Goal: Task Accomplishment & Management: Complete application form

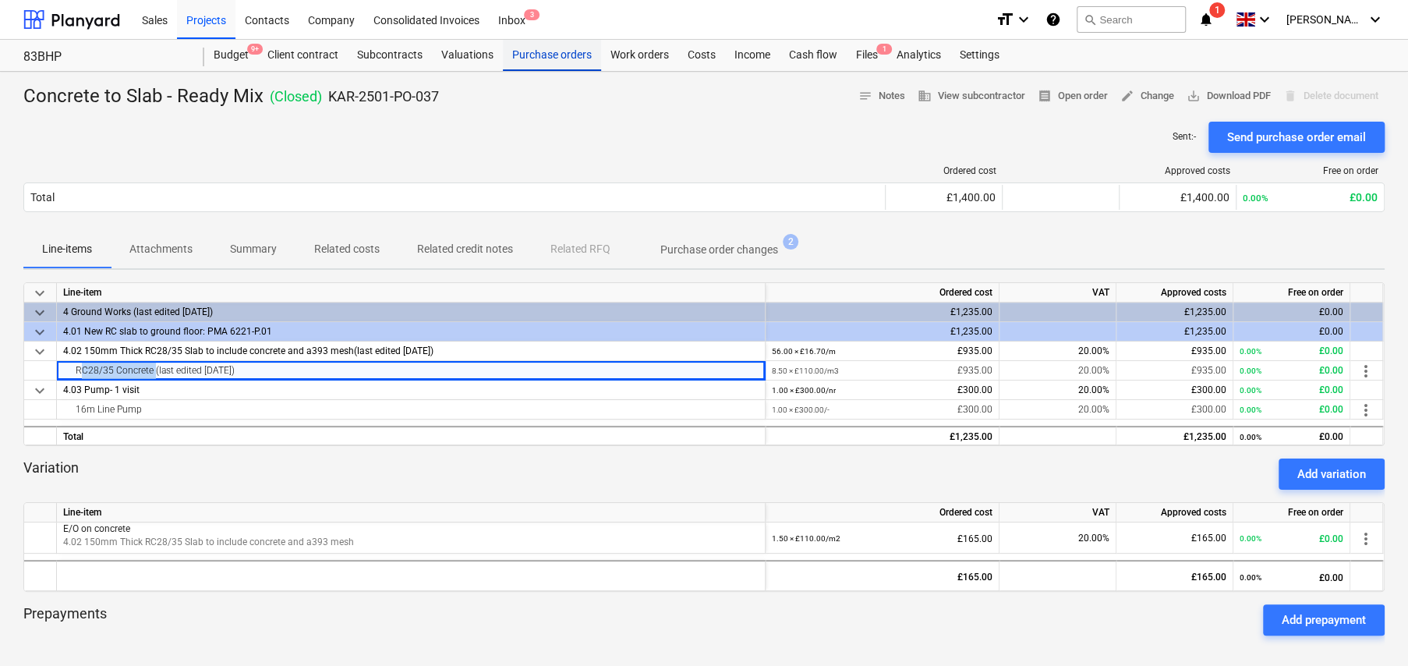
drag, startPoint x: 550, startPoint y: 52, endPoint x: 553, endPoint y: 67, distance: 15.1
click at [550, 52] on div "Purchase orders" at bounding box center [552, 55] width 98 height 31
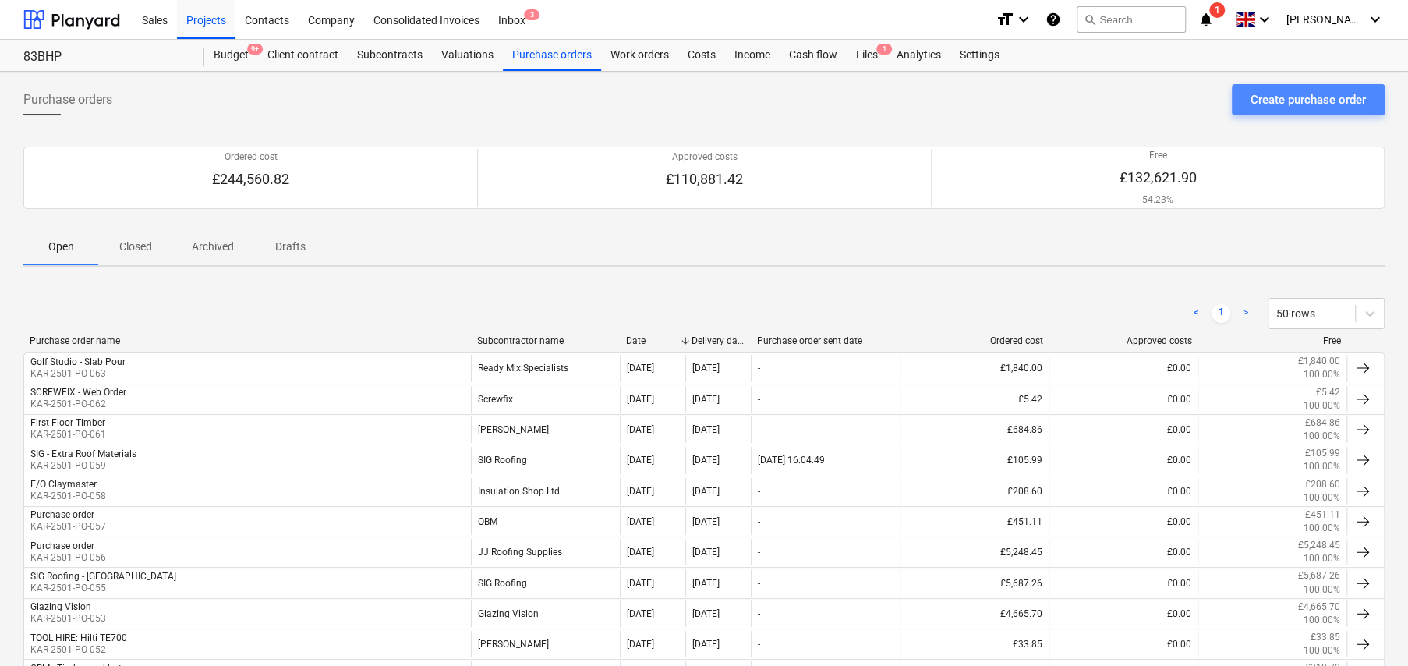
click at [1275, 104] on div "Create purchase order" at bounding box center [1308, 100] width 115 height 20
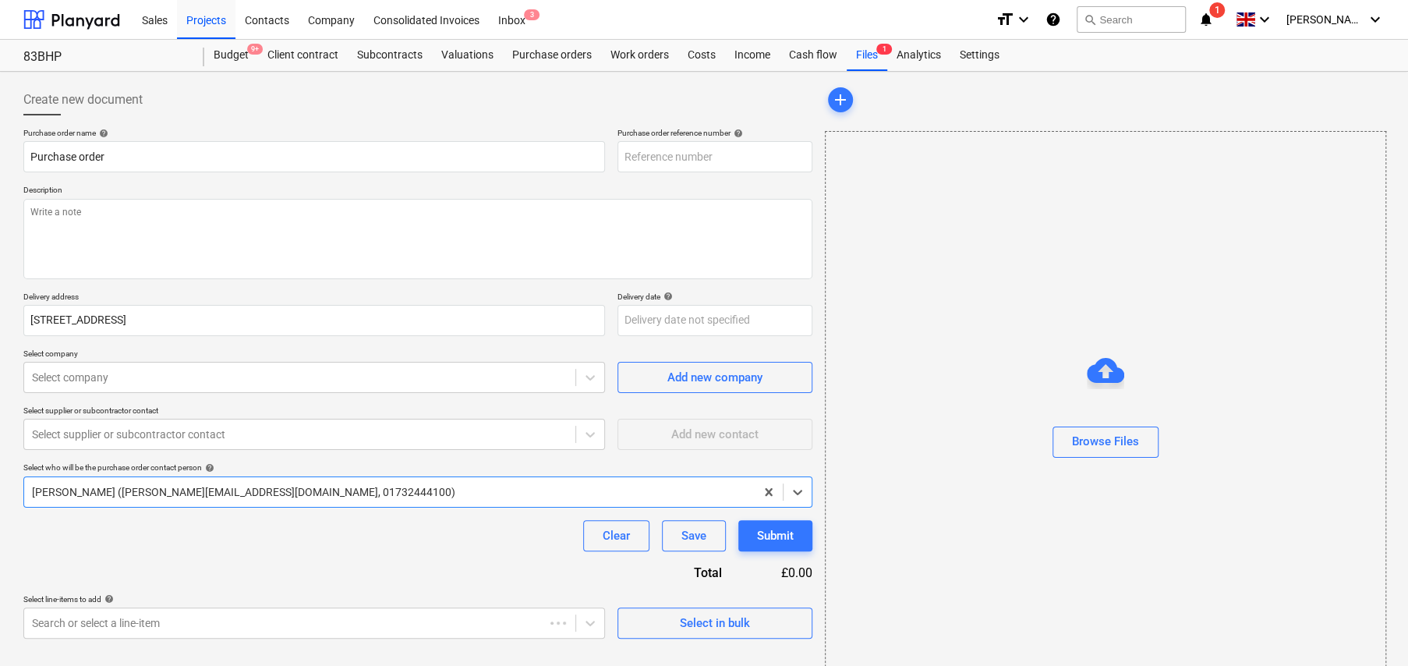
type textarea "x"
type input "KAR-2501-PO-064"
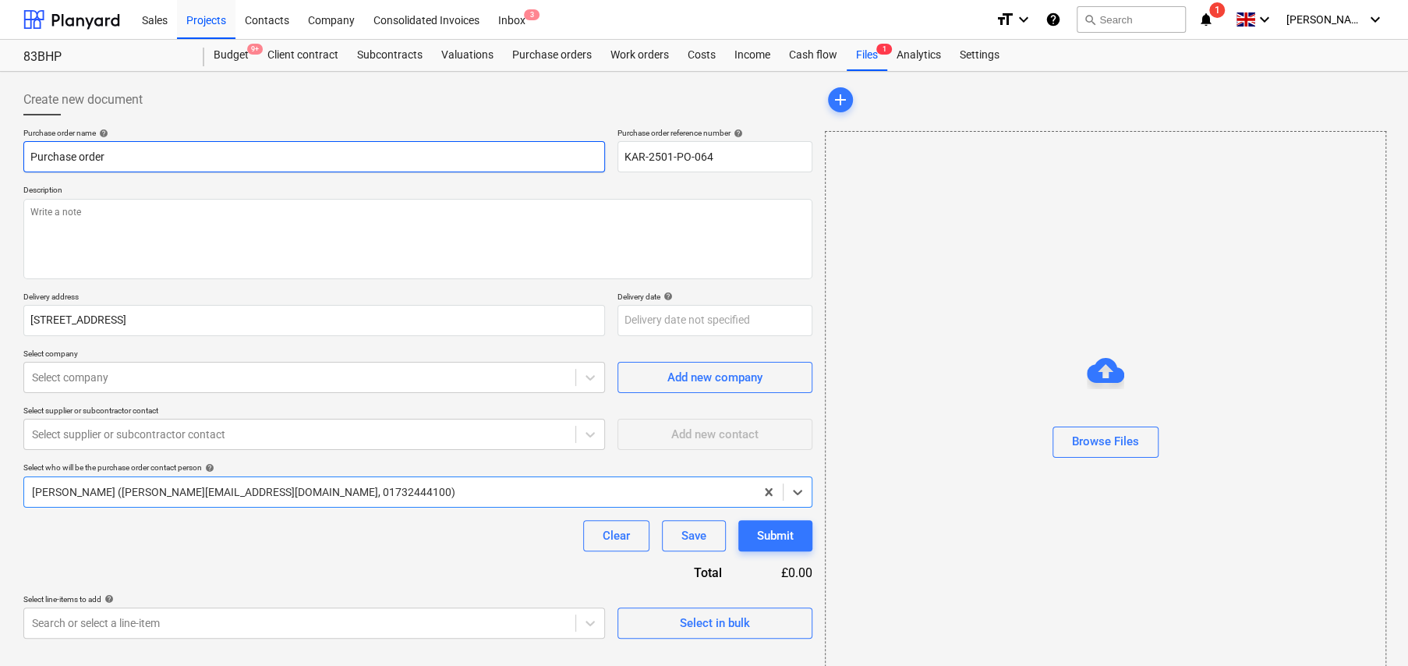
click at [148, 158] on input "Purchase order" at bounding box center [314, 156] width 582 height 31
type textarea "x"
type input "T"
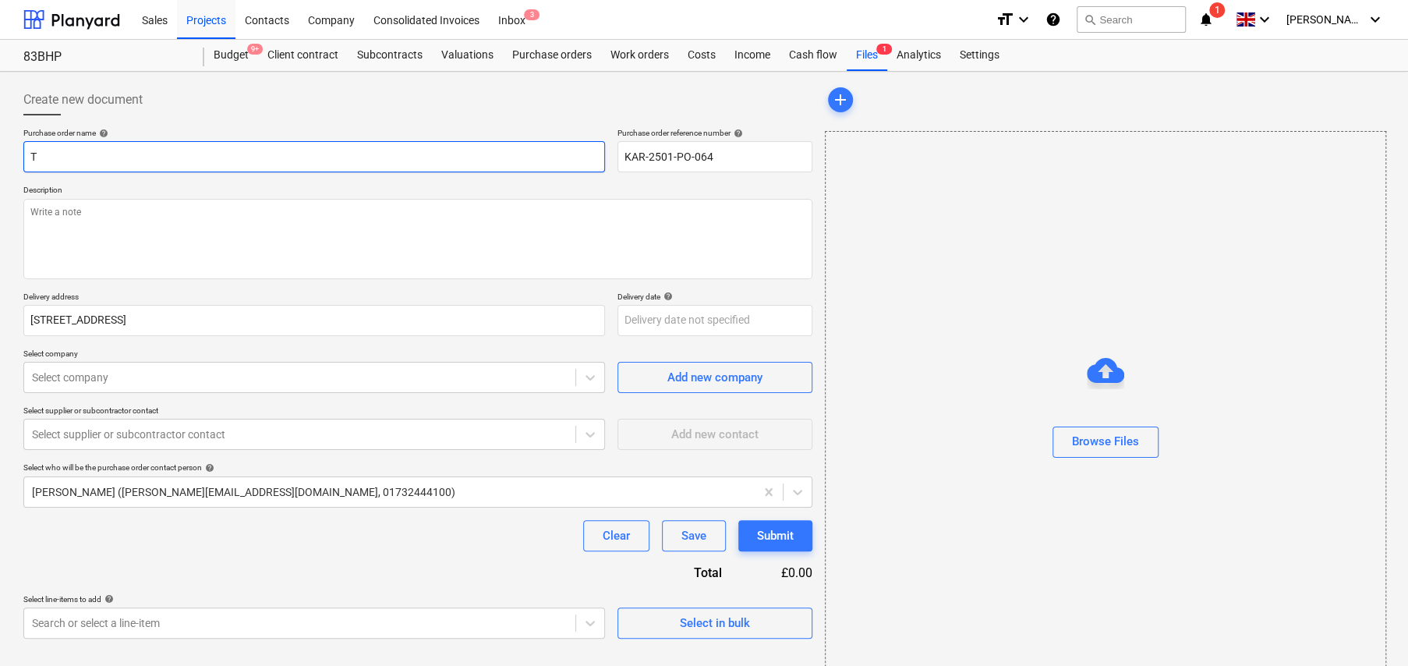
type textarea "x"
type input "TR"
type textarea "x"
type input "TRI"
type textarea "x"
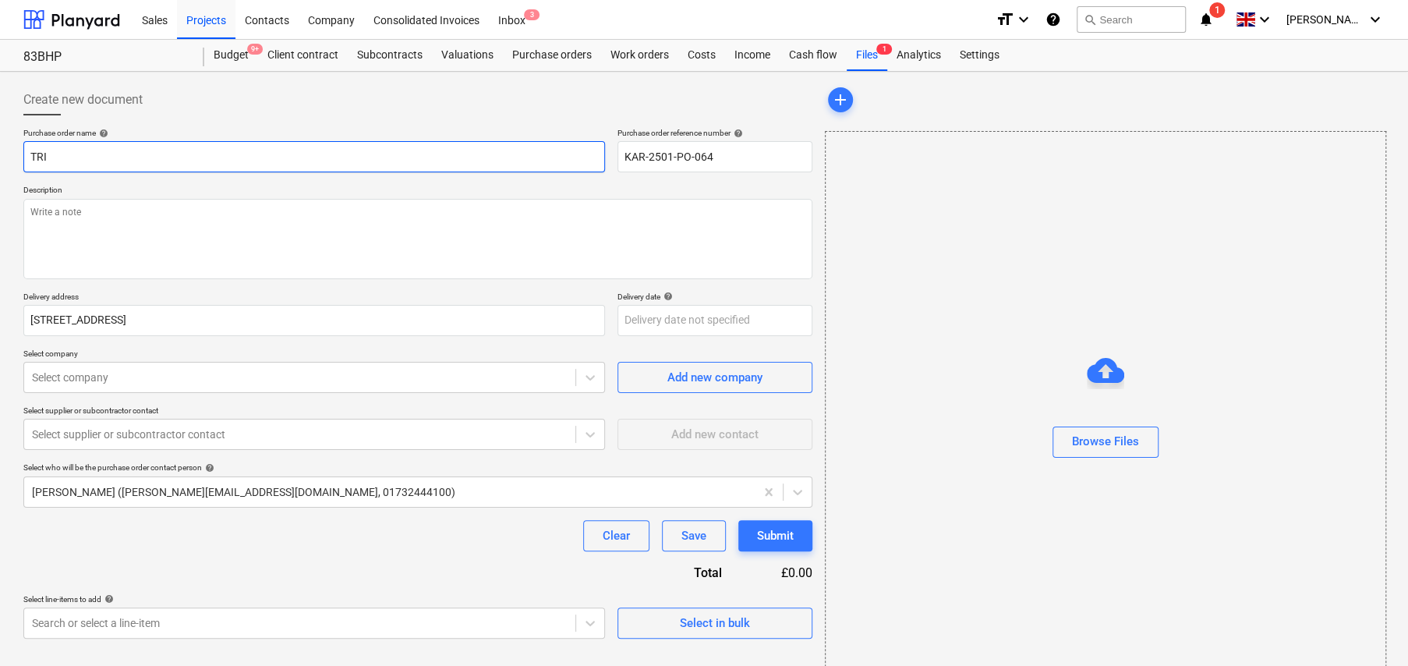
type input "TRIS"
type textarea "x"
type input "TRI"
type textarea "x"
type input "TR"
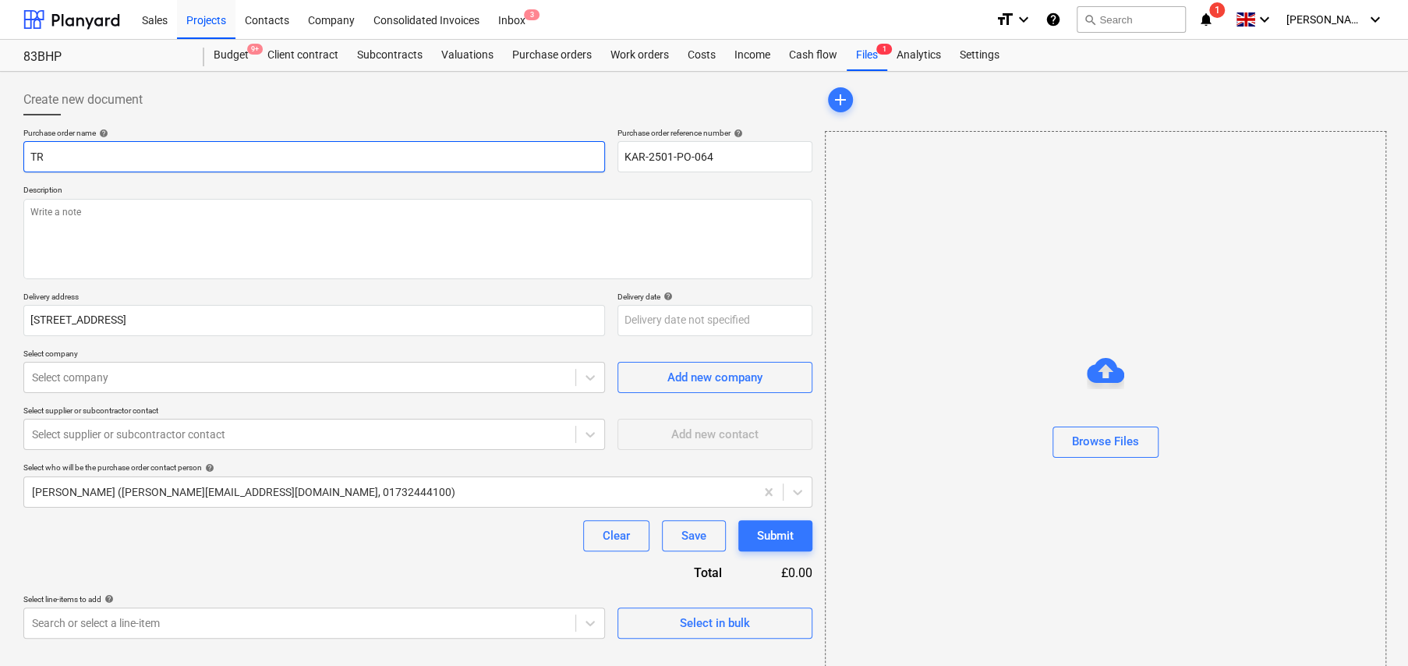
type textarea "x"
type input "TRA"
type textarea "x"
type input "TRAV"
type textarea "x"
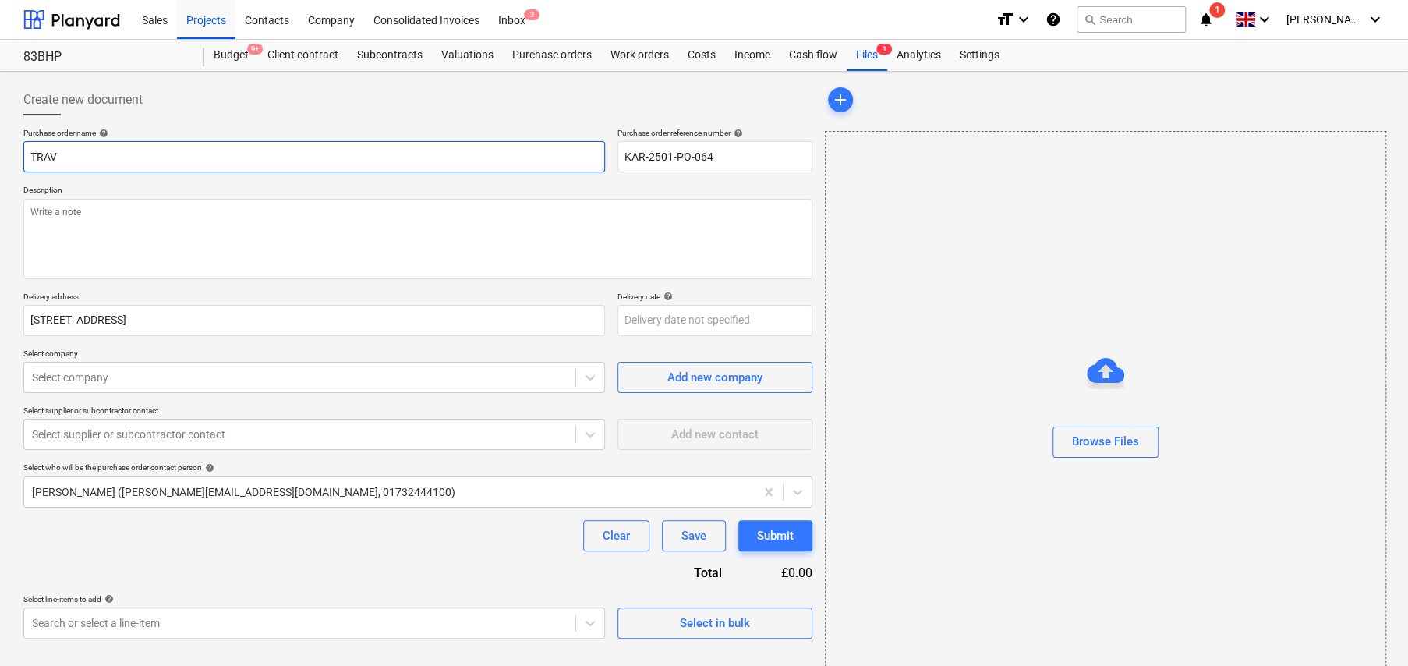
type input "TRAVI"
type textarea "x"
type input "TRAVIS"
type textarea "x"
type input "TRAVIS"
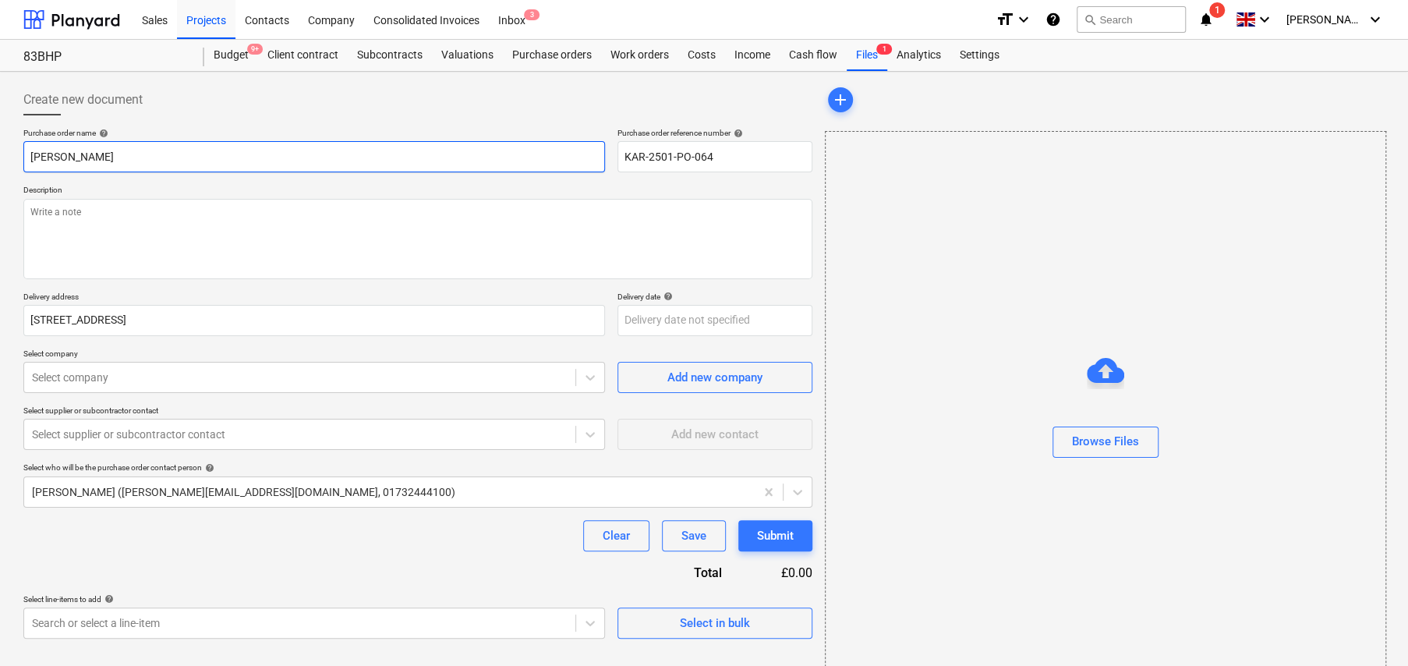
type textarea "x"
type input "TRAVIS -"
type textarea "x"
type input "TRAVIS -"
type textarea "x"
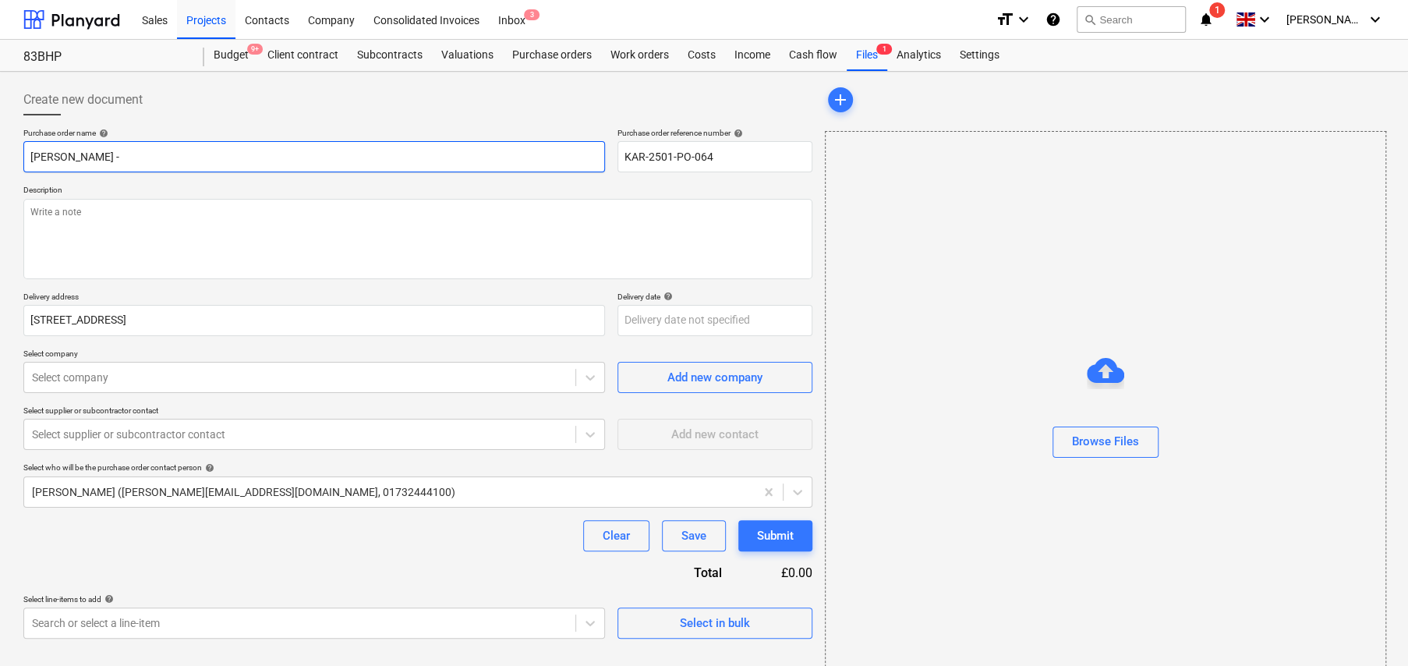
type input "TRAVIS - E"
type textarea "x"
type input "TRAVIS - EL"
type textarea "x"
type input "TRAVIS - ELE"
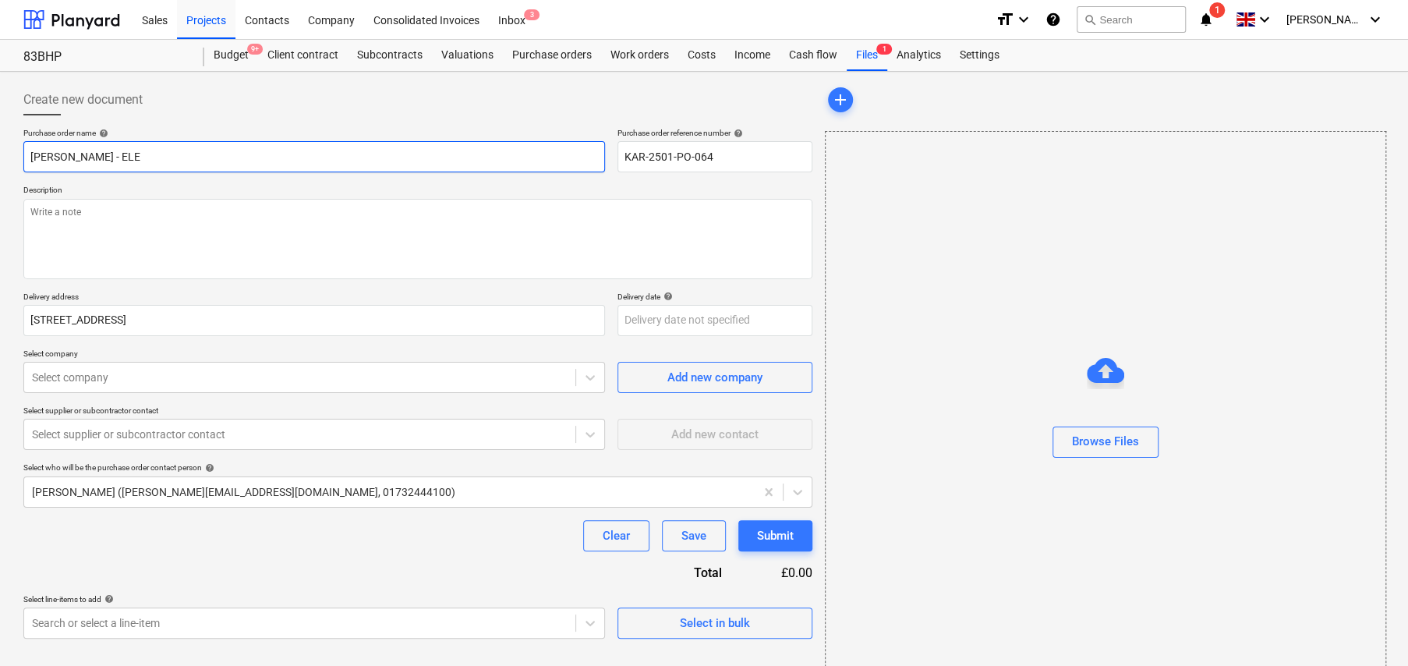
type textarea "x"
type input "TRAVIS - ELEC"
type textarea "x"
type input "TRAVIS - ELEC"
type textarea "x"
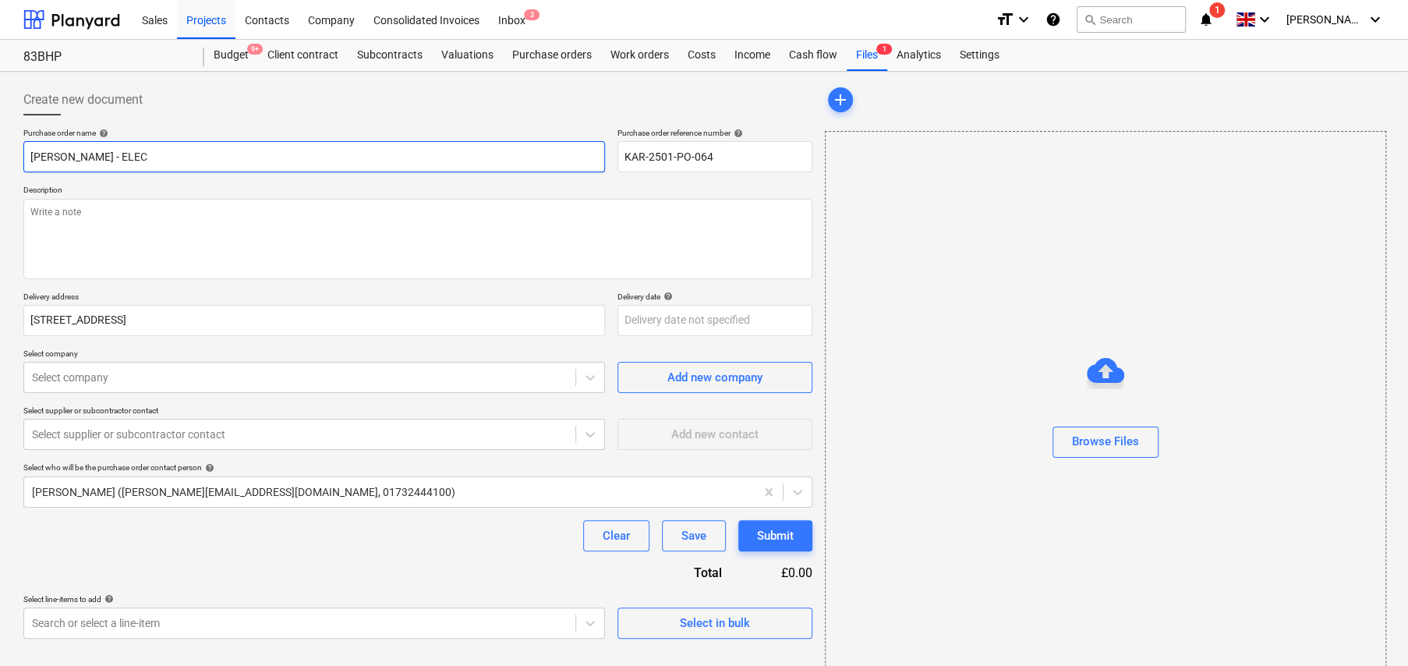
type input "TRAVIS - ELEC P"
type textarea "x"
type input "TRAVIS - ELEC PU"
type textarea "x"
type input "TRAVIS - ELEC PUM"
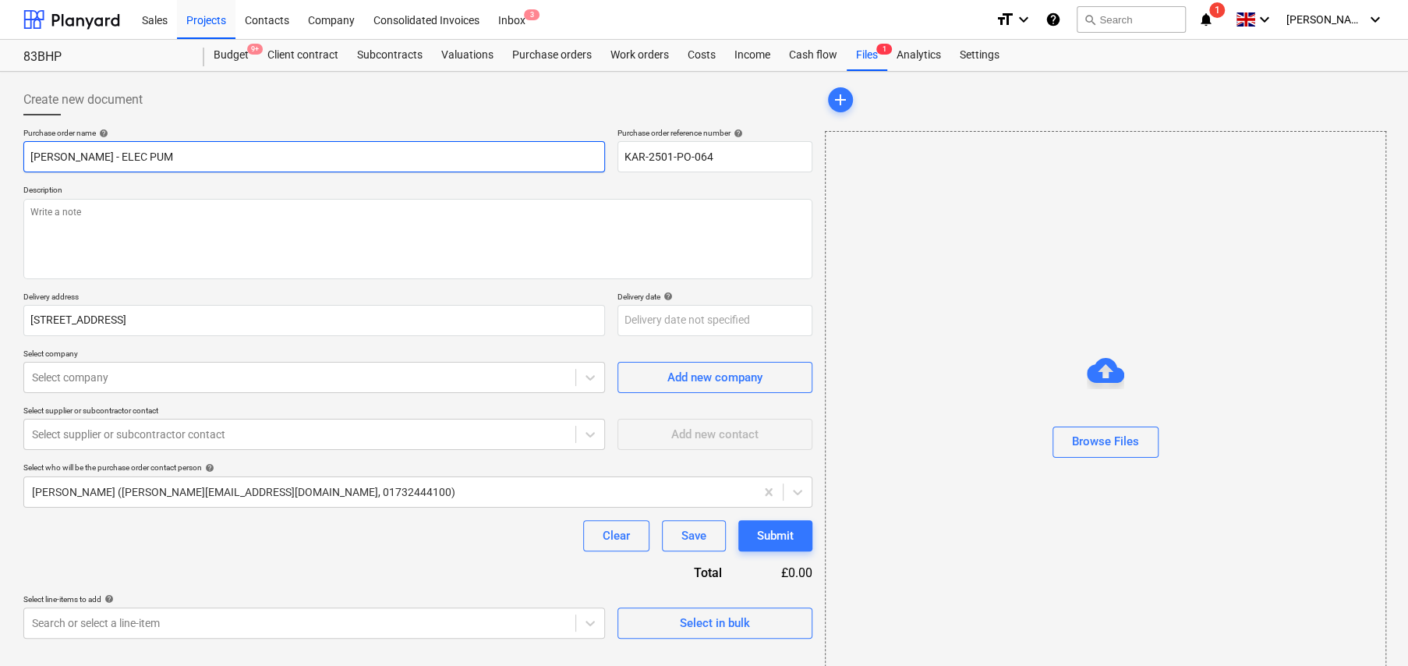
type textarea "x"
type input "TRAVIS - ELEC PUMP"
type textarea "x"
type input "TRAVIS - ELEC PUMP"
type textarea "x"
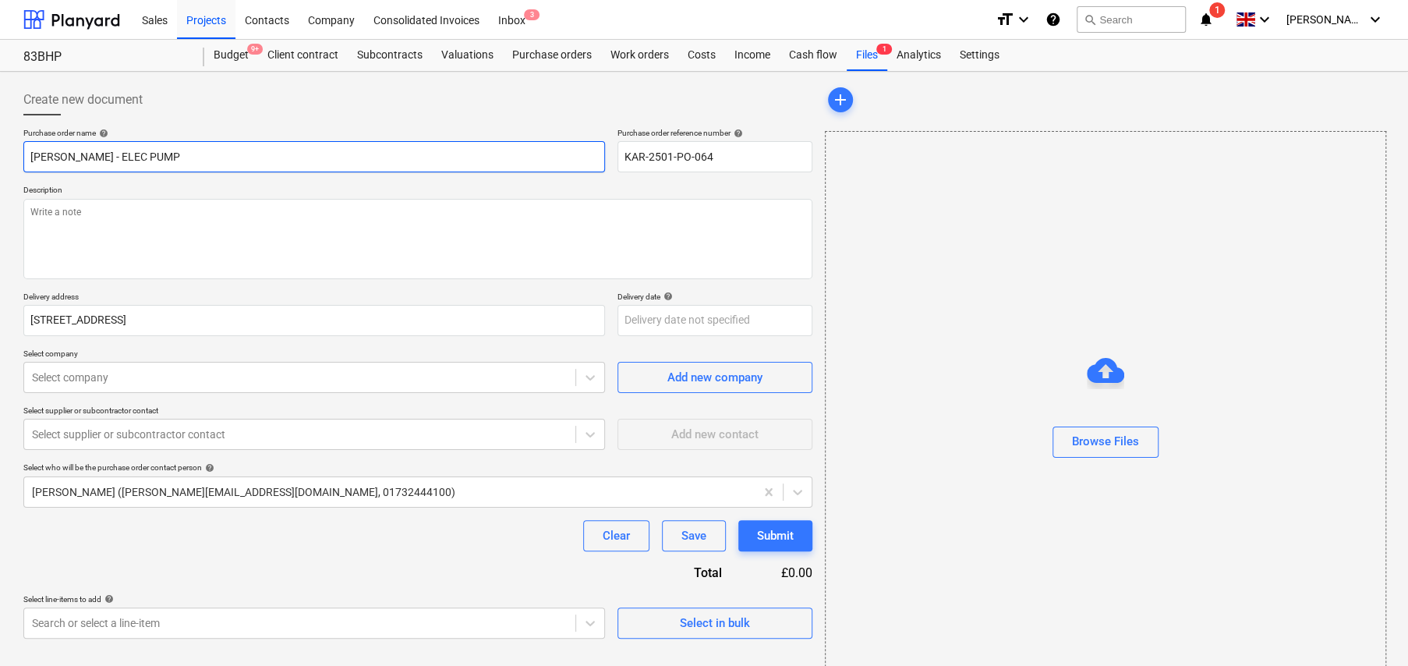
type input "TRAVIS - ELEC PUMP T"
type textarea "x"
type input "TRAVIS - ELEC PUMP TR"
type textarea "x"
type input "TRAVIS - ELEC PUMP TRU"
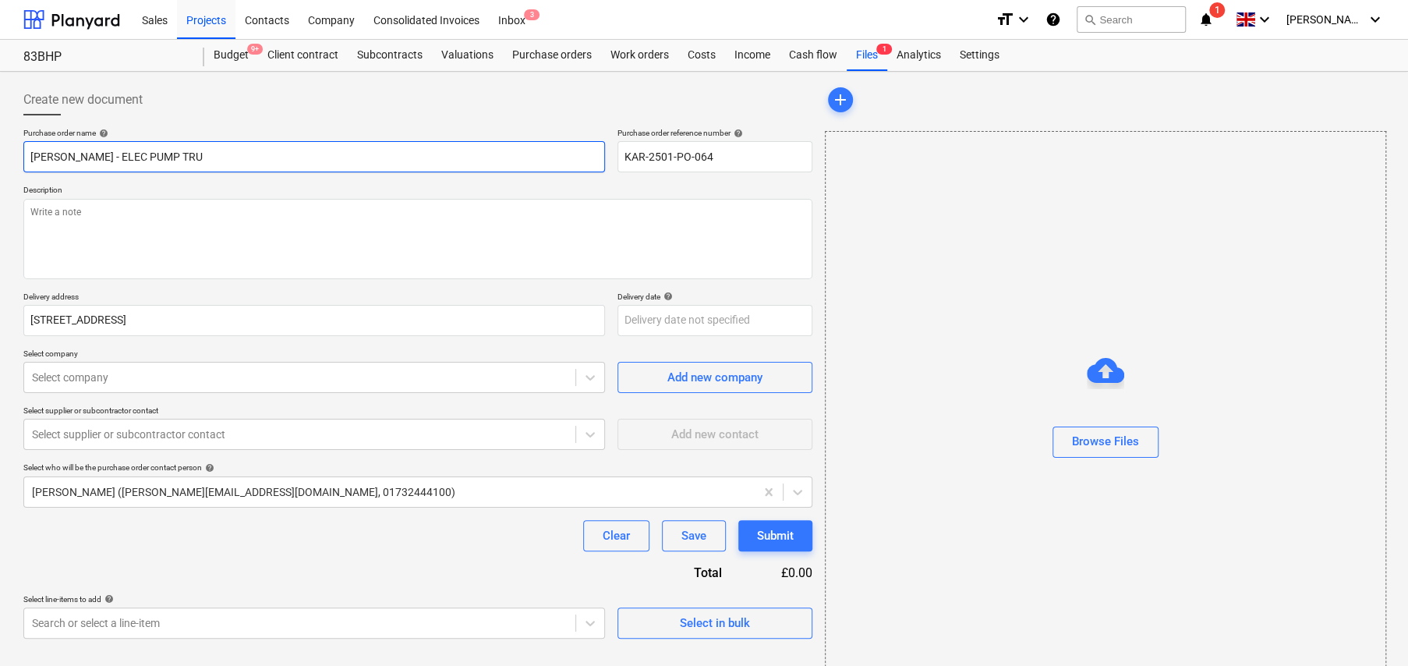
type textarea "x"
type input "TRAVIS - ELEC PUMP TRUC"
type textarea "x"
type input "TRAVIS - ELEC PUMP TRUCK"
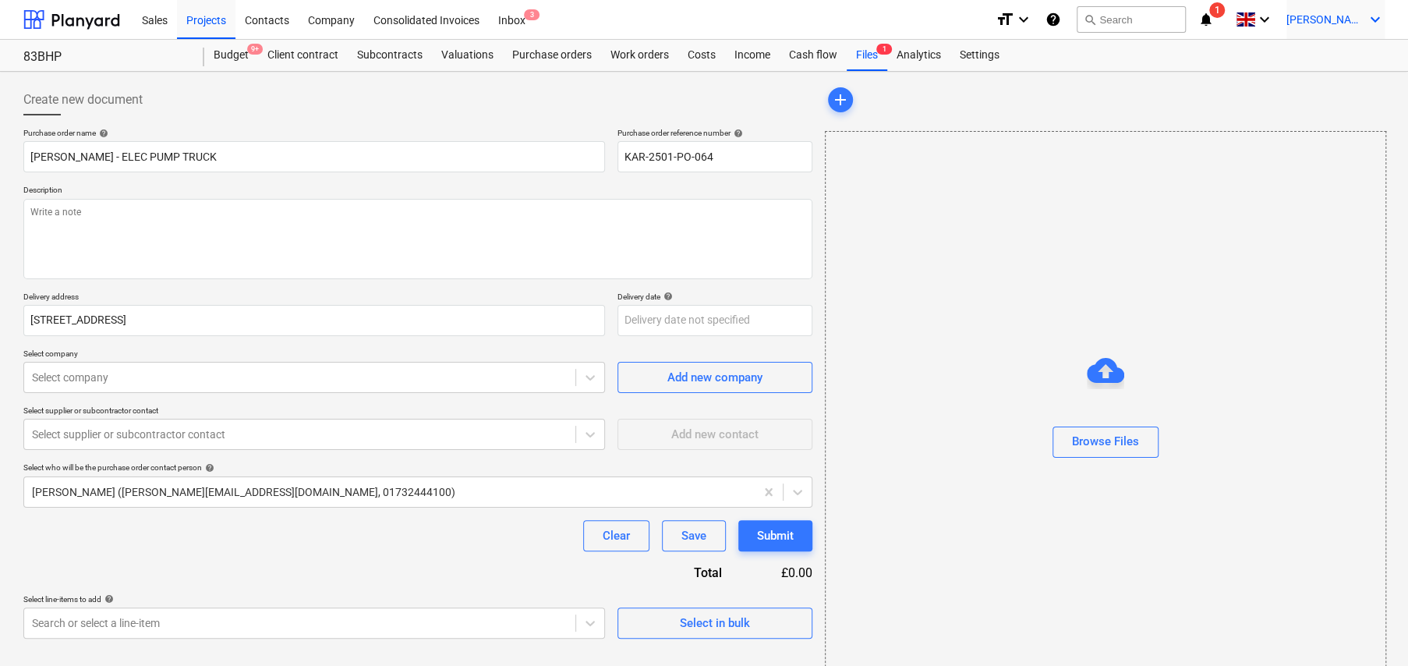
type textarea "x"
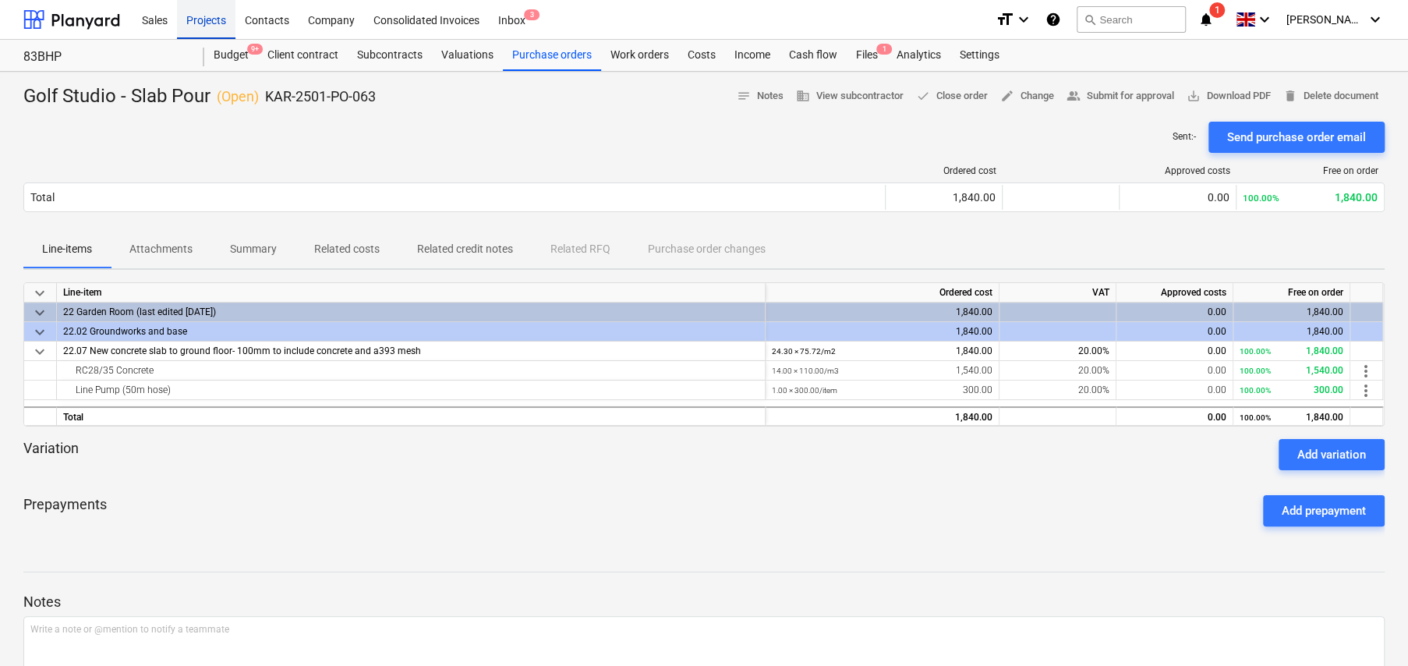
click at [207, 22] on div "Projects" at bounding box center [206, 19] width 58 height 40
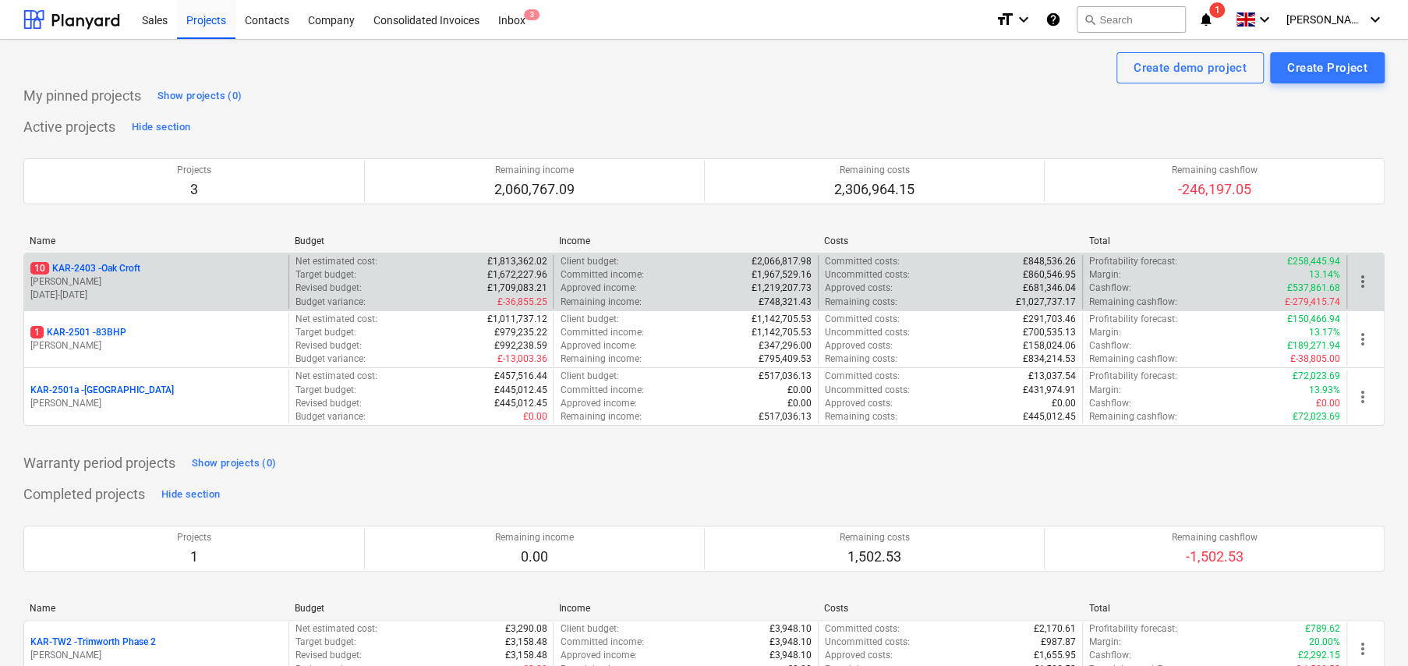
click at [129, 265] on p "10 KAR-2403 - Oak Croft" at bounding box center [85, 268] width 110 height 13
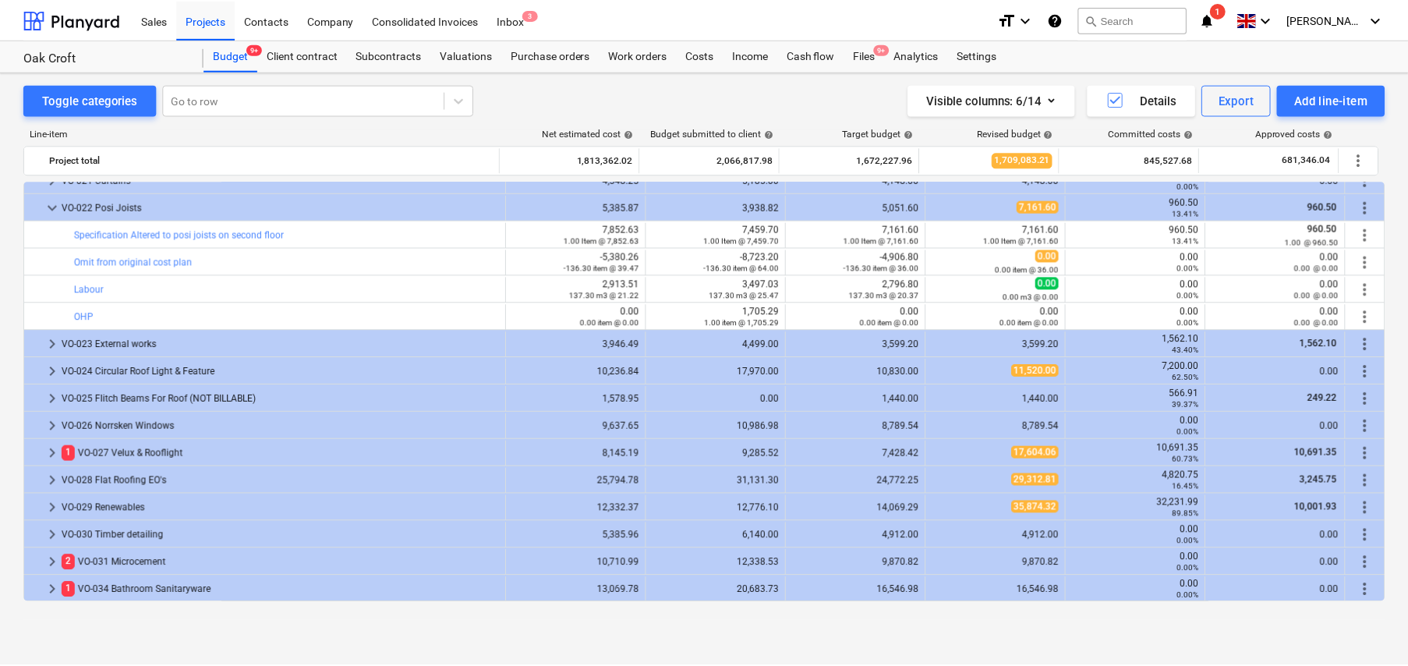
scroll to position [1216, 0]
click at [556, 59] on div "Purchase orders" at bounding box center [552, 55] width 98 height 31
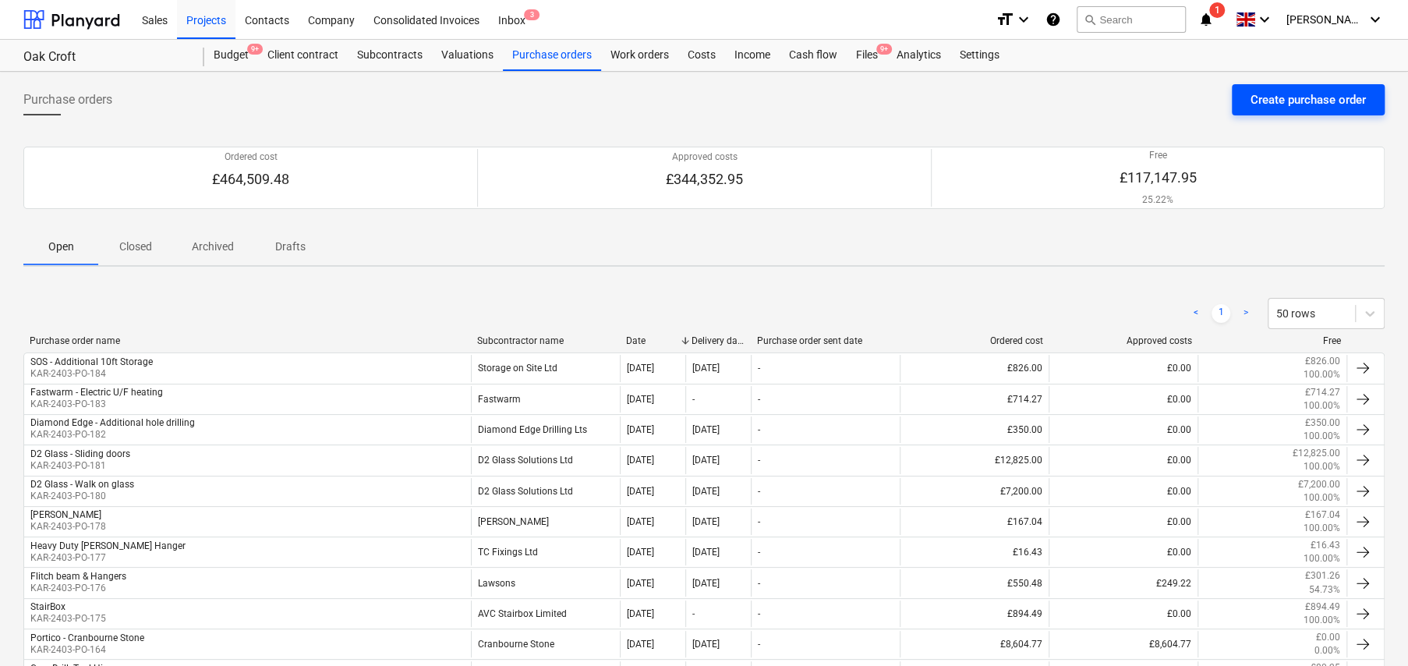
click at [1261, 103] on div "Create purchase order" at bounding box center [1308, 100] width 115 height 20
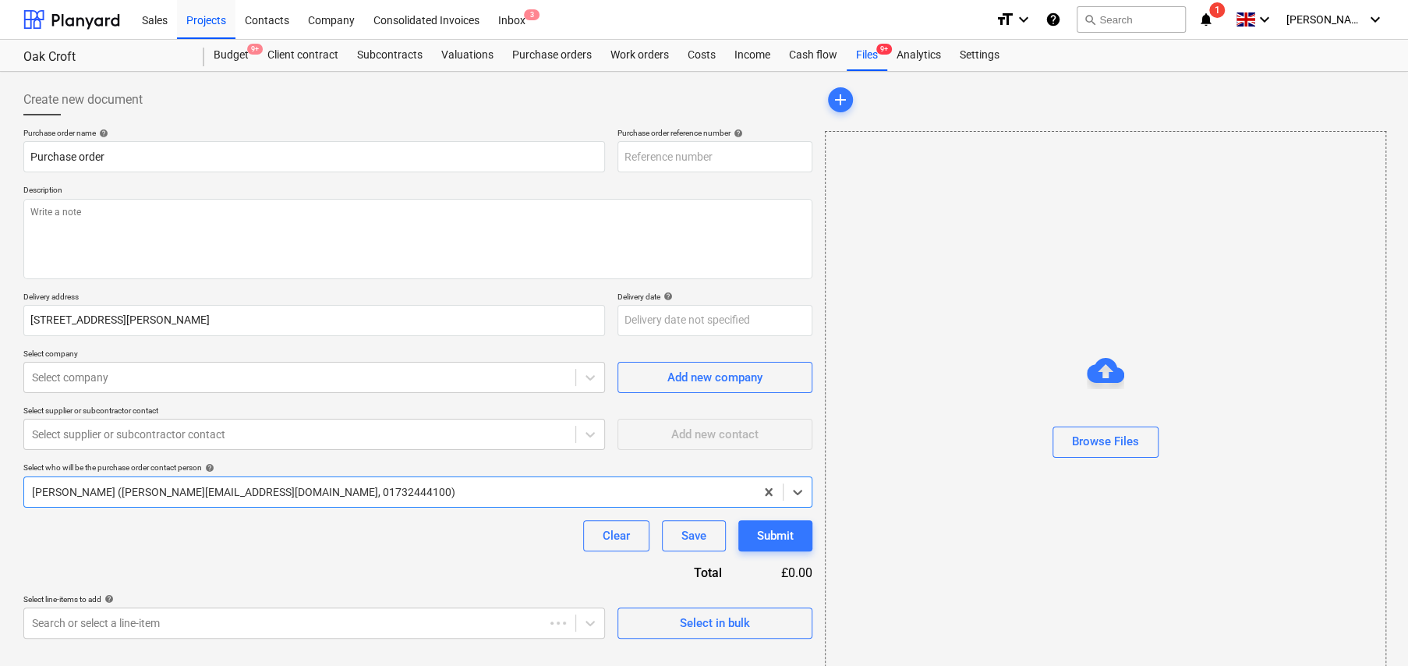
type textarea "x"
type input "KAR-2403-PO-185"
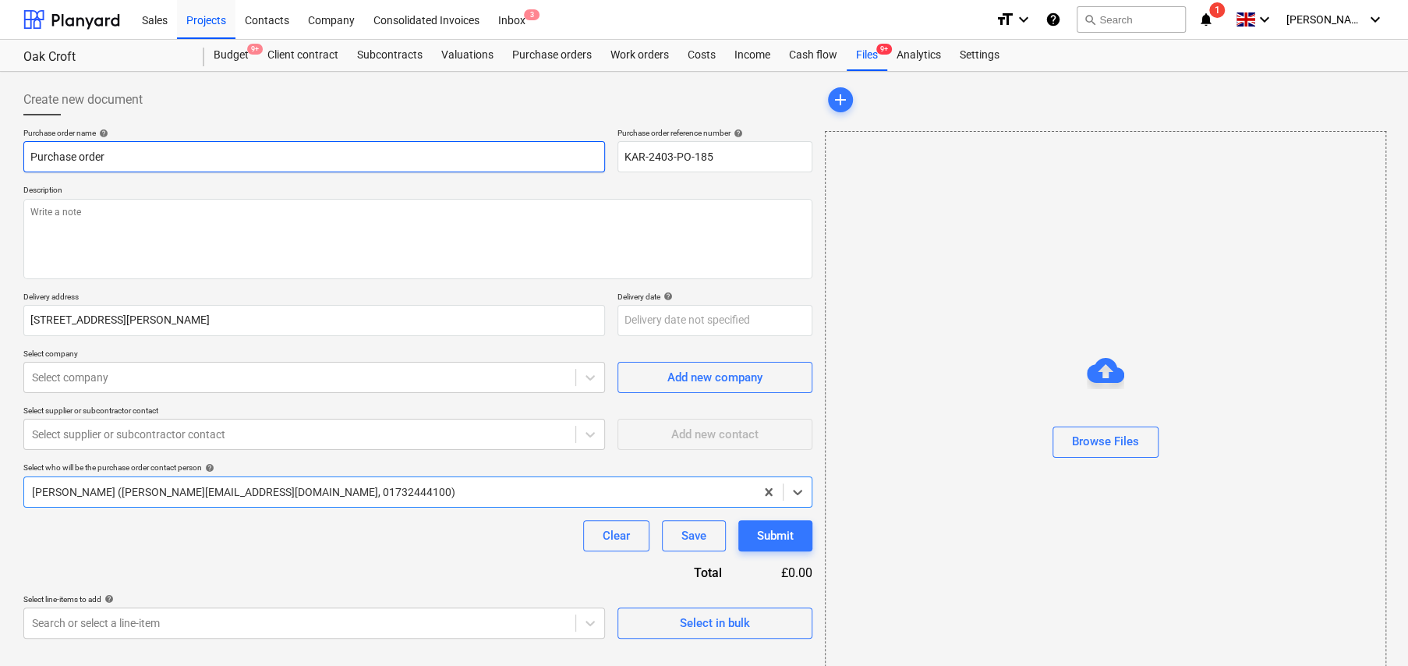
click at [129, 161] on input "Purchase order" at bounding box center [314, 156] width 582 height 31
type textarea "x"
type input "s"
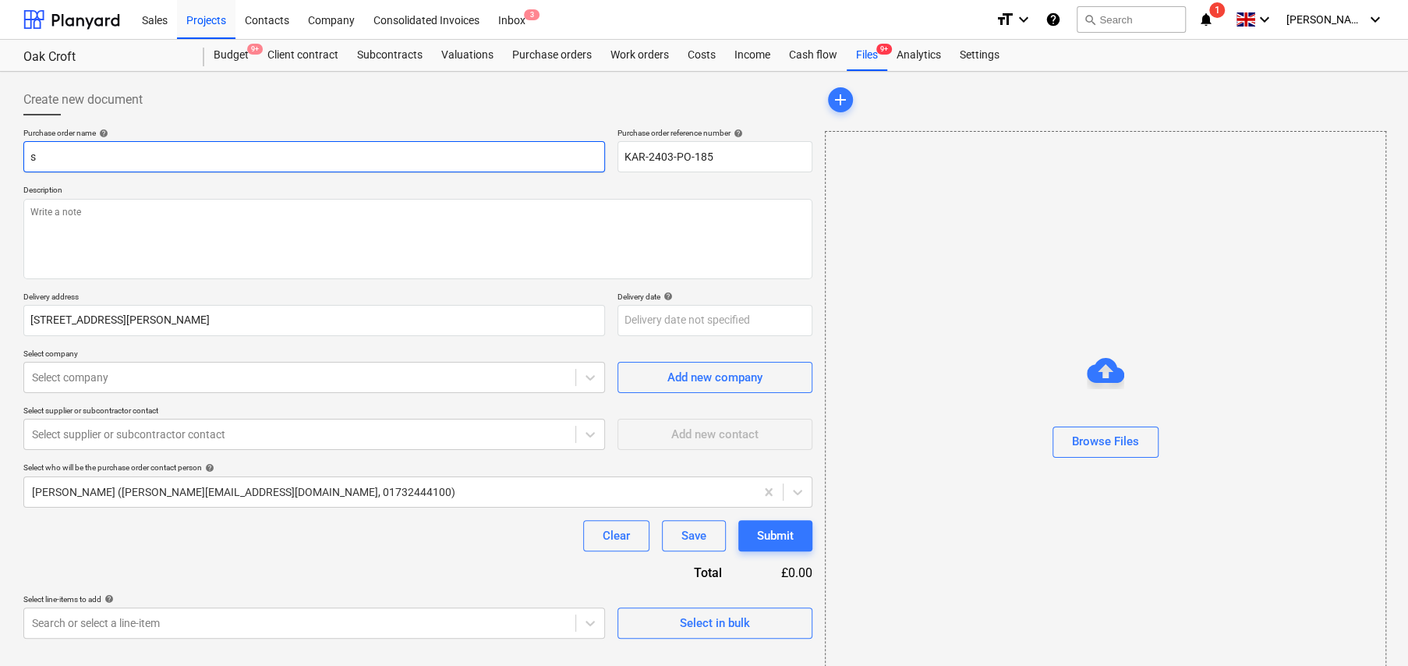
type textarea "x"
type input "sC"
type textarea "x"
type input "sCR"
type textarea "x"
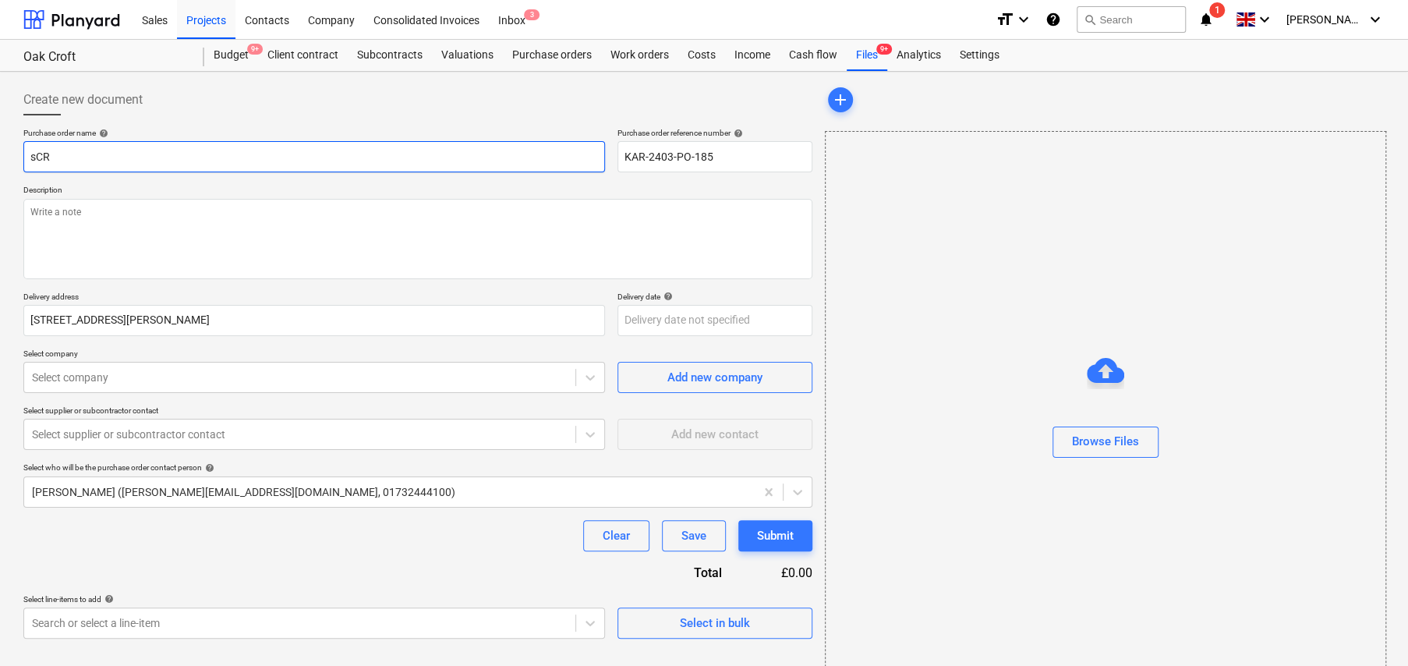
type input "sCRE"
type textarea "x"
type input "sCREE"
type textarea "x"
type input "sCREED"
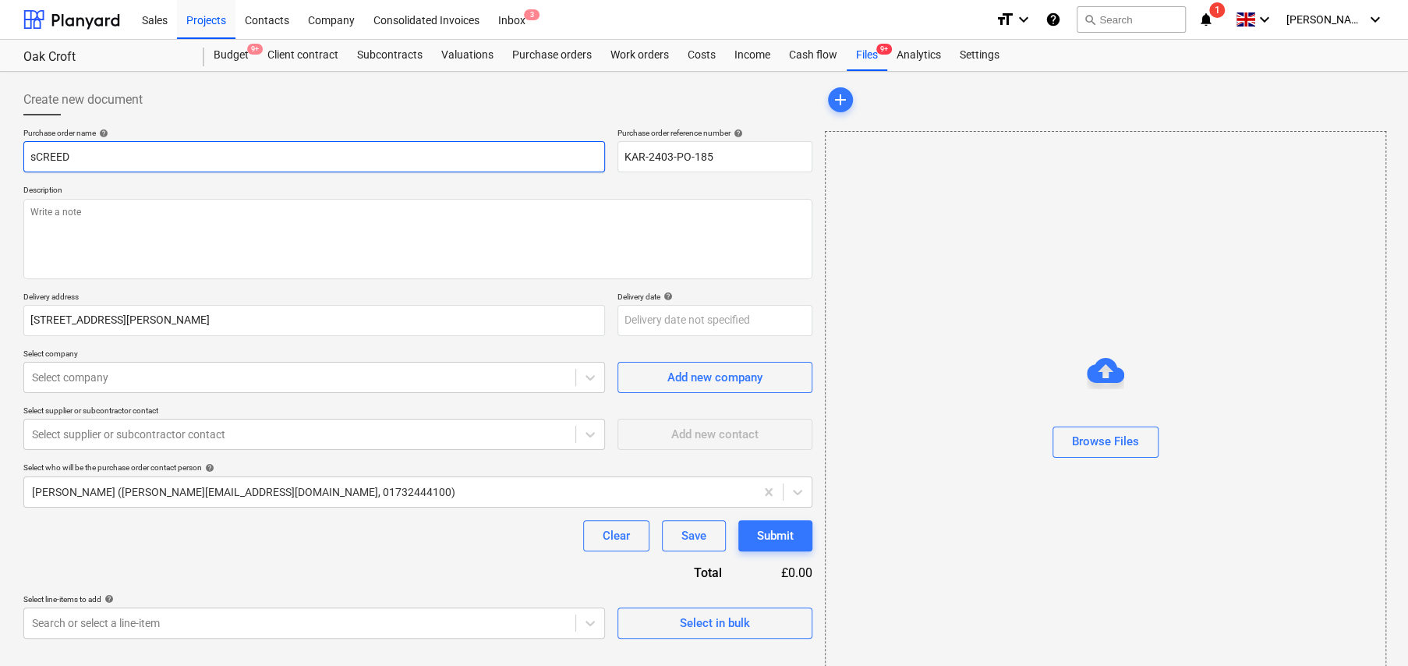
type textarea "x"
type input "sCREEDI"
type textarea "x"
type input "sCREEDIN"
type textarea "x"
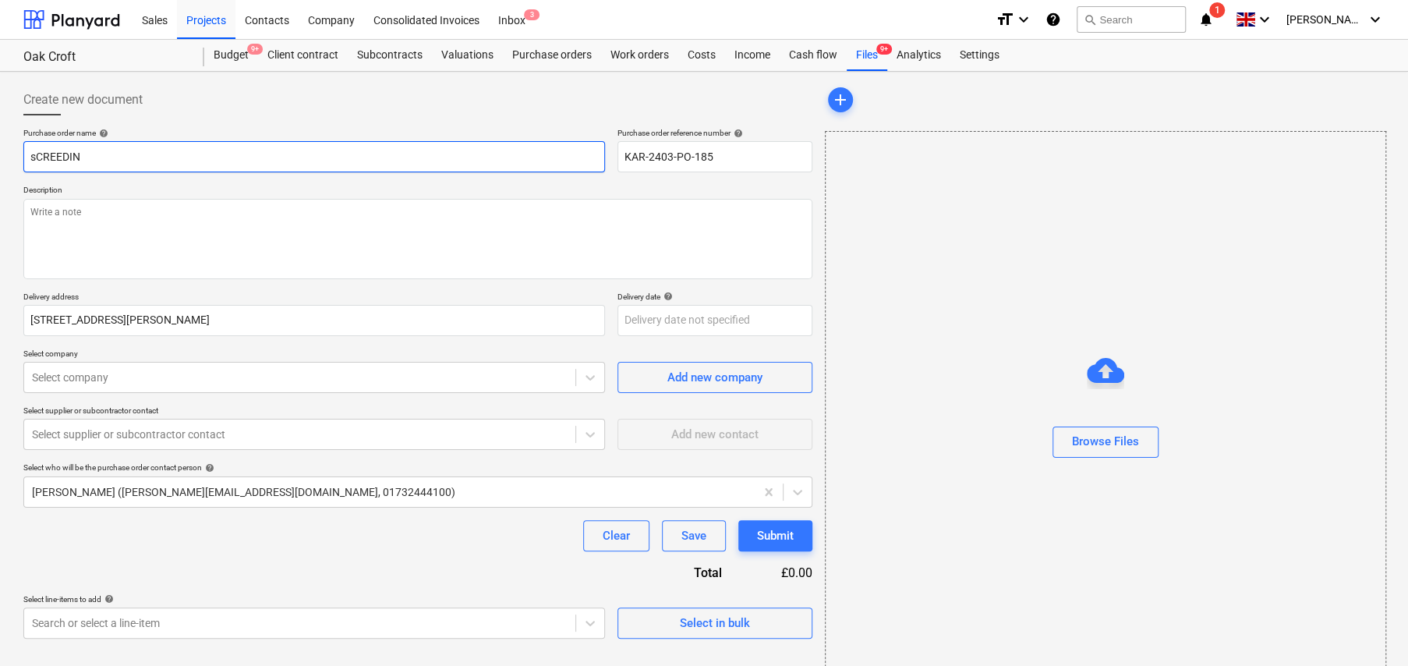
type input "S"
type textarea "x"
type input "Sc"
type textarea "x"
type input "Scr"
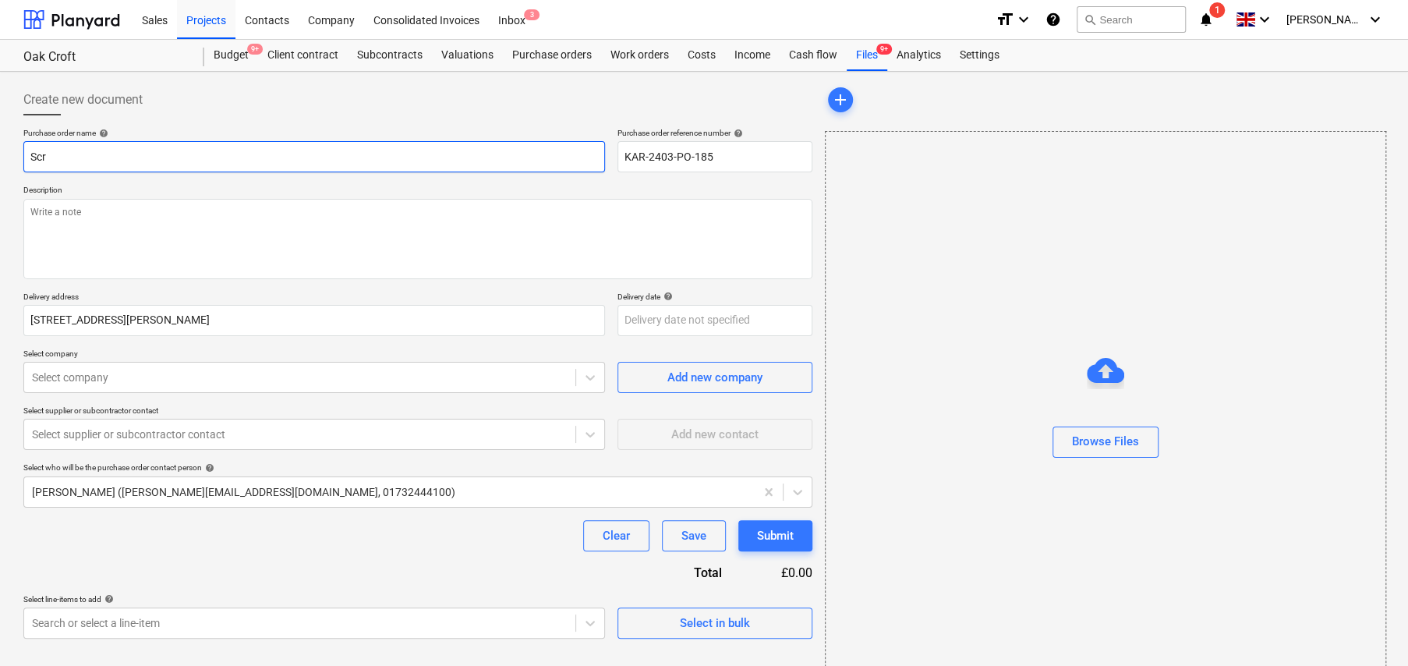
type textarea "x"
type input "Scre"
type textarea "x"
type input "Scree"
type textarea "x"
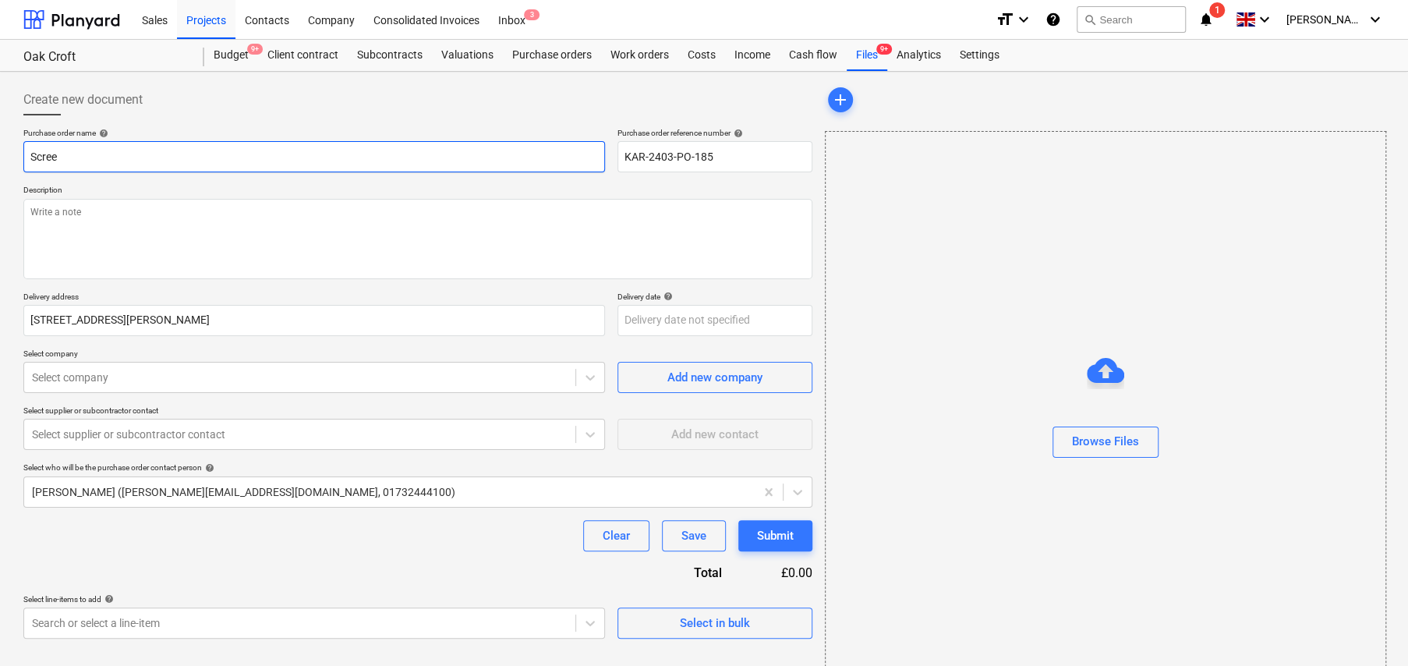
type input "Screed"
type textarea "x"
type input "Screedi"
type textarea "x"
type input "Screedin"
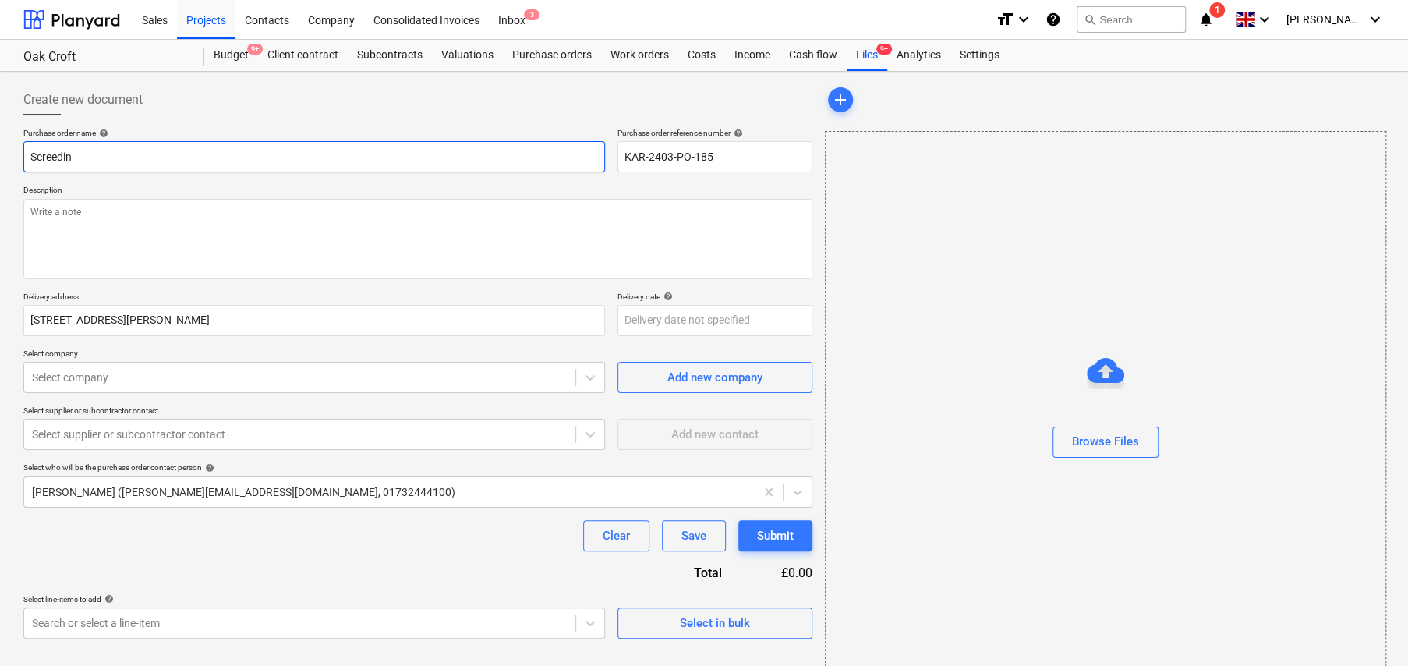
type textarea "x"
type input "Screeding"
type textarea "x"
type input "Screeding"
type textarea "x"
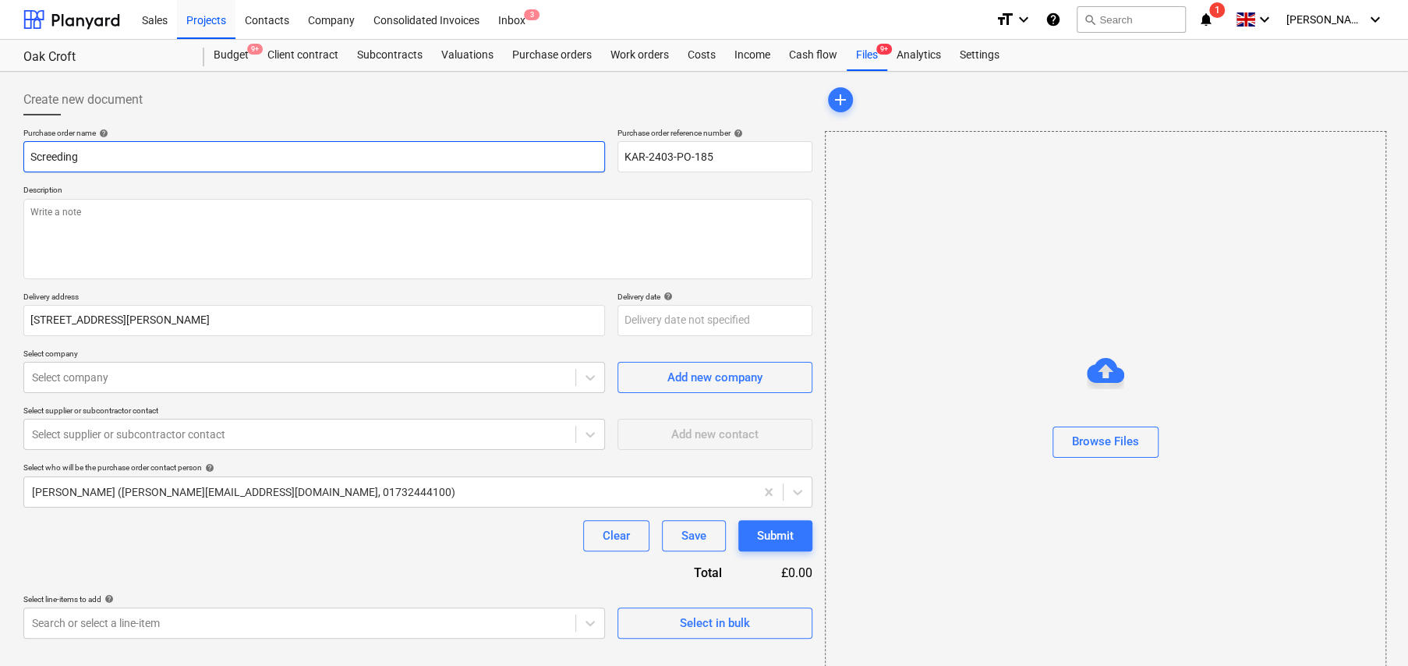
type input "Screeding S"
type textarea "x"
type input "Screeding So"
type textarea "x"
type input "Screeding Sol"
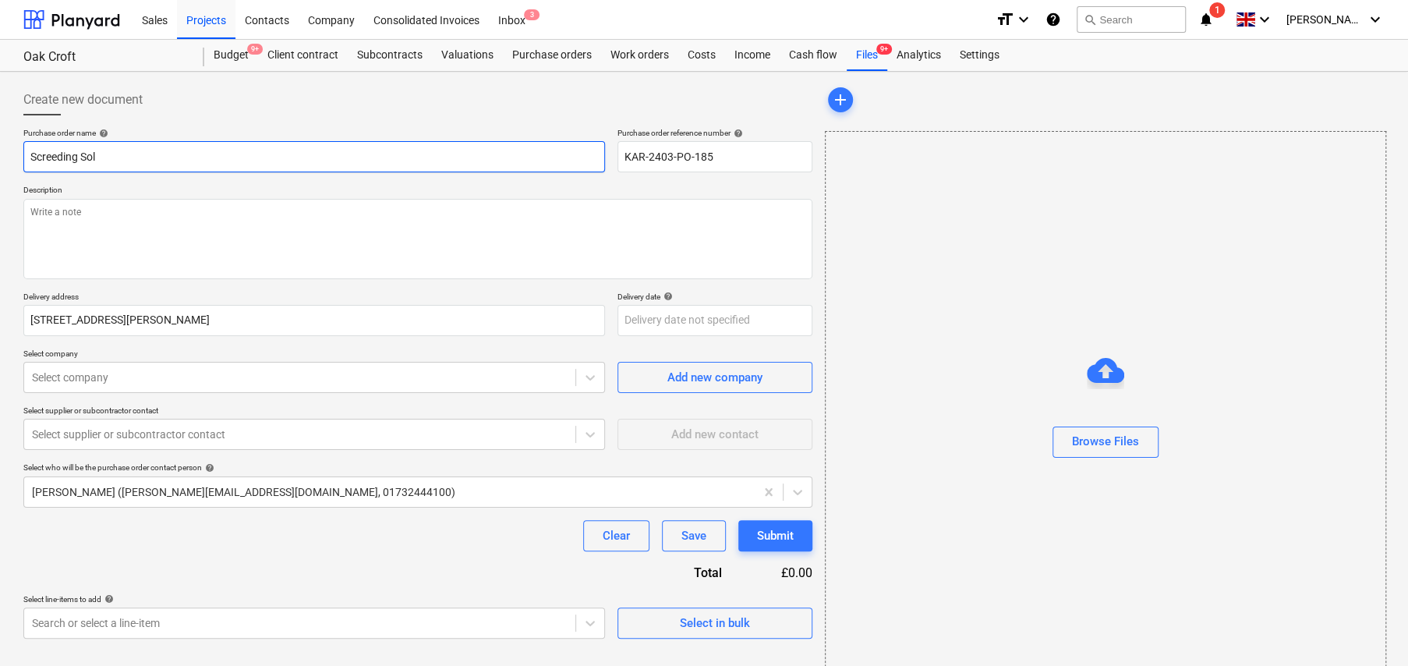
type textarea "x"
type input "Screeding Solu"
type textarea "x"
type input "Screeding Solut"
type textarea "x"
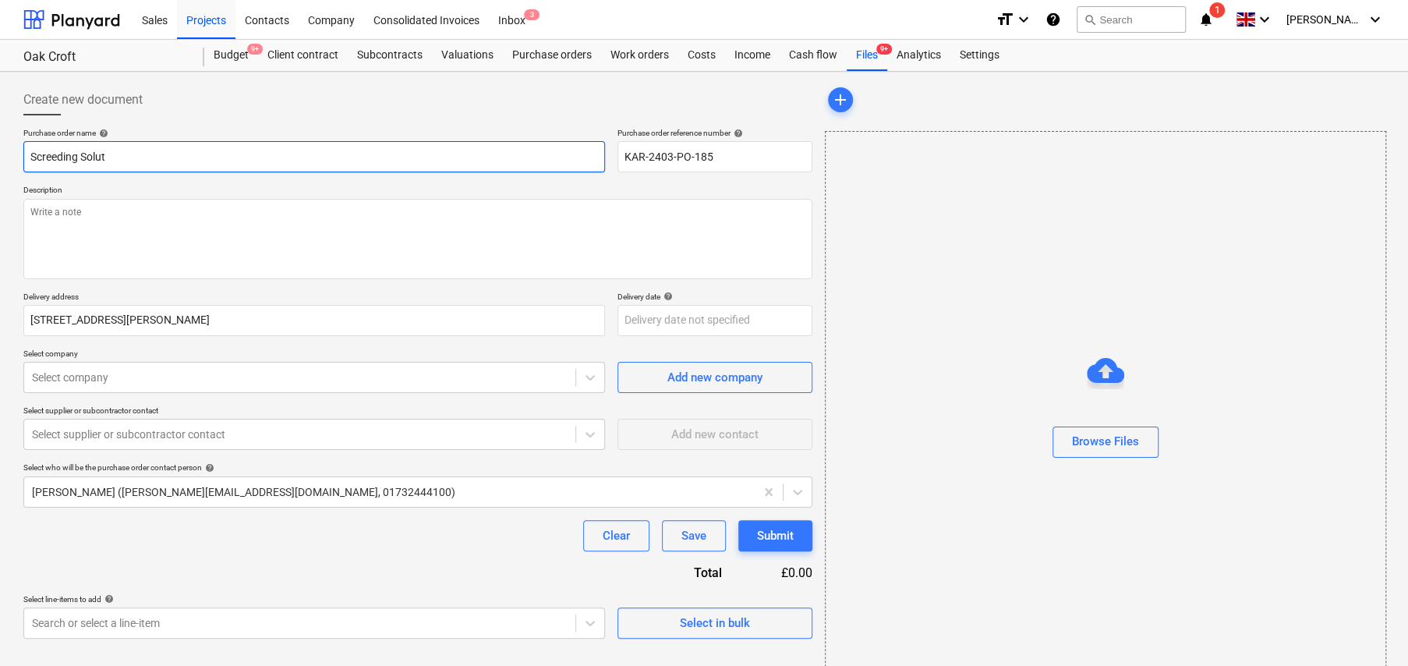
type input "Screeding Soluti"
type textarea "x"
type input "Screeding Solutio"
type textarea "x"
type input "Screeding Solution"
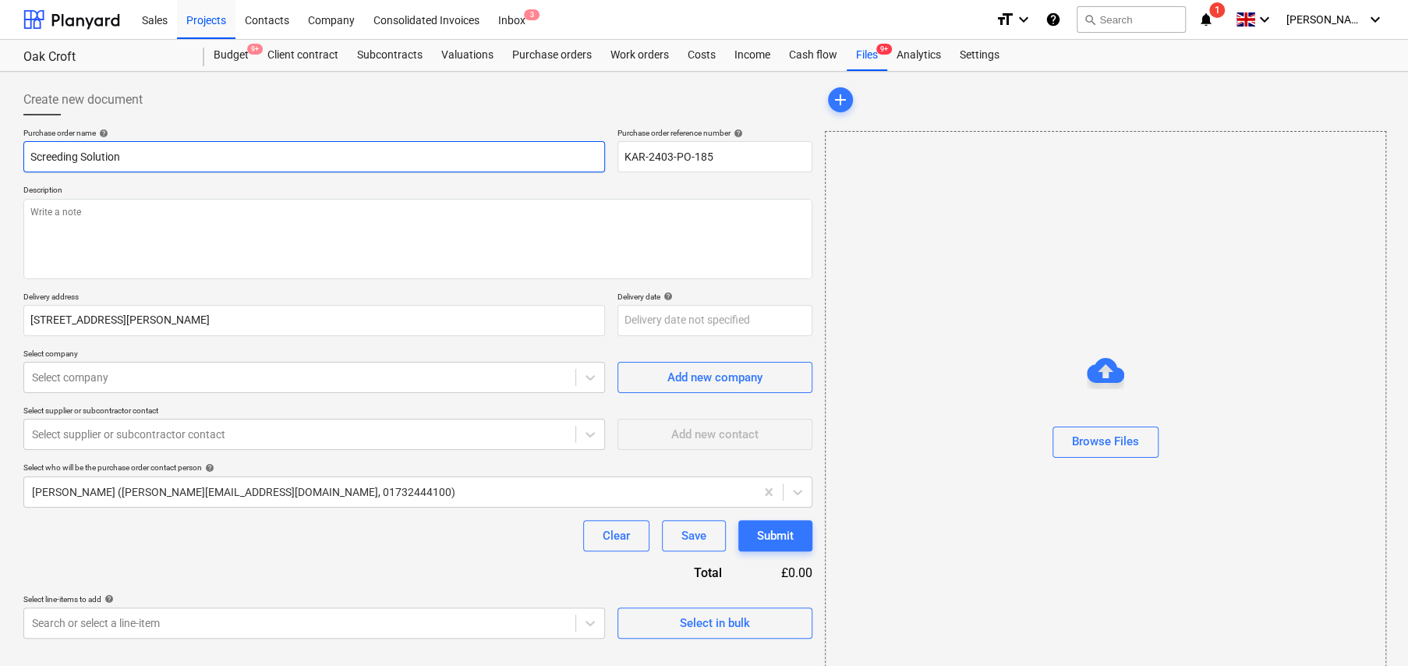
type textarea "x"
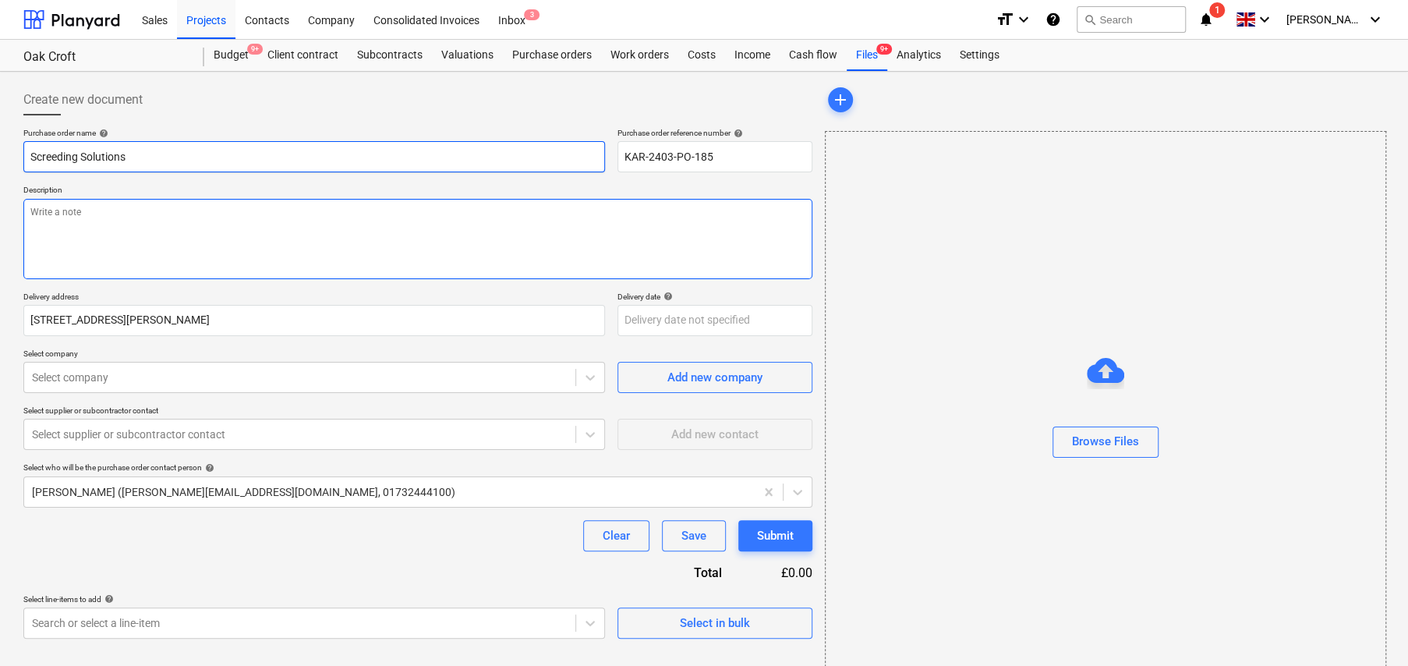
type input "Screeding Solutions"
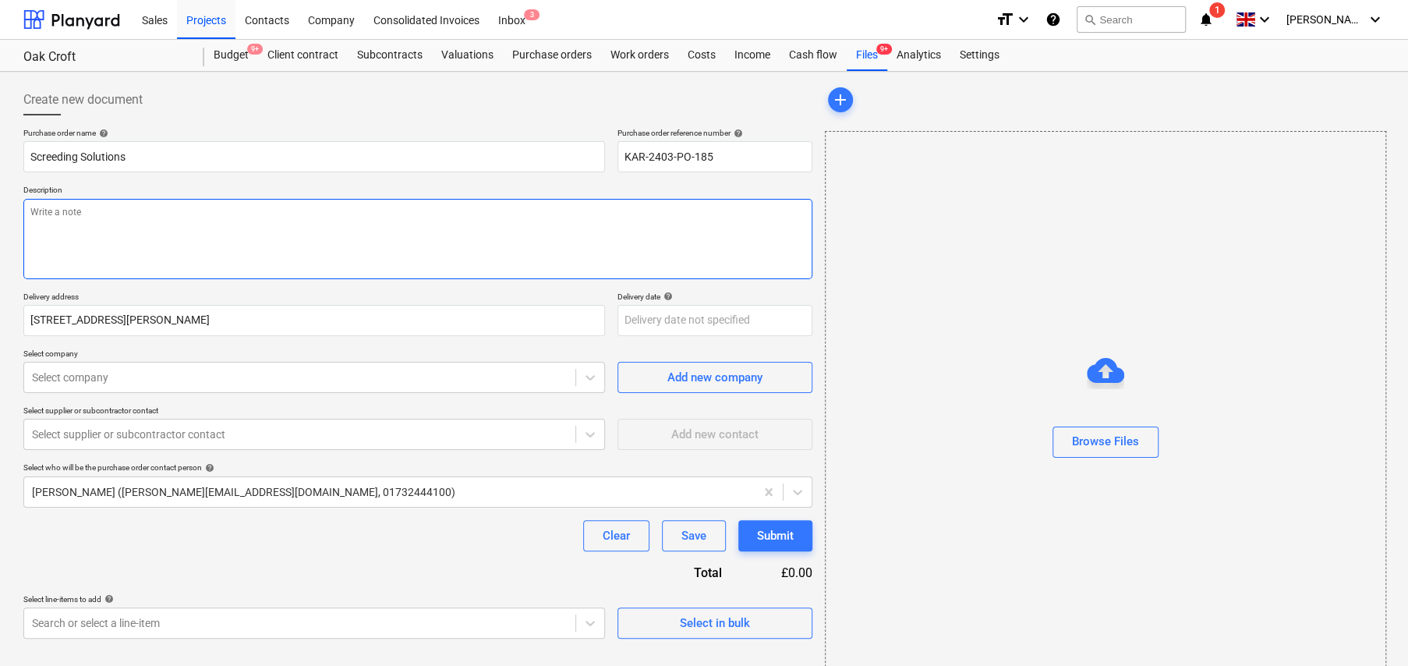
click at [317, 220] on textarea at bounding box center [417, 239] width 789 height 80
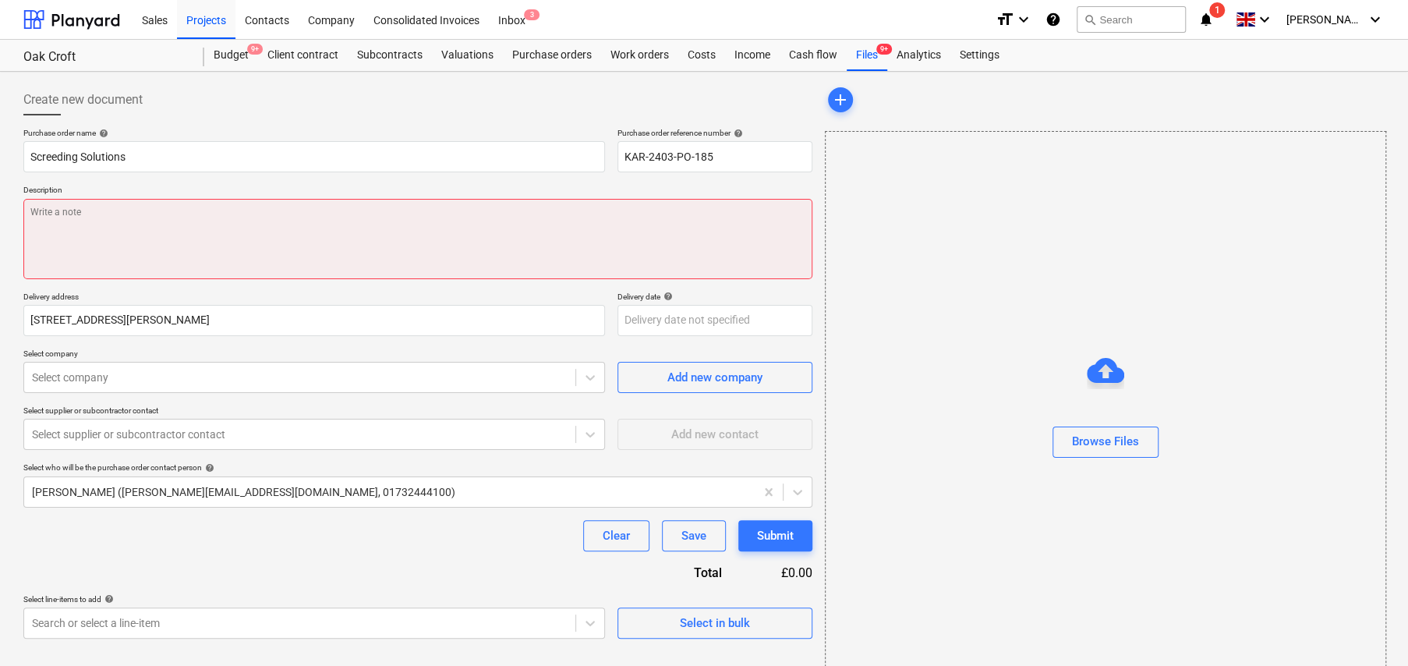
click at [111, 214] on textarea at bounding box center [417, 239] width 789 height 80
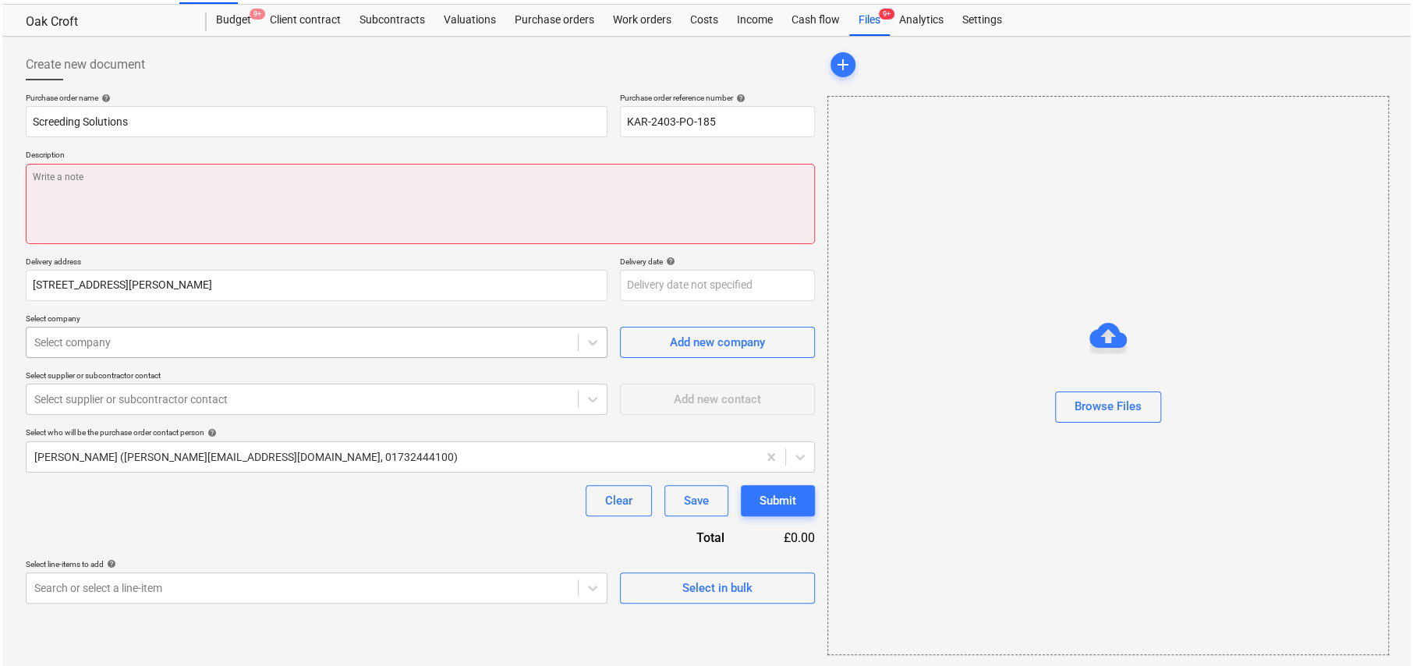
scroll to position [37, 0]
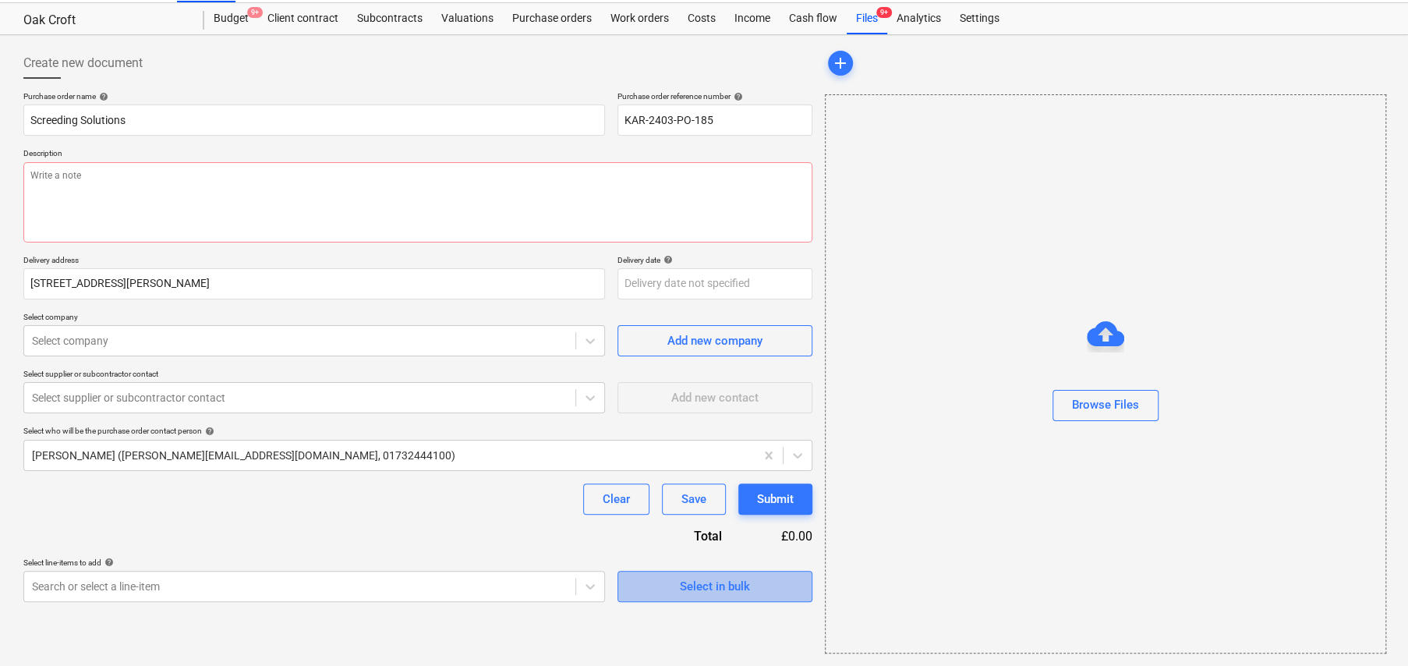
click at [708, 585] on div "Select in bulk" at bounding box center [715, 586] width 70 height 20
type textarea "x"
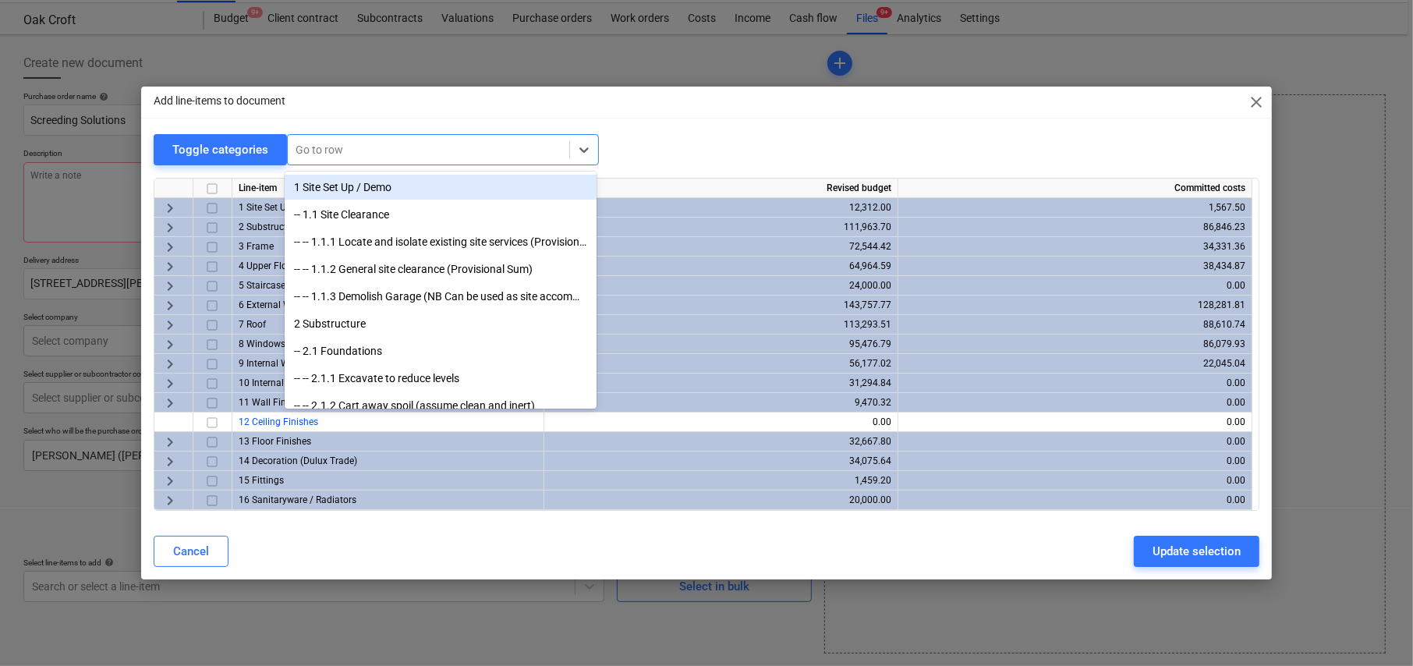
click at [320, 147] on div at bounding box center [428, 150] width 266 height 16
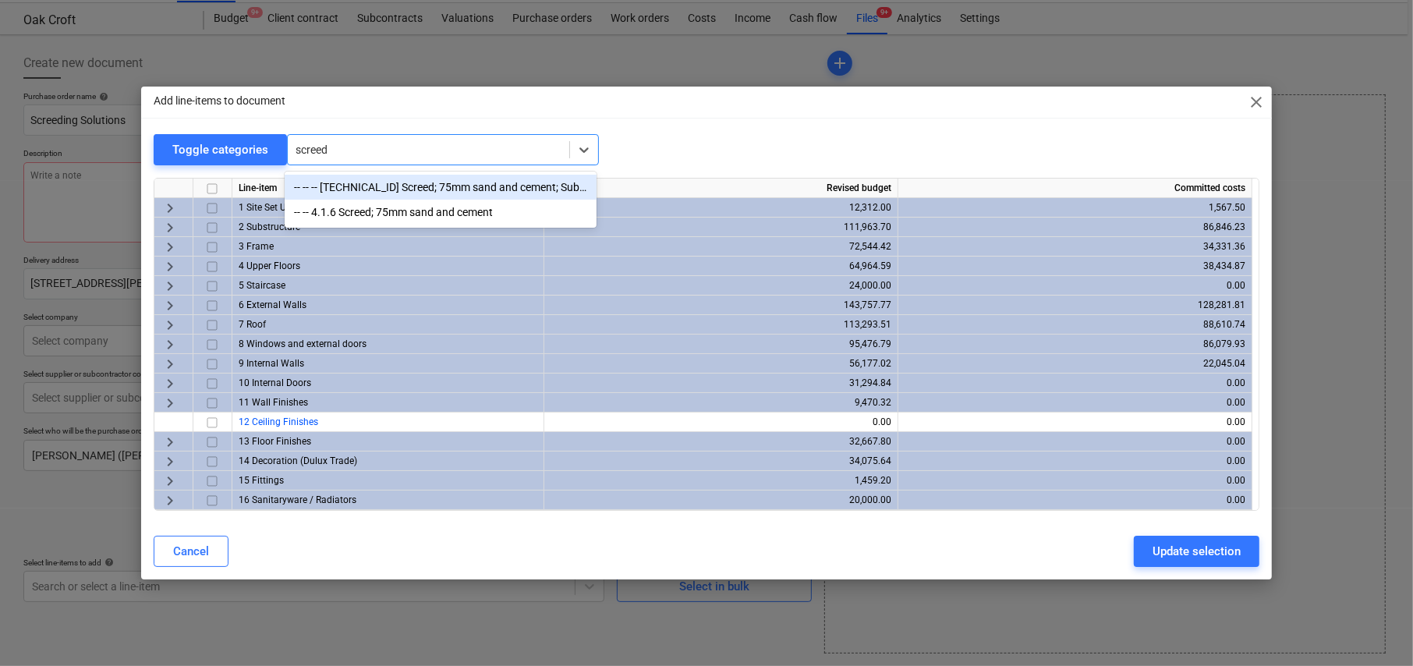
type input "screed"
click at [707, 113] on div "Add line-items to document close" at bounding box center [706, 102] width 1130 height 31
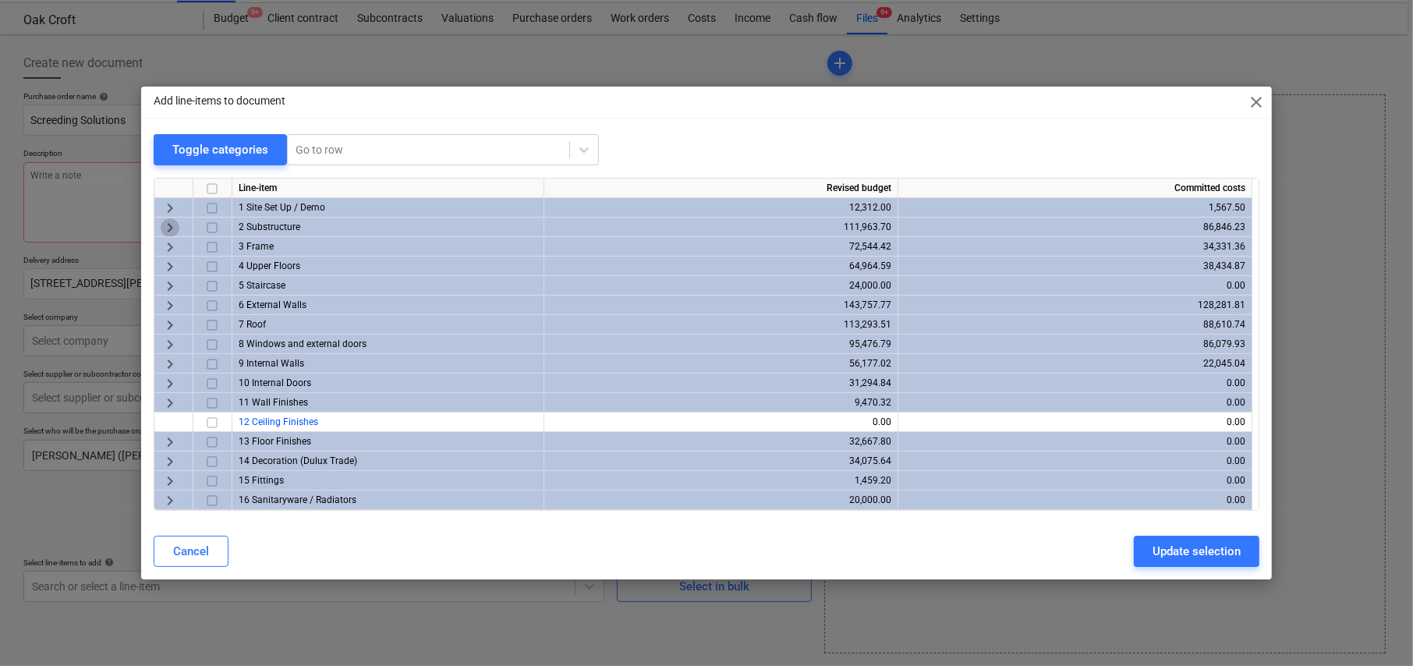
click at [168, 225] on span "keyboard_arrow_right" at bounding box center [170, 227] width 19 height 19
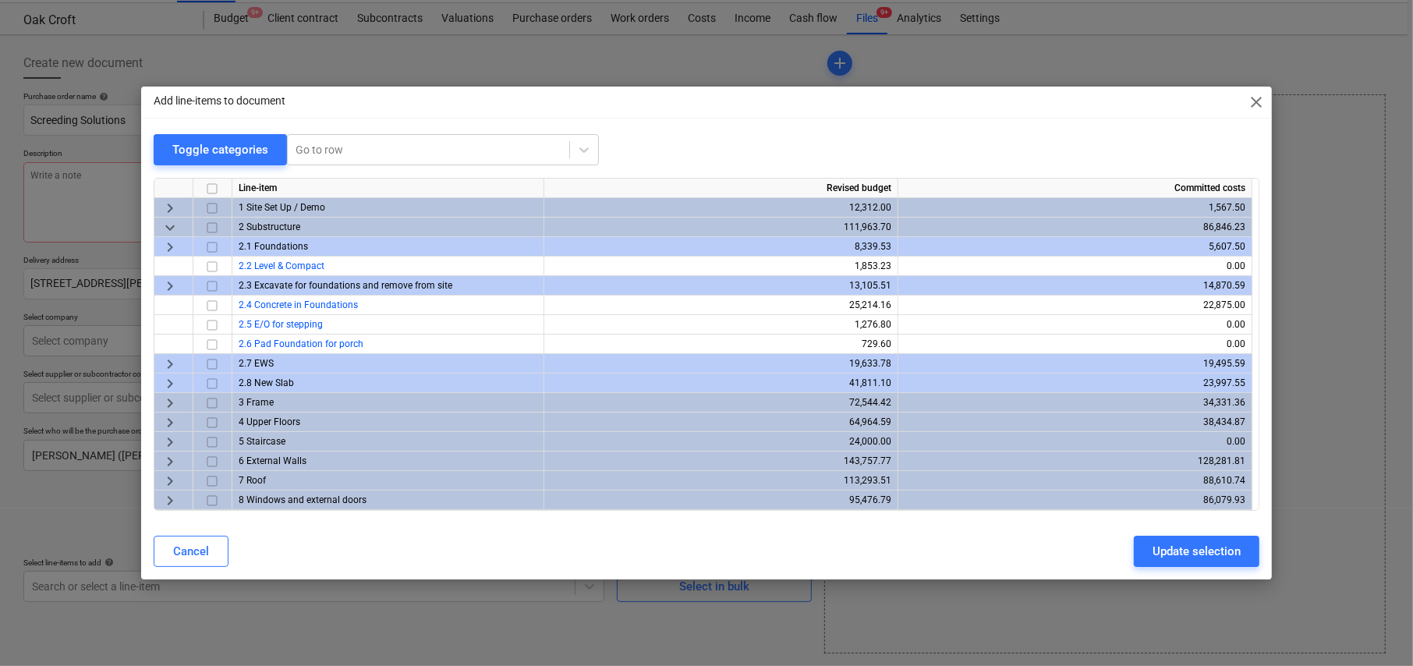
click at [172, 380] on span "keyboard_arrow_right" at bounding box center [170, 383] width 19 height 19
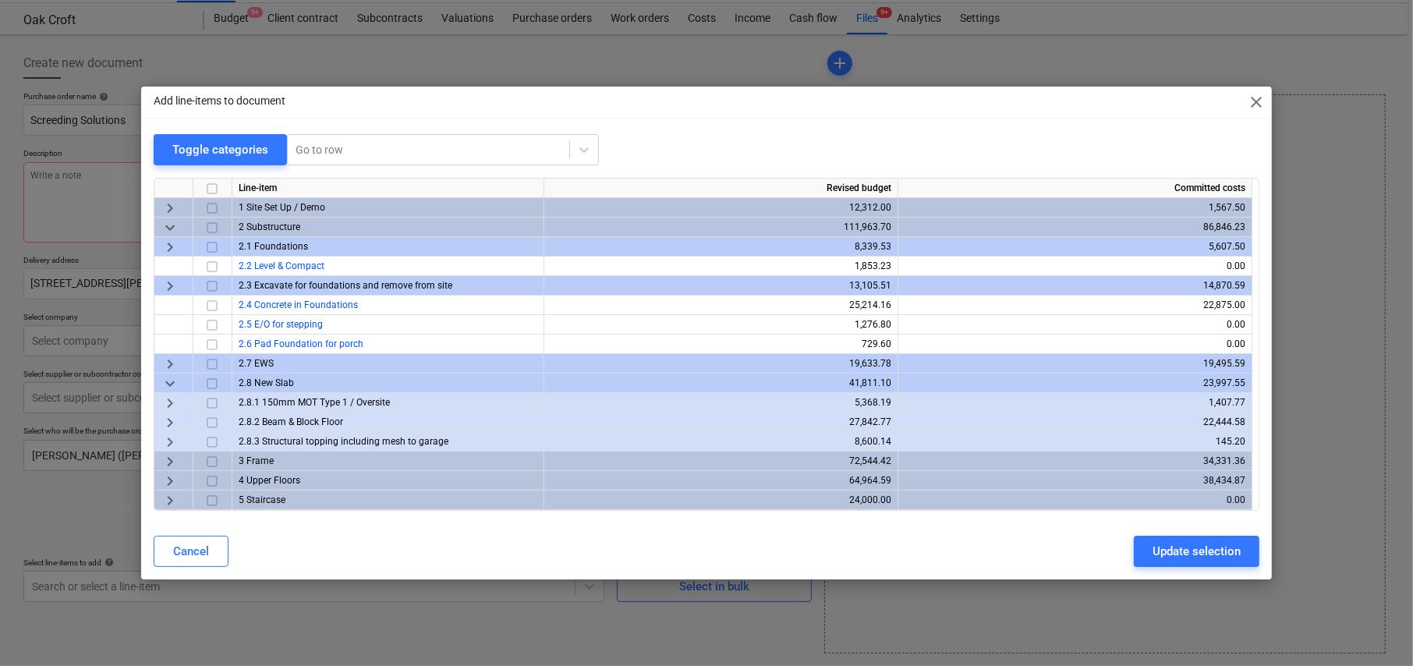
click at [168, 358] on span "keyboard_arrow_right" at bounding box center [170, 364] width 19 height 19
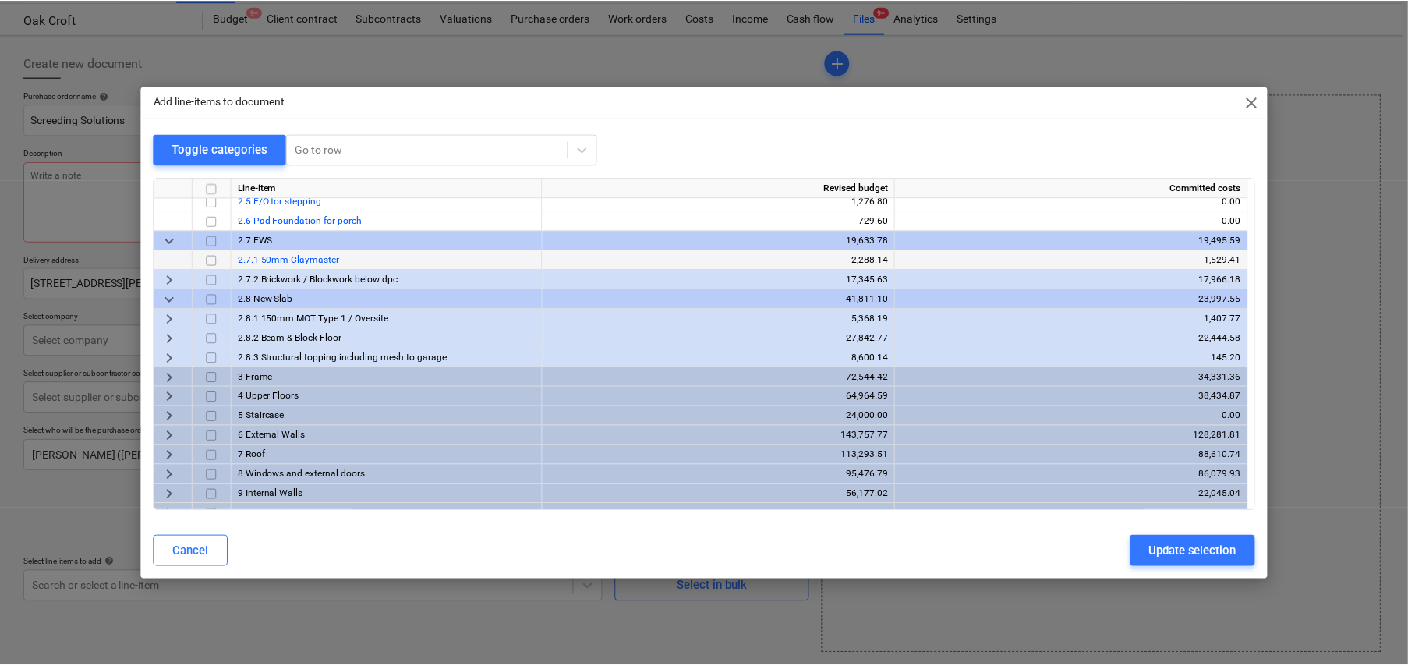
scroll to position [156, 0]
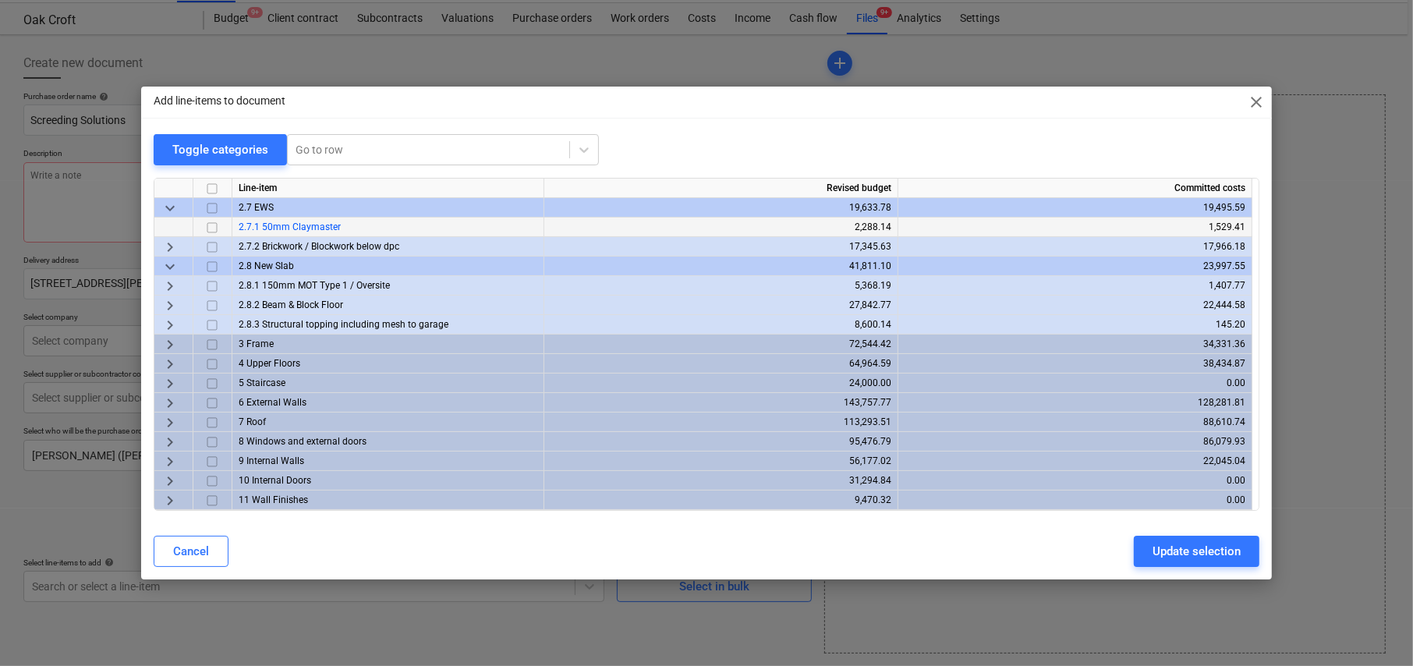
click at [168, 321] on span "keyboard_arrow_right" at bounding box center [170, 325] width 19 height 19
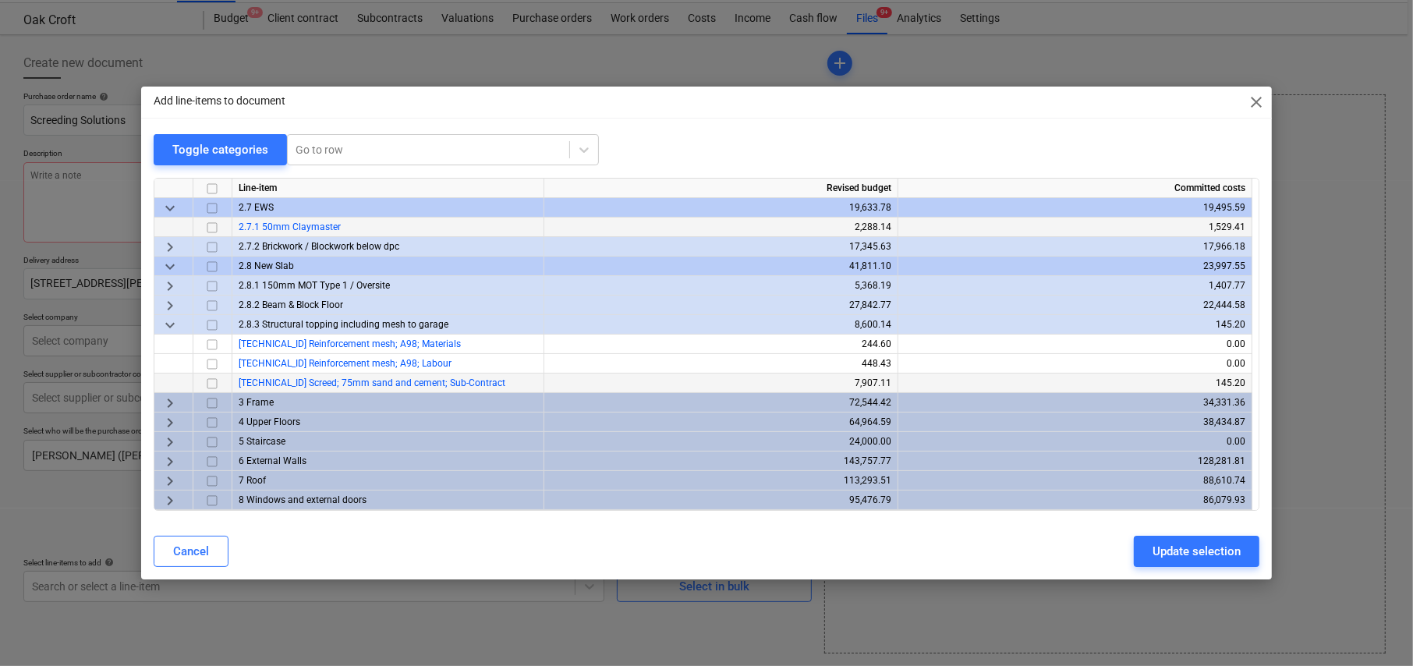
click at [214, 384] on input "checkbox" at bounding box center [212, 383] width 19 height 19
click at [1183, 549] on div "Update selection" at bounding box center [1196, 551] width 88 height 20
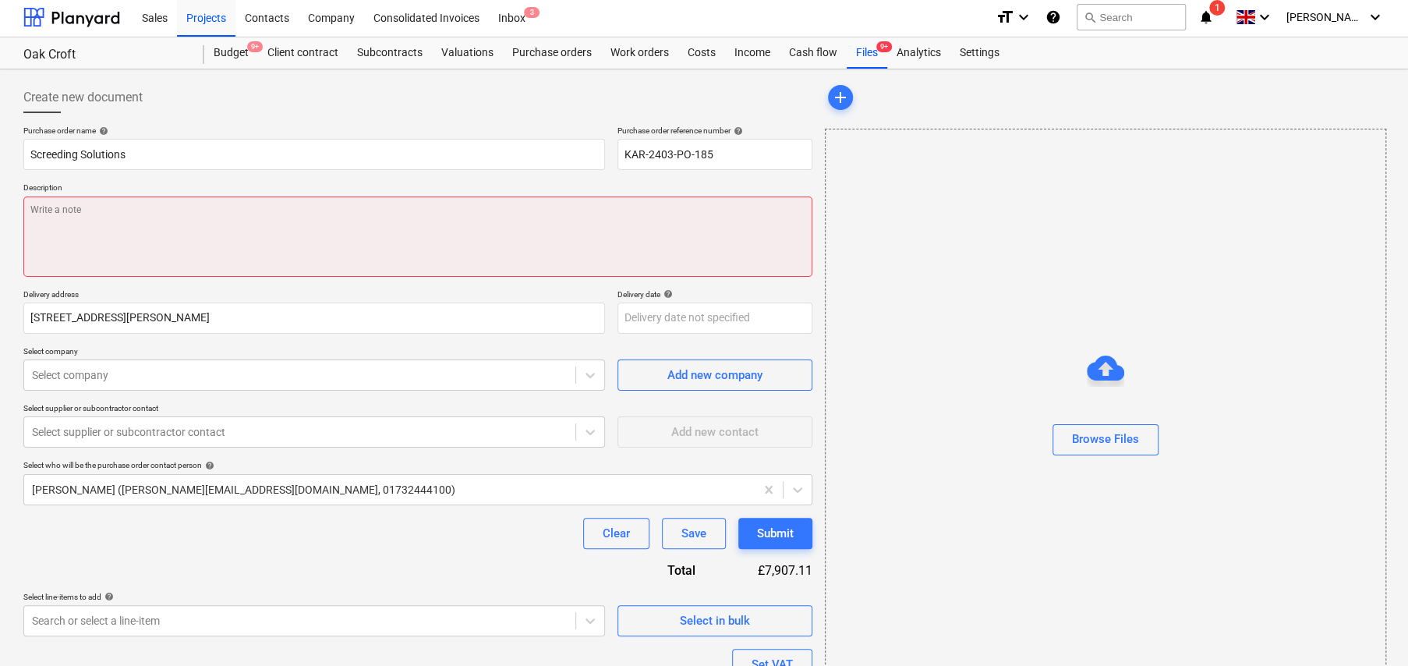
scroll to position [0, 0]
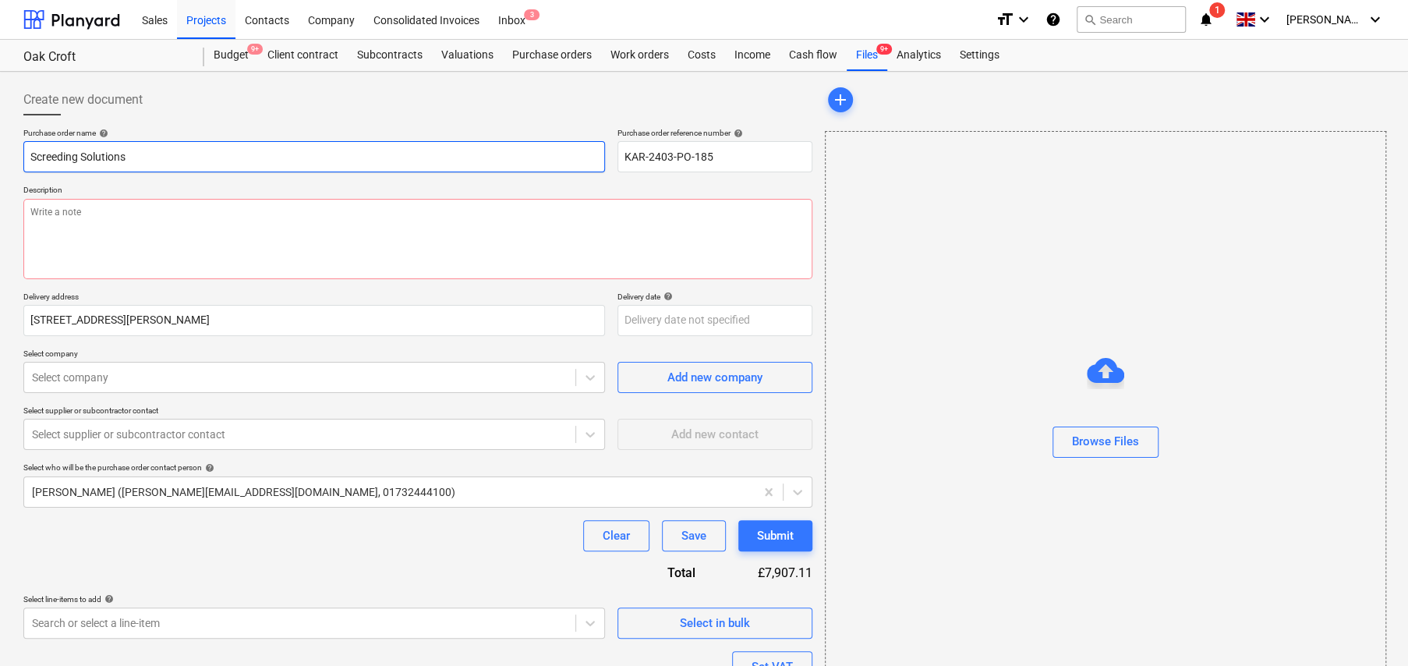
click at [175, 154] on input "Screeding Solutions" at bounding box center [314, 156] width 582 height 31
type textarea "x"
type input "Screeding Solutions"
type textarea "x"
type input "Screeding Solutions -"
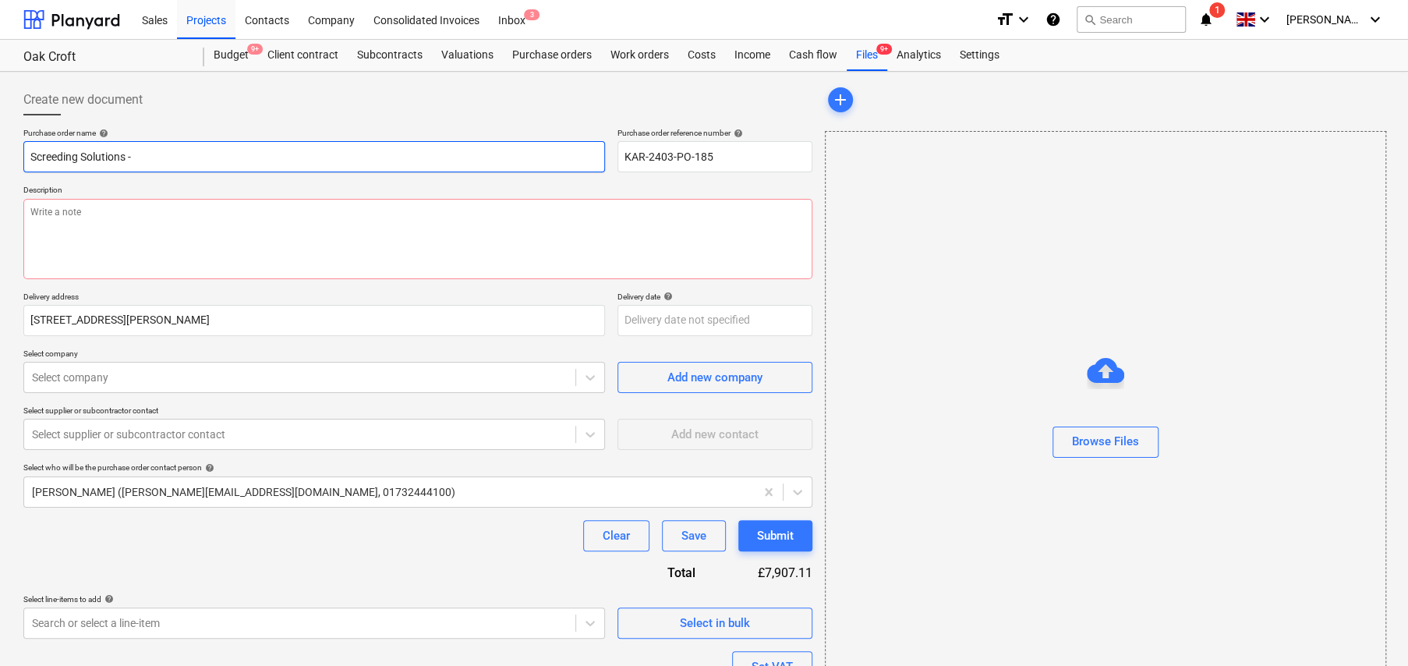
type textarea "x"
type input "Screeding Solutions -"
type textarea "x"
type input "Screeding Solutions - G"
type textarea "x"
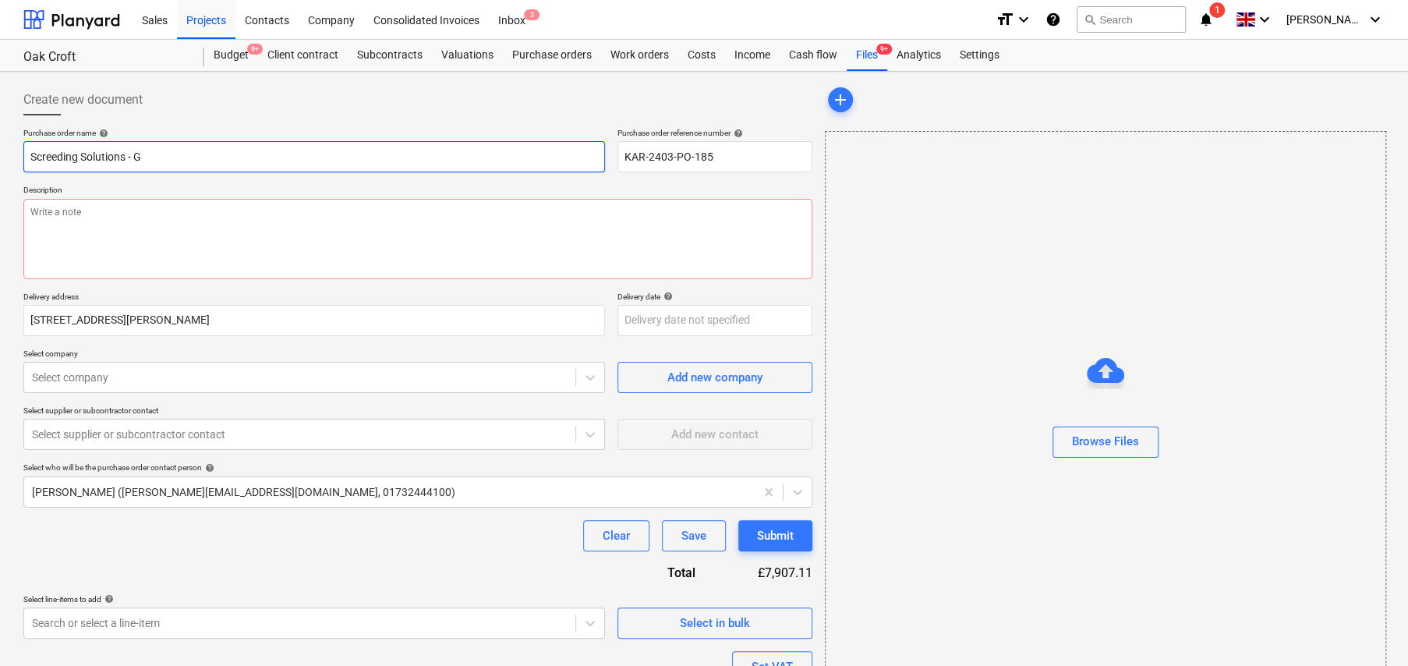
type input "Screeding Solutions - Gr"
type textarea "x"
type input "Screeding Solutions - Gro"
type textarea "x"
type input "Screeding Solutions - Grou"
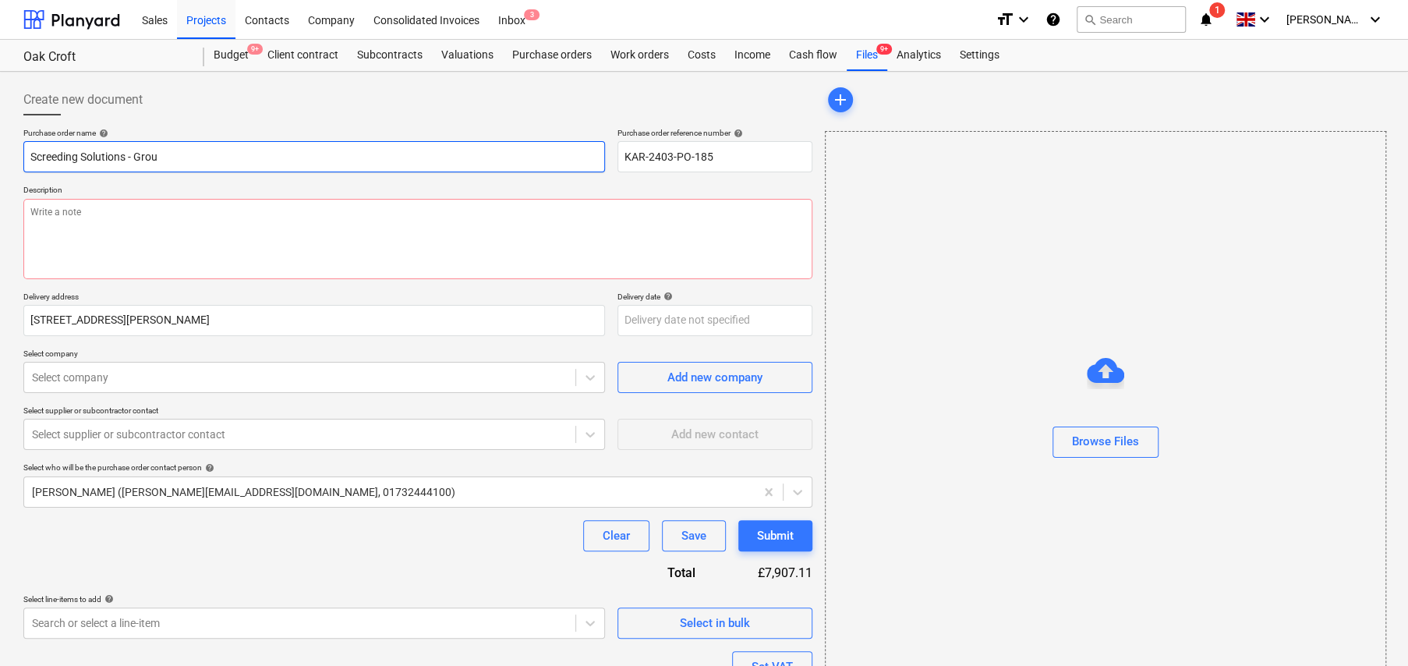
type textarea "x"
type input "Screeding Solutions - Groun"
type textarea "x"
type input "Screeding Solutions - Ground"
type textarea "x"
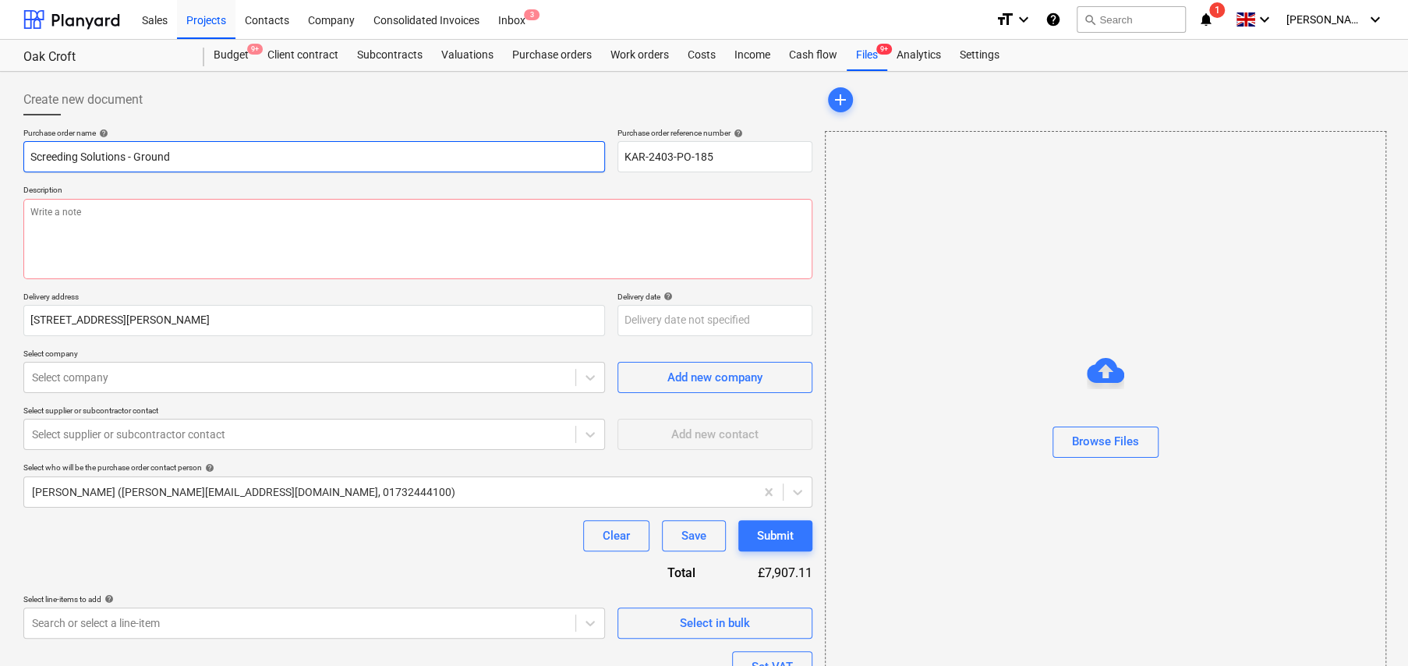
type input "Screeding Solutions - Ground"
type textarea "x"
type input "Screeding Solutions - Ground F"
type textarea "x"
type input "Screeding Solutions - Ground Fl"
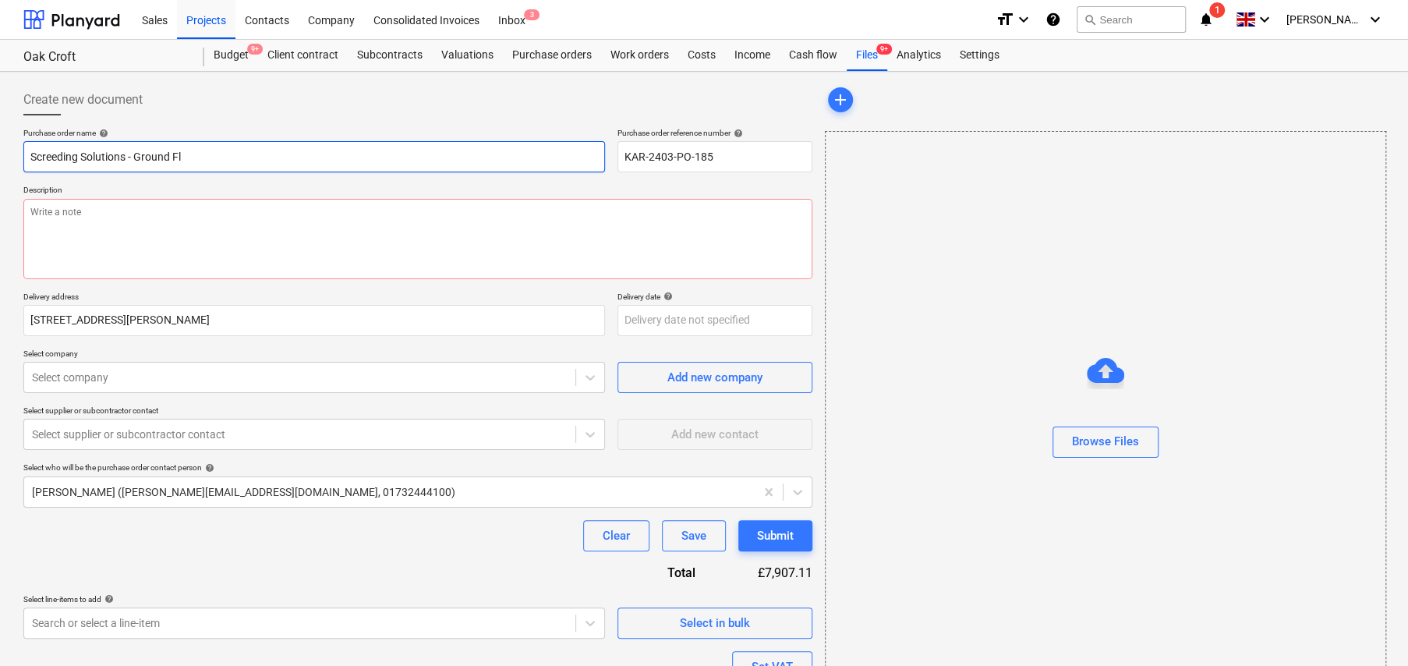
type textarea "x"
type input "Screeding Solutions - Ground Flo"
type textarea "x"
type input "Screeding Solutions - Ground Floo"
type textarea "x"
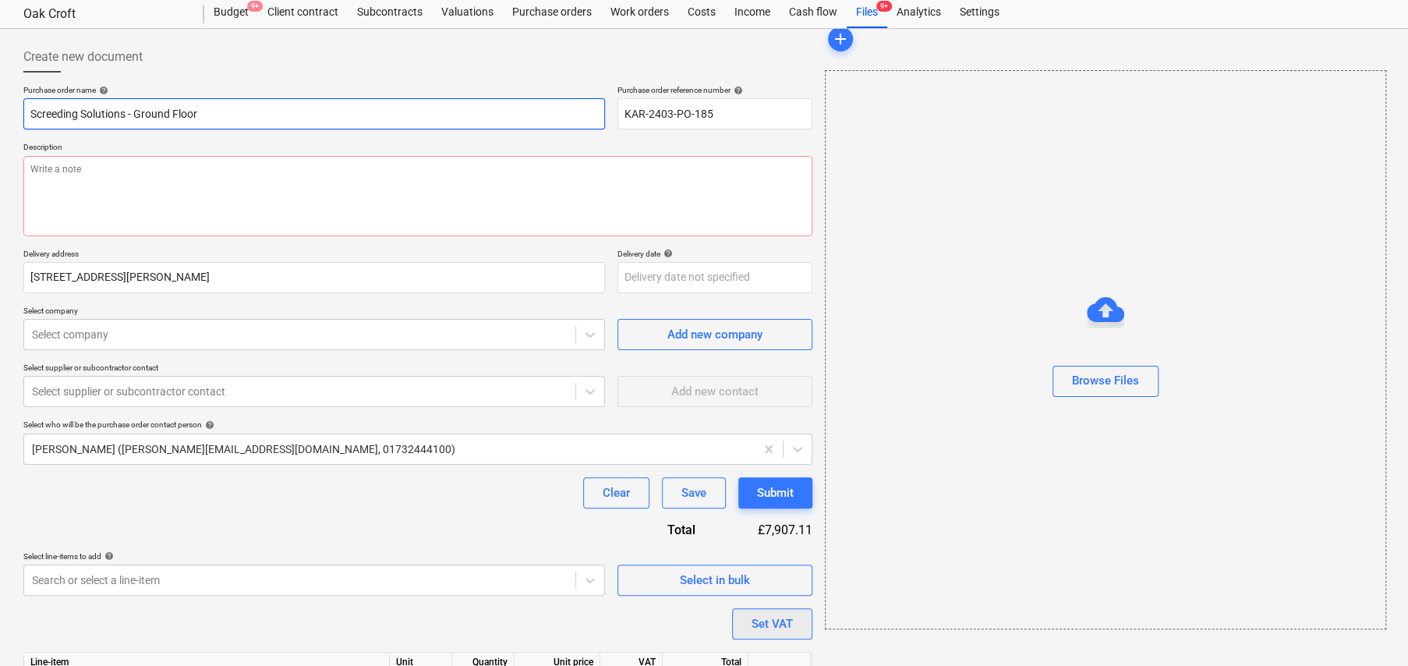
scroll to position [131, 0]
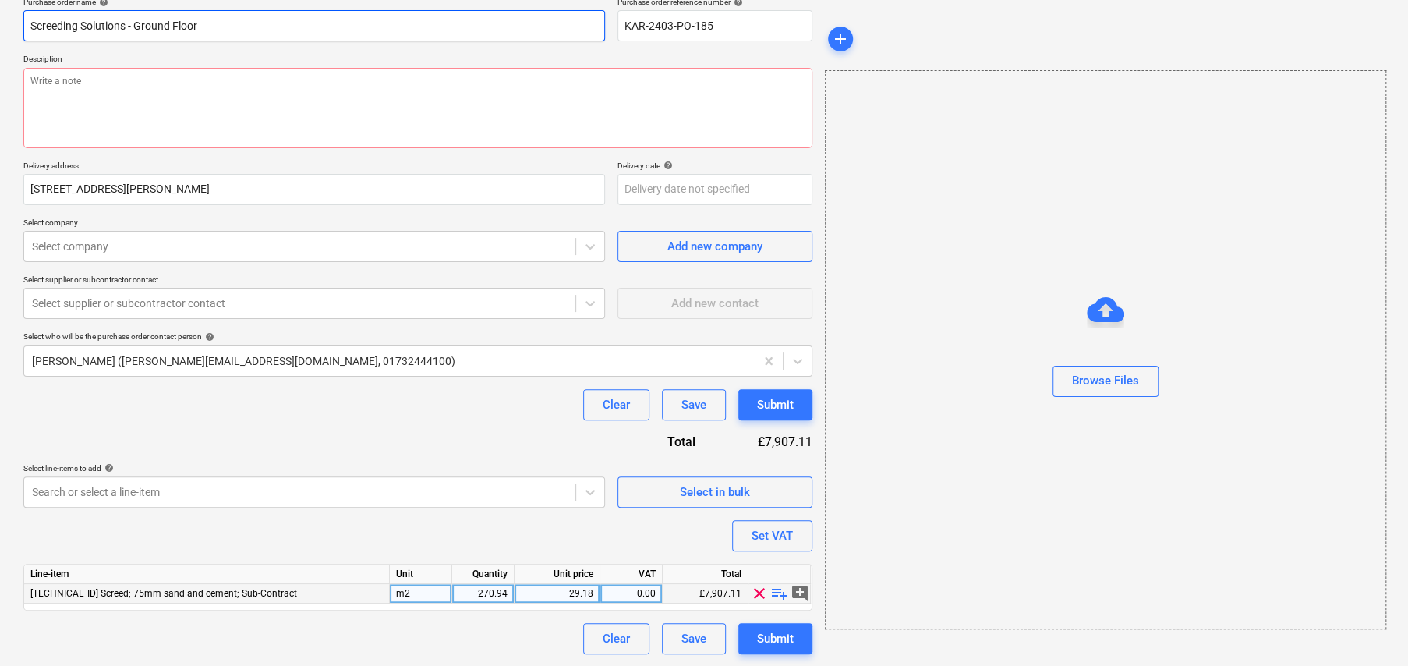
type input "Screeding Solutions - Ground Floor"
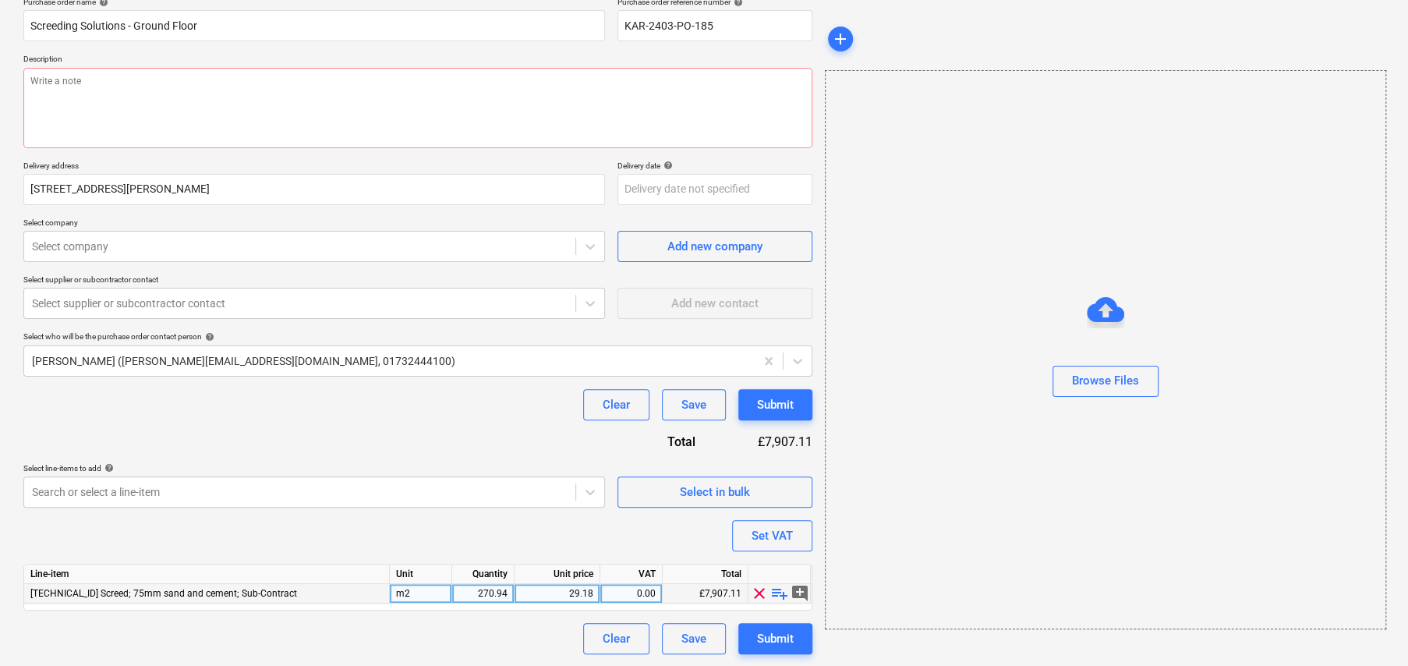
click at [777, 593] on span "playlist_add" at bounding box center [779, 593] width 19 height 19
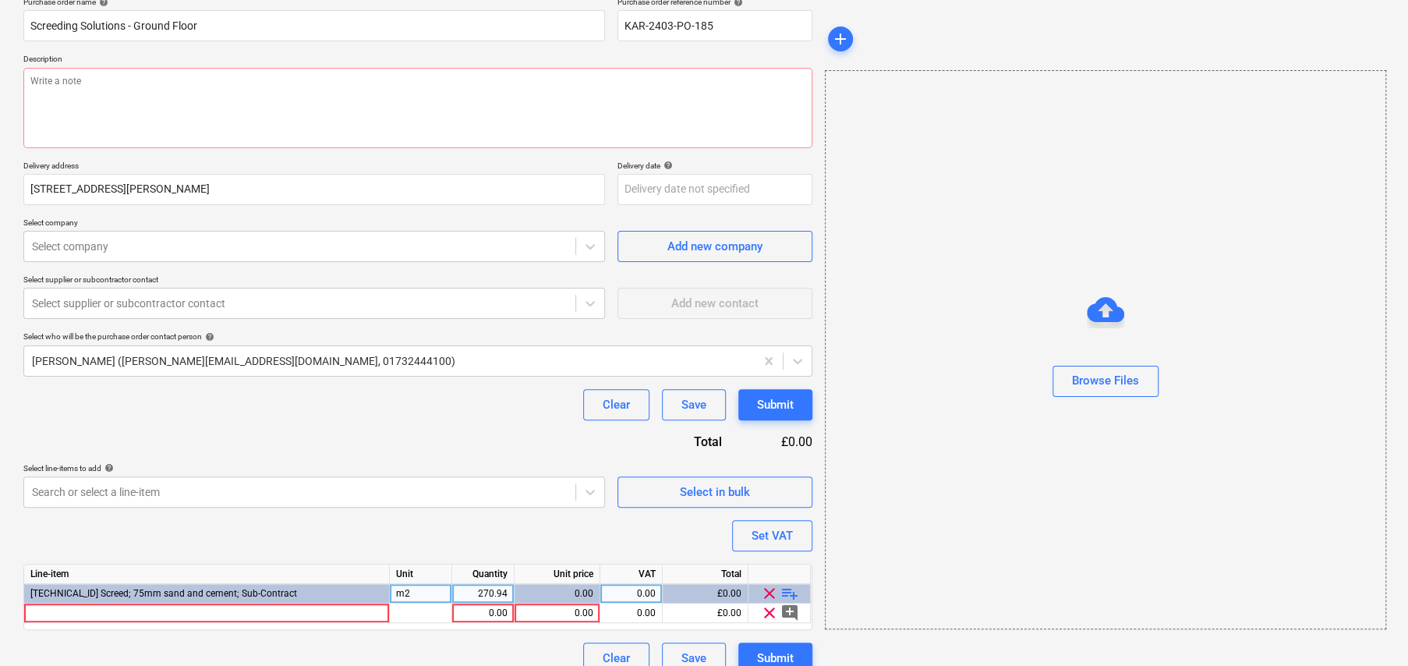
click at [789, 593] on span "playlist_add" at bounding box center [789, 593] width 19 height 19
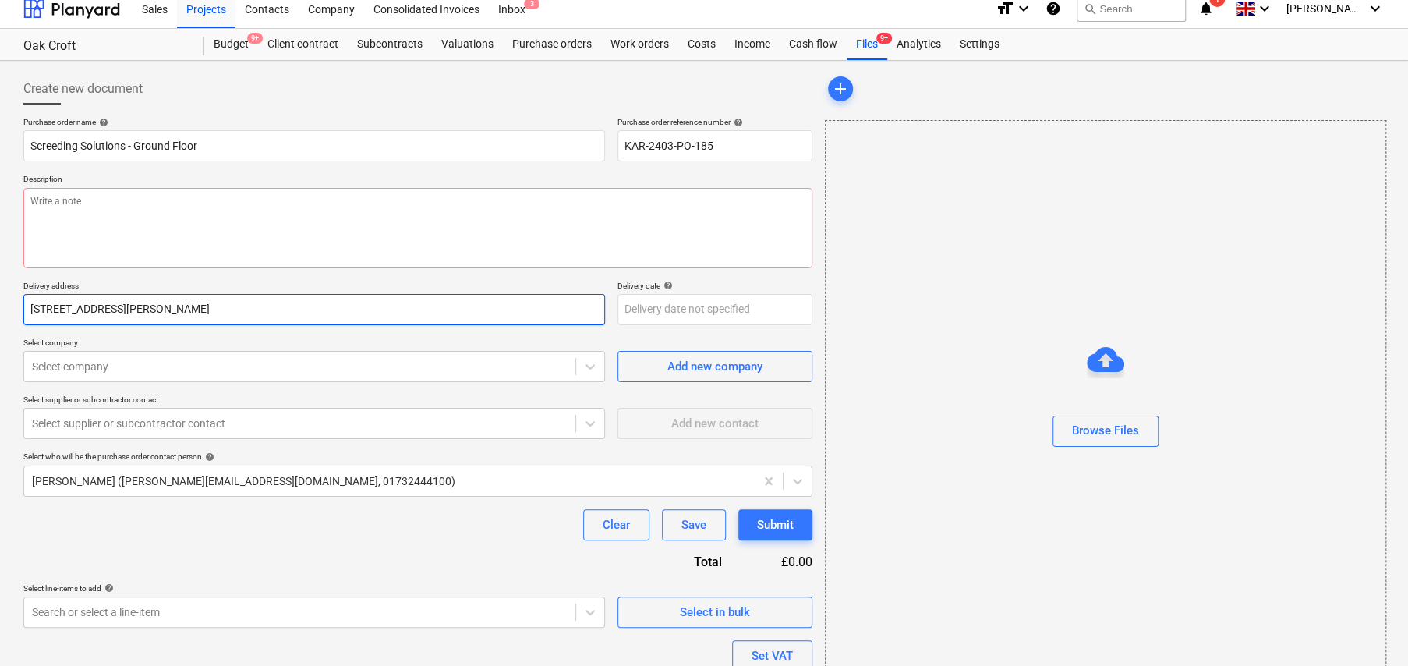
scroll to position [0, 0]
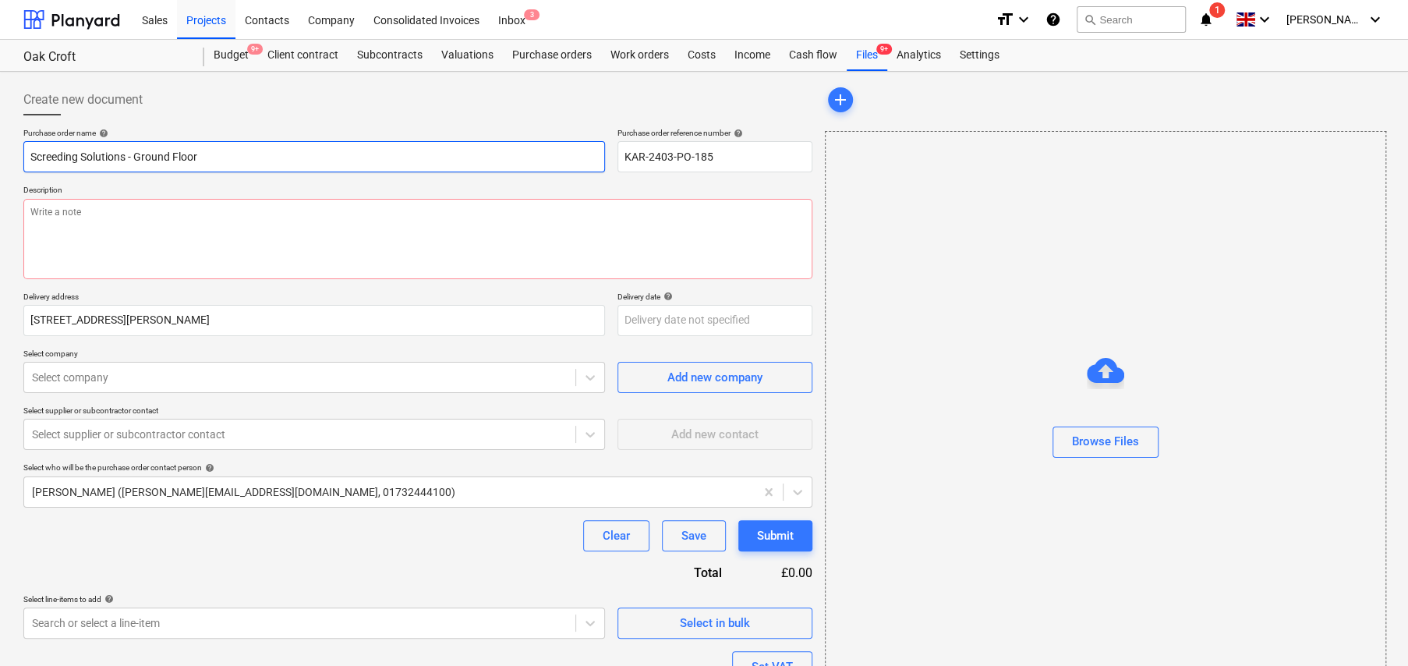
click at [236, 163] on input "Screeding Solutions - Ground Floor" at bounding box center [314, 156] width 582 height 31
type textarea "x"
type input "Screeding Solutions - Ground Floor"
type textarea "x"
type input "Screeding Solutions - Ground Floor +"
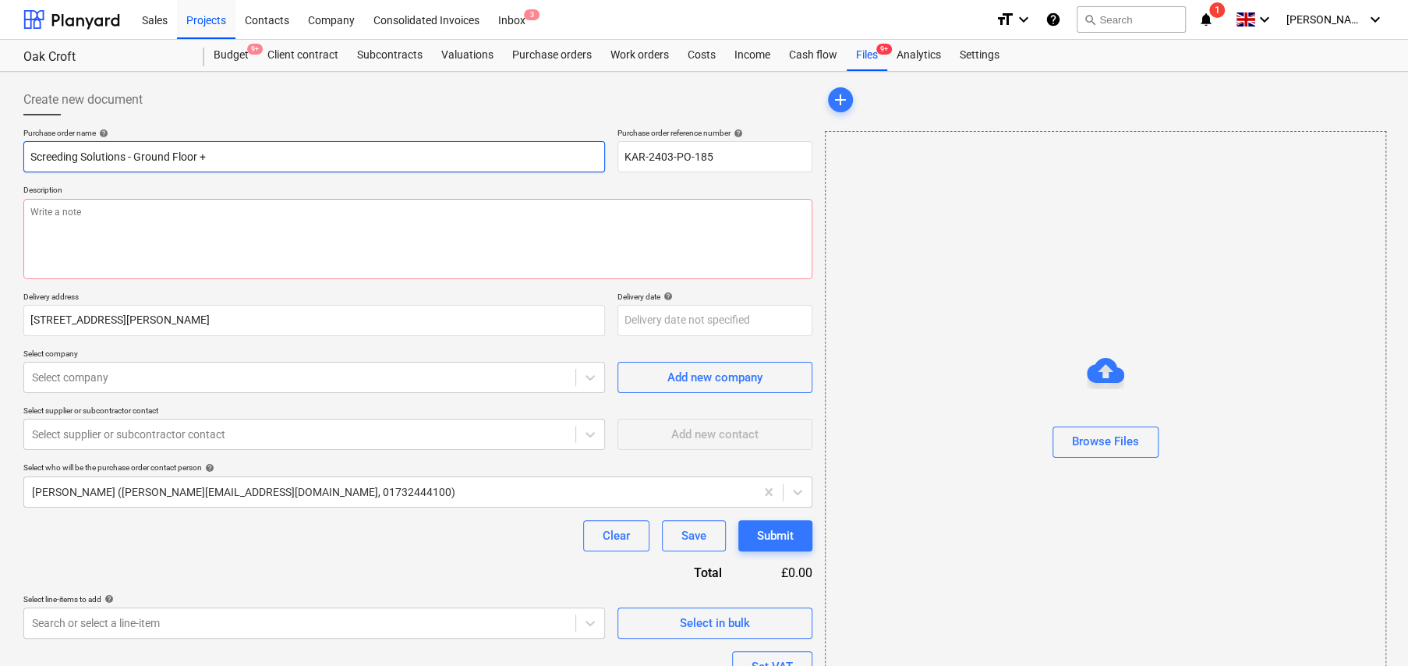
type textarea "x"
type input "Screeding Solutions - Ground Floor +"
type textarea "x"
type input "Screeding Solutions - Ground Floor + G"
type textarea "x"
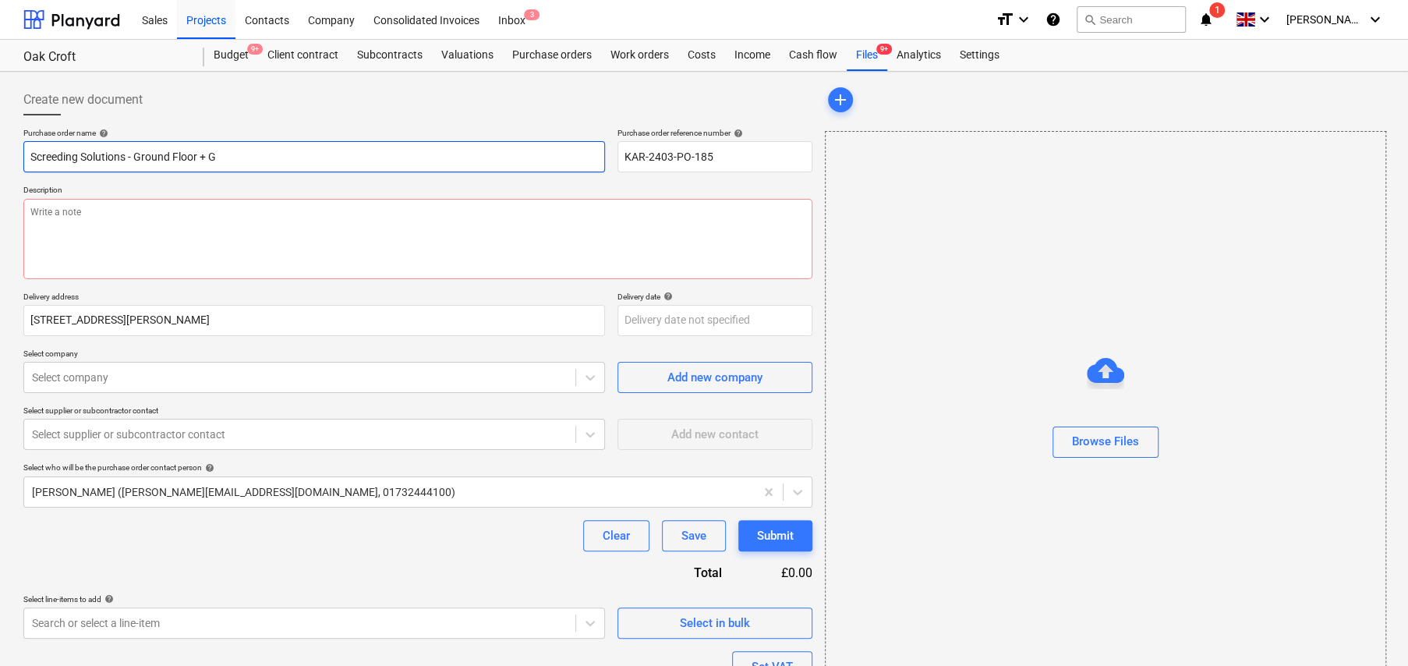
type input "Screeding Solutions - Ground Floor + Ga"
type textarea "x"
type input "Screeding Solutions - Ground Floor + Gar"
type textarea "x"
type input "Screeding Solutions - Ground Floor + Gara"
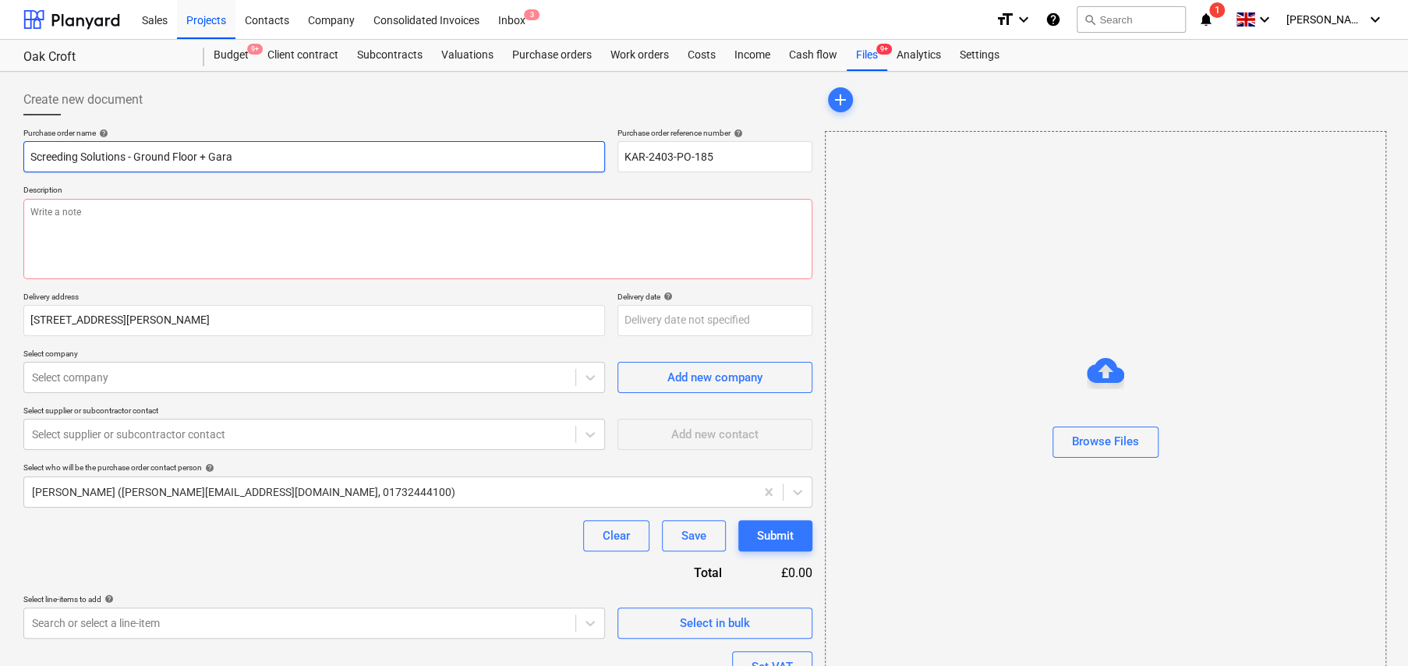
type textarea "x"
type input "Screeding Solutions - Ground Floor + Garag"
type textarea "x"
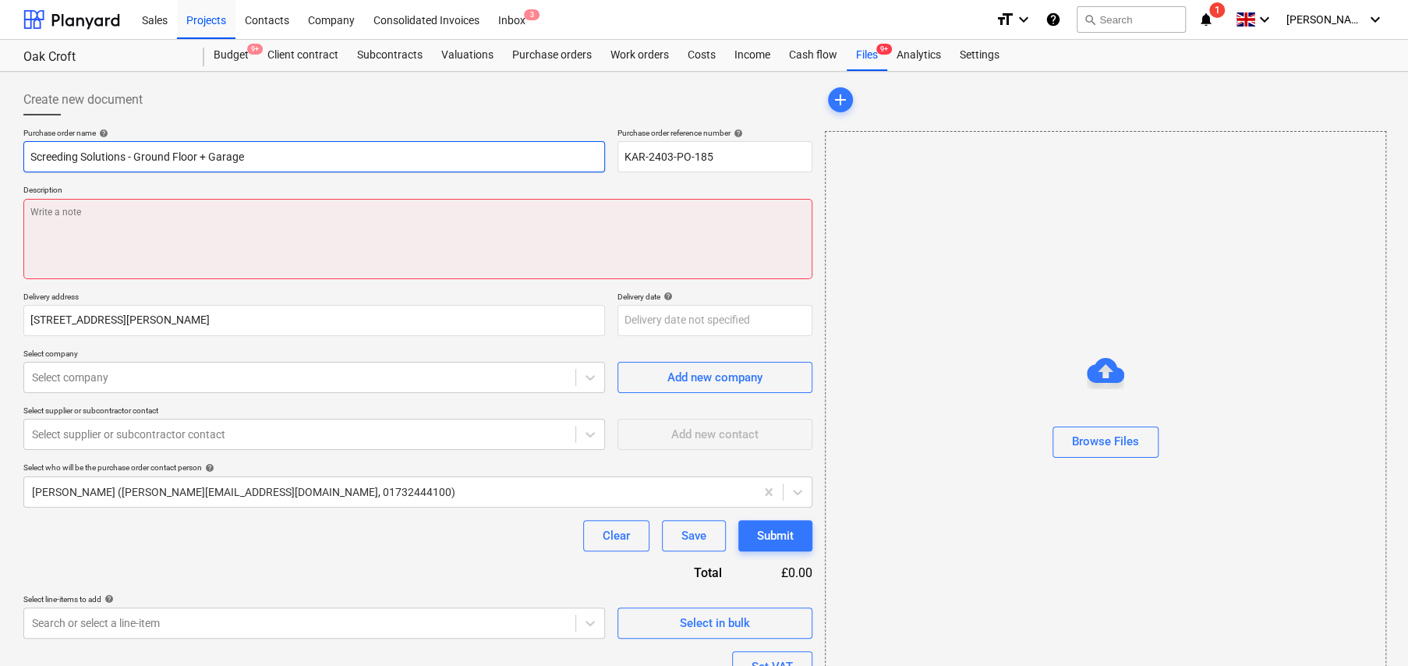
type input "Screeding Solutions - Ground Floor + Garage"
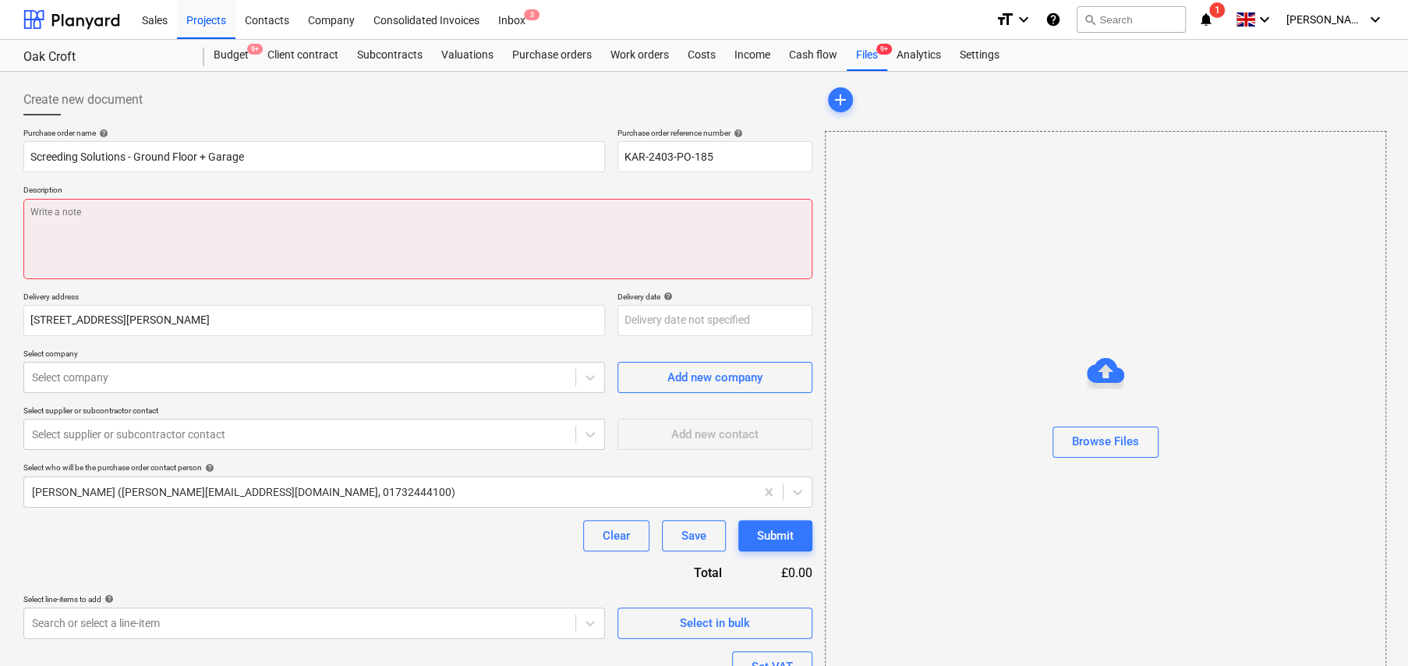
click at [148, 209] on textarea at bounding box center [417, 239] width 789 height 80
type textarea "x"
type textarea "To"
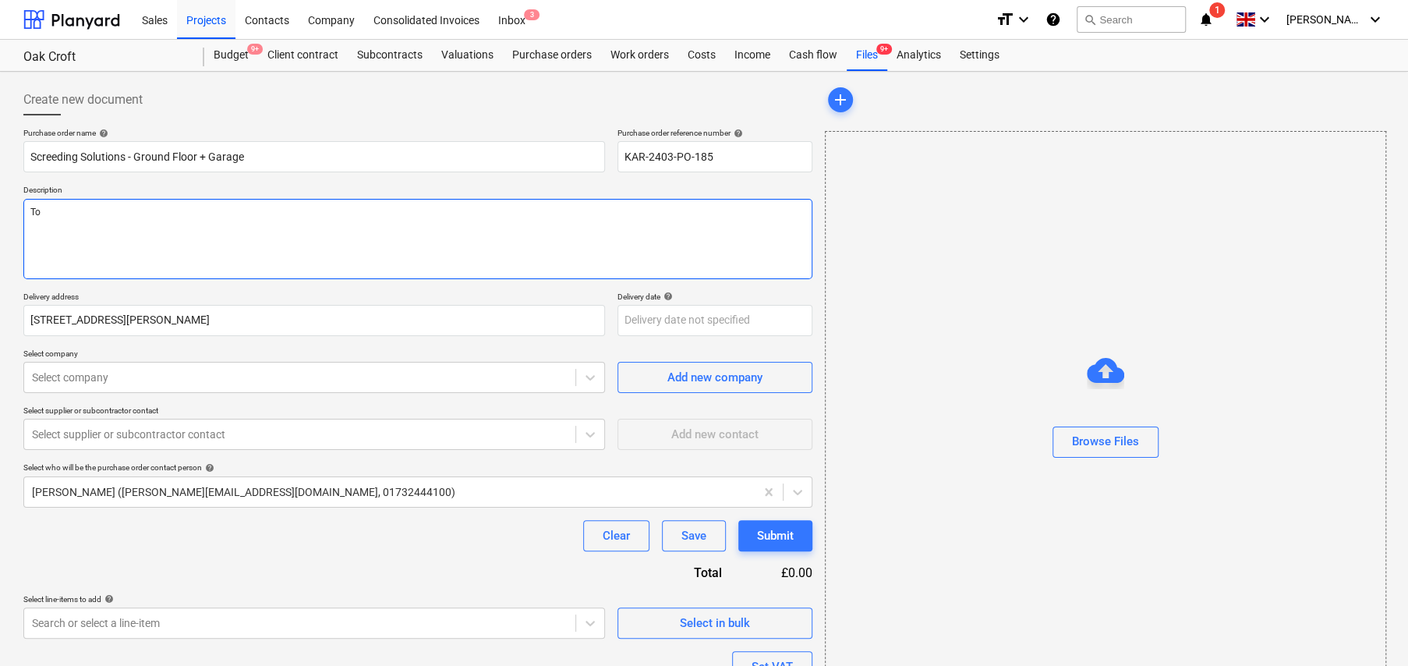
type textarea "x"
type textarea "To s"
type textarea "x"
type textarea "To sc"
type textarea "x"
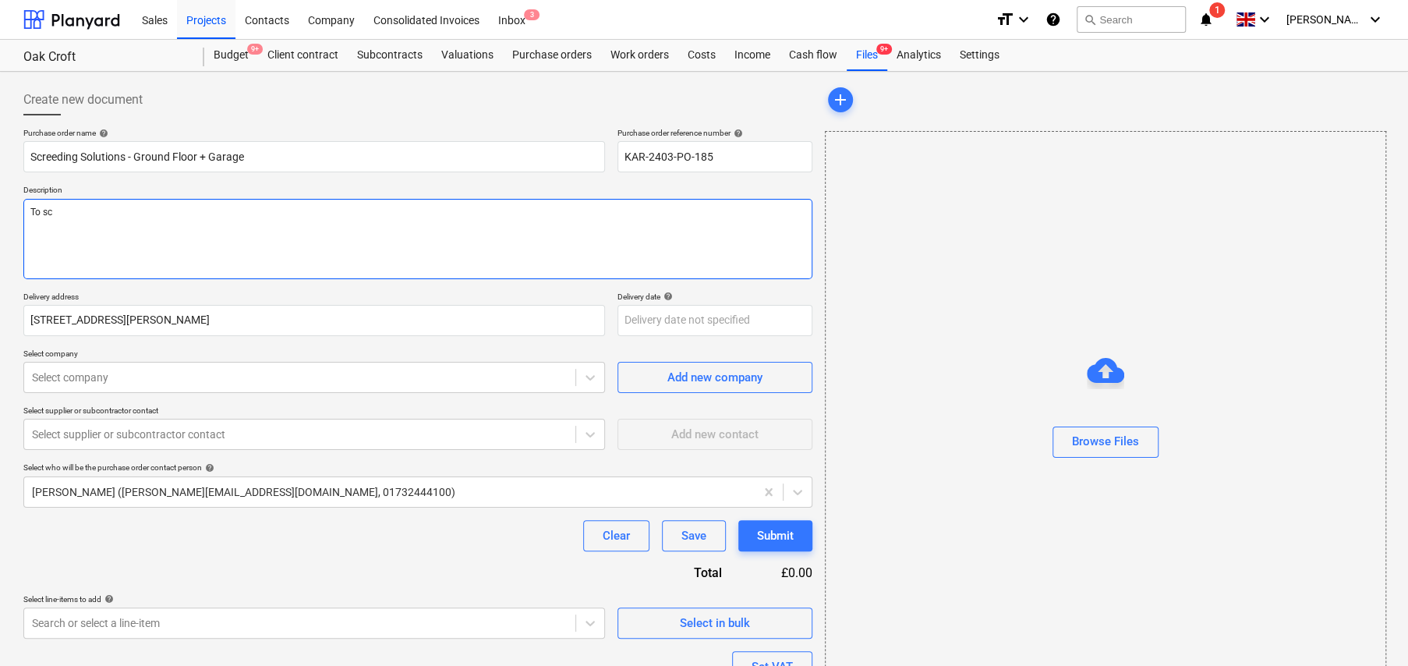
type textarea "To scr"
type textarea "x"
type textarea "To scre"
type textarea "x"
type textarea "To scree"
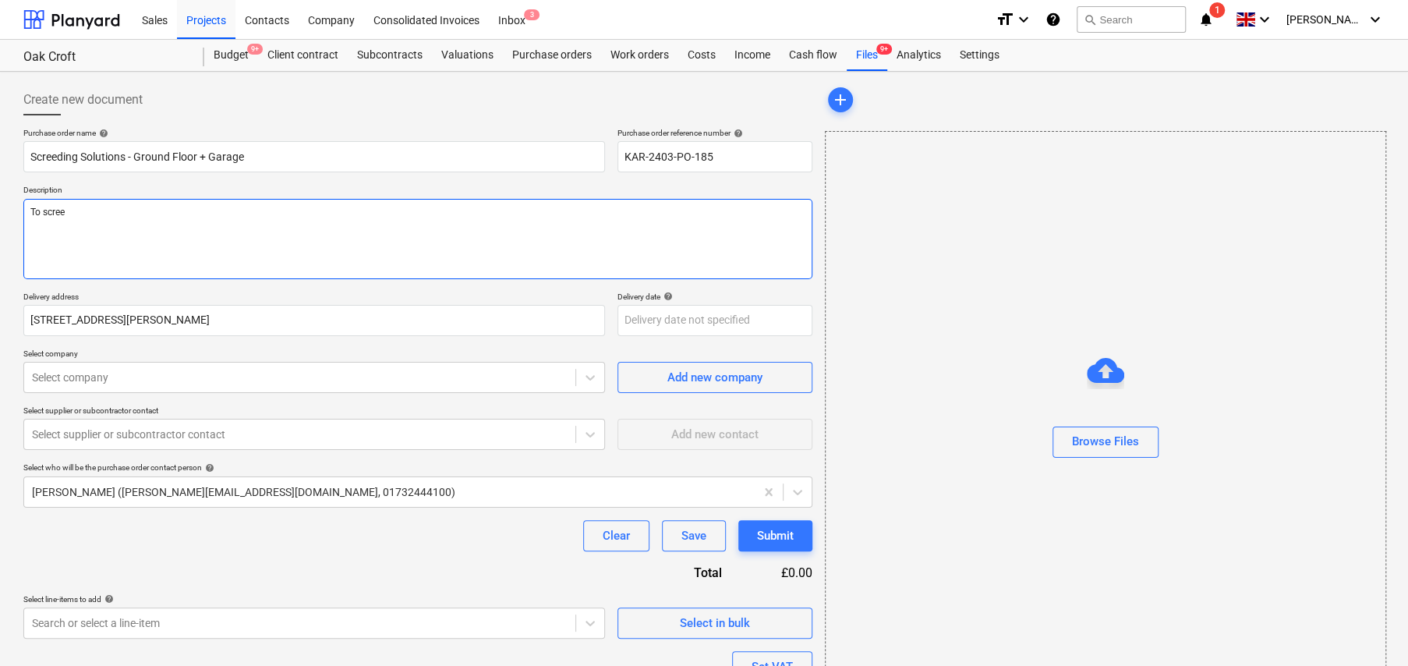
type textarea "x"
type textarea "To screed"
type textarea "x"
type textarea "To screed"
type textarea "x"
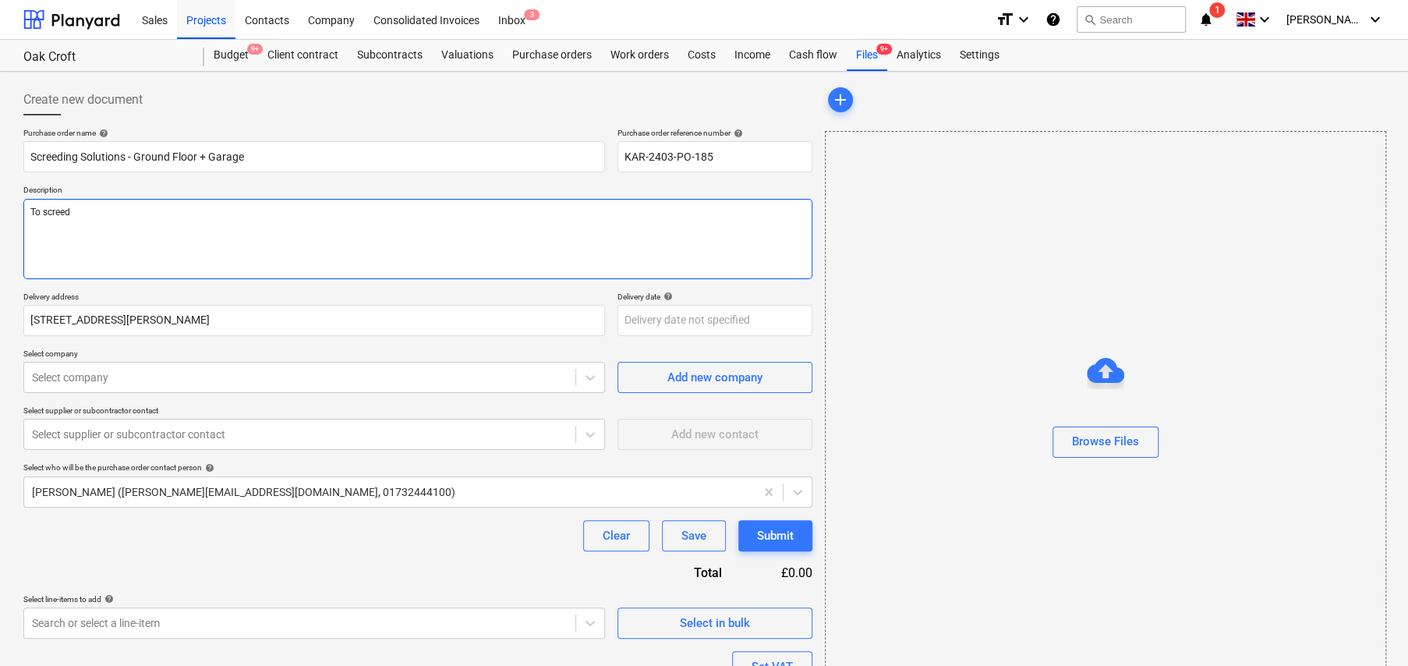
type textarea "To screed a"
type textarea "x"
type textarea "To screed as"
type textarea "x"
type textarea "To screed as"
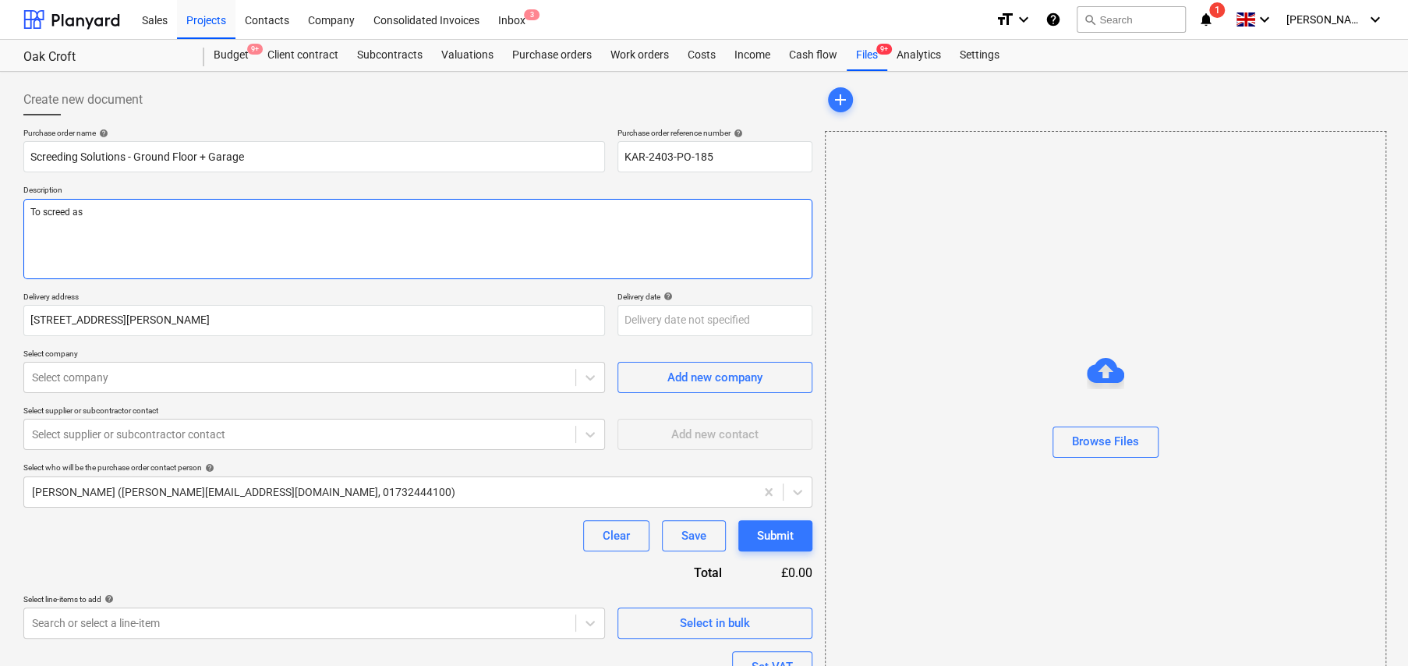
type textarea "x"
type textarea "To screed as p"
type textarea "x"
type textarea "To screed as pe"
type textarea "x"
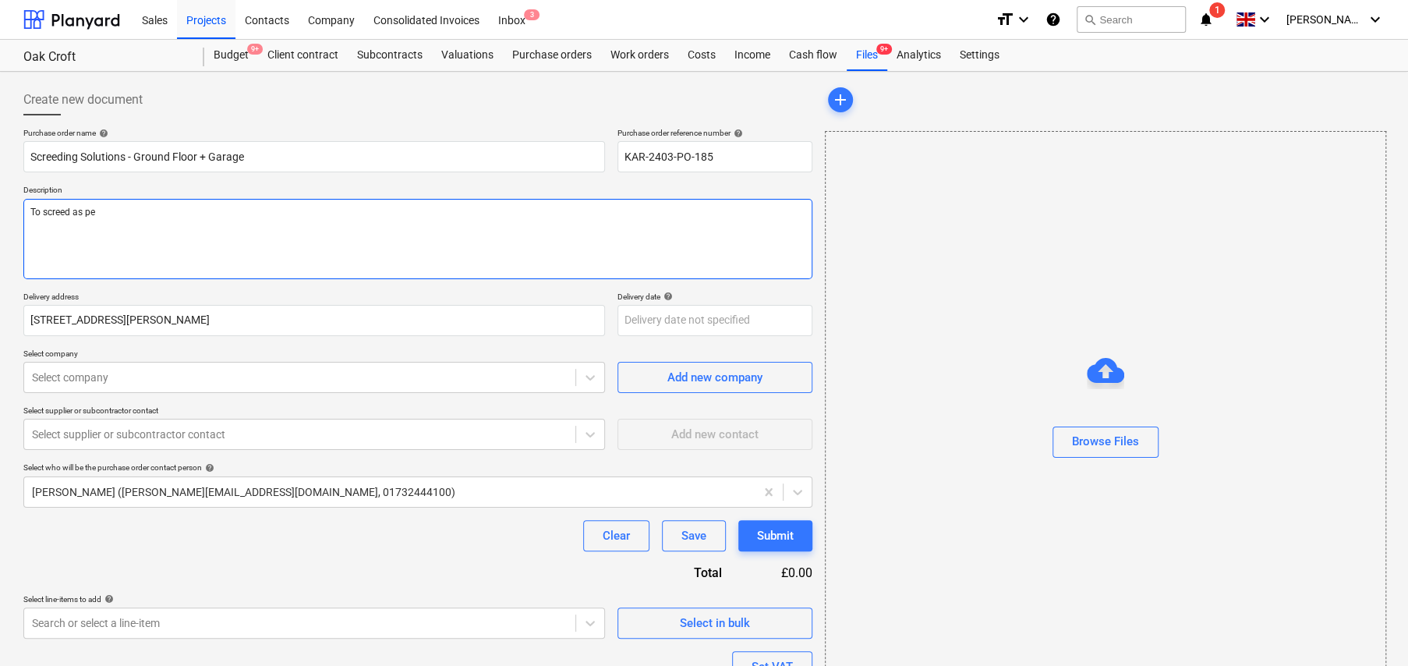
type textarea "To screed as per"
type textarea "x"
type textarea "To screed as per"
type textarea "x"
type textarea "To screed as per i"
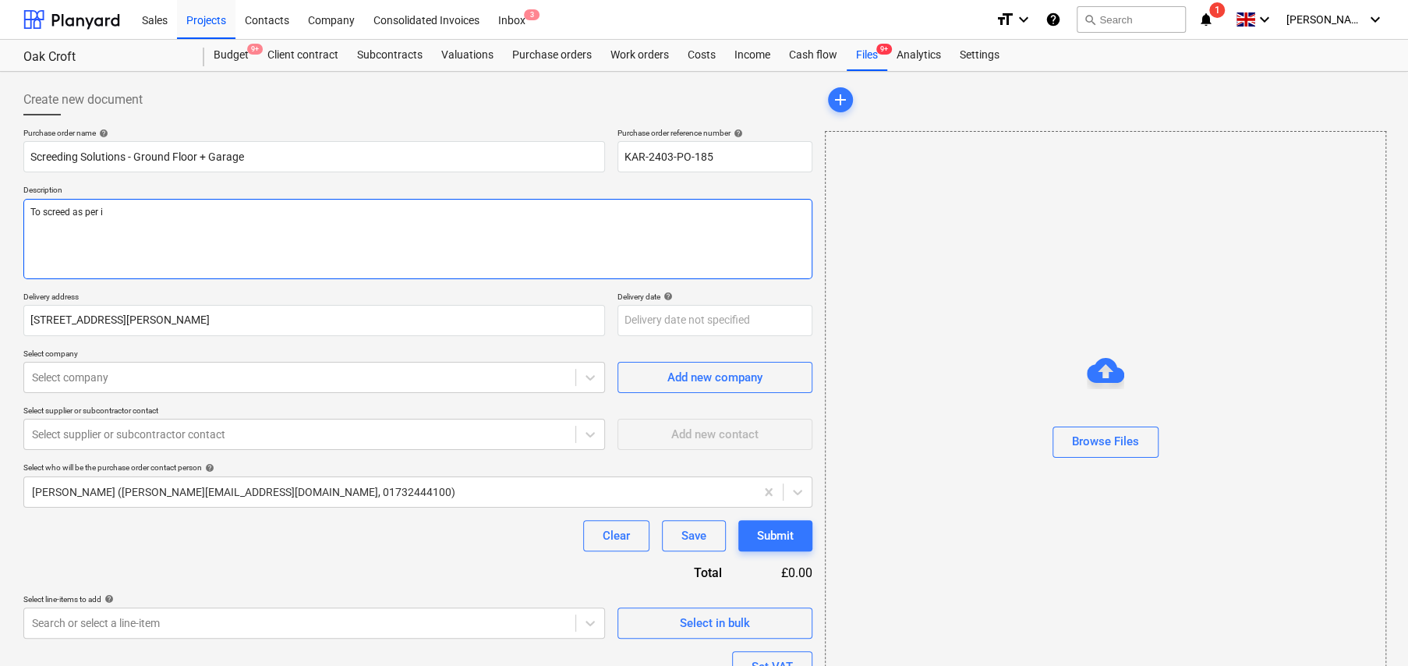
type textarea "x"
type textarea "To screed as per in"
type textarea "x"
type textarea "To screed as per ins"
type textarea "x"
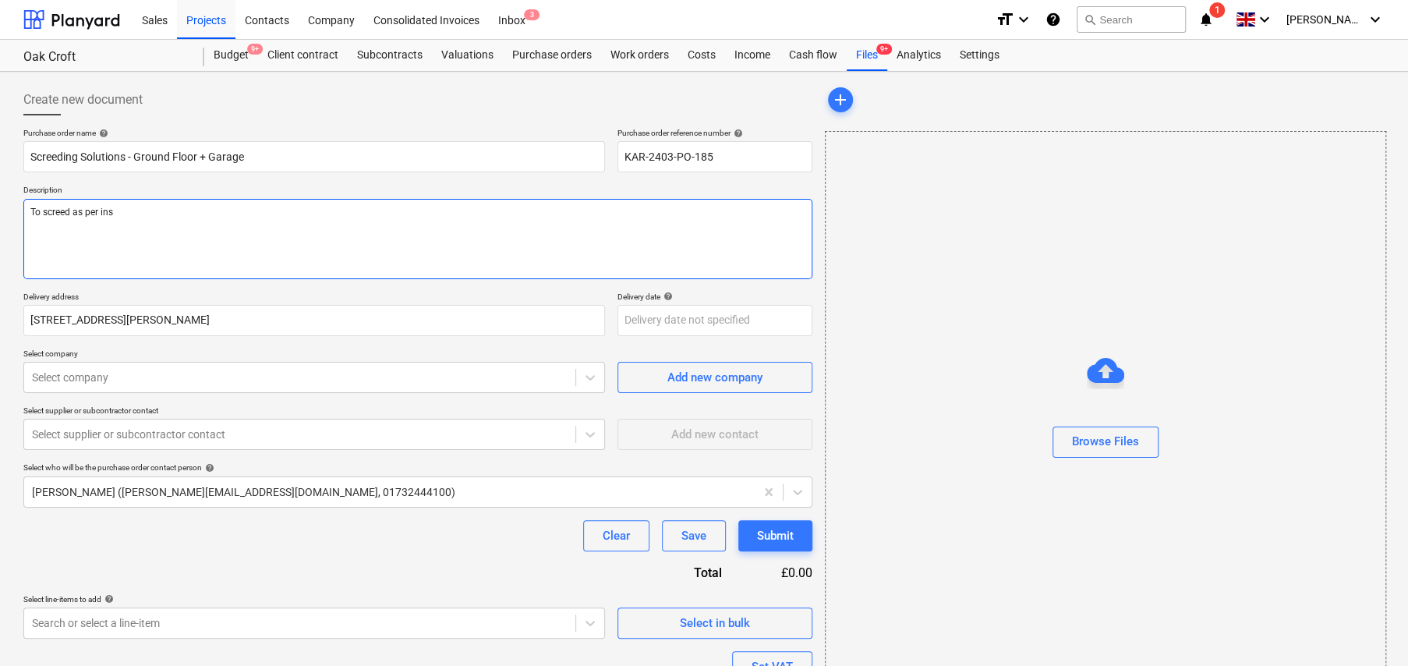
type textarea "To screed as per inst"
type textarea "x"
type textarea "To screed as per instr"
type textarea "x"
type textarea "To screed as per instru"
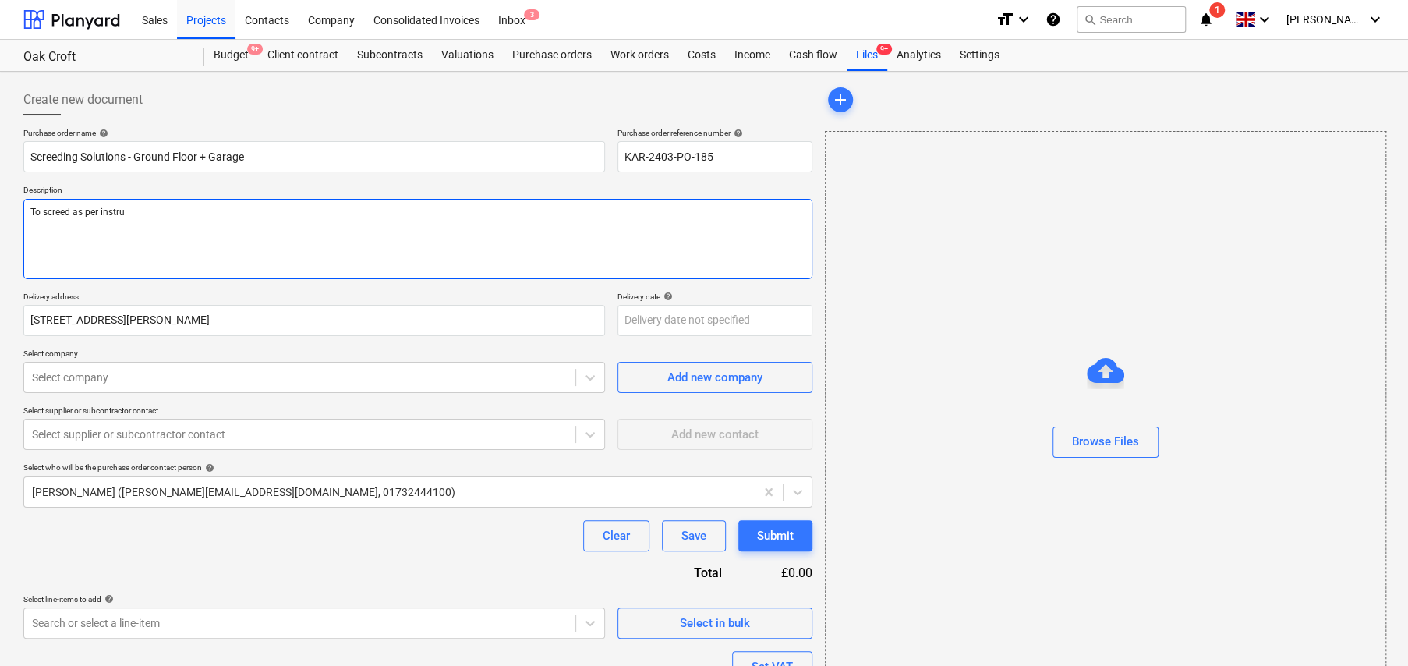
type textarea "x"
type textarea "To screed as per instruc"
type textarea "x"
type textarea "To screed as per instruct"
type textarea "x"
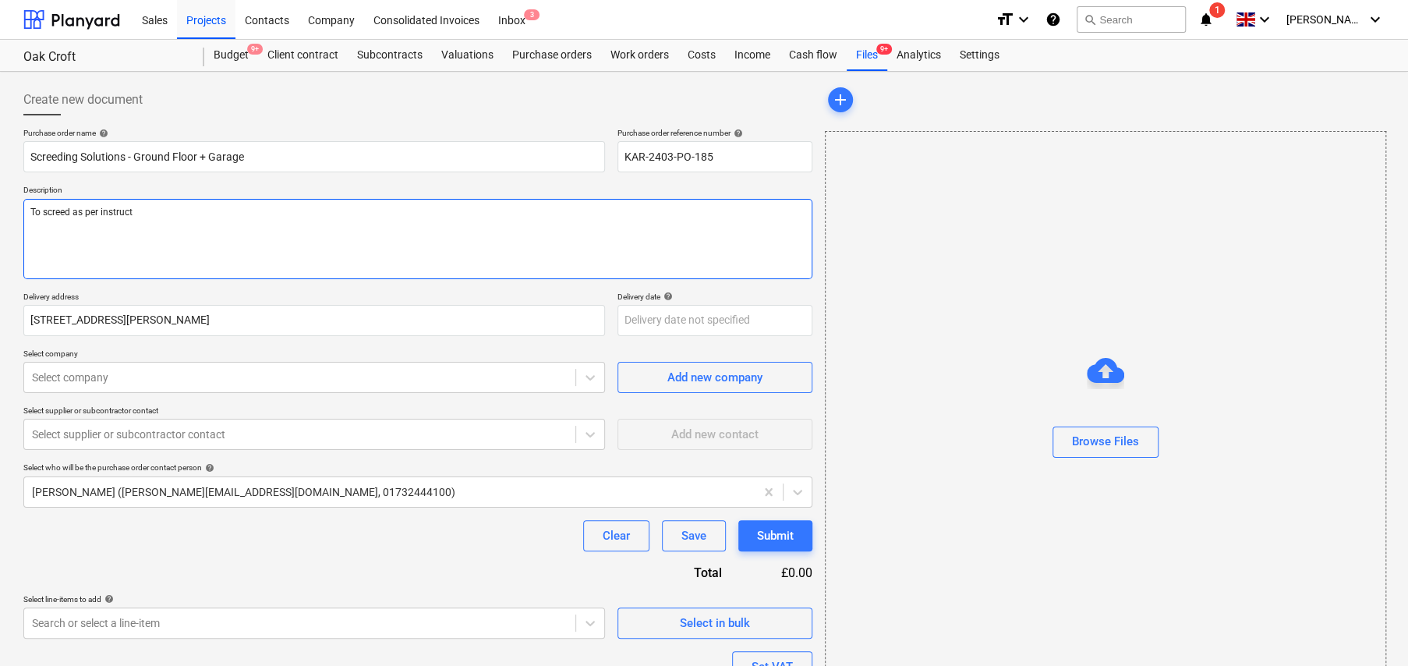
type textarea "To screed as per instructi"
type textarea "x"
type textarea "To screed as per instructio"
type textarea "x"
type textarea "To screed as per instruction"
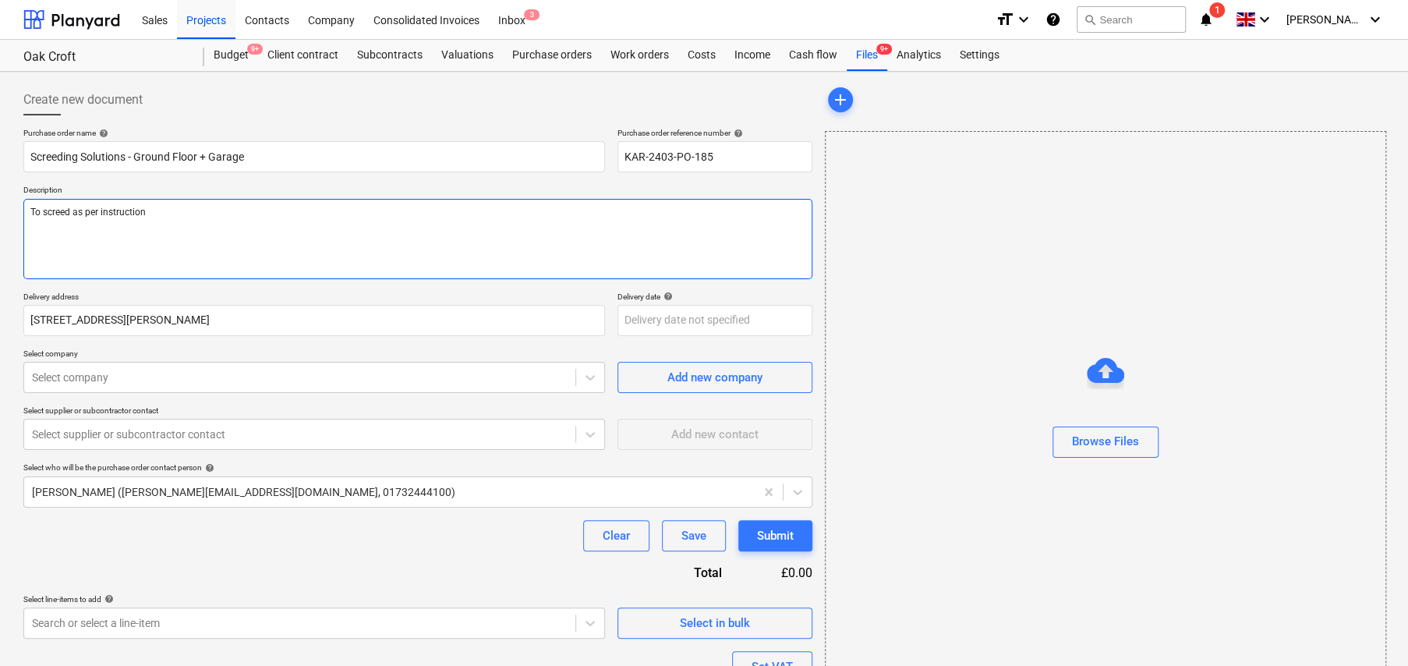
type textarea "x"
type textarea "To screed as per instruction"
type textarea "x"
type textarea "To screed as per instruction g"
type textarea "x"
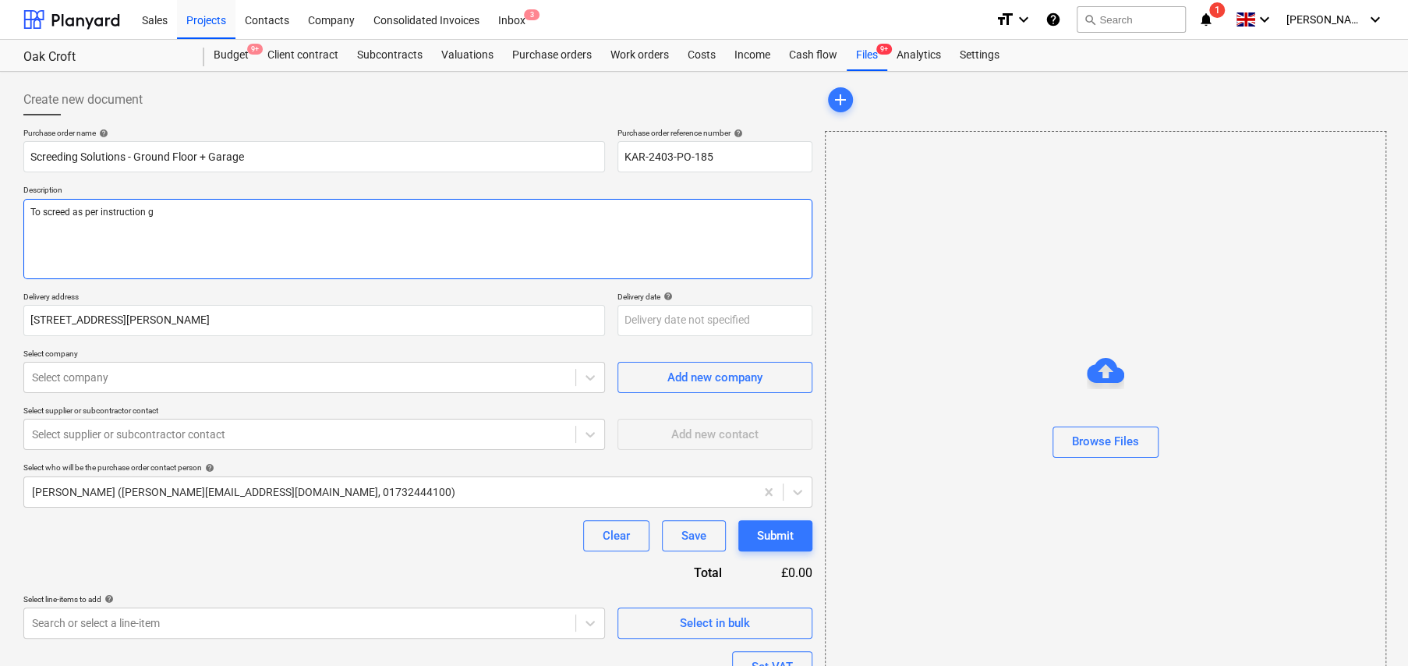
type textarea "To screed as per instruction gi"
type textarea "x"
type textarea "To screed as per instruction giv"
type textarea "x"
type textarea "To screed as per instruction give"
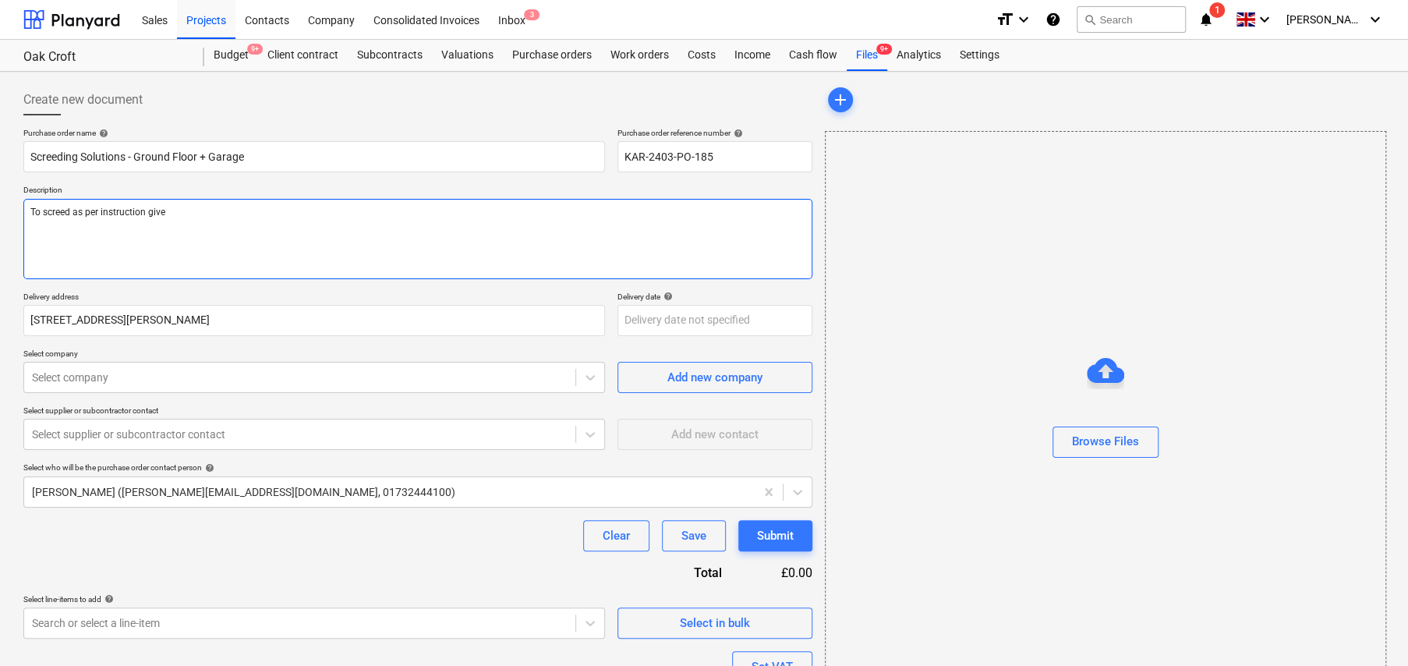
type textarea "x"
type textarea "To screed as per instruction given"
type textarea "x"
type textarea "To screed as per instruction given"
type textarea "x"
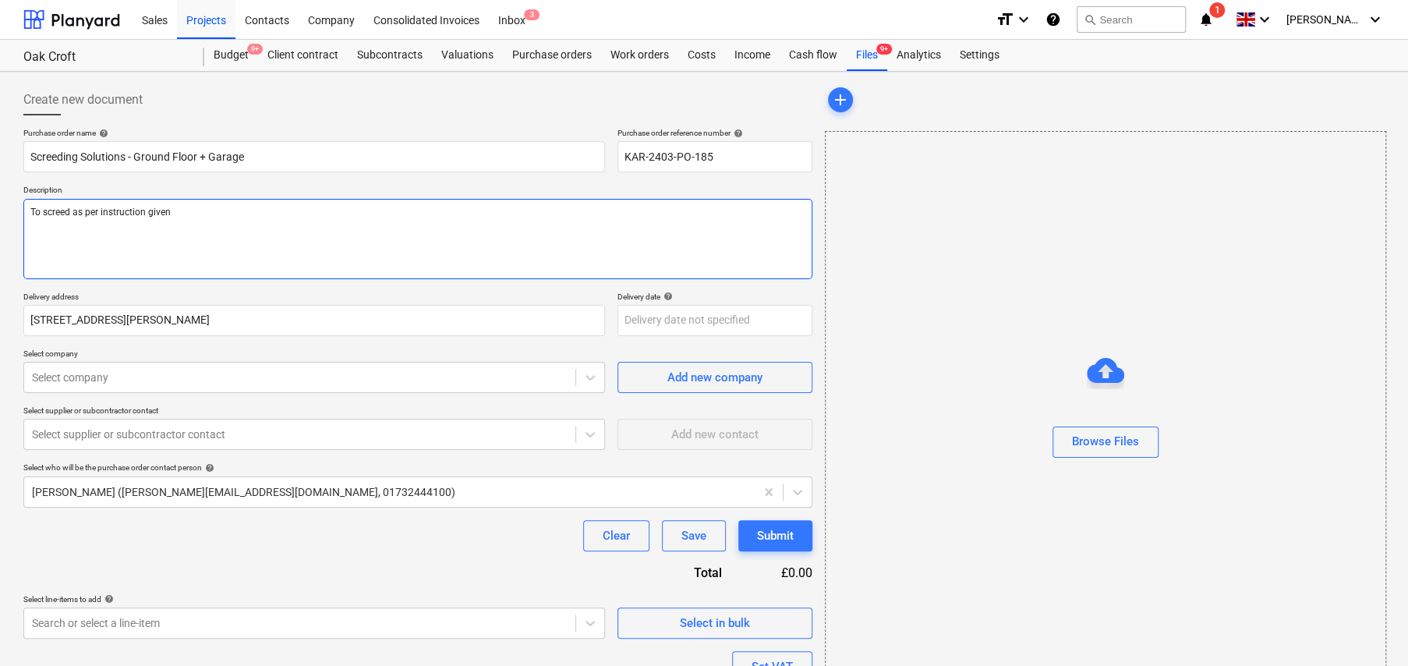
type textarea "To screed as per instruction given b"
type textarea "x"
type textarea "To screed as per instruction given by"
type textarea "x"
type textarea "To screed as per instruction given by"
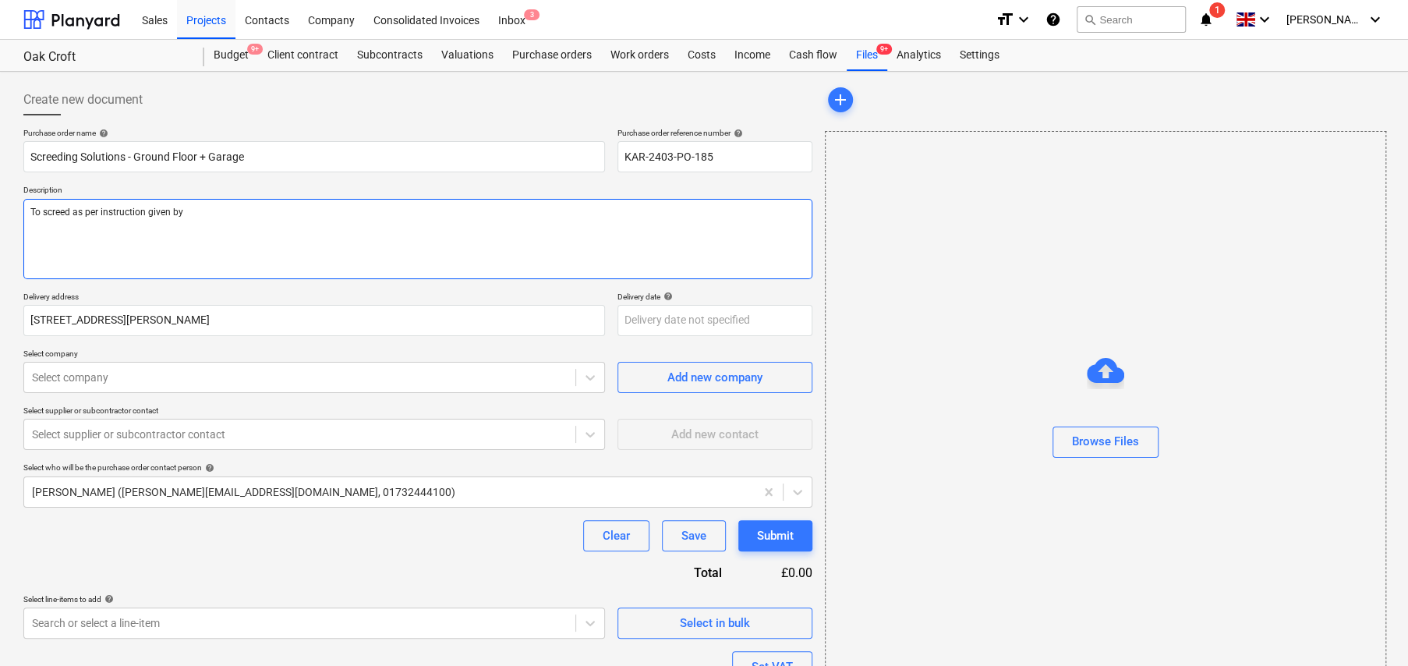
type textarea "x"
type textarea "To screed as per instruction given by C"
type textarea "x"
type textarea "To screed as per instruction given by Co"
type textarea "x"
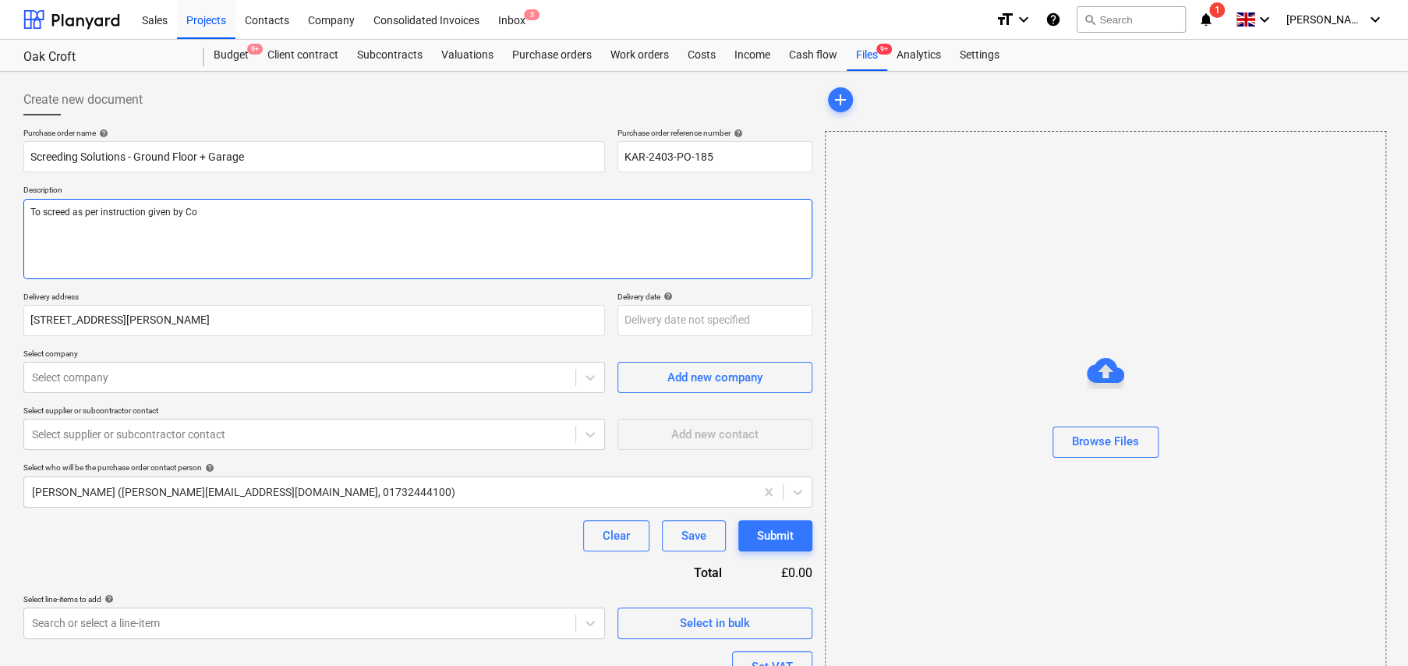
type textarea "To screed as per instruction given by Col"
type textarea "x"
type textarea "To screed as per instruction given by Coli"
type textarea "x"
type textarea "To screed as per instruction given by Colin"
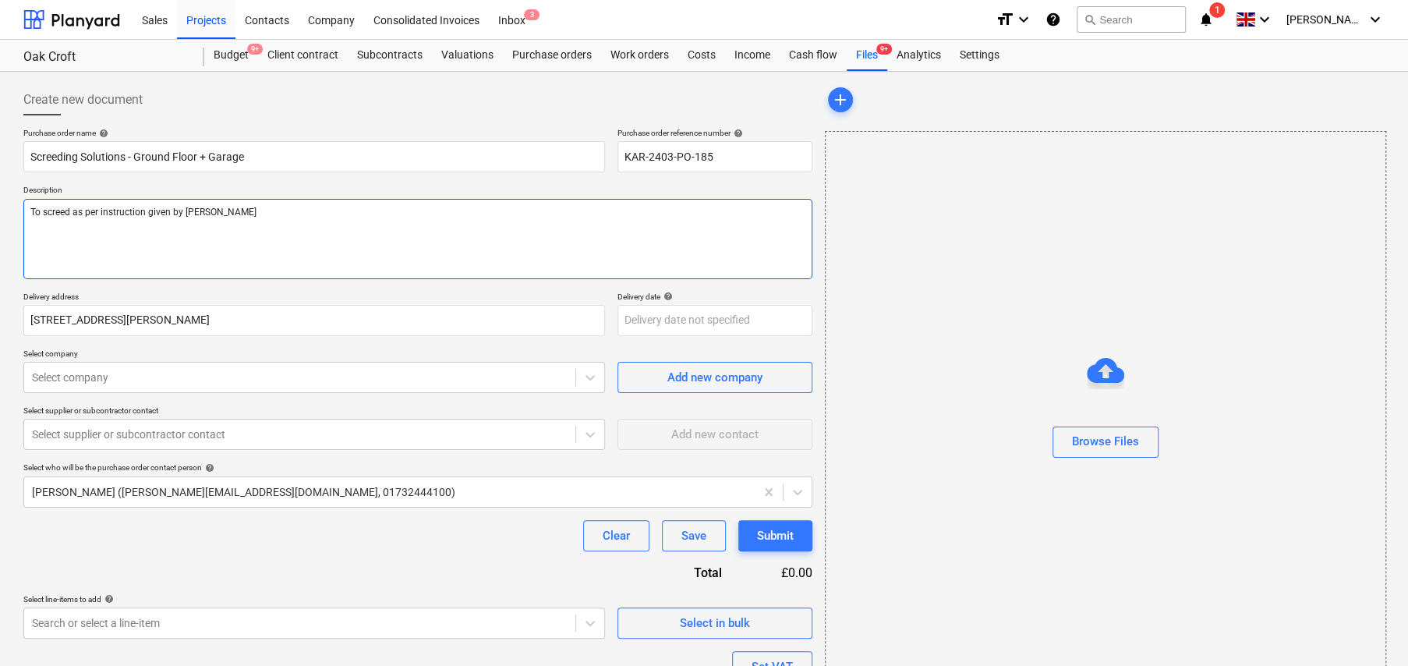
type textarea "x"
type textarea "To screed as per instruction given by Colin"
type textarea "x"
type textarea "To screed as per instruction given by Colin i"
type textarea "x"
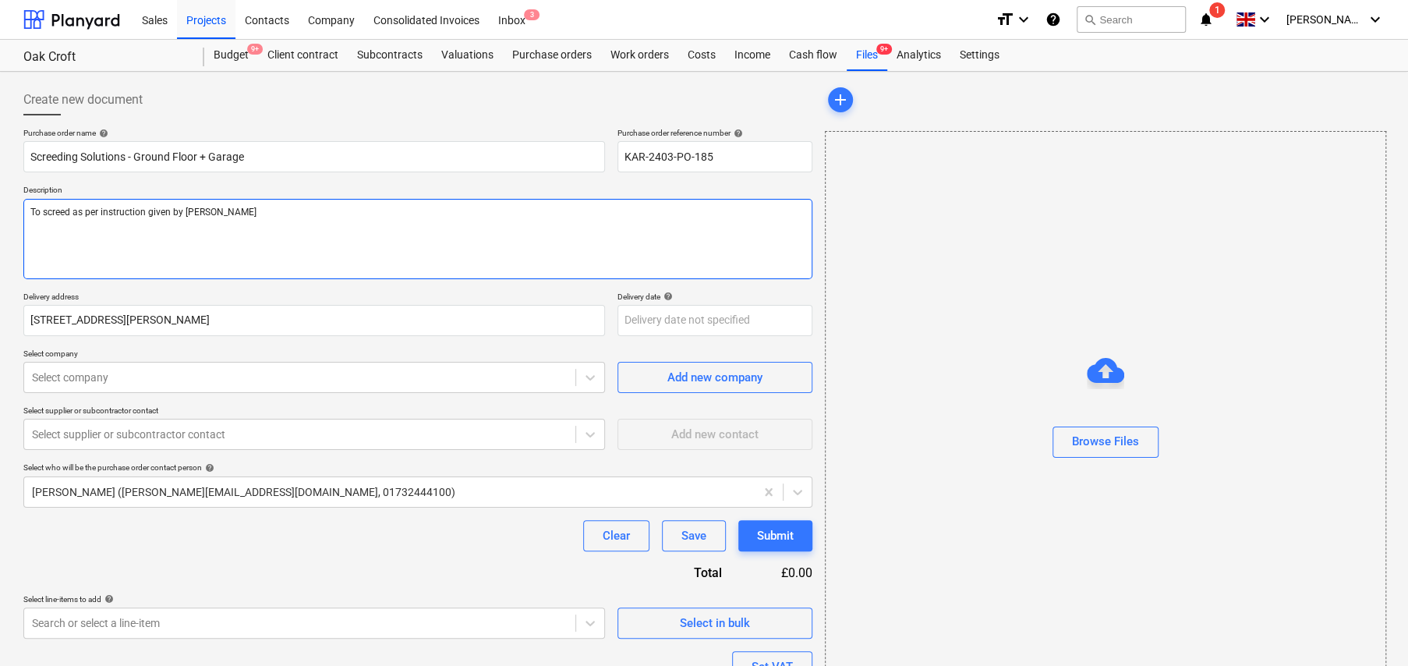
type textarea "To screed as per instruction given by Colin in"
type textarea "x"
type textarea "To screed as per instruction given by Colin in"
type textarea "x"
type textarea "To screed as per instruction given by Colin in e"
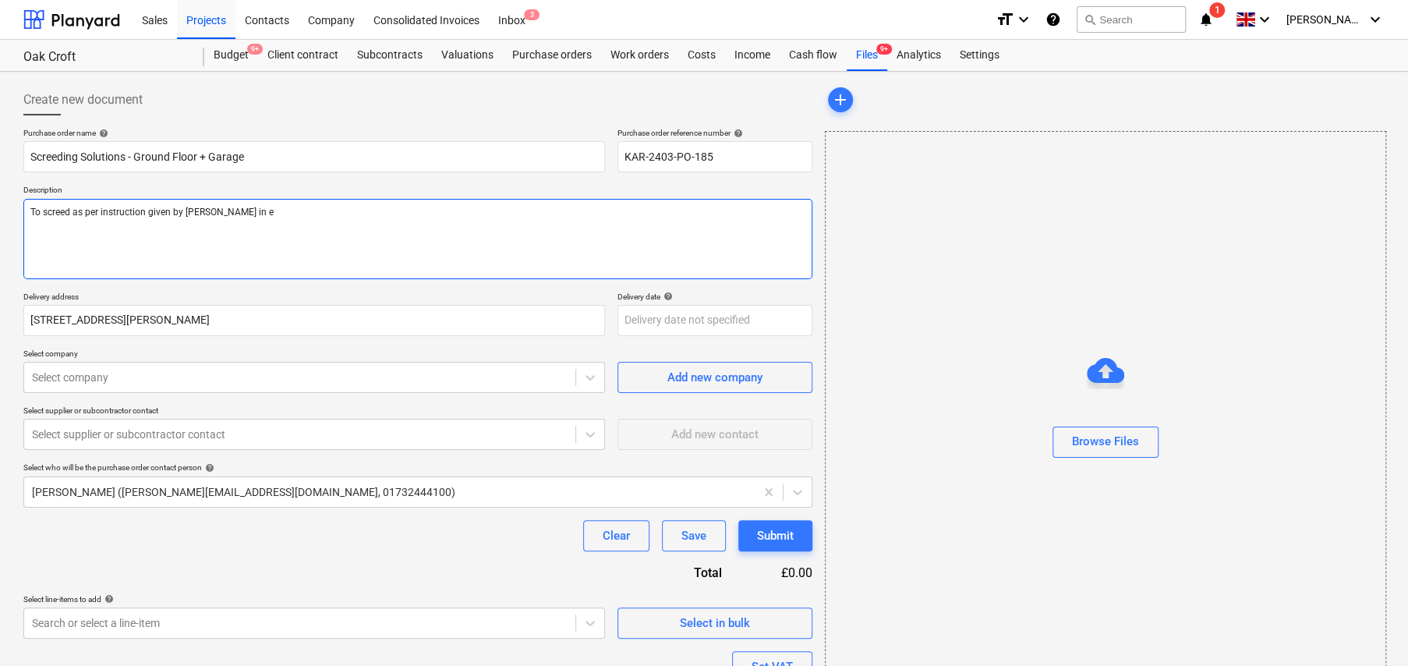
type textarea "x"
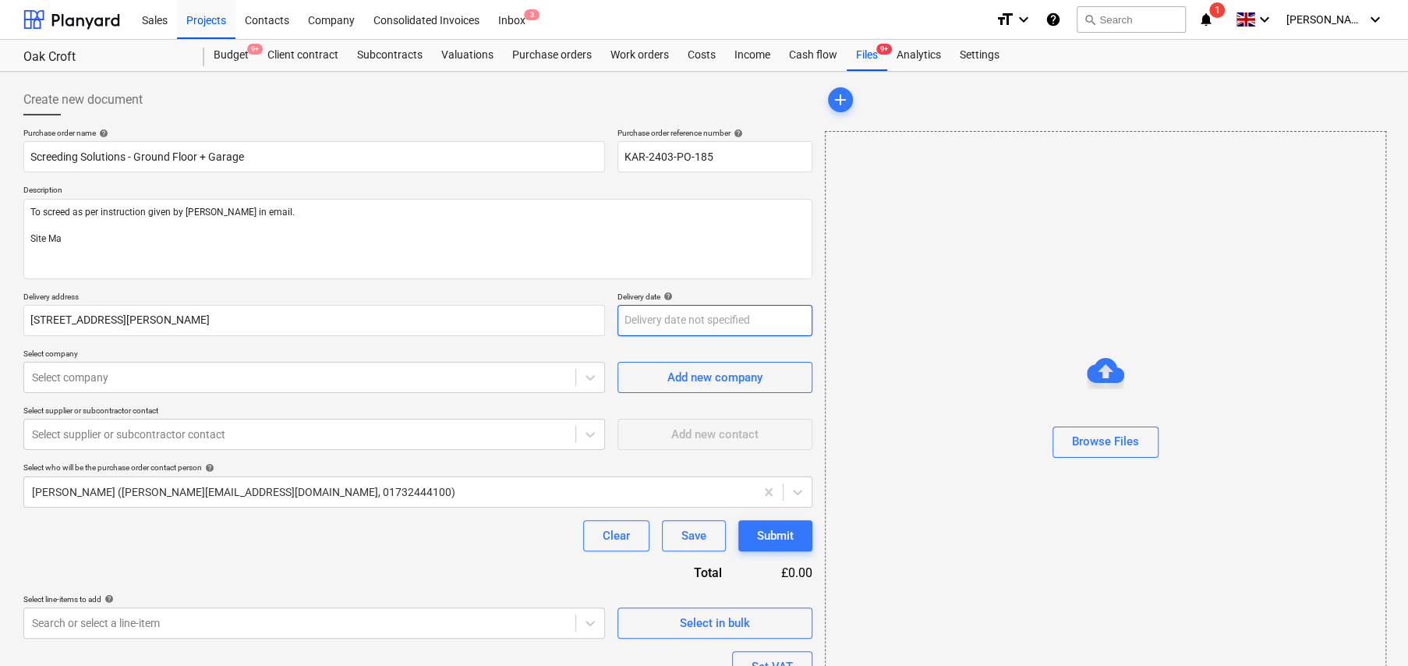
click at [716, 315] on body "Sales Projects Contacts Company Consolidated Invoices Inbox 3 format_size keybo…" at bounding box center [704, 333] width 1408 height 666
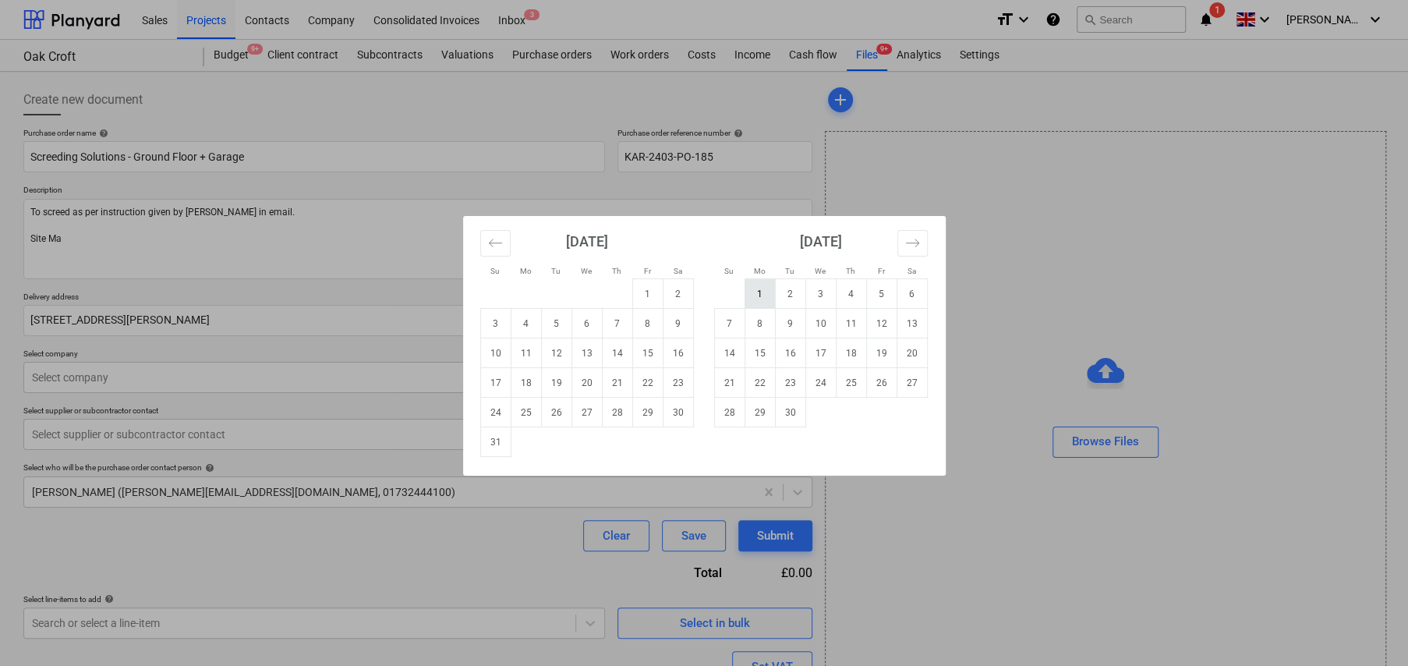
click at [761, 294] on td "1" at bounding box center [760, 294] width 30 height 30
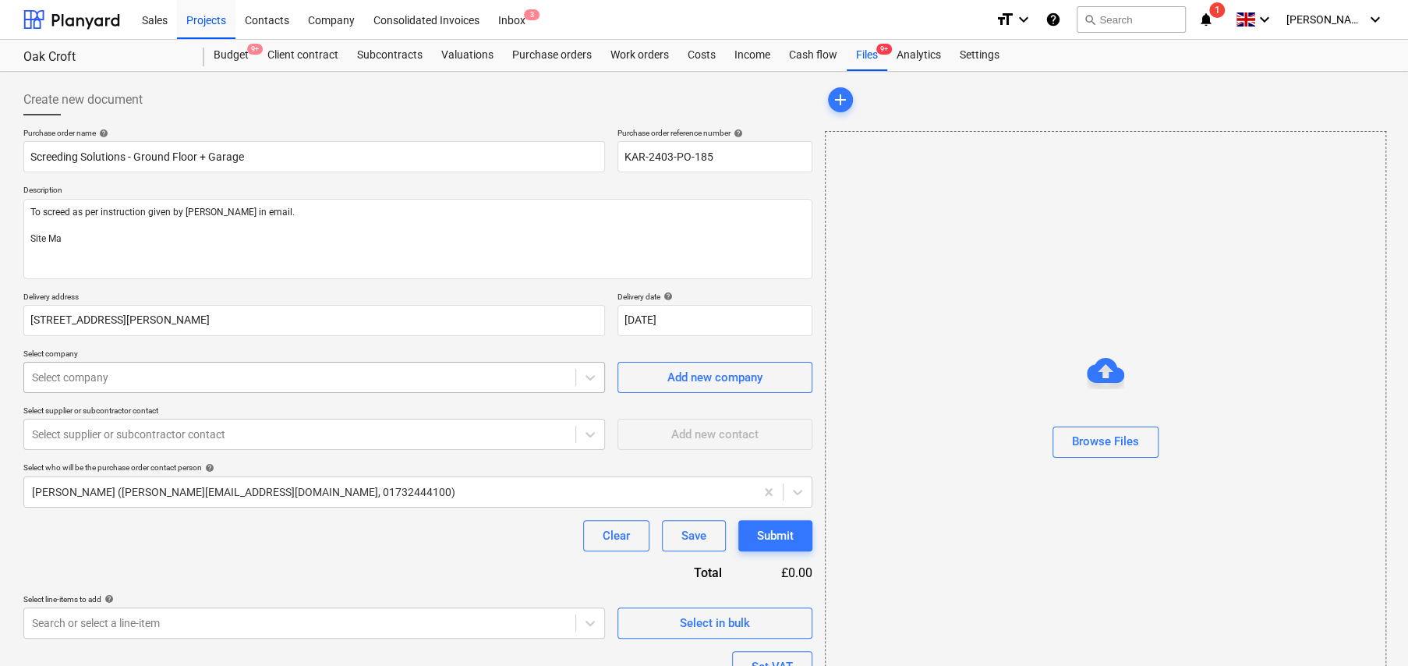
click at [146, 378] on div at bounding box center [300, 378] width 536 height 16
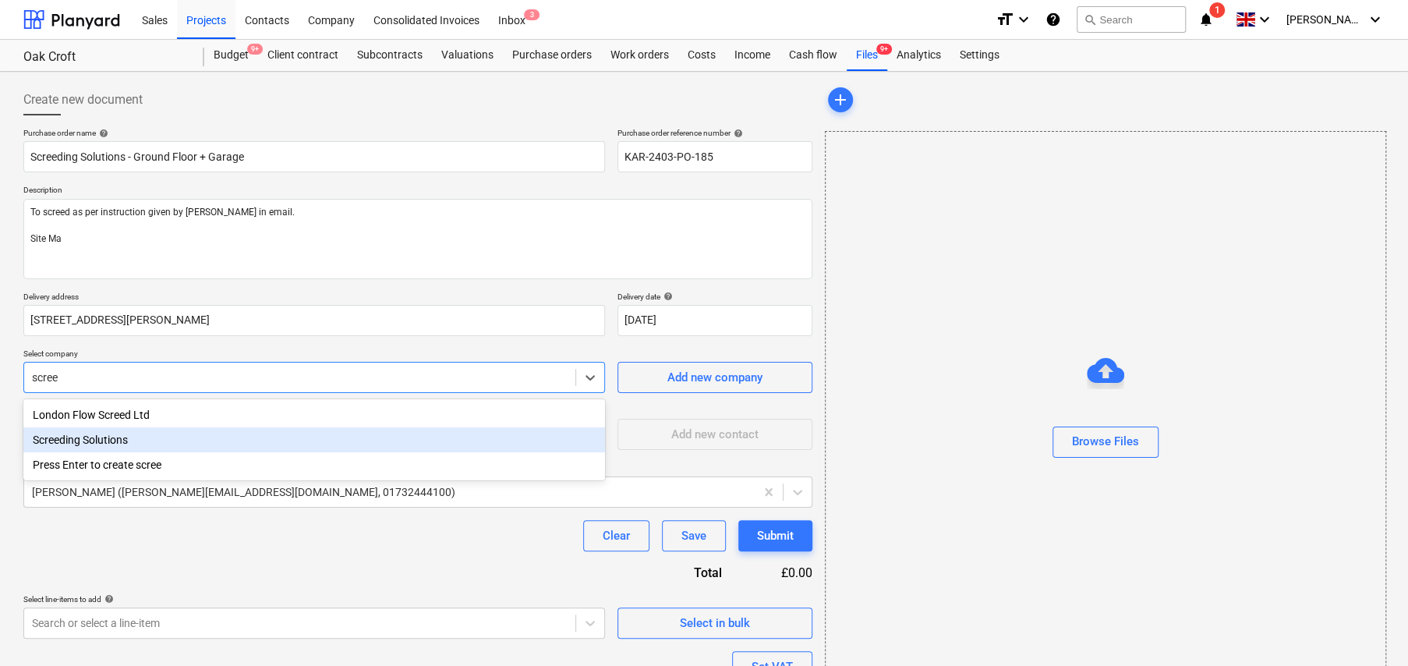
click at [117, 440] on div "Screeding Solutions" at bounding box center [314, 439] width 582 height 25
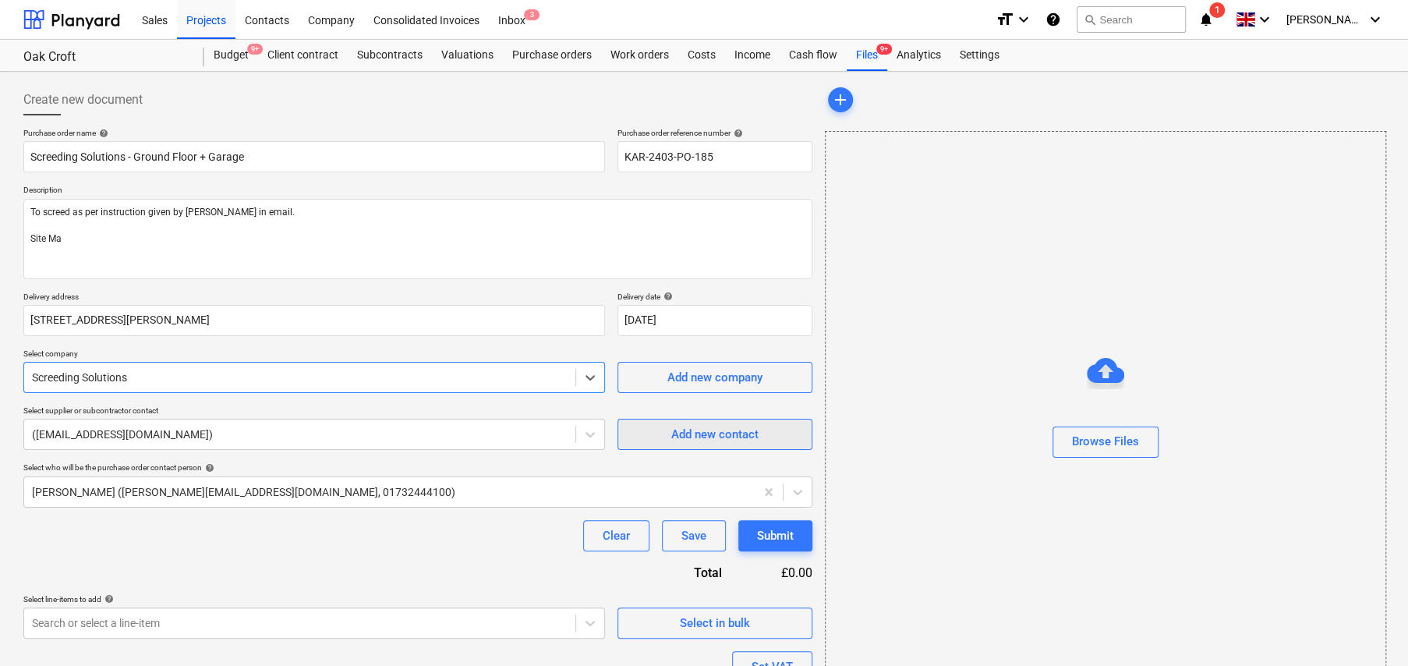
click at [709, 434] on div "Add new contact" at bounding box center [714, 434] width 87 height 20
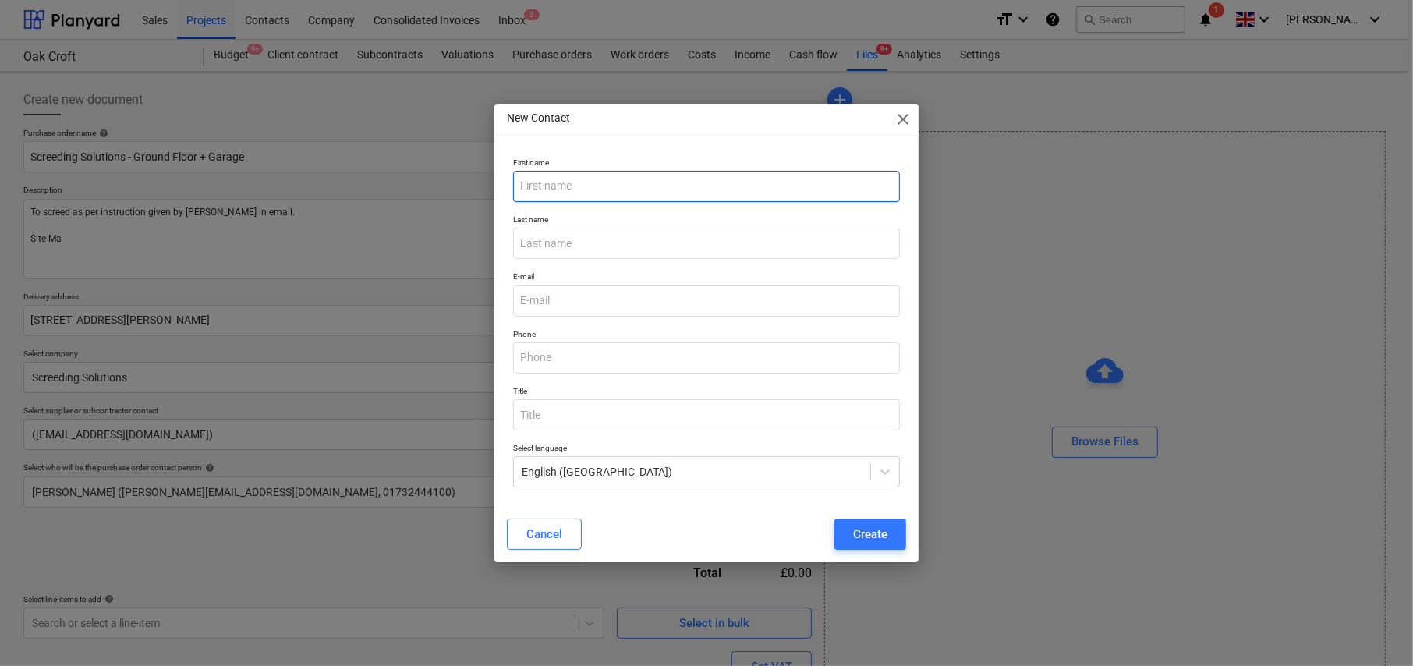
click at [580, 190] on input "text" at bounding box center [706, 186] width 387 height 31
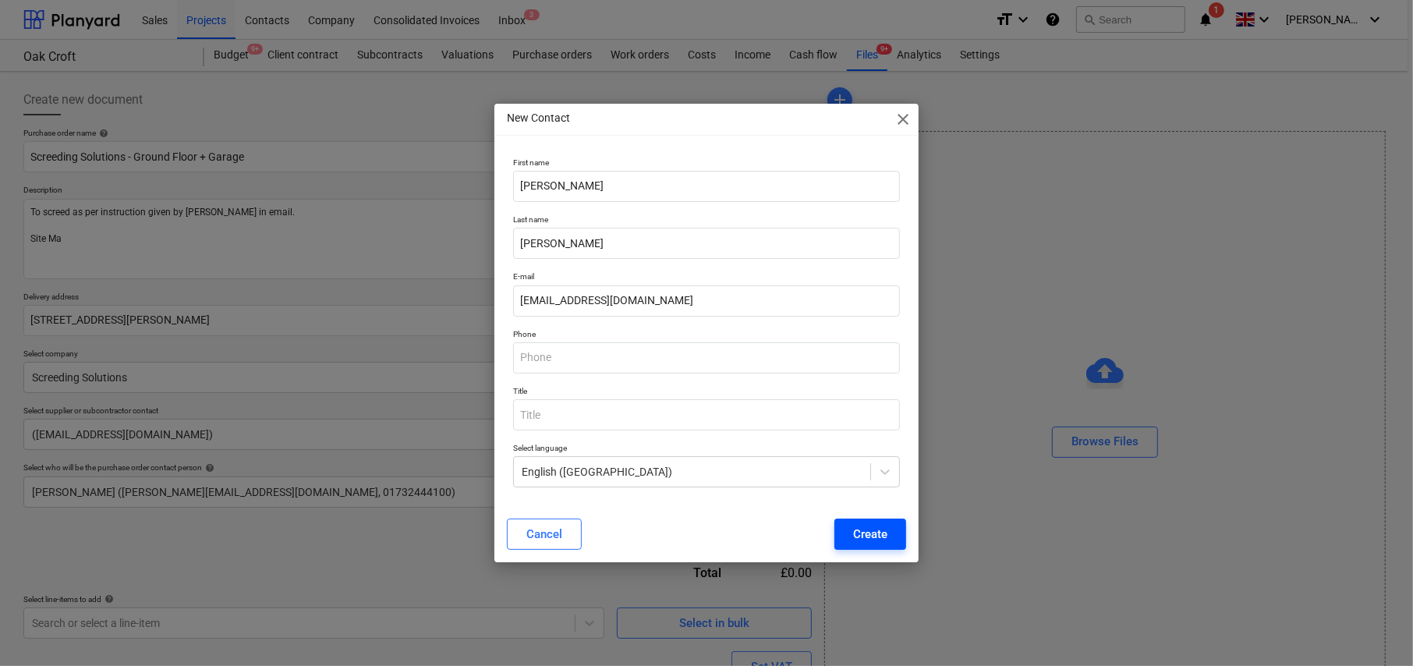
click at [869, 532] on div "Create" at bounding box center [870, 534] width 34 height 20
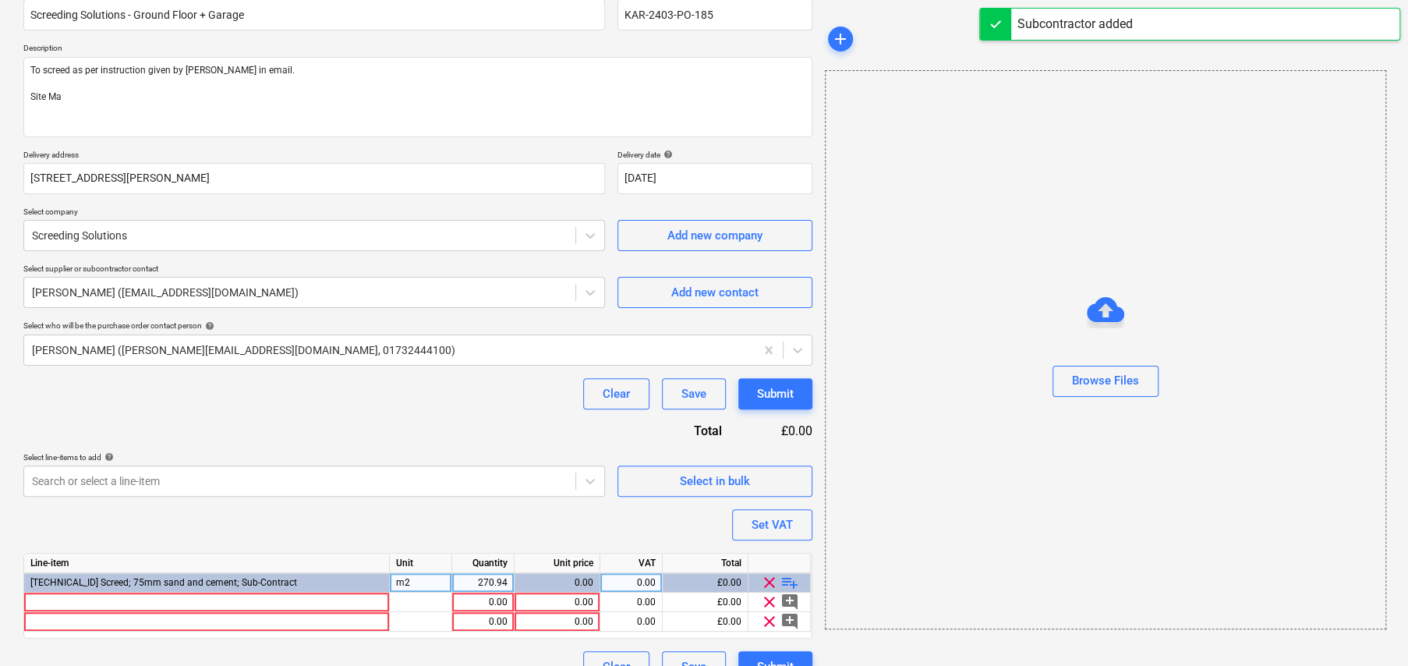
scroll to position [170, 0]
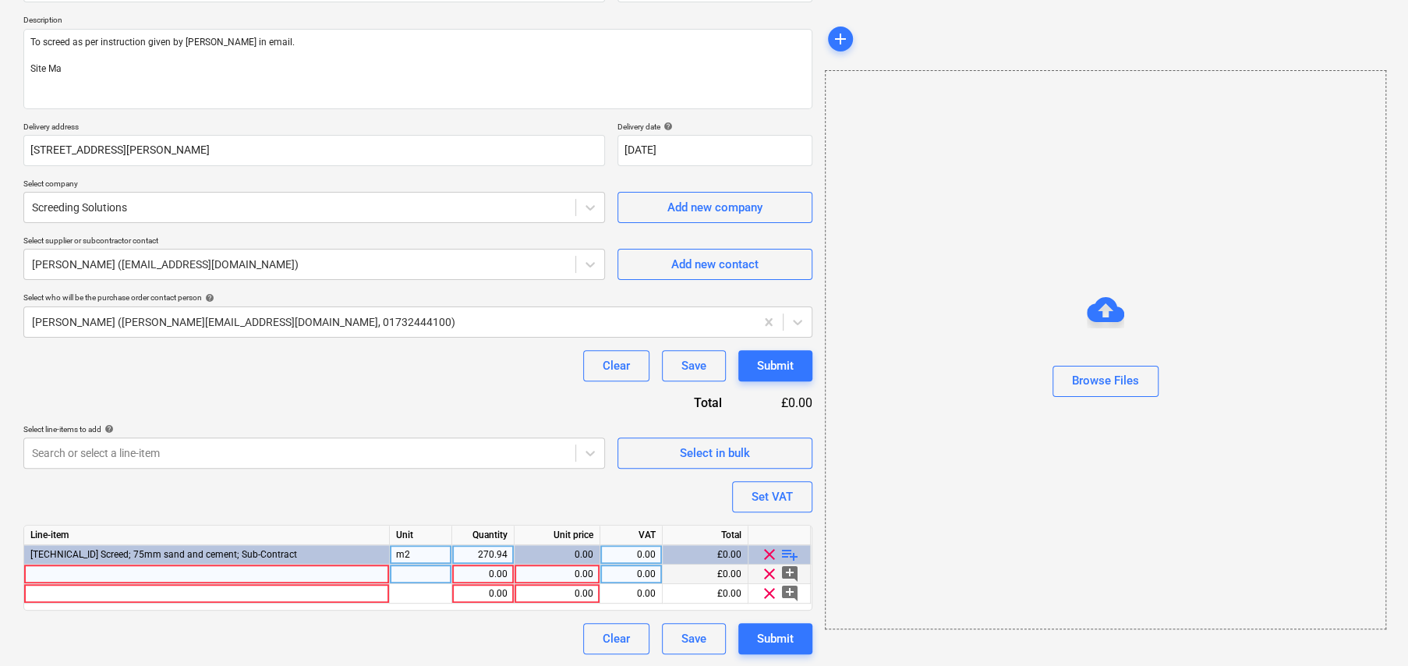
click at [106, 569] on div at bounding box center [207, 573] width 366 height 19
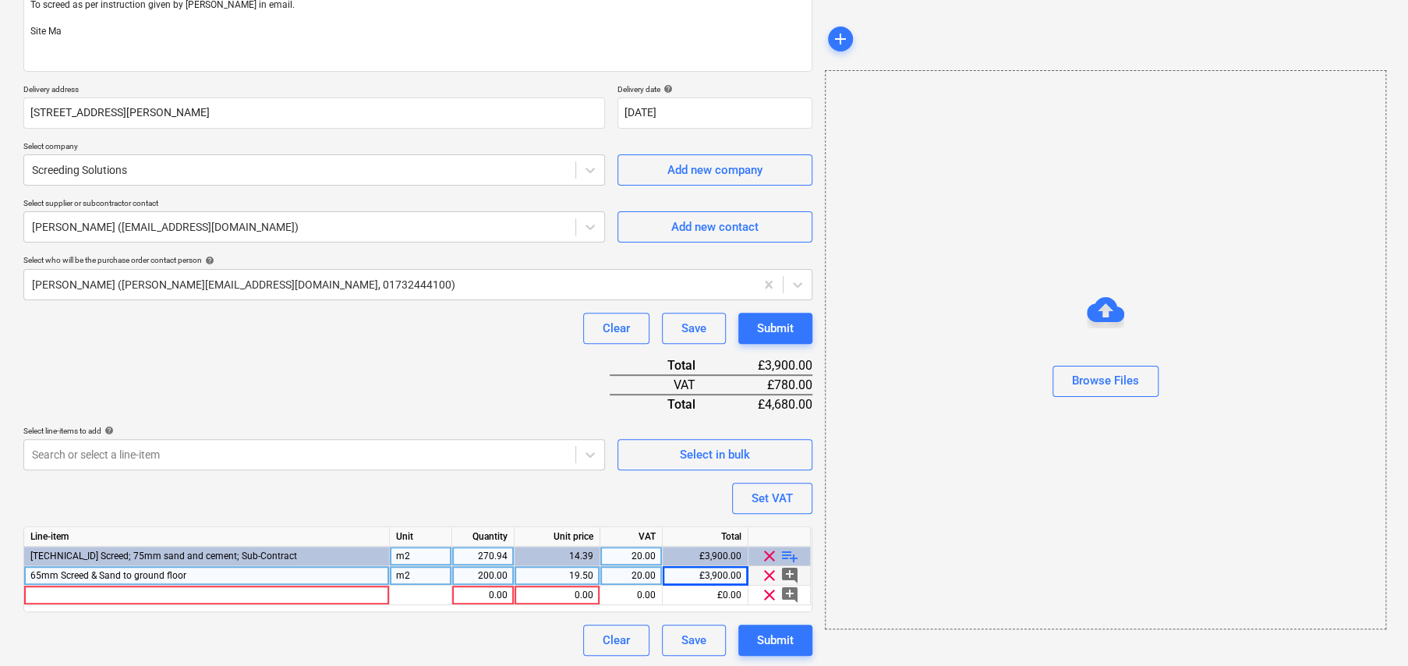
scroll to position [208, 0]
click at [640, 568] on div "20.00" at bounding box center [631, 574] width 49 height 19
click at [345, 351] on div "Purchase order name help Screeding Solutions - Ground Floor + Garage Purchase o…" at bounding box center [417, 287] width 789 height 735
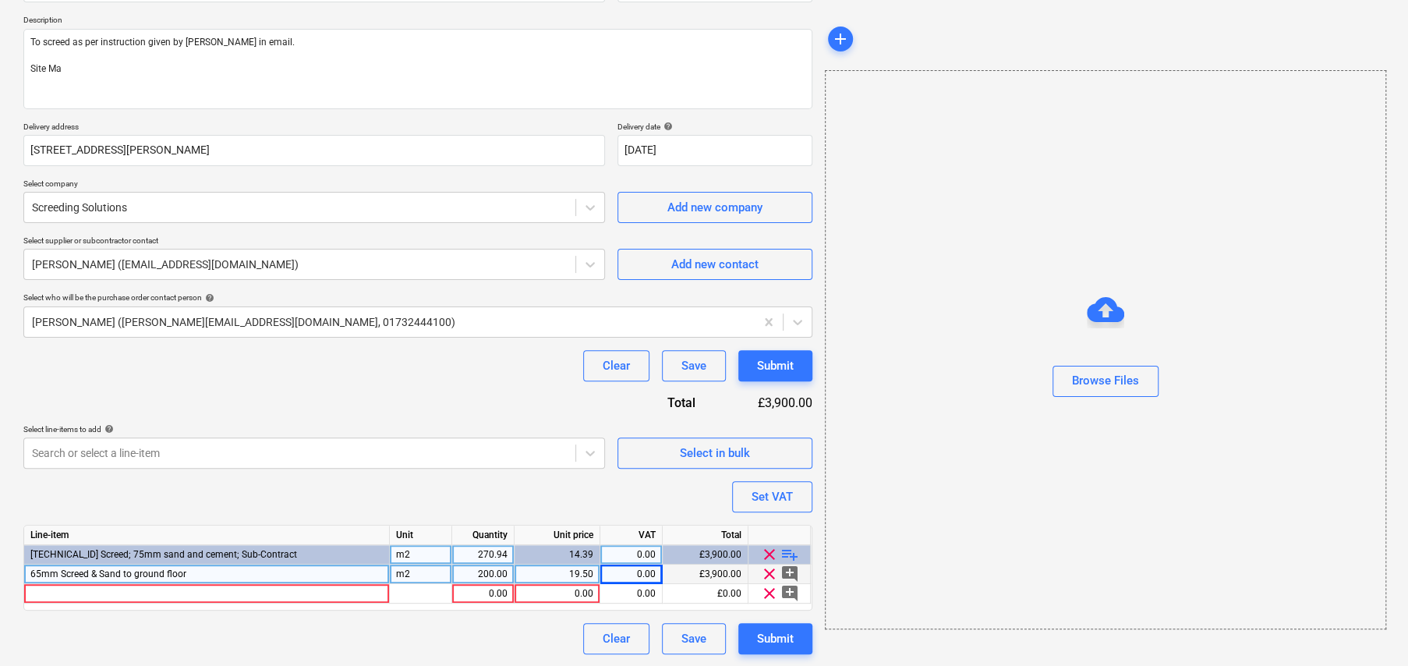
click at [641, 571] on div "0.00" at bounding box center [631, 573] width 49 height 19
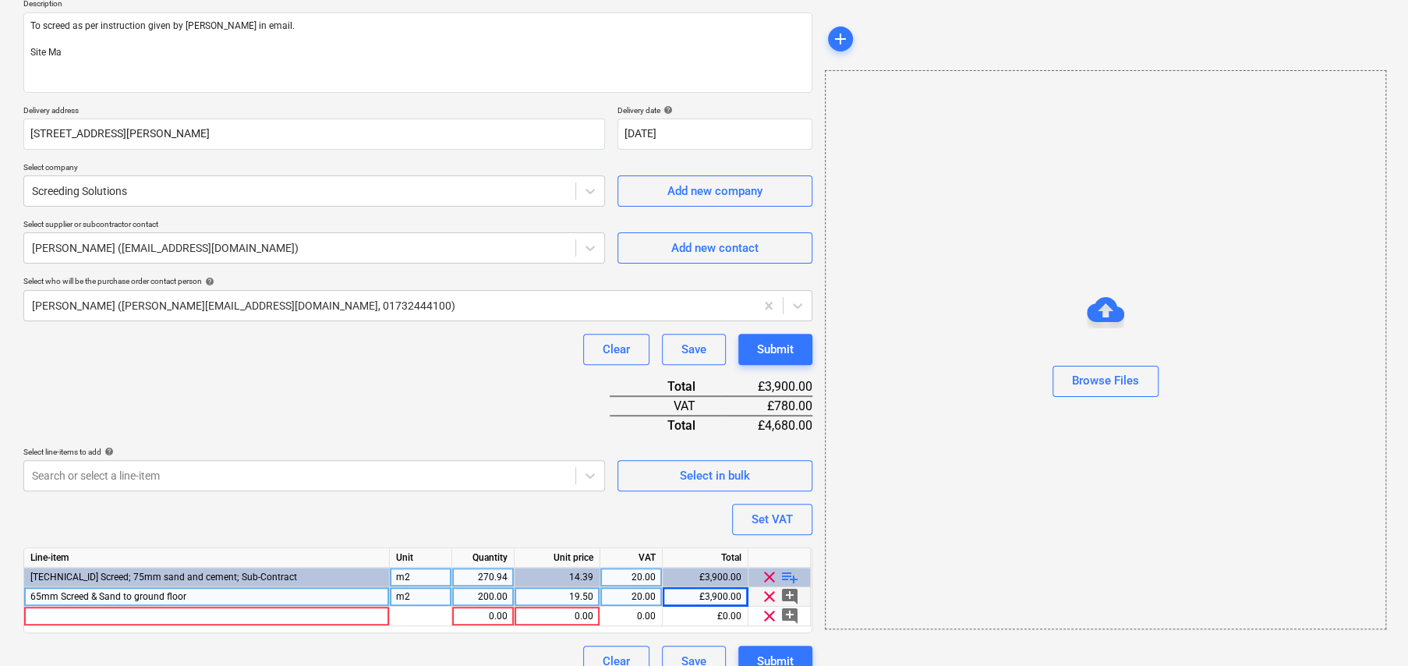
scroll to position [208, 0]
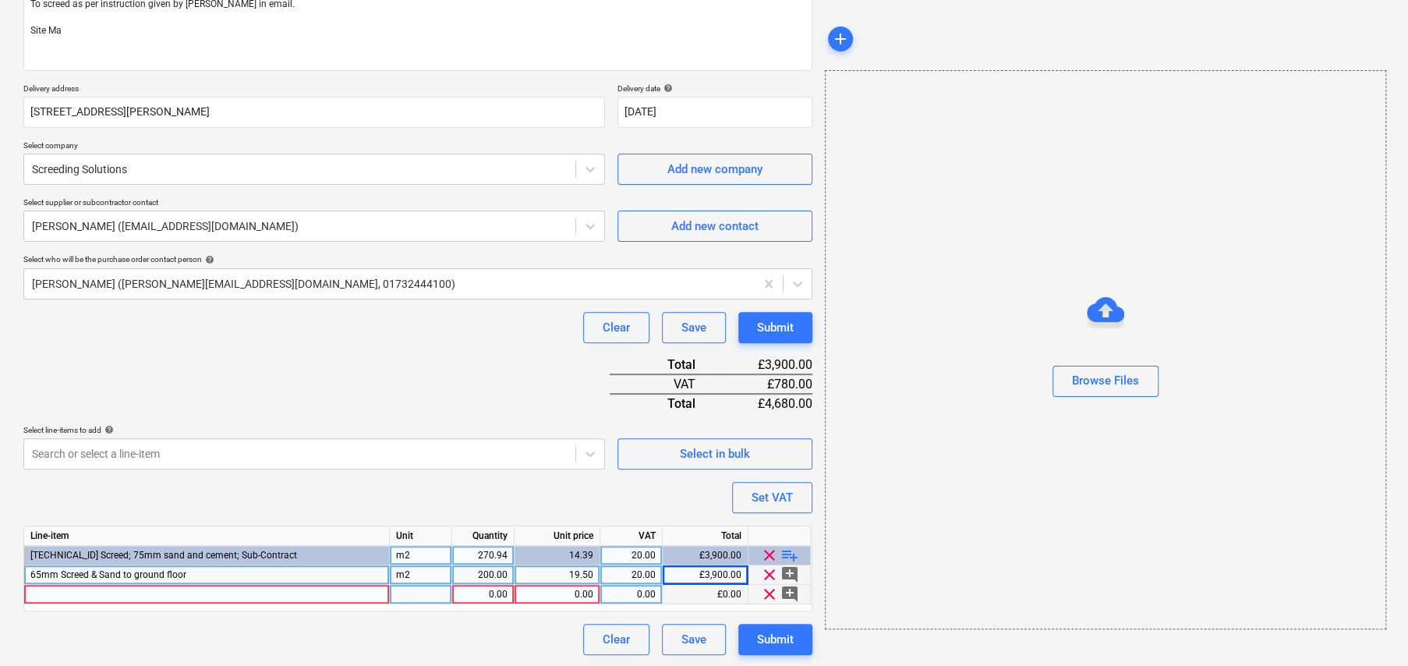
click at [130, 589] on div at bounding box center [207, 594] width 366 height 19
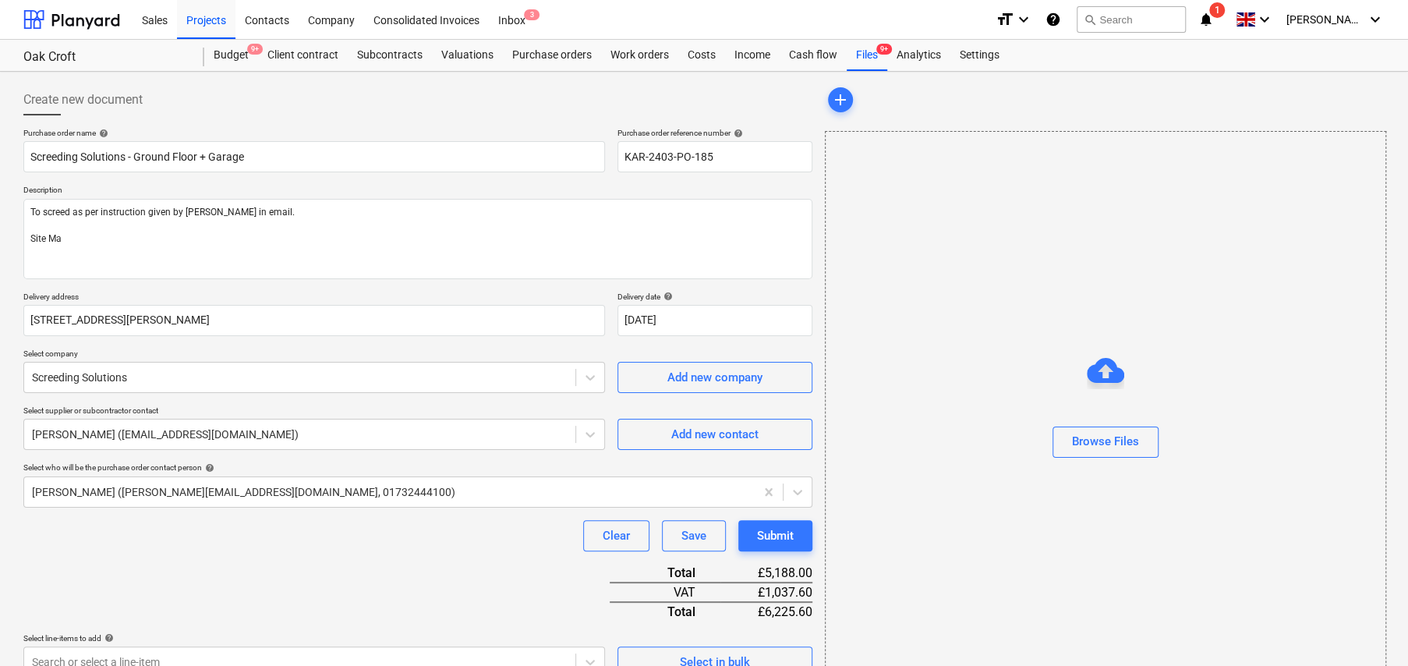
scroll to position [0, 0]
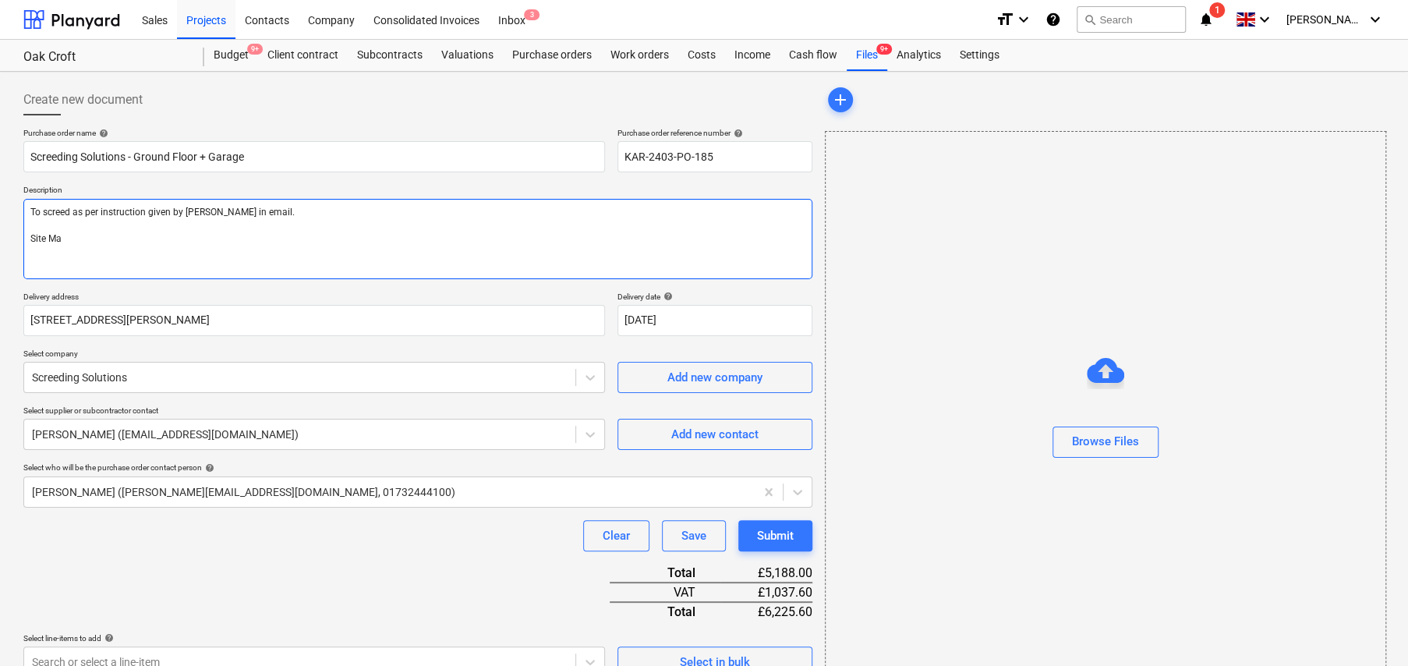
click at [92, 244] on textarea "To screed as per instruction given by Colin in email. Site Ma" at bounding box center [417, 239] width 789 height 80
click at [360, 207] on textarea "To screed as per instruction given by Colin in email. Site Manager: Kris" at bounding box center [417, 239] width 789 height 80
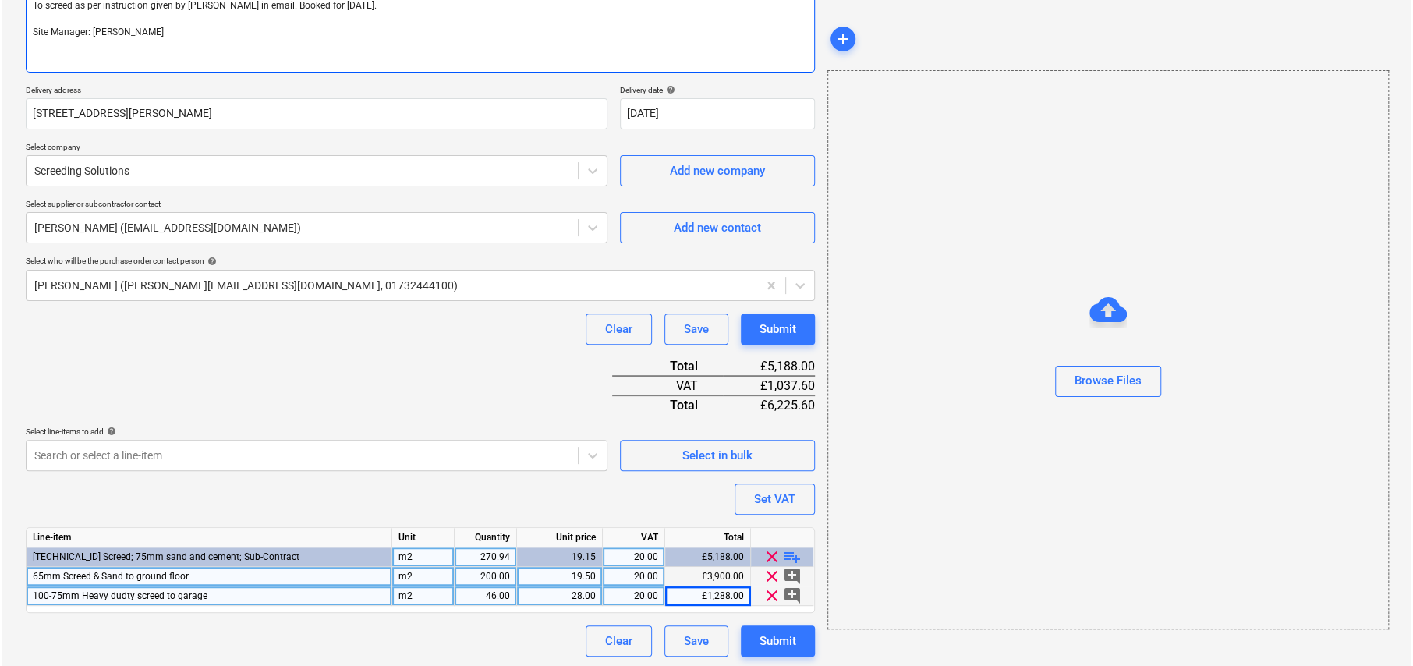
scroll to position [208, 0]
click at [771, 638] on div "Submit" at bounding box center [775, 639] width 37 height 20
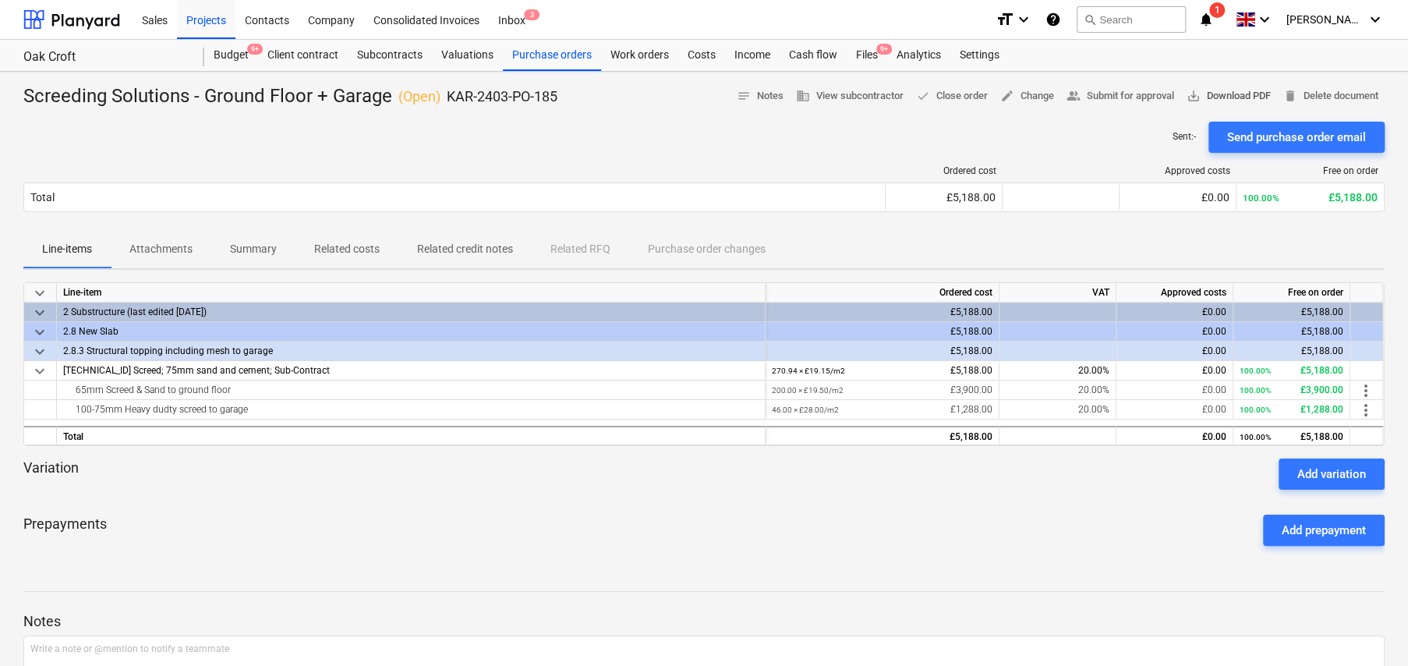
click at [1242, 99] on span "save_alt Download PDF" at bounding box center [1229, 96] width 84 height 18
click at [386, 58] on div "Subcontracts" at bounding box center [390, 55] width 84 height 31
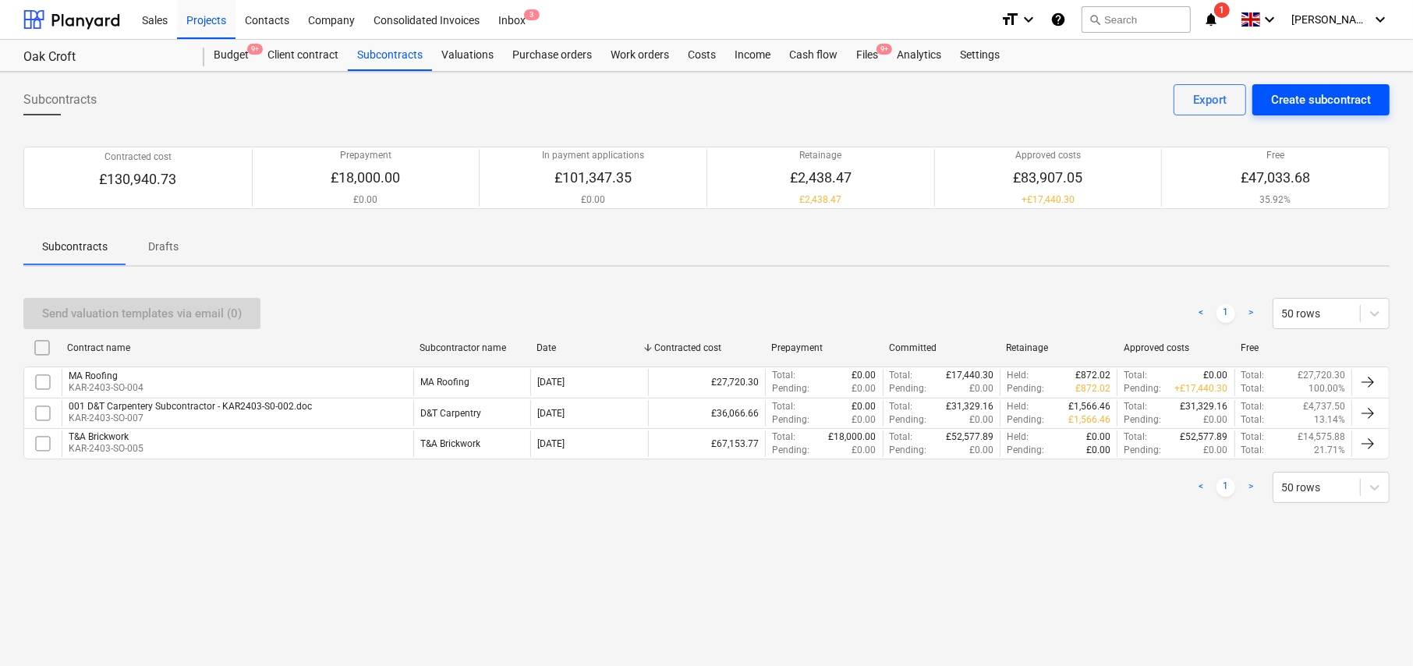
click at [1344, 104] on div "Create subcontract" at bounding box center [1321, 100] width 100 height 20
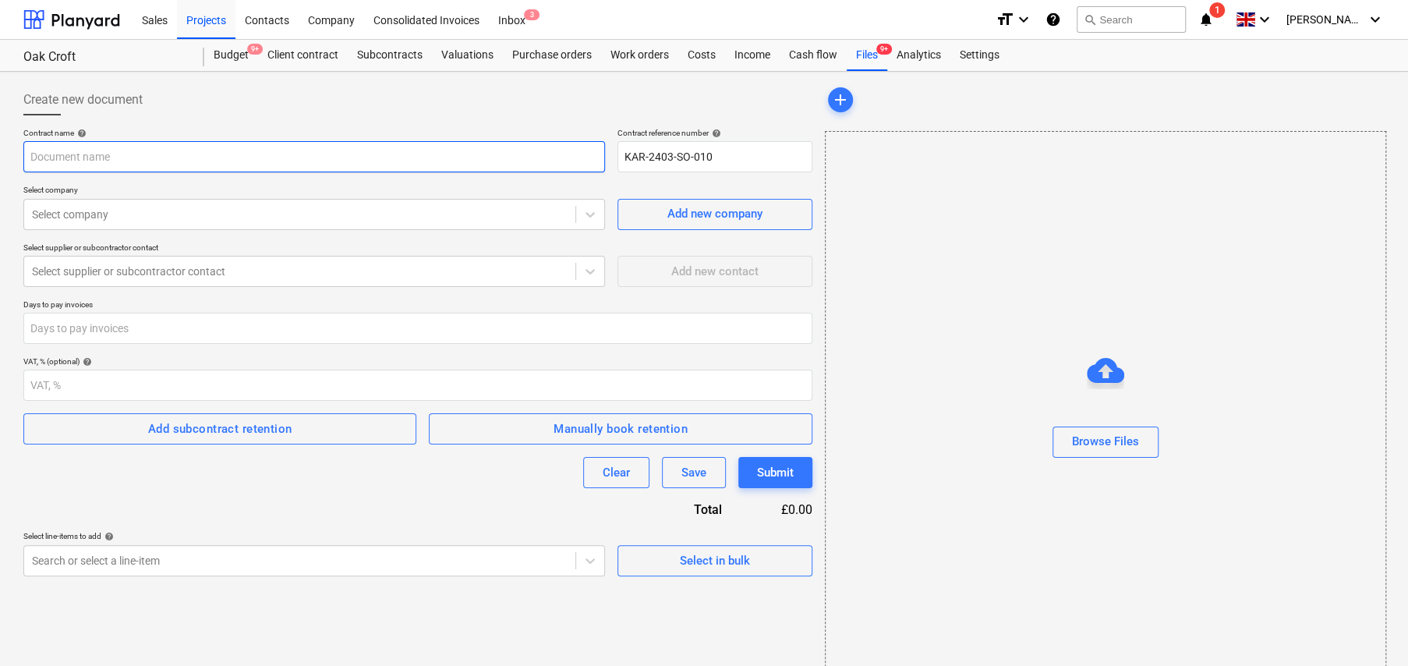
click at [131, 157] on input "text" at bounding box center [314, 156] width 582 height 31
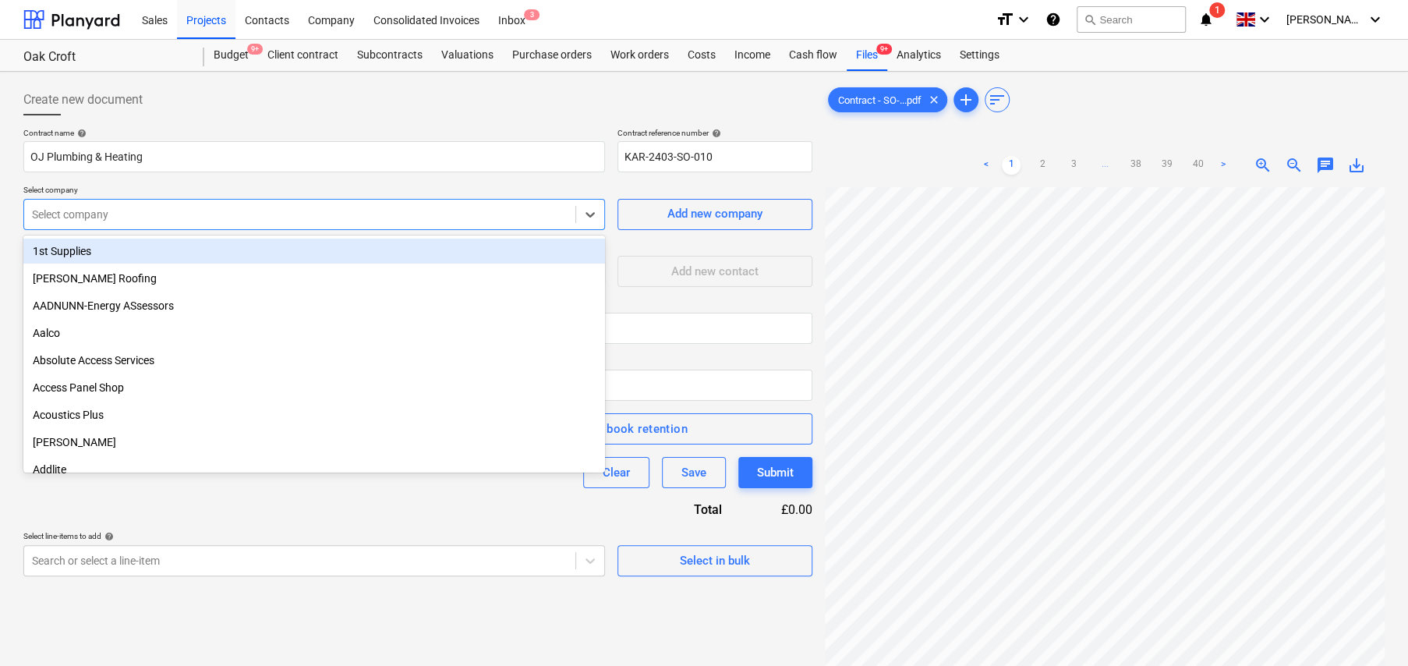
click at [207, 218] on div at bounding box center [300, 215] width 536 height 16
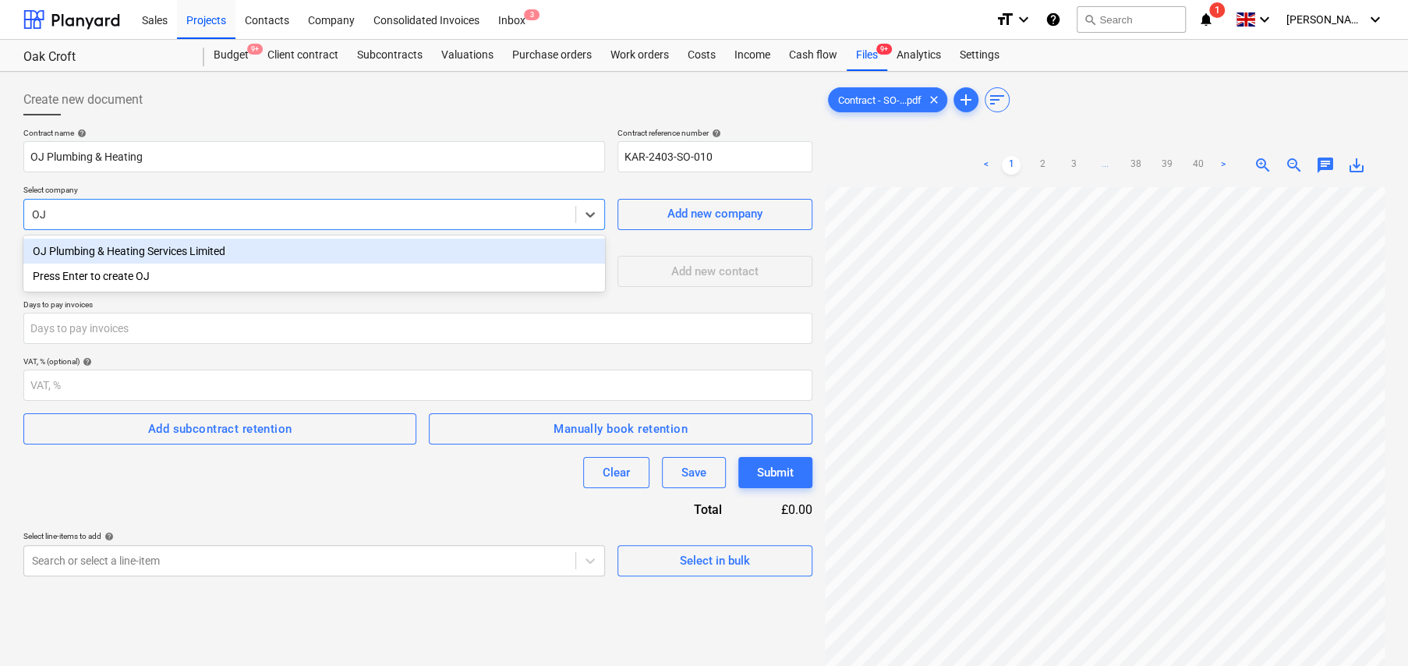
click at [208, 249] on div "OJ Plumbing & Heating Services Limited" at bounding box center [314, 251] width 582 height 25
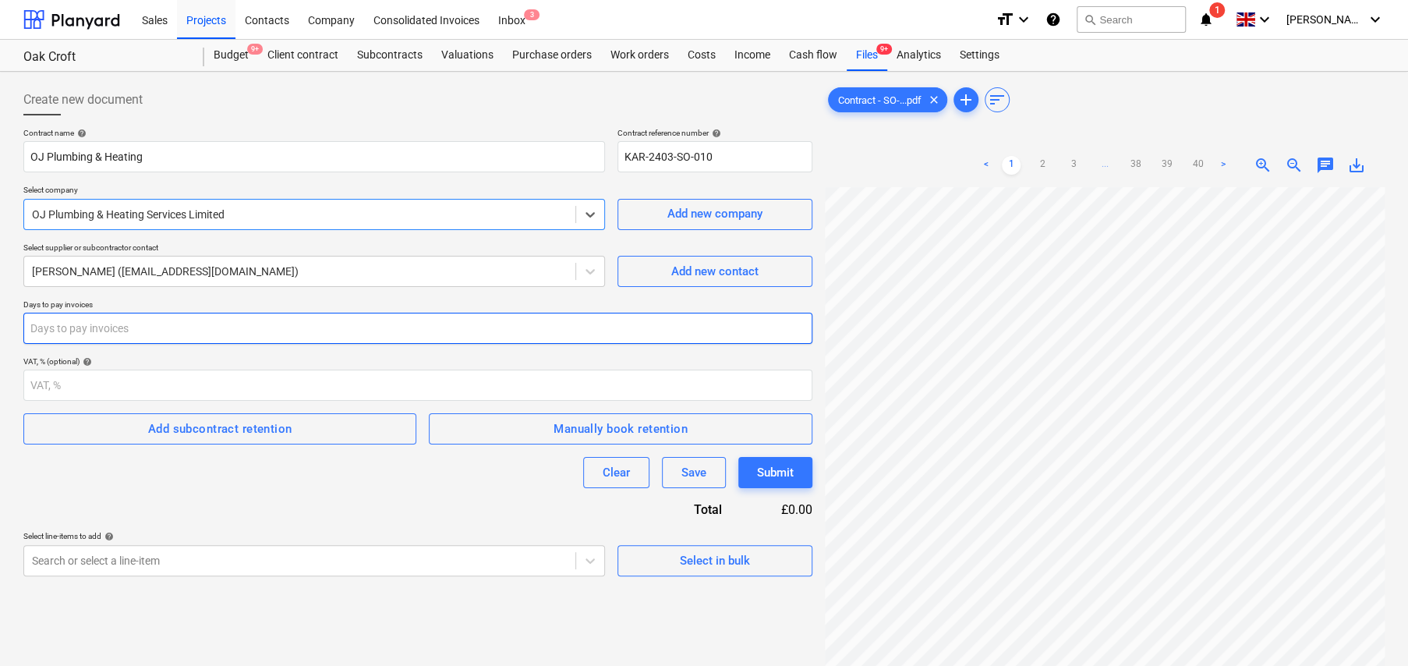
click at [264, 325] on input "number" at bounding box center [417, 328] width 789 height 31
click at [223, 435] on div "Add subcontract retention" at bounding box center [220, 429] width 144 height 20
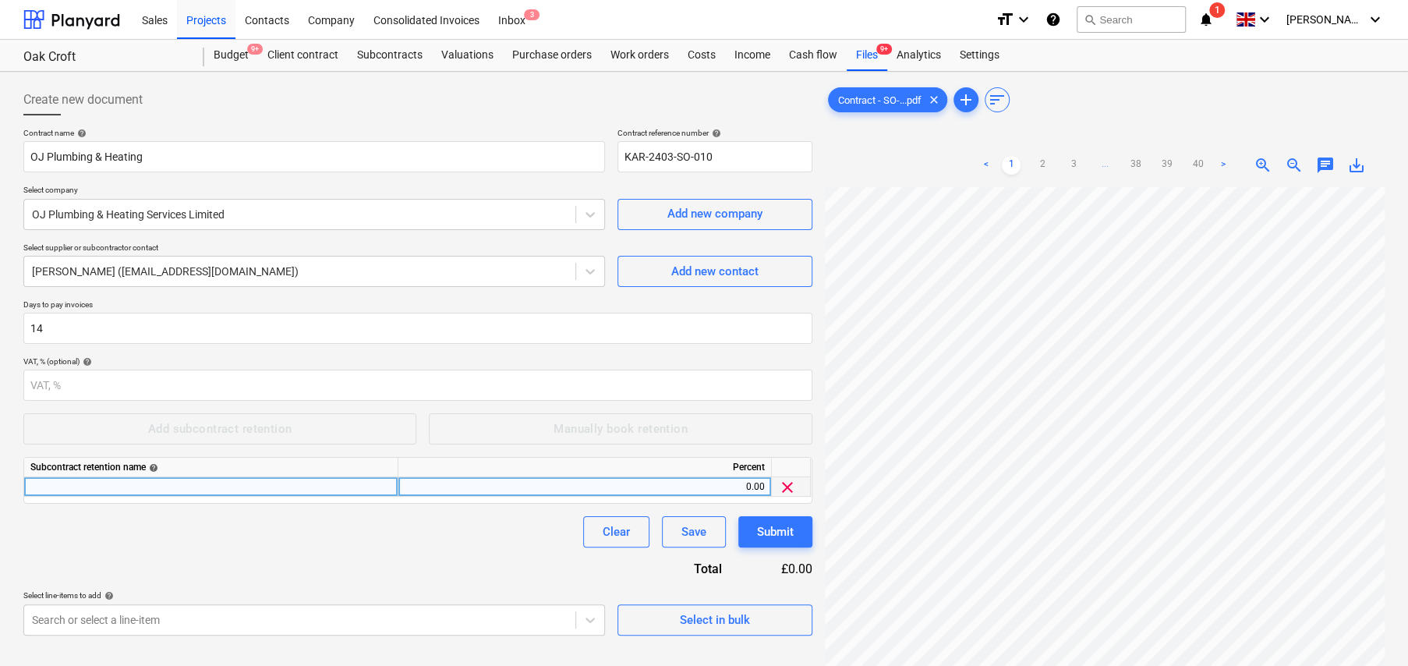
click at [246, 485] on div at bounding box center [211, 486] width 374 height 19
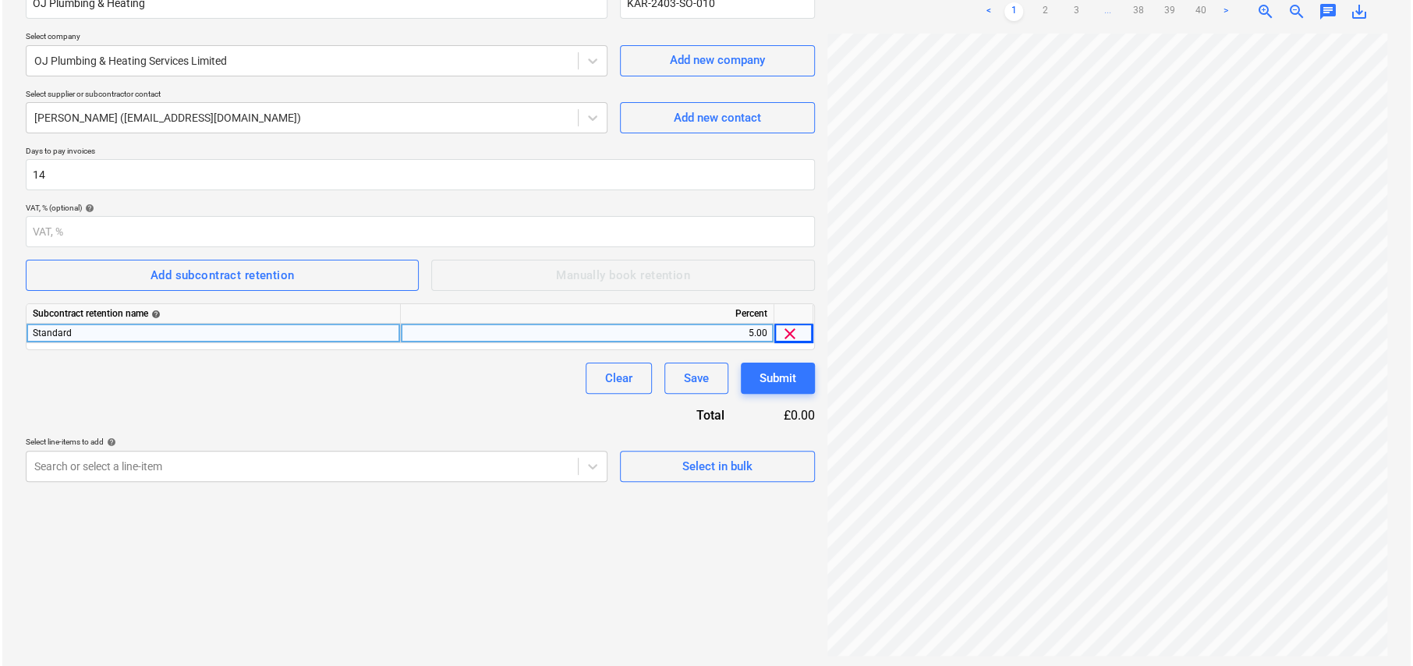
scroll to position [156, 0]
click at [716, 464] on div "Select in bulk" at bounding box center [715, 464] width 70 height 20
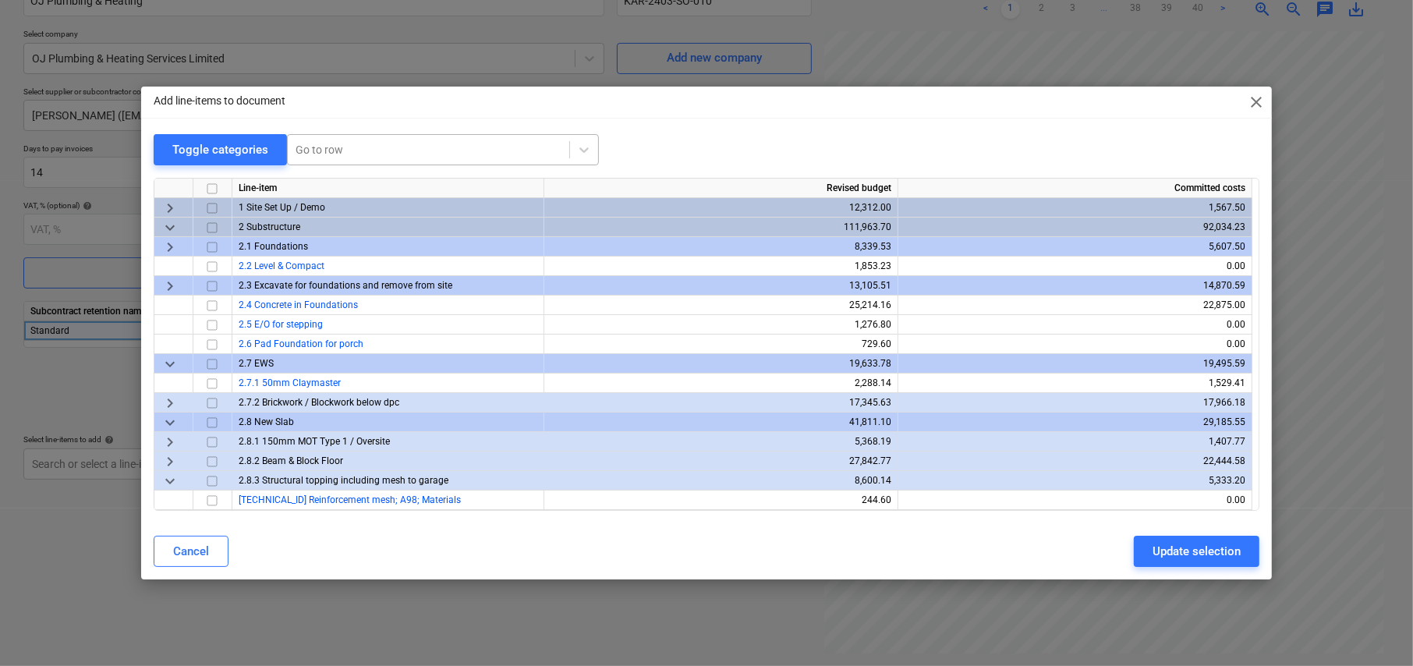
click at [348, 155] on div at bounding box center [428, 150] width 266 height 16
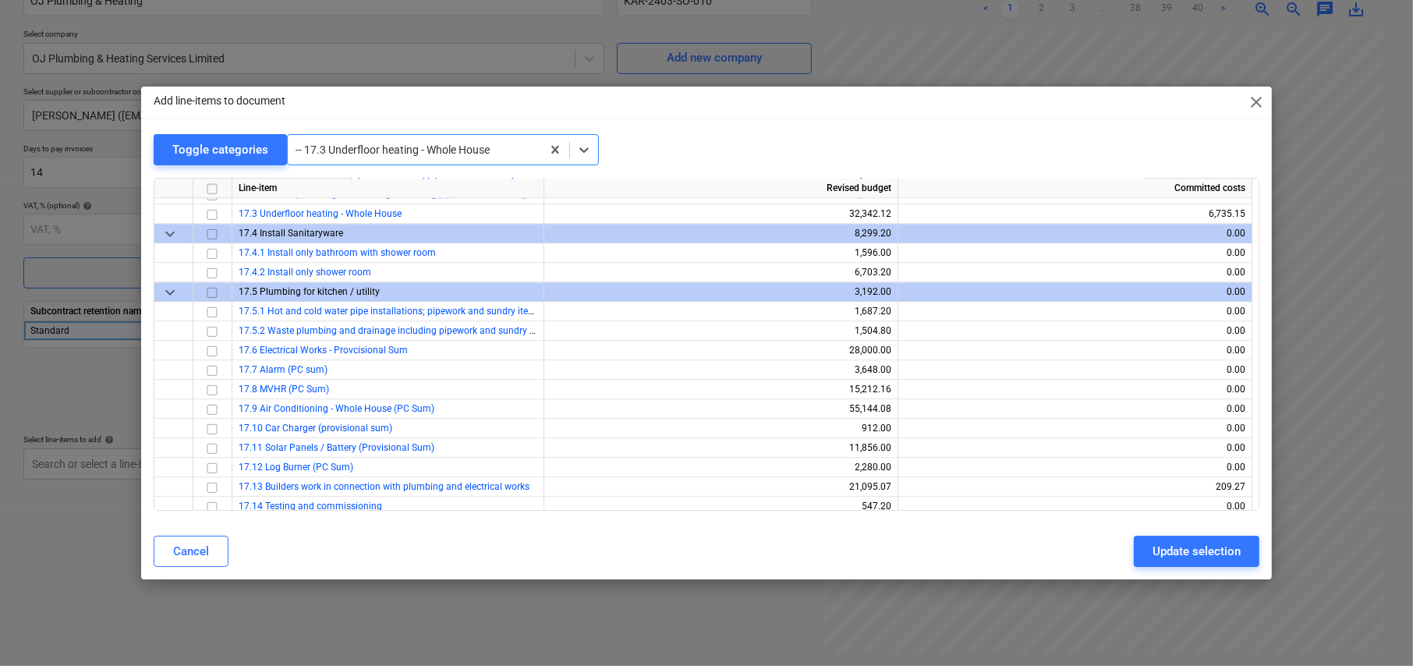
scroll to position [3469, 0]
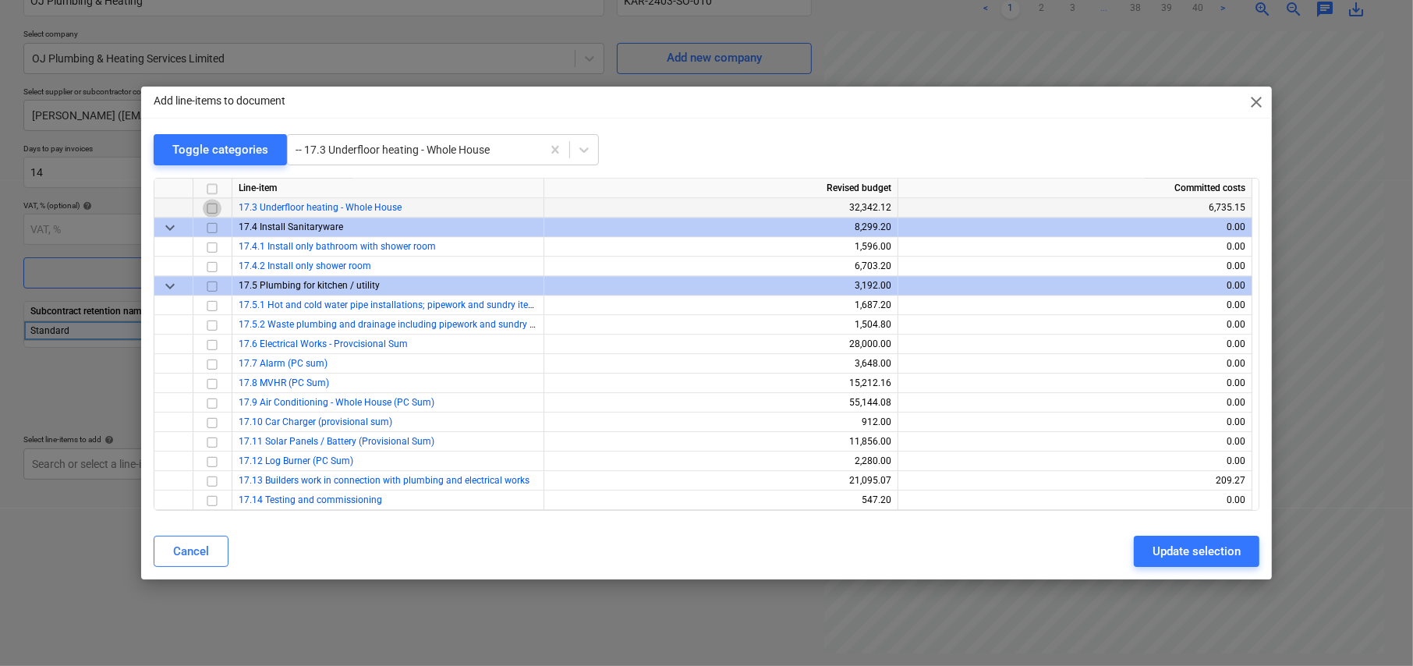
click at [215, 205] on input "checkbox" at bounding box center [212, 208] width 19 height 19
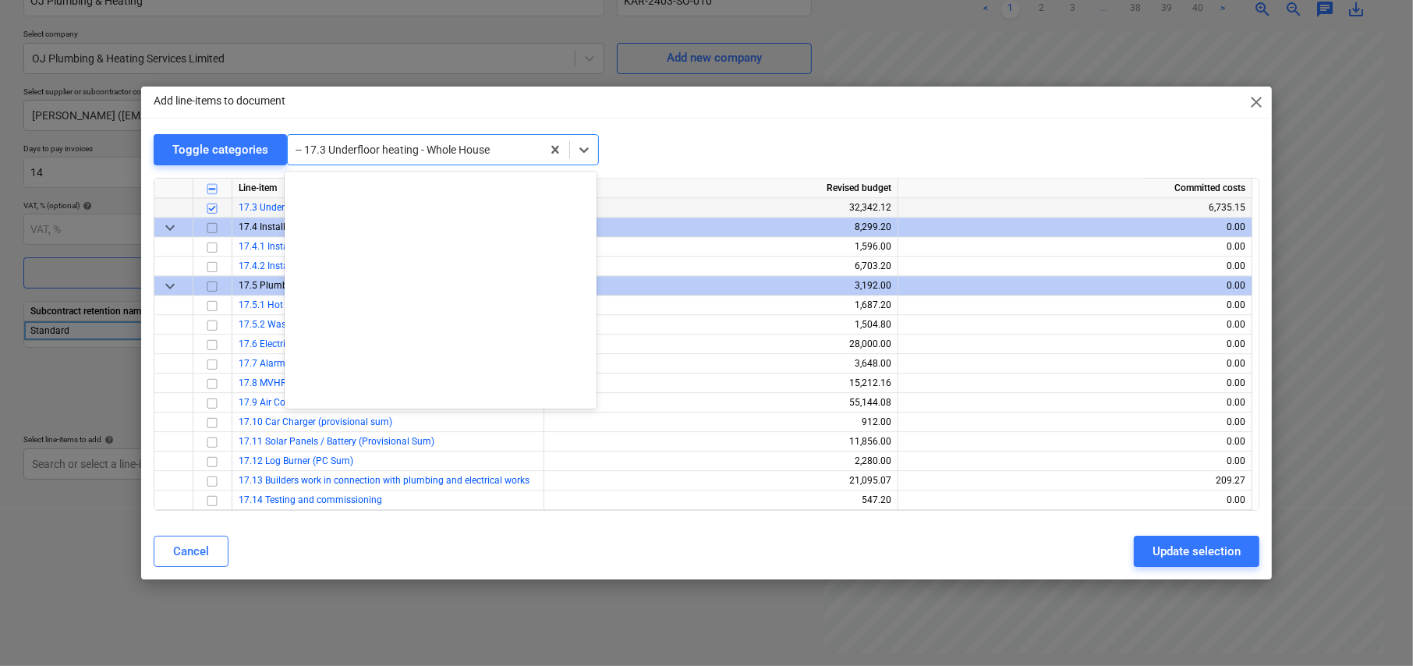
click at [402, 143] on div at bounding box center [414, 150] width 238 height 16
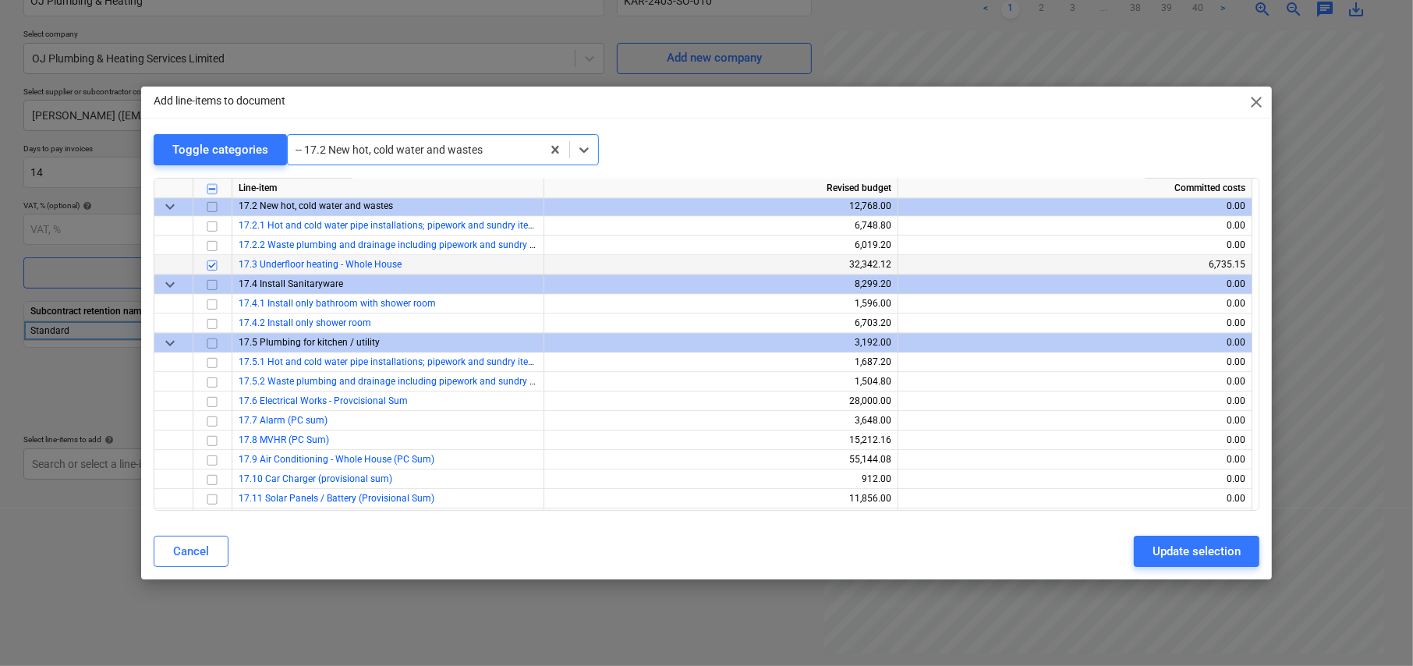
scroll to position [3410, 0]
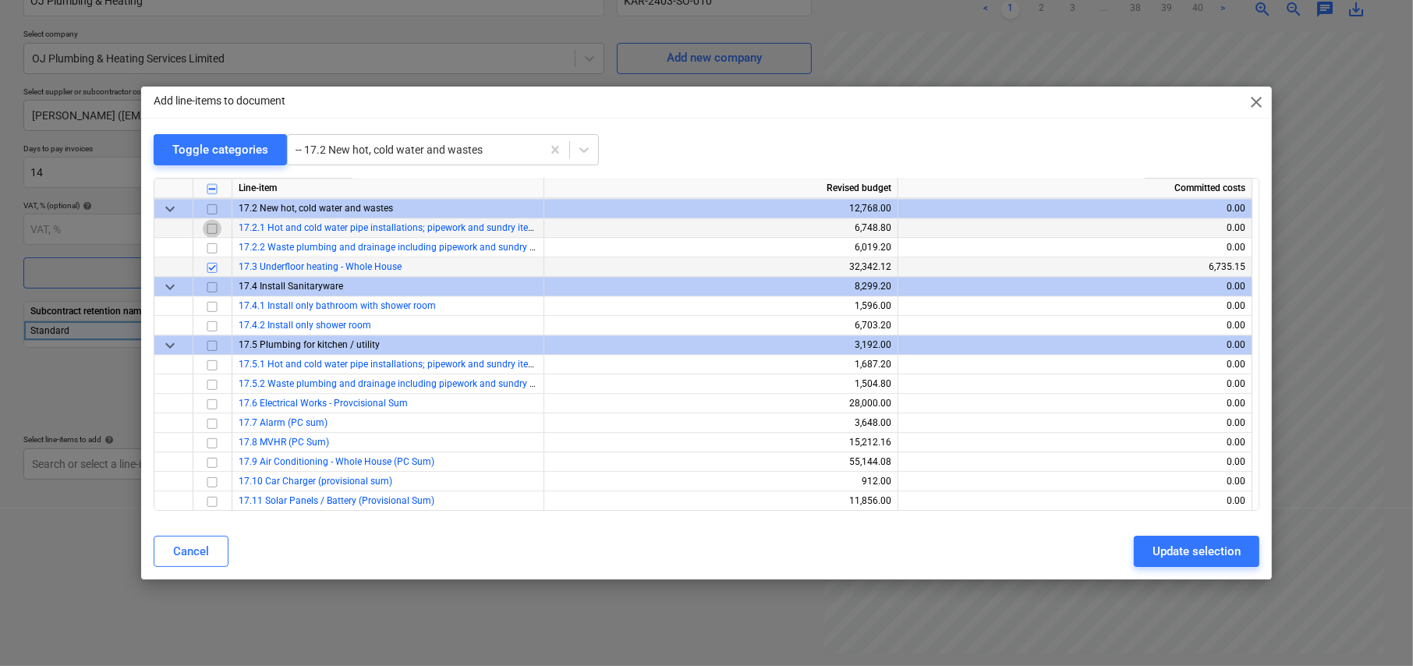
click at [211, 225] on input "checkbox" at bounding box center [212, 228] width 19 height 19
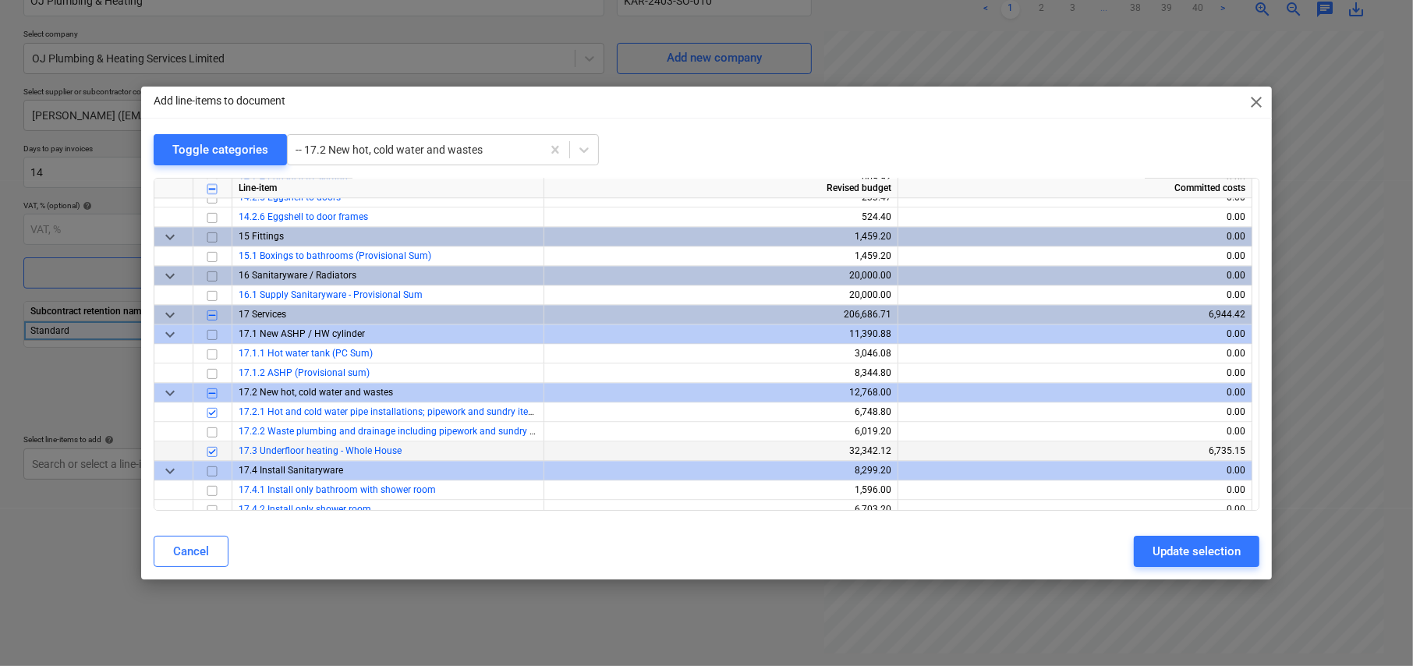
scroll to position [3176, 0]
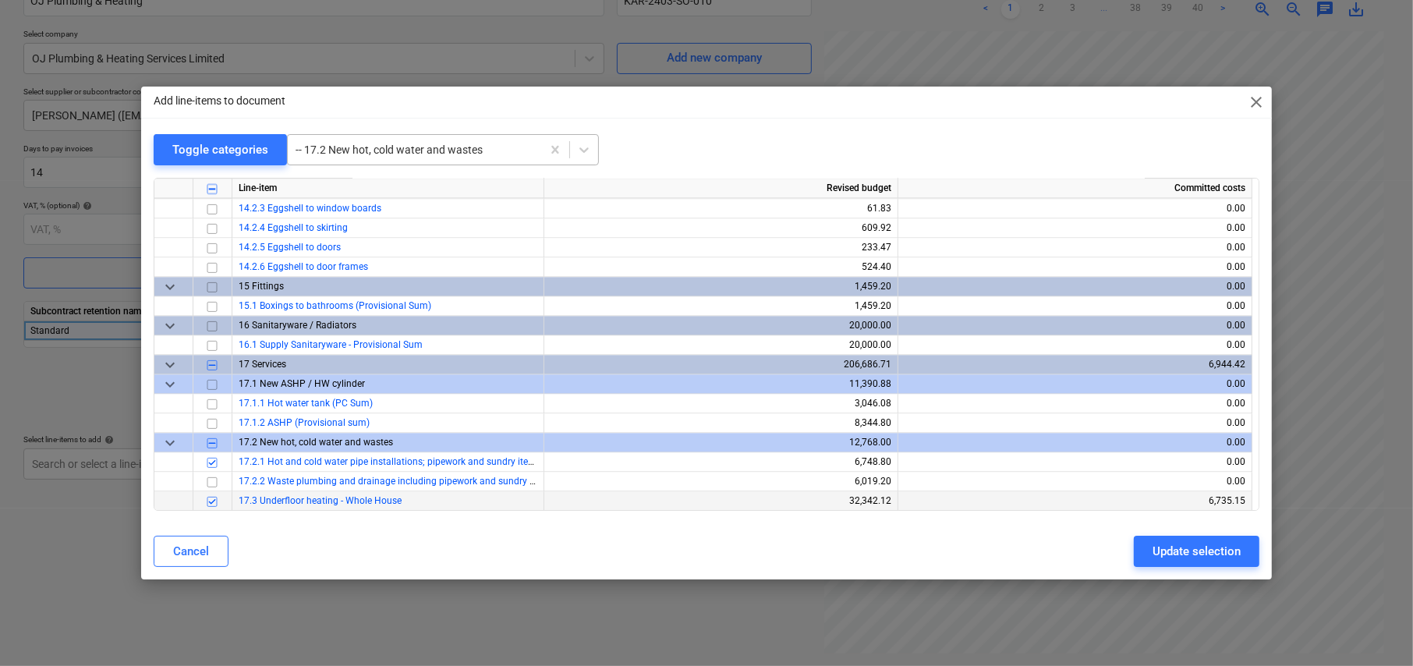
click at [430, 149] on div at bounding box center [414, 150] width 238 height 16
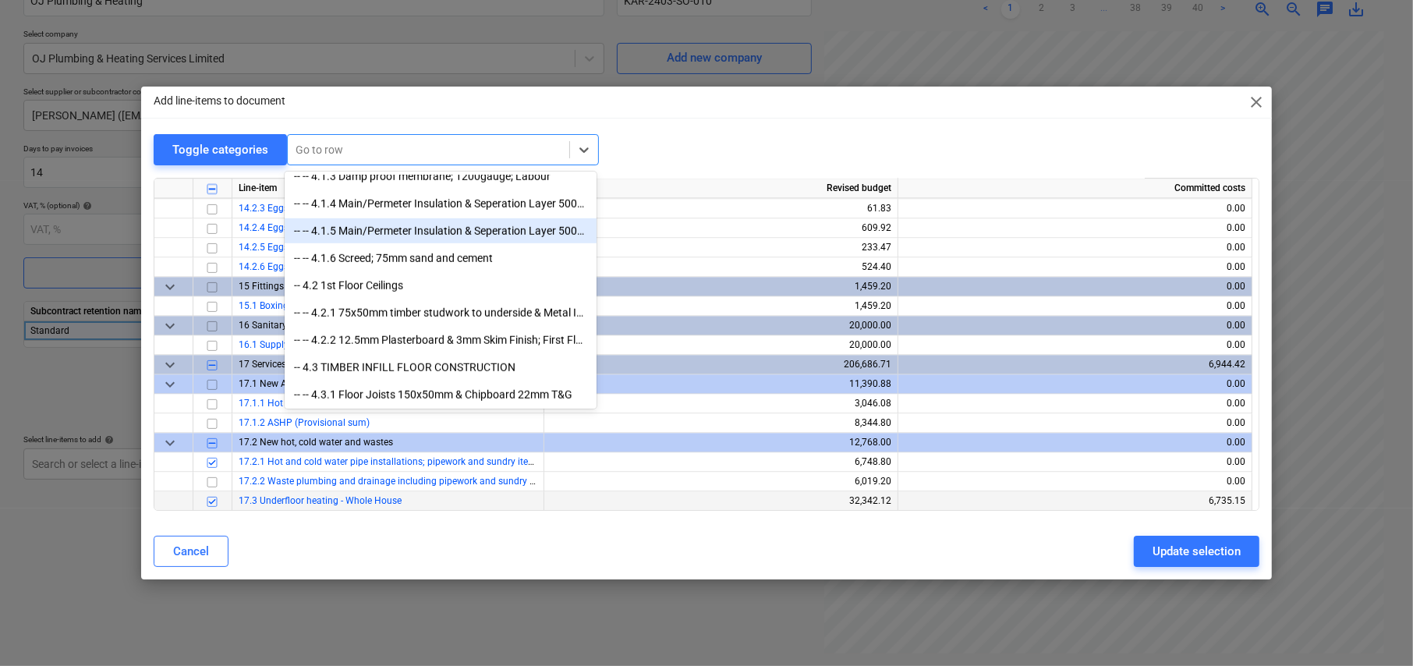
click at [714, 134] on div "Toggle categories All selected options have been cleared. option -- -- 4.1.5 Ma…" at bounding box center [707, 150] width 1106 height 32
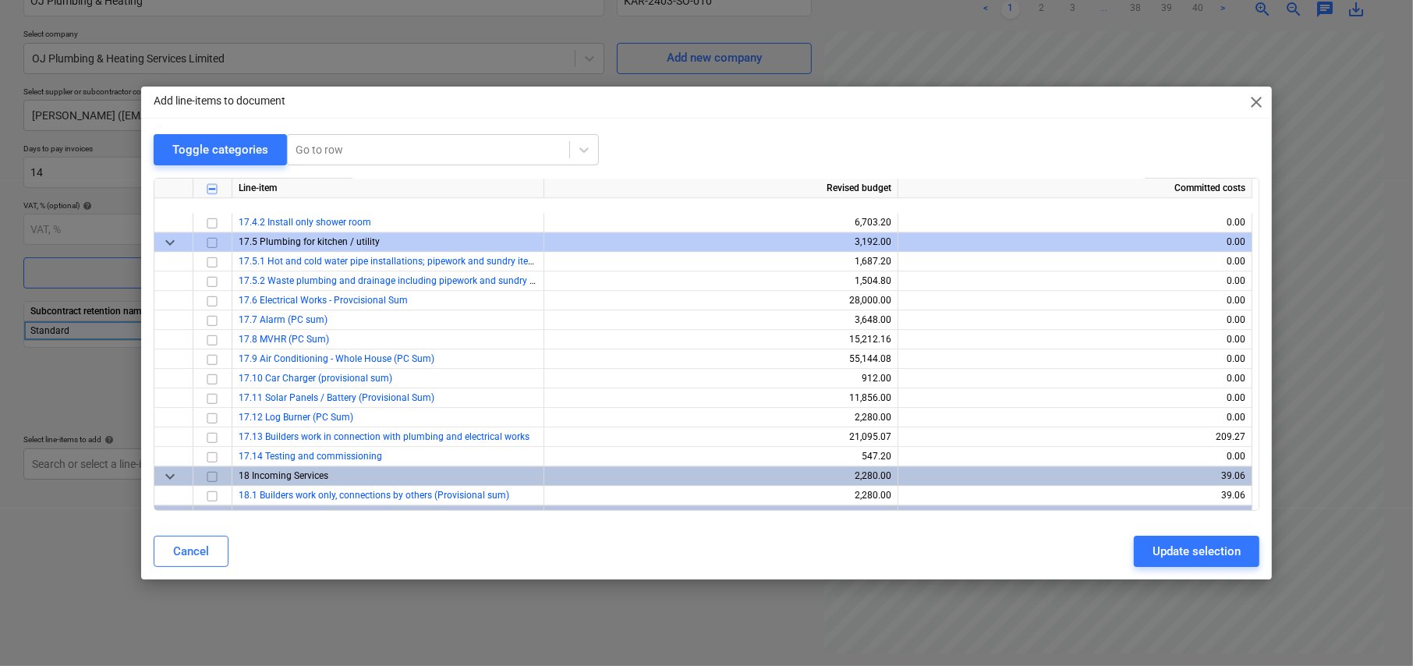
scroll to position [3488, 0]
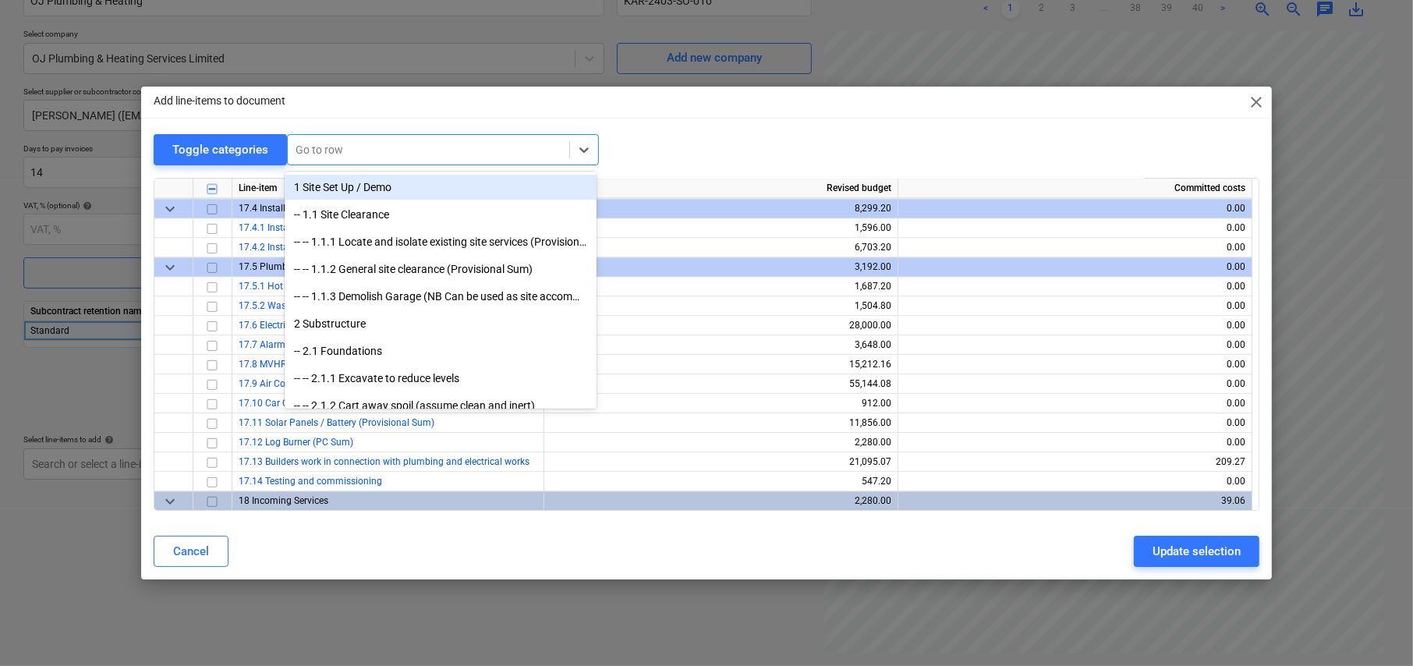
click at [353, 145] on div at bounding box center [428, 150] width 266 height 16
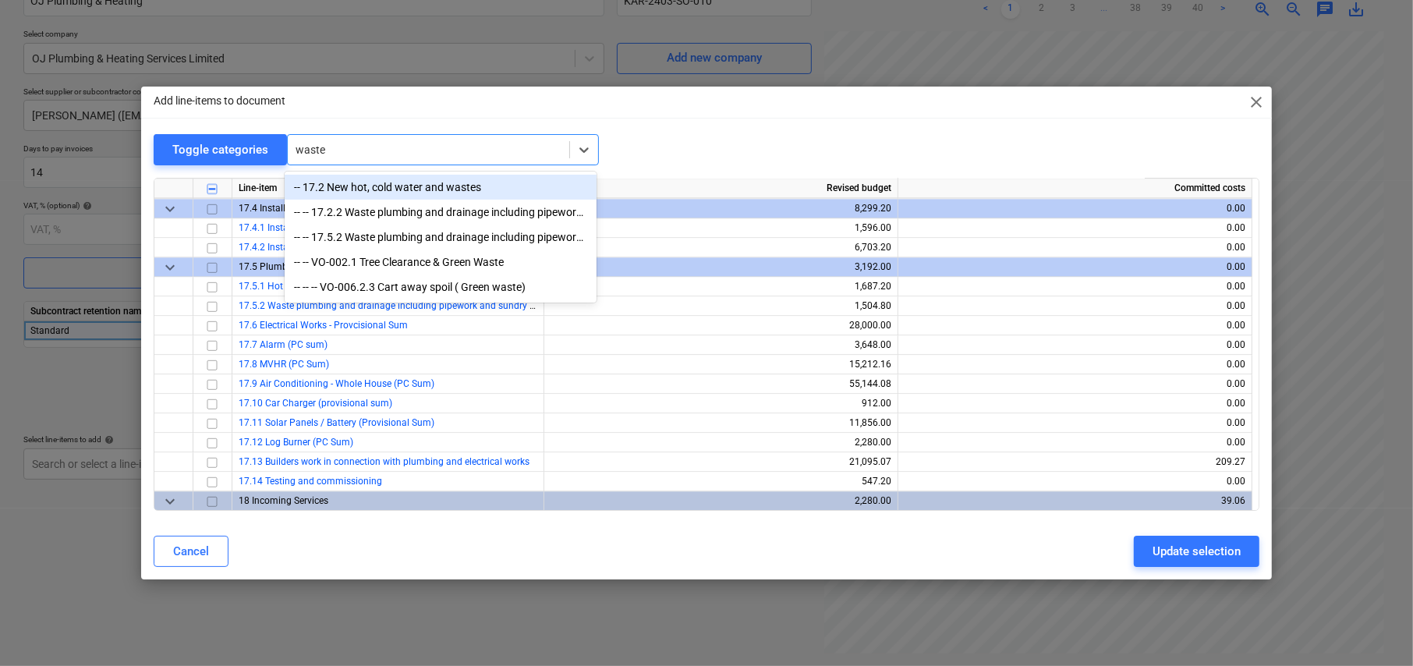
click at [389, 185] on div "-- 17.2 New hot, cold water and wastes" at bounding box center [441, 187] width 312 height 25
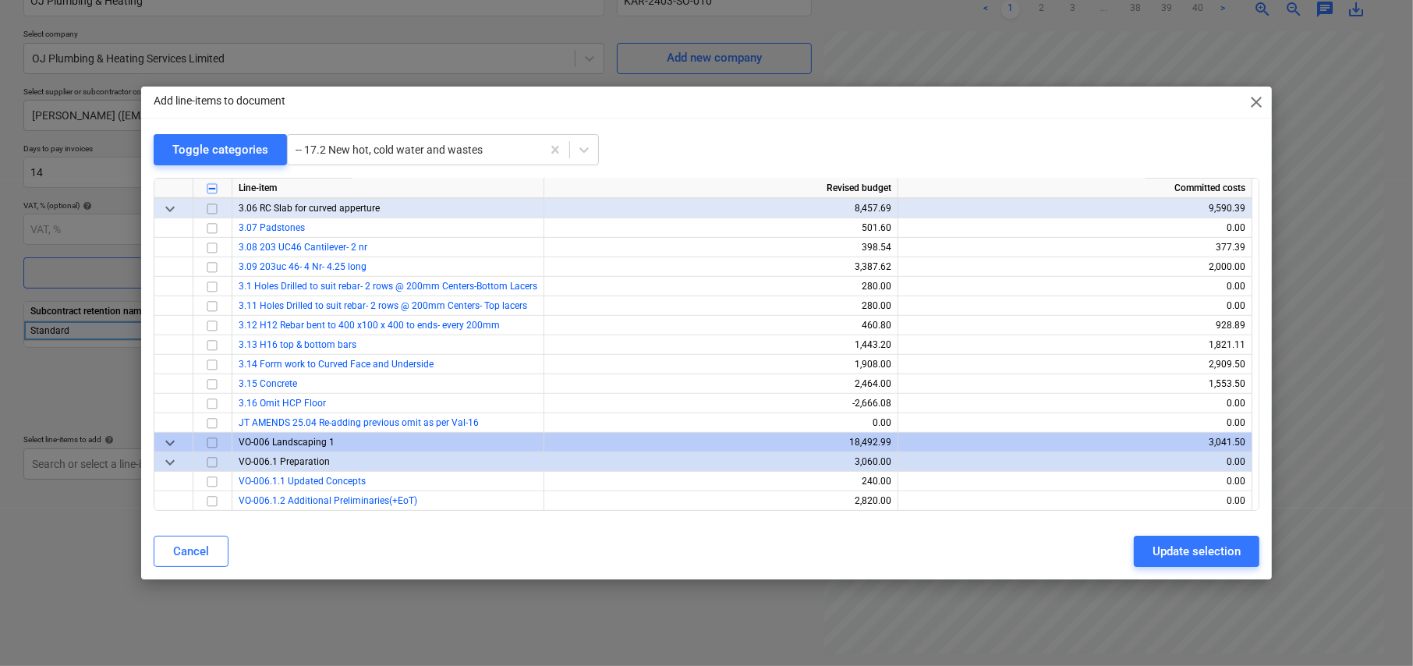
scroll to position [5749, 0]
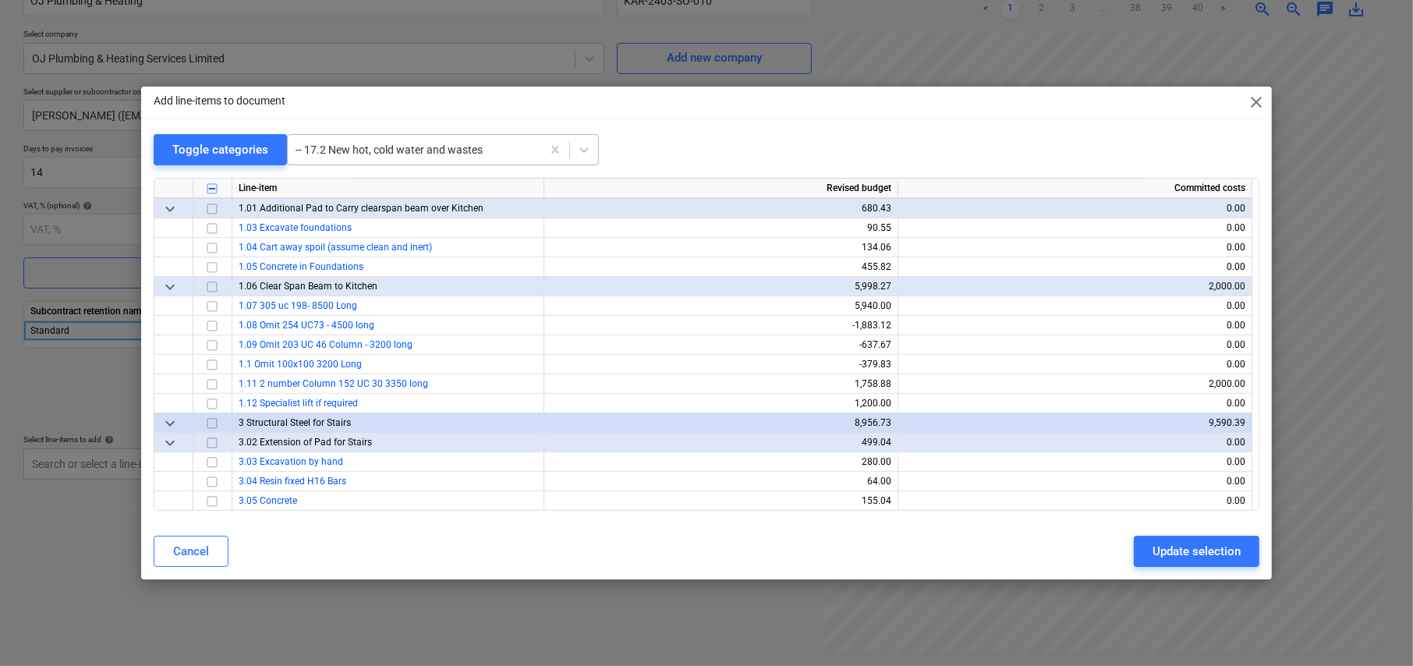
click at [340, 150] on div at bounding box center [414, 150] width 238 height 16
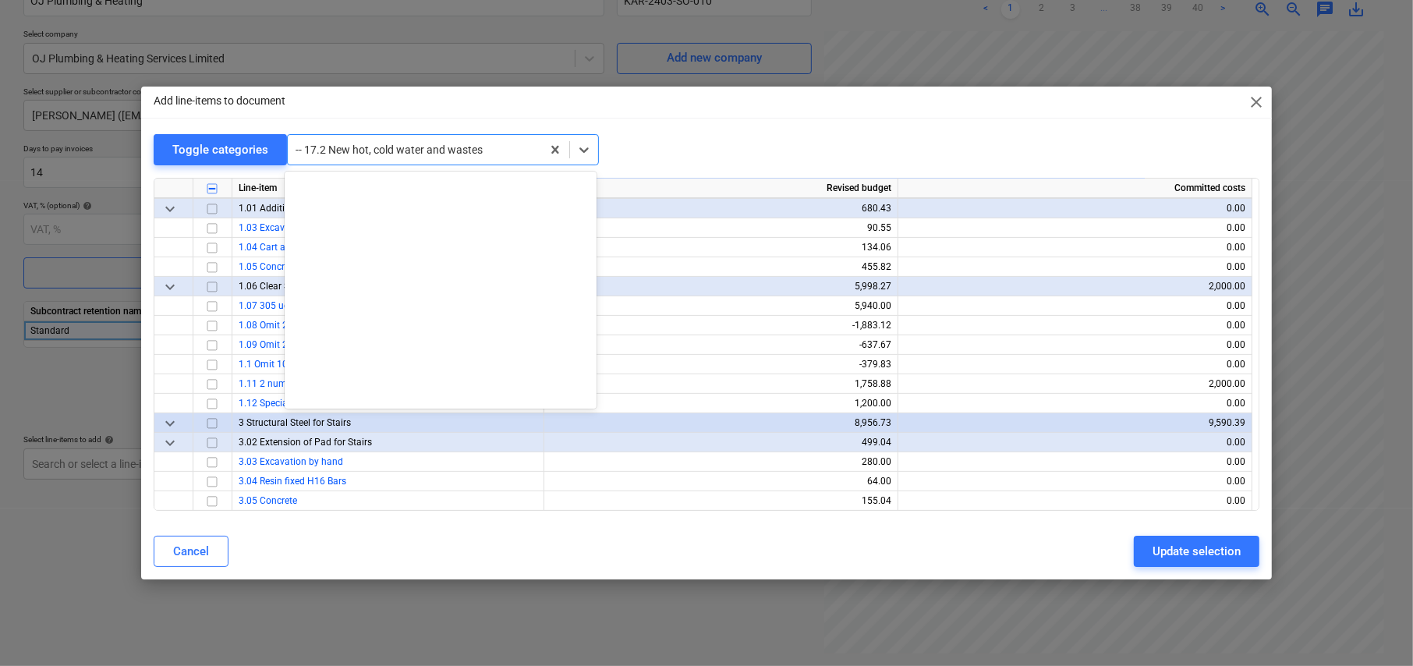
scroll to position [4774, 0]
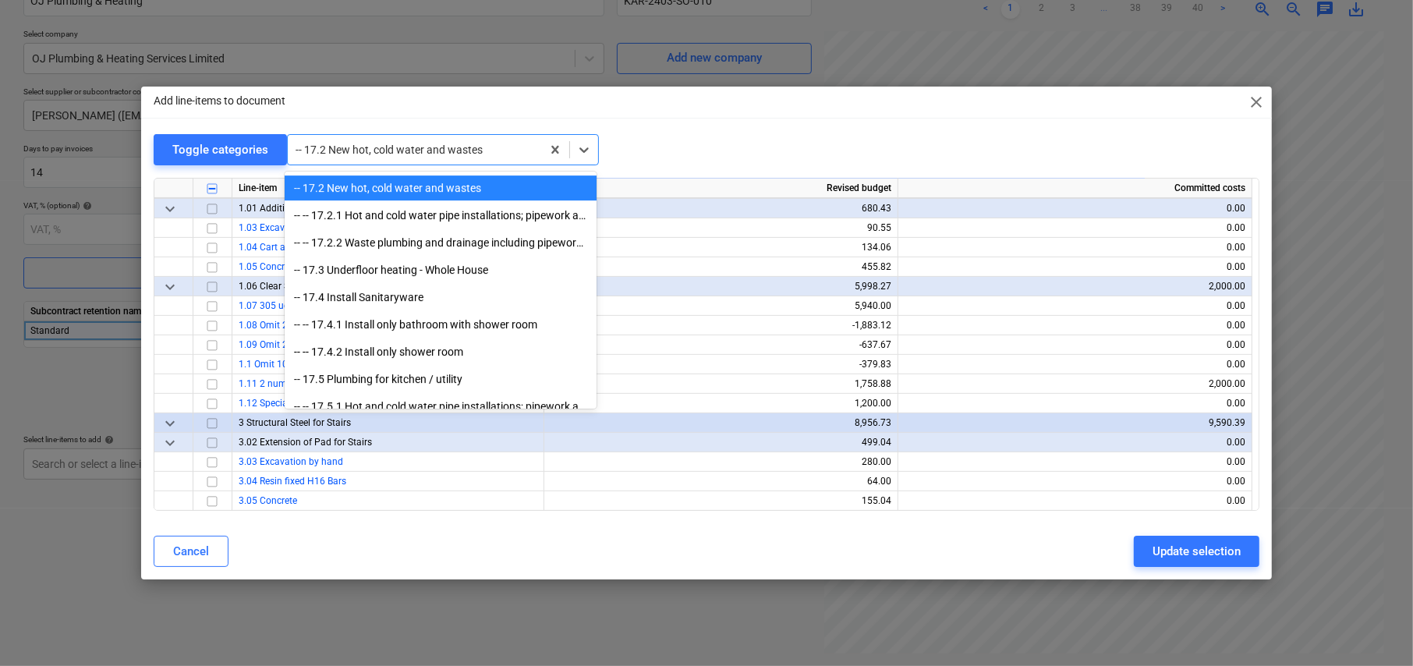
click at [348, 187] on div "-- 17.2 New hot, cold water and wastes" at bounding box center [441, 187] width 312 height 25
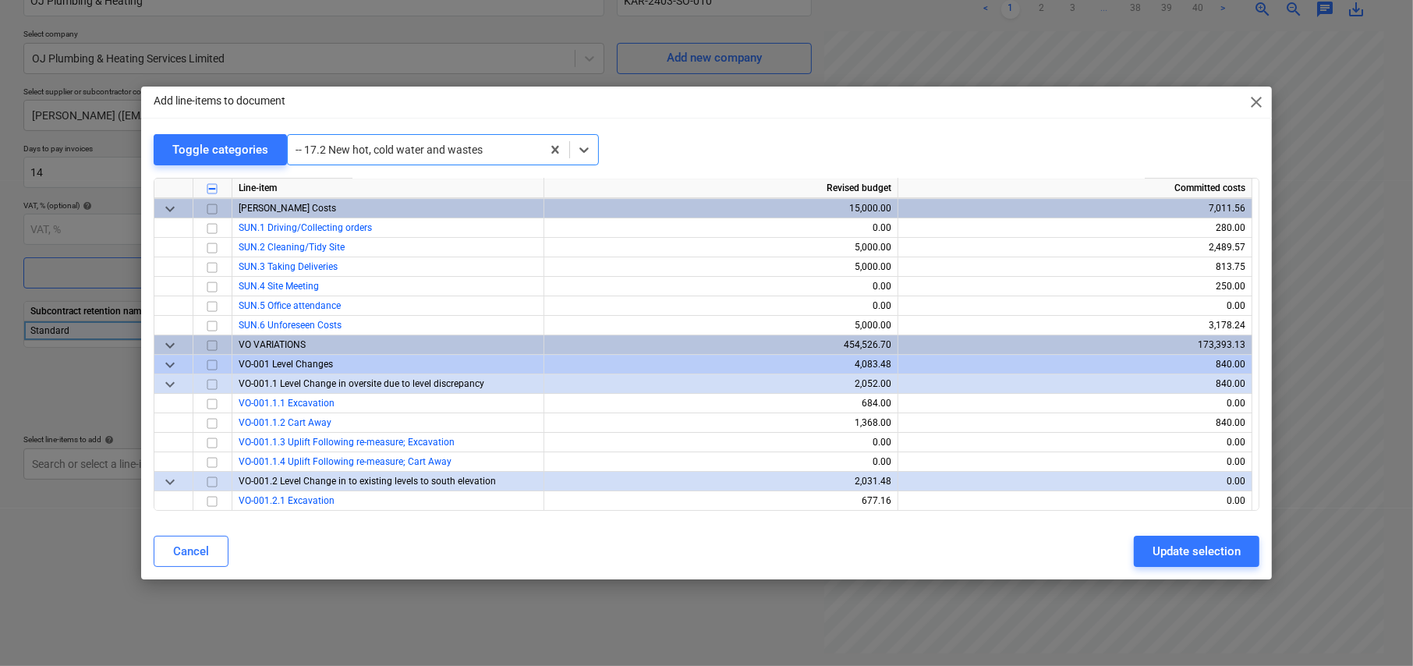
scroll to position [4580, 0]
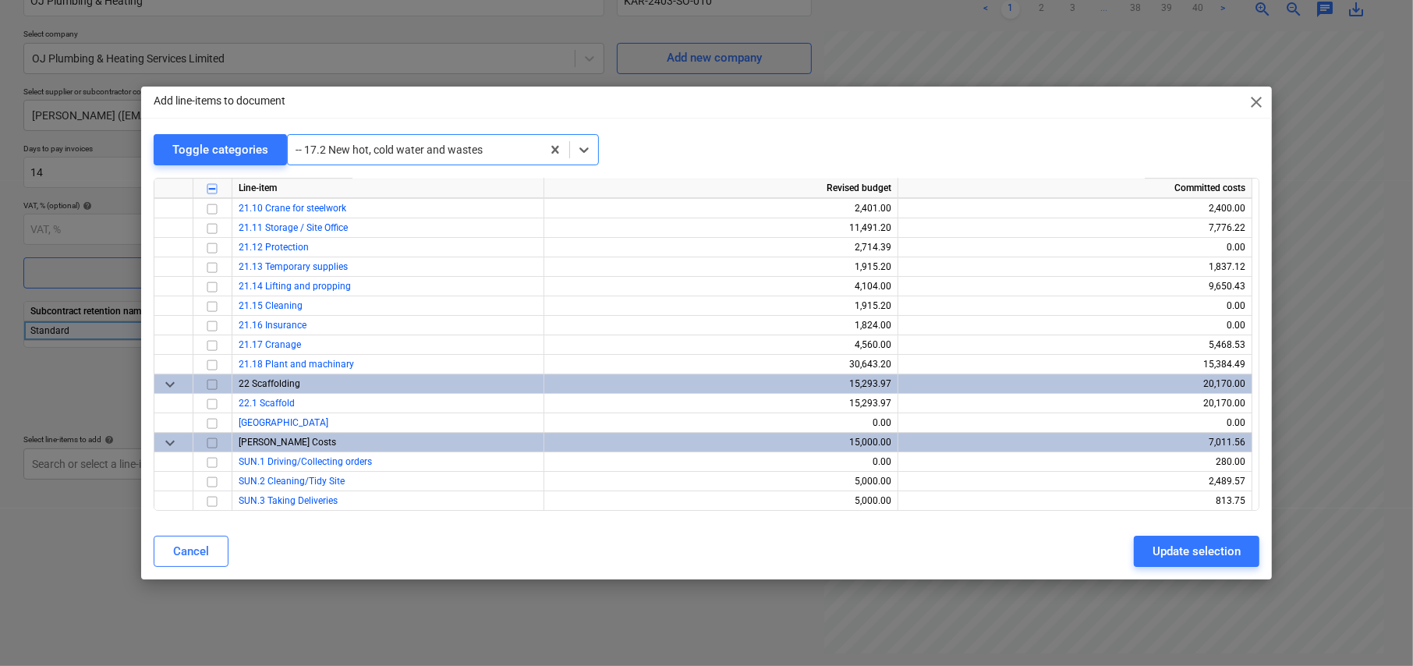
click at [392, 149] on div at bounding box center [414, 150] width 238 height 16
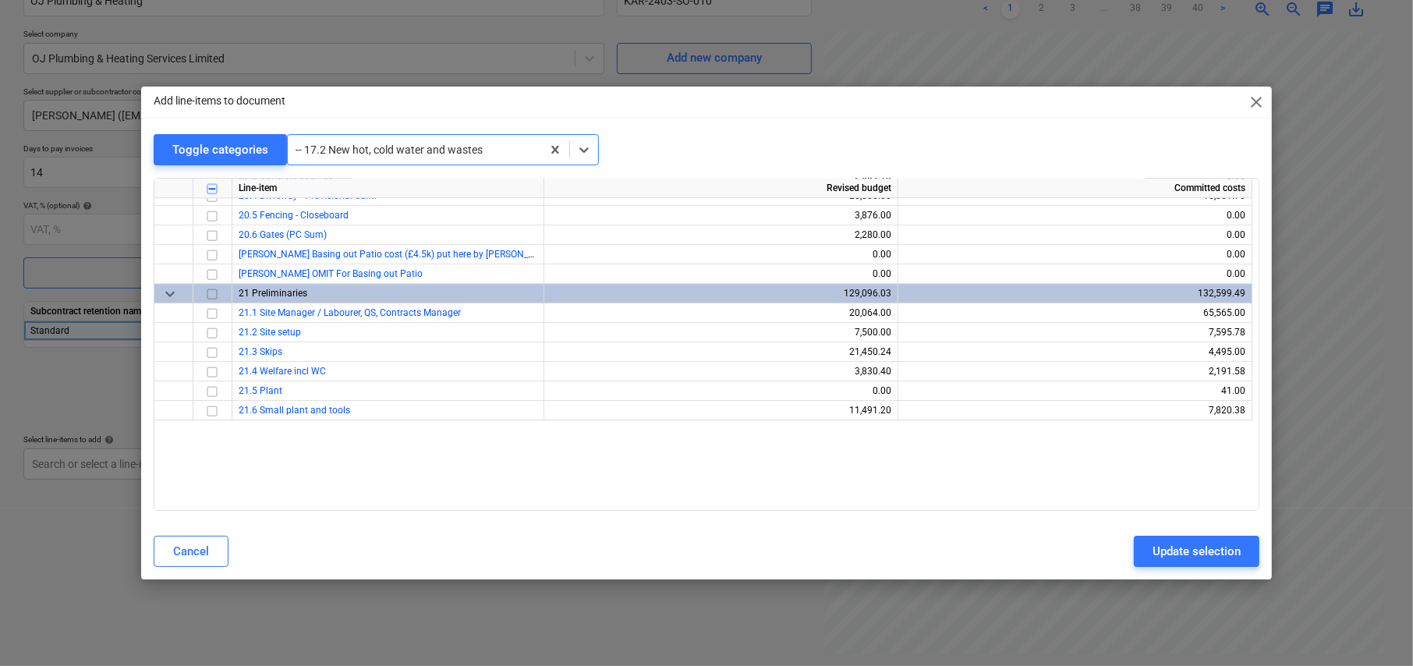
scroll to position [4112, 0]
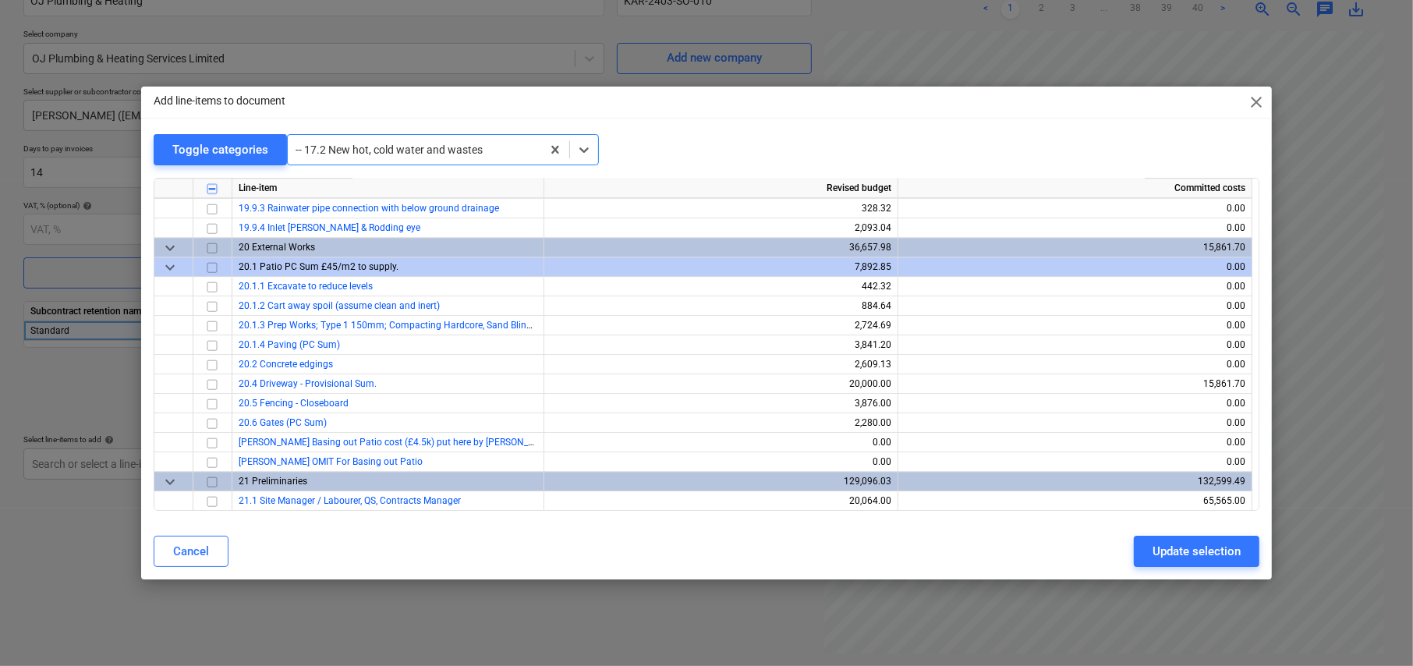
click at [387, 139] on div "-- 17.2 New hot, cold water and wastes" at bounding box center [414, 150] width 253 height 22
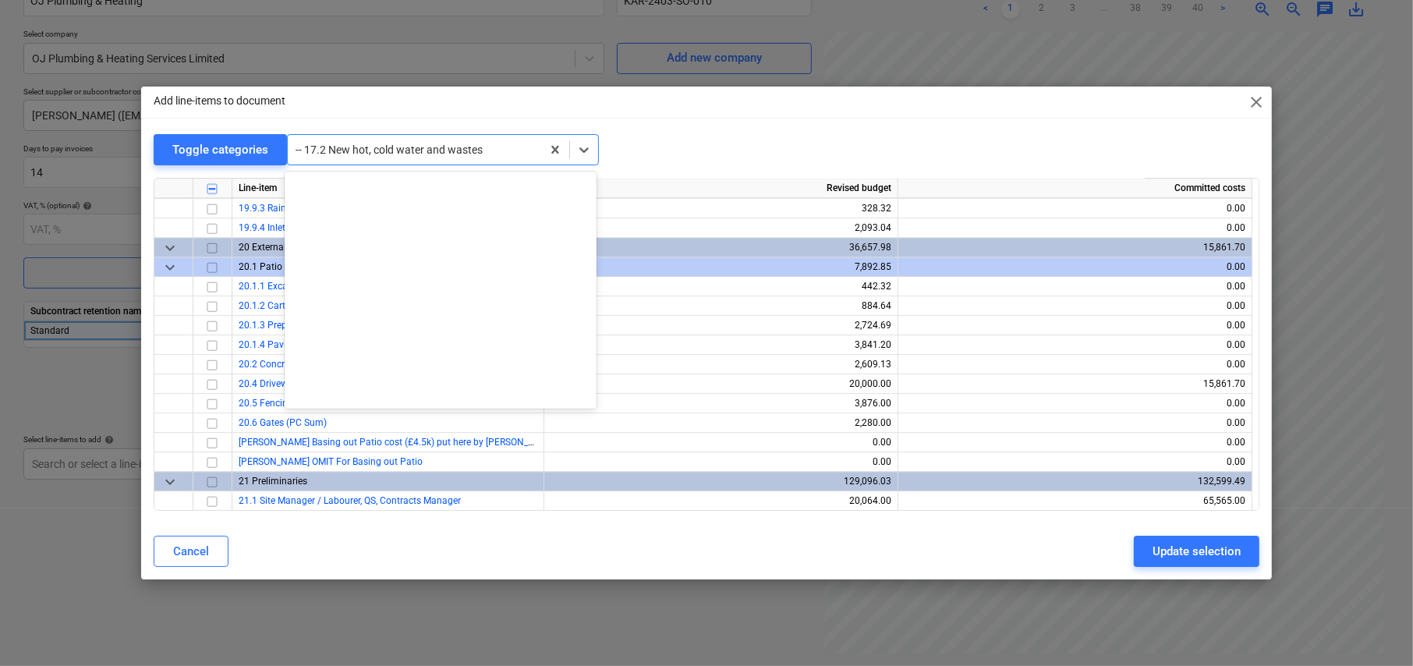
scroll to position [4774, 0]
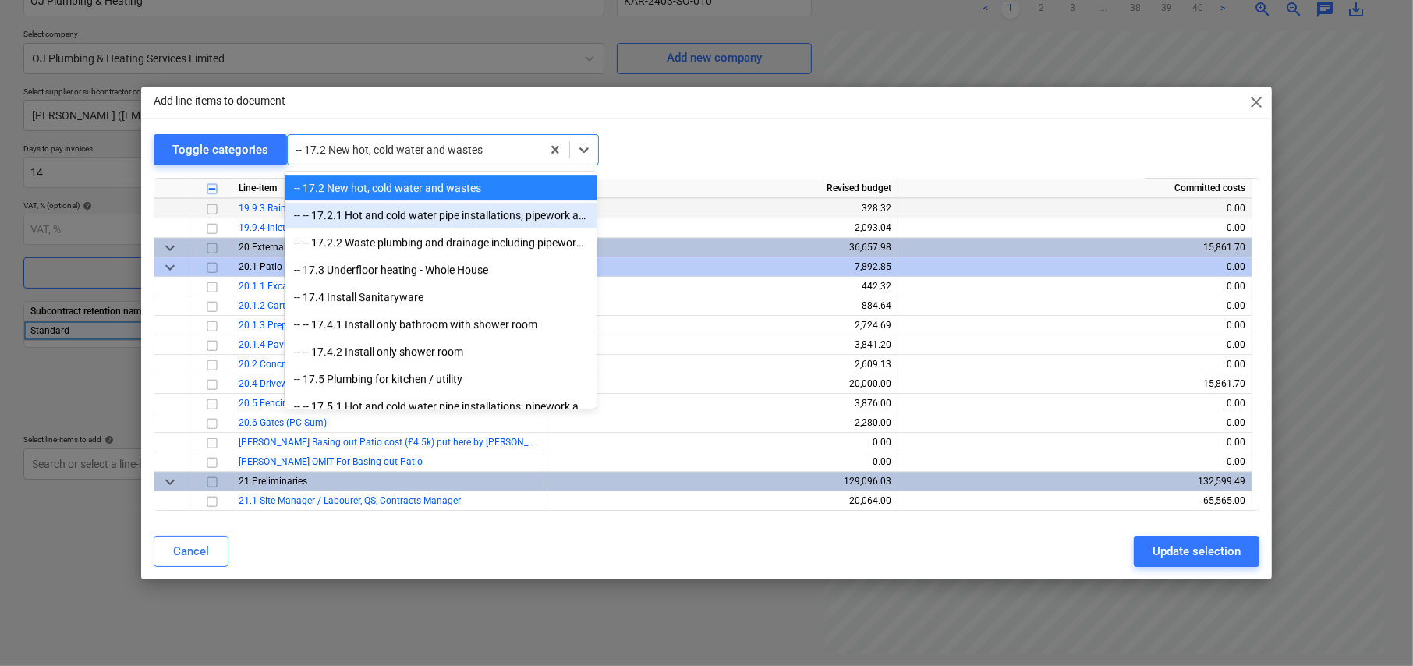
click at [370, 209] on div "-- -- 17.2.1 Hot and cold water pipe installations; pipework and sundry items t…" at bounding box center [441, 215] width 312 height 25
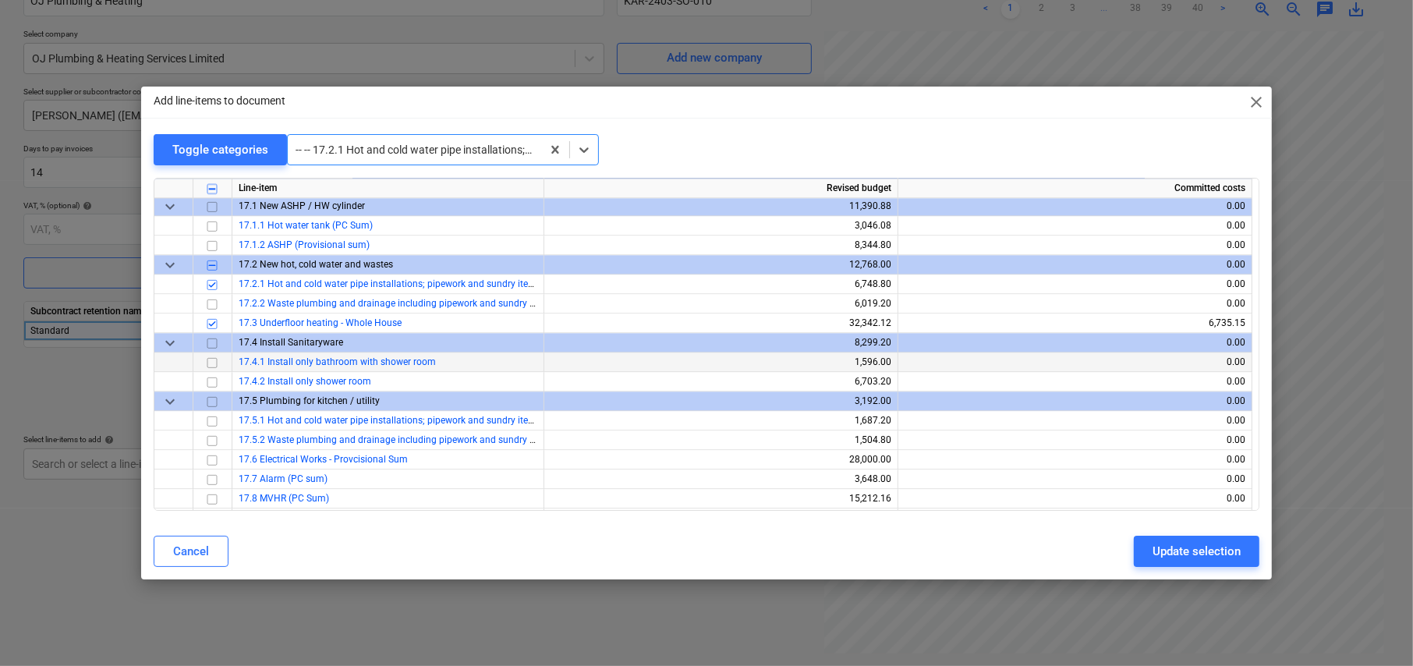
scroll to position [3352, 0]
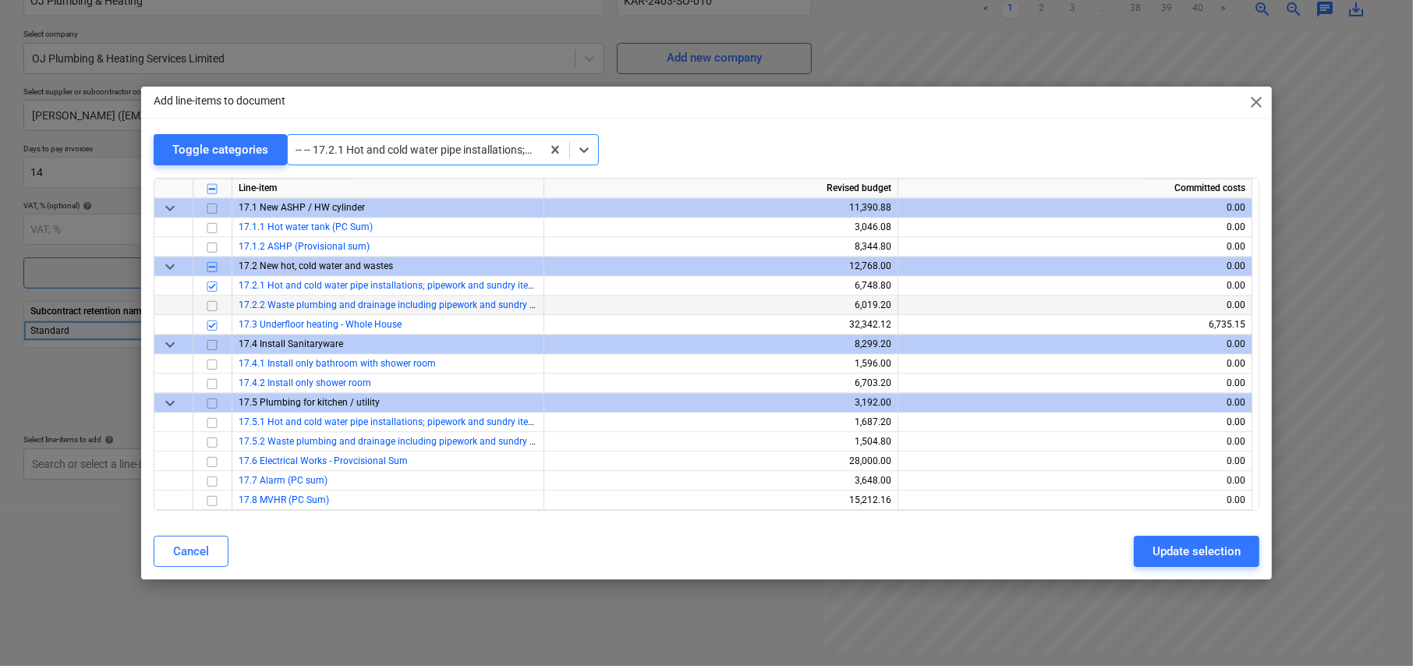
click at [211, 302] on input "checkbox" at bounding box center [212, 305] width 19 height 19
click at [214, 363] on input "checkbox" at bounding box center [212, 364] width 19 height 19
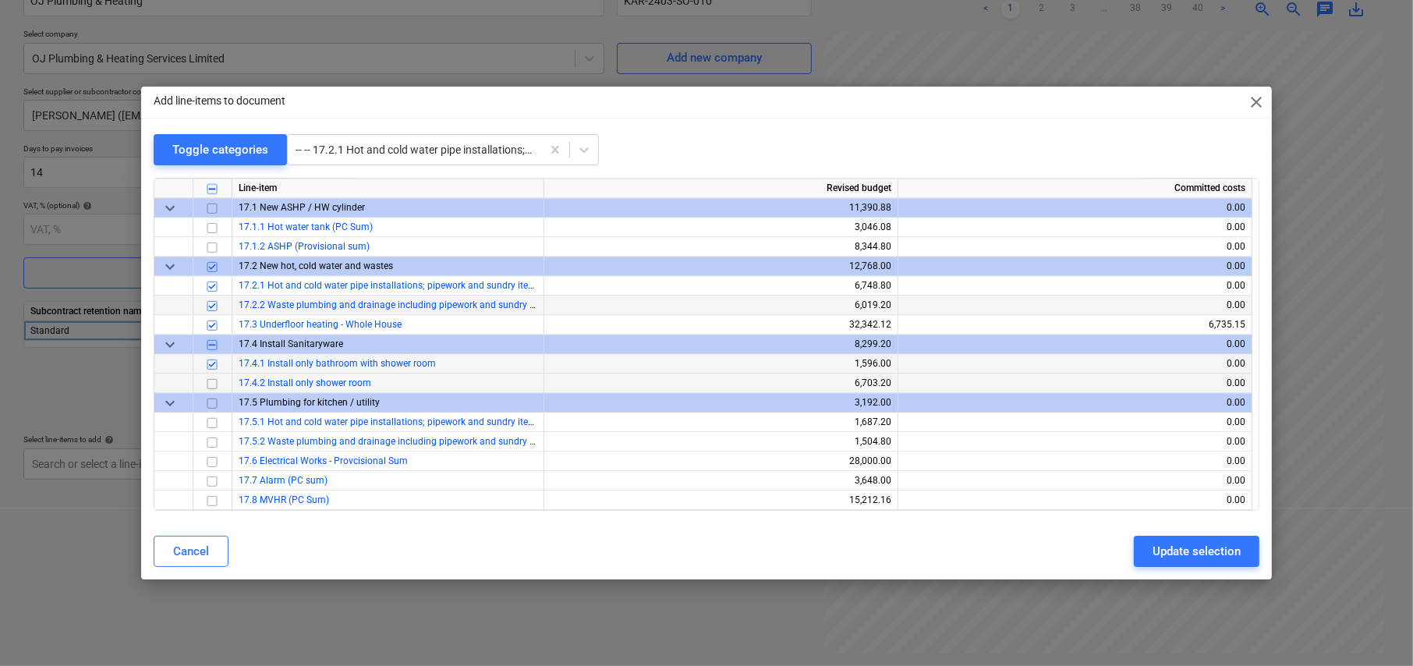
click at [210, 380] on input "checkbox" at bounding box center [212, 383] width 19 height 19
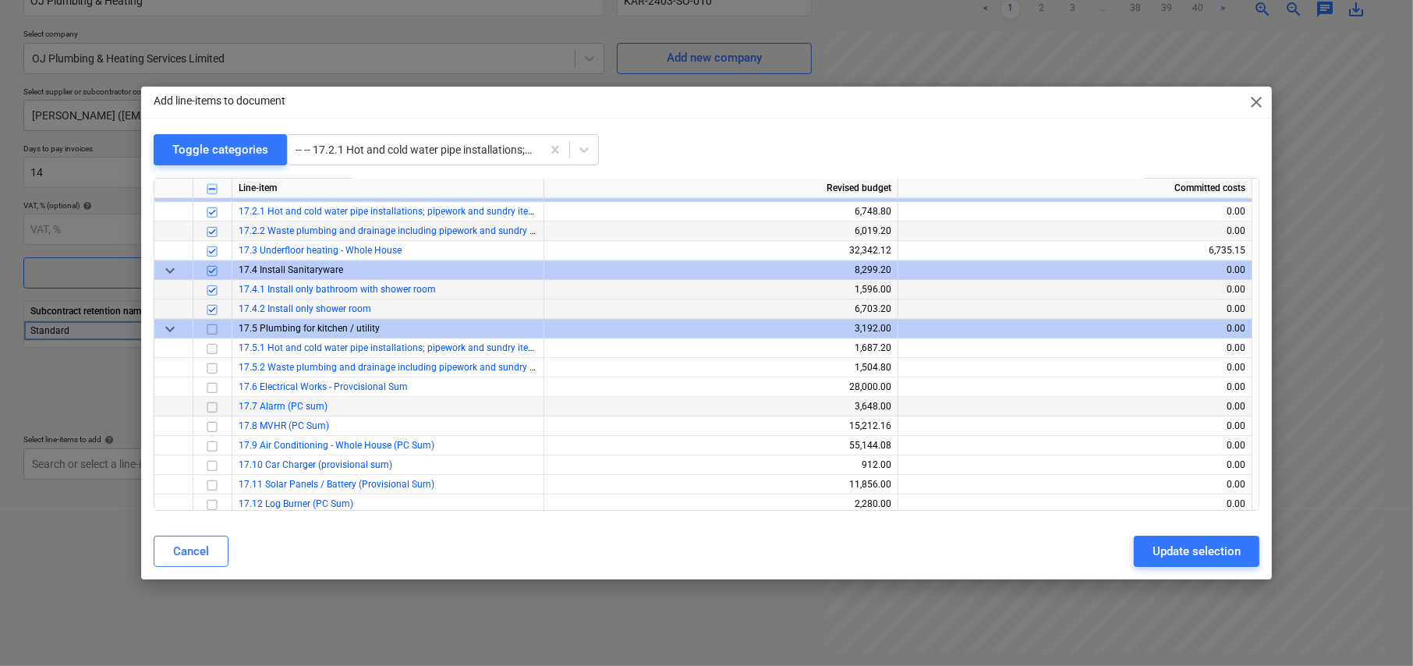
scroll to position [3430, 0]
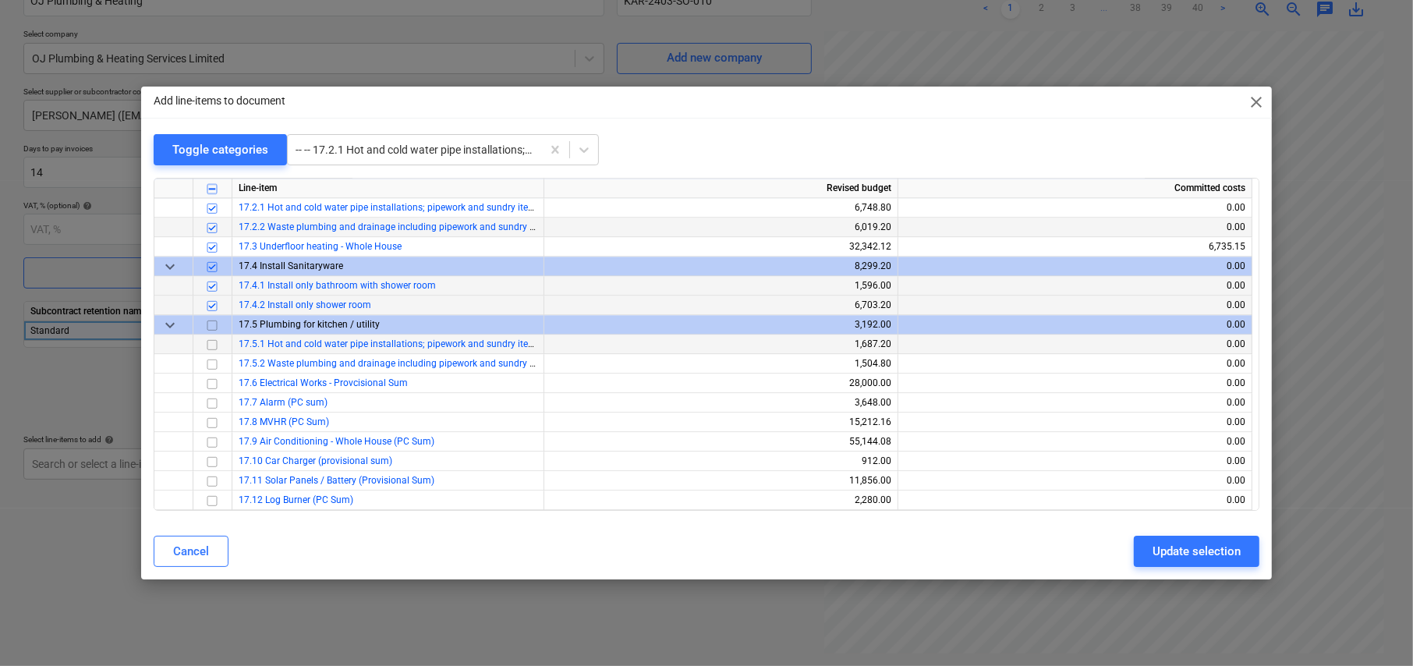
click at [208, 342] on input "checkbox" at bounding box center [212, 344] width 19 height 19
click at [210, 363] on input "checkbox" at bounding box center [212, 364] width 19 height 19
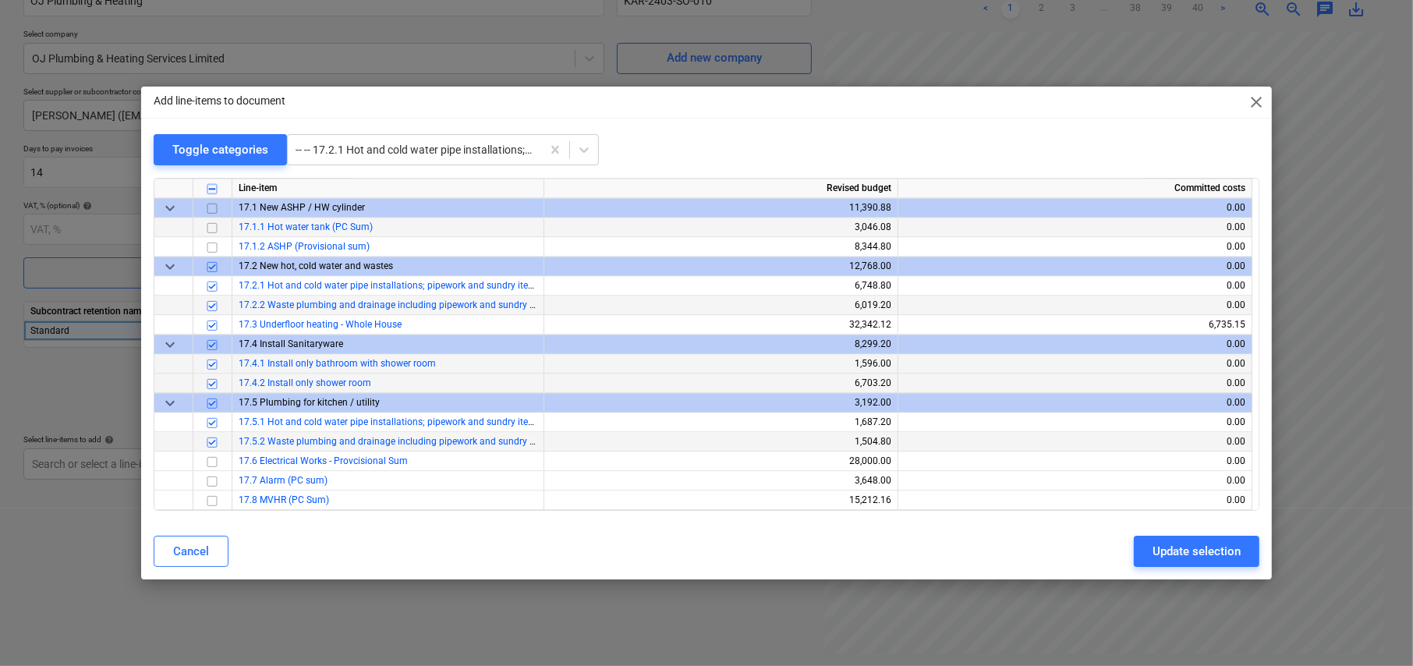
click at [213, 227] on input "checkbox" at bounding box center [212, 227] width 19 height 19
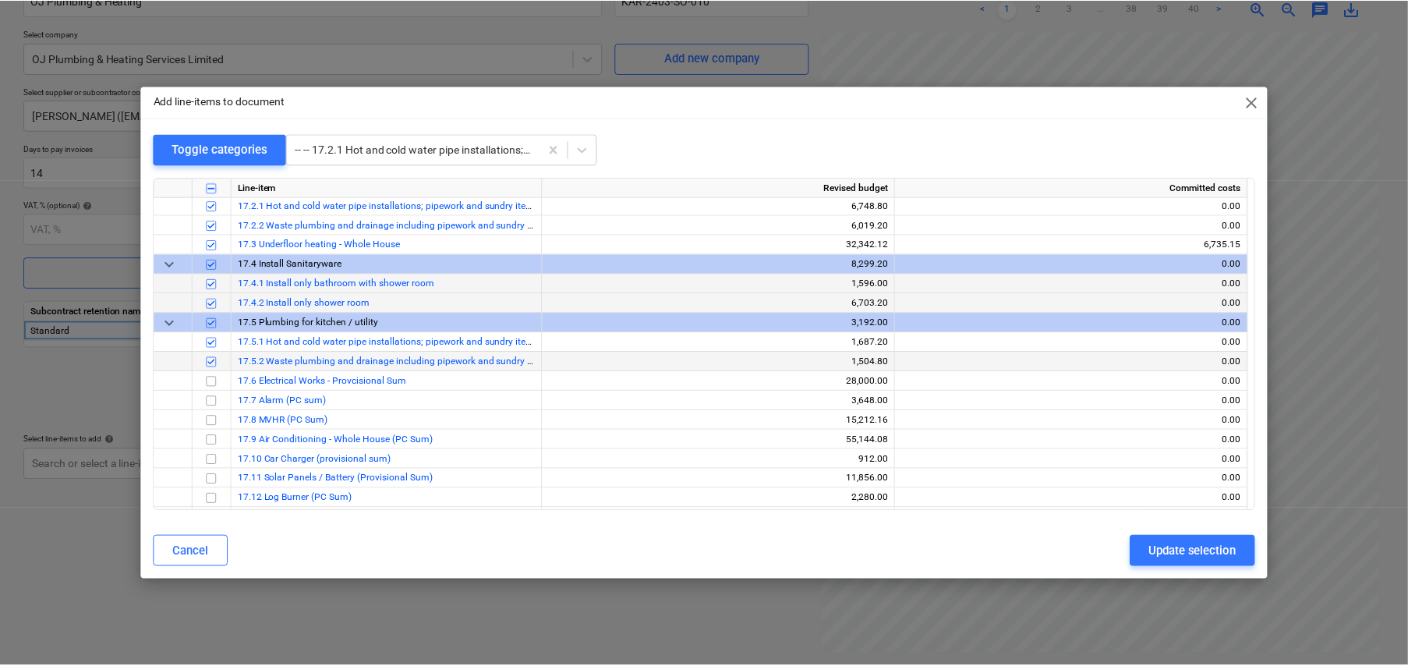
scroll to position [3430, 0]
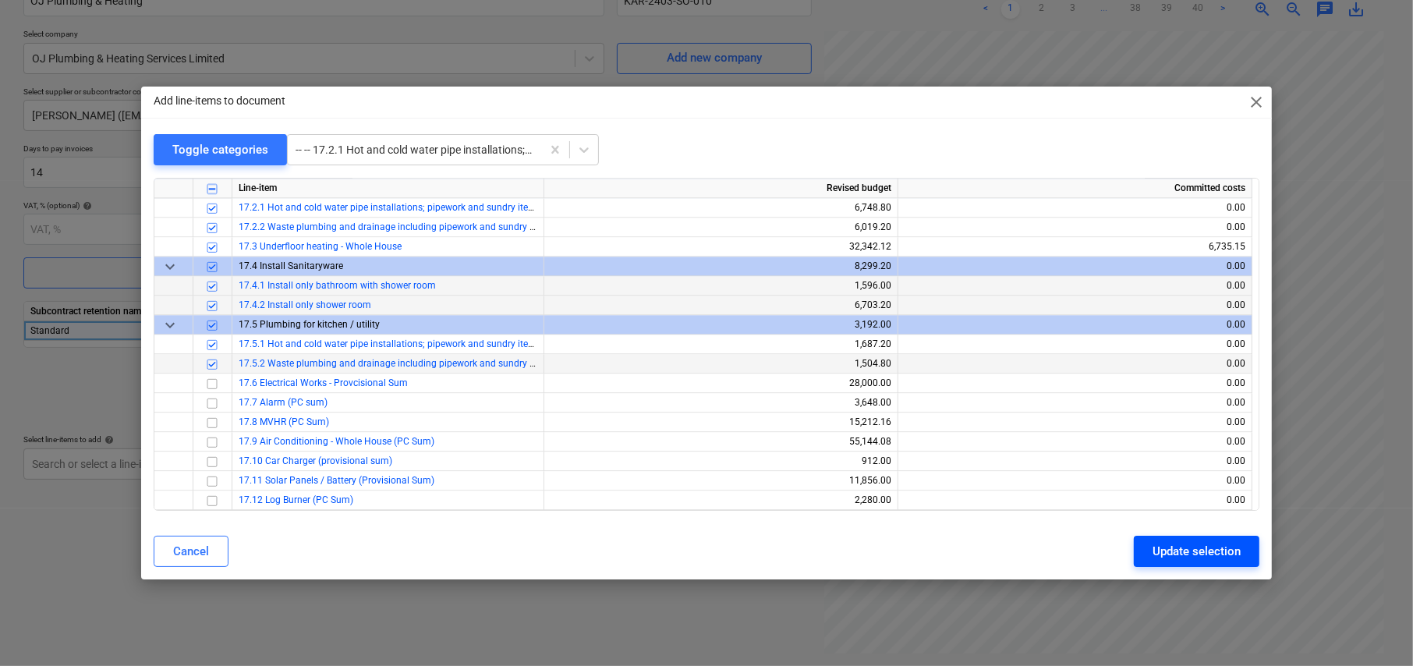
click at [1181, 551] on div "Update selection" at bounding box center [1196, 551] width 88 height 20
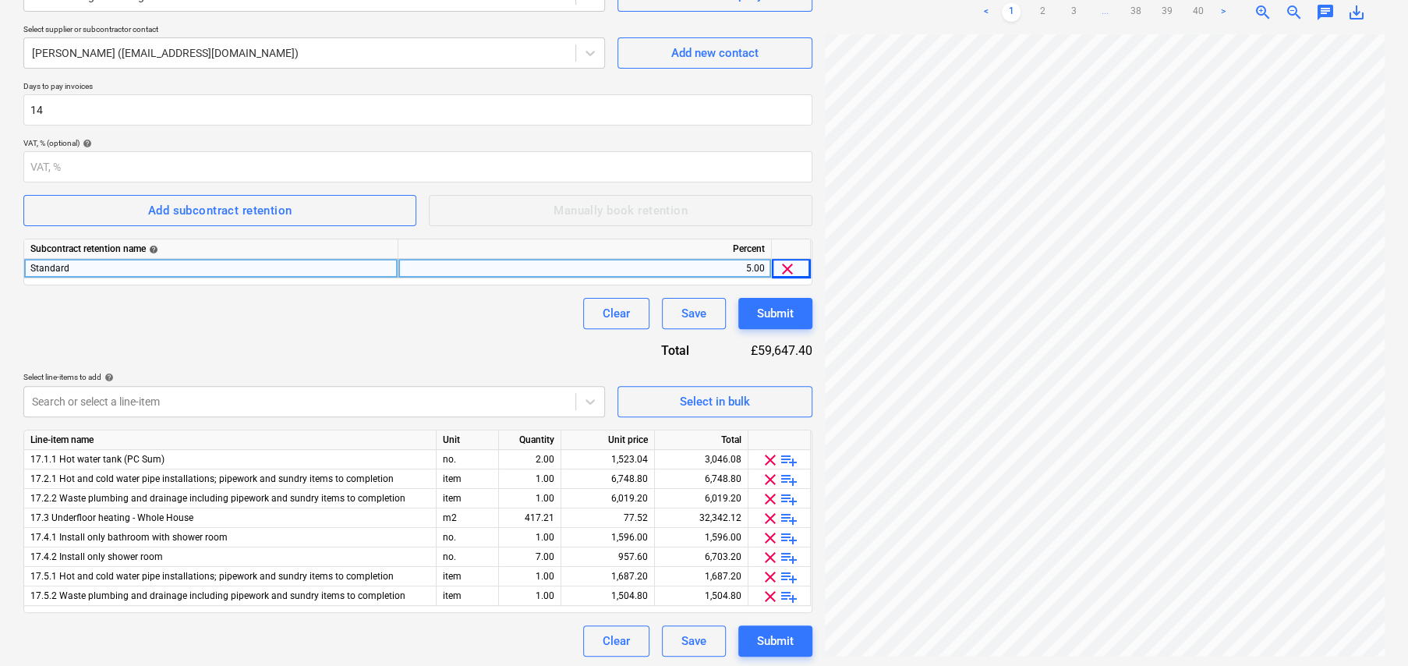
scroll to position [221, 0]
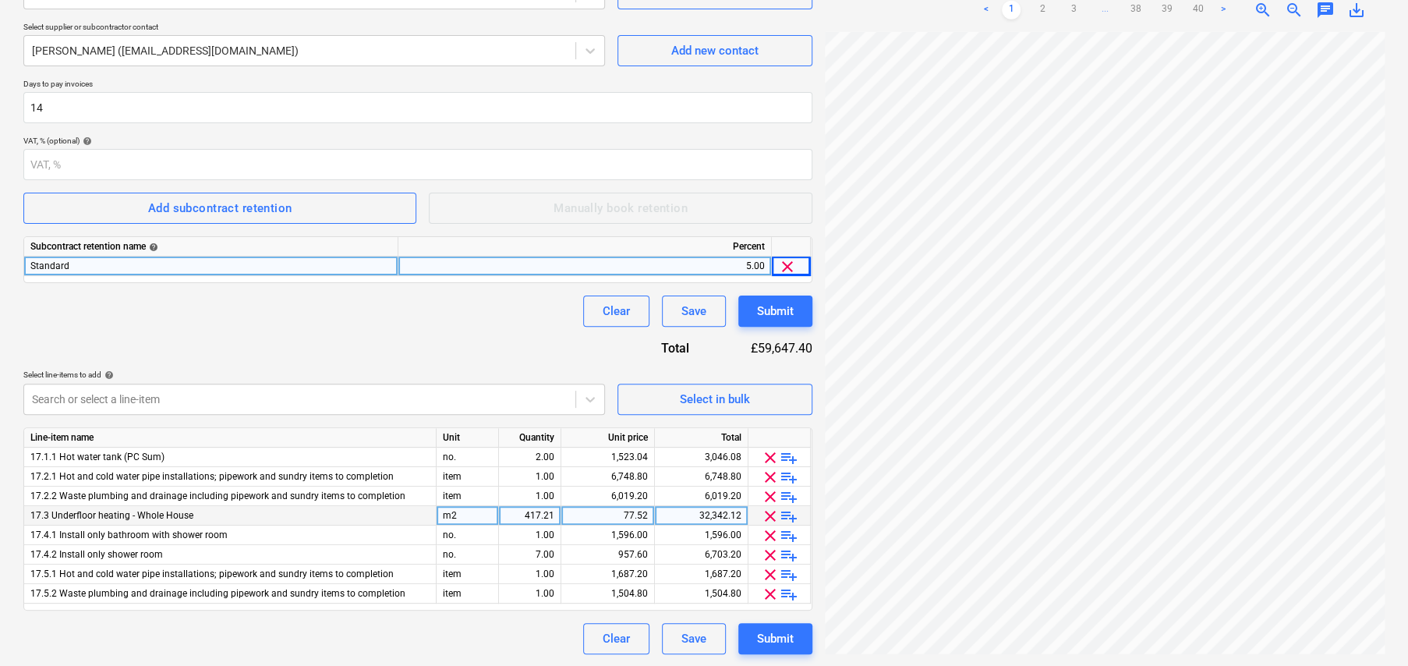
click at [792, 512] on span "playlist_add" at bounding box center [789, 516] width 19 height 19
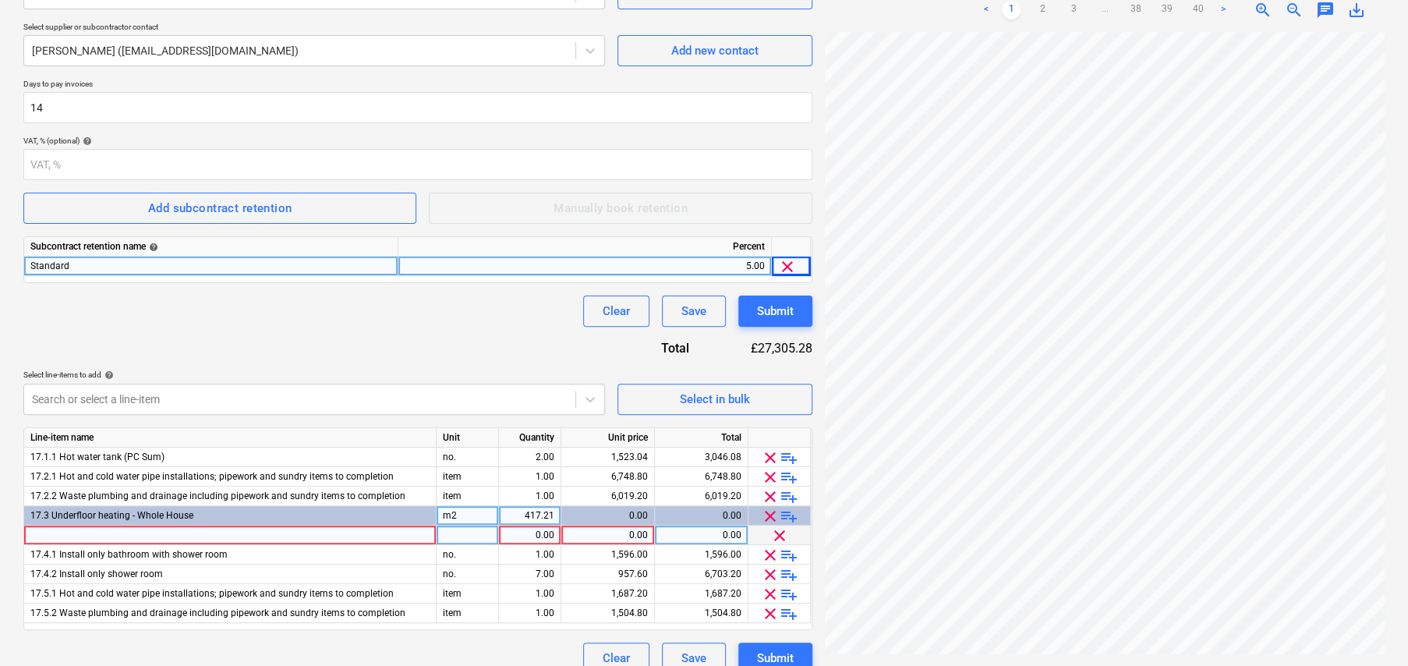
click at [207, 529] on div at bounding box center [230, 534] width 412 height 19
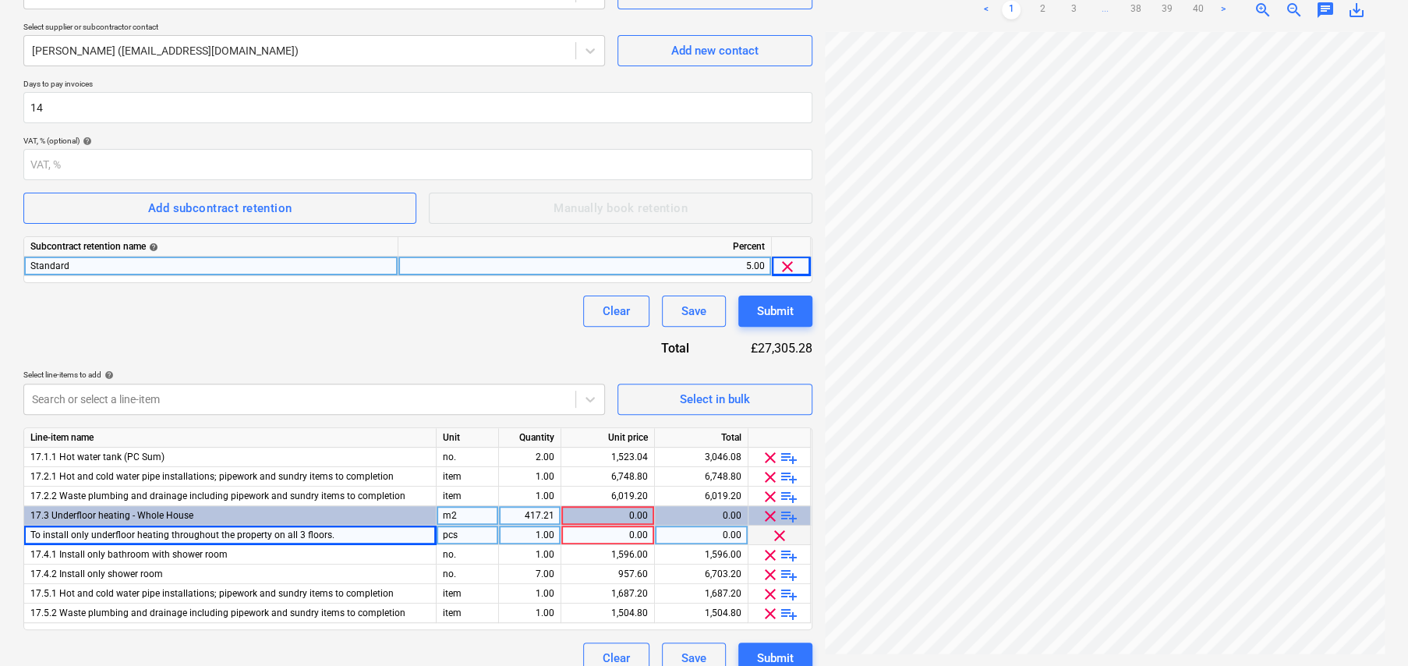
click at [462, 531] on div "pcs" at bounding box center [468, 534] width 62 height 19
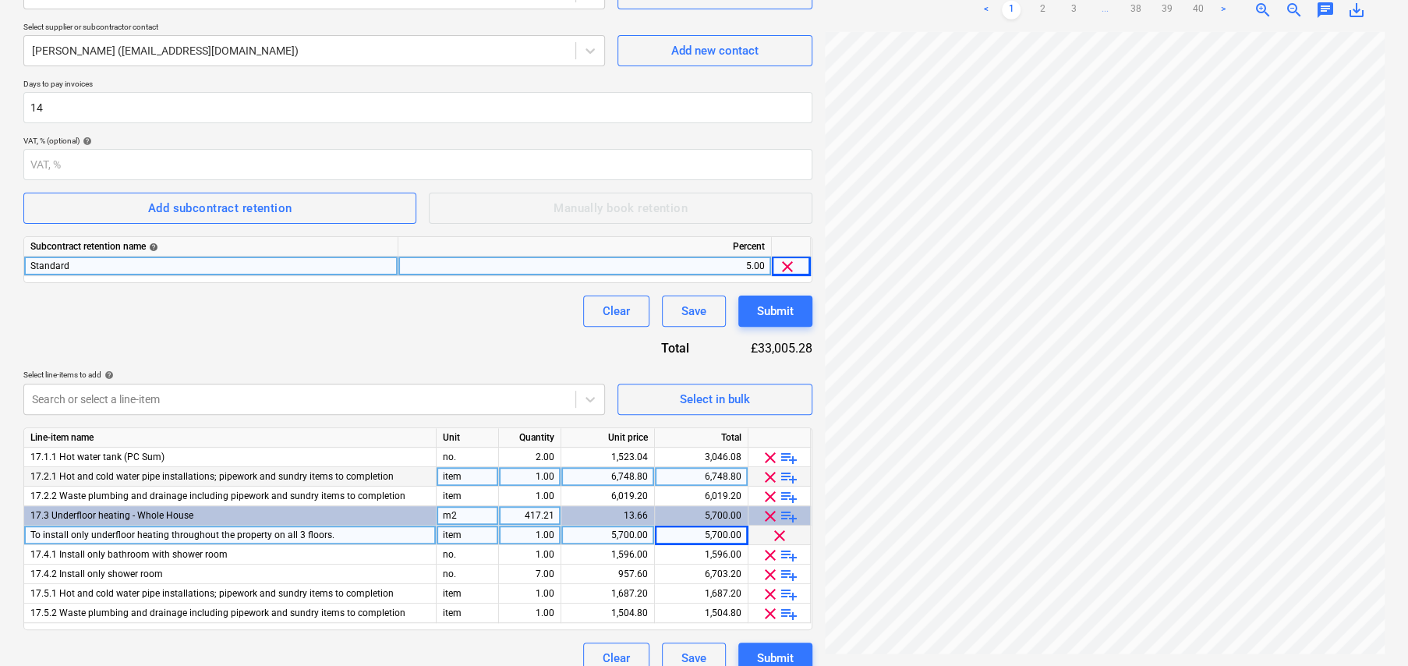
click at [791, 476] on span "playlist_add" at bounding box center [789, 477] width 19 height 19
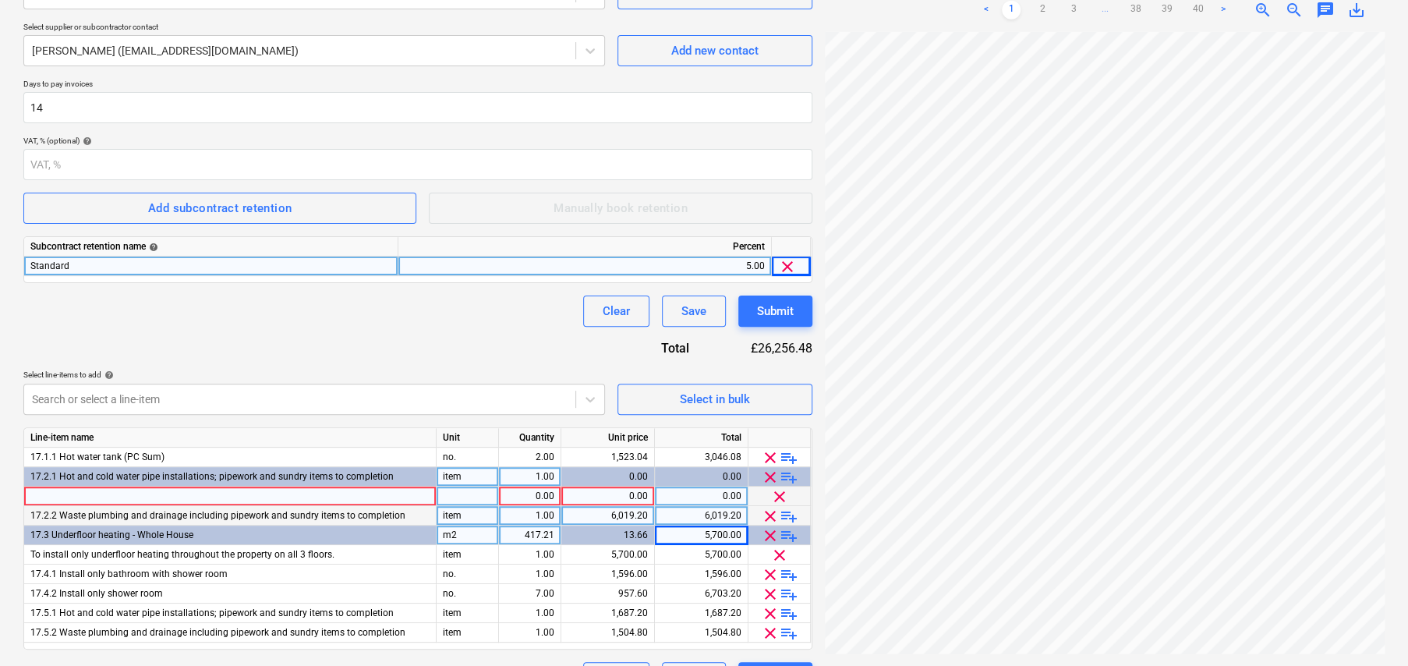
click at [168, 490] on div at bounding box center [230, 495] width 412 height 19
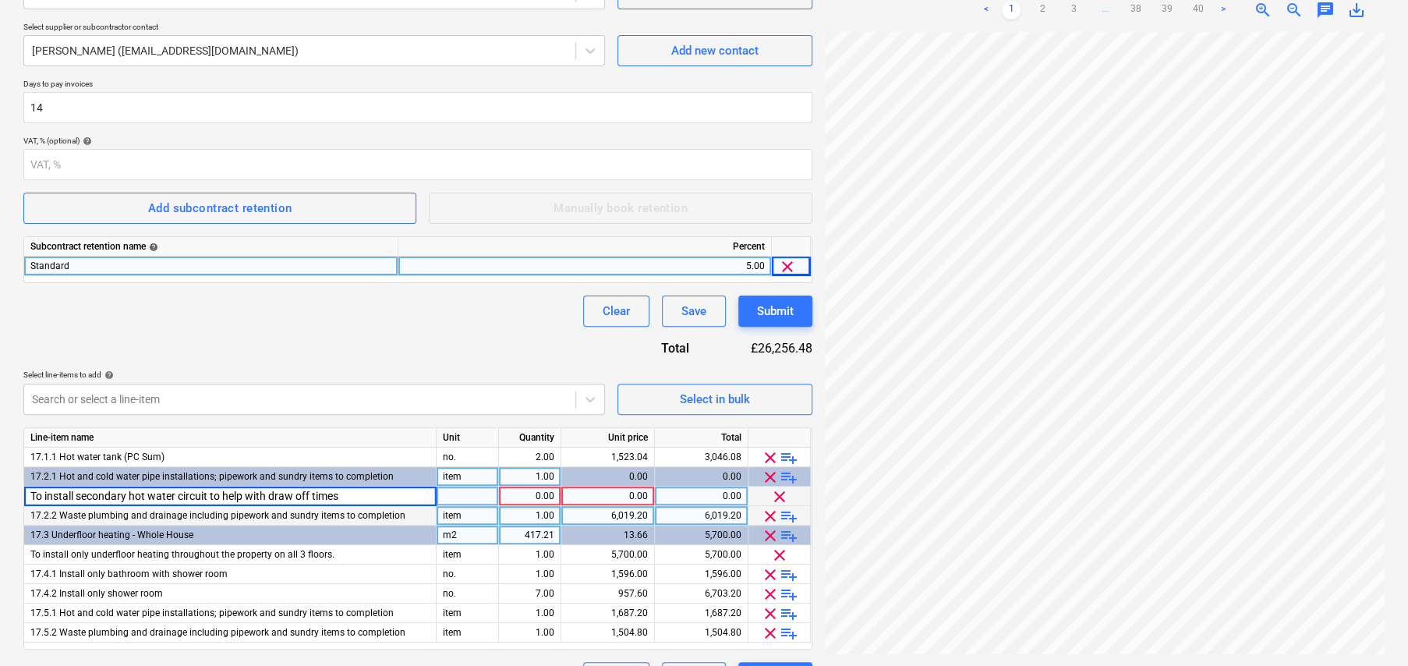
click at [462, 491] on div at bounding box center [468, 495] width 62 height 19
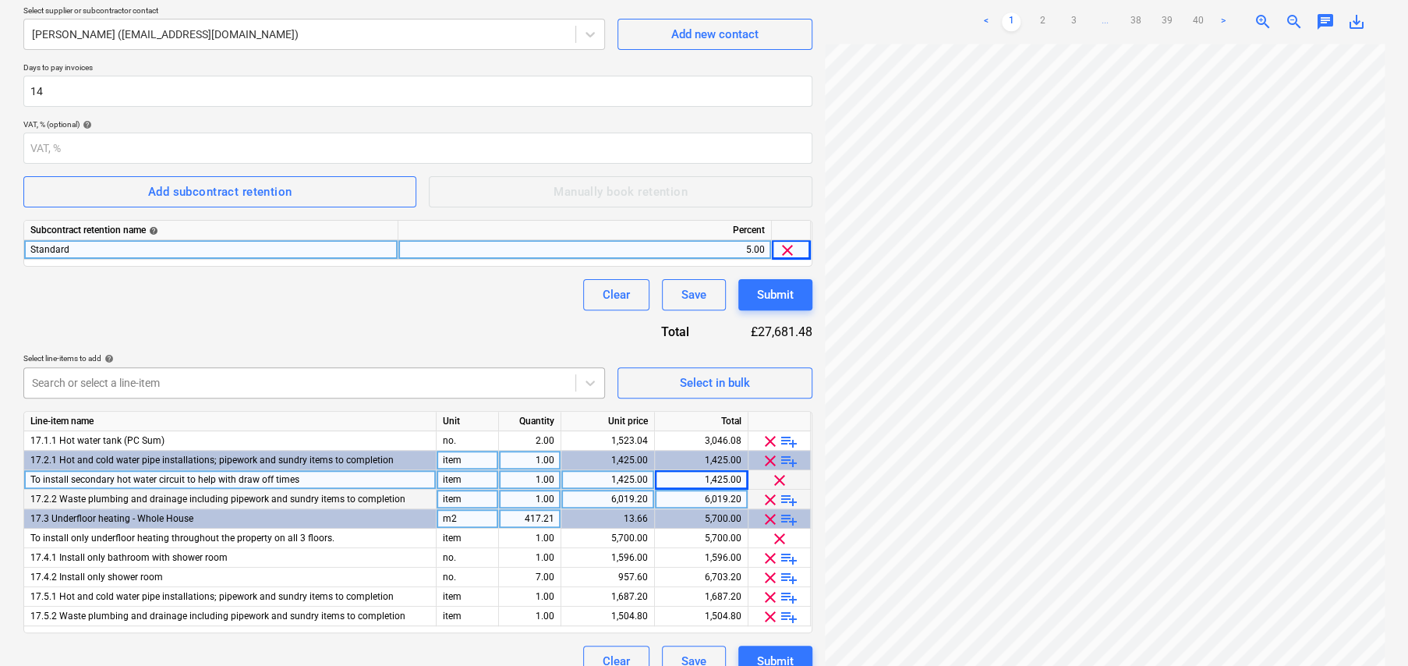
scroll to position [260, 0]
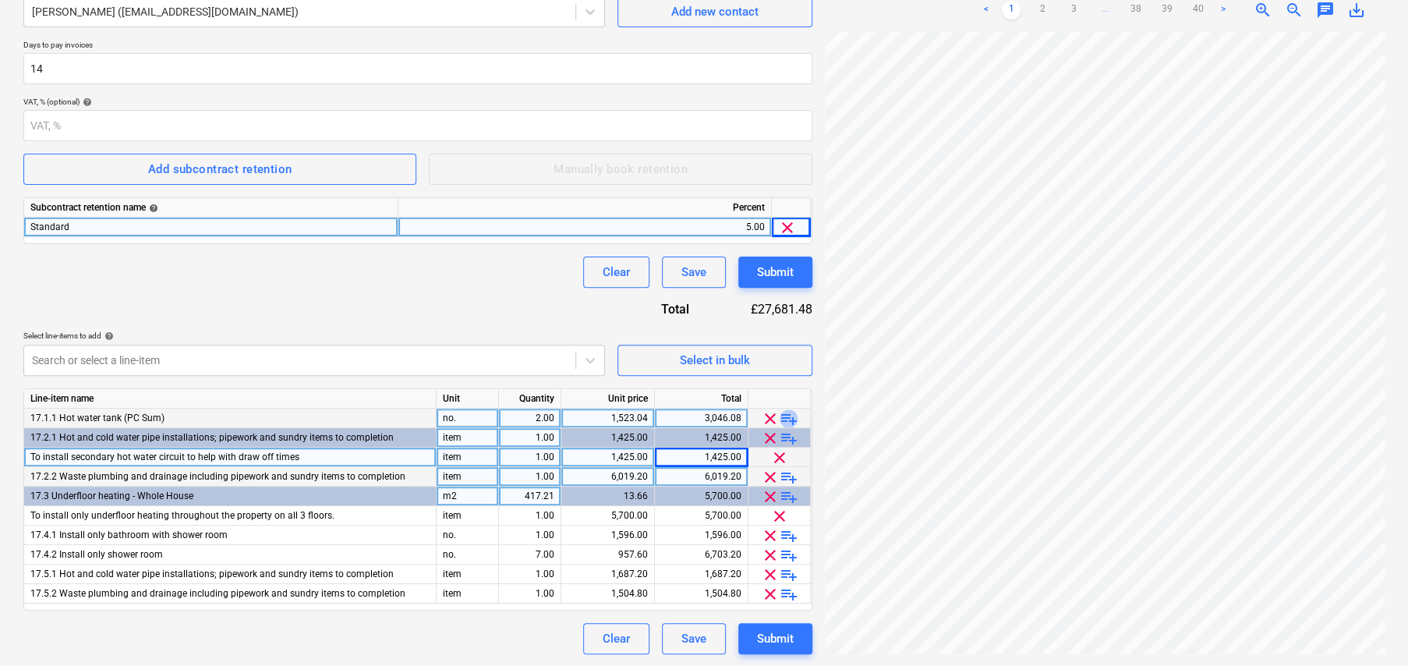
click at [789, 415] on span "playlist_add" at bounding box center [789, 418] width 19 height 19
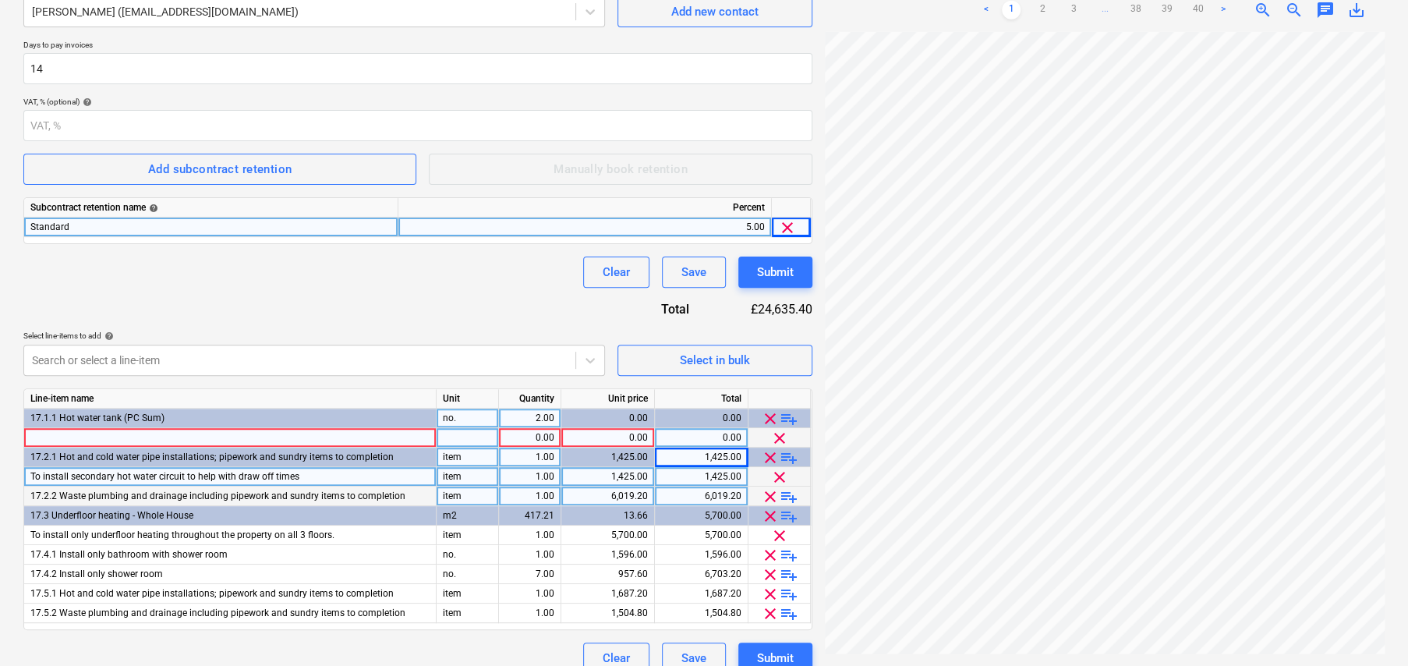
click at [791, 494] on span "playlist_add" at bounding box center [789, 496] width 19 height 19
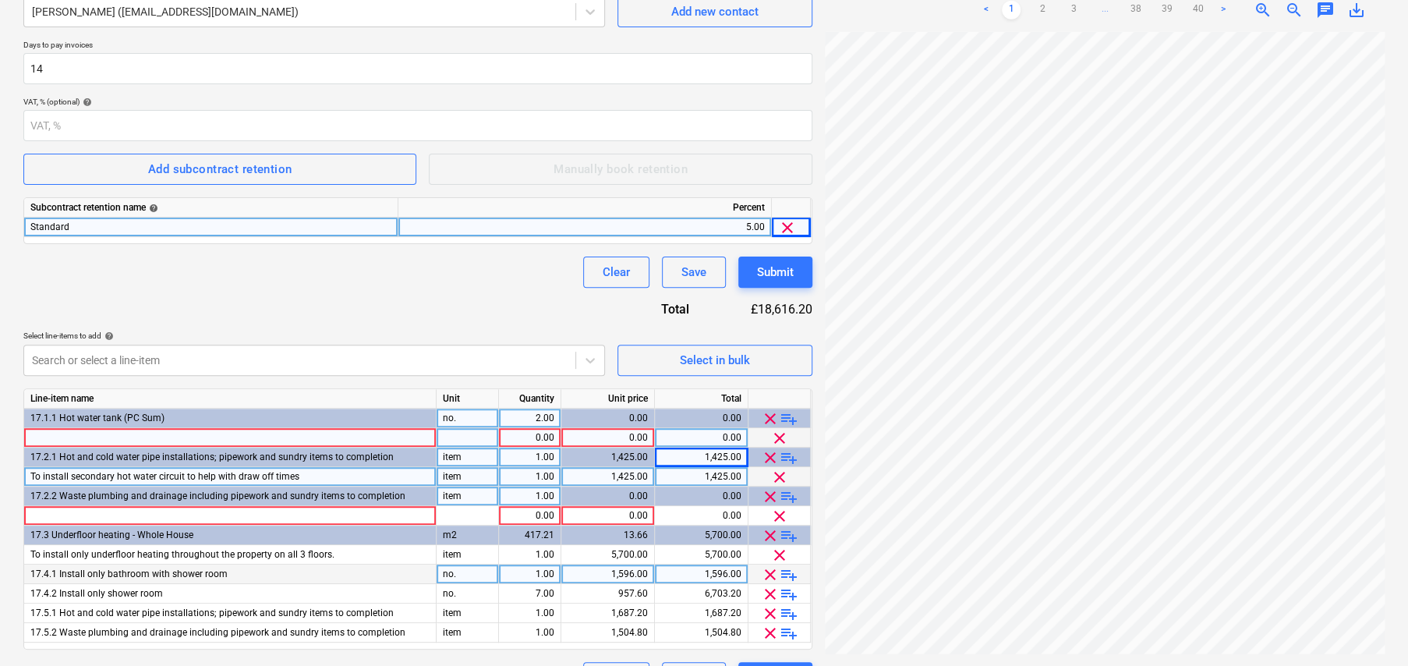
click at [787, 572] on span "playlist_add" at bounding box center [789, 574] width 19 height 19
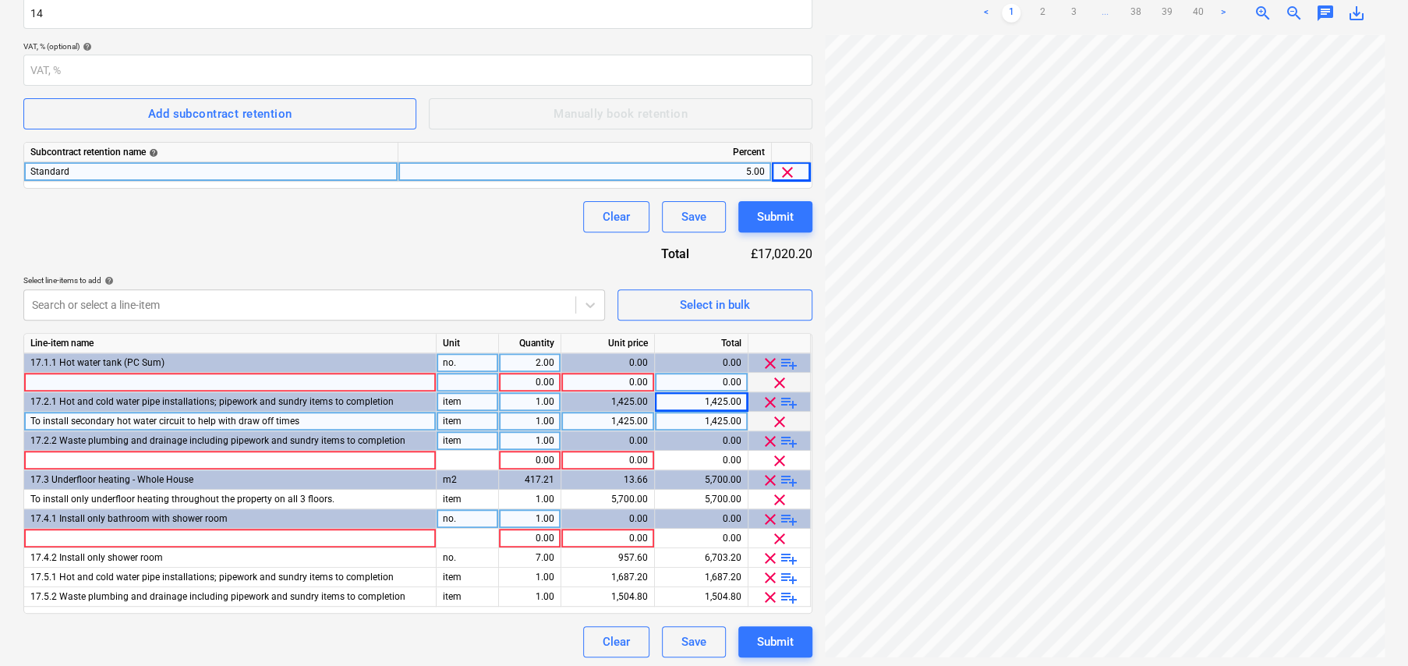
scroll to position [318, 0]
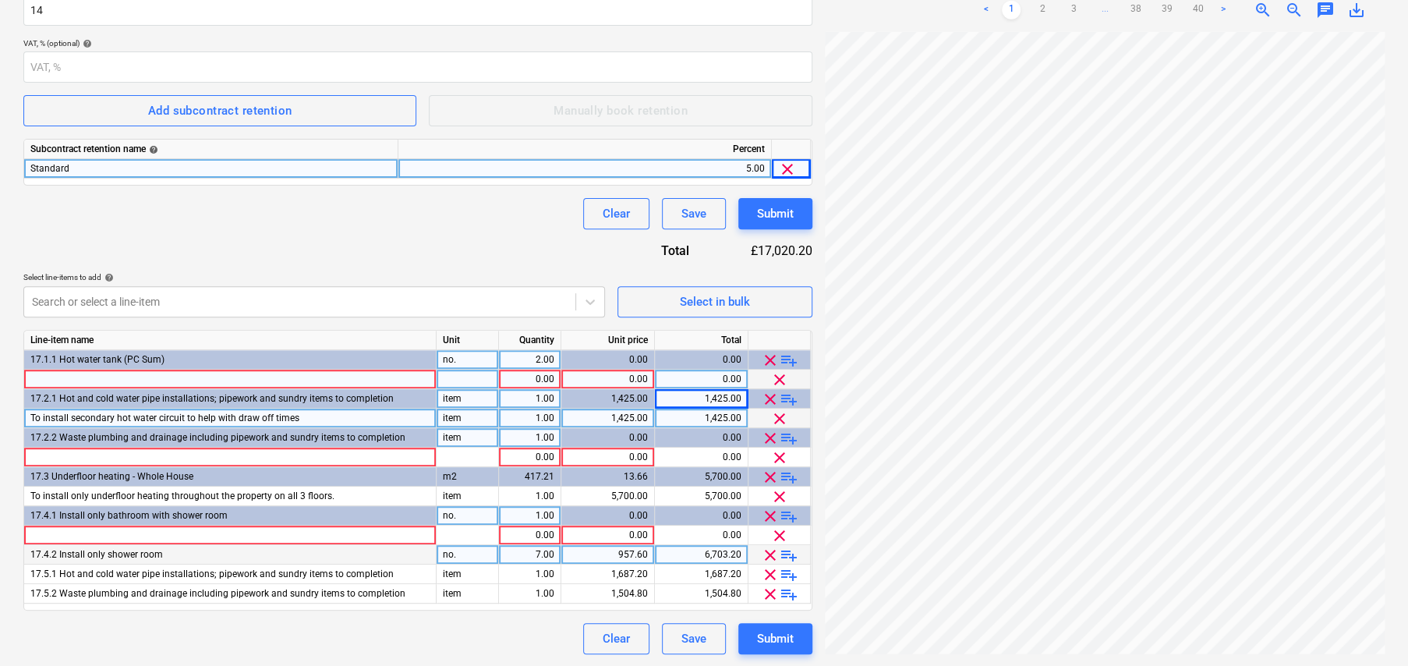
click at [787, 554] on span "playlist_add" at bounding box center [789, 555] width 19 height 19
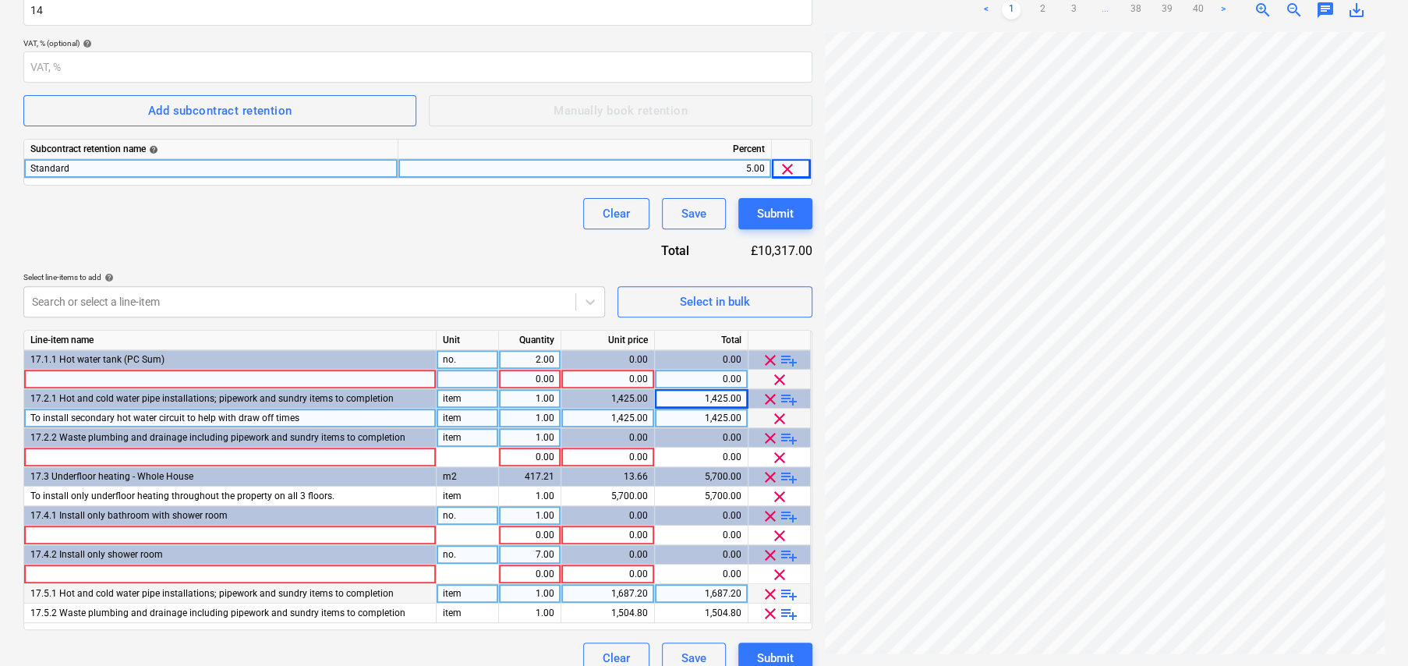
click at [791, 591] on span "playlist_add" at bounding box center [789, 594] width 19 height 19
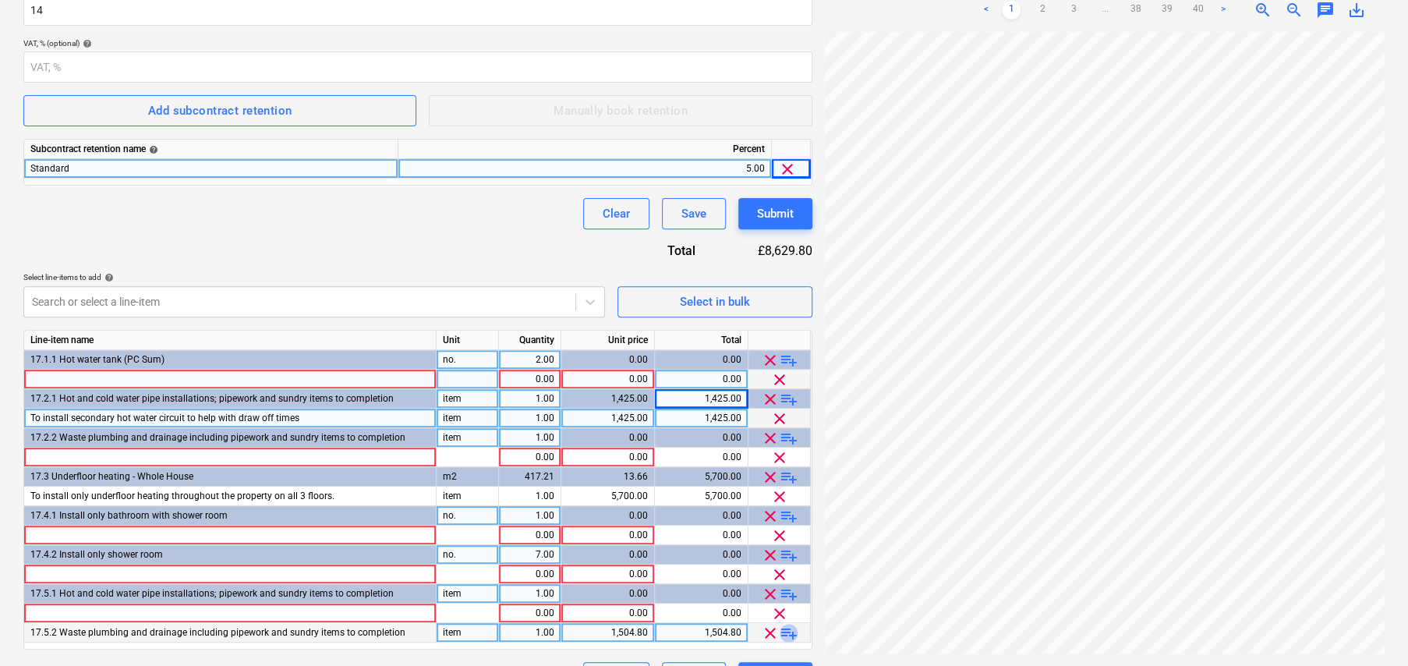
click at [790, 628] on span "playlist_add" at bounding box center [789, 633] width 19 height 19
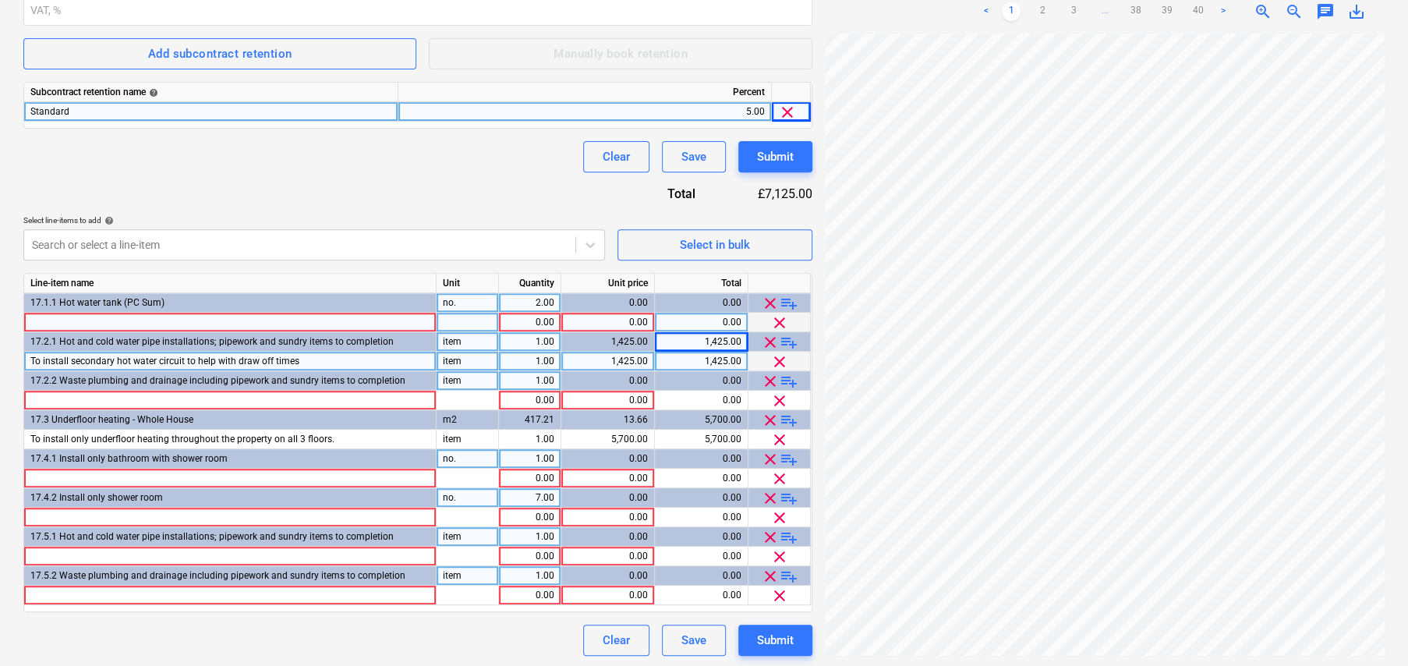
scroll to position [377, 0]
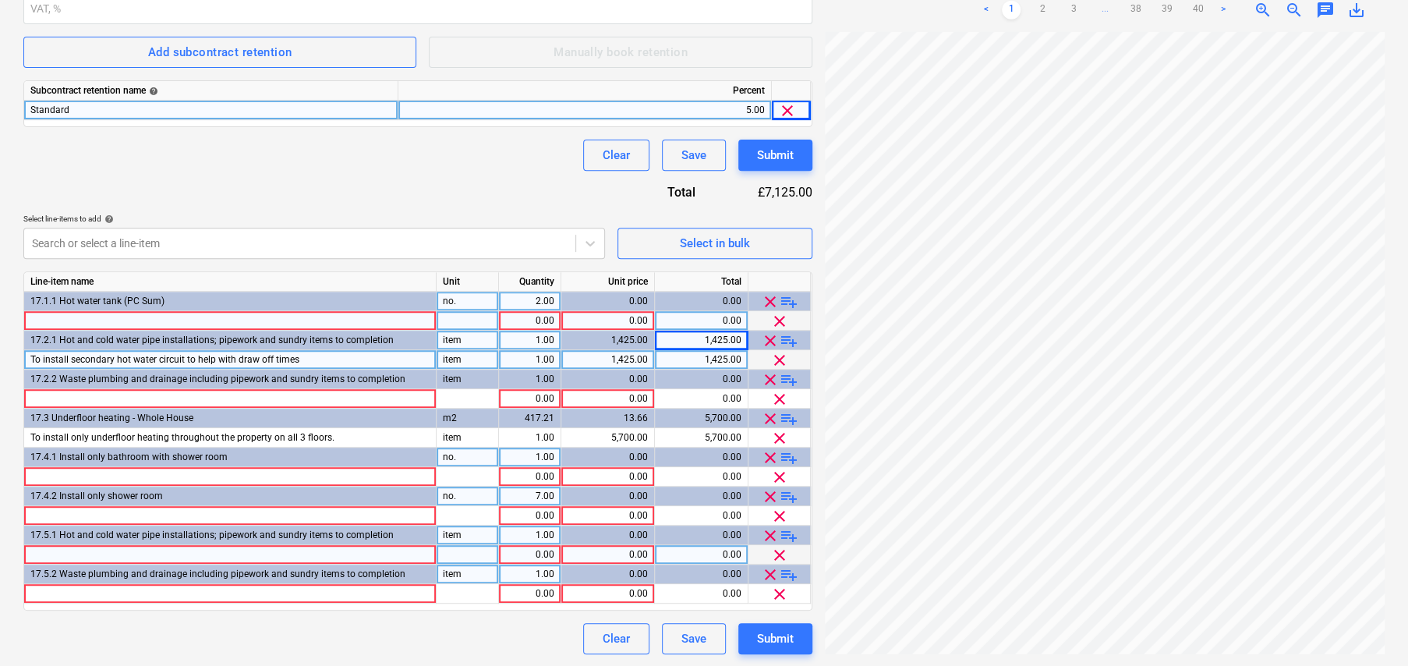
click at [190, 548] on div at bounding box center [230, 554] width 412 height 19
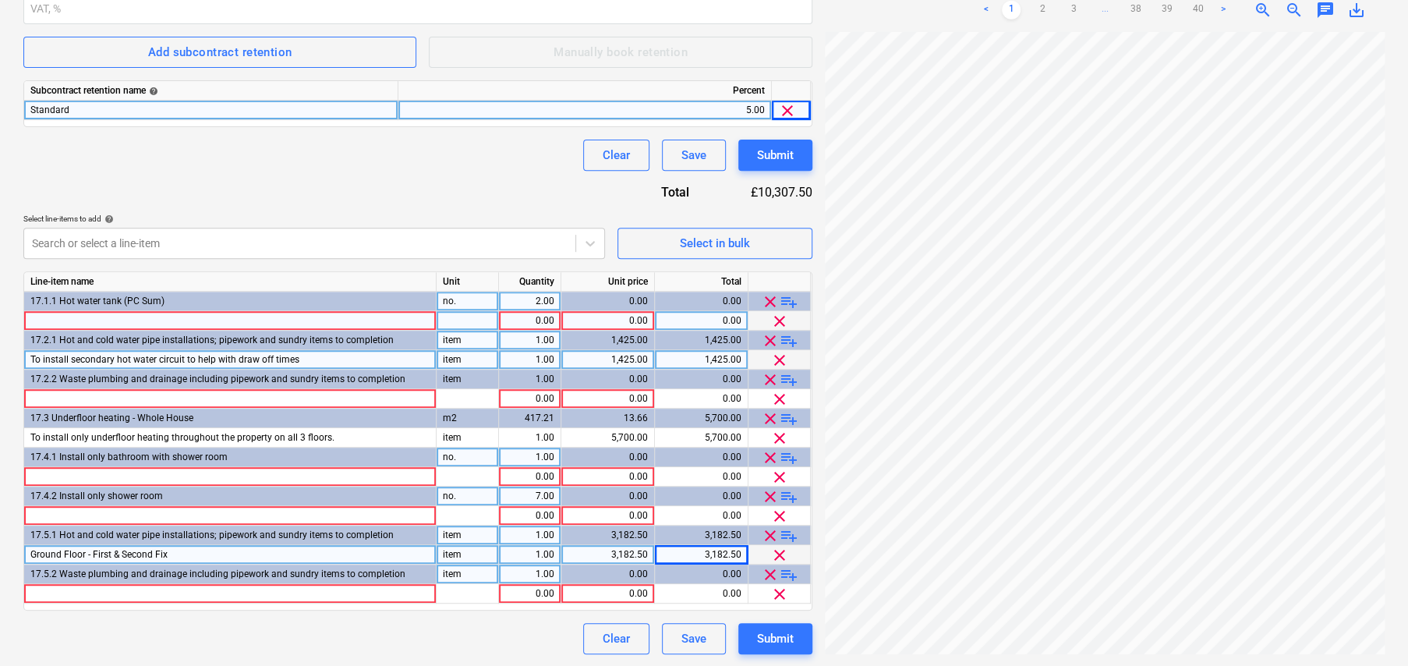
click at [794, 339] on span "playlist_add" at bounding box center [789, 340] width 19 height 19
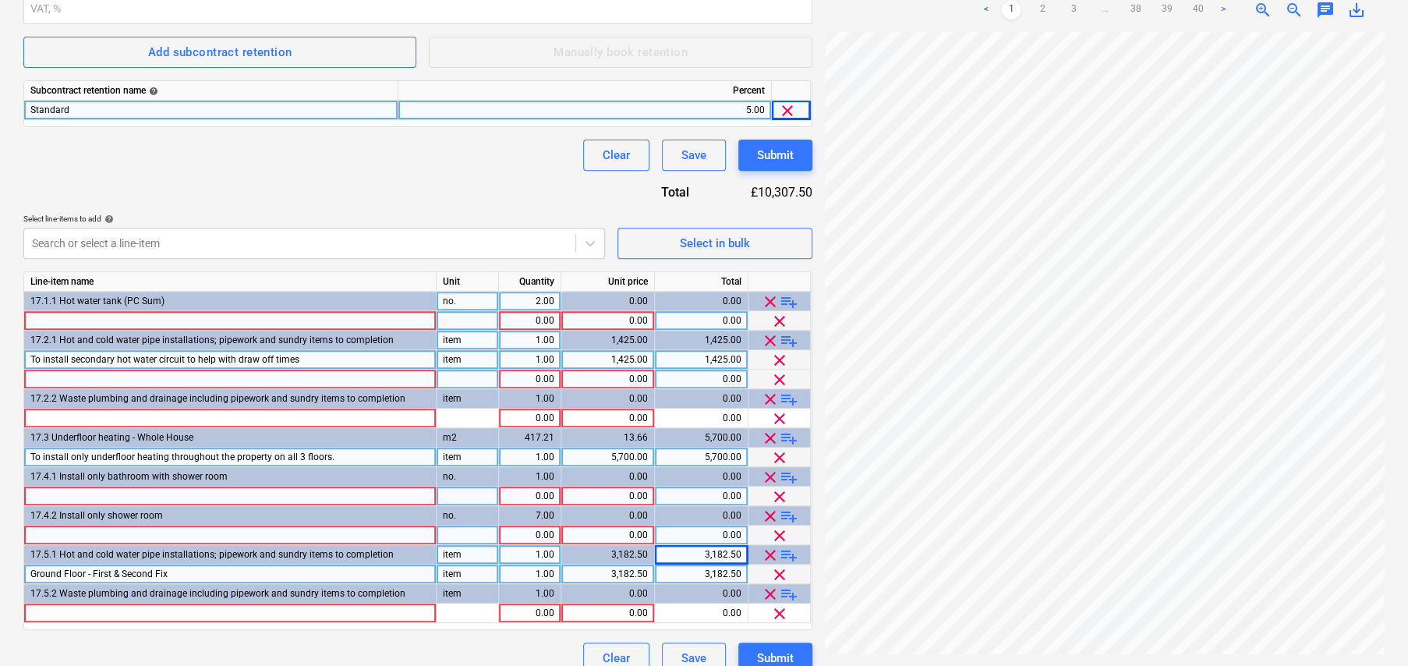
click at [94, 375] on div at bounding box center [230, 379] width 412 height 19
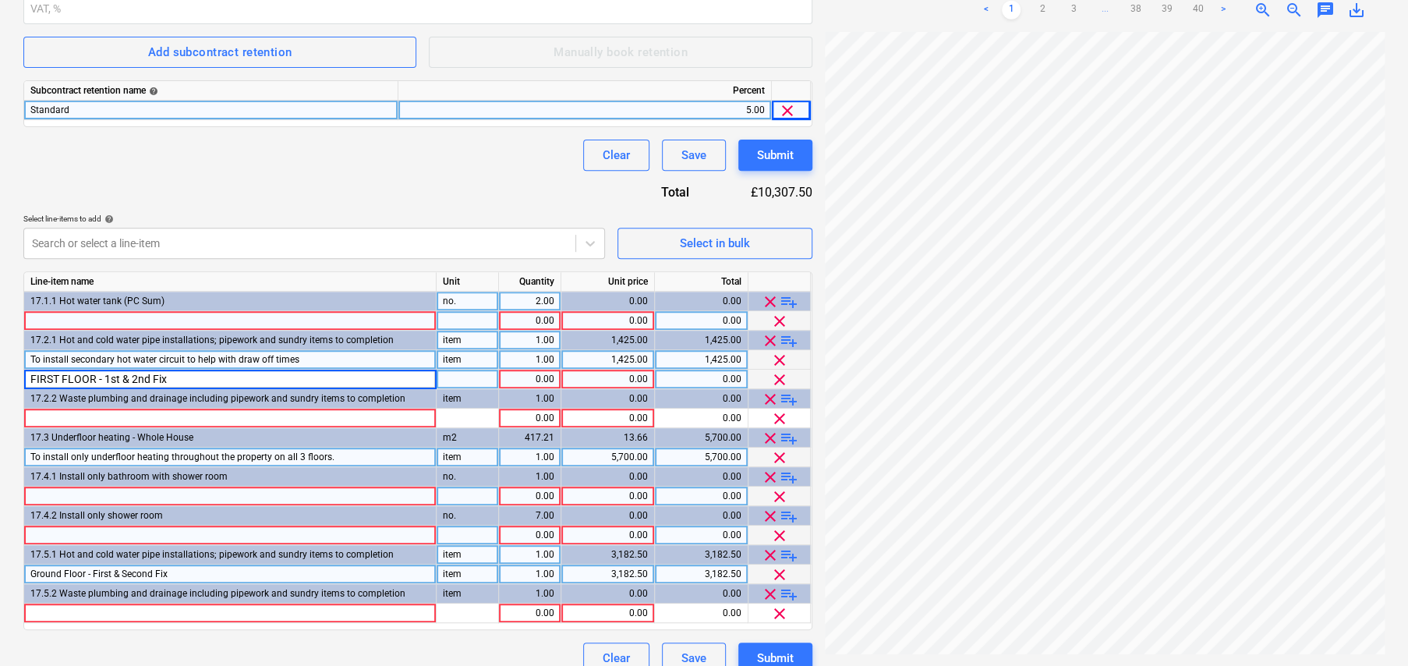
click at [122, 571] on span "Ground Floor - First & Second Fix" at bounding box center [98, 573] width 137 height 11
click at [47, 571] on input "FIRST FLOOR - 1st & 2nd Fix" at bounding box center [230, 573] width 412 height 19
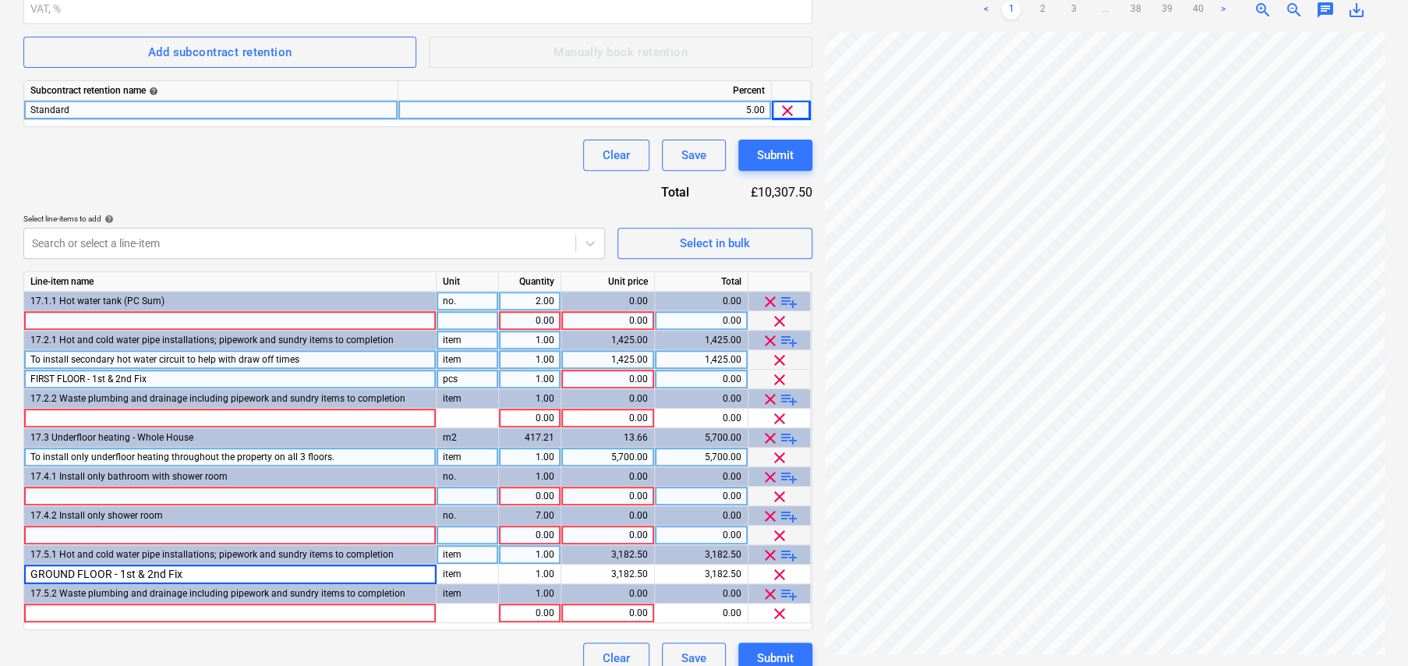
click at [450, 370] on div "pcs" at bounding box center [468, 379] width 62 height 19
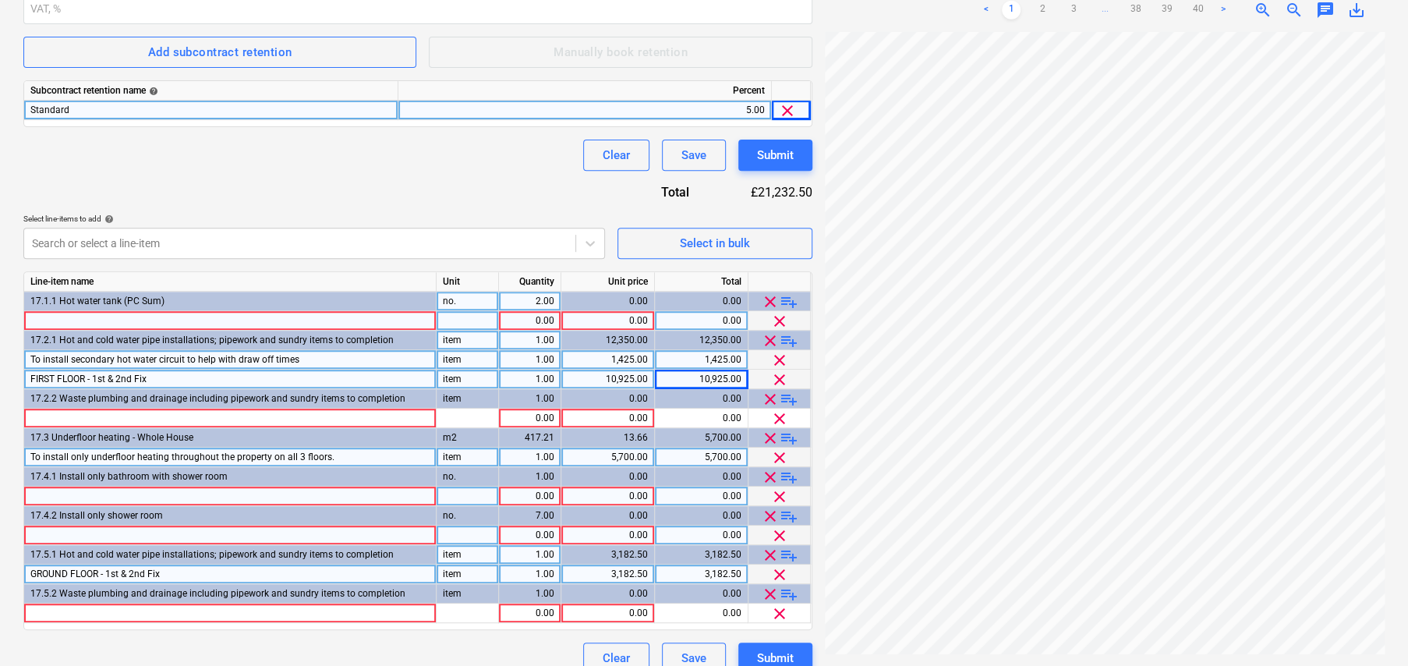
click at [103, 571] on span "GROUND FLOOR - 1st & 2nd Fix" at bounding box center [94, 573] width 129 height 11
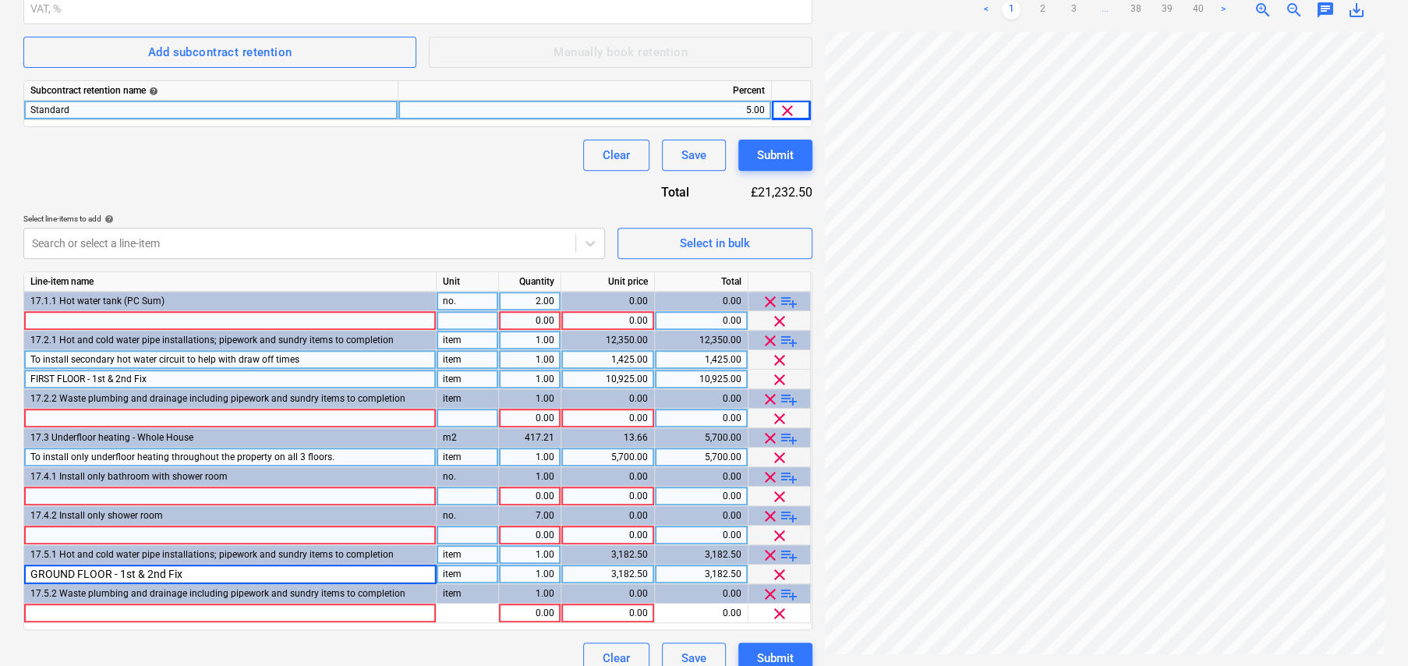
click at [73, 418] on div at bounding box center [230, 418] width 412 height 19
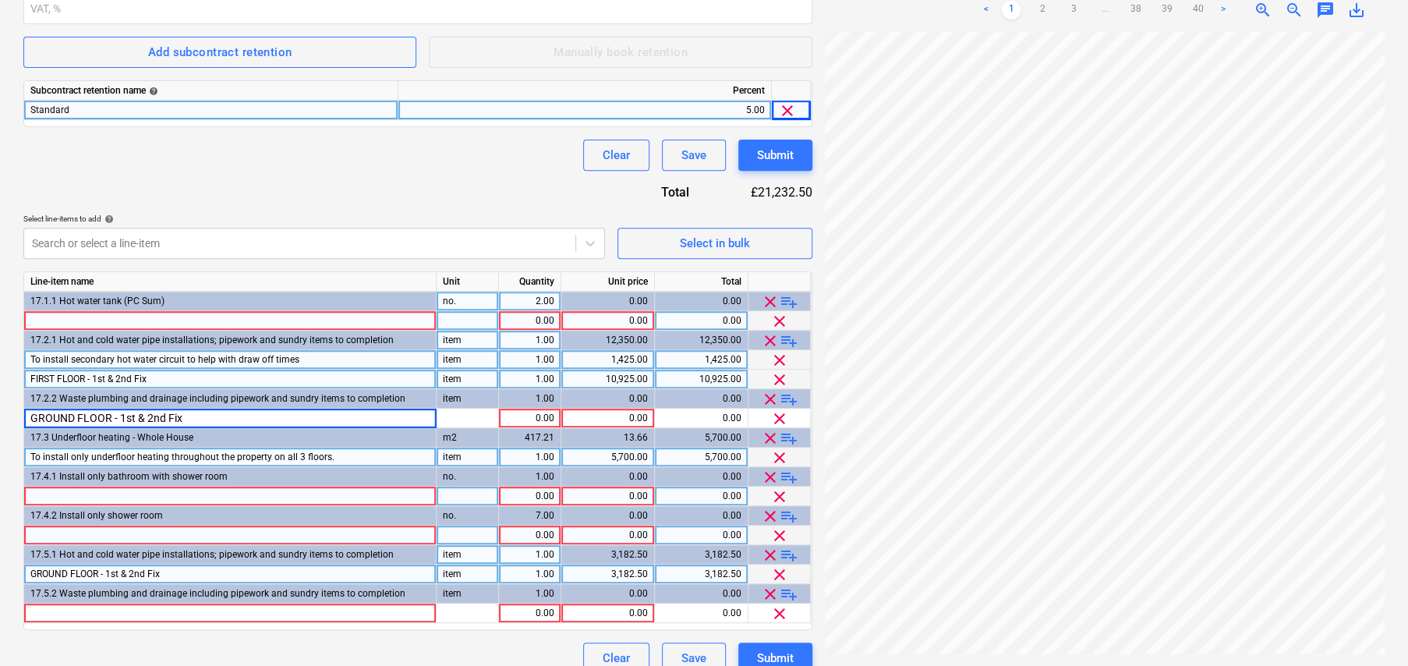
drag, startPoint x: 108, startPoint y: 416, endPoint x: 22, endPoint y: 416, distance: 86.5
click at [22, 416] on div "Create new document Contract name help OJ Plumbing & Heating Contract reference…" at bounding box center [417, 190] width 801 height 978
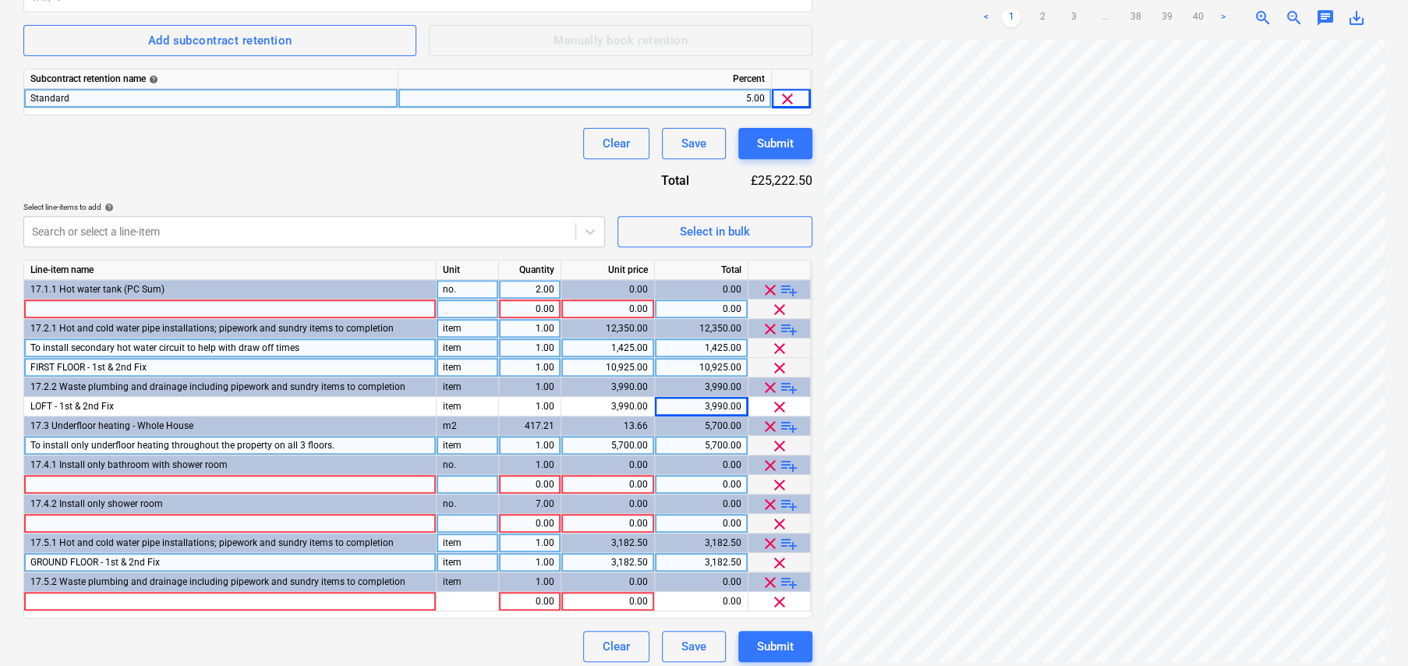
scroll to position [396, 0]
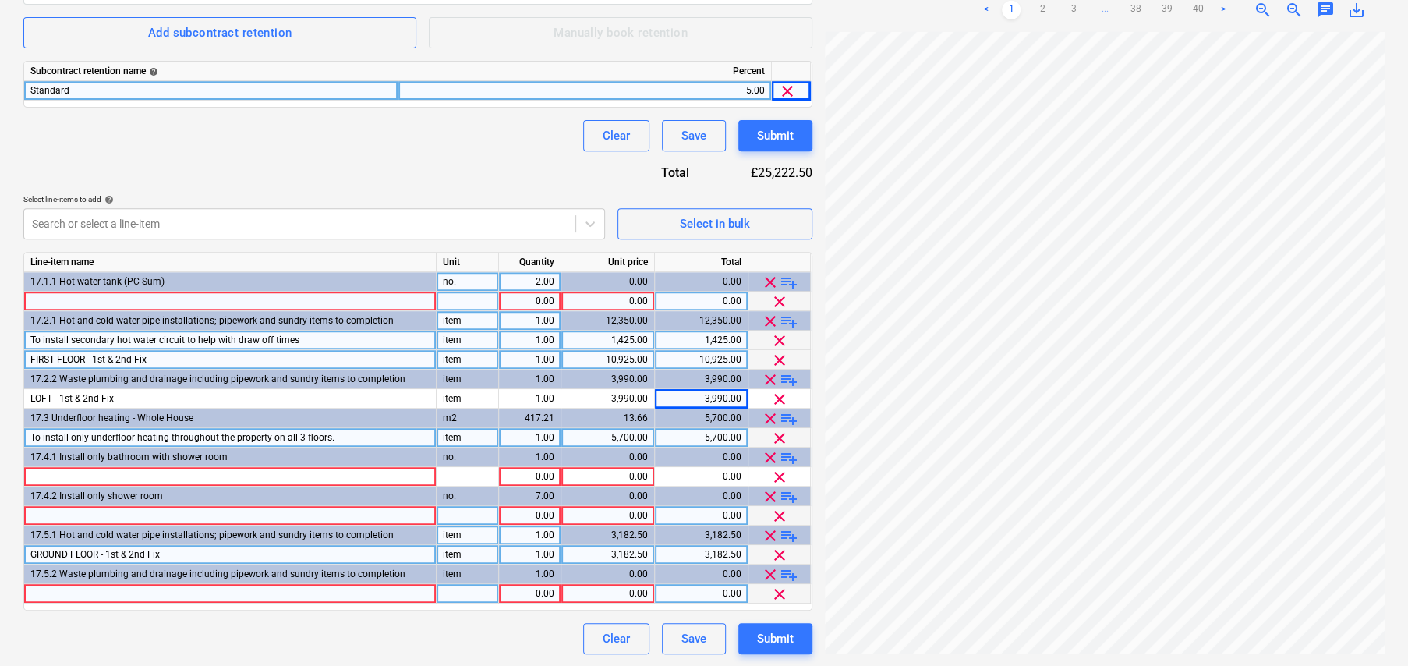
click at [205, 586] on div at bounding box center [230, 593] width 412 height 19
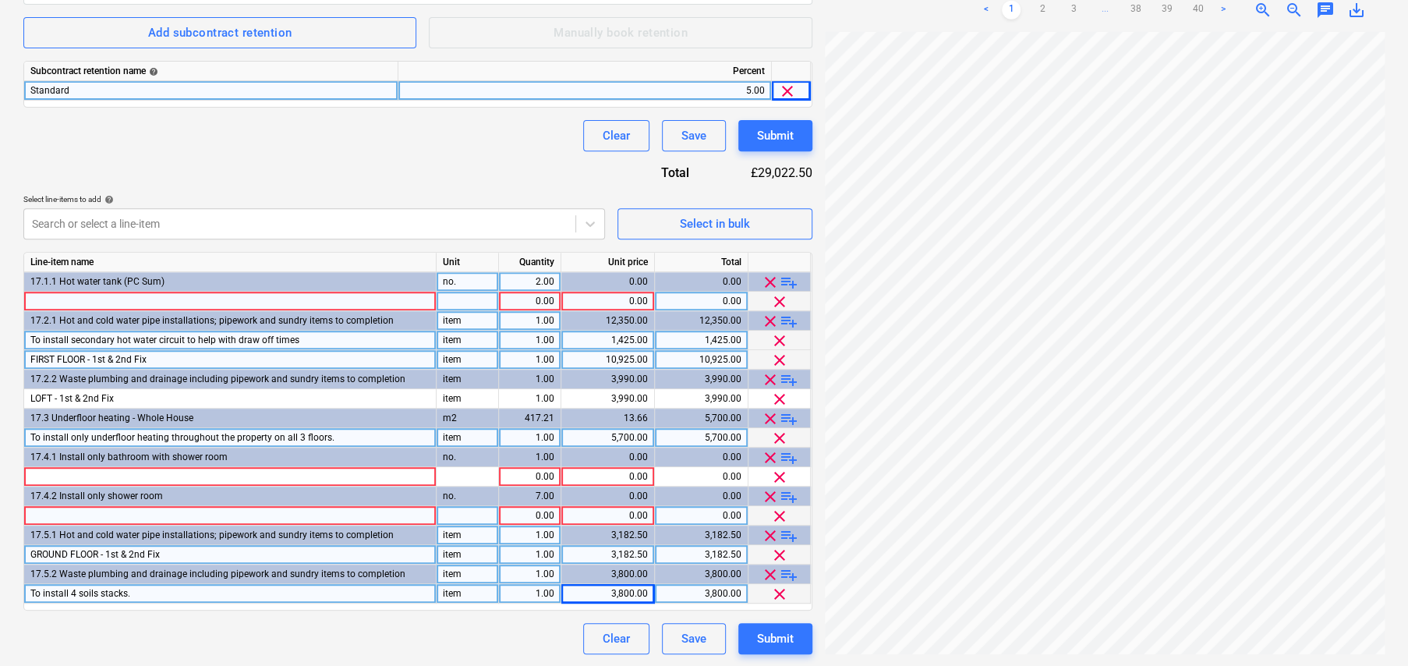
click at [787, 575] on span "playlist_add" at bounding box center [789, 574] width 19 height 19
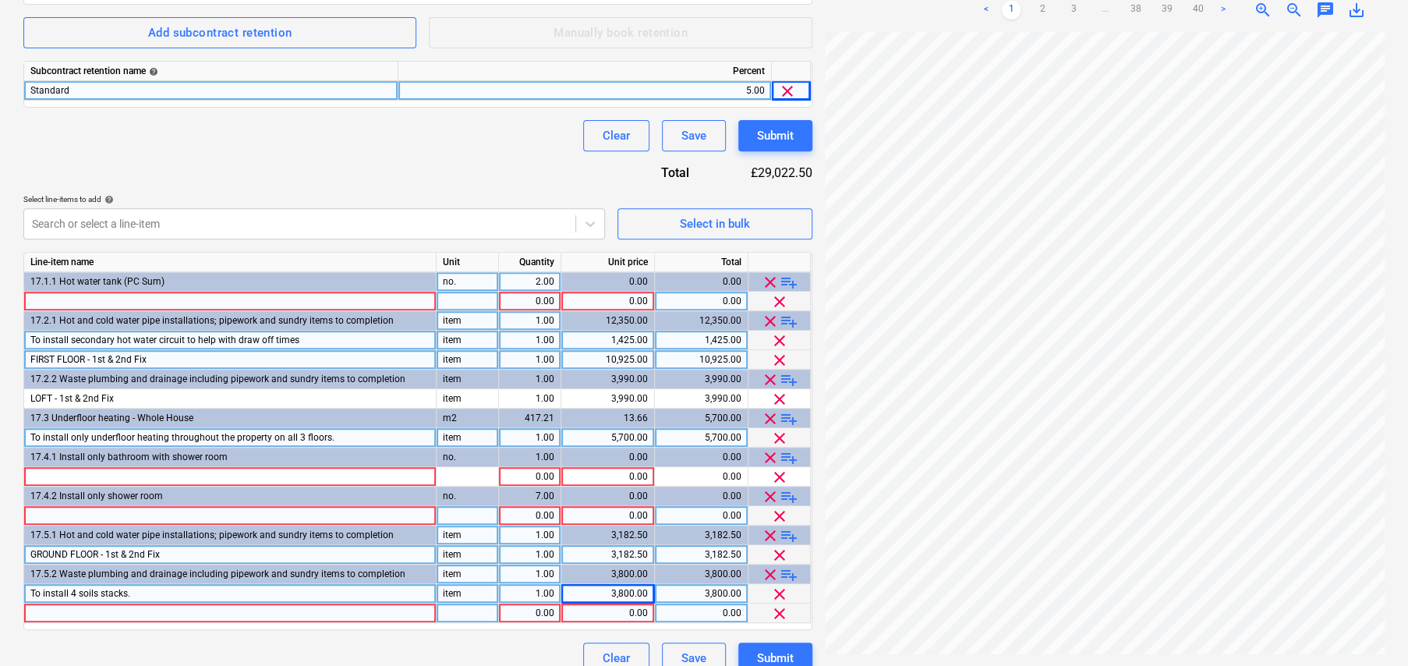
click at [67, 614] on div at bounding box center [230, 612] width 412 height 19
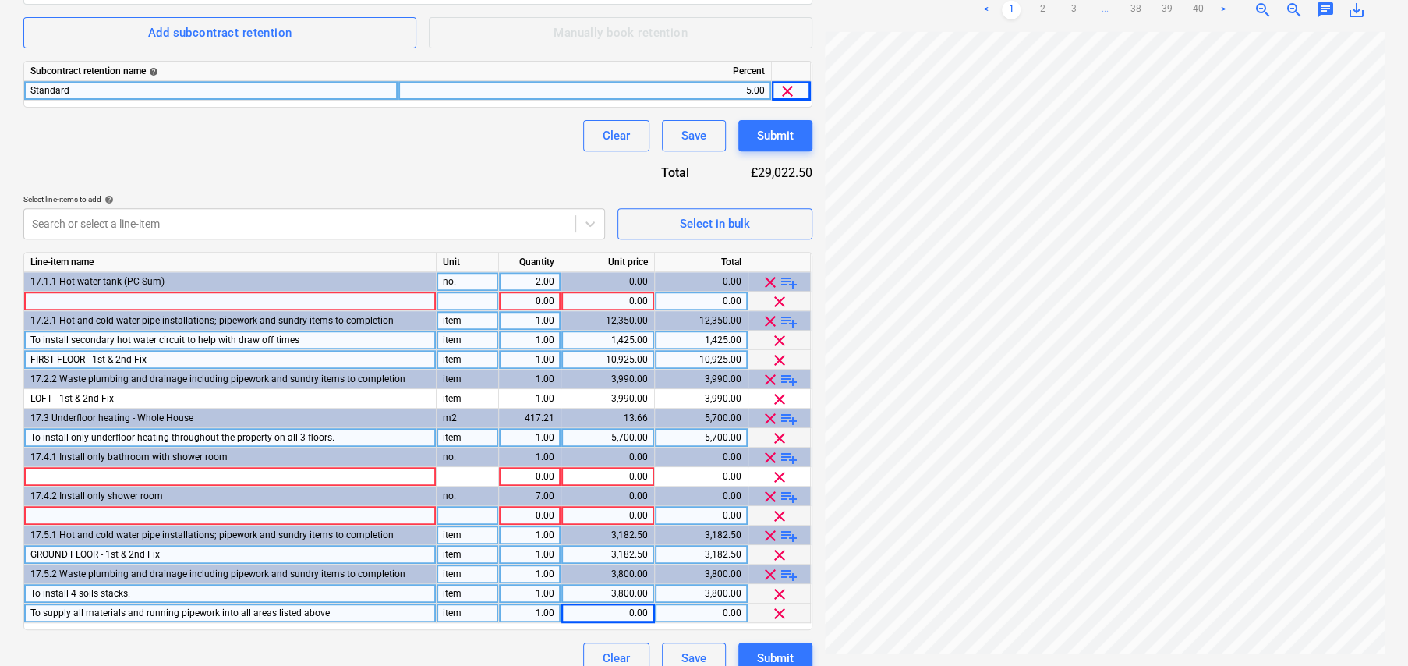
click at [617, 609] on div "0.00" at bounding box center [608, 612] width 80 height 19
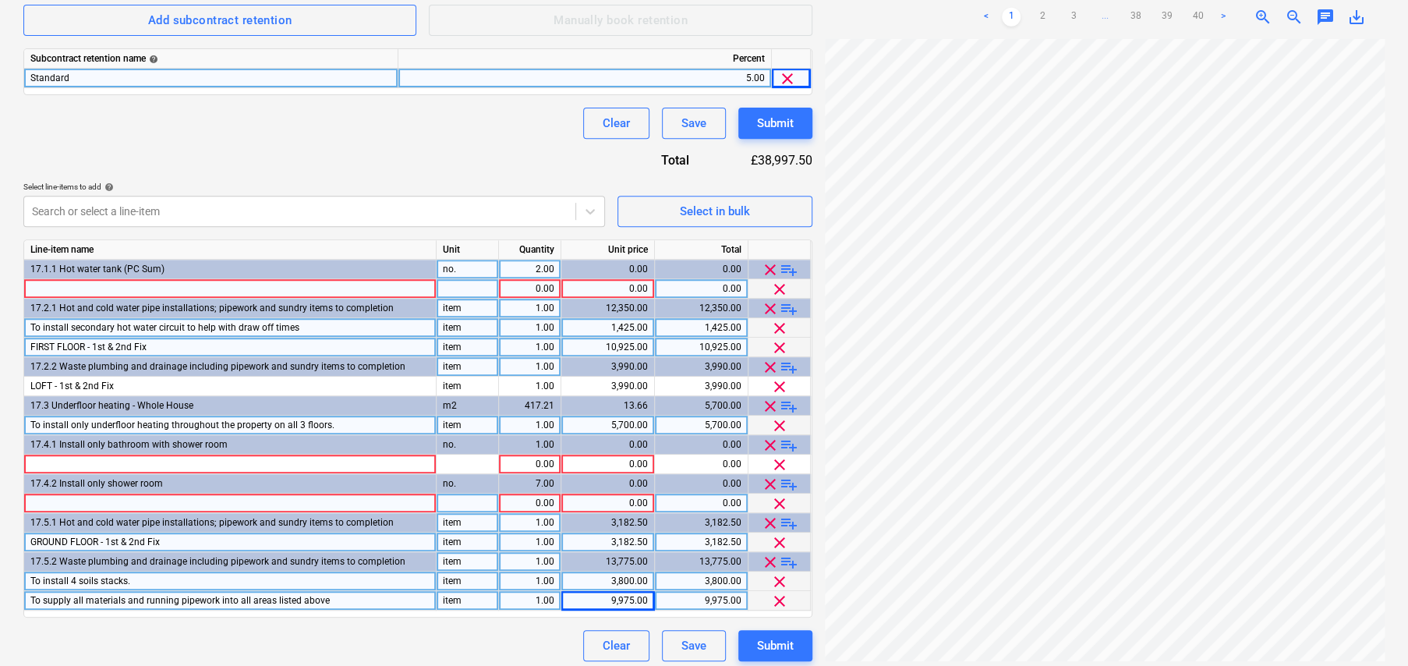
scroll to position [416, 0]
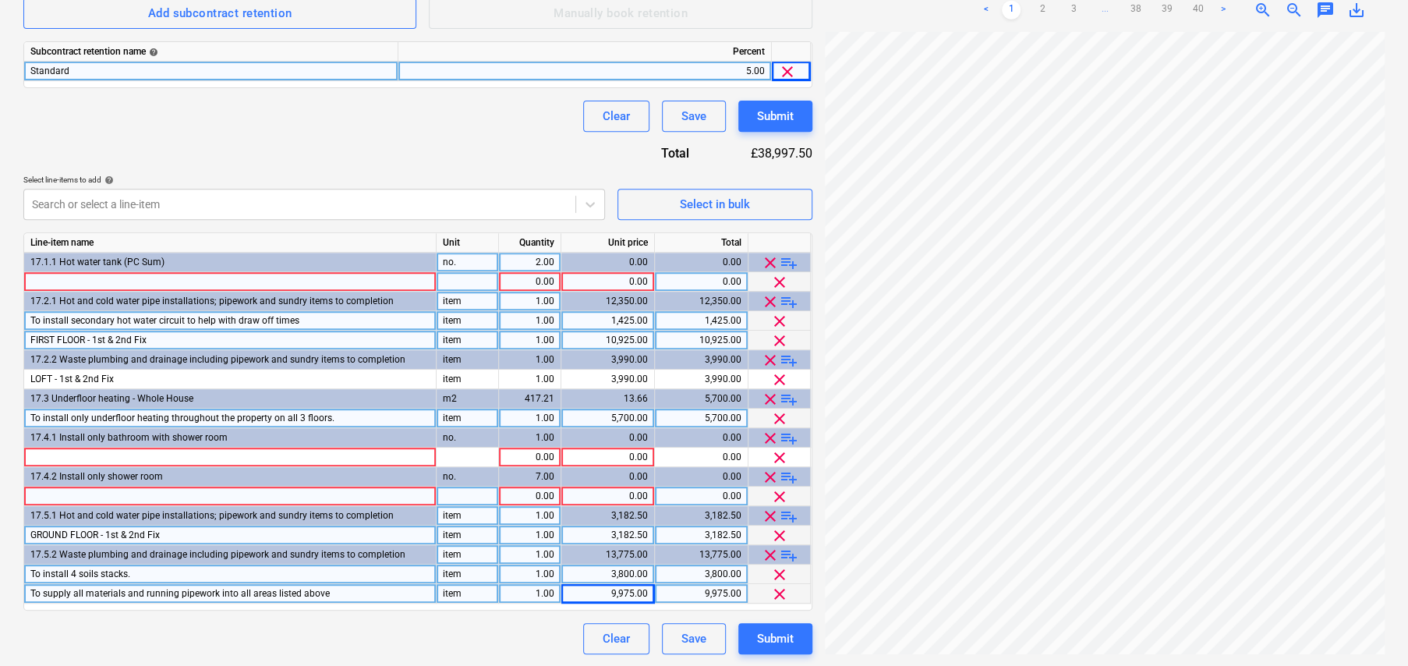
click at [772, 259] on span "clear" at bounding box center [770, 262] width 19 height 19
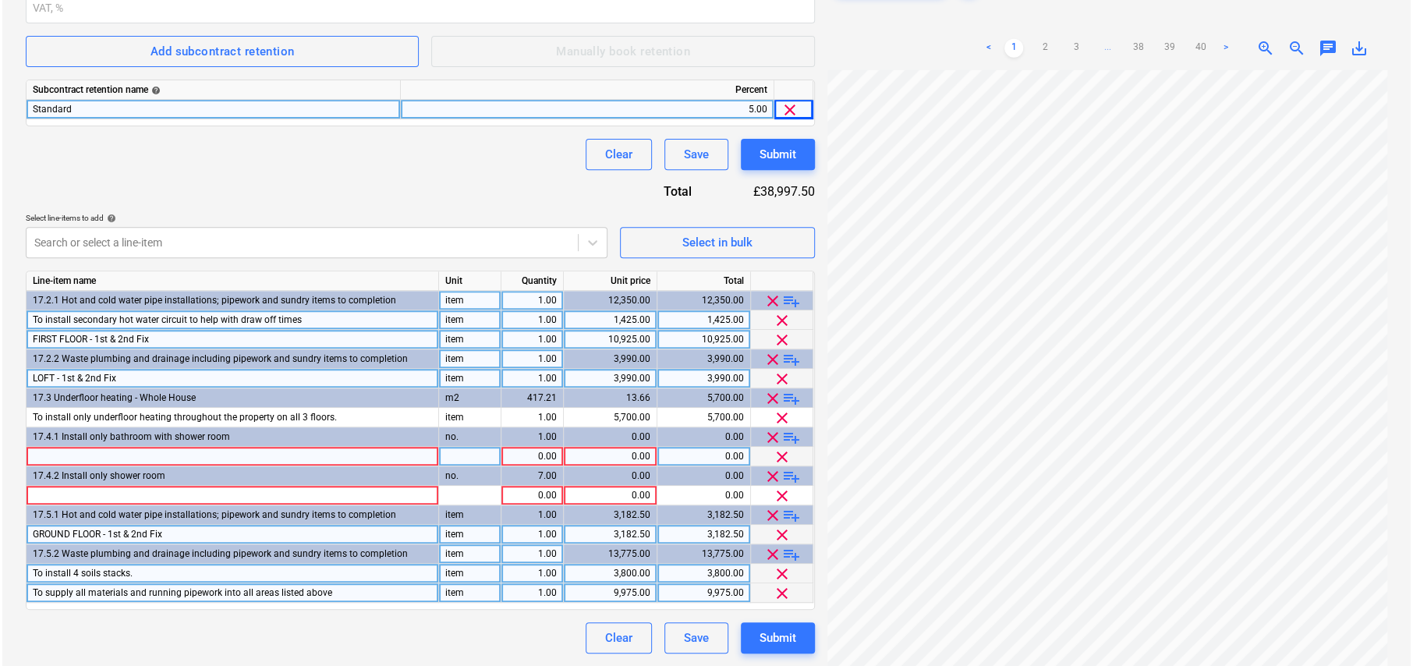
scroll to position [402, 0]
click at [769, 428] on span "clear" at bounding box center [770, 437] width 19 height 19
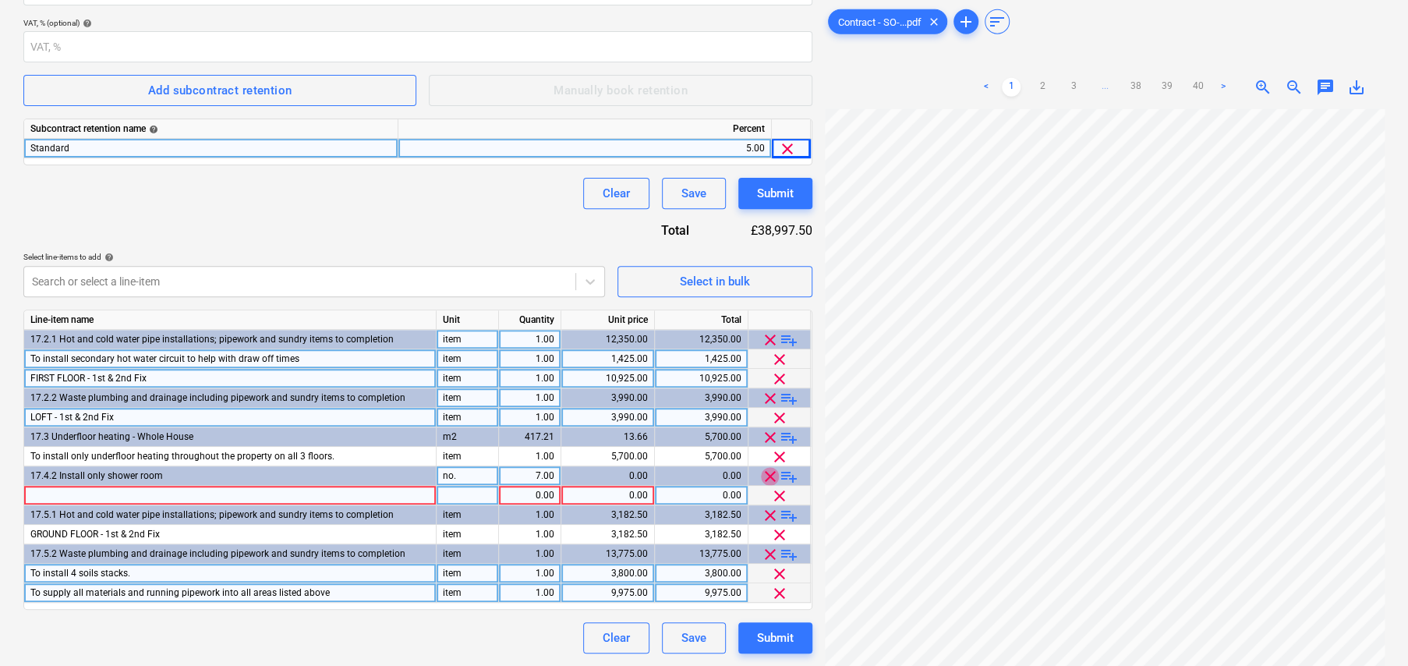
click at [769, 467] on span "clear" at bounding box center [770, 476] width 19 height 19
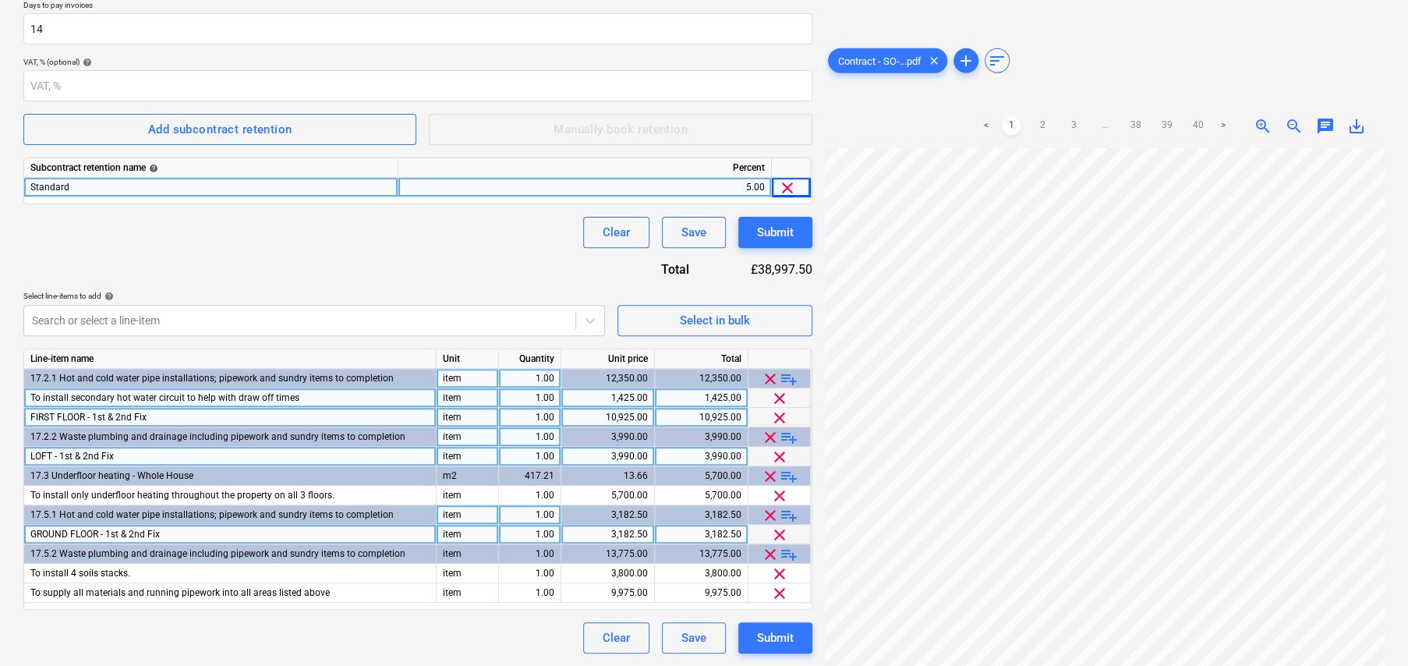
click at [299, 366] on html "Sales Projects Contacts Company Consolidated Invoices Inbox 3 format_size keybo…" at bounding box center [704, 34] width 1408 height 666
click at [733, 310] on div "Select in bulk" at bounding box center [715, 320] width 70 height 20
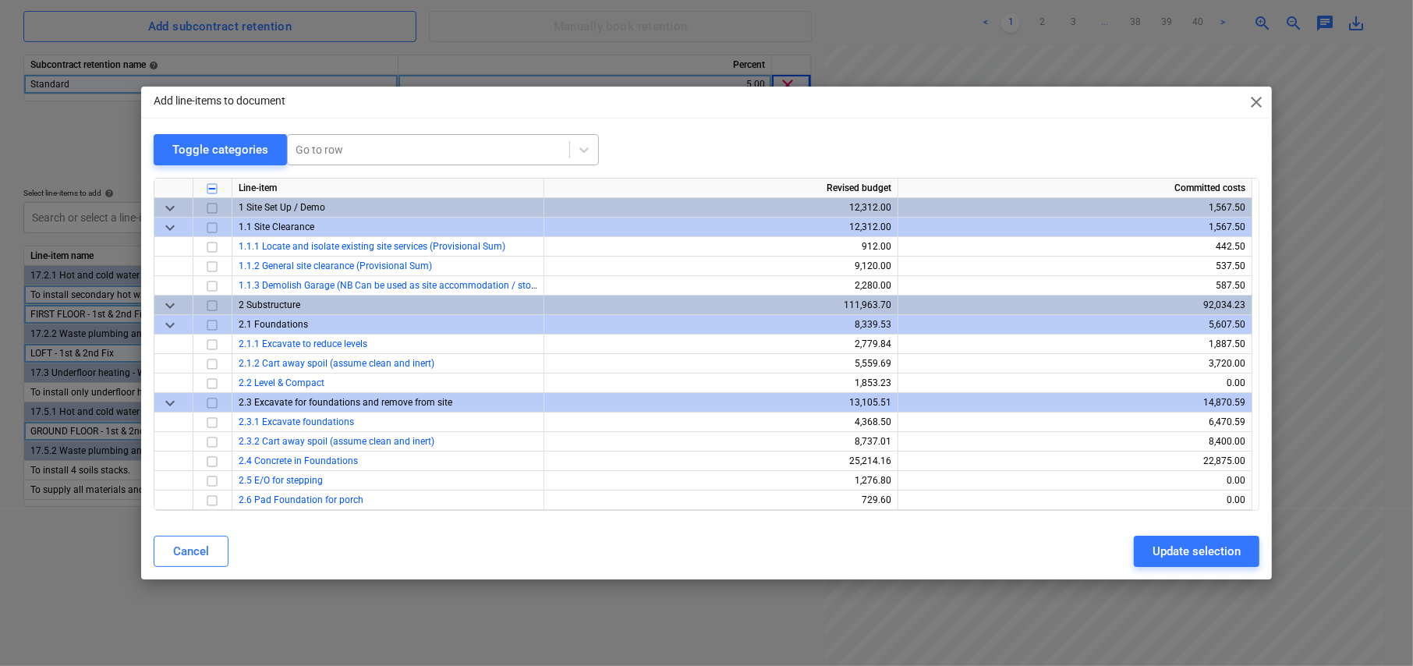
click at [440, 148] on div at bounding box center [428, 150] width 266 height 16
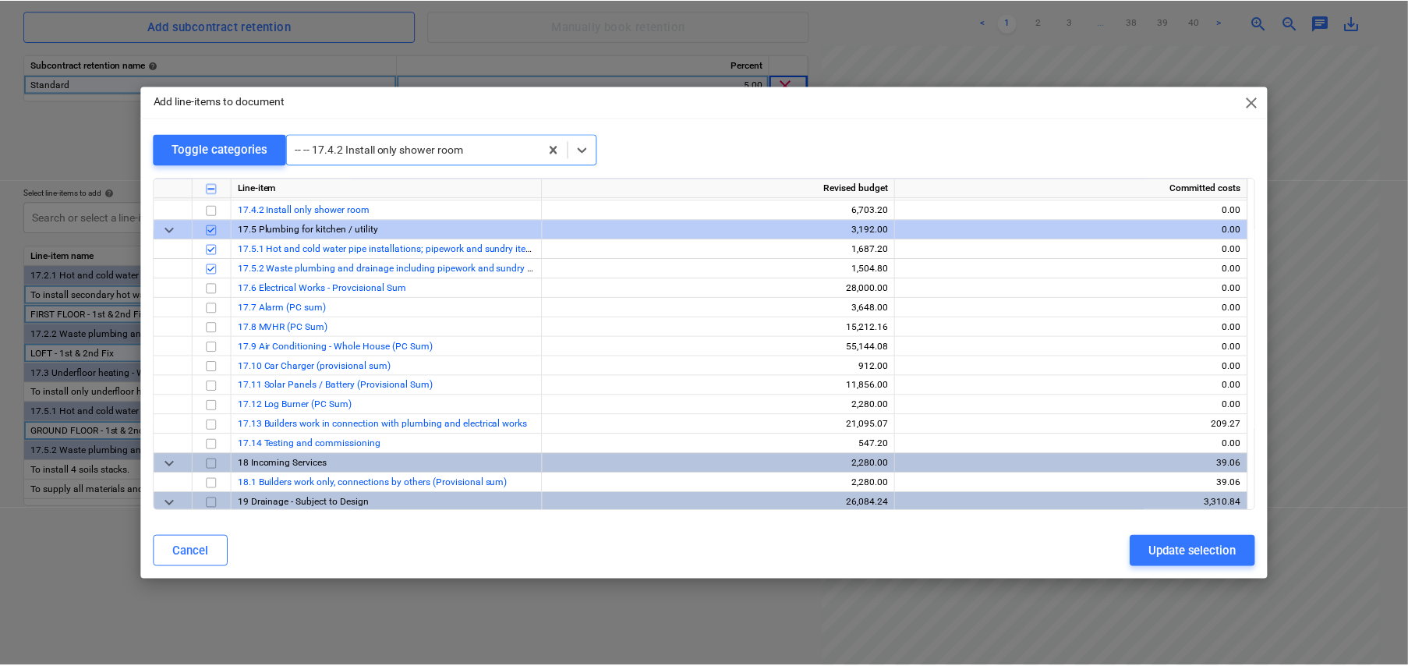
scroll to position [3527, 0]
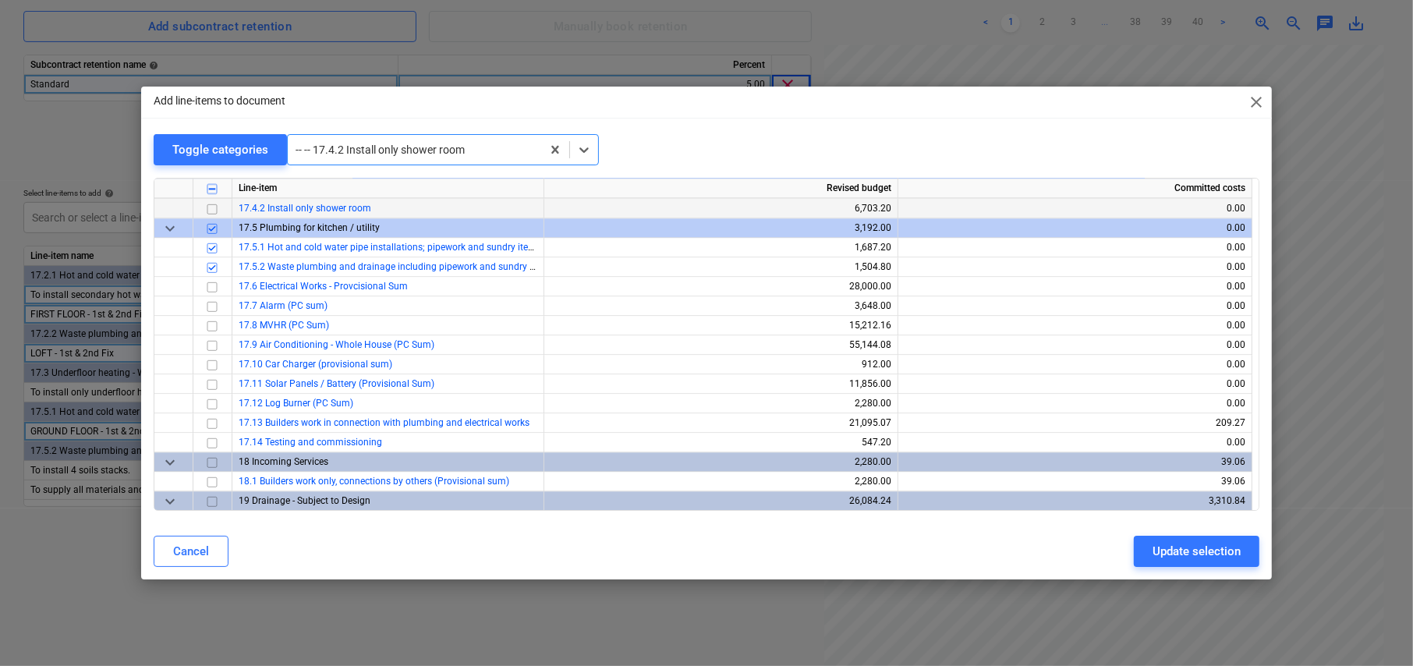
drag, startPoint x: 211, startPoint y: 204, endPoint x: 254, endPoint y: 214, distance: 44.1
click at [211, 204] on input "checkbox" at bounding box center [212, 209] width 19 height 19
click at [1201, 547] on div "Update selection" at bounding box center [1196, 551] width 88 height 20
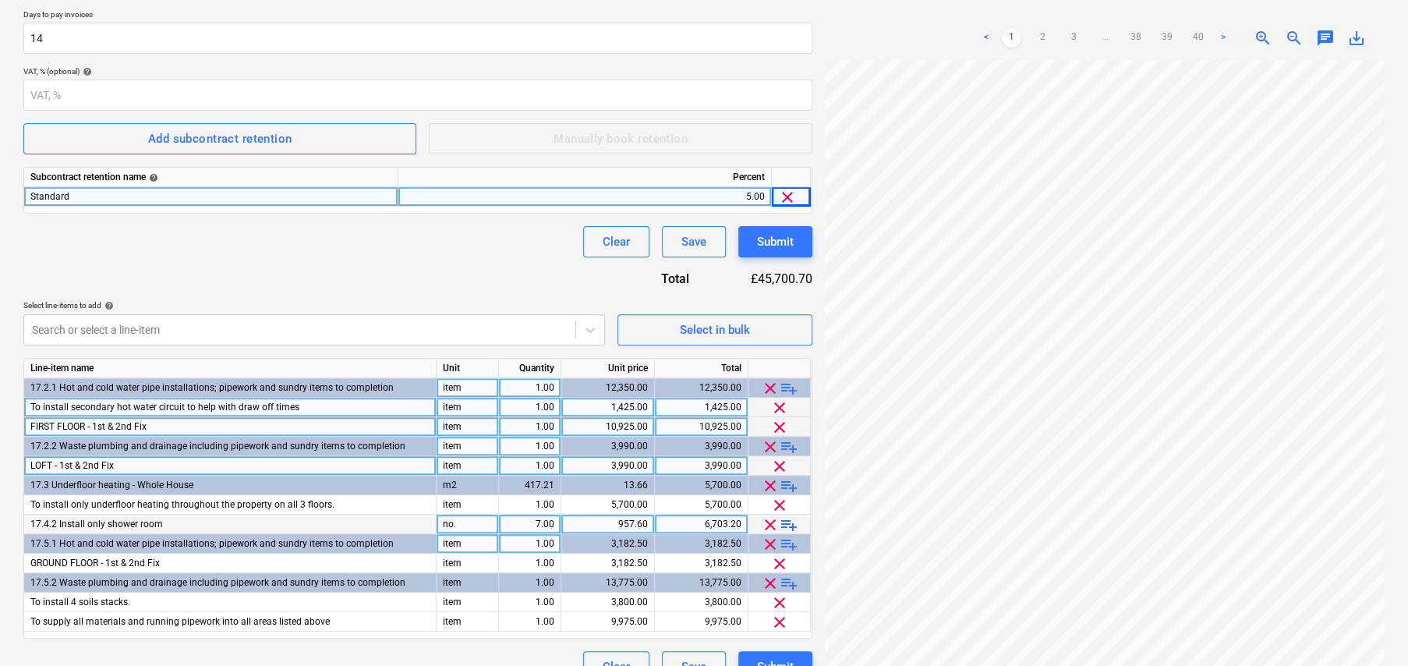
scroll to position [318, 0]
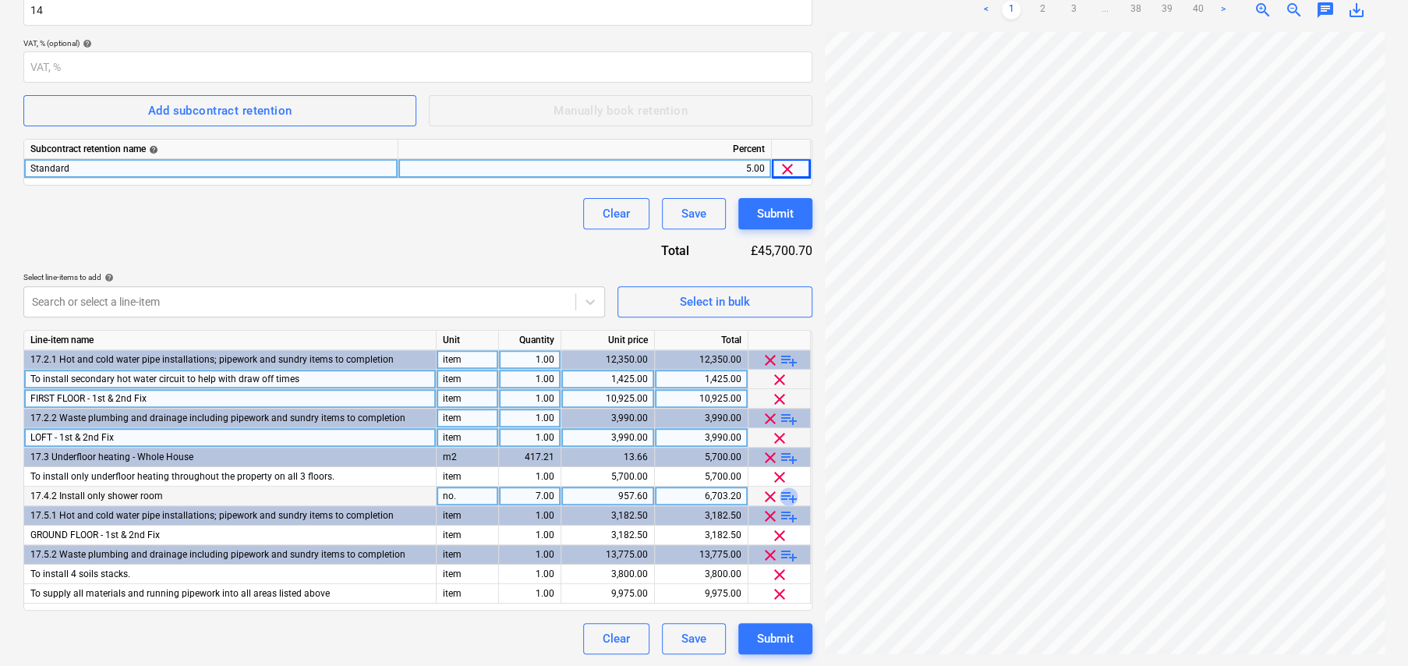
click at [791, 494] on span "playlist_add" at bounding box center [789, 496] width 19 height 19
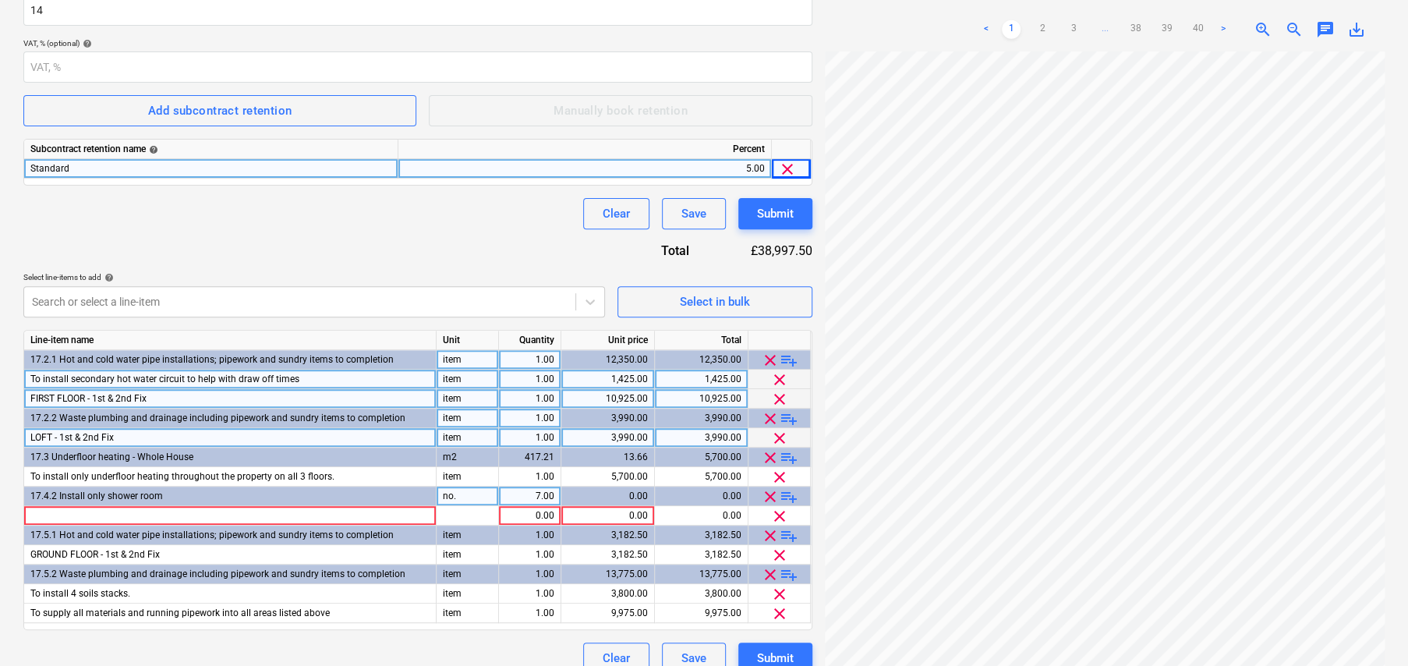
scroll to position [338, 0]
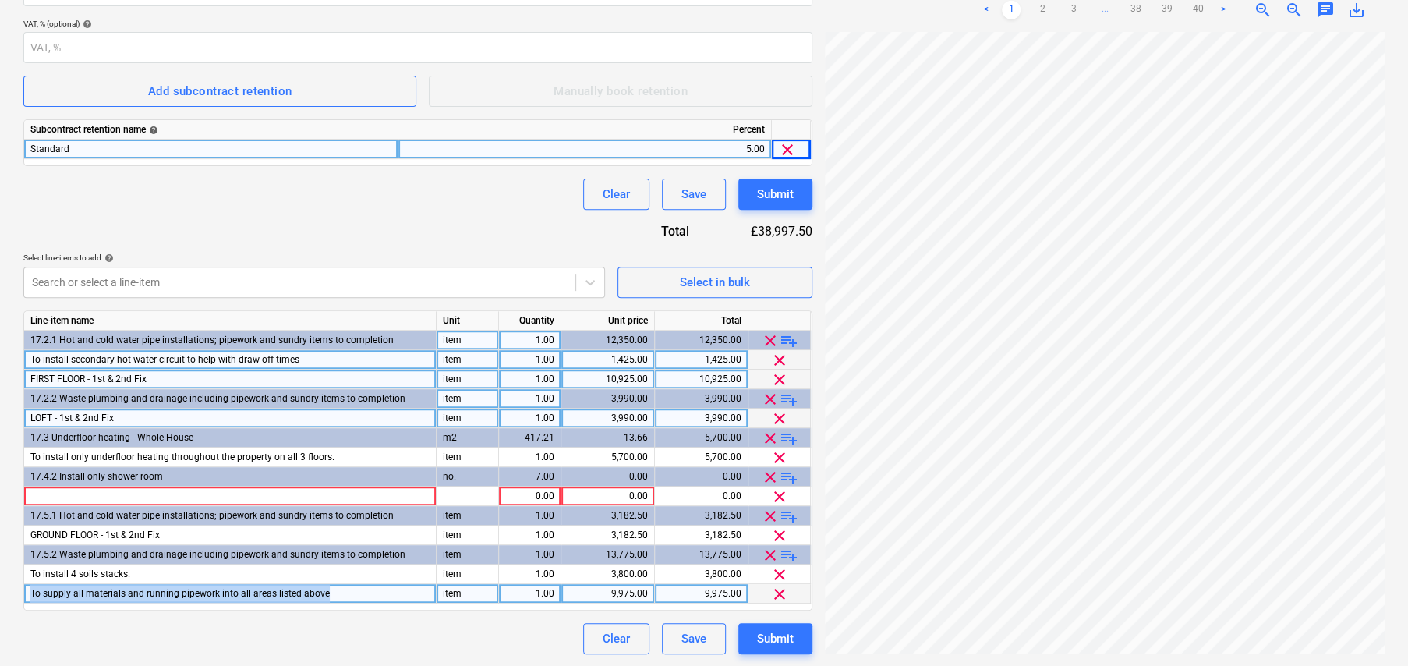
drag, startPoint x: 30, startPoint y: 590, endPoint x: 349, endPoint y: 589, distance: 318.9
click at [349, 589] on div "To supply all materials and running pipework into all areas listed above" at bounding box center [230, 593] width 412 height 19
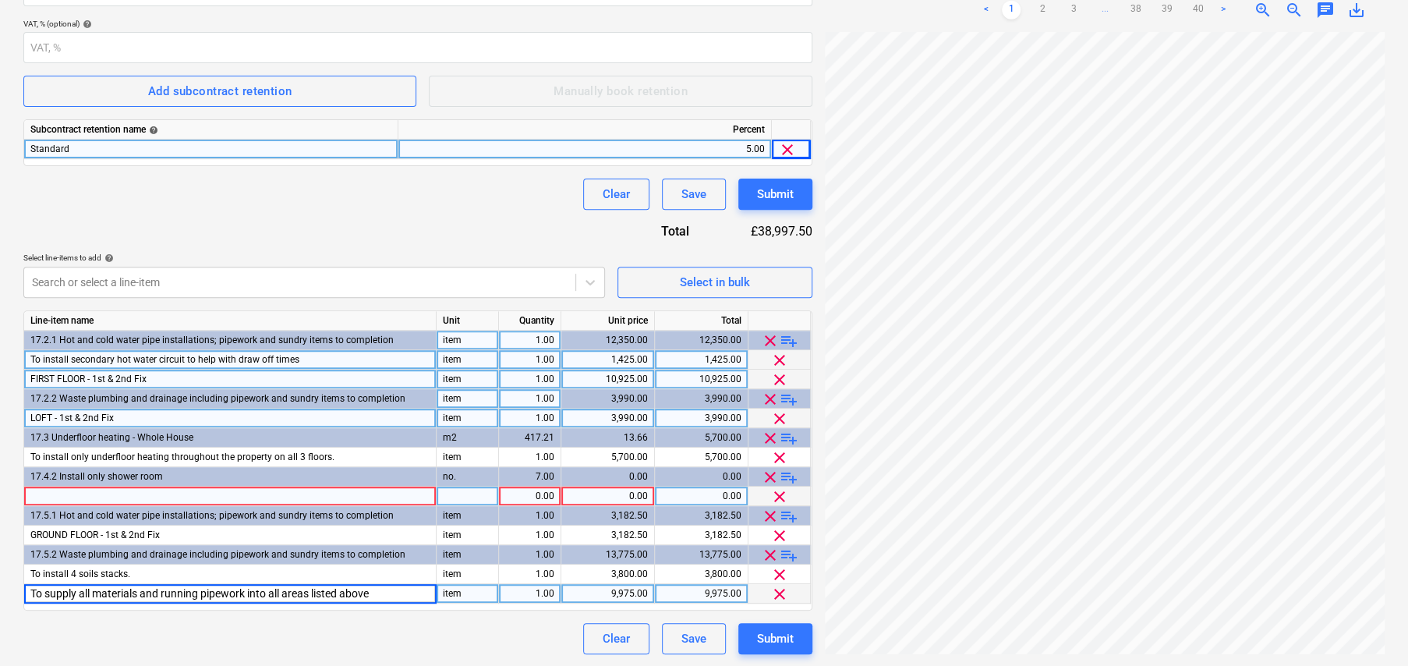
click at [80, 496] on div at bounding box center [230, 495] width 412 height 19
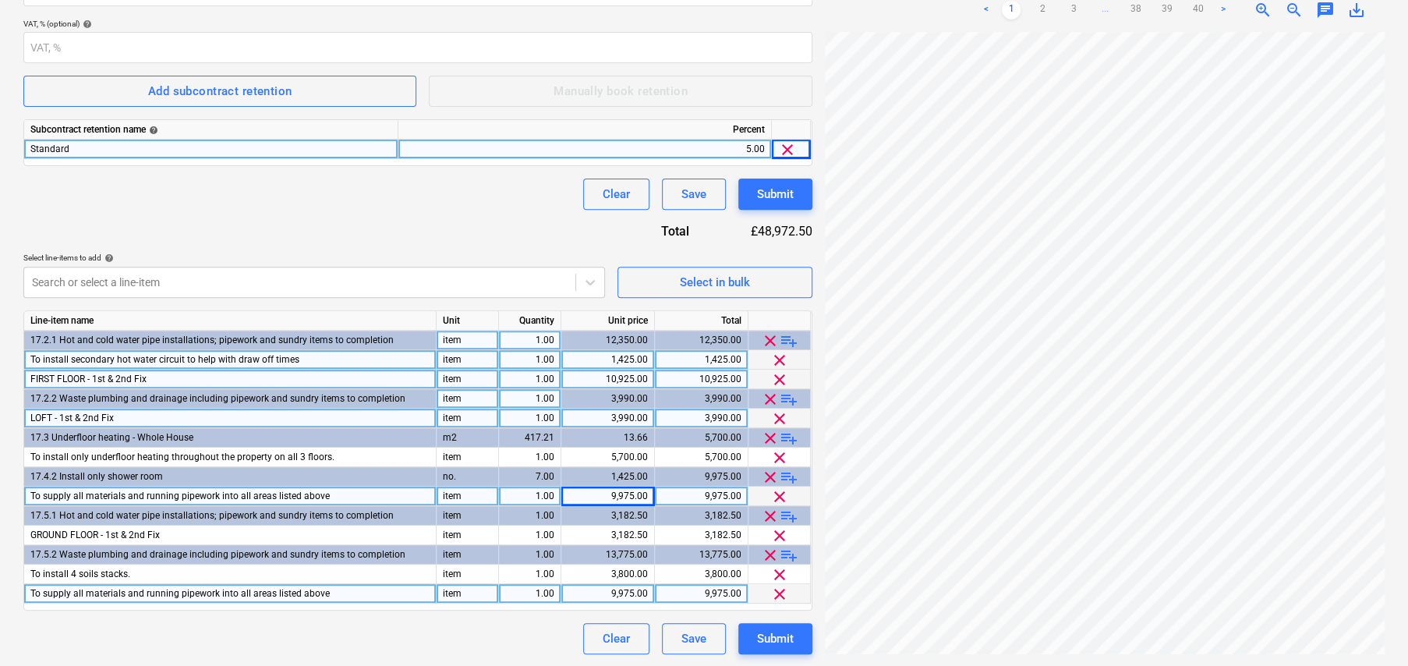
click at [779, 594] on span "clear" at bounding box center [779, 594] width 19 height 19
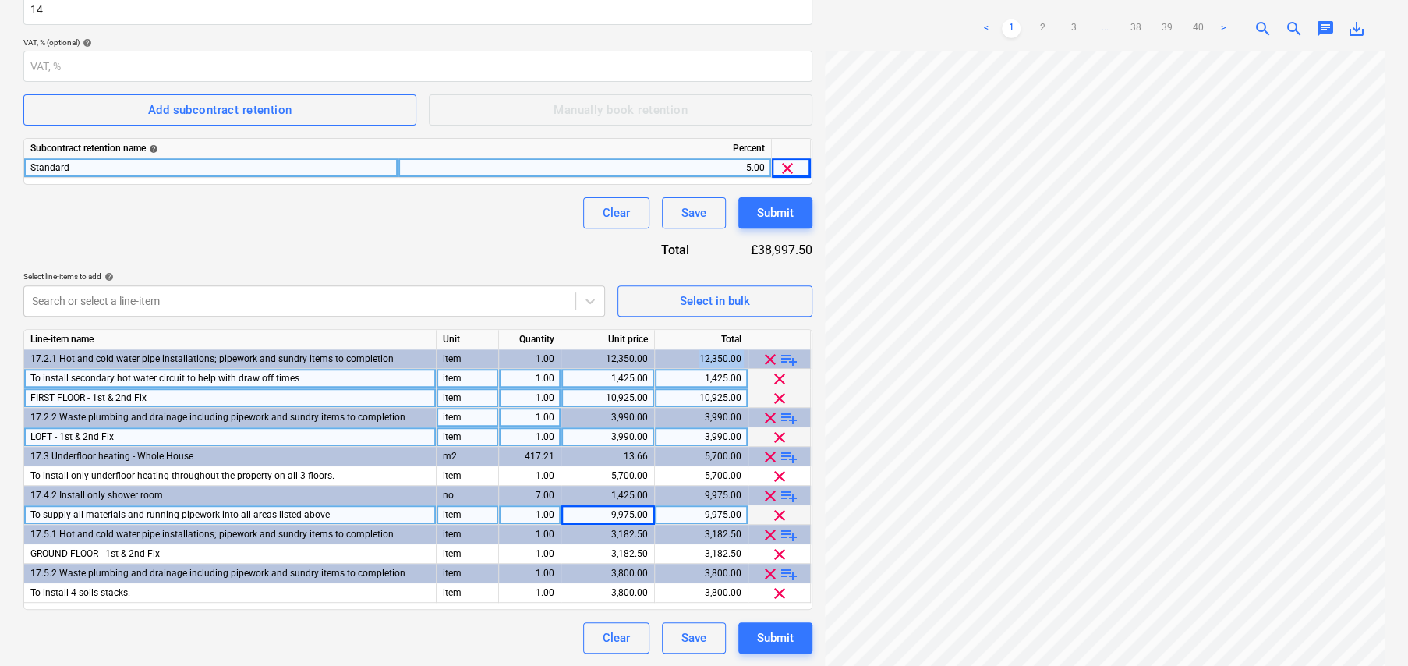
drag, startPoint x: 702, startPoint y: 352, endPoint x: 749, endPoint y: 352, distance: 47.6
click at [0, 0] on div "17.2.1 Hot and cold water pipe installations; pipework and sundry items to comp…" at bounding box center [0, 0] width 0 height 0
click at [748, 351] on div "clear playlist_add" at bounding box center [779, 358] width 62 height 19
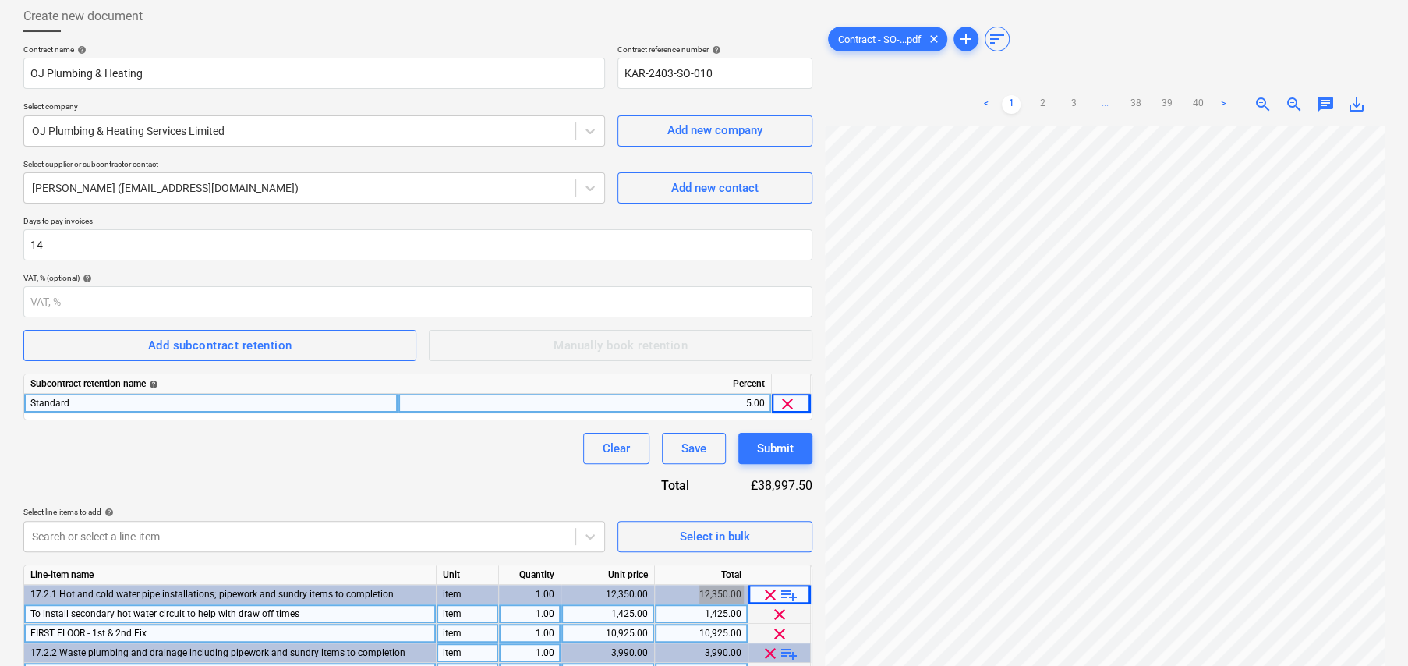
scroll to position [0, 0]
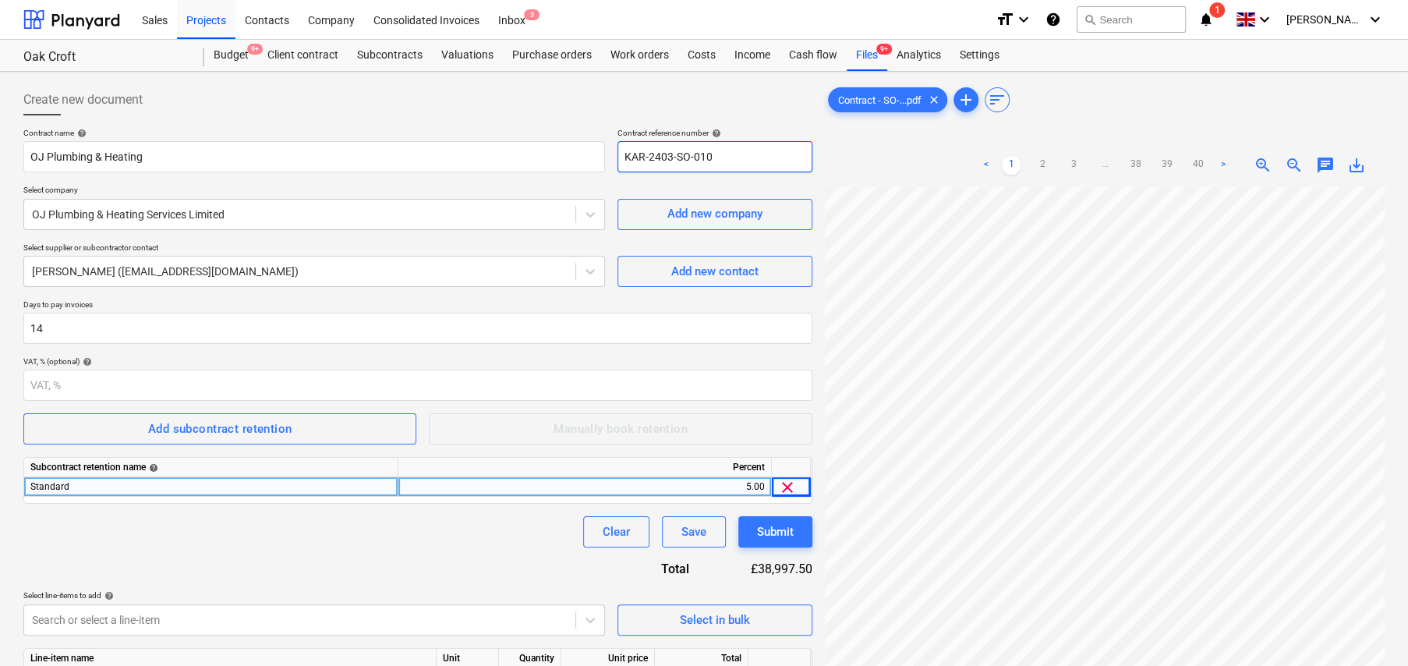
drag, startPoint x: 696, startPoint y: 153, endPoint x: 729, endPoint y: 160, distance: 33.5
click at [729, 160] on input "KAR-2403-SO-010" at bounding box center [714, 156] width 195 height 31
click at [586, 82] on div "Create new document Contract name help OJ Plumbing & Heating Contract reference…" at bounding box center [417, 528] width 801 height 900
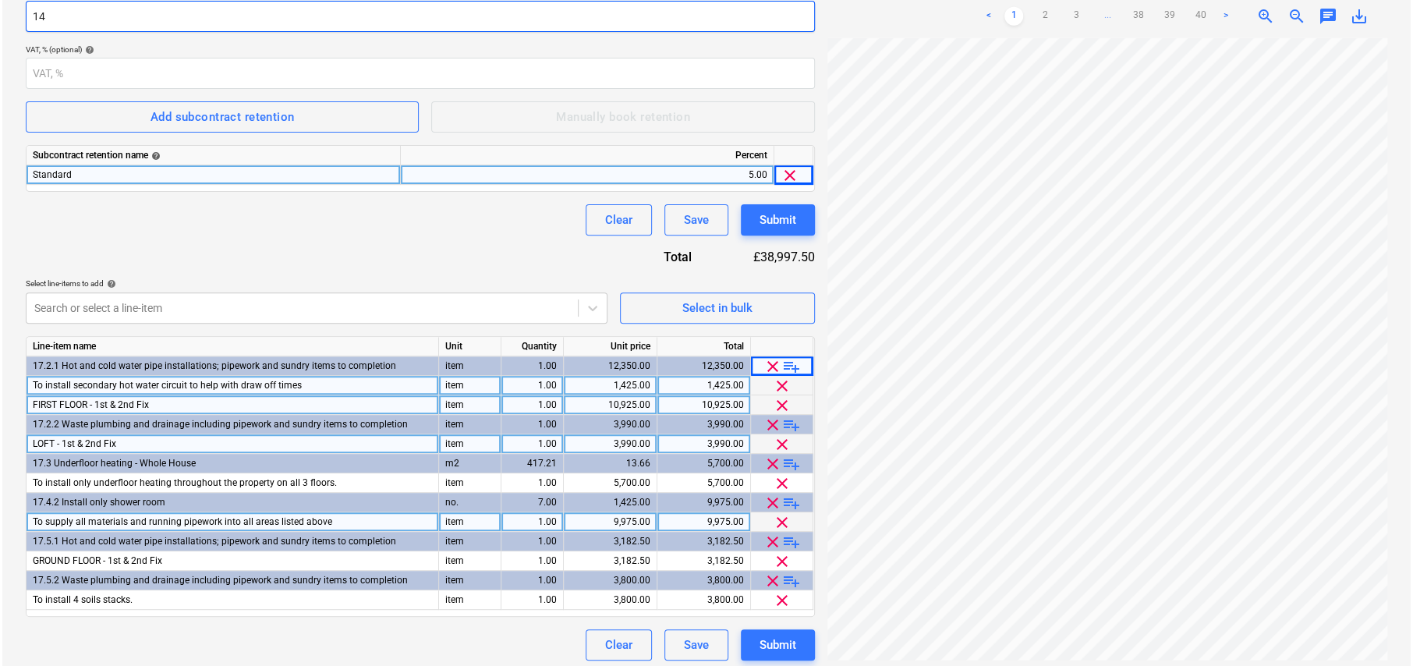
scroll to position [318, 0]
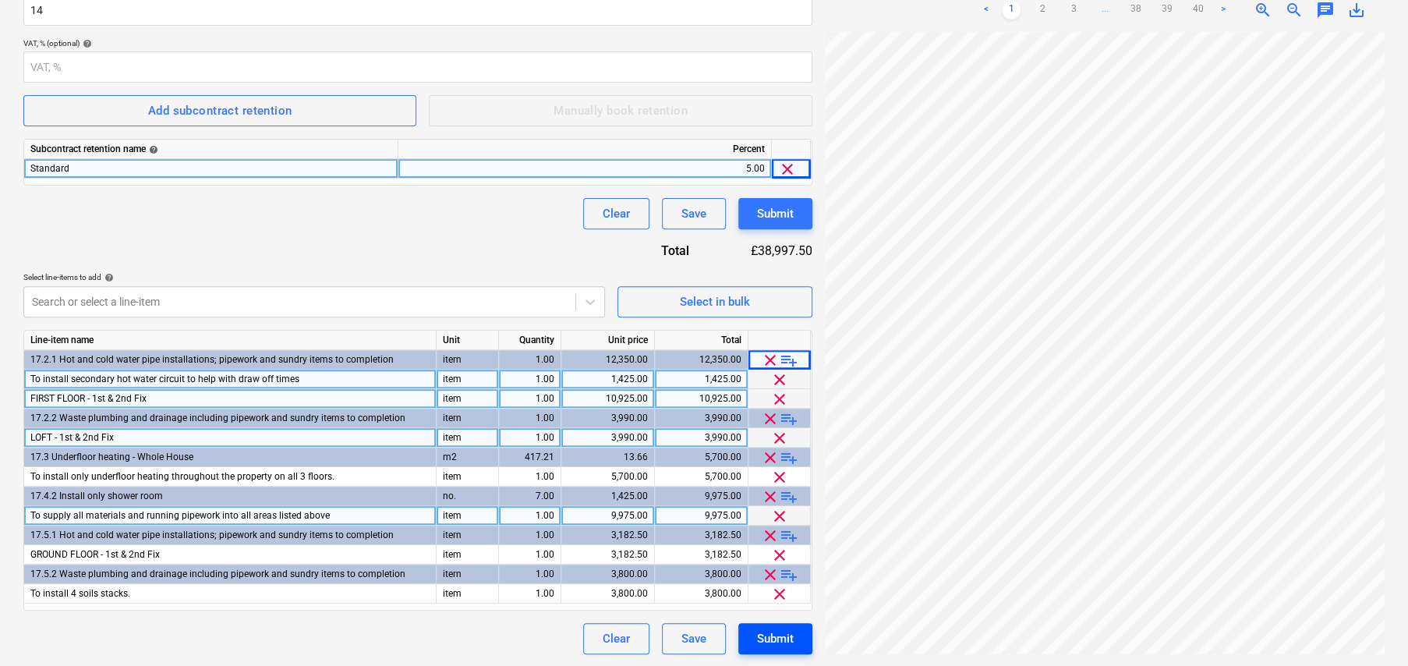
click at [784, 636] on div "Submit" at bounding box center [775, 638] width 37 height 20
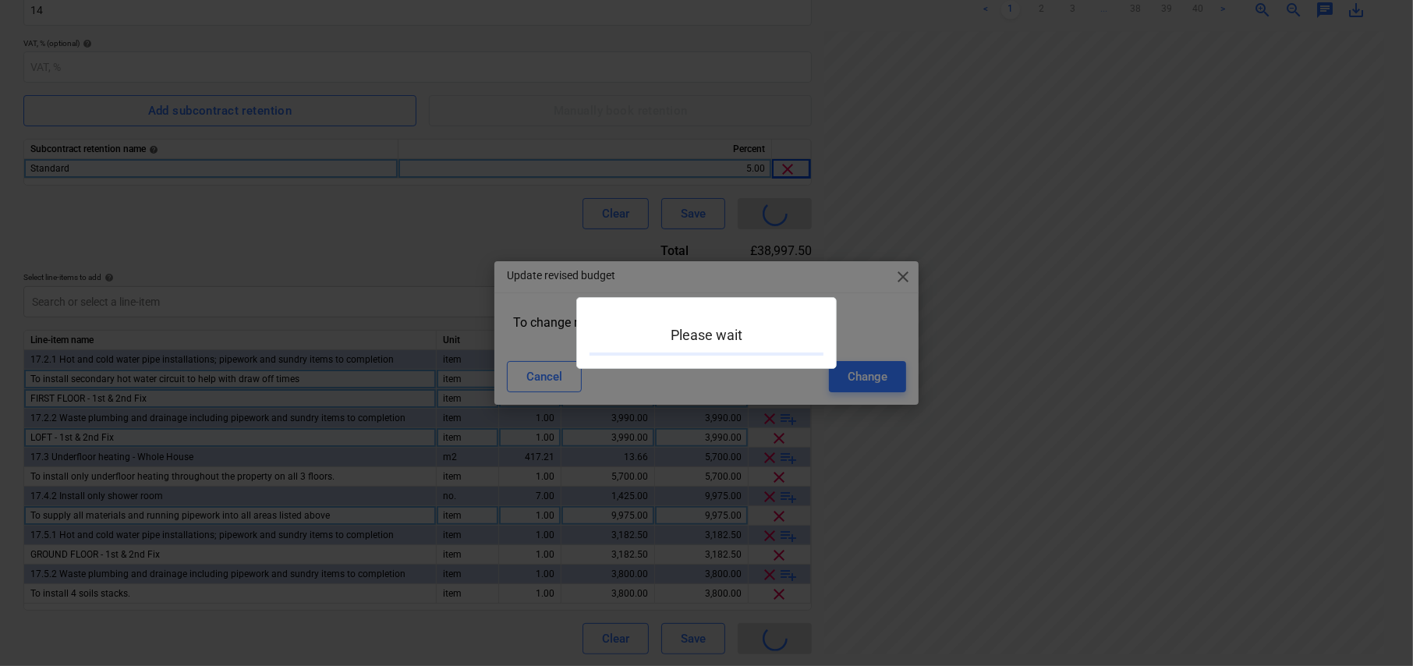
scroll to position [156, 0]
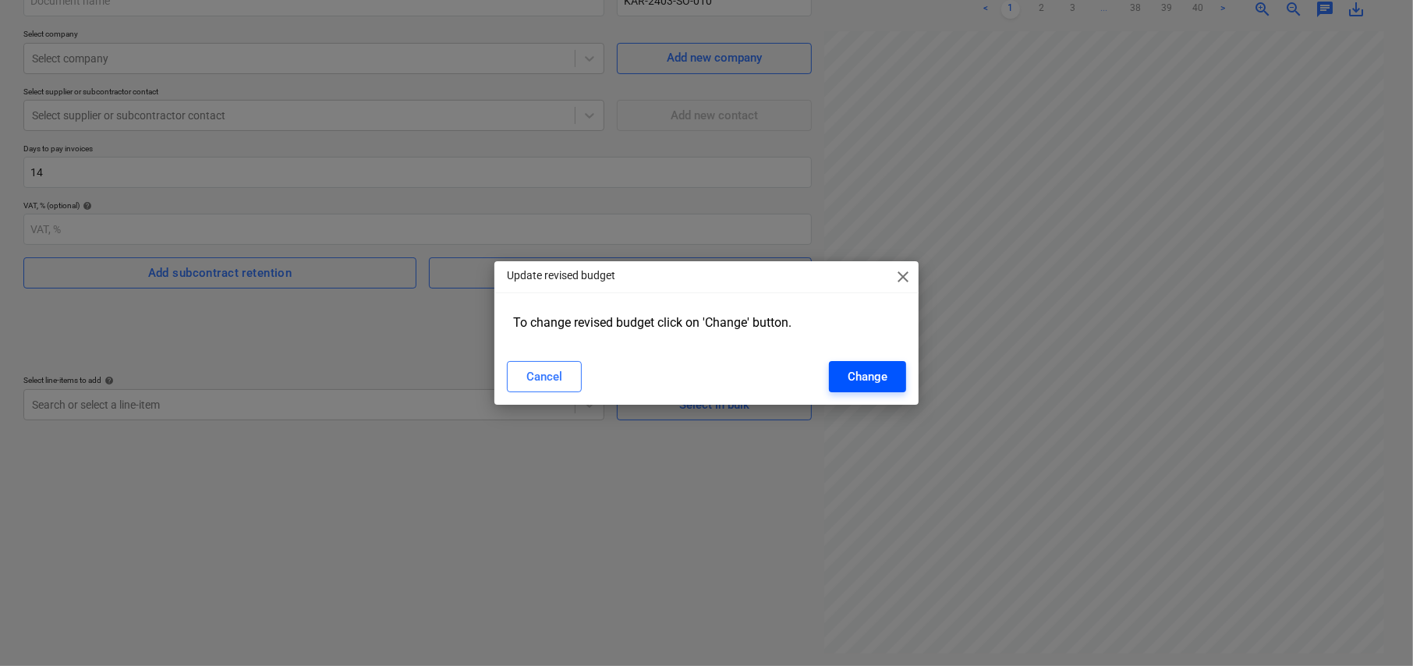
click at [866, 370] on div "Change" at bounding box center [867, 376] width 40 height 20
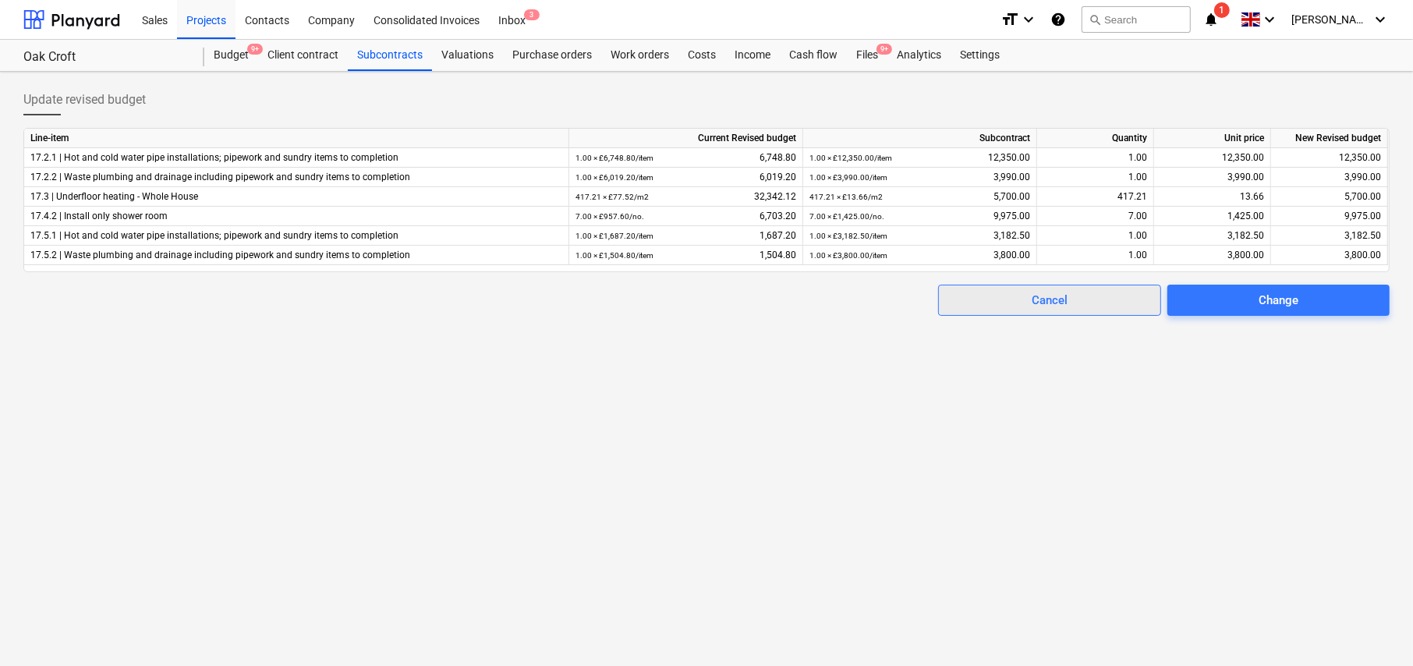
click at [1035, 302] on div "Cancel" at bounding box center [1049, 300] width 36 height 20
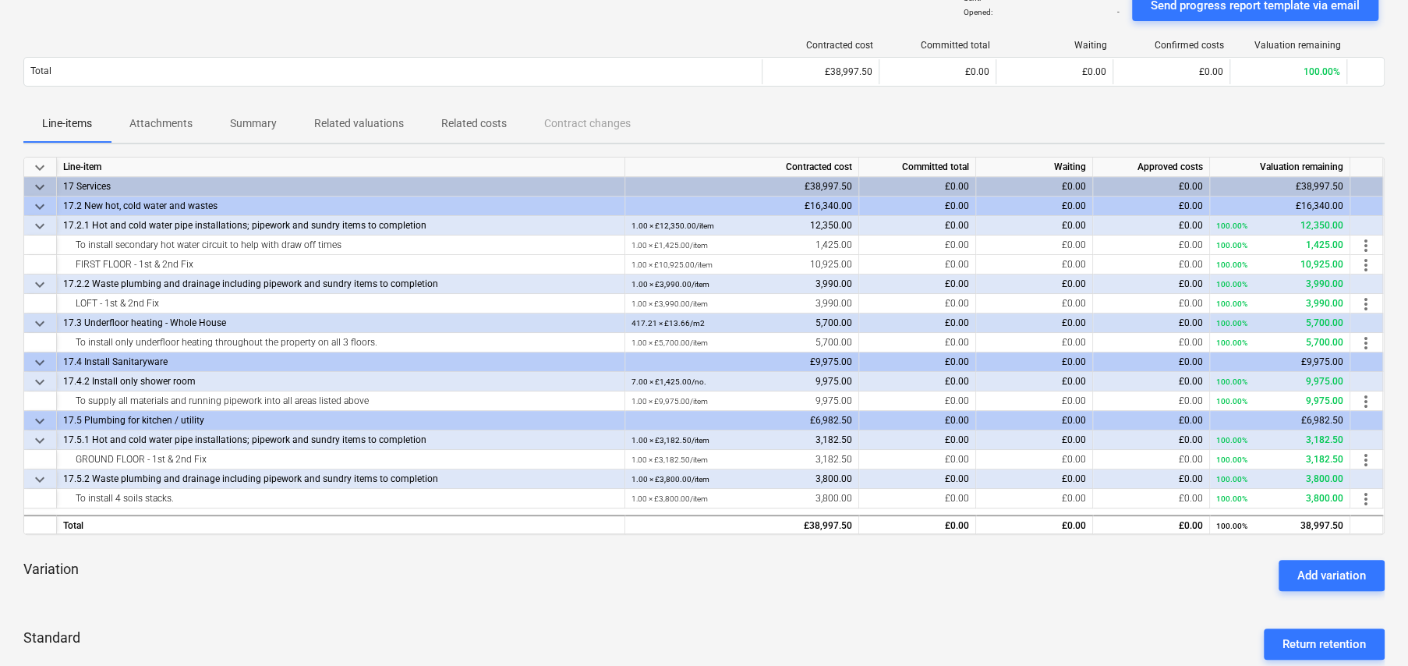
scroll to position [156, 0]
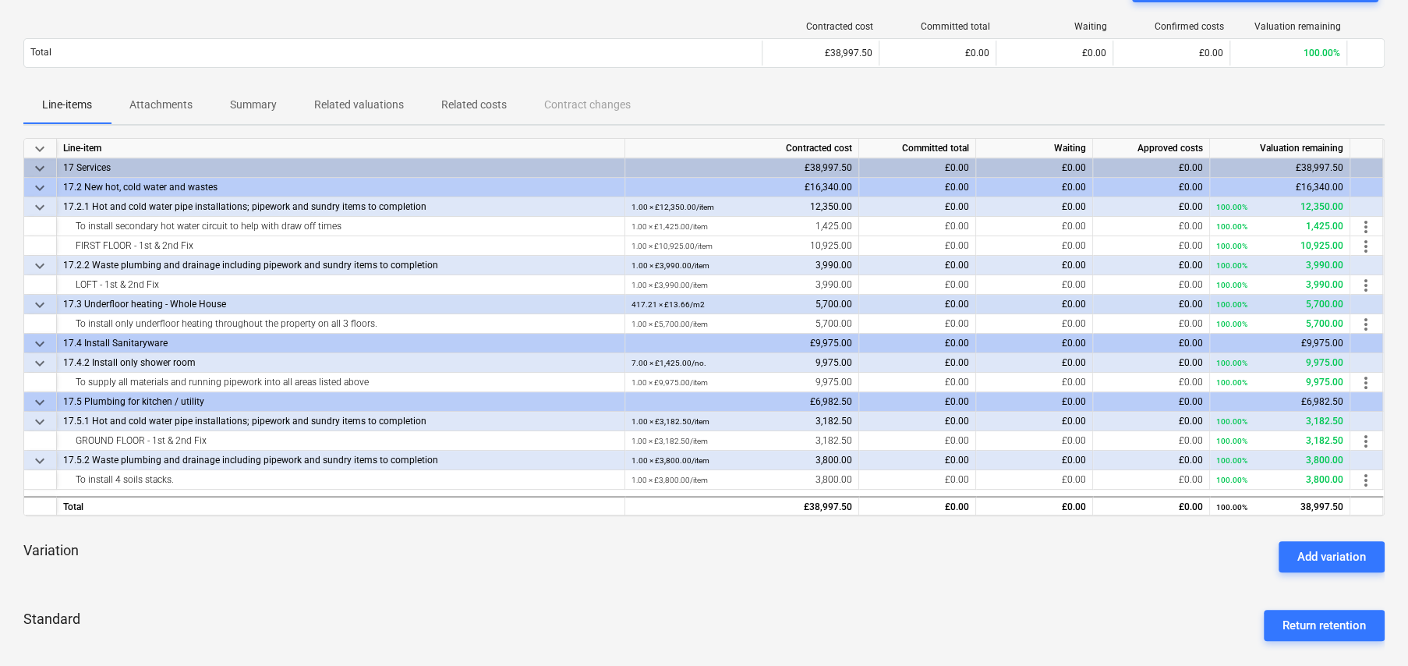
click at [37, 165] on span "keyboard_arrow_down" at bounding box center [39, 168] width 19 height 19
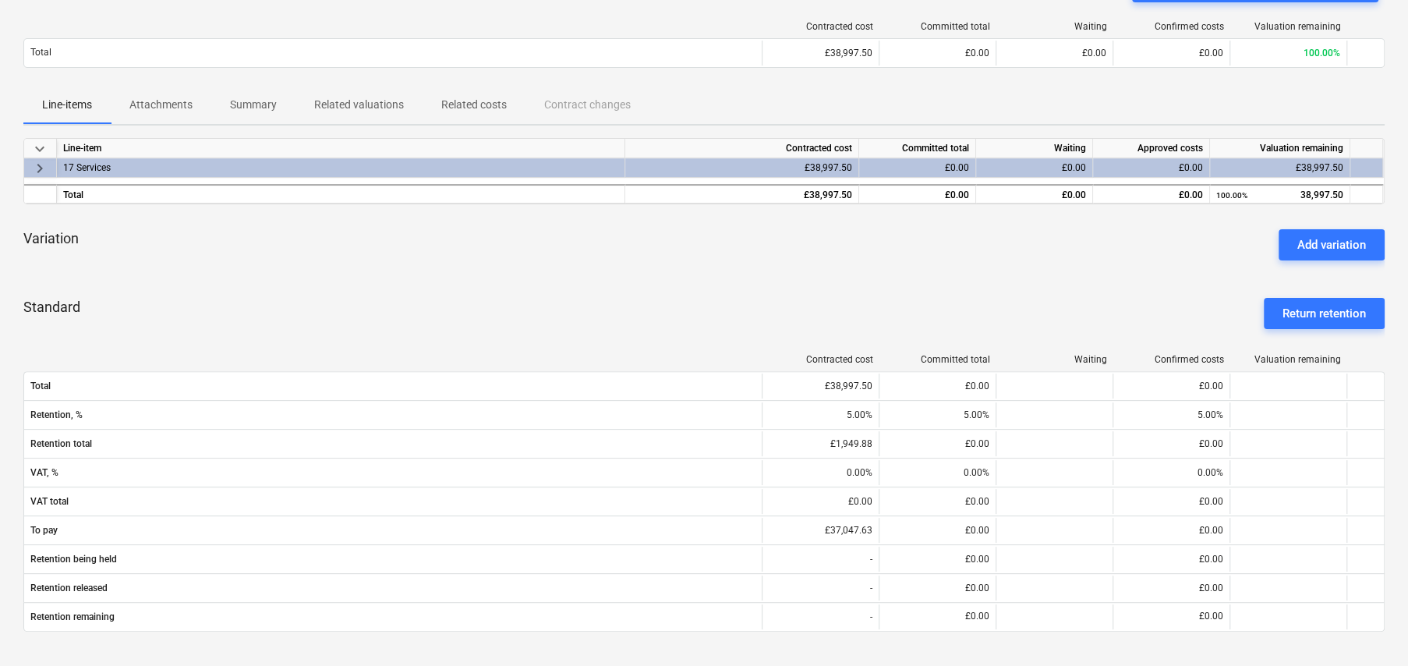
click at [40, 165] on span "keyboard_arrow_right" at bounding box center [39, 168] width 19 height 19
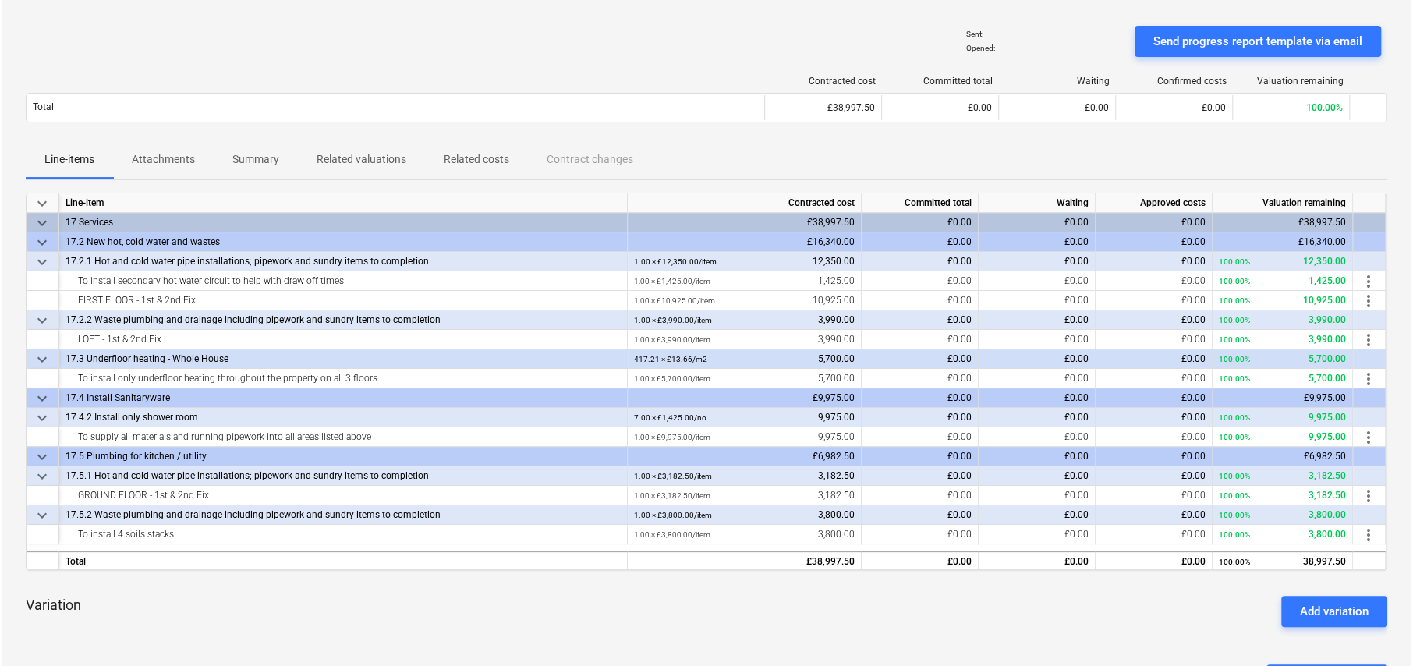
scroll to position [0, 0]
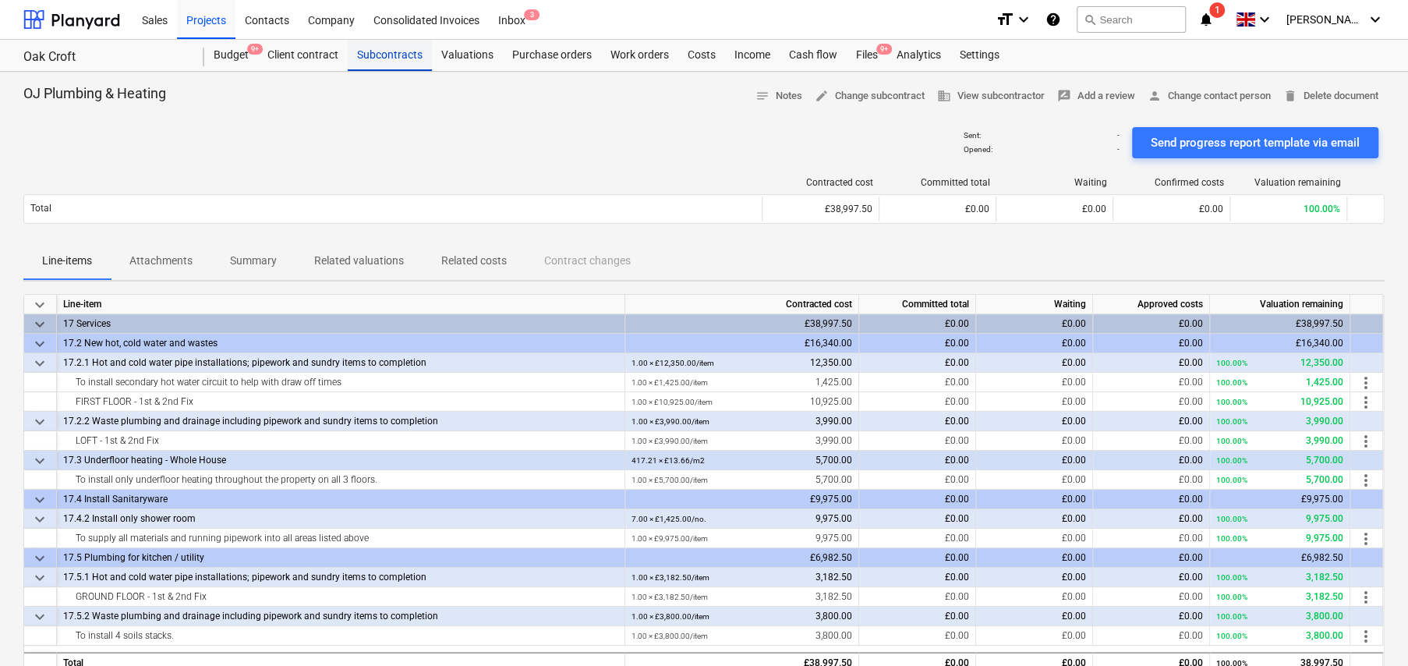
click at [399, 51] on div "Subcontracts" at bounding box center [390, 55] width 84 height 31
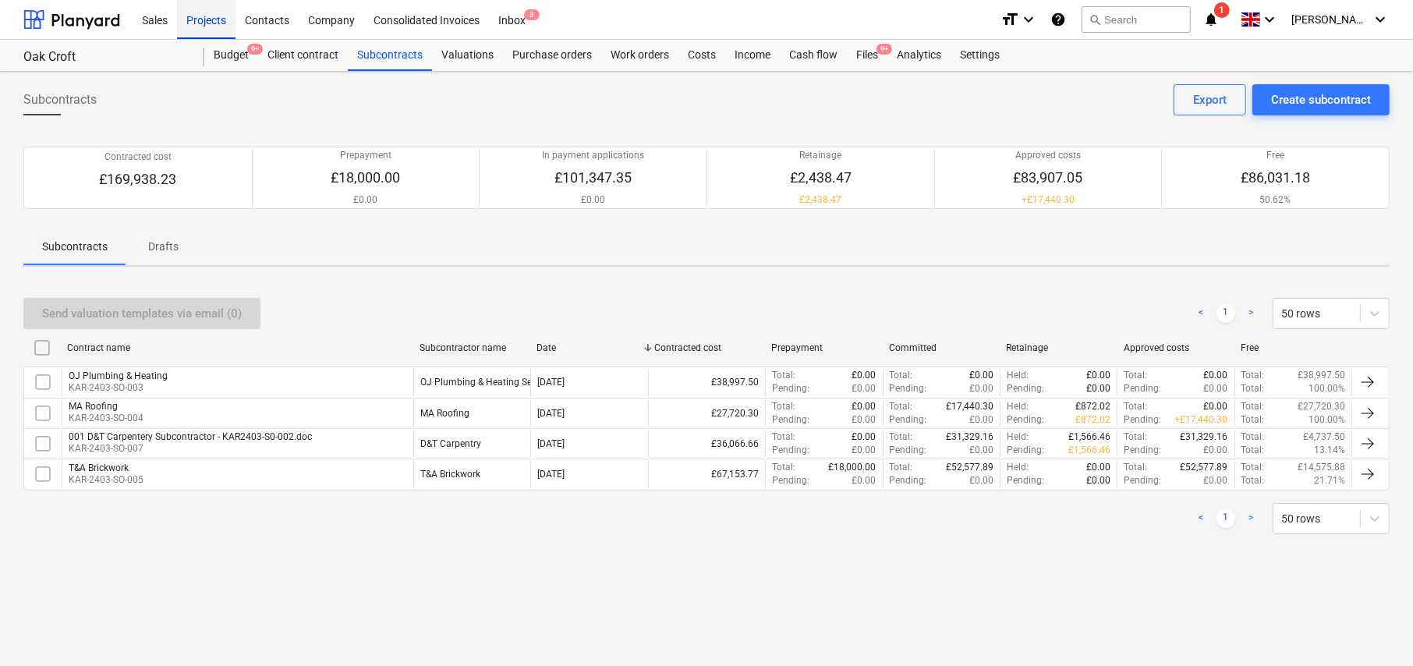
drag, startPoint x: 200, startPoint y: 16, endPoint x: 208, endPoint y: 23, distance: 10.5
click at [200, 16] on div "Projects" at bounding box center [206, 19] width 58 height 40
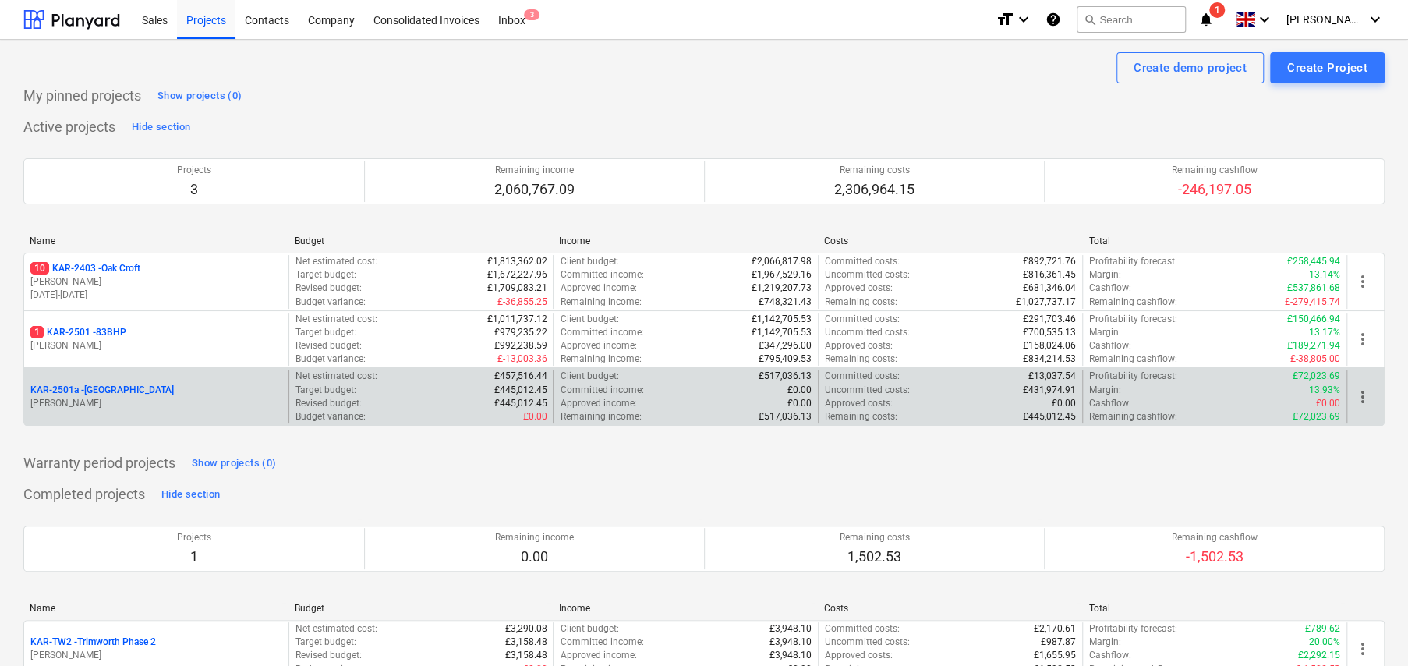
click at [98, 389] on p "KAR-2501a - Little Barn Field" at bounding box center [101, 390] width 143 height 13
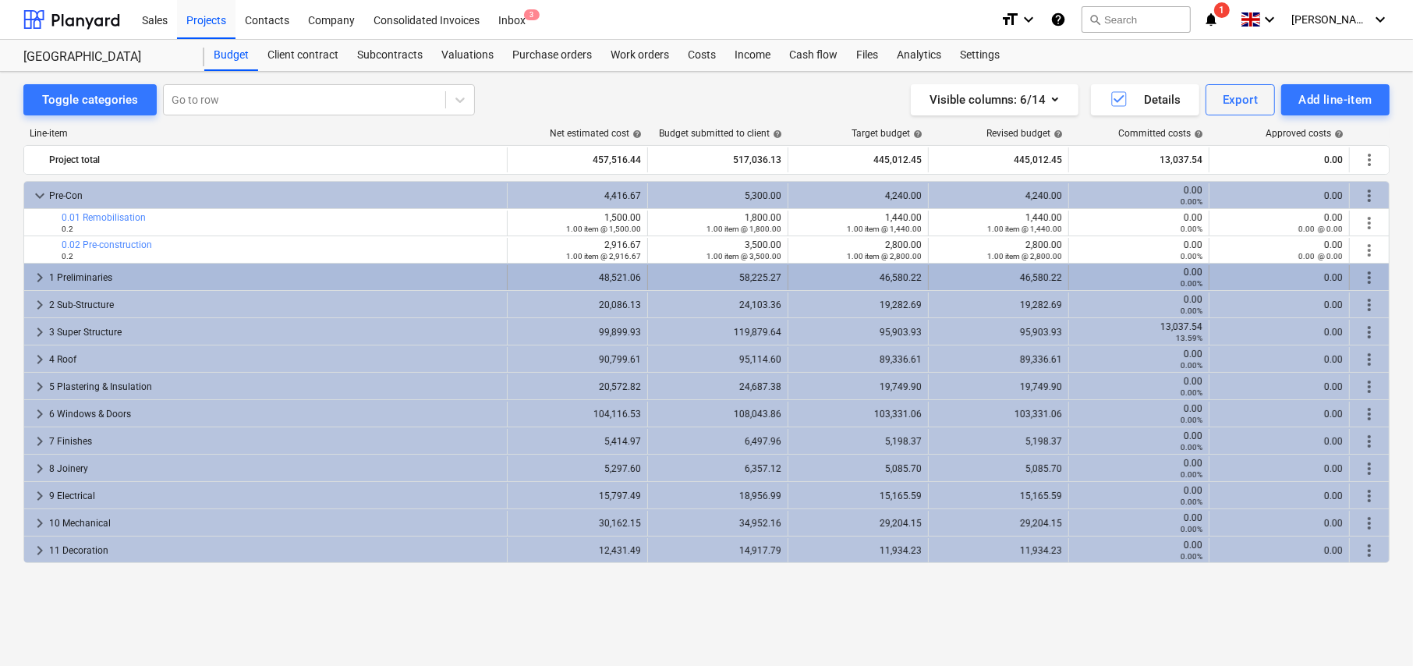
click at [37, 277] on span "keyboard_arrow_right" at bounding box center [39, 277] width 19 height 19
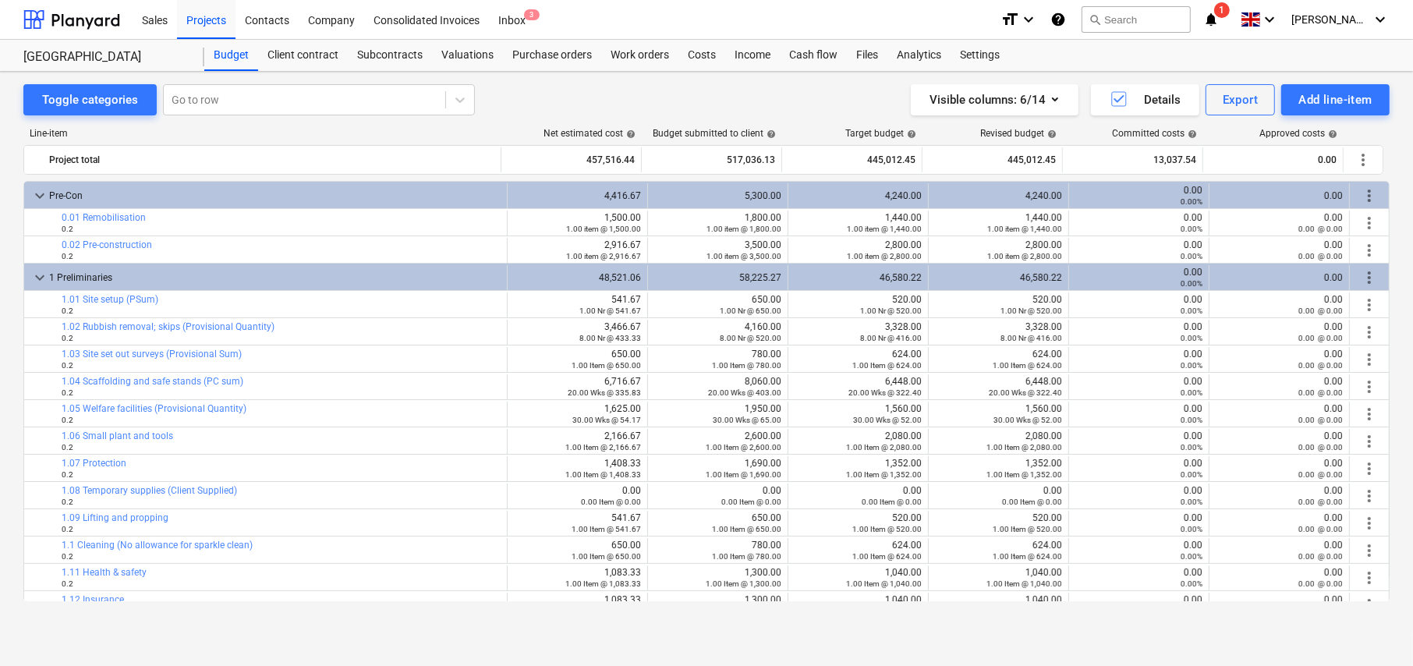
scroll to position [312, 0]
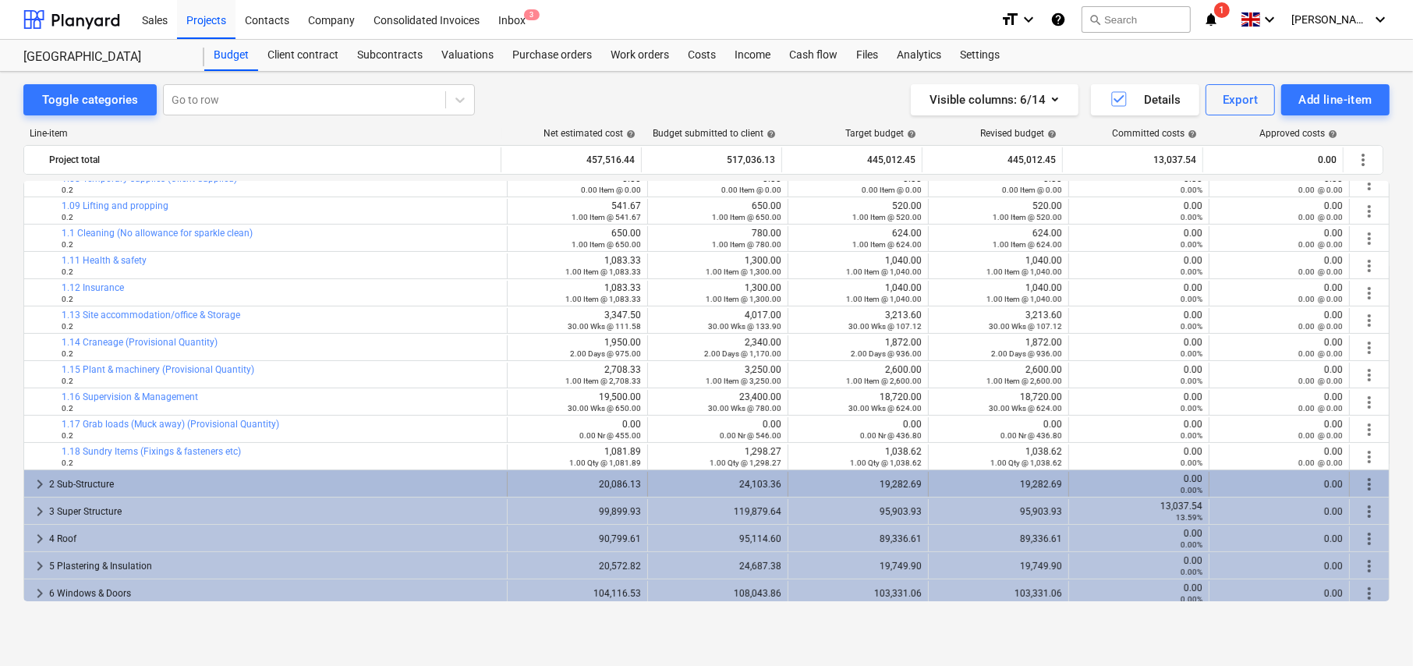
click at [39, 479] on span "keyboard_arrow_right" at bounding box center [39, 484] width 19 height 19
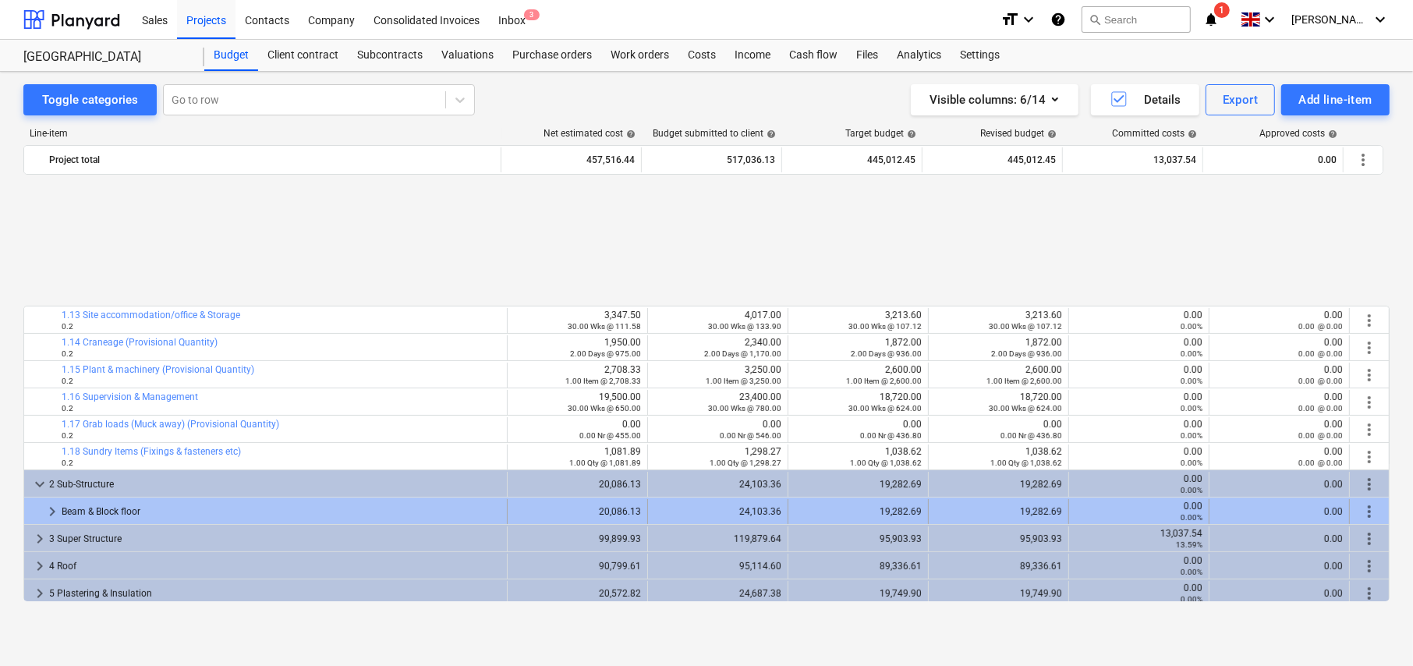
scroll to position [468, 0]
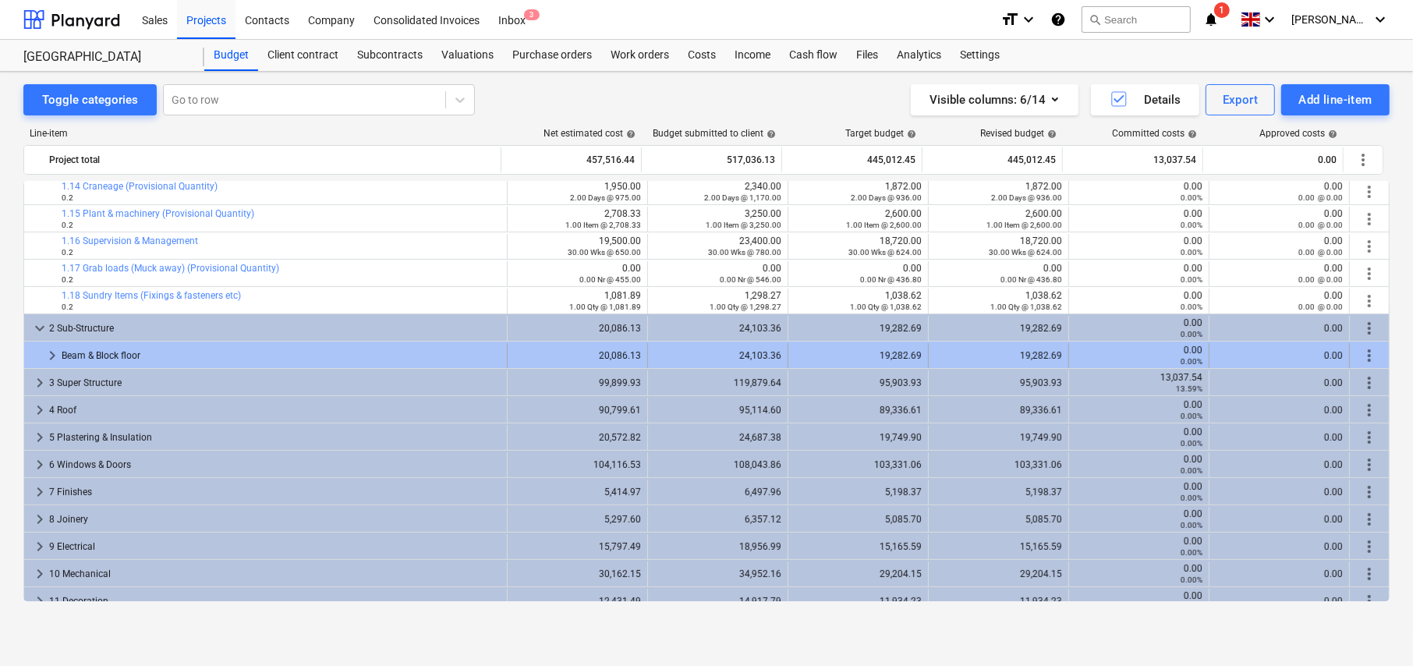
click at [55, 355] on span "keyboard_arrow_right" at bounding box center [52, 355] width 19 height 19
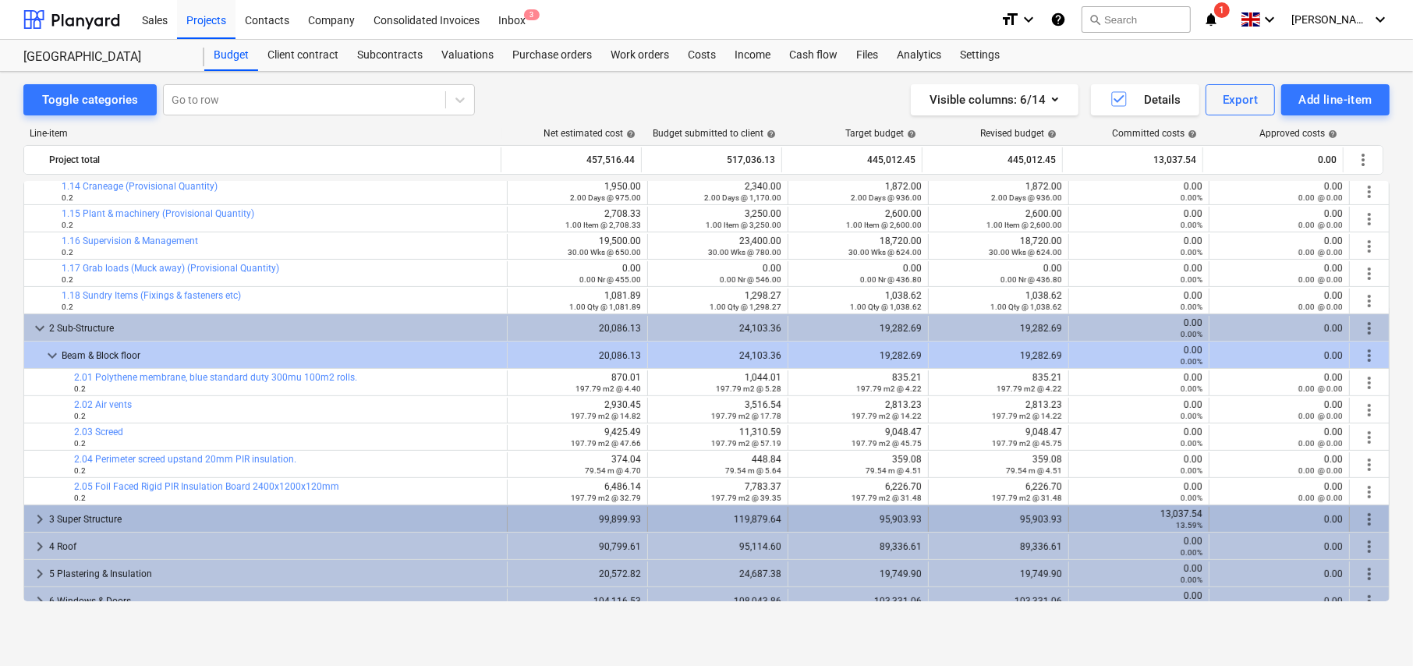
click at [35, 520] on span "keyboard_arrow_right" at bounding box center [39, 519] width 19 height 19
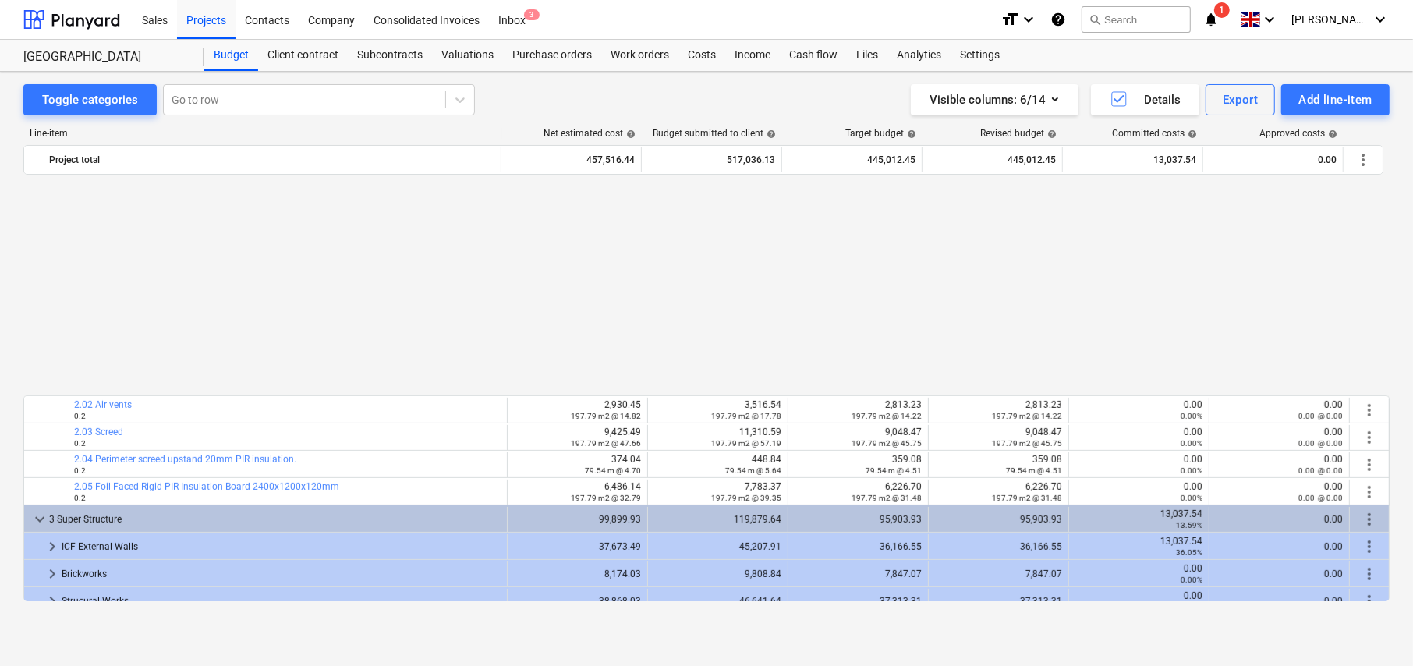
scroll to position [726, 0]
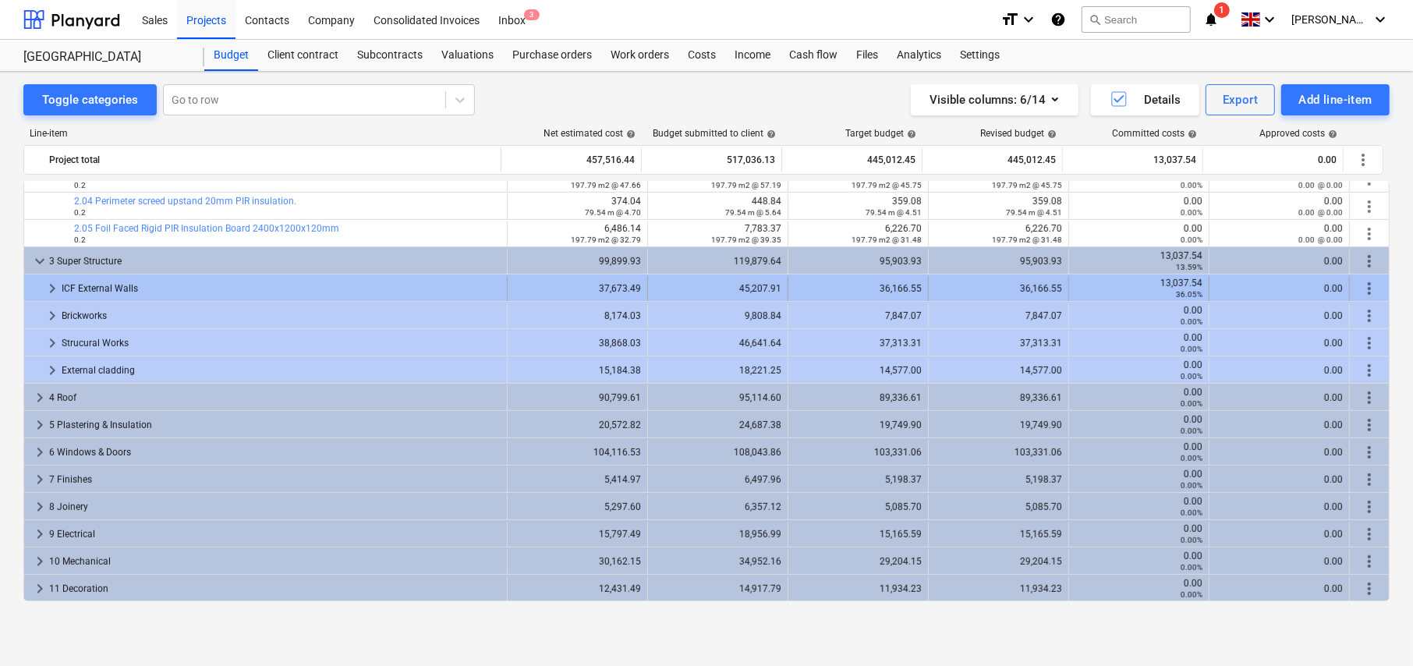
click at [48, 292] on span "keyboard_arrow_right" at bounding box center [52, 288] width 19 height 19
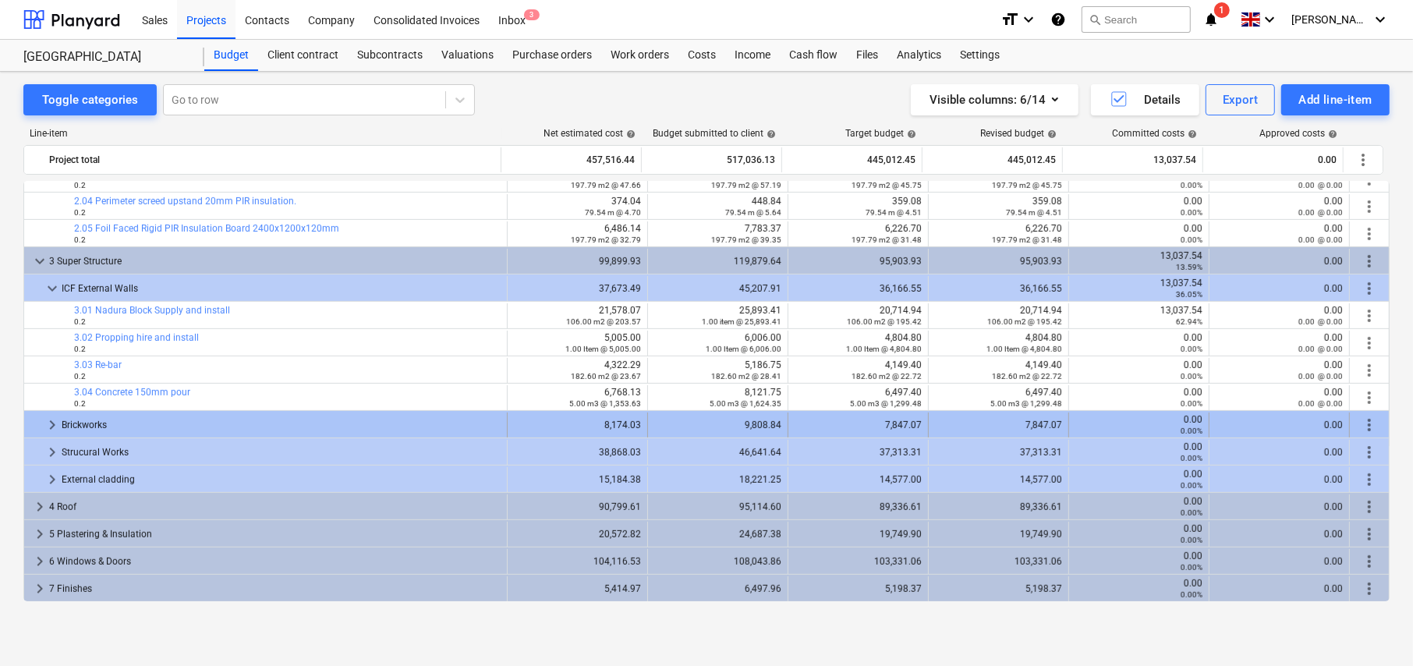
click at [48, 429] on span "keyboard_arrow_right" at bounding box center [52, 425] width 19 height 19
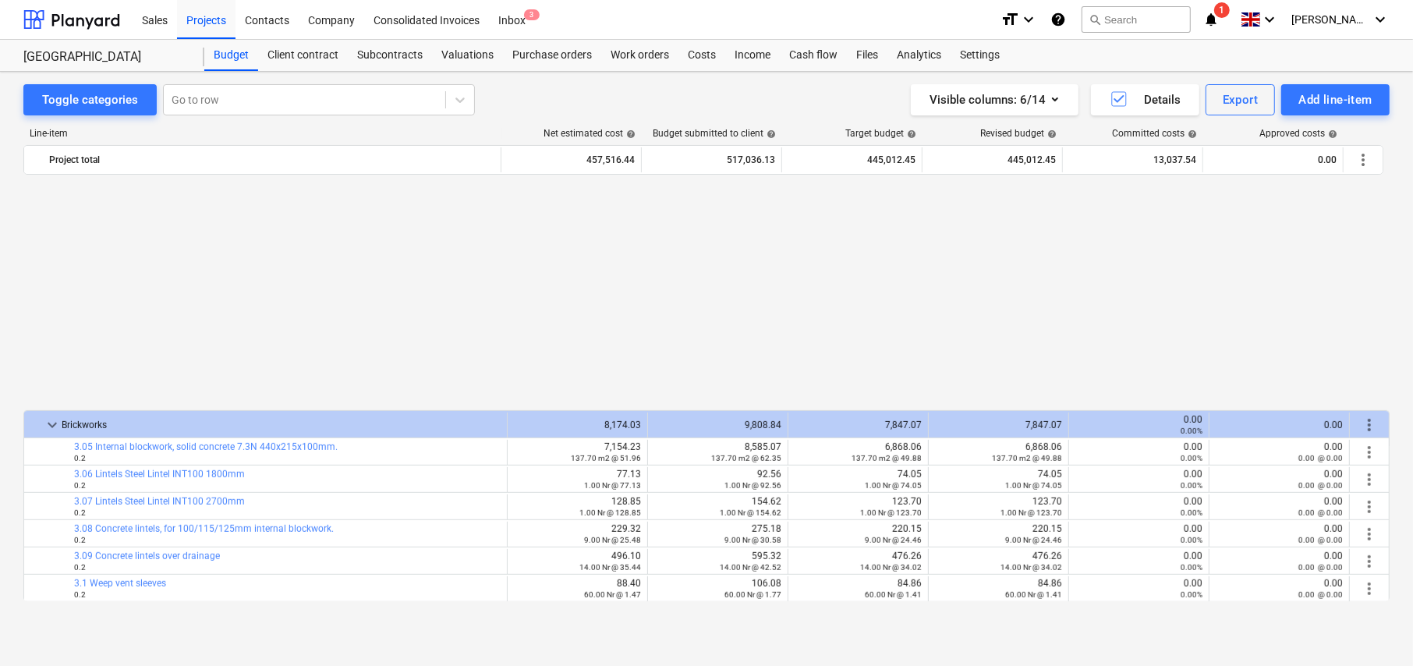
scroll to position [999, 0]
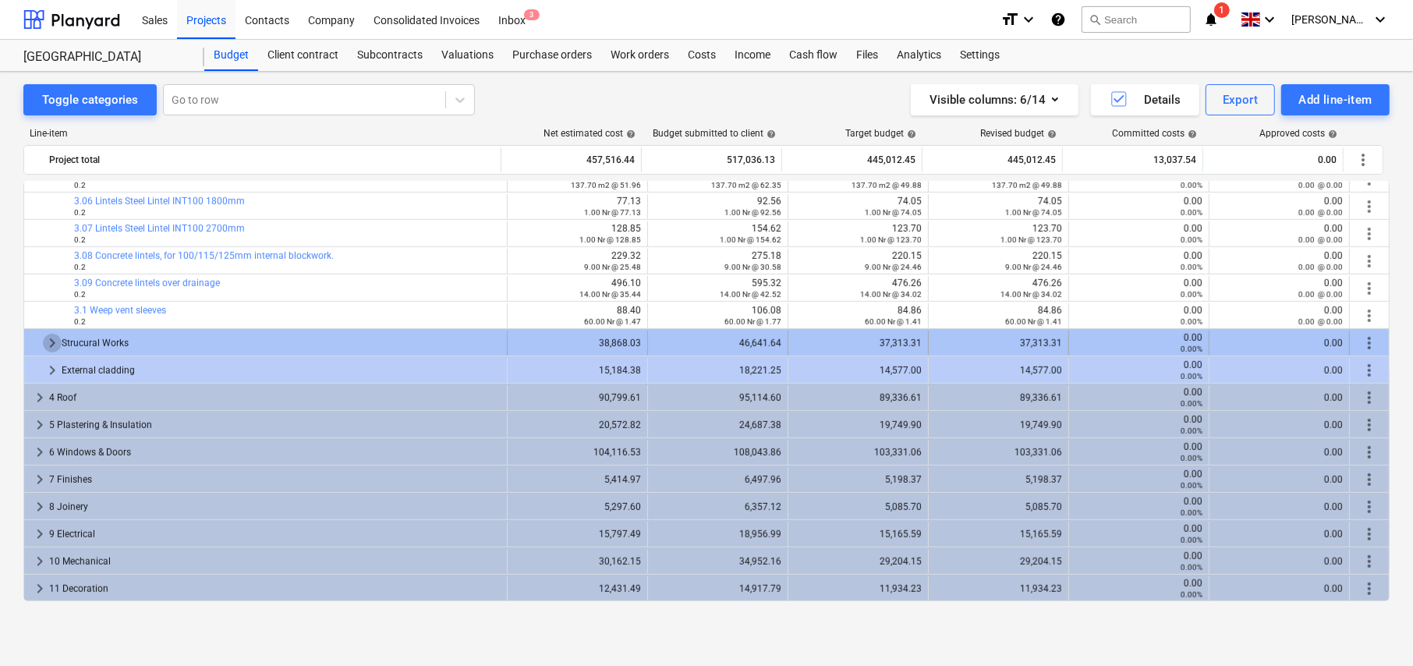
click at [53, 345] on span "keyboard_arrow_right" at bounding box center [52, 343] width 19 height 19
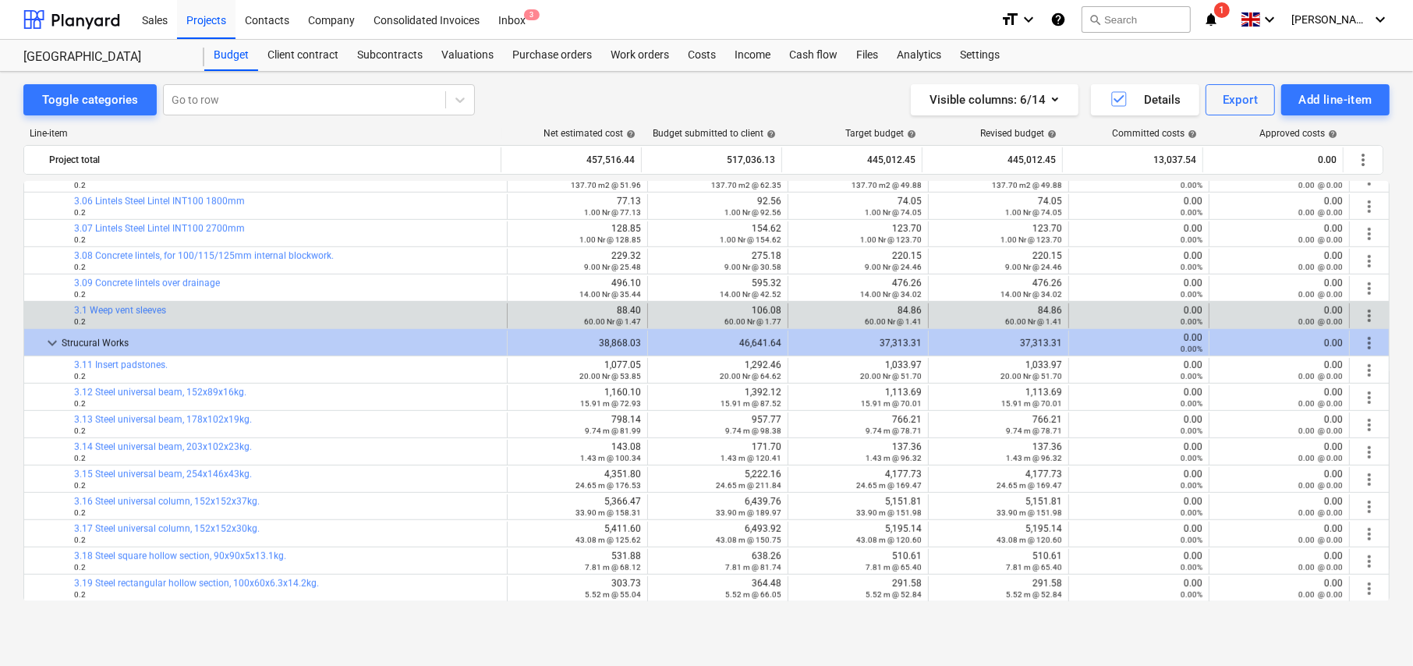
click at [1360, 313] on span "more_vert" at bounding box center [1369, 315] width 19 height 19
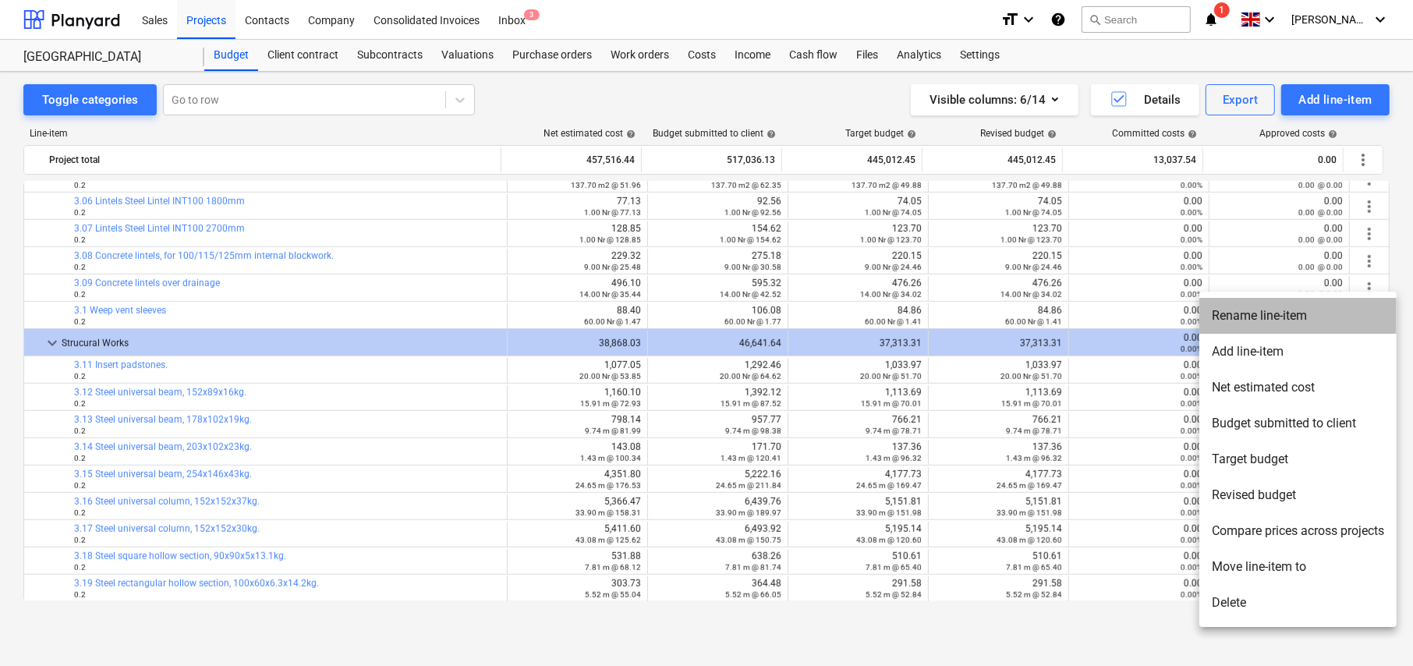
click at [1256, 318] on li "Rename line-item" at bounding box center [1297, 316] width 197 height 36
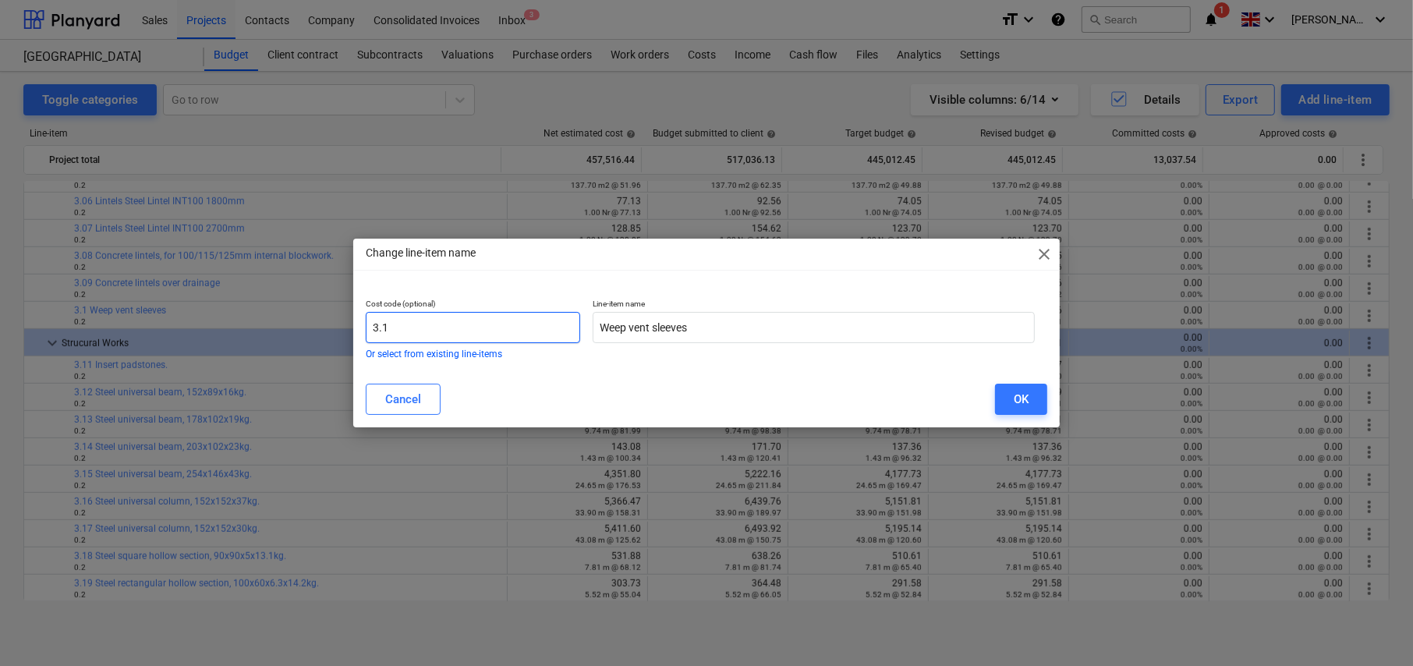
click at [496, 331] on input "3.1" at bounding box center [473, 327] width 214 height 31
click at [1029, 398] on button "OK" at bounding box center [1021, 399] width 52 height 31
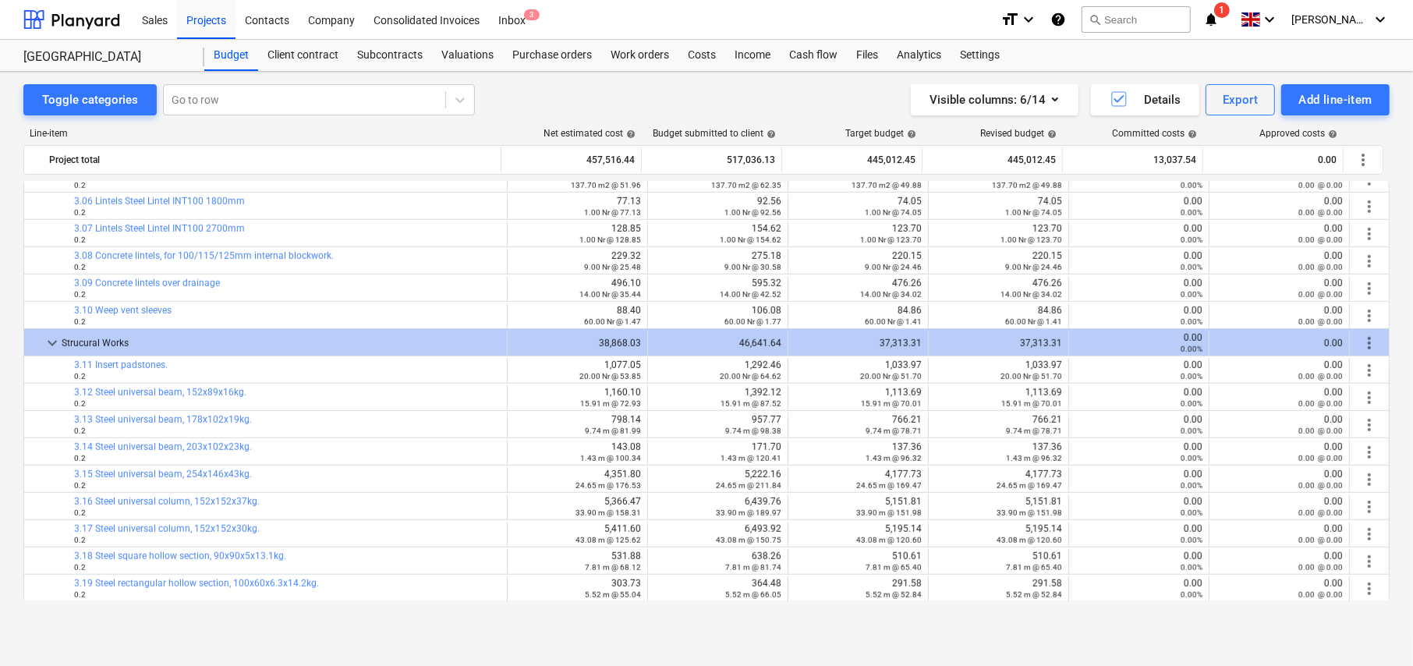
scroll to position [1155, 0]
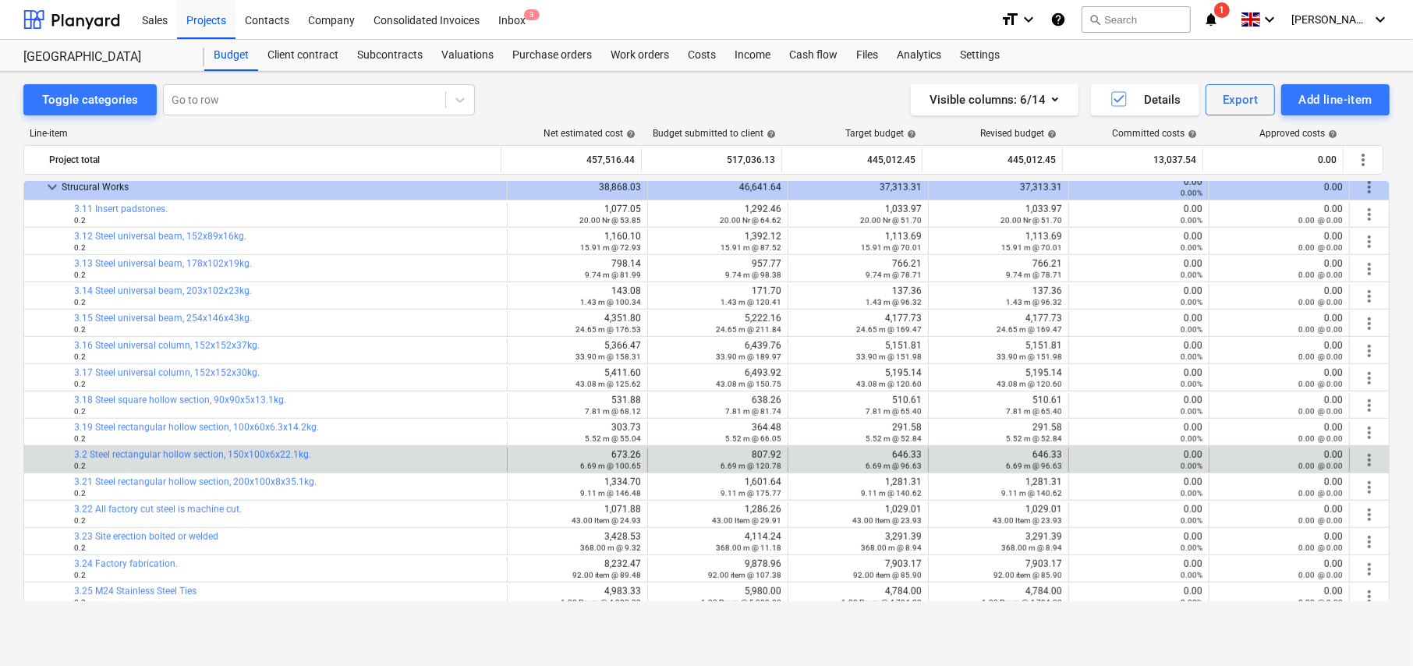
click at [1361, 459] on span "more_vert" at bounding box center [1369, 460] width 19 height 19
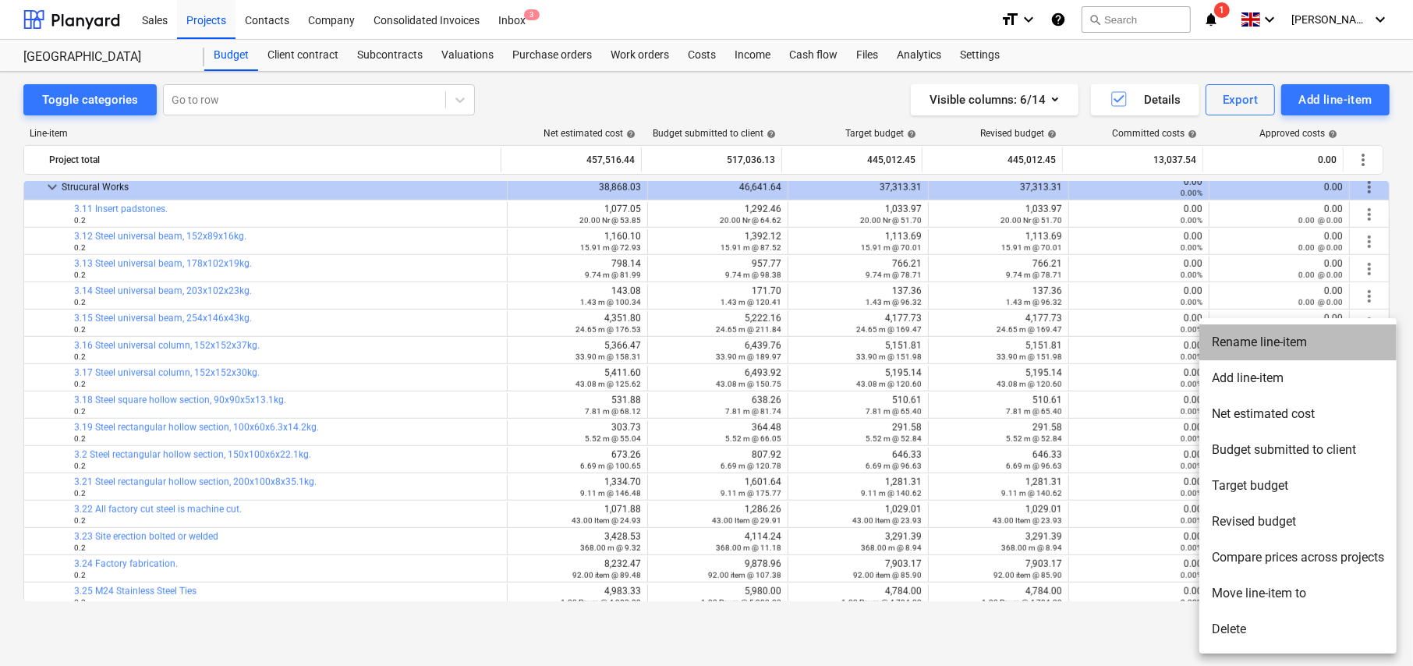
click at [1262, 345] on li "Rename line-item" at bounding box center [1297, 342] width 197 height 36
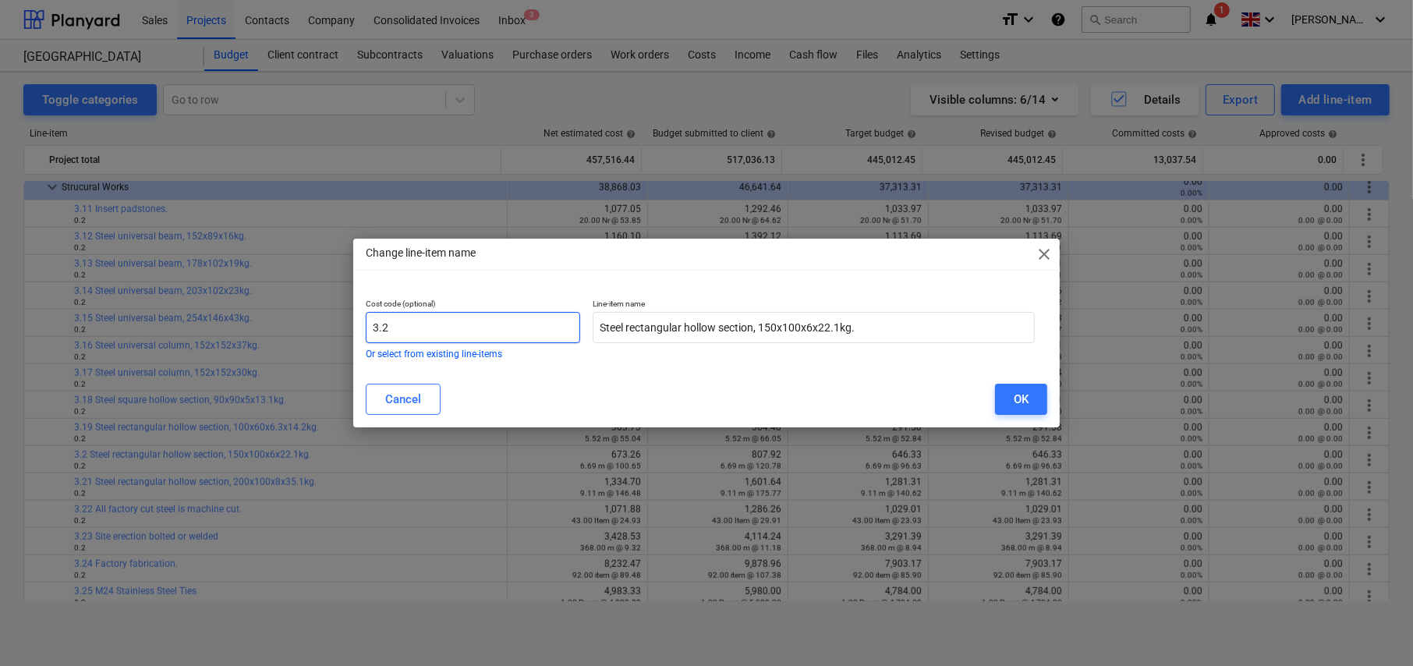
click at [460, 327] on input "3.2" at bounding box center [473, 327] width 214 height 31
click at [1016, 402] on div "OK" at bounding box center [1021, 399] width 15 height 20
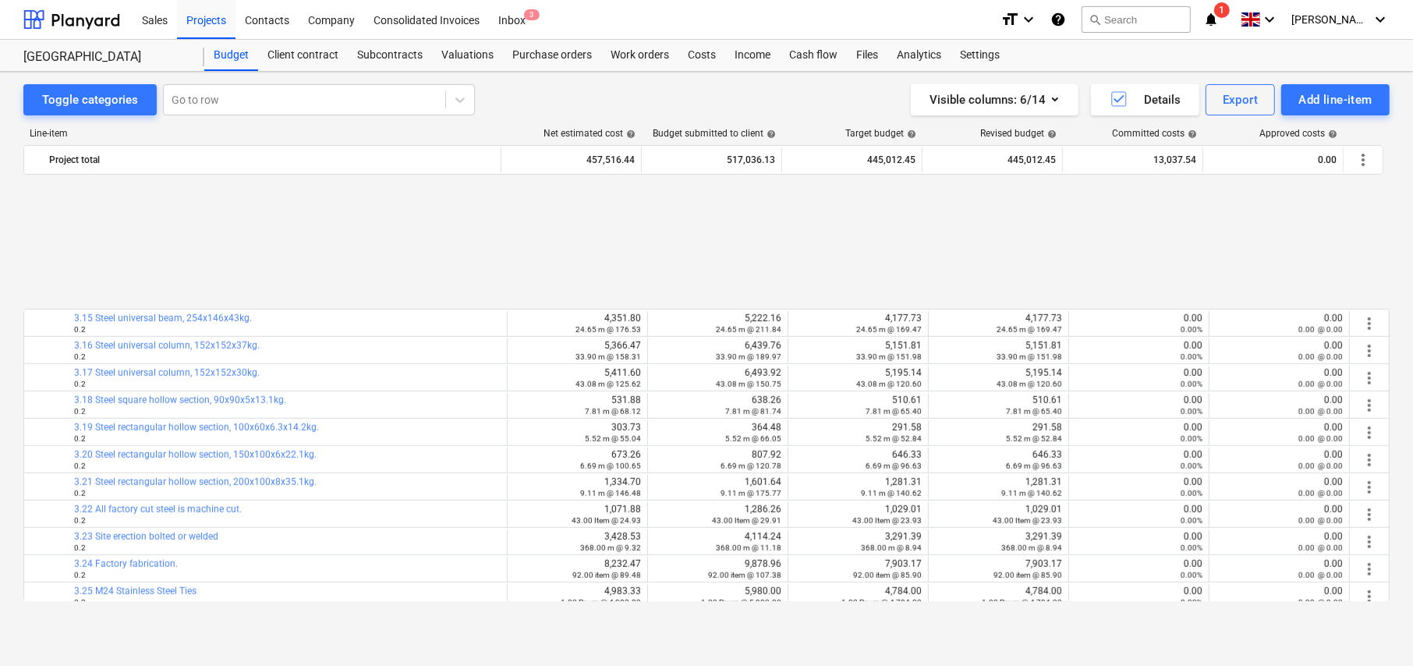
scroll to position [1311, 0]
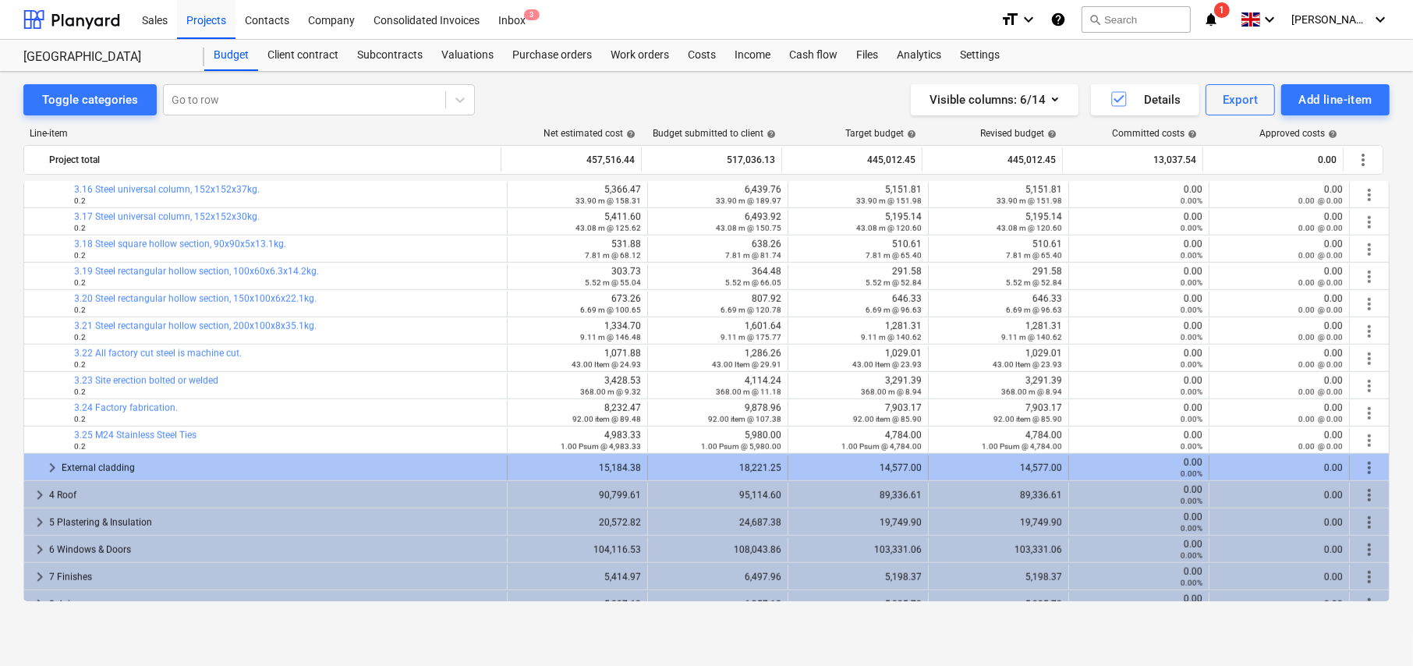
click at [52, 465] on span "keyboard_arrow_right" at bounding box center [52, 467] width 19 height 19
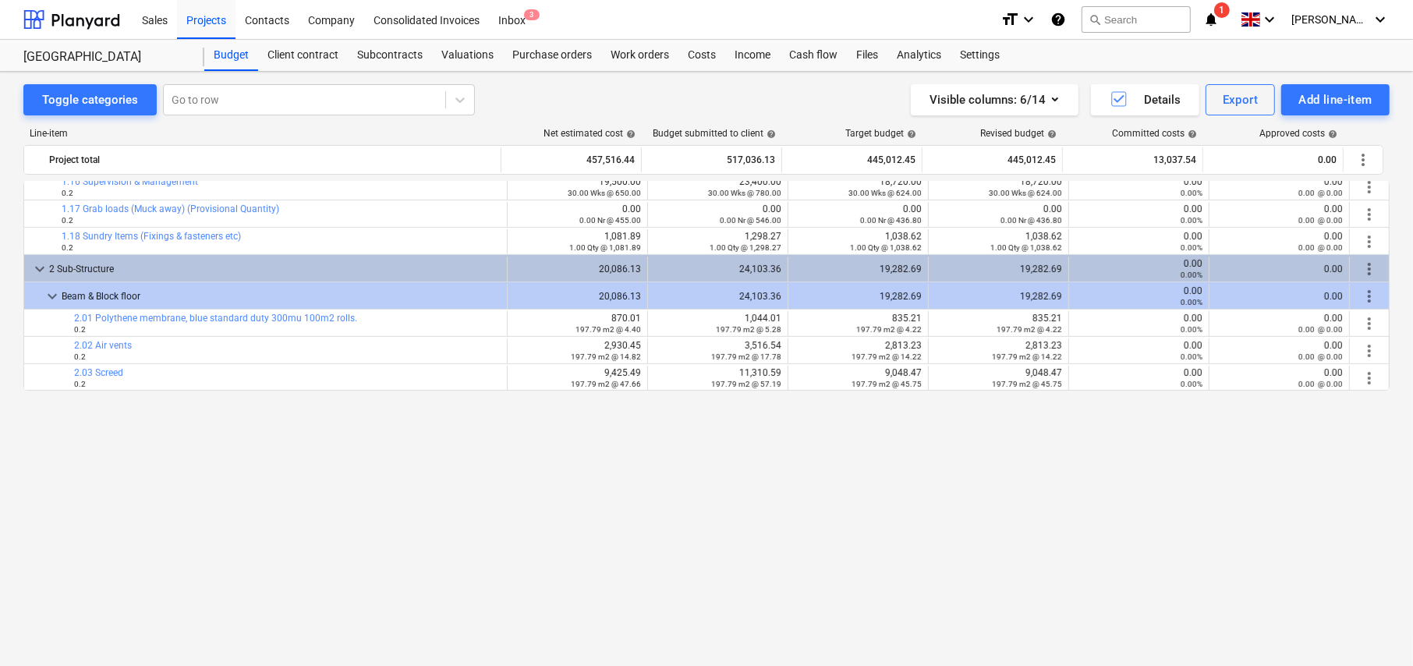
scroll to position [215, 0]
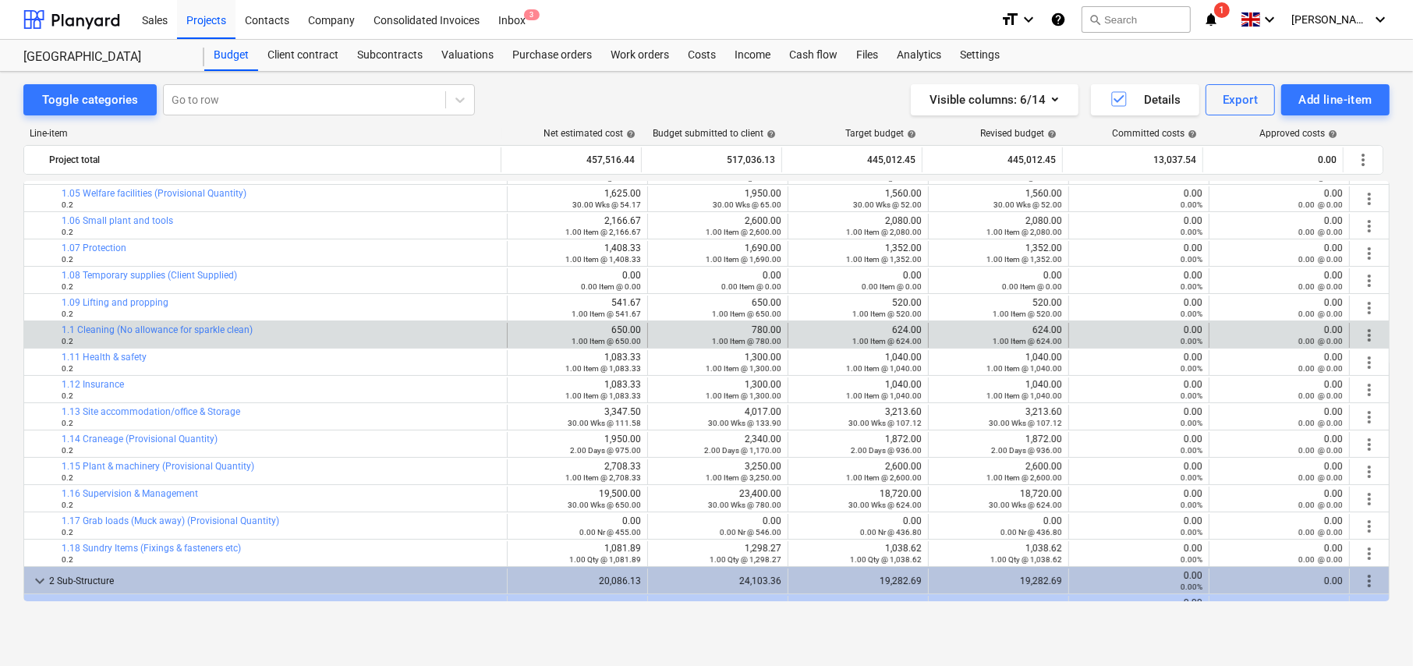
click at [1364, 330] on span "more_vert" at bounding box center [1369, 335] width 19 height 19
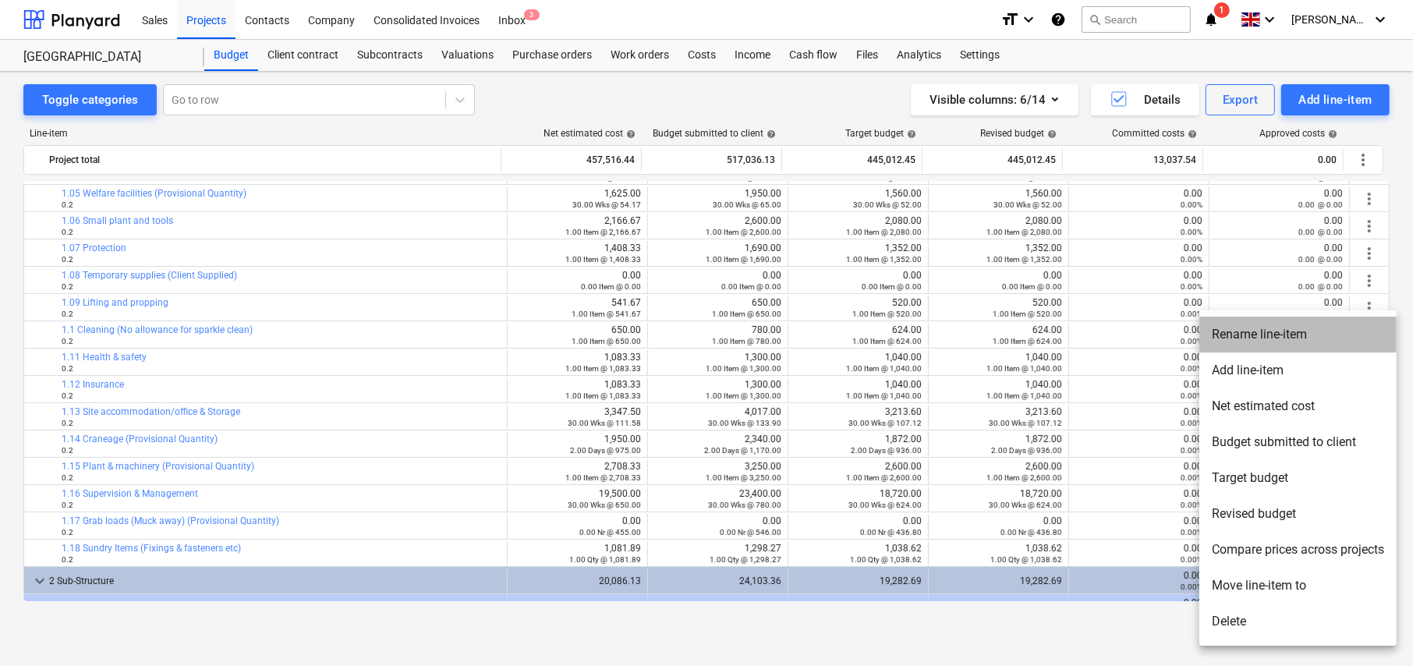
click at [1266, 342] on li "Rename line-item" at bounding box center [1297, 335] width 197 height 36
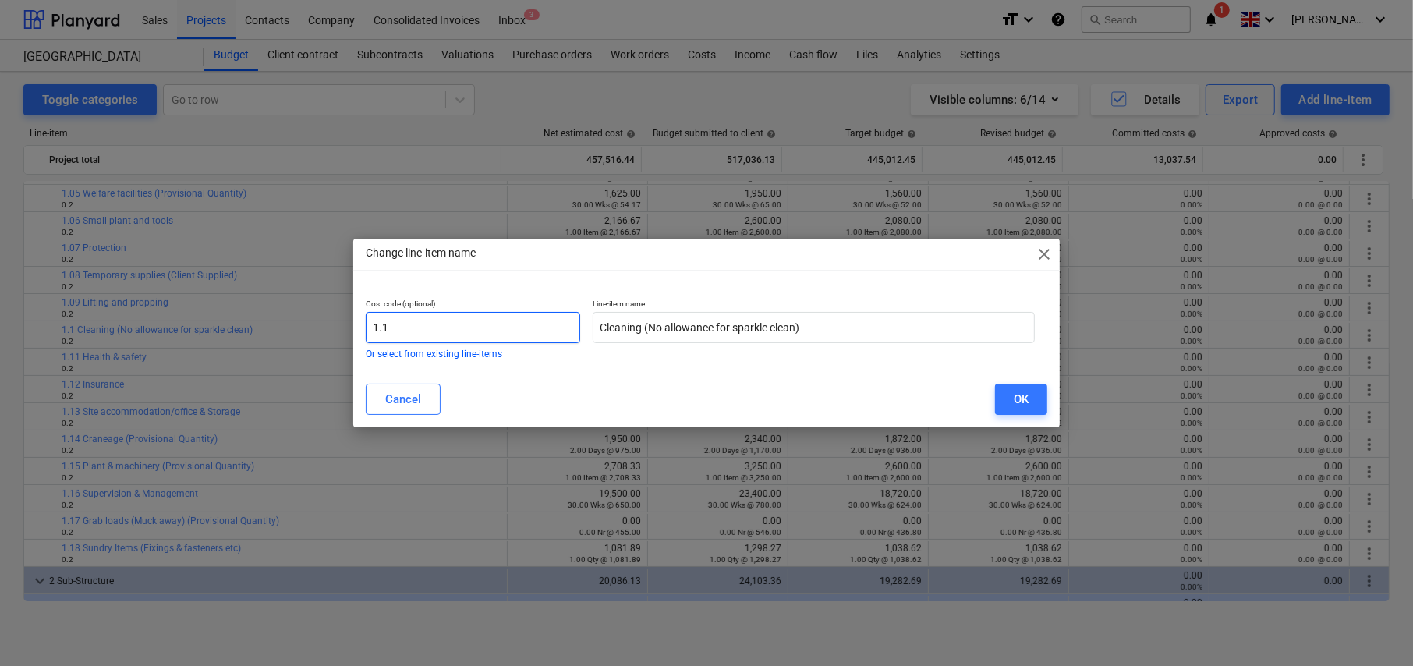
click at [526, 332] on input "1.1" at bounding box center [473, 327] width 214 height 31
click at [1018, 407] on div "OK" at bounding box center [1021, 399] width 15 height 20
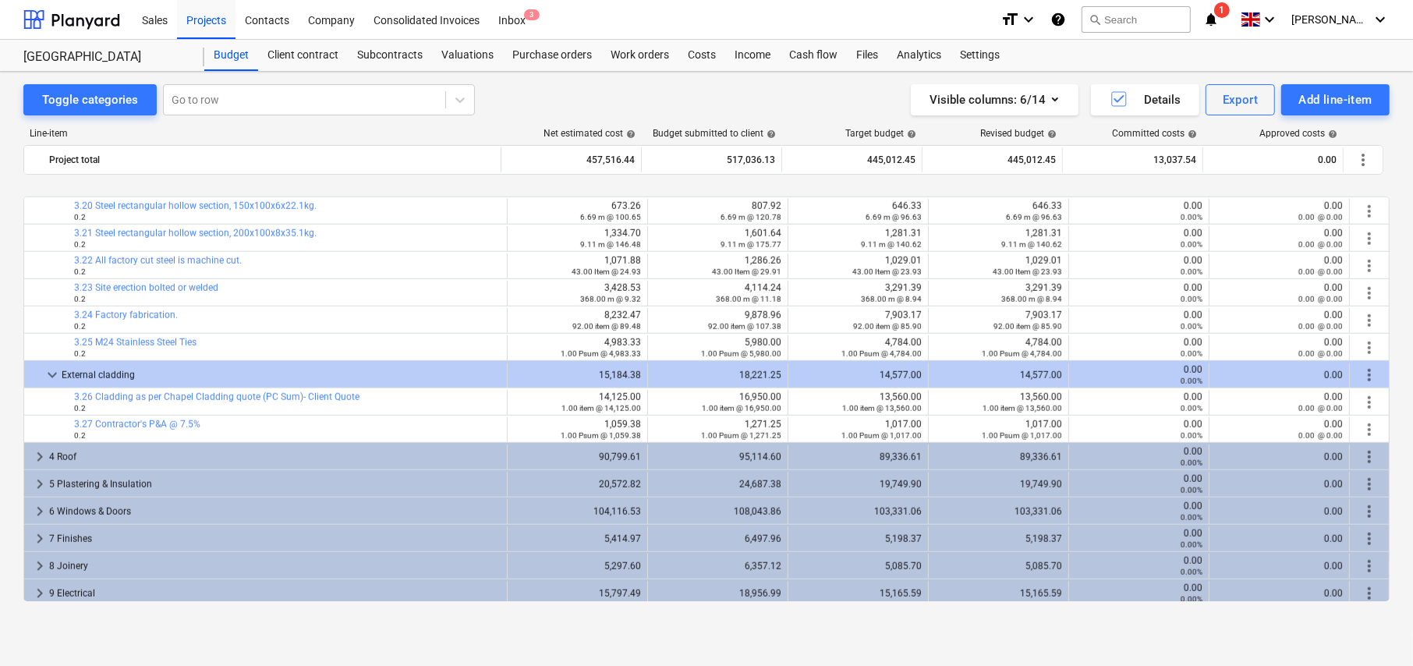
scroll to position [1463, 0]
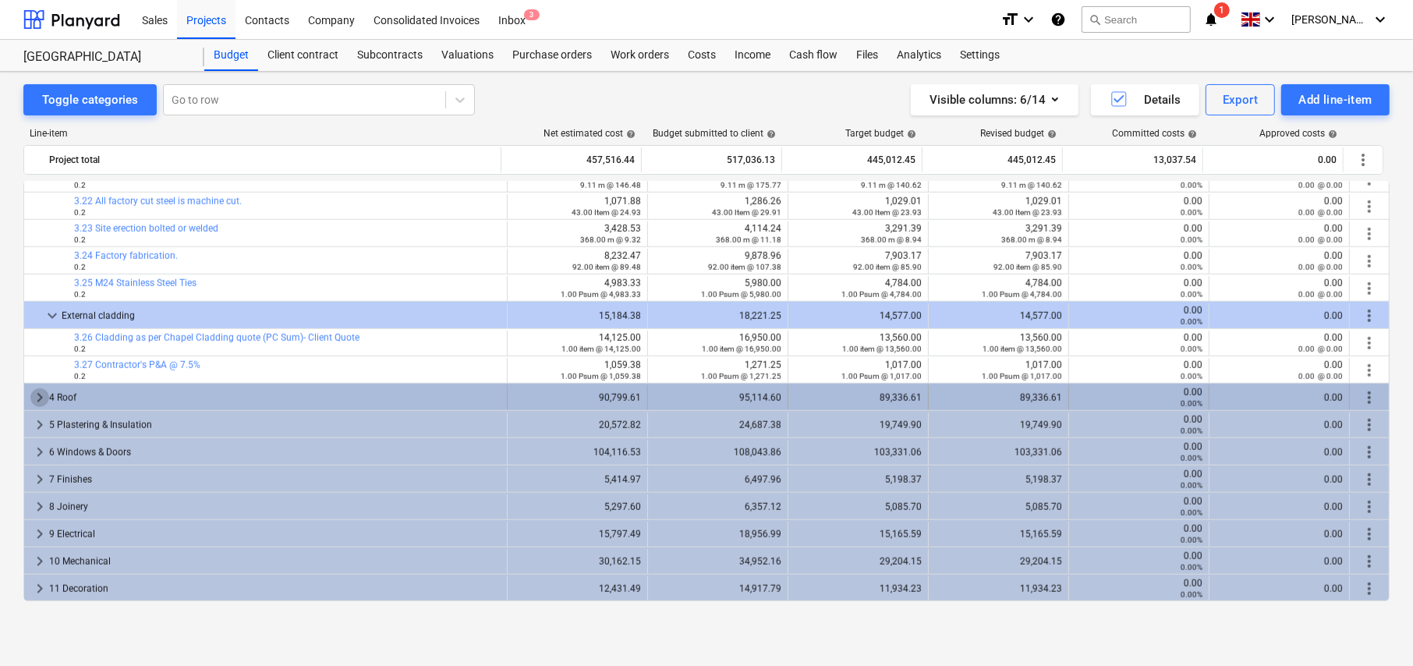
click at [38, 398] on span "keyboard_arrow_right" at bounding box center [39, 397] width 19 height 19
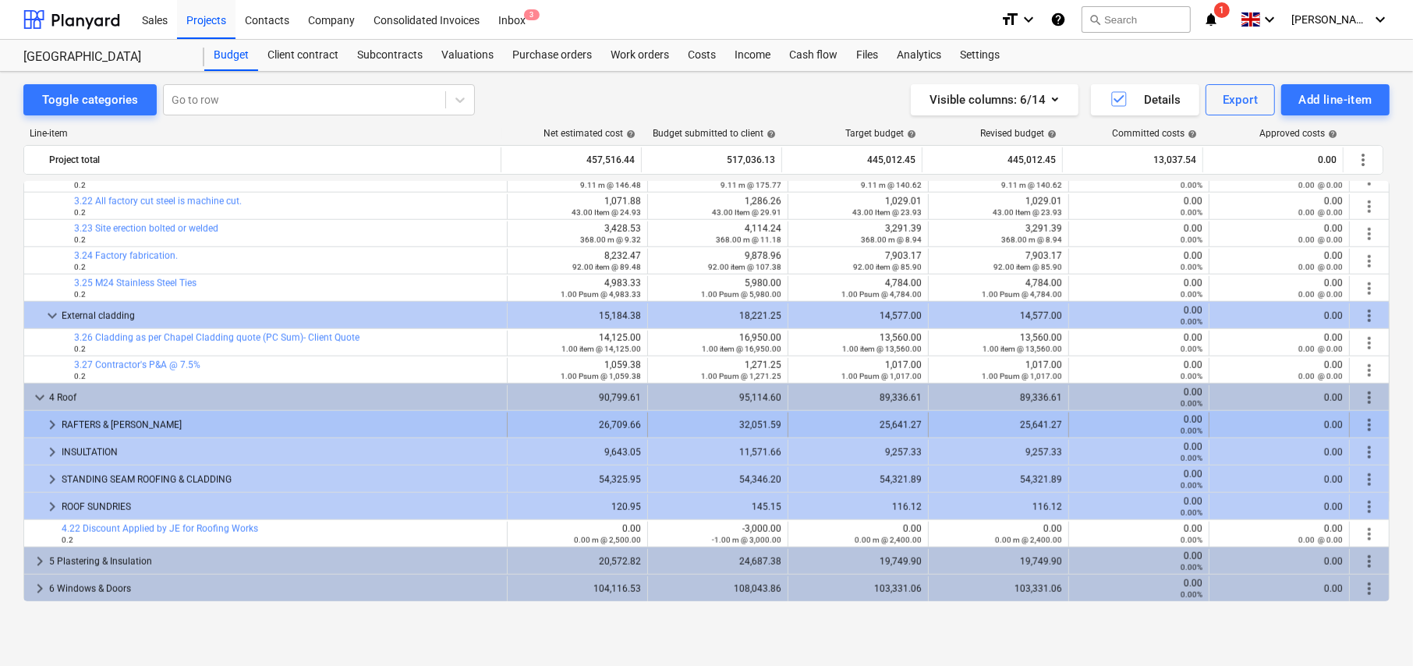
click at [52, 420] on span "keyboard_arrow_right" at bounding box center [52, 425] width 19 height 19
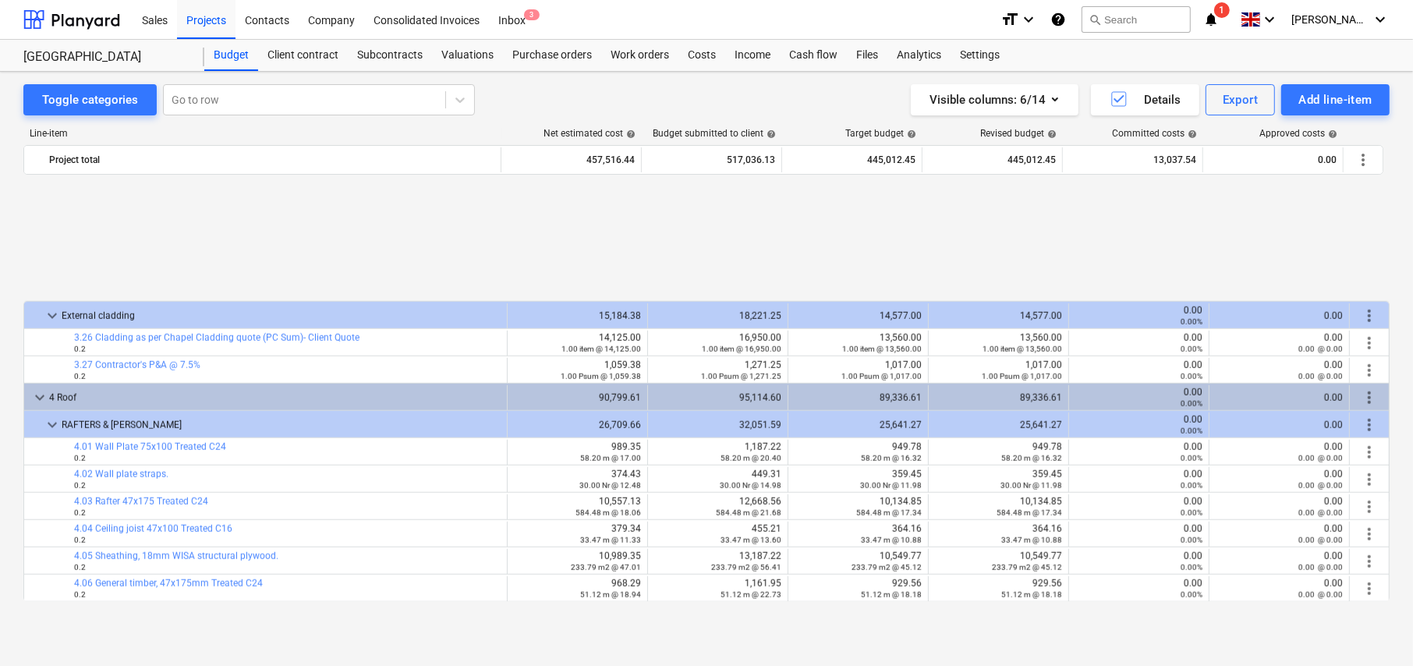
scroll to position [1619, 0]
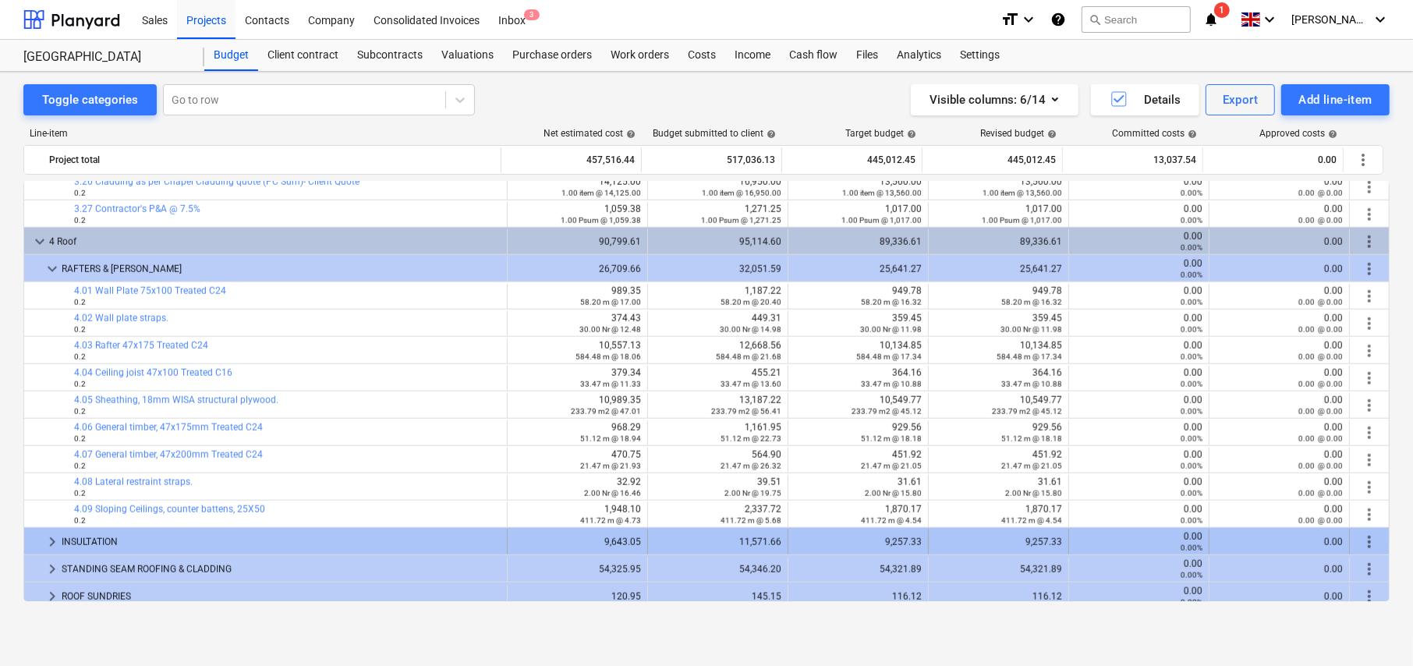
click at [51, 539] on span "keyboard_arrow_right" at bounding box center [52, 541] width 19 height 19
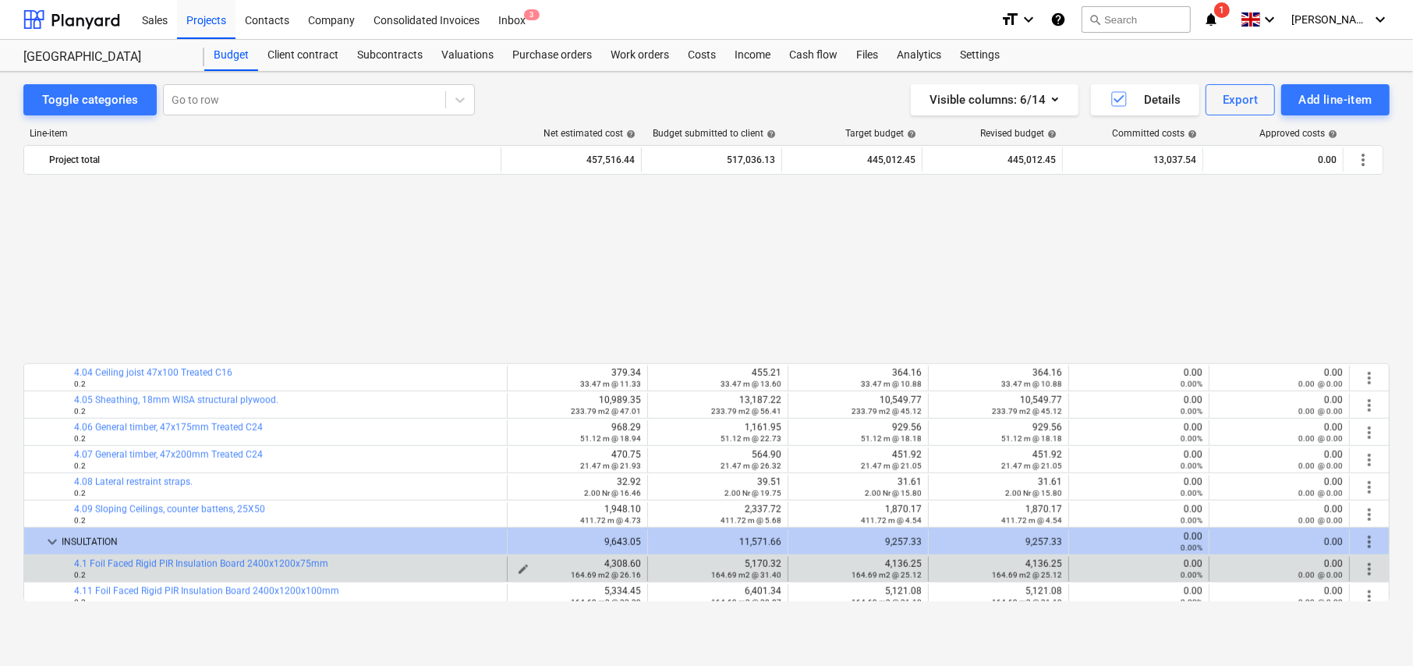
scroll to position [1852, 0]
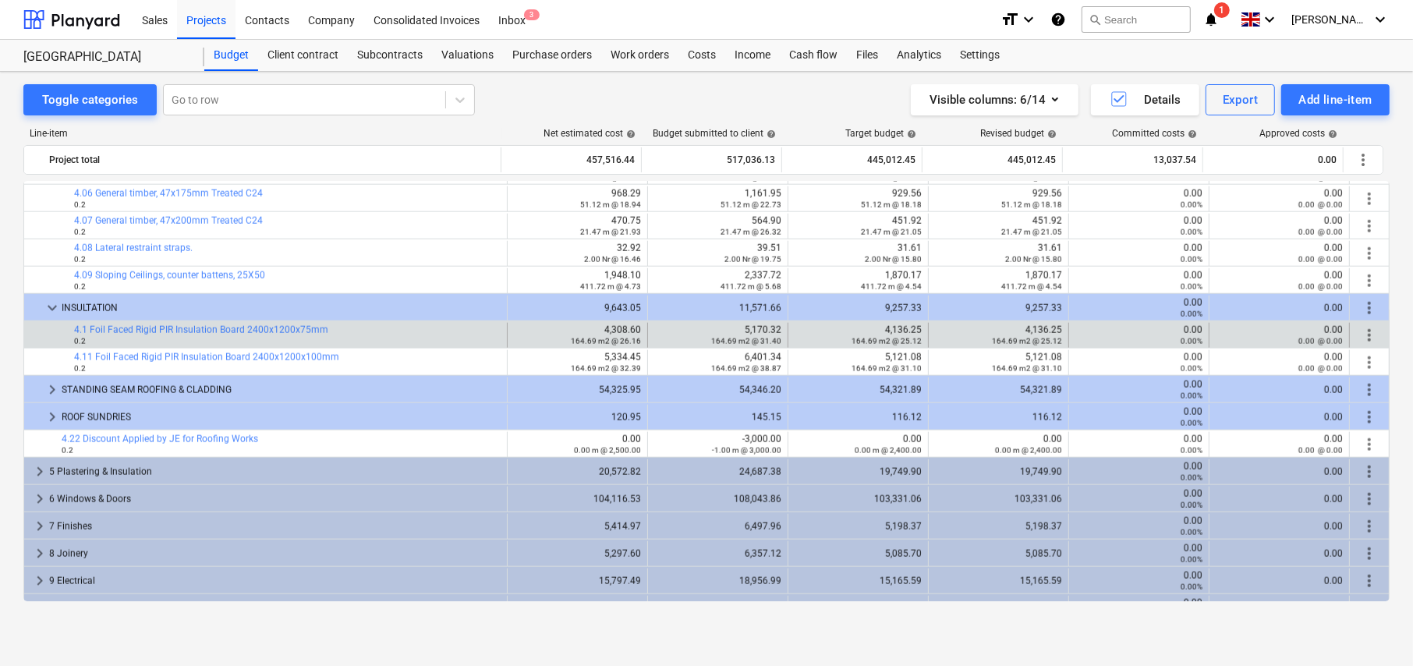
click at [1362, 331] on span "more_vert" at bounding box center [1369, 335] width 19 height 19
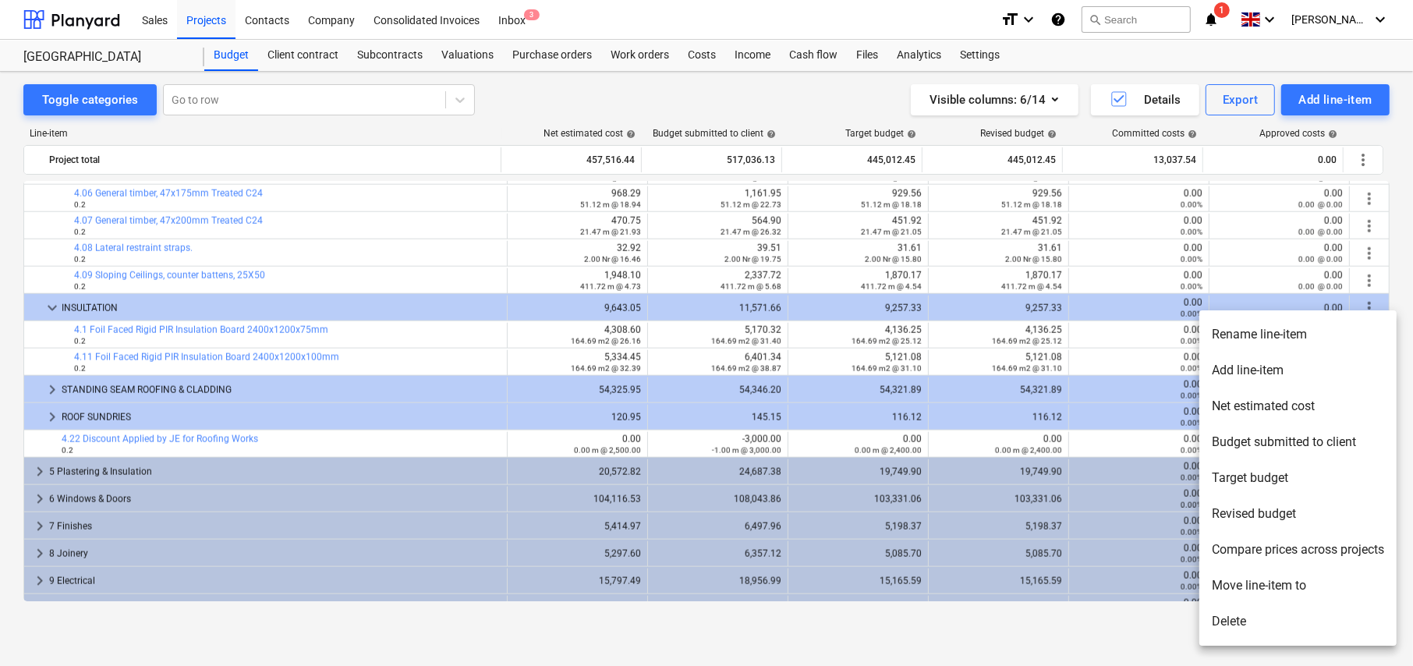
click at [1249, 337] on li "Rename line-item" at bounding box center [1297, 335] width 197 height 36
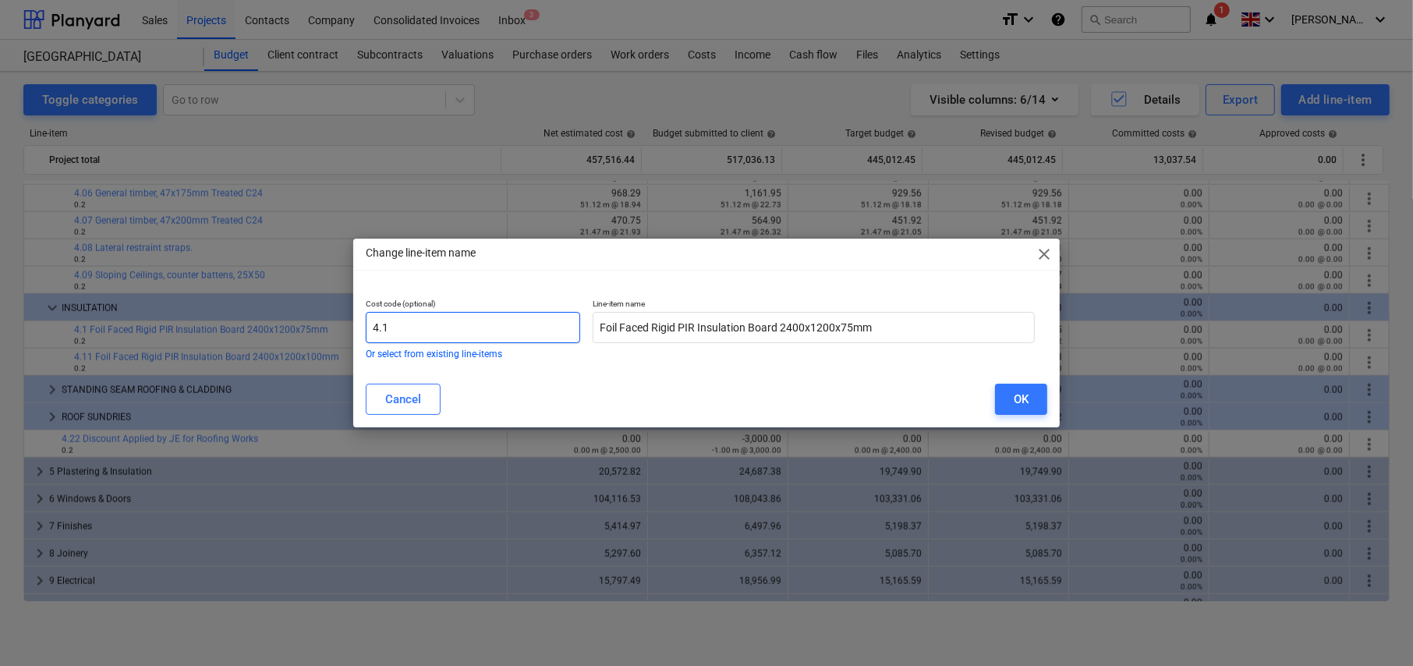
click at [490, 320] on input "4.1" at bounding box center [473, 327] width 214 height 31
click at [1012, 401] on button "OK" at bounding box center [1021, 399] width 52 height 31
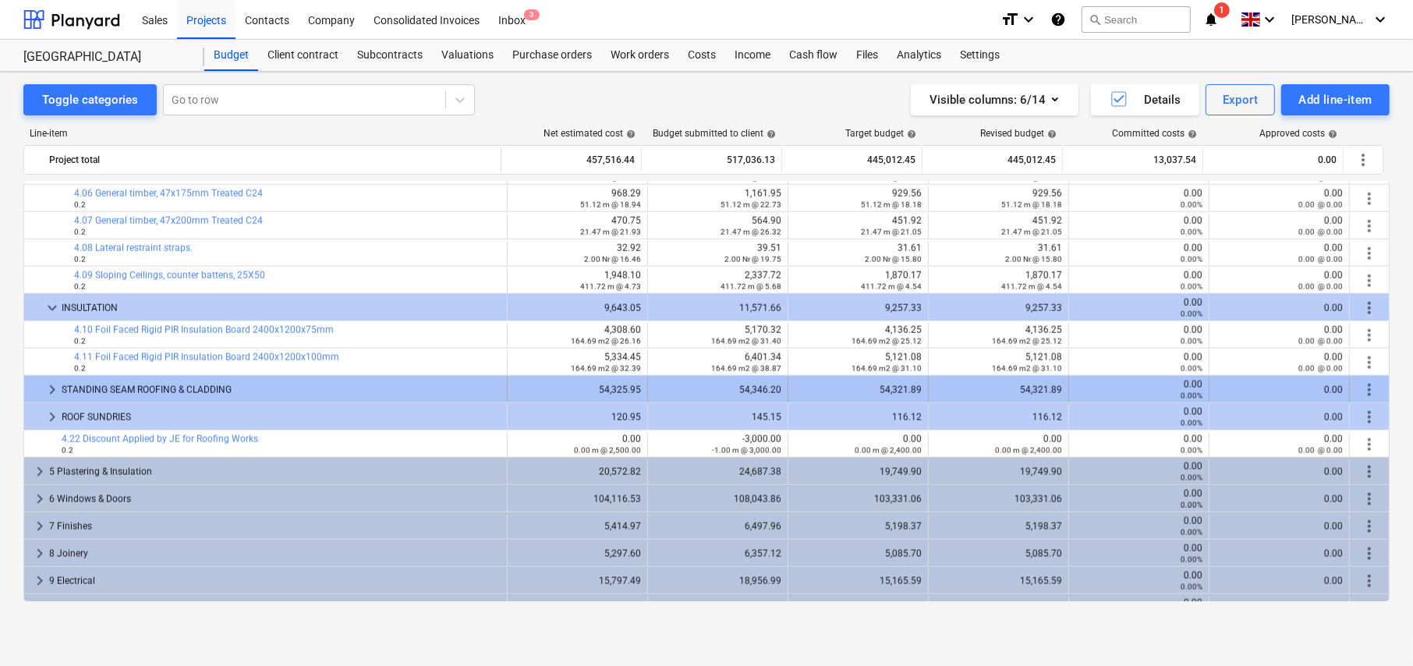
click at [48, 388] on span "keyboard_arrow_right" at bounding box center [52, 389] width 19 height 19
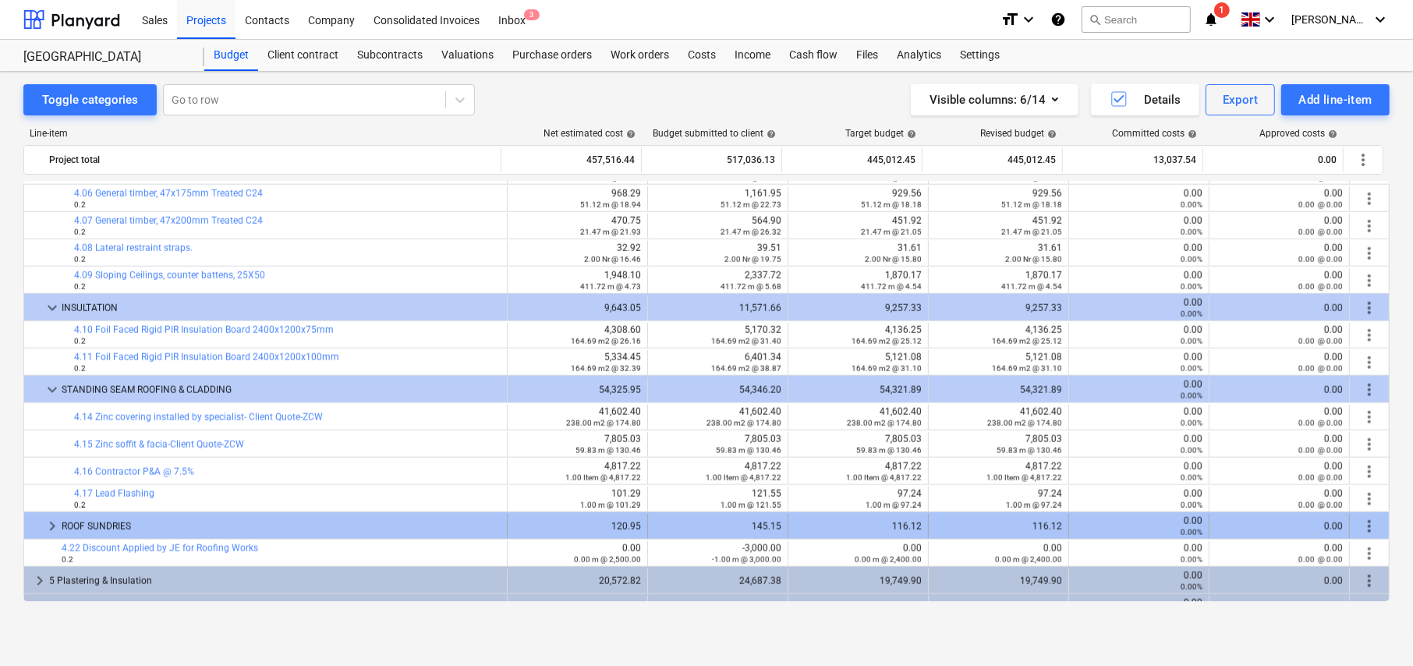
click at [47, 521] on span "keyboard_arrow_right" at bounding box center [52, 526] width 19 height 19
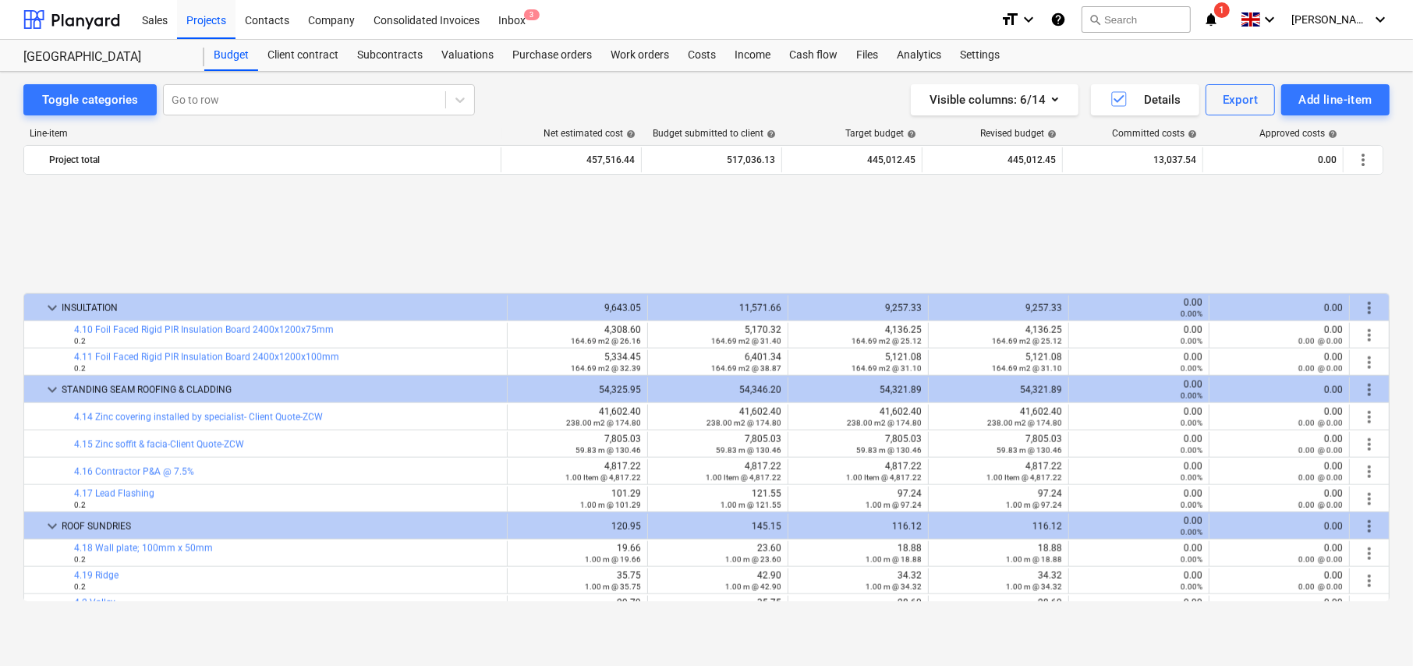
scroll to position [2008, 0]
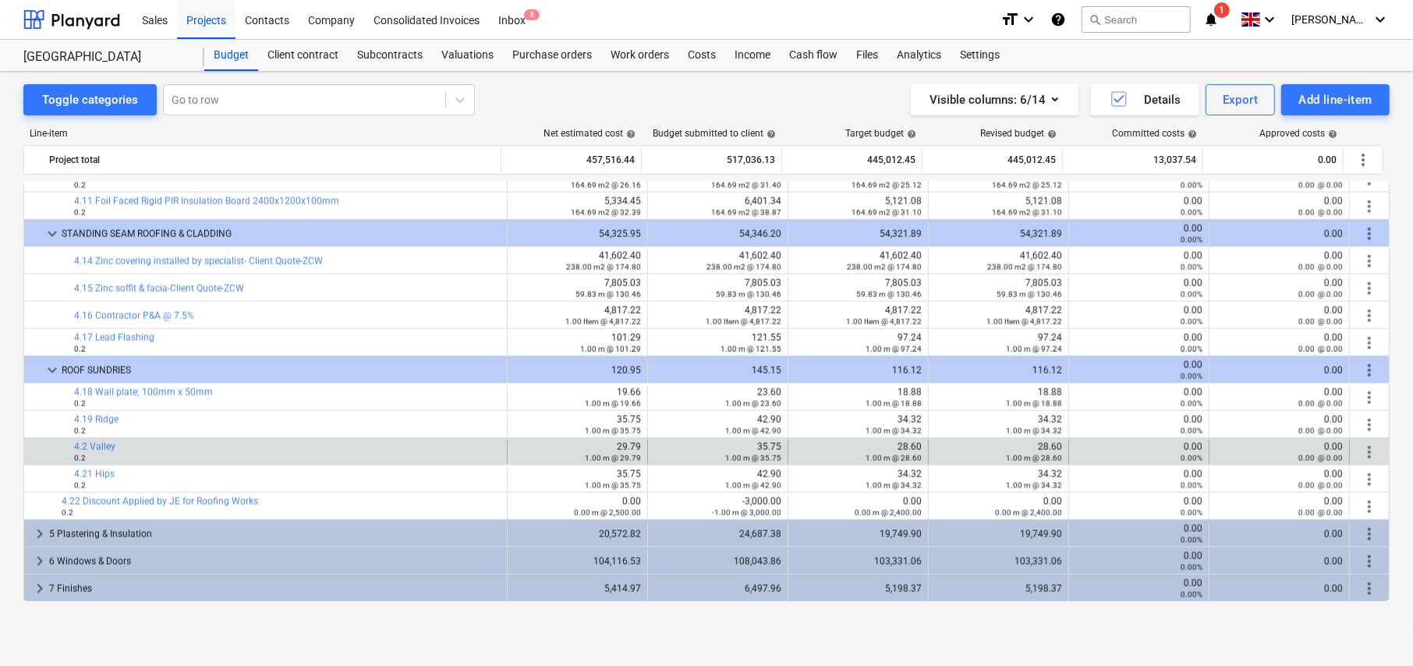
click at [1365, 453] on span "more_vert" at bounding box center [1369, 452] width 19 height 19
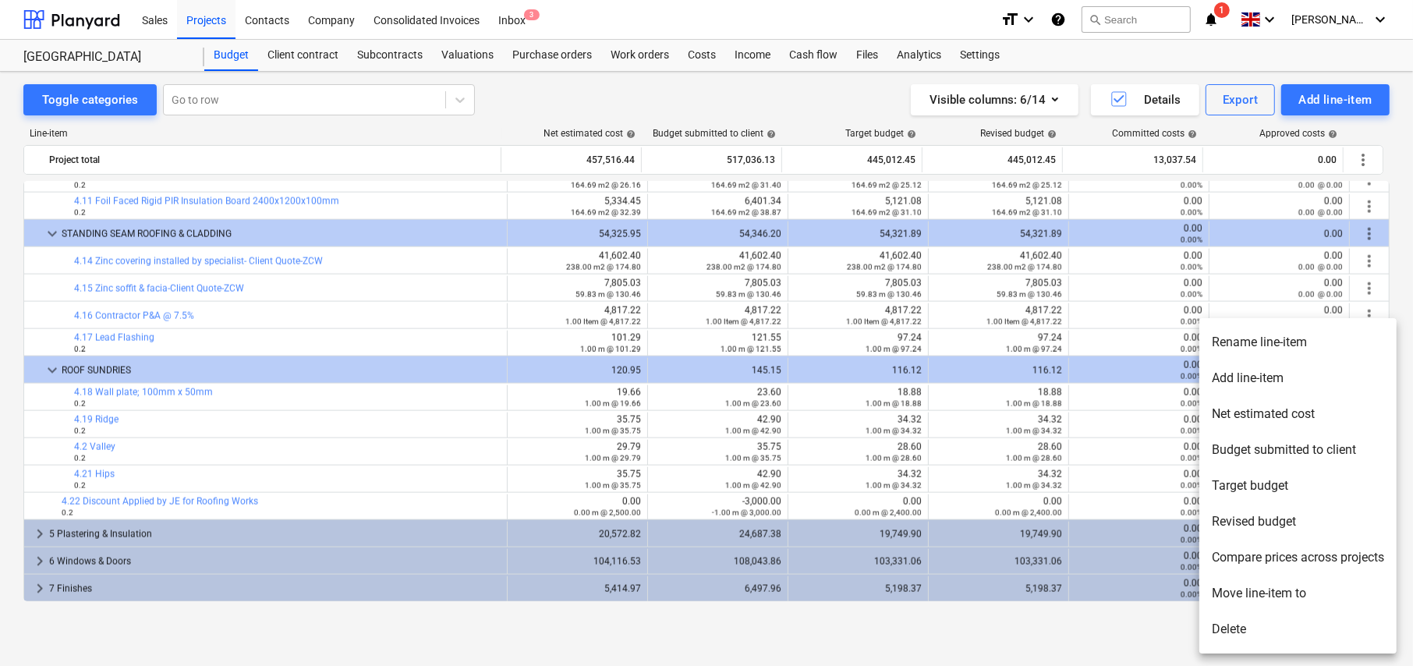
click at [1260, 341] on li "Rename line-item" at bounding box center [1297, 342] width 197 height 36
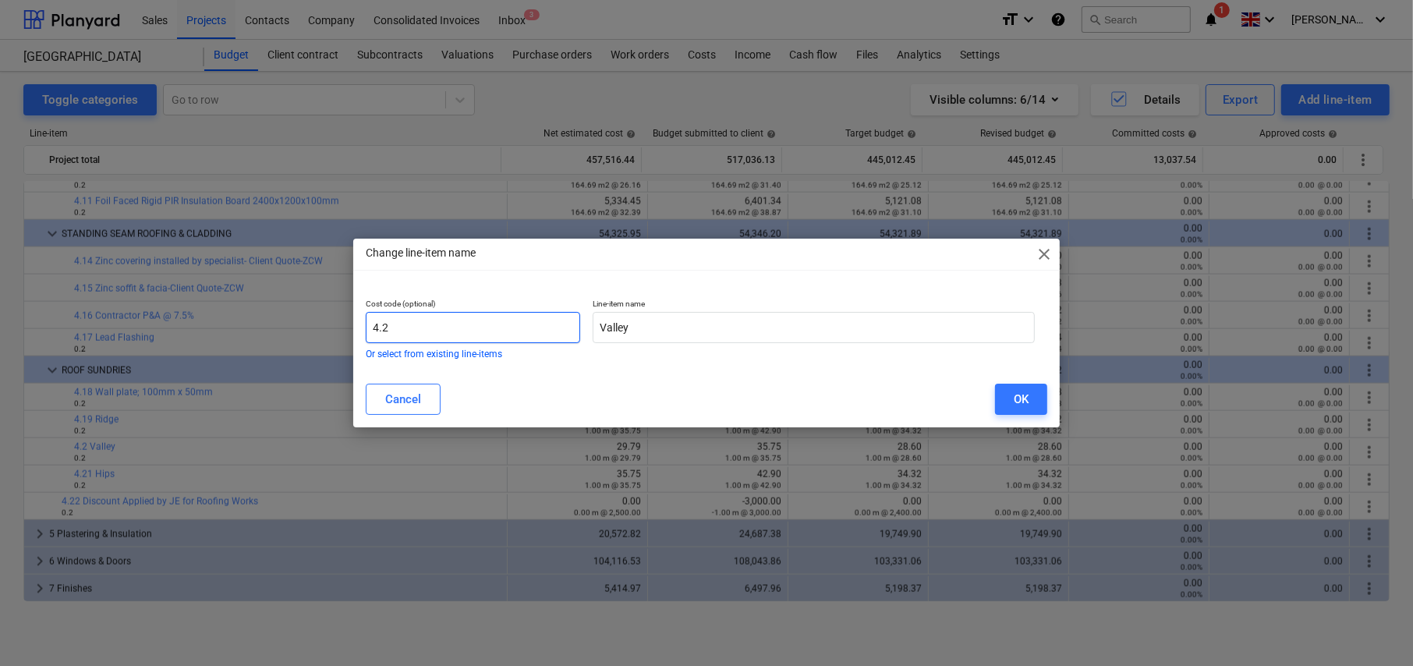
click at [483, 331] on input "4.2" at bounding box center [473, 327] width 214 height 31
click at [1007, 399] on button "OK" at bounding box center [1021, 399] width 52 height 31
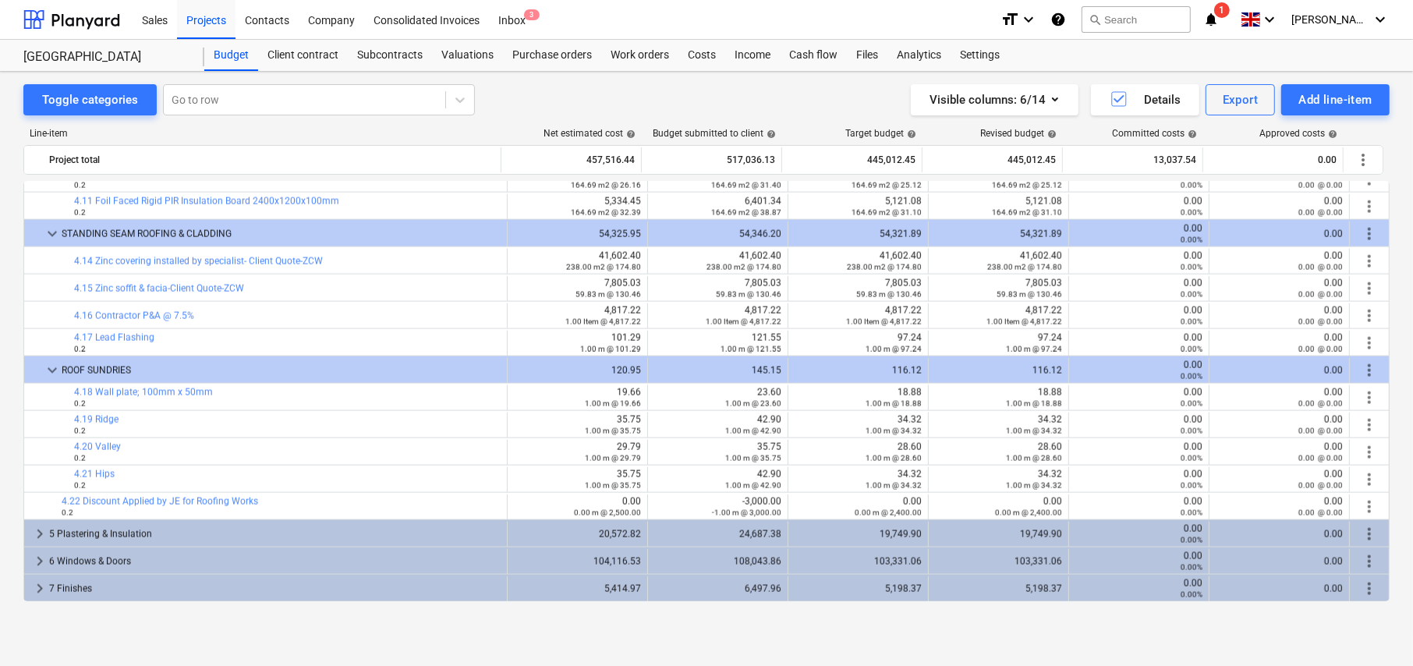
scroll to position [2086, 0]
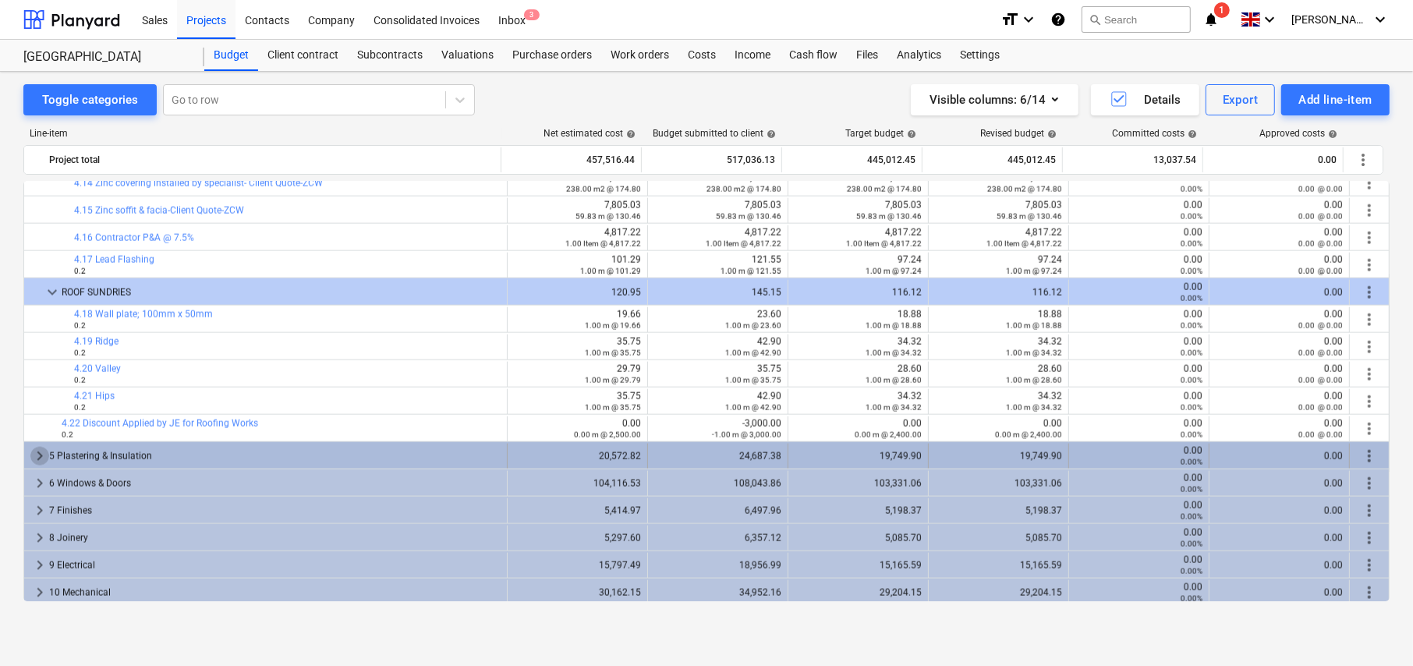
click at [35, 457] on span "keyboard_arrow_right" at bounding box center [39, 456] width 19 height 19
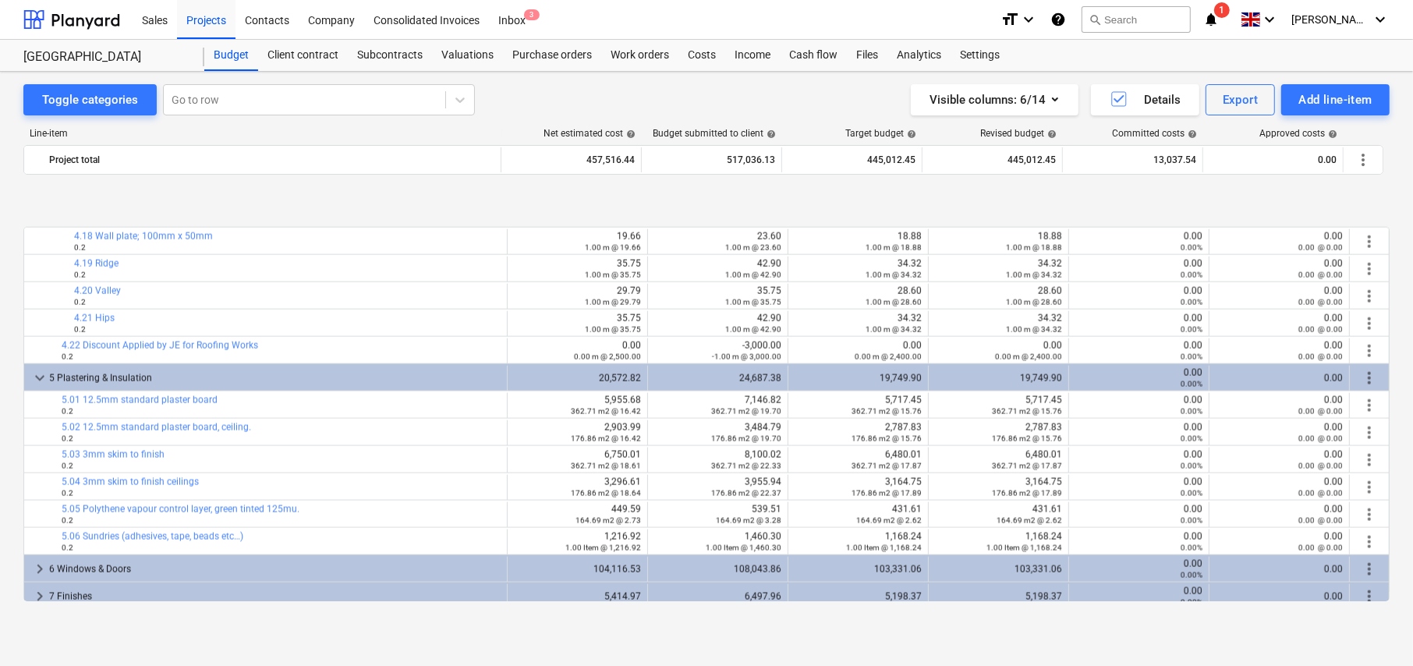
scroll to position [2242, 0]
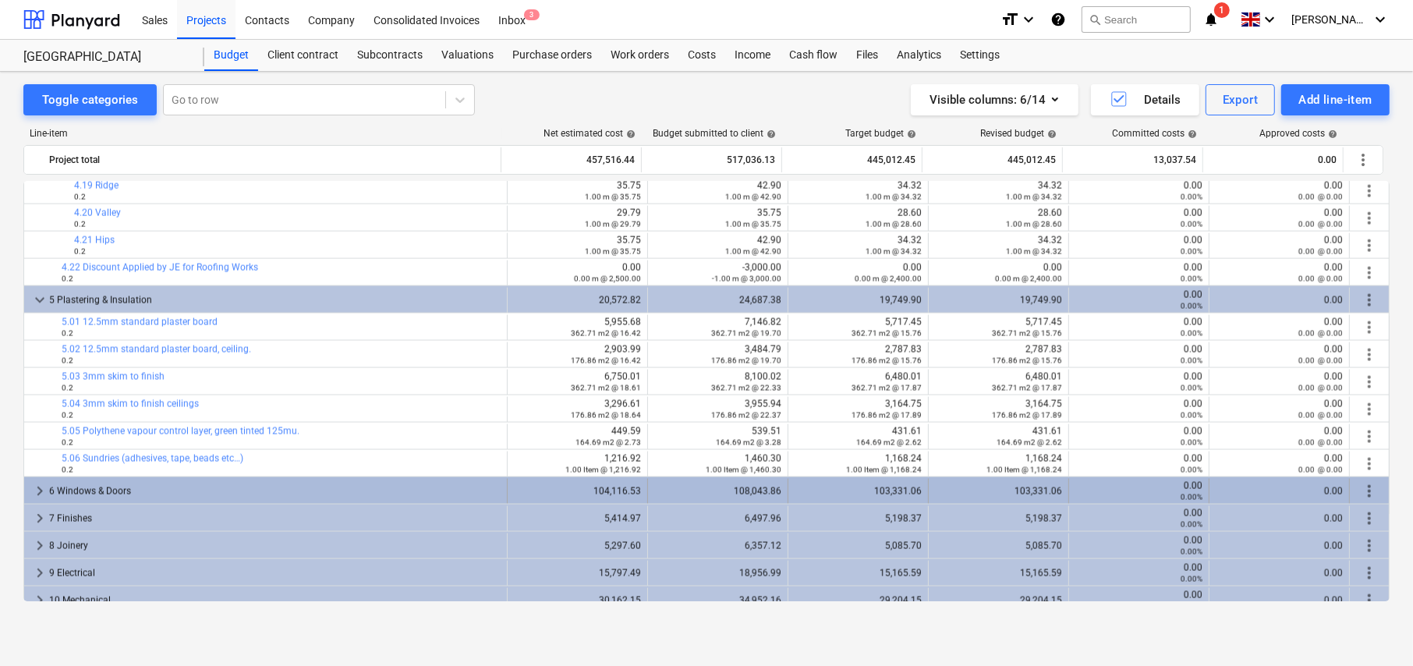
click at [40, 490] on span "keyboard_arrow_right" at bounding box center [39, 491] width 19 height 19
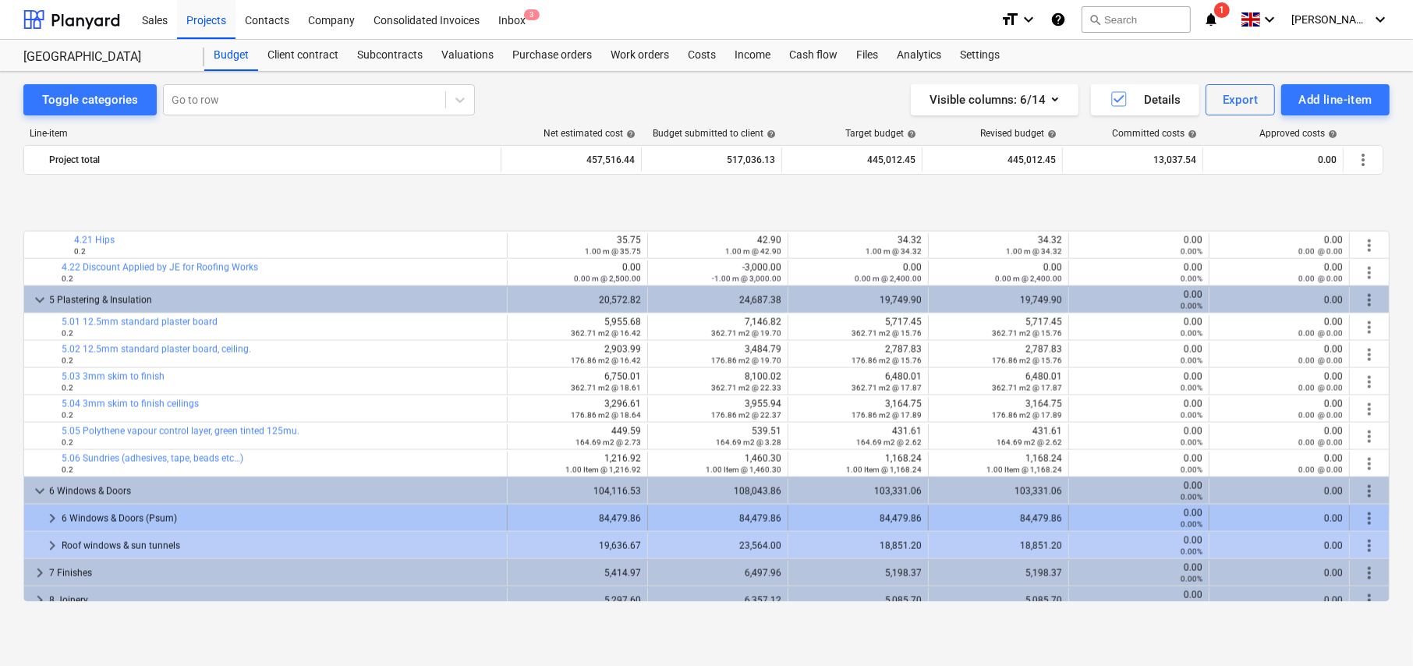
scroll to position [2320, 0]
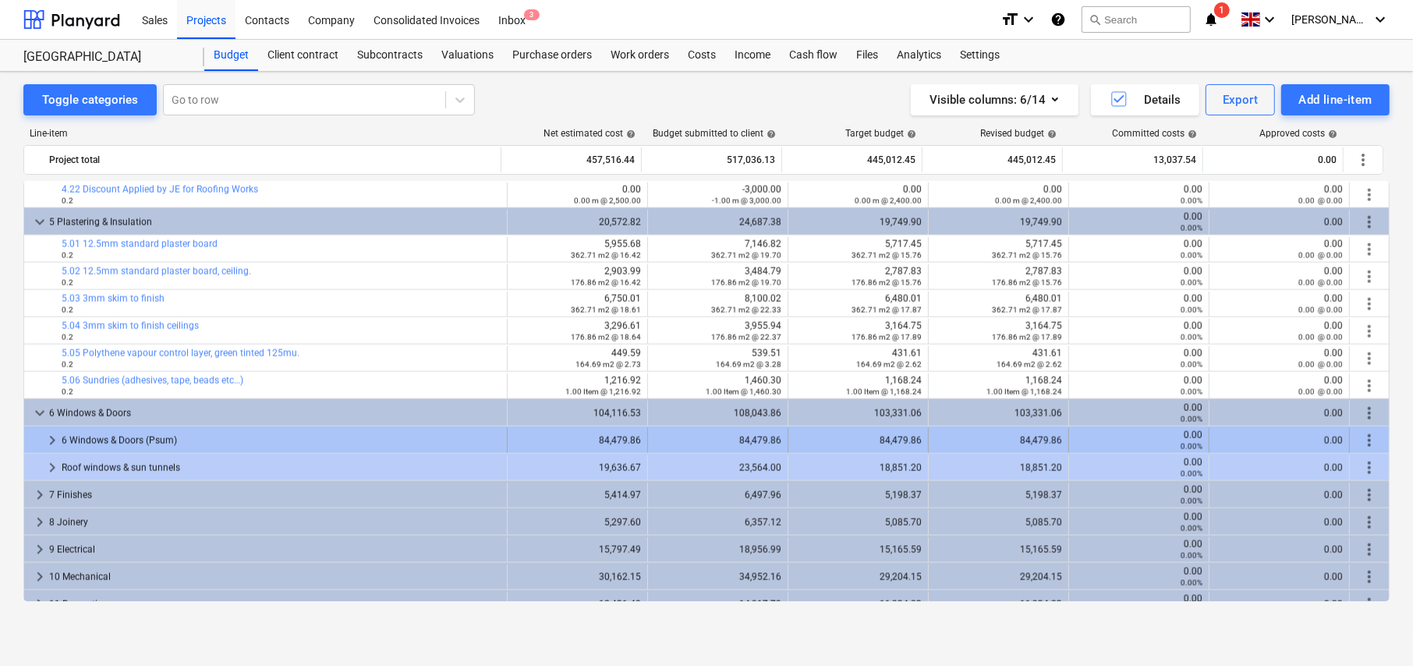
click at [51, 441] on span "keyboard_arrow_right" at bounding box center [52, 440] width 19 height 19
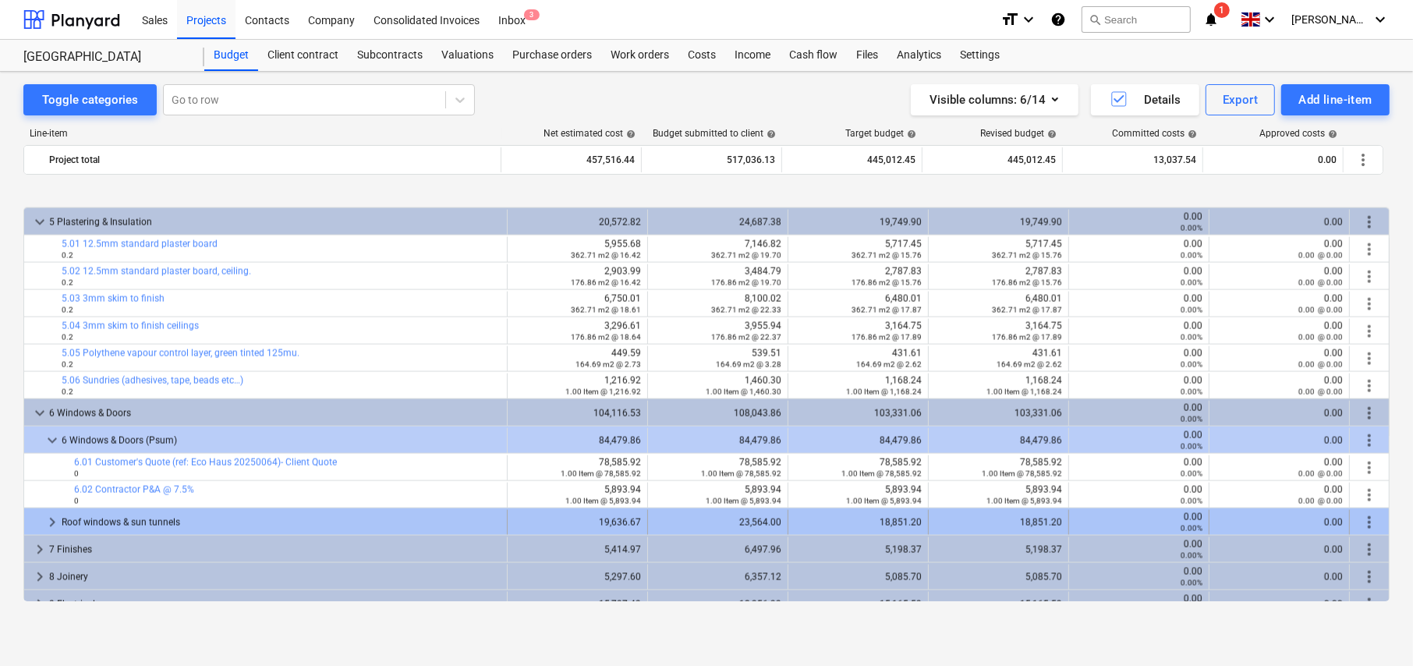
scroll to position [2390, 0]
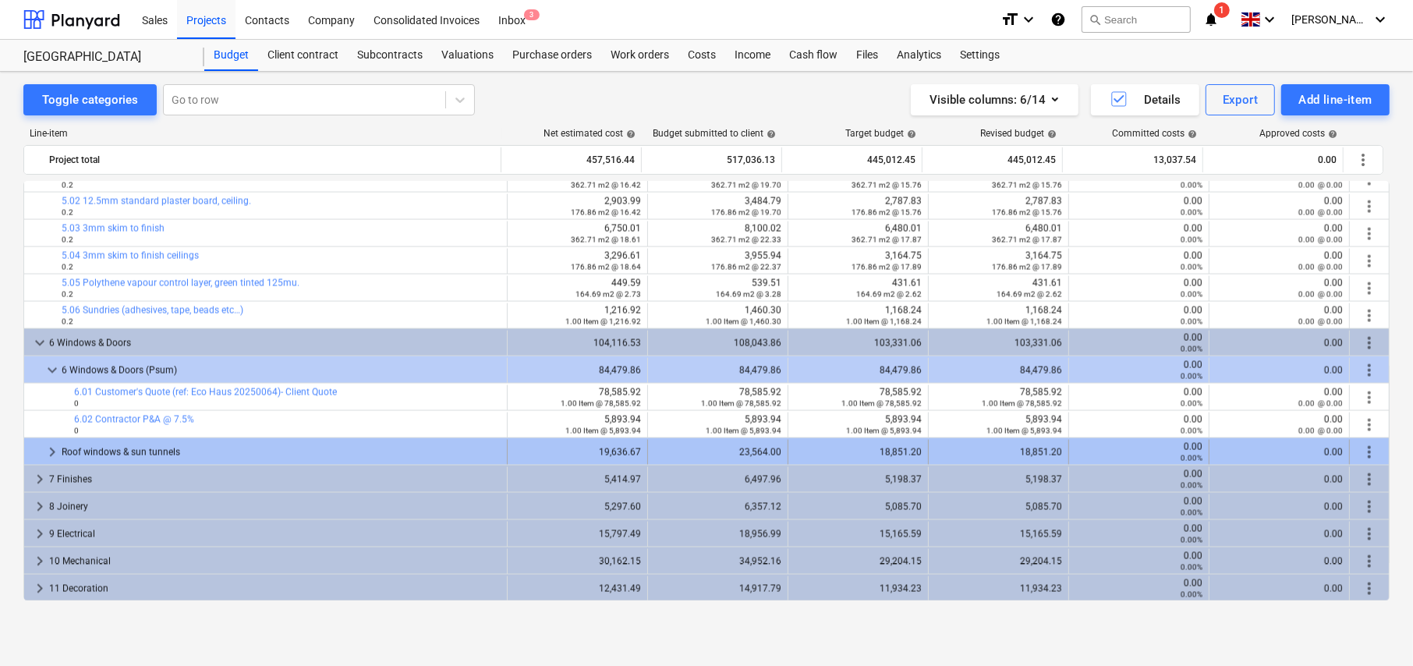
click at [54, 451] on span "keyboard_arrow_right" at bounding box center [52, 452] width 19 height 19
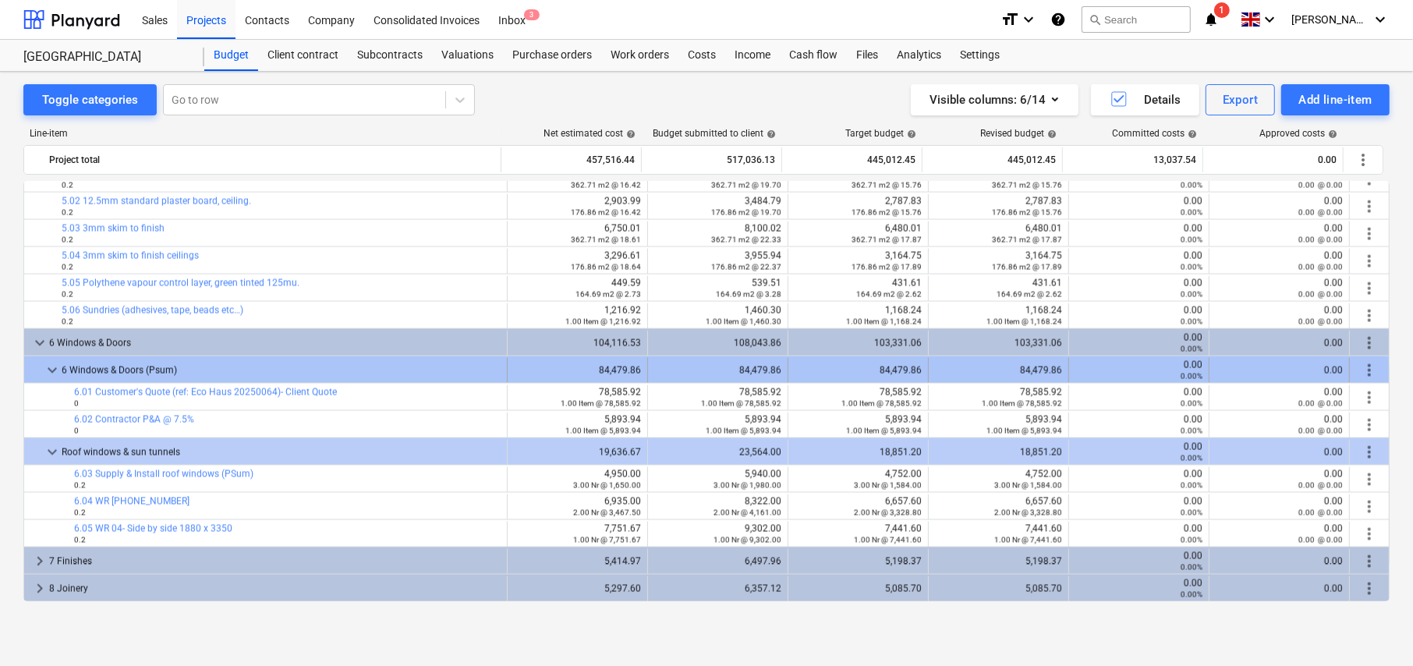
click at [1367, 367] on span "more_vert" at bounding box center [1369, 370] width 19 height 19
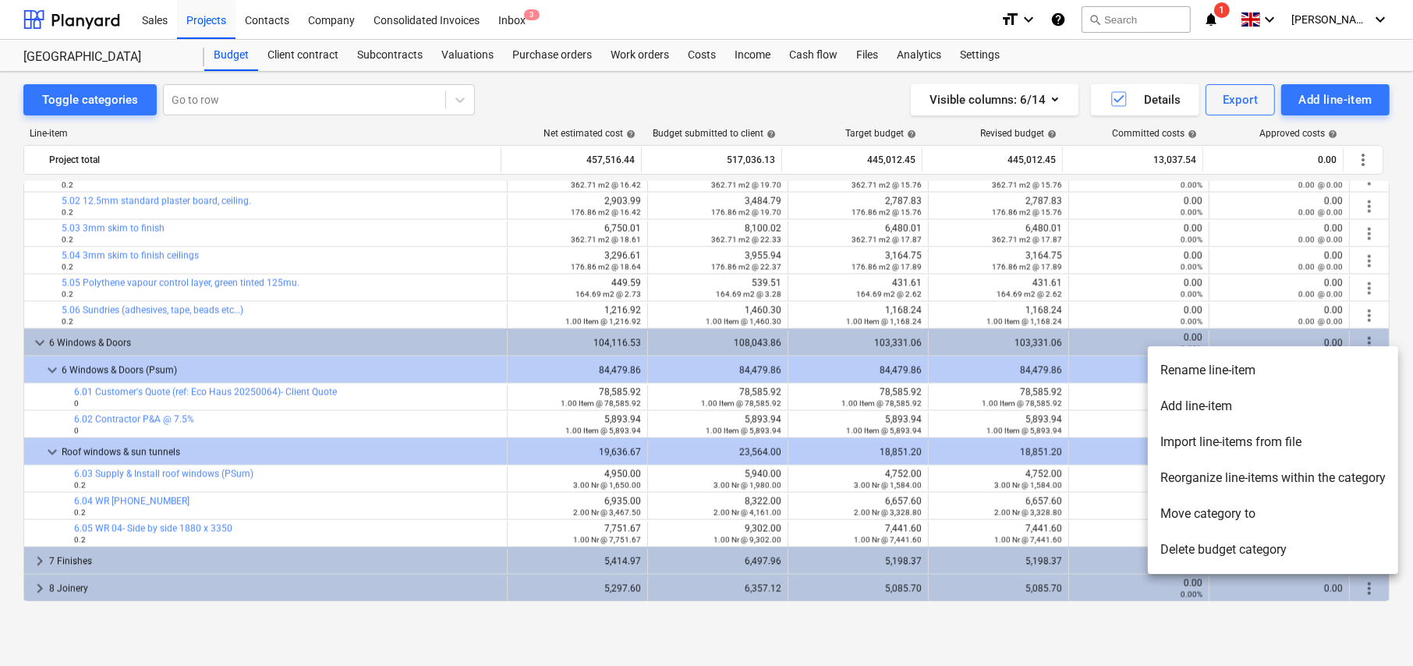
click at [1198, 370] on li "Rename line-item" at bounding box center [1273, 370] width 250 height 36
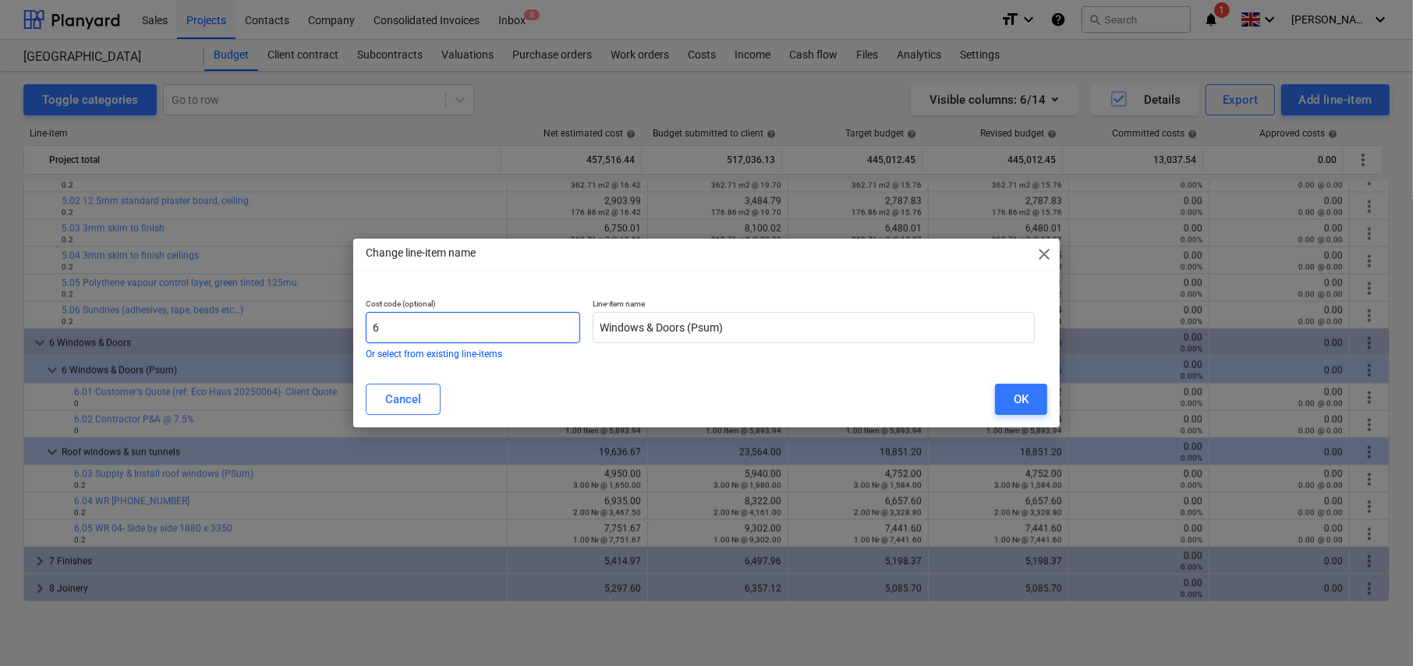
click at [402, 327] on input "6" at bounding box center [473, 327] width 214 height 31
click at [1028, 404] on div "OK" at bounding box center [1021, 399] width 15 height 20
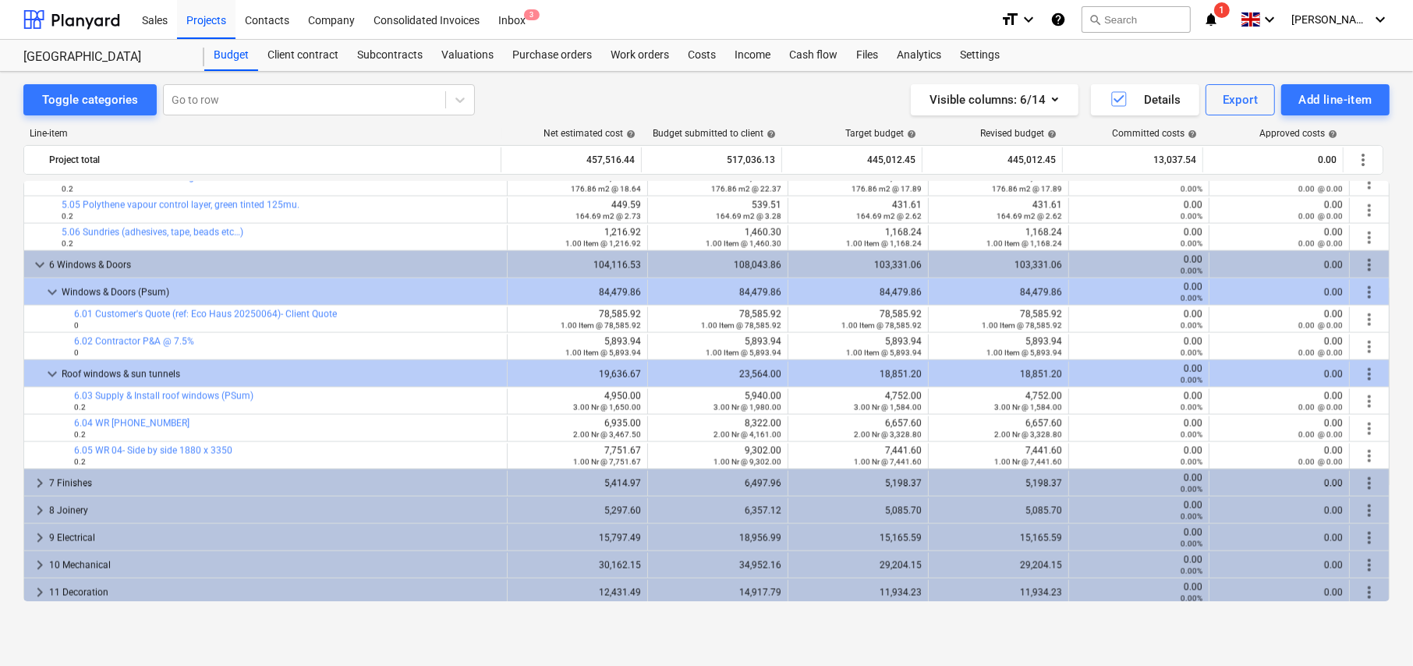
scroll to position [2472, 0]
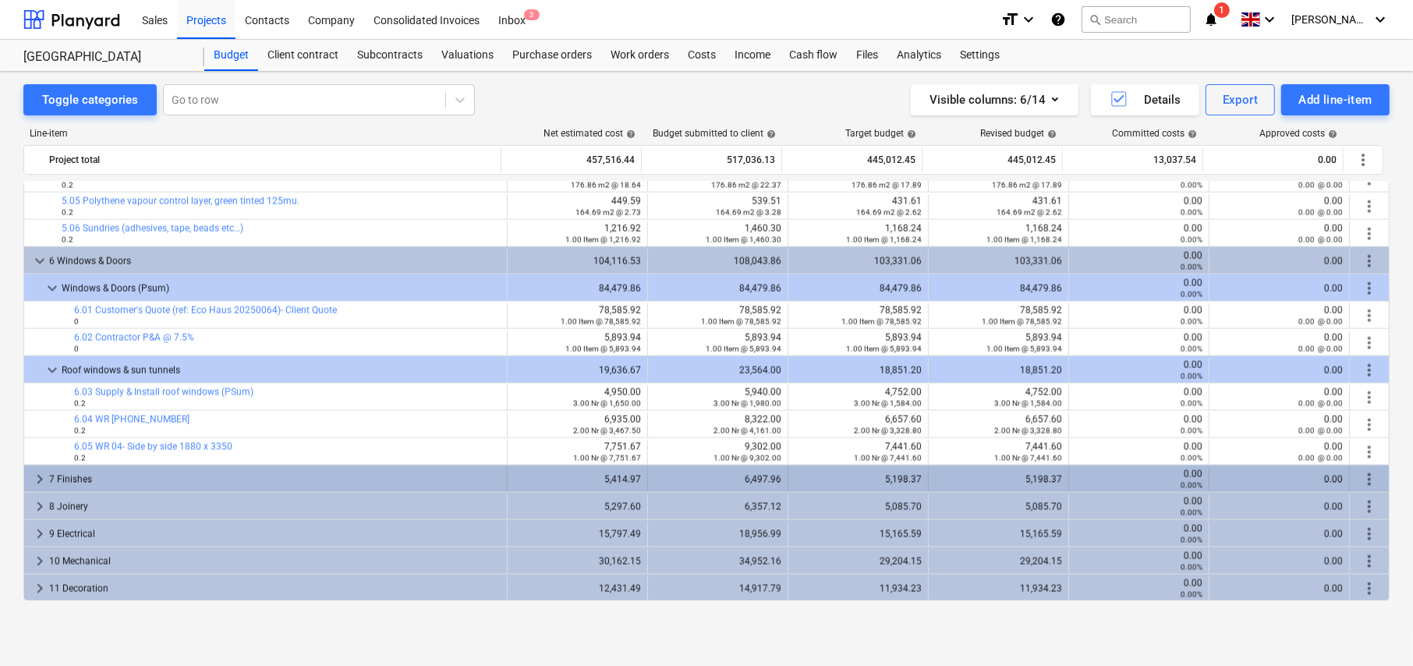
click at [41, 477] on span "keyboard_arrow_right" at bounding box center [39, 479] width 19 height 19
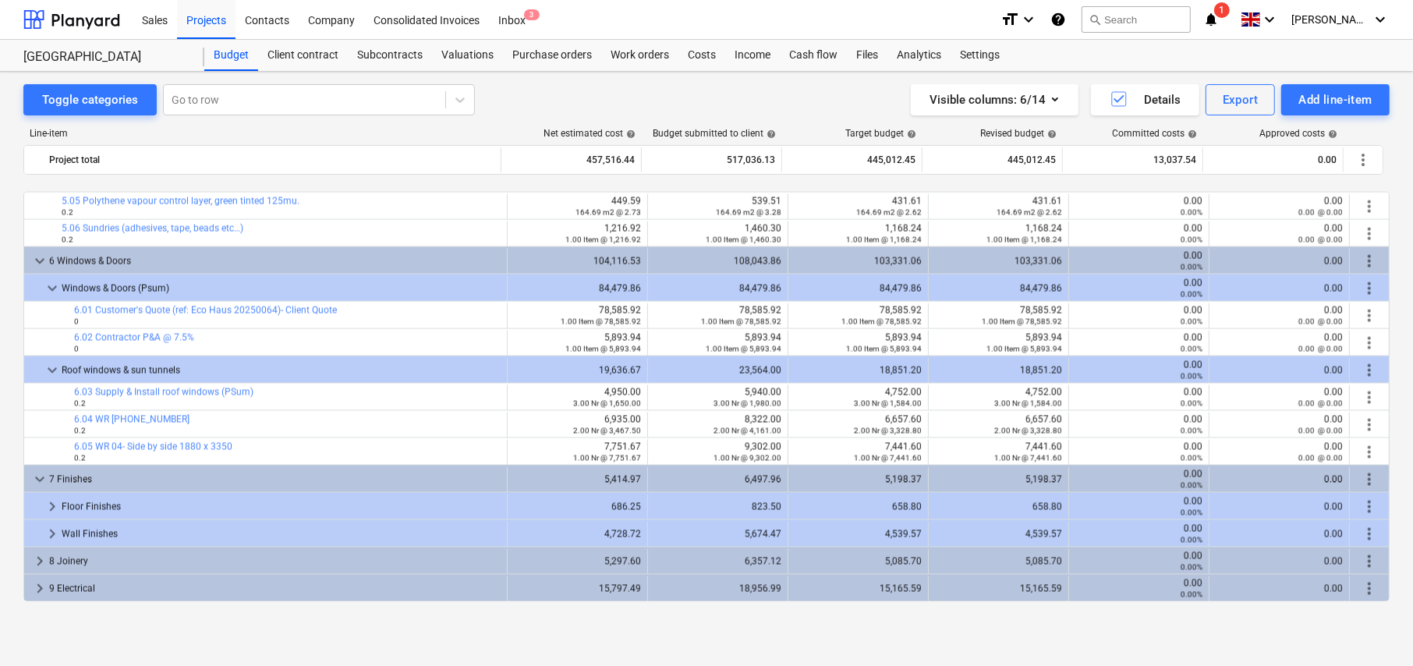
scroll to position [2527, 0]
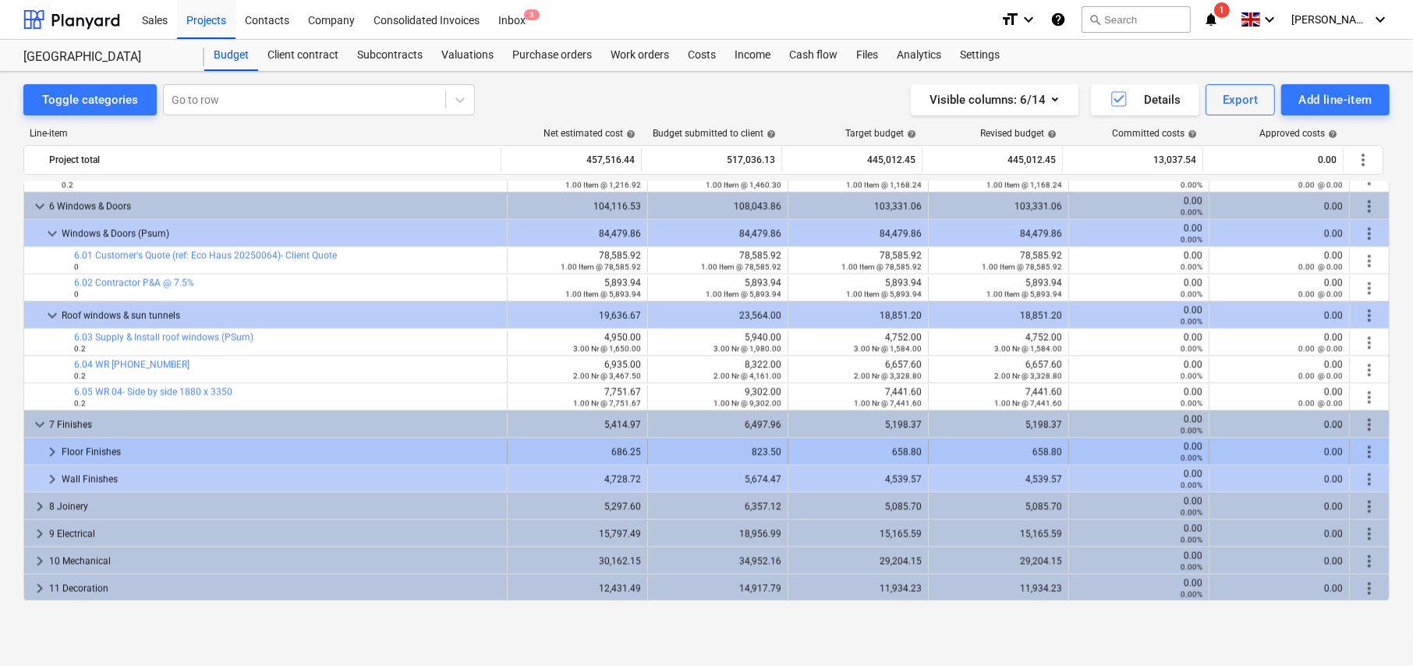
click at [51, 456] on span "keyboard_arrow_right" at bounding box center [52, 452] width 19 height 19
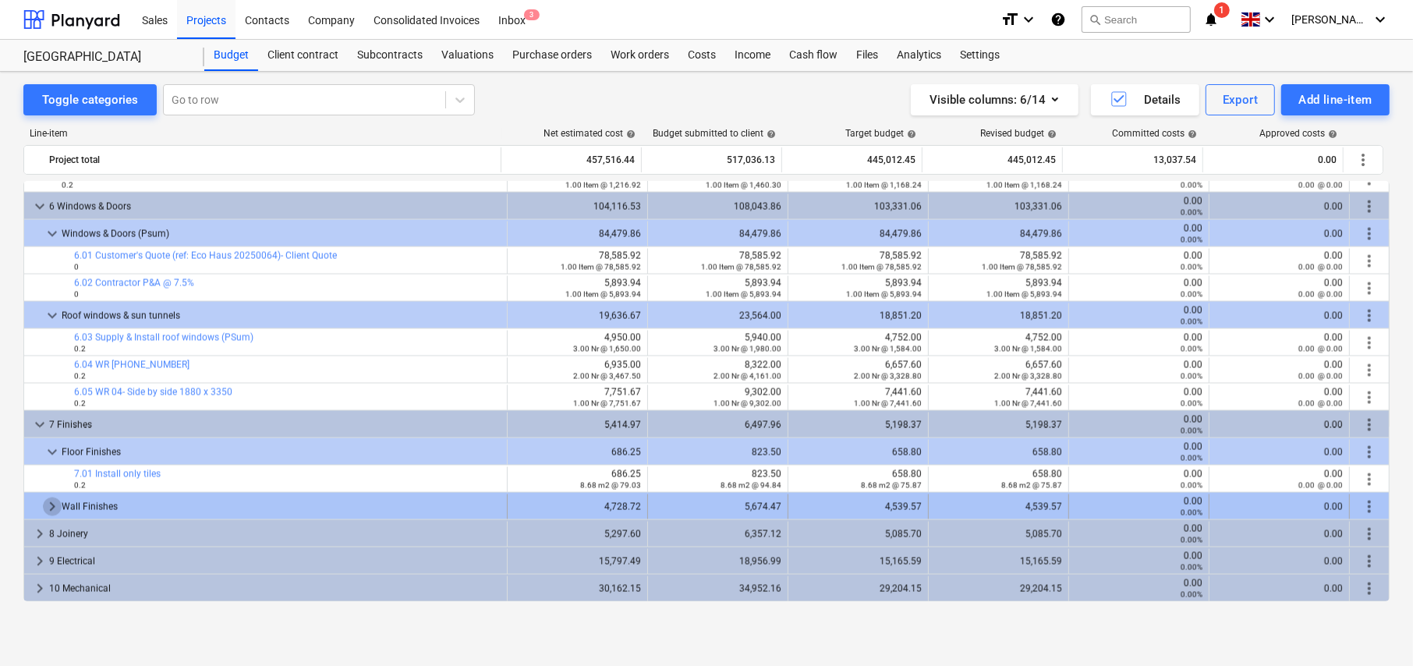
click at [49, 504] on span "keyboard_arrow_right" at bounding box center [52, 506] width 19 height 19
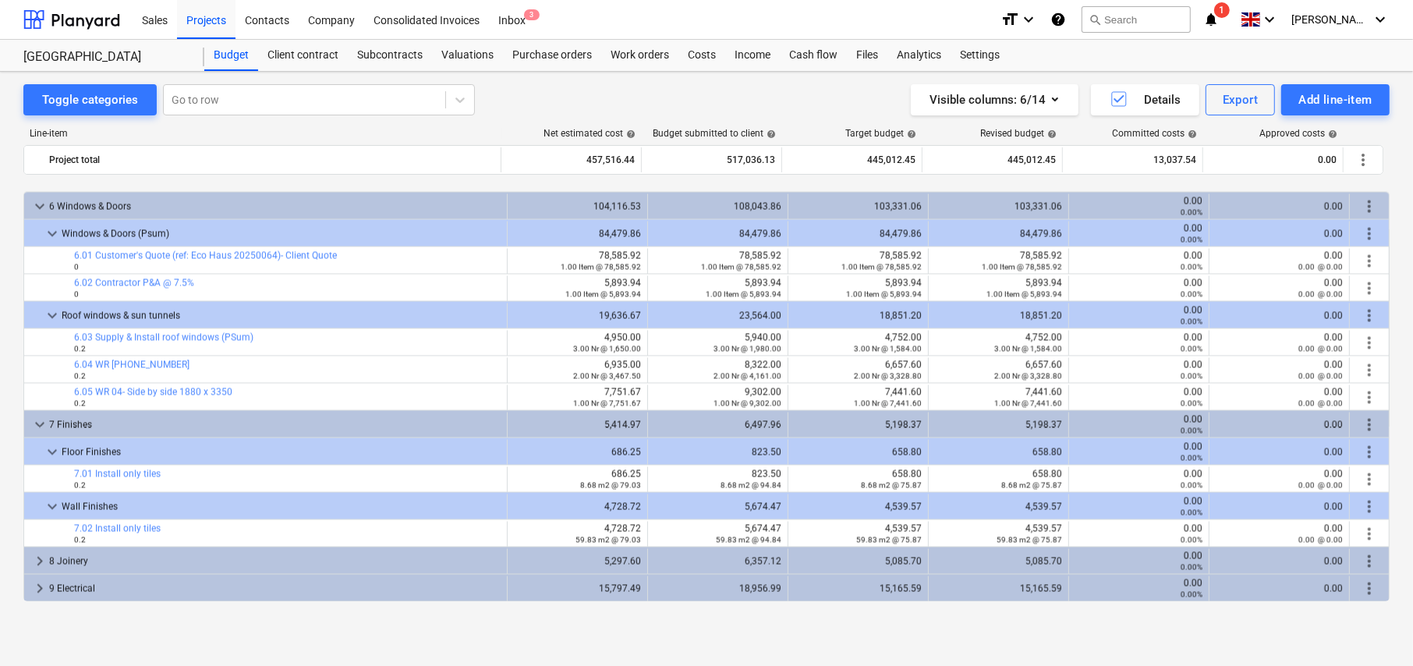
scroll to position [2581, 0]
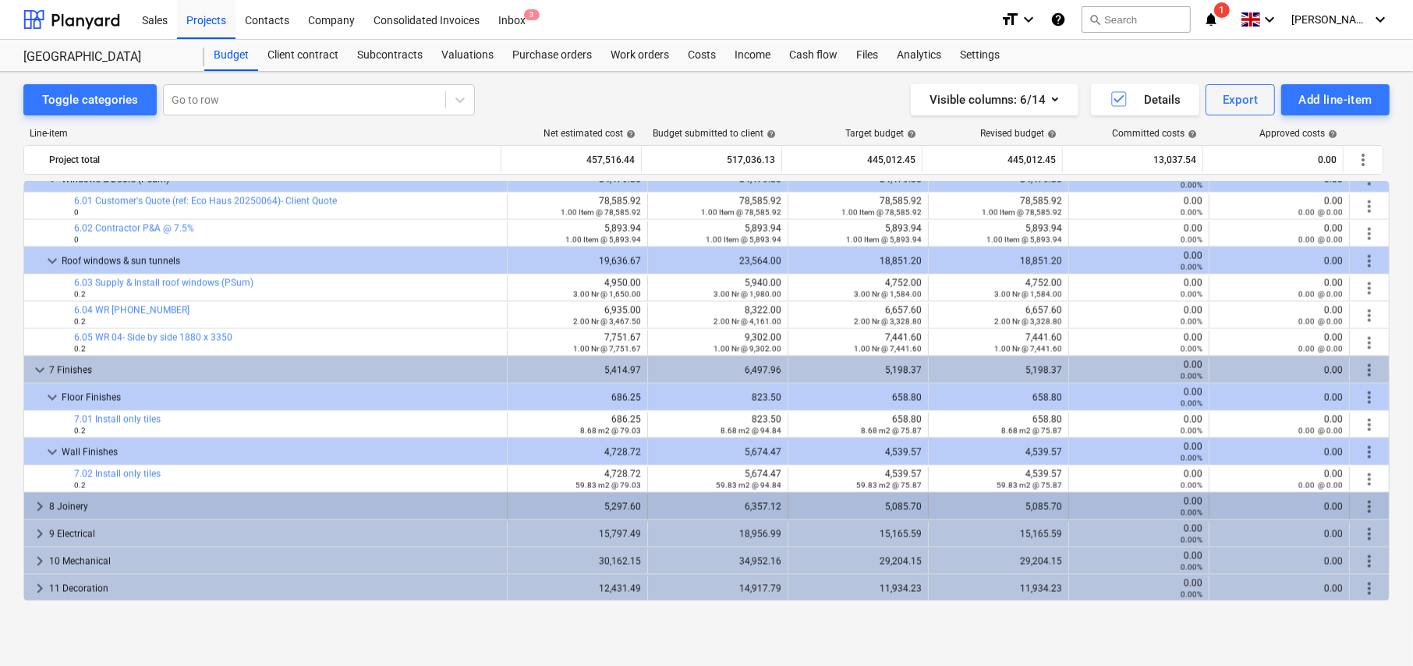
click at [35, 501] on span "keyboard_arrow_right" at bounding box center [39, 506] width 19 height 19
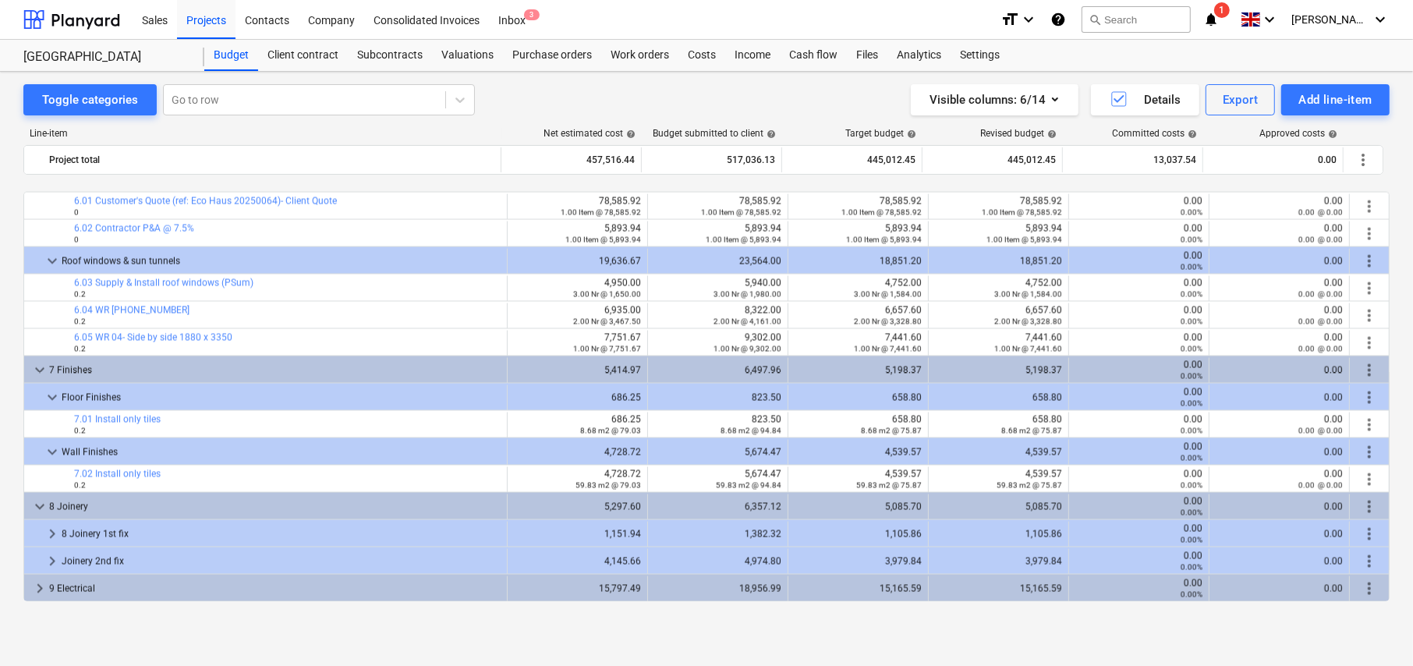
scroll to position [2636, 0]
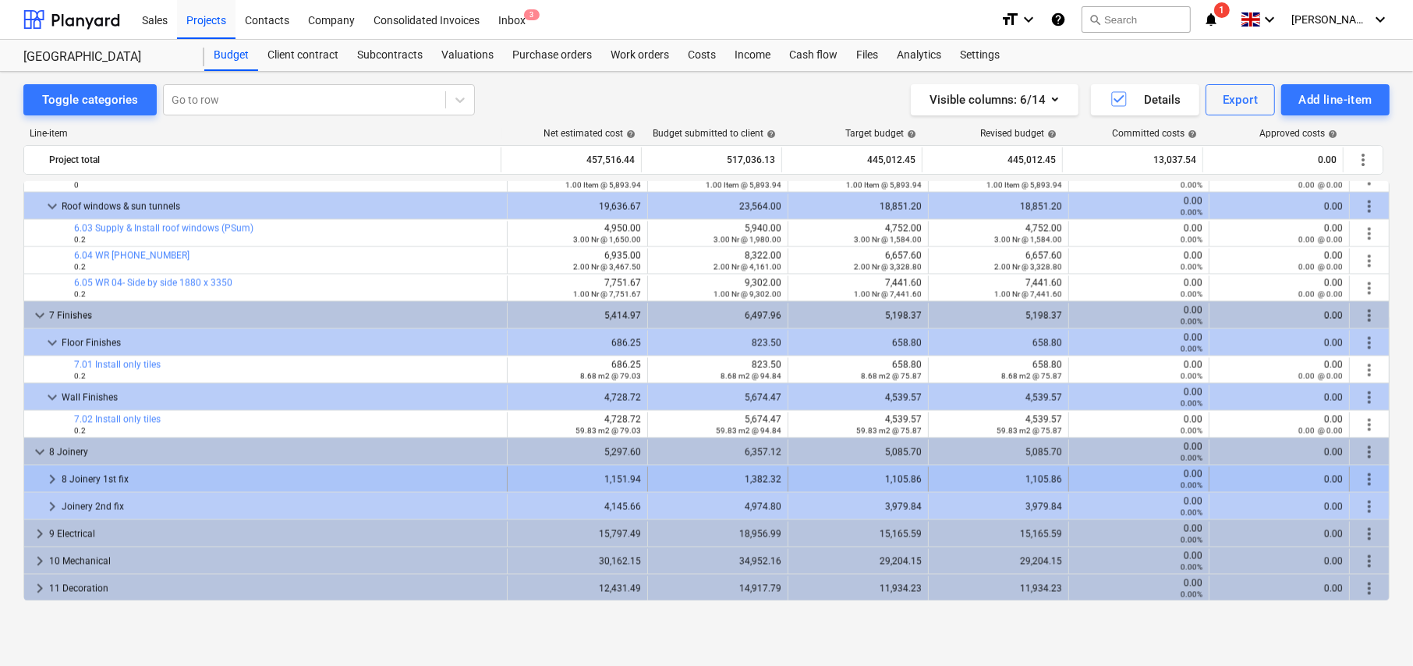
click at [1365, 473] on span "more_vert" at bounding box center [1369, 479] width 19 height 19
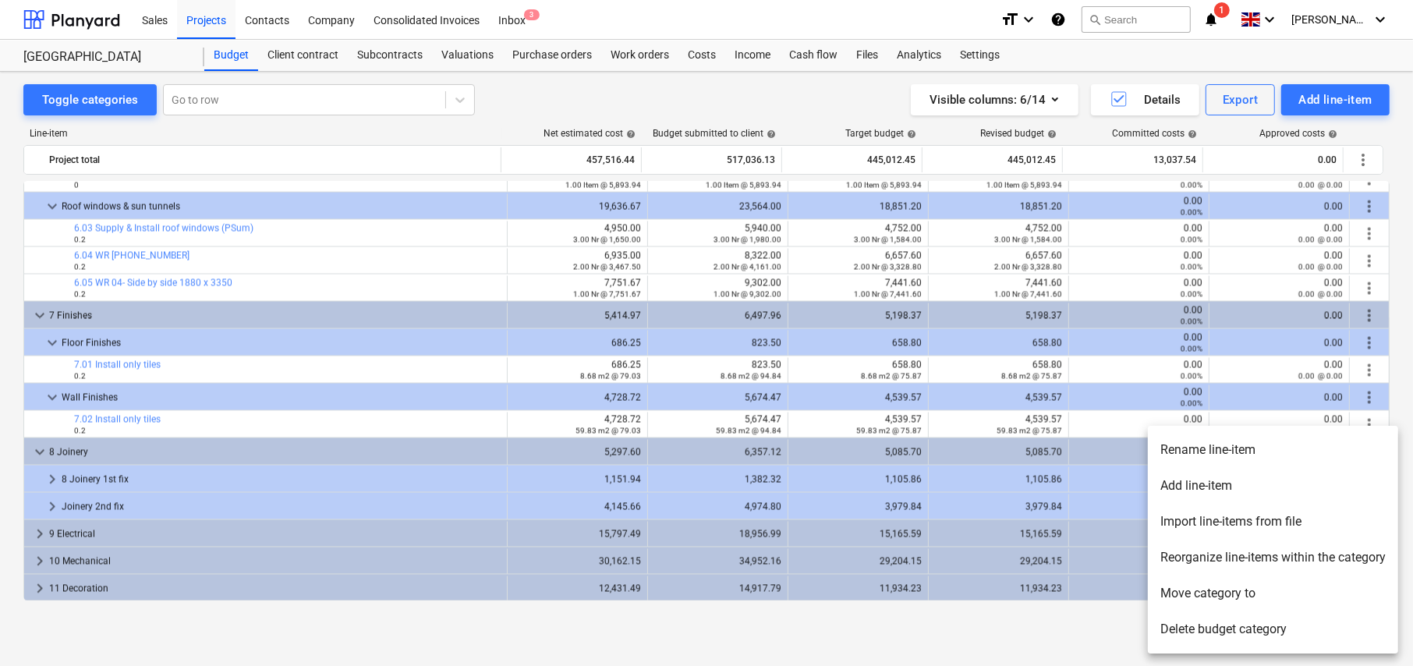
click at [1200, 444] on li "Rename line-item" at bounding box center [1273, 450] width 250 height 36
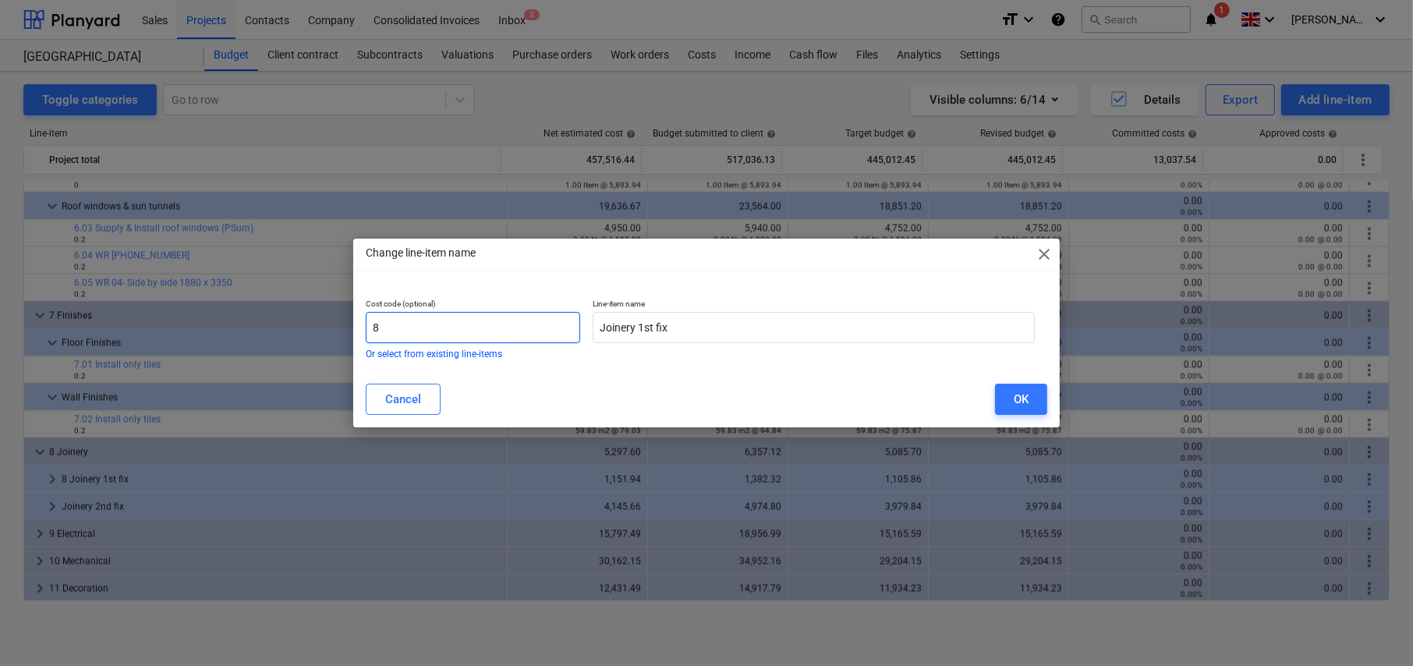
click at [488, 331] on input "8" at bounding box center [473, 327] width 214 height 31
click at [1027, 401] on div "OK" at bounding box center [1021, 399] width 15 height 20
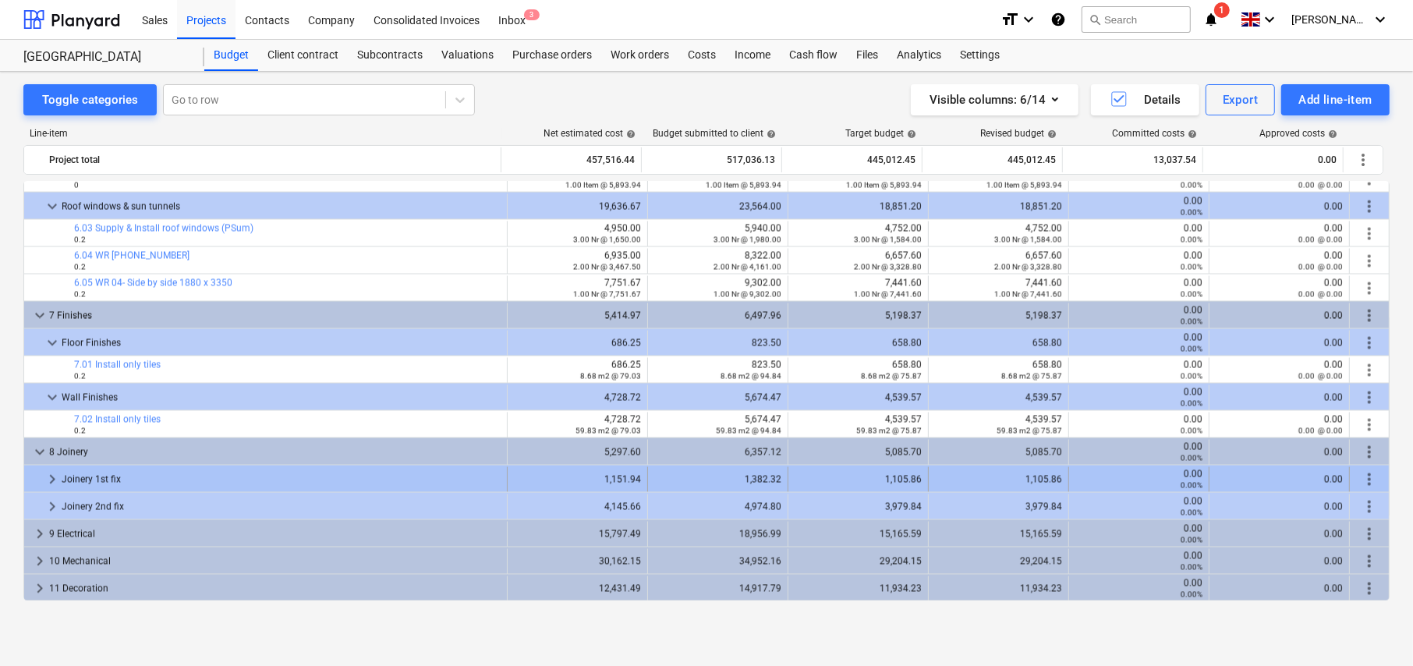
click at [51, 476] on span "keyboard_arrow_right" at bounding box center [52, 479] width 19 height 19
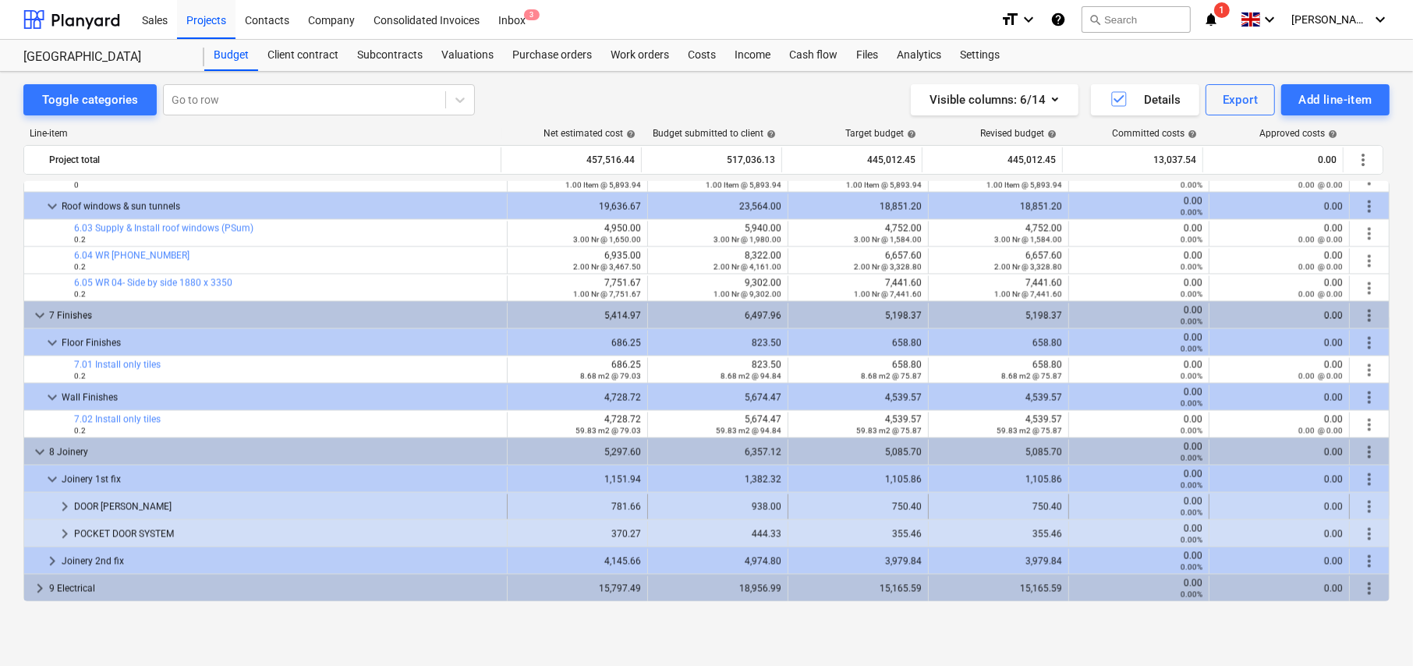
click at [67, 506] on span "keyboard_arrow_right" at bounding box center [64, 506] width 19 height 19
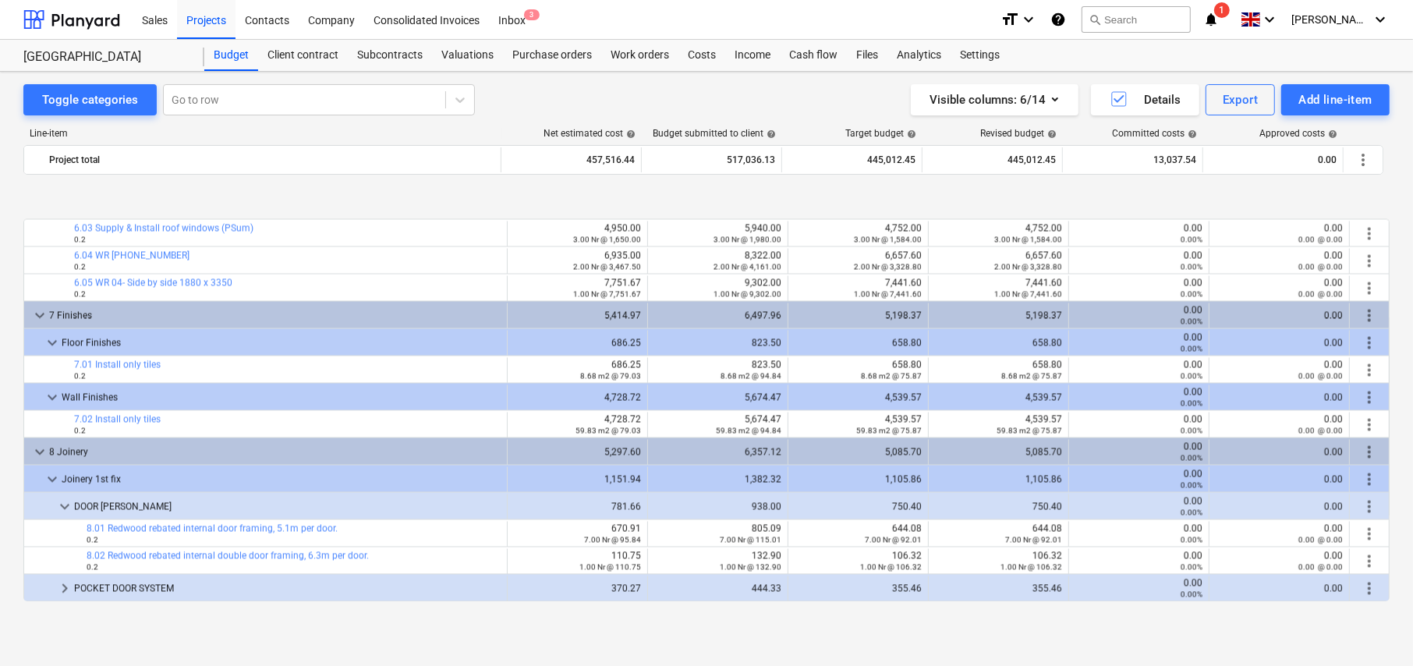
scroll to position [2714, 0]
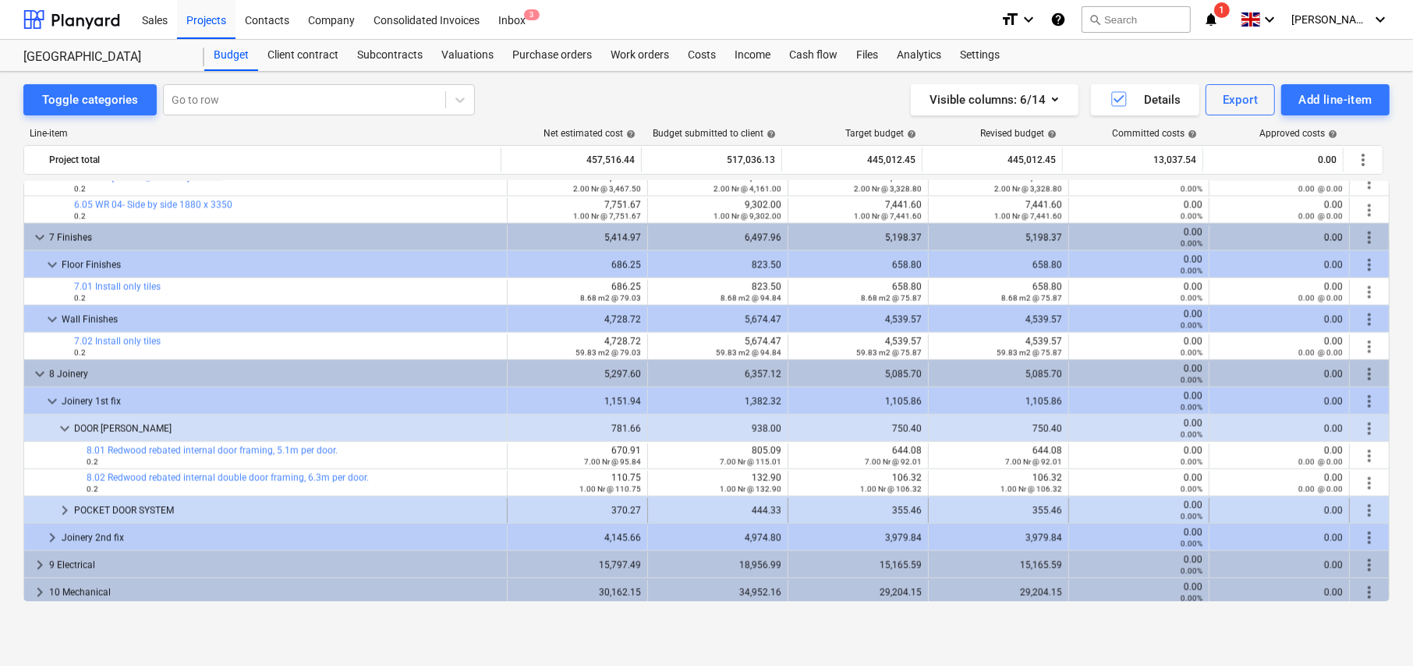
click at [58, 508] on span "keyboard_arrow_right" at bounding box center [64, 510] width 19 height 19
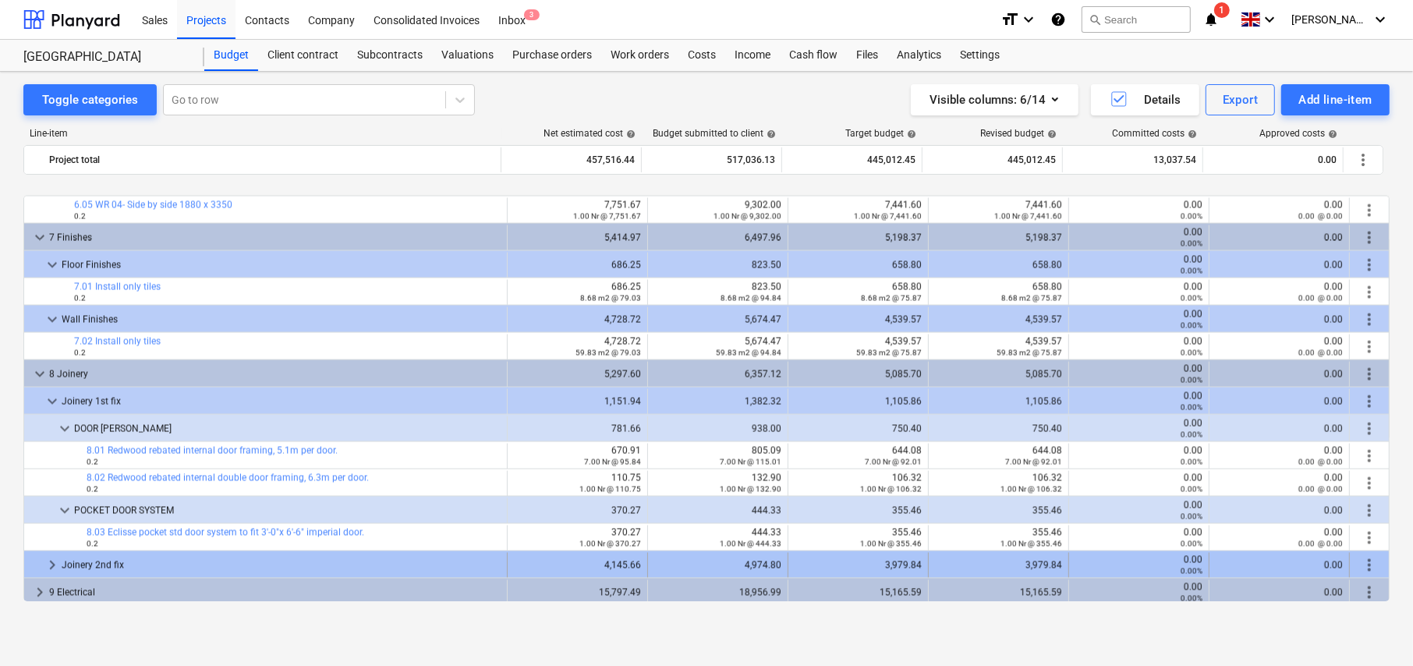
scroll to position [2772, 0]
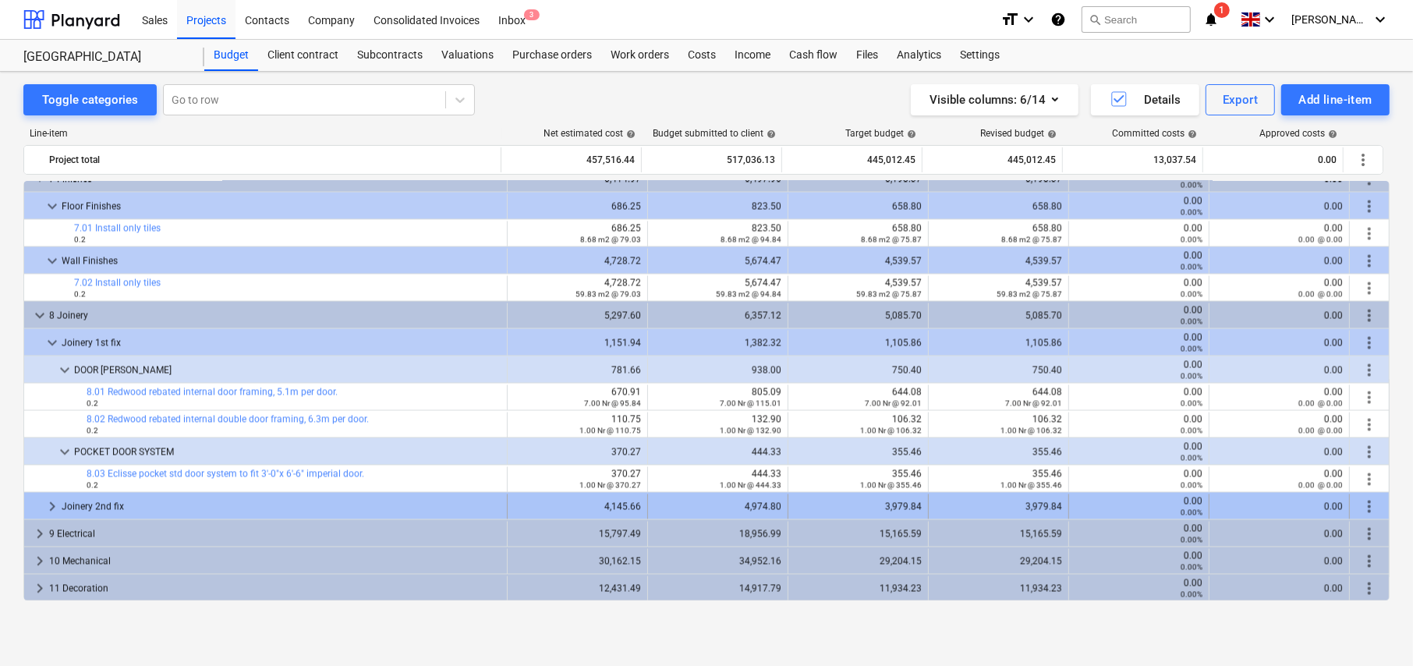
click at [51, 506] on span "keyboard_arrow_right" at bounding box center [52, 506] width 19 height 19
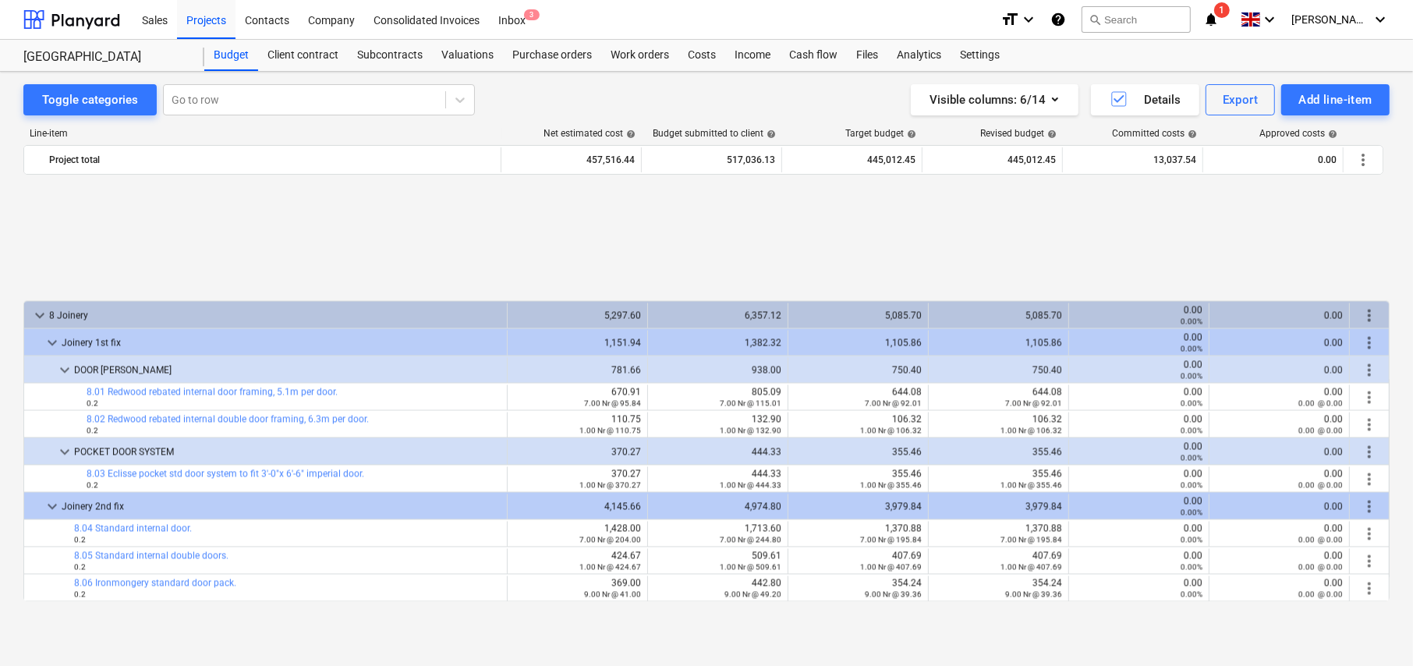
scroll to position [2936, 0]
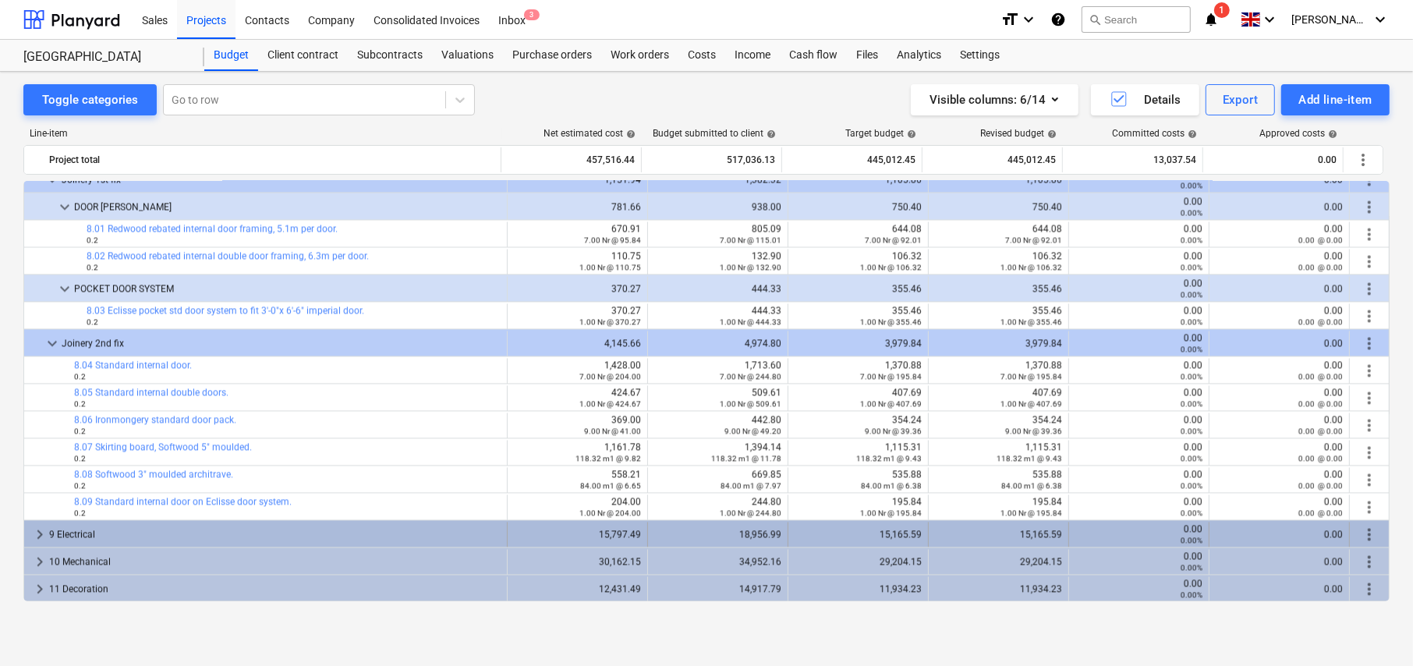
click at [34, 532] on span "keyboard_arrow_right" at bounding box center [39, 534] width 19 height 19
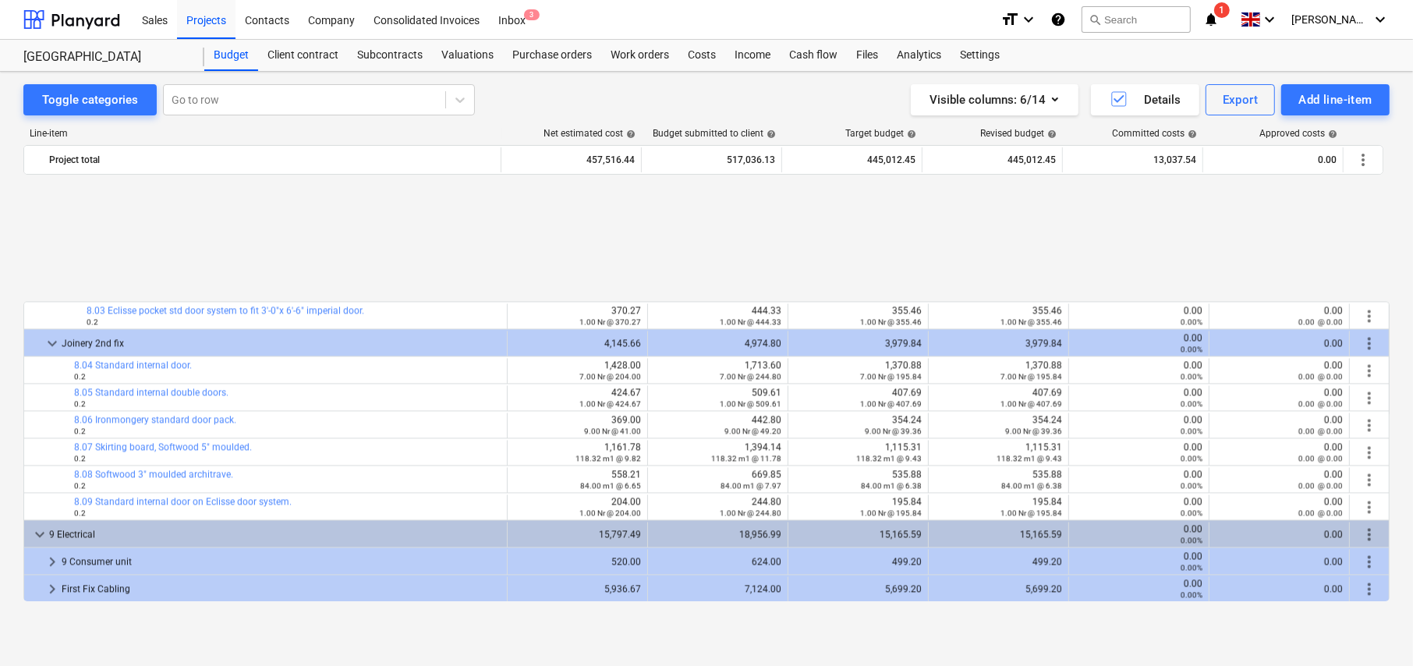
scroll to position [3092, 0]
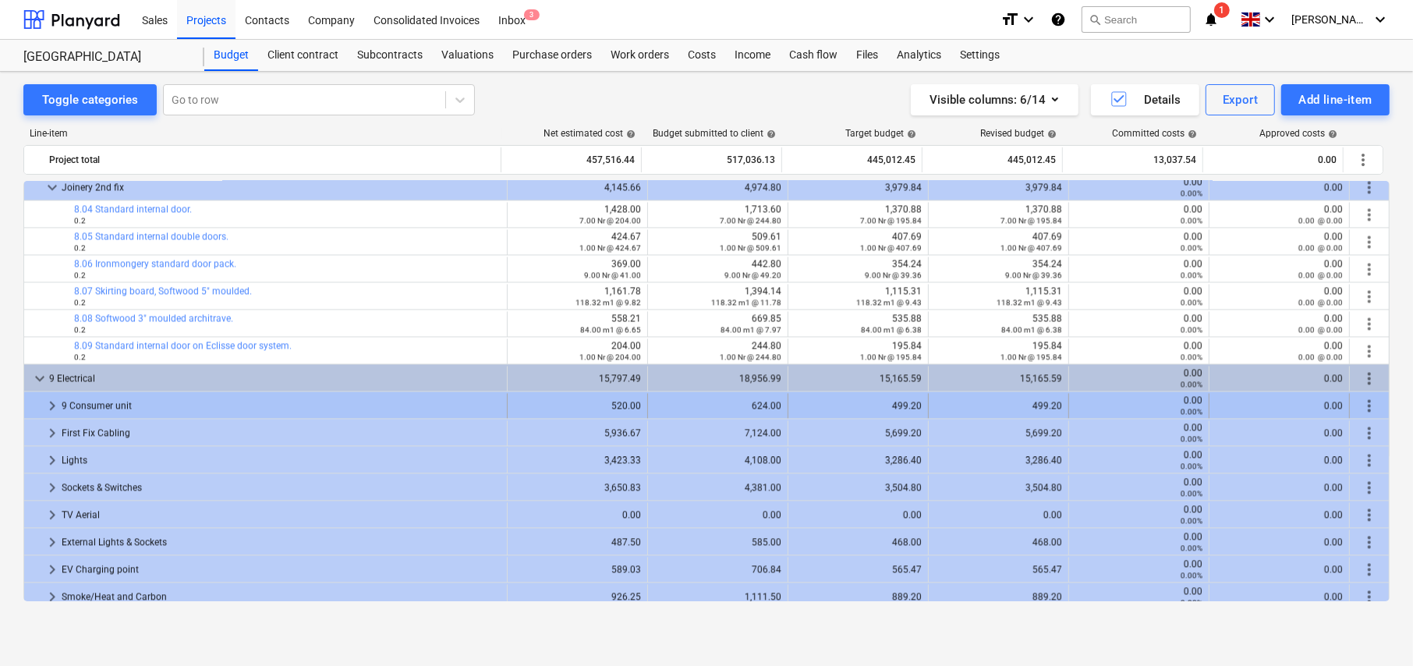
click at [1365, 404] on span "more_vert" at bounding box center [1369, 405] width 19 height 19
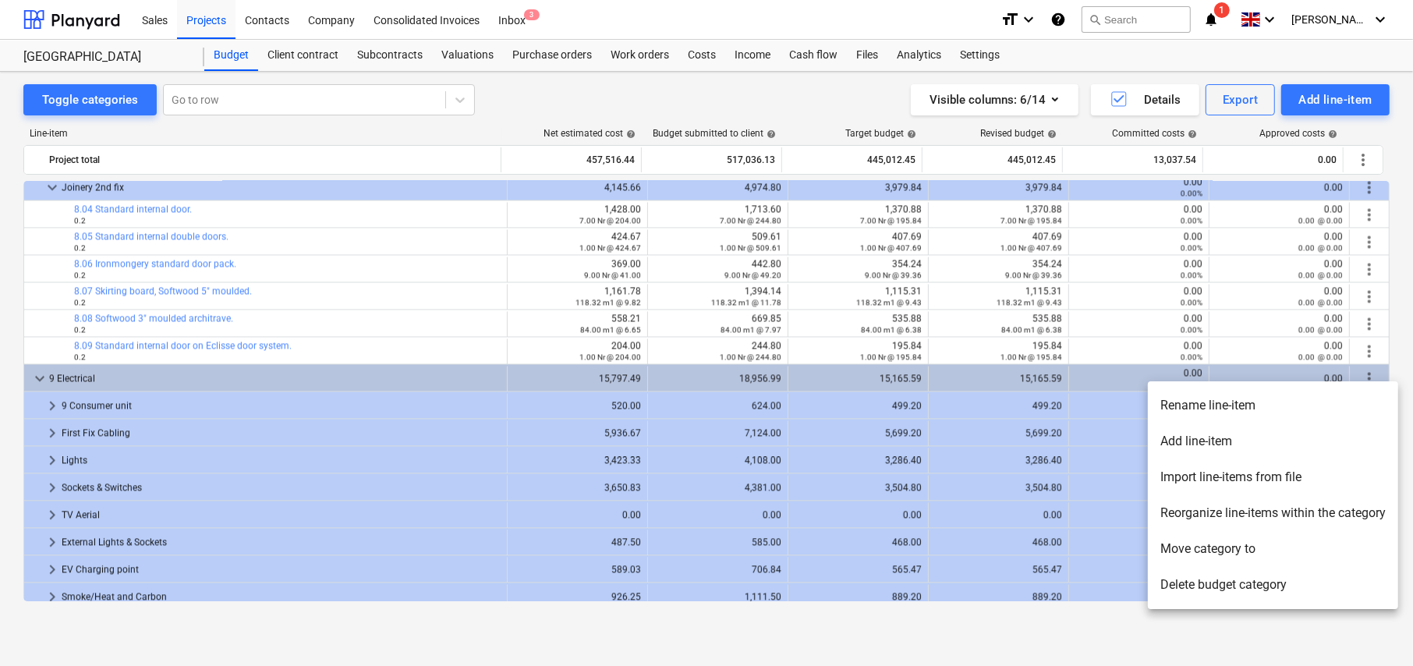
click at [1234, 409] on li "Rename line-item" at bounding box center [1273, 405] width 250 height 36
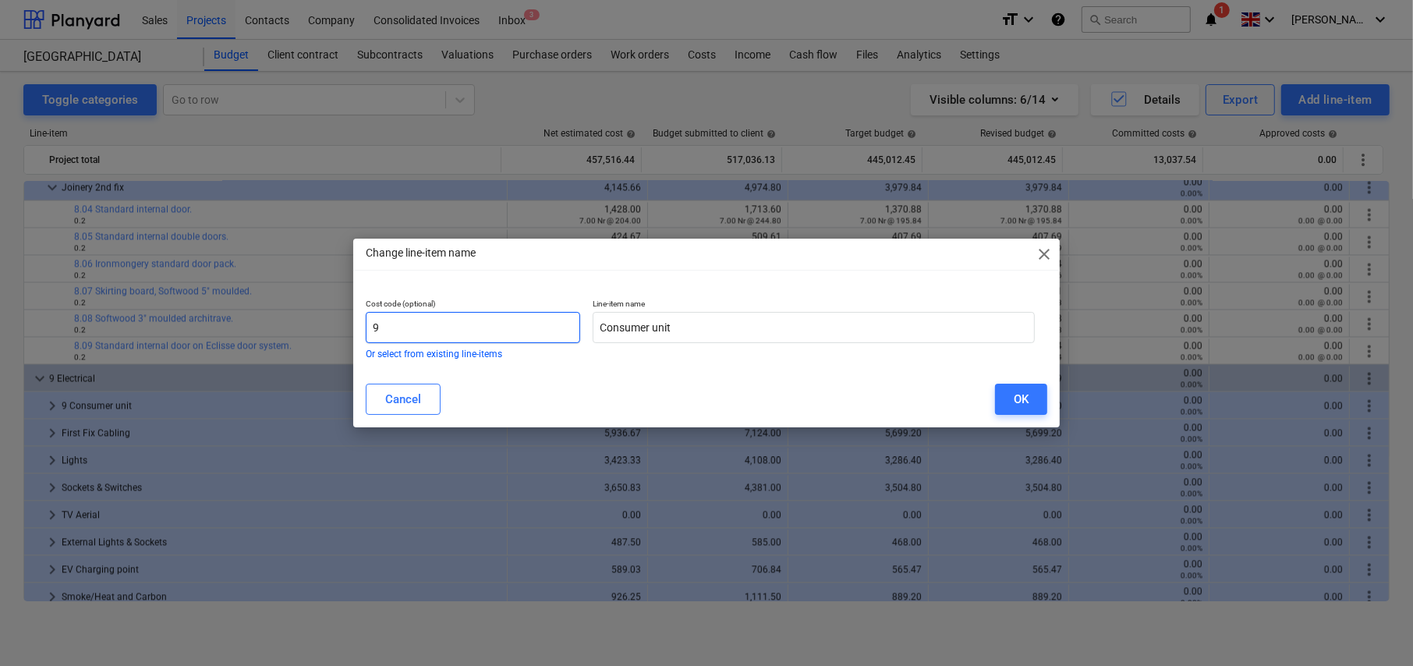
click at [470, 324] on input "9" at bounding box center [473, 327] width 214 height 31
click at [1016, 397] on div "OK" at bounding box center [1021, 399] width 15 height 20
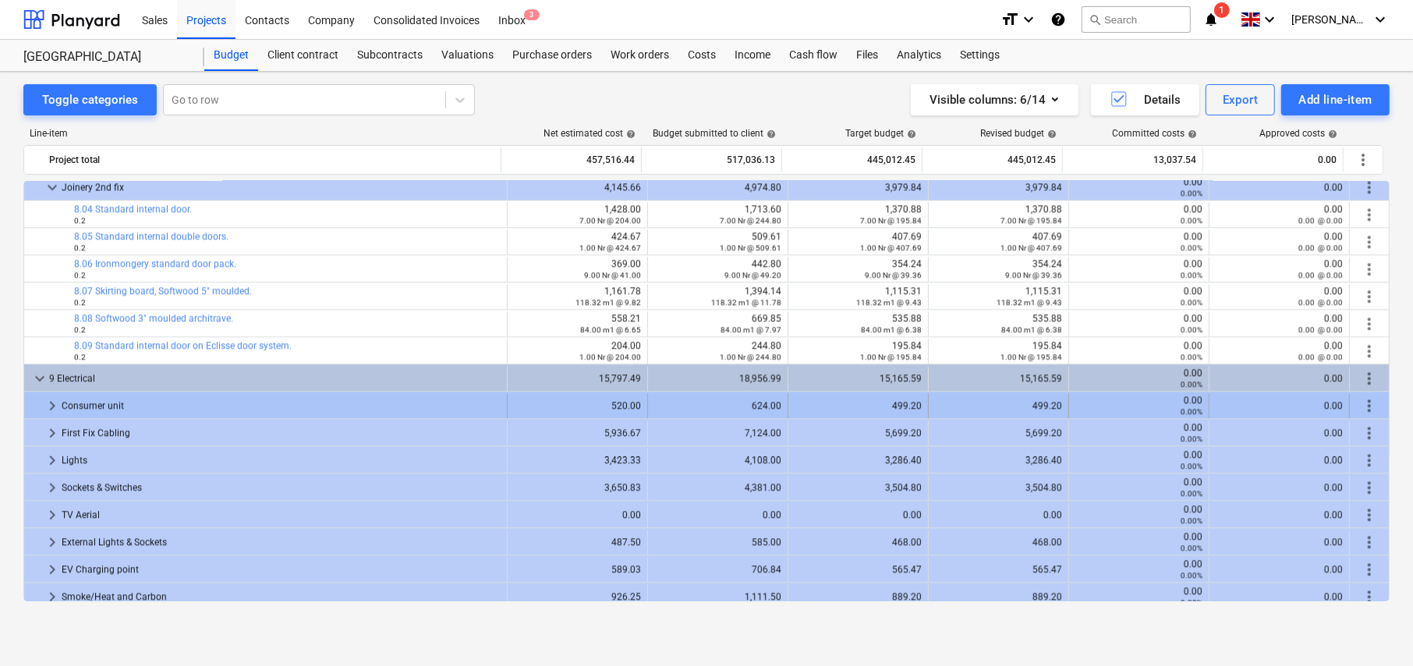
click at [45, 401] on span "keyboard_arrow_right" at bounding box center [52, 405] width 19 height 19
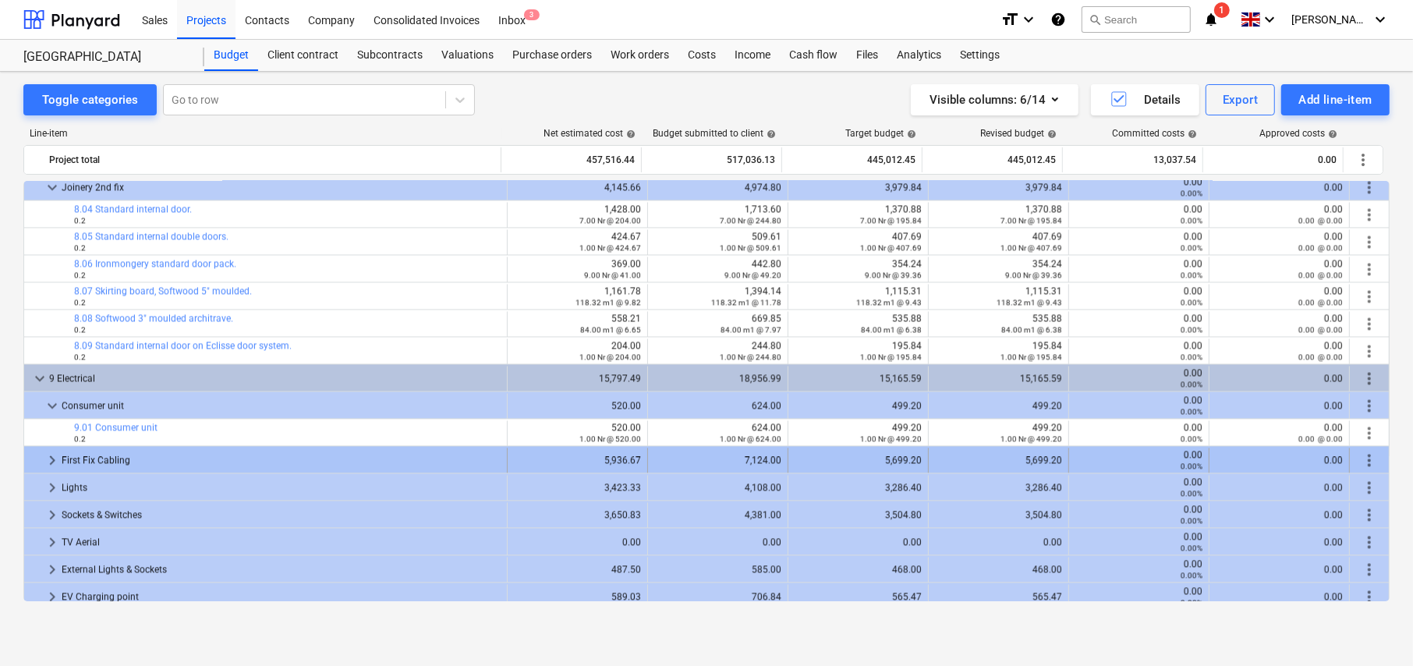
click at [52, 459] on span "keyboard_arrow_right" at bounding box center [52, 460] width 19 height 19
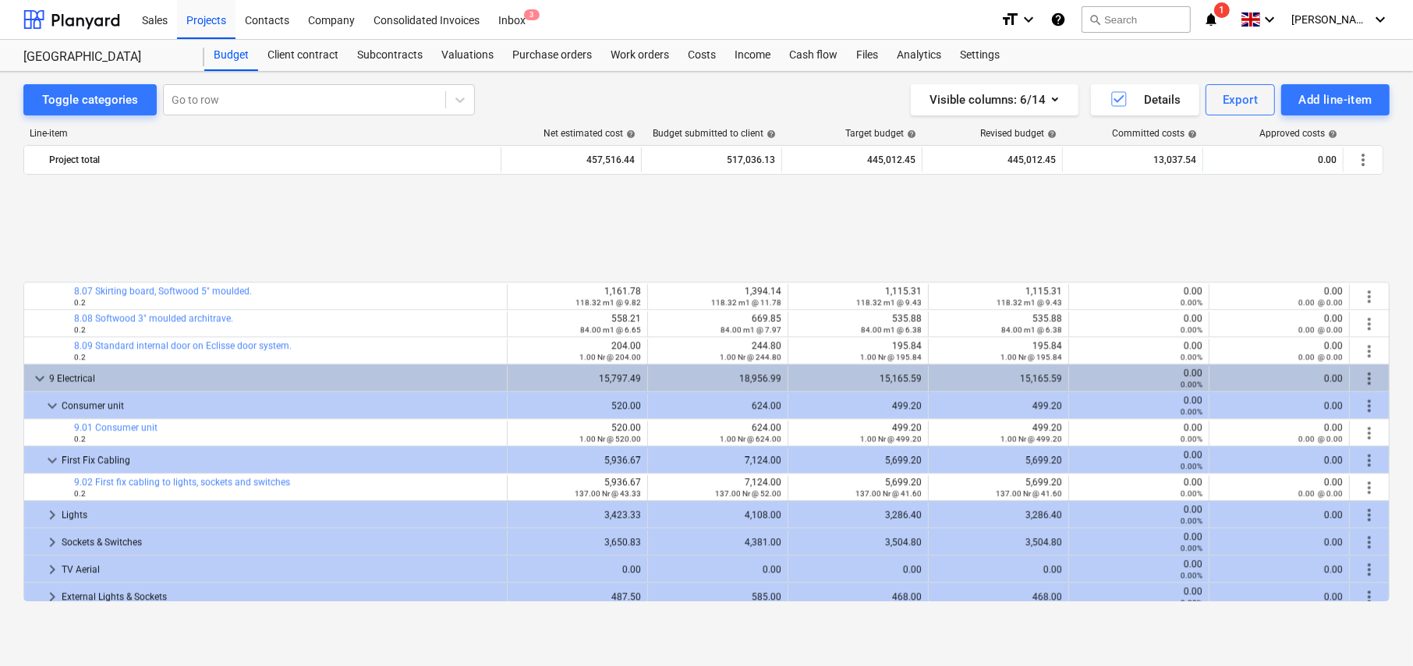
scroll to position [3235, 0]
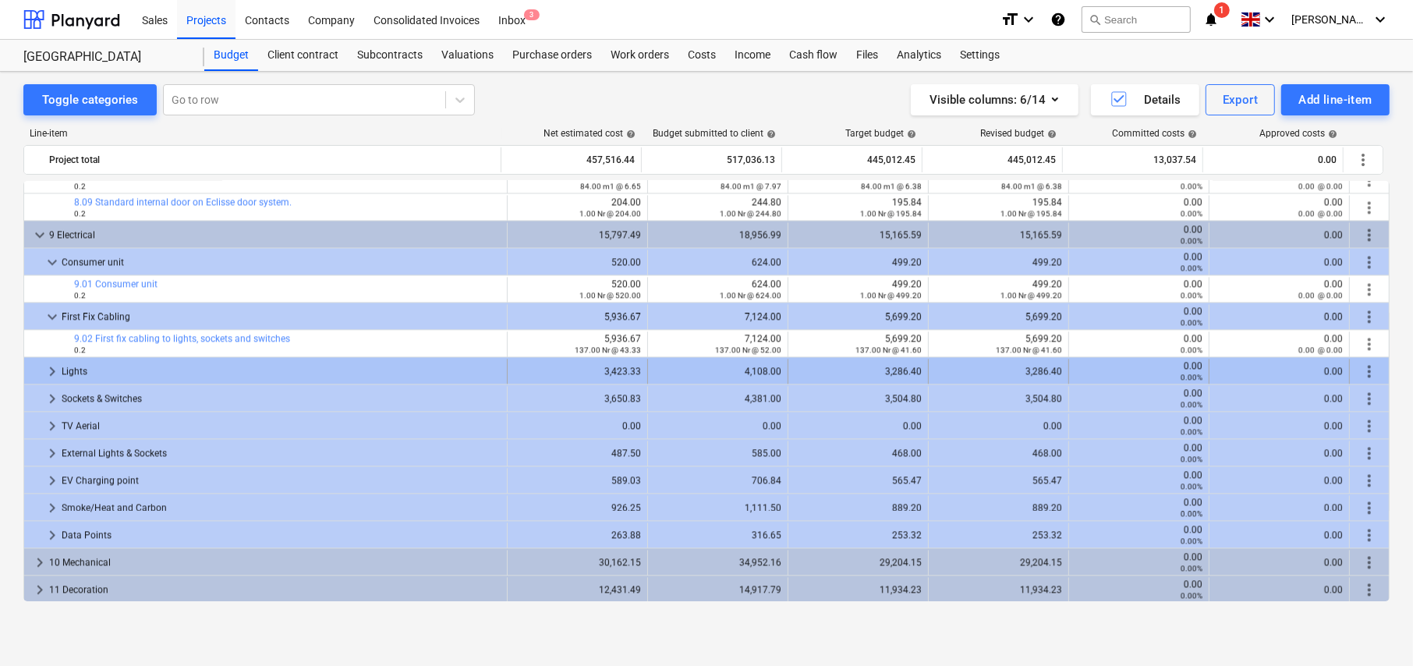
click at [51, 373] on span "keyboard_arrow_right" at bounding box center [52, 371] width 19 height 19
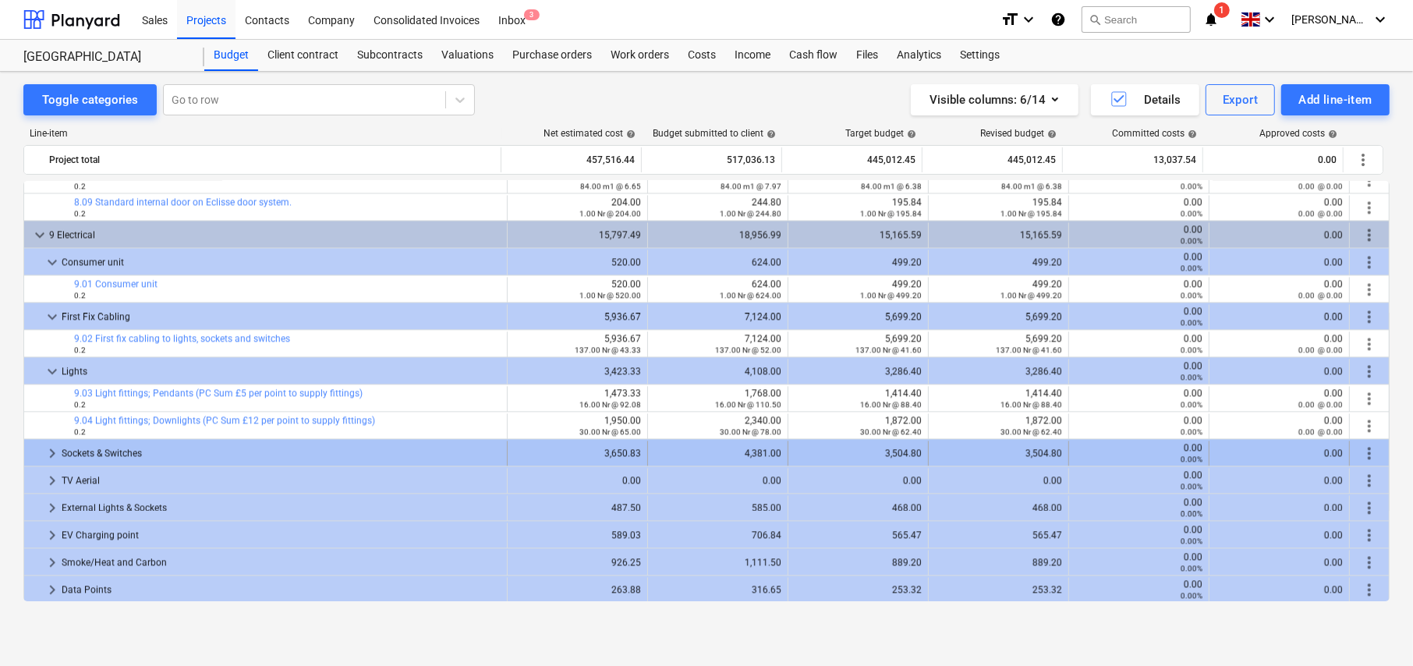
click at [51, 449] on span "keyboard_arrow_right" at bounding box center [52, 453] width 19 height 19
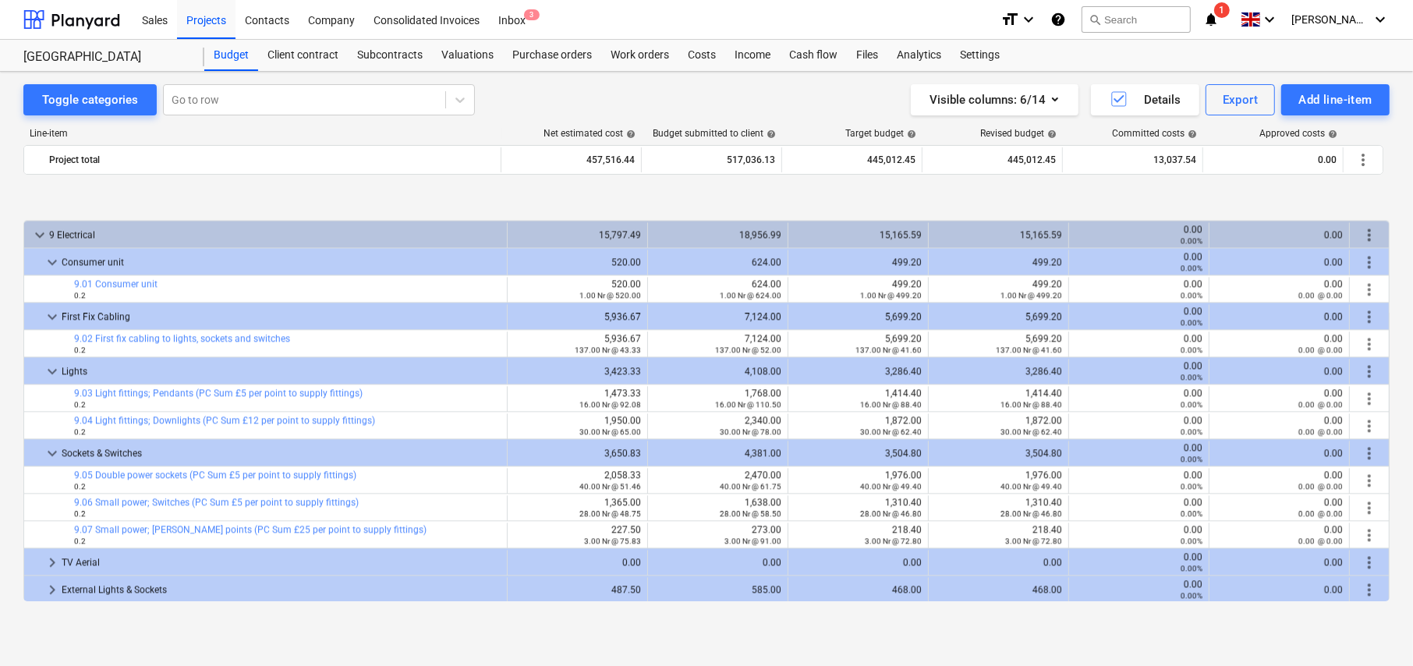
scroll to position [3313, 0]
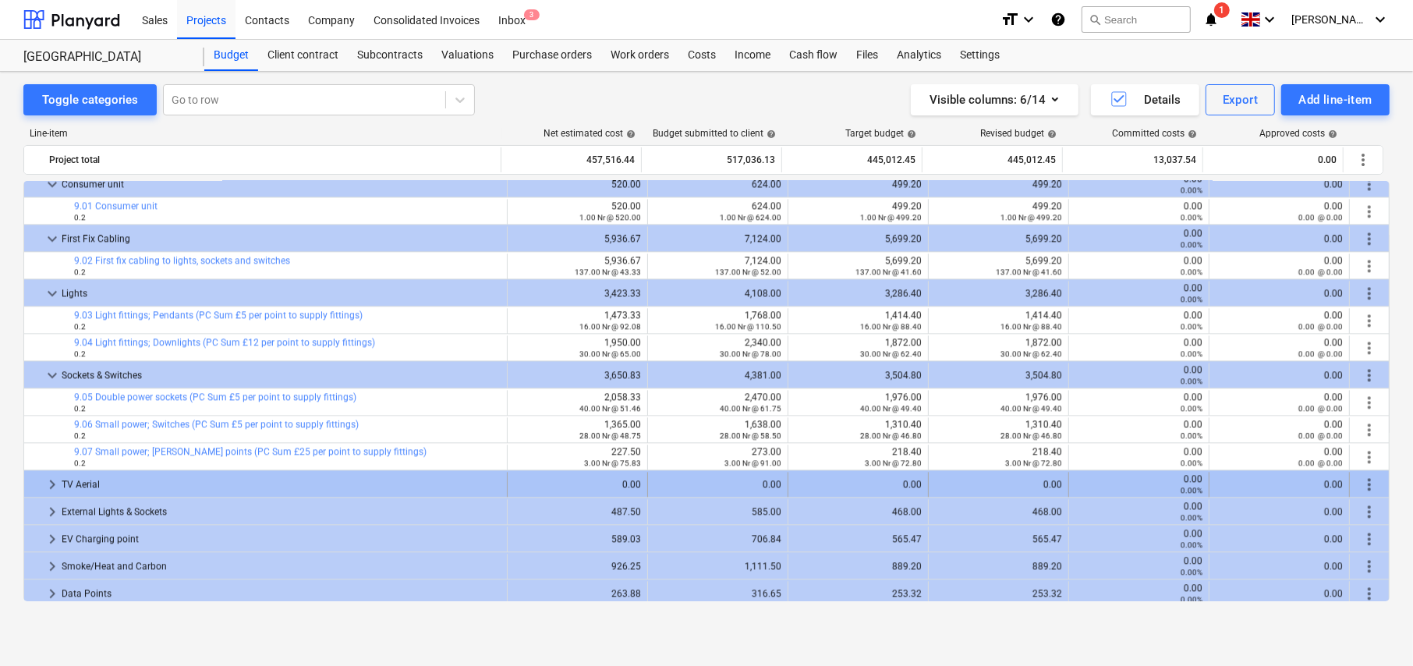
click at [48, 481] on span "keyboard_arrow_right" at bounding box center [52, 484] width 19 height 19
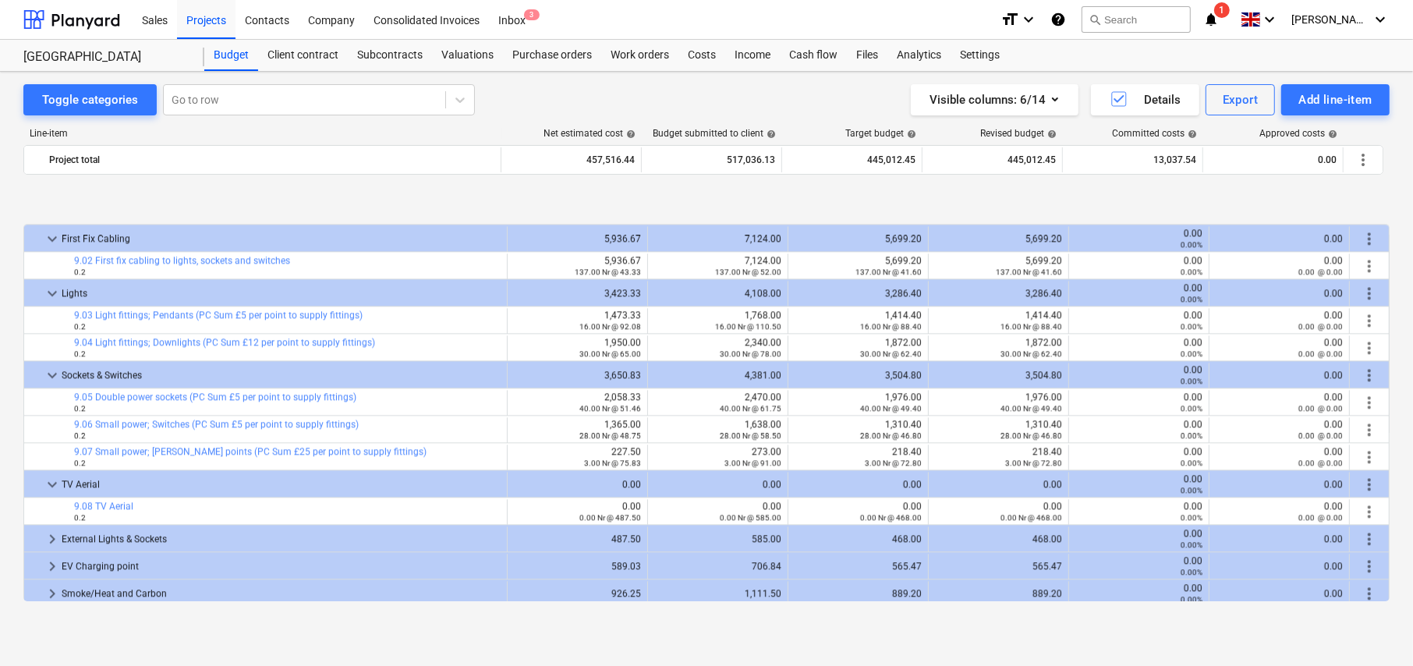
scroll to position [3400, 0]
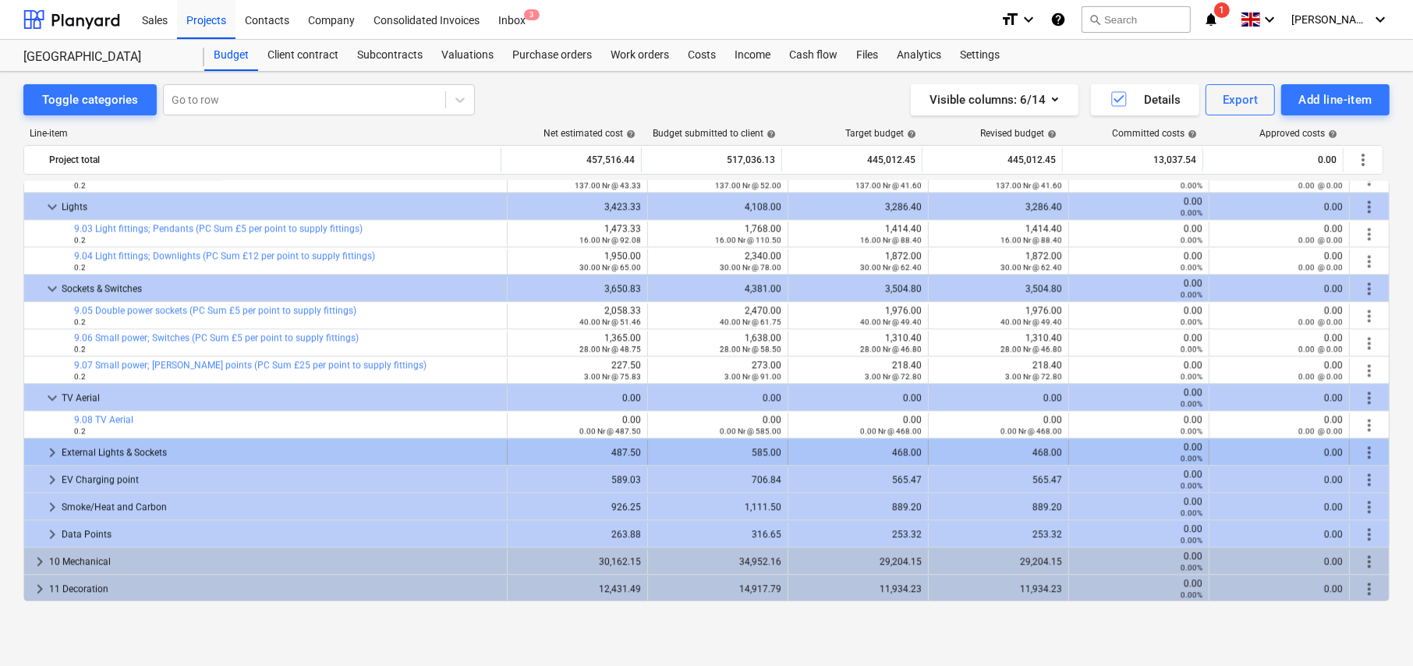
click at [51, 453] on span "keyboard_arrow_right" at bounding box center [52, 452] width 19 height 19
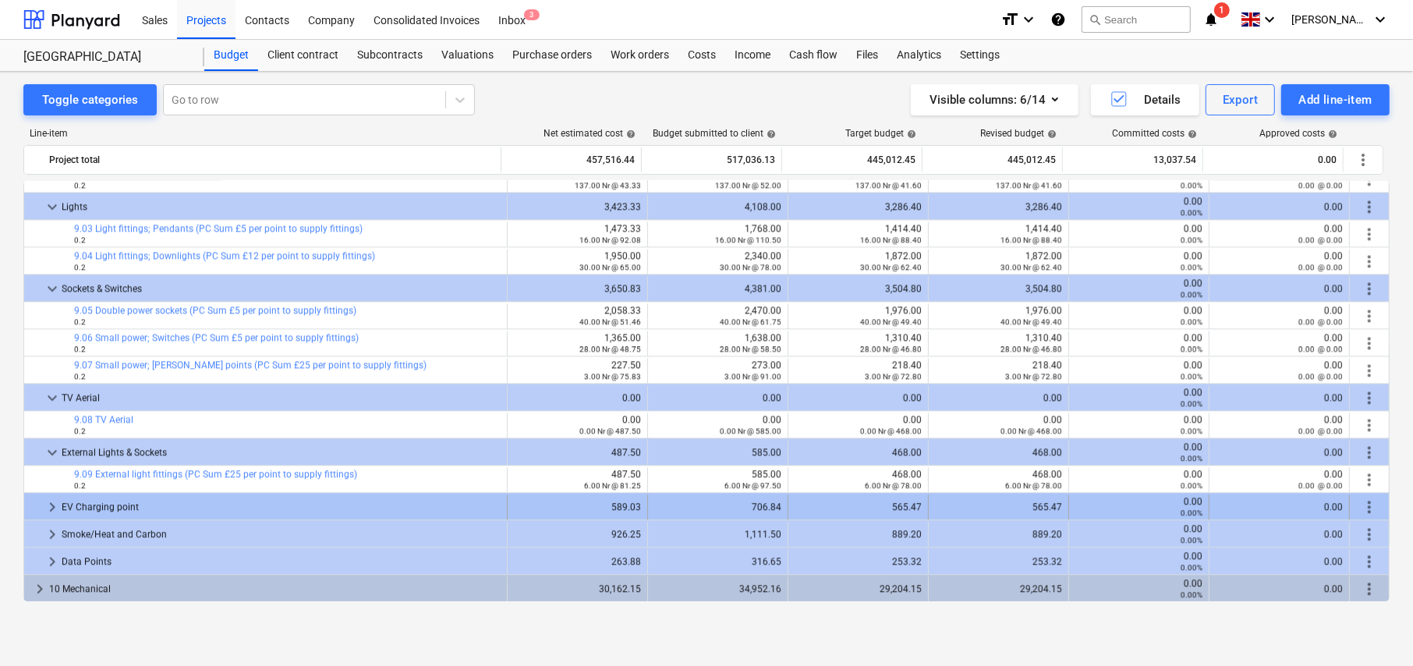
click at [47, 505] on span "keyboard_arrow_right" at bounding box center [52, 506] width 19 height 19
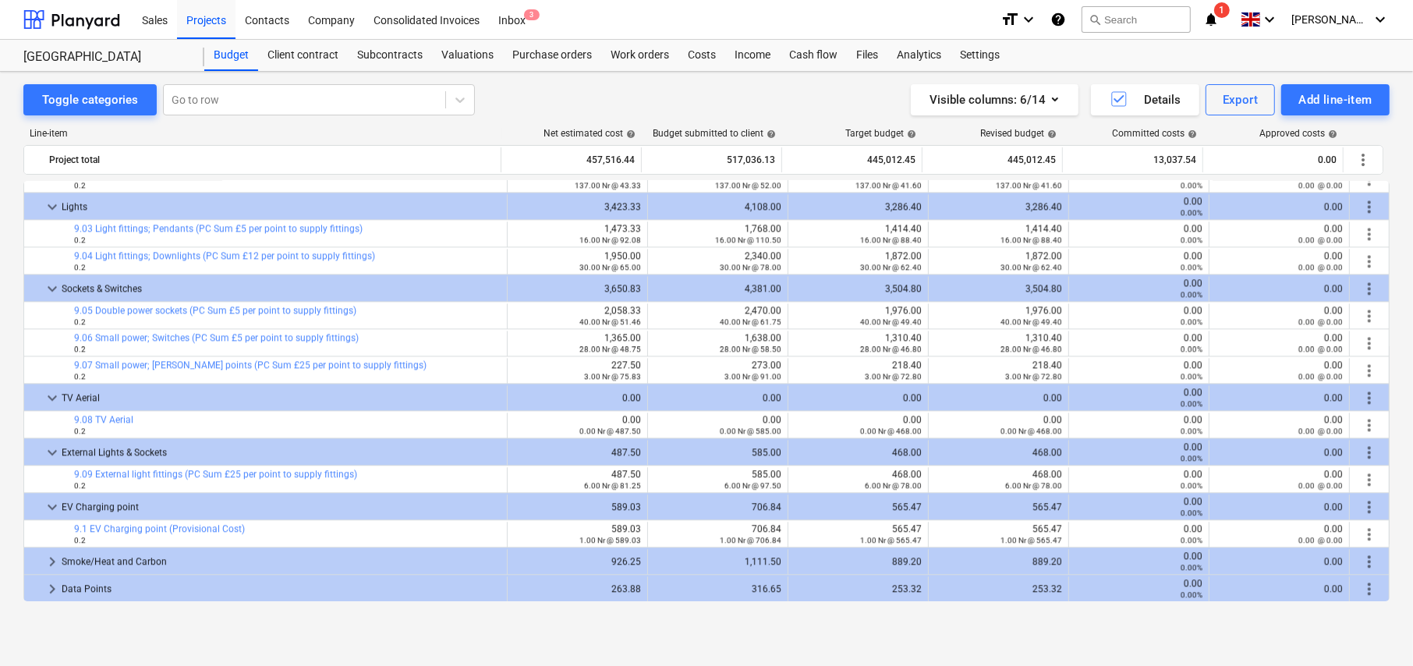
scroll to position [3455, 0]
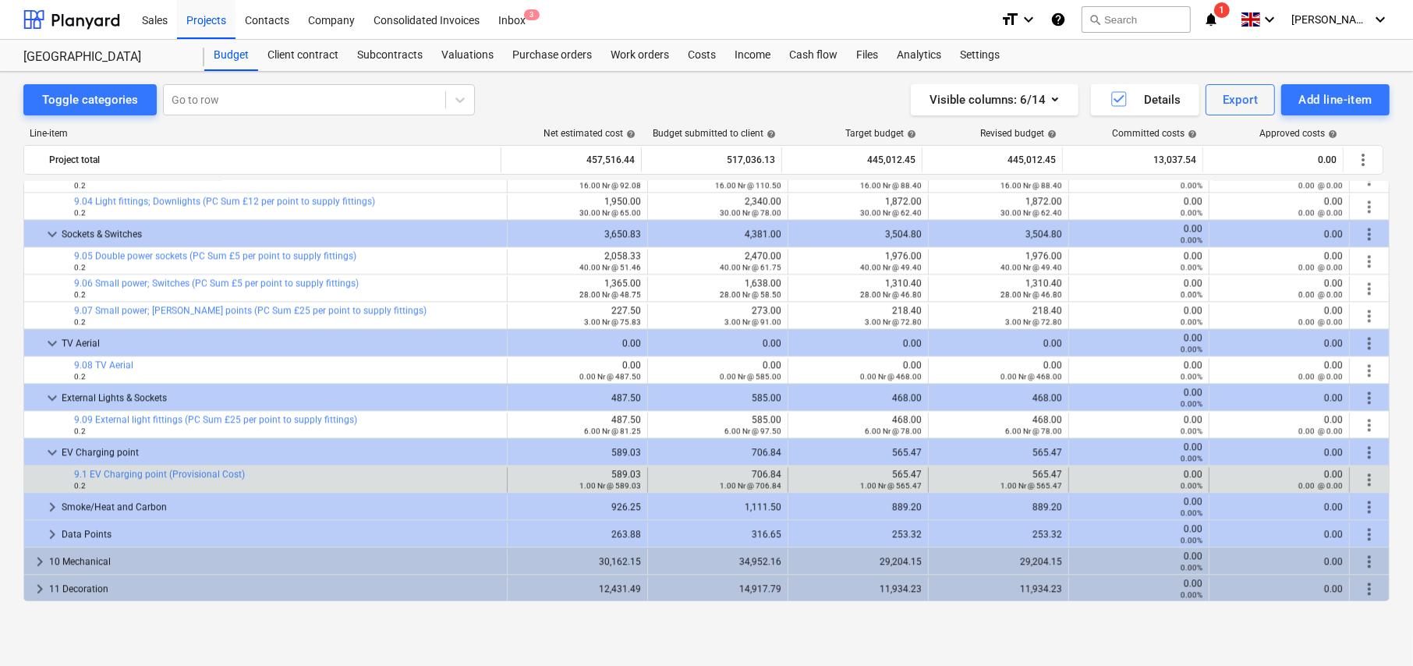
click at [1366, 481] on span "more_vert" at bounding box center [1369, 479] width 19 height 19
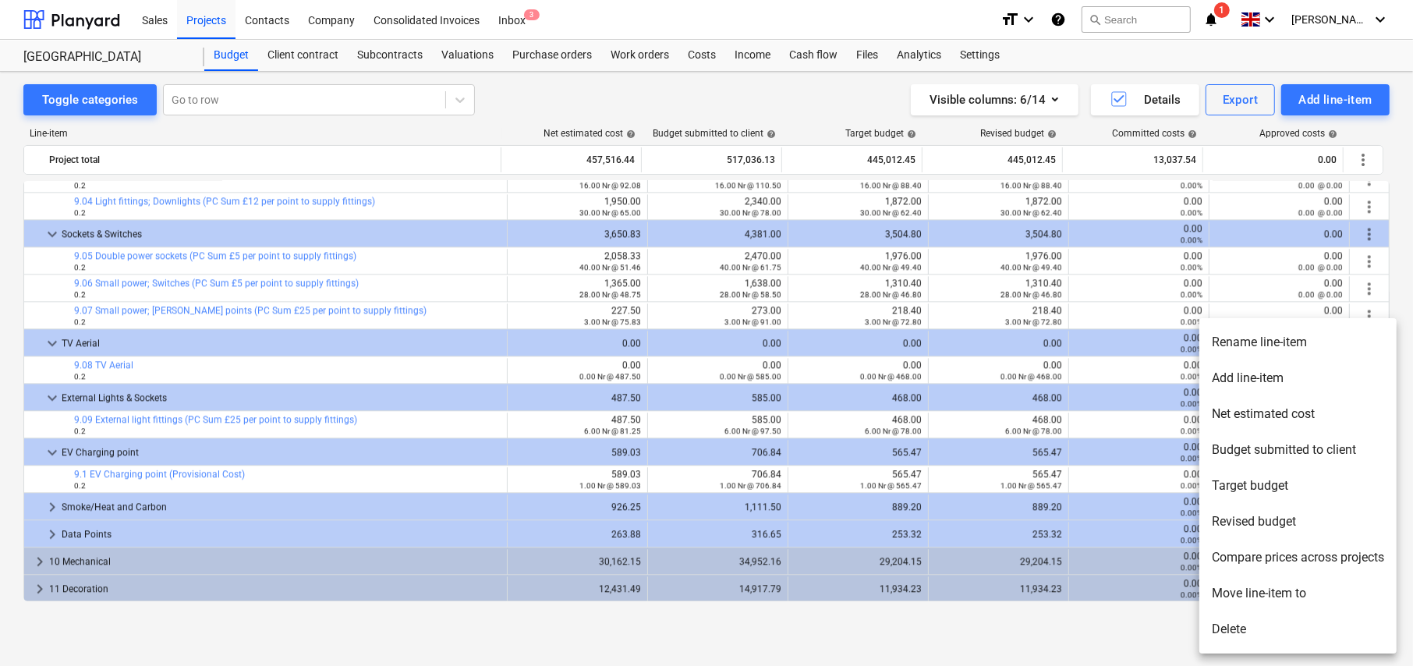
click at [1247, 338] on li "Rename line-item" at bounding box center [1297, 342] width 197 height 36
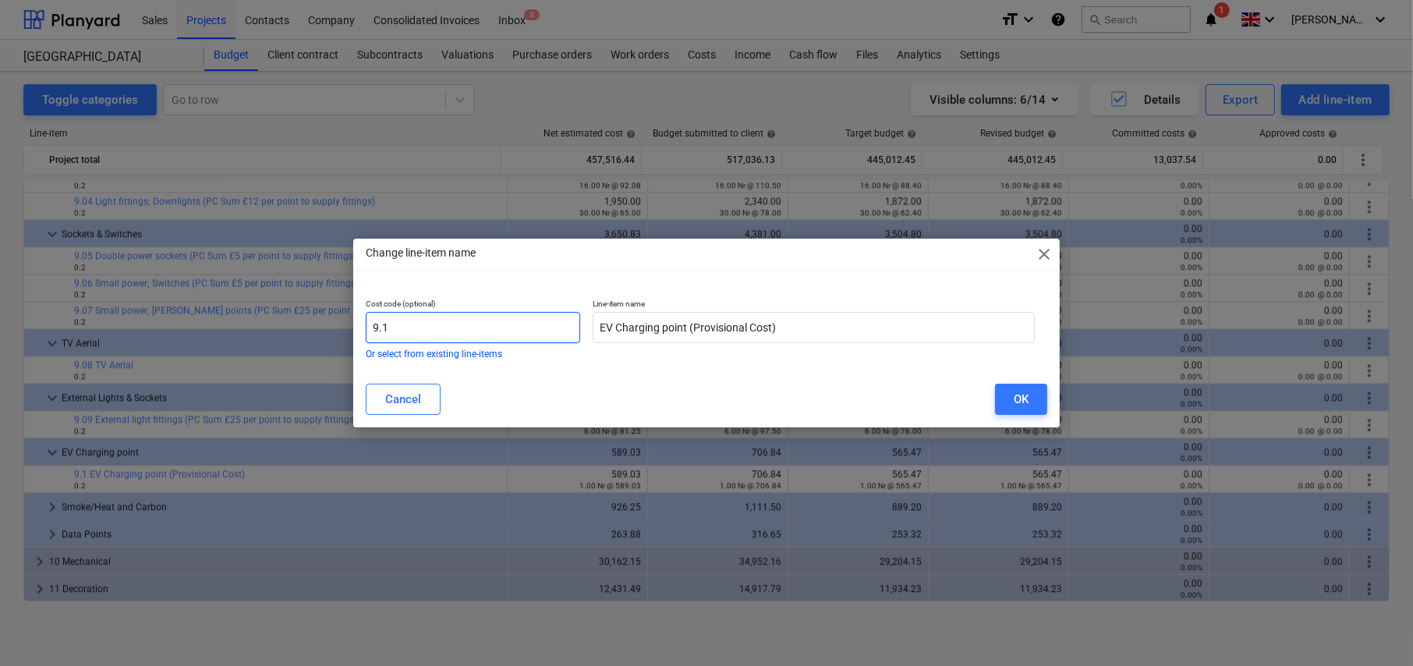
click at [447, 334] on input "9.1" at bounding box center [473, 327] width 214 height 31
click at [1027, 401] on div "OK" at bounding box center [1021, 399] width 15 height 20
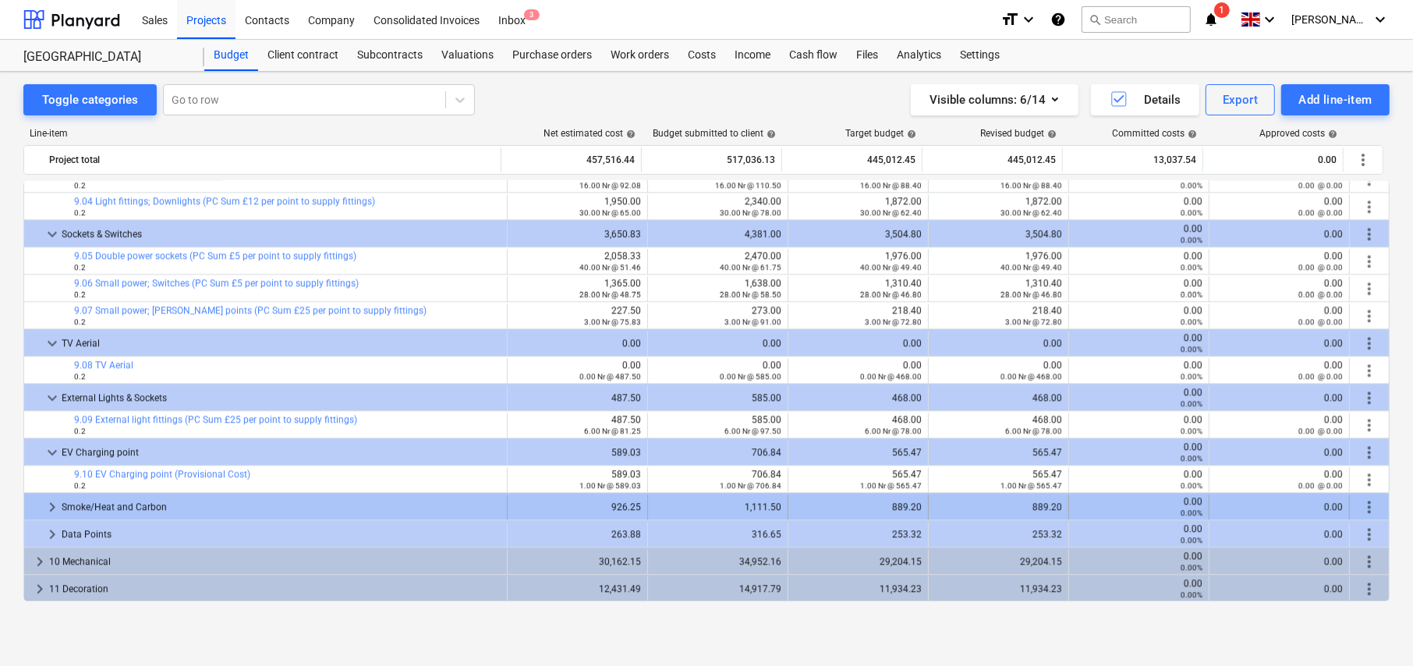
click at [52, 504] on span "keyboard_arrow_right" at bounding box center [52, 506] width 19 height 19
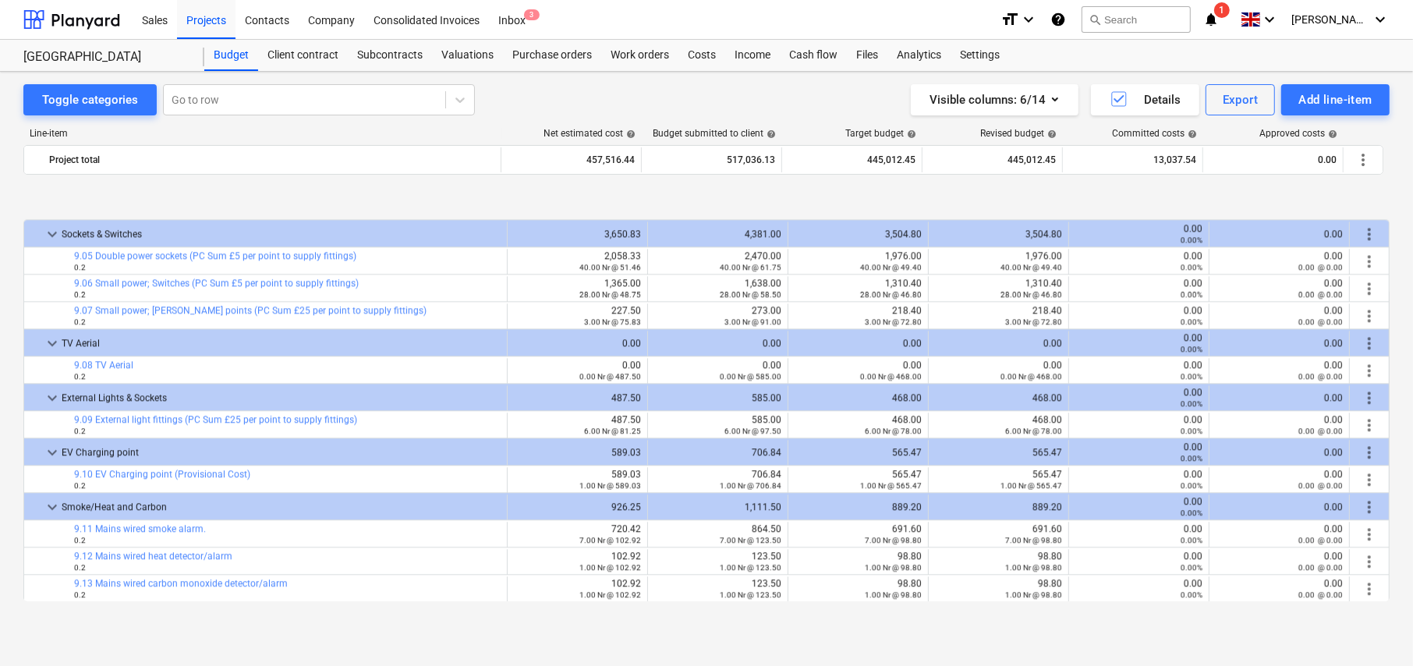
scroll to position [3536, 0]
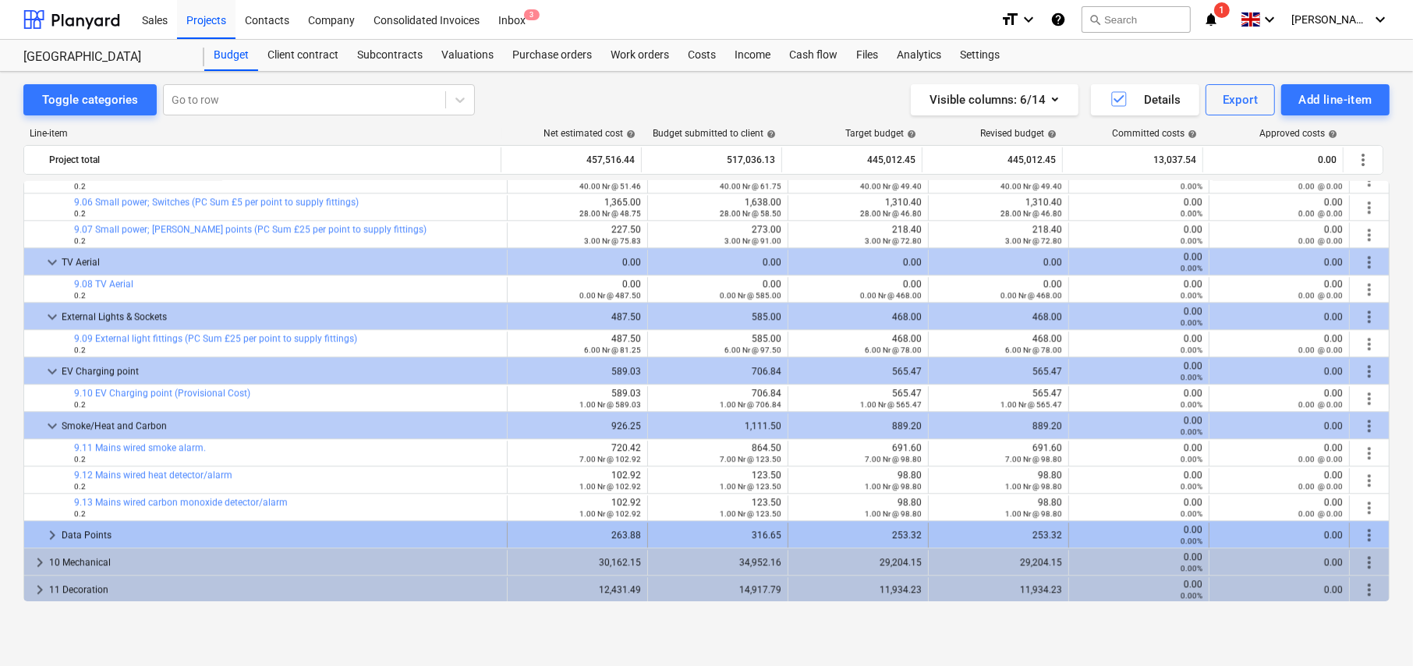
click at [53, 529] on span "keyboard_arrow_right" at bounding box center [52, 534] width 19 height 19
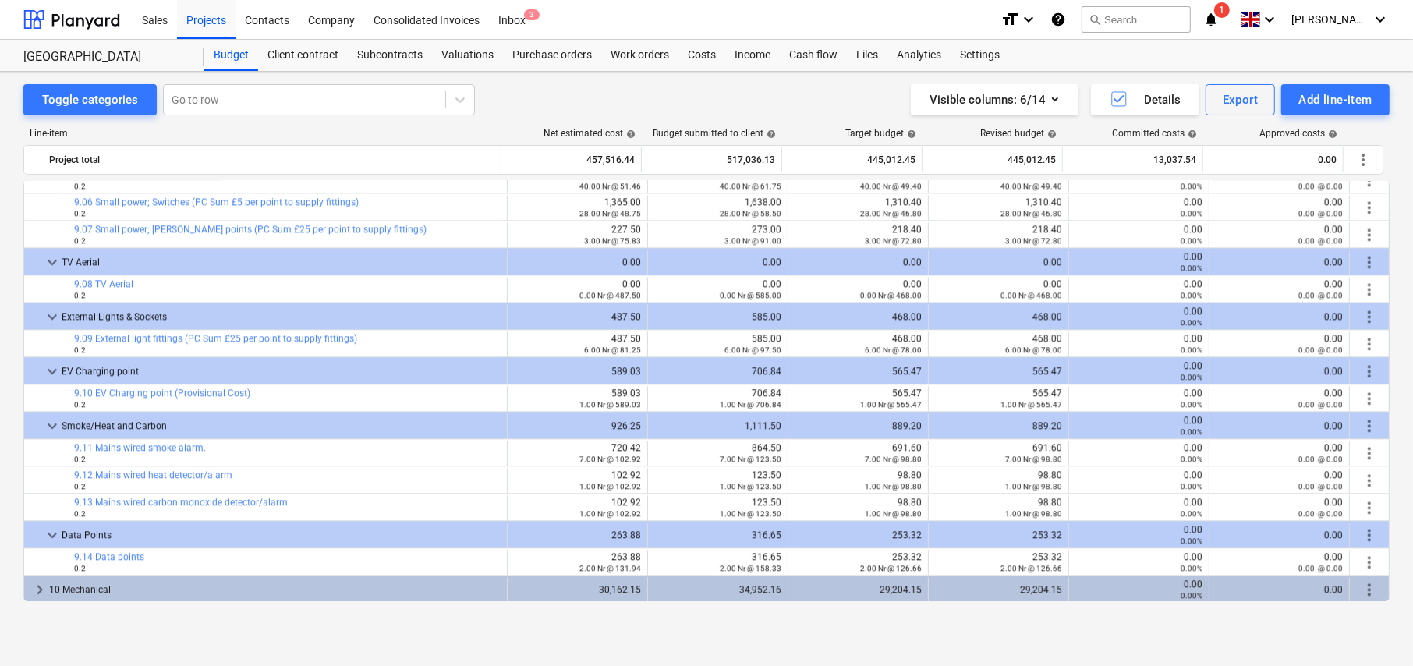
scroll to position [3564, 0]
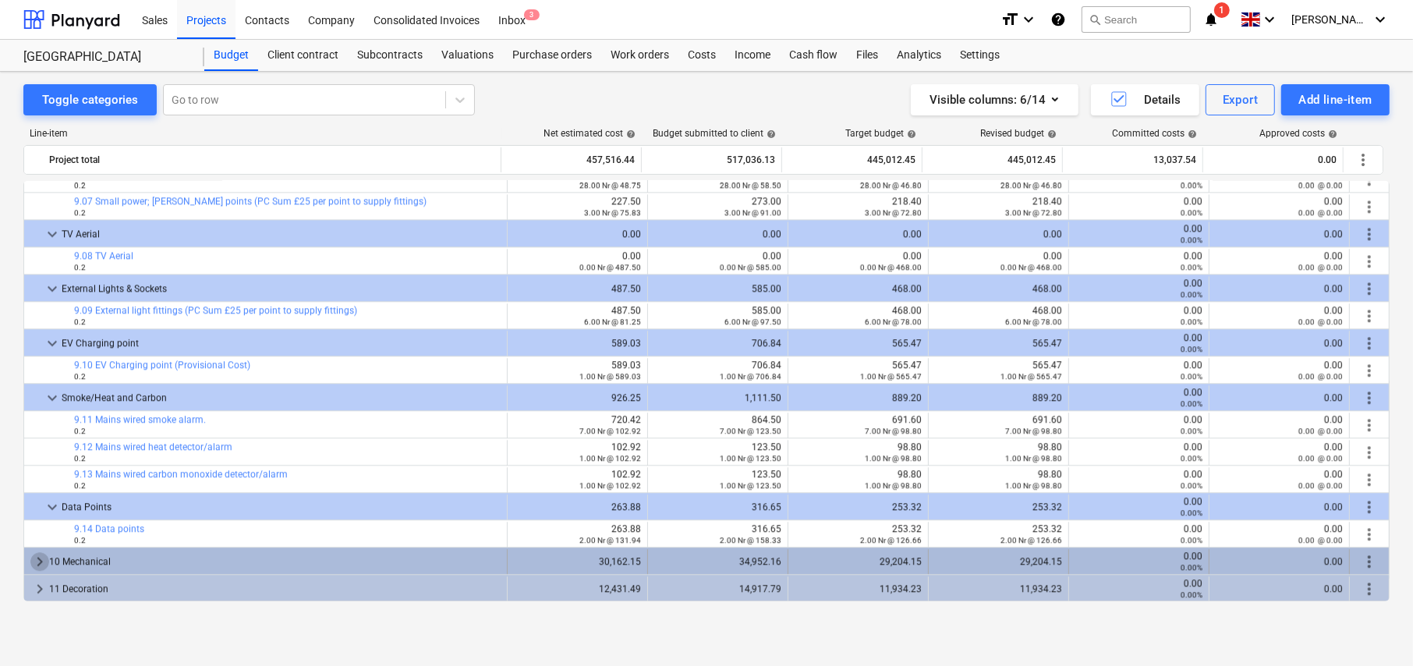
click at [37, 555] on span "keyboard_arrow_right" at bounding box center [39, 561] width 19 height 19
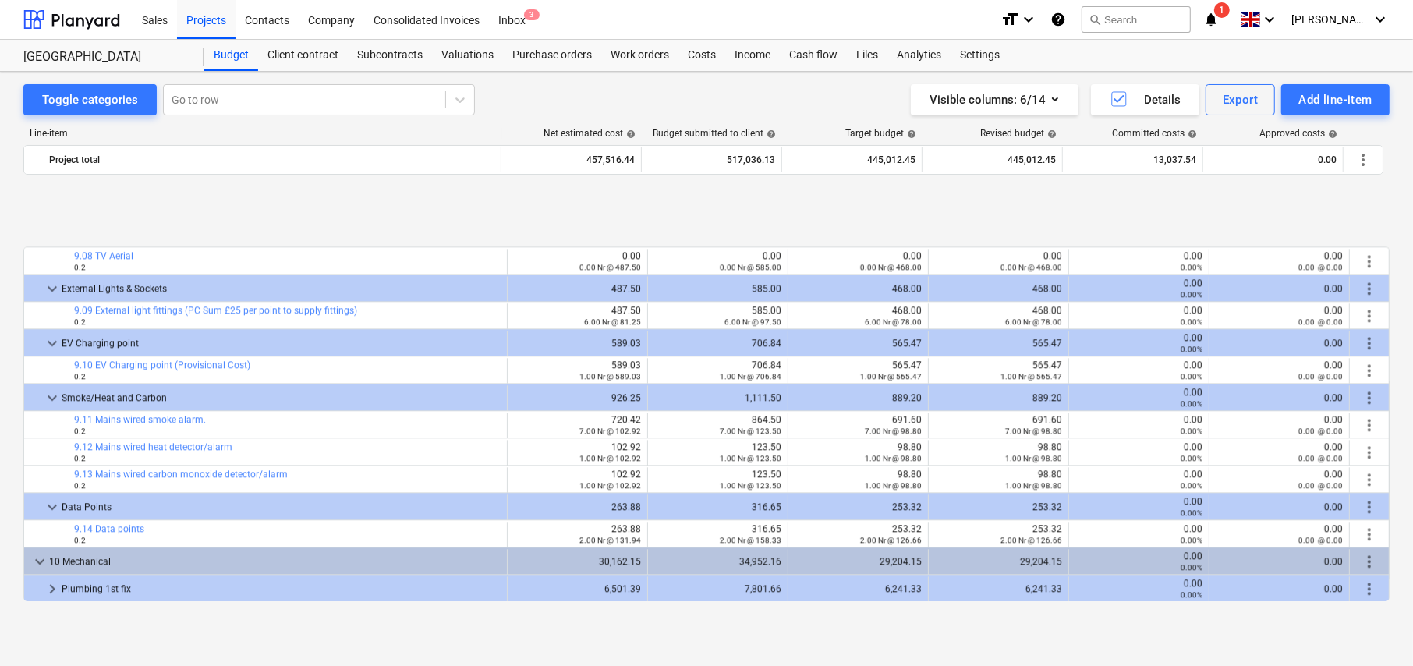
scroll to position [3673, 0]
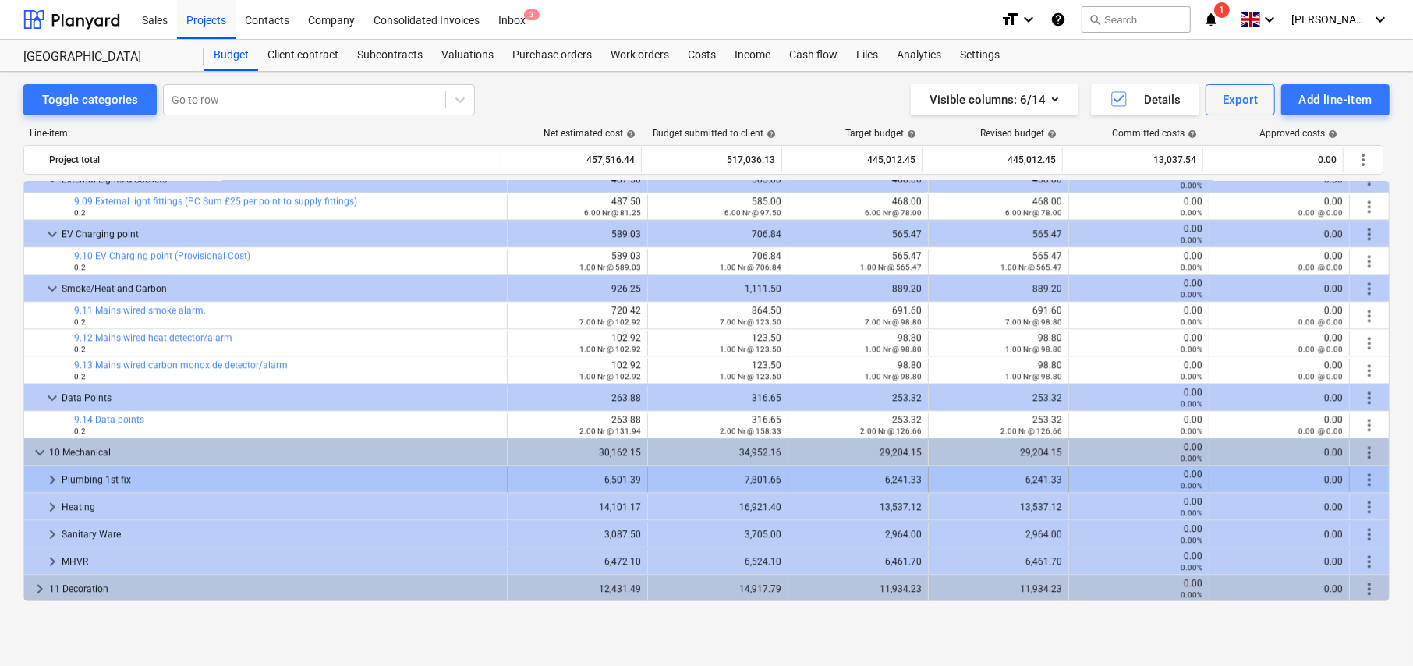
click at [55, 477] on span "keyboard_arrow_right" at bounding box center [52, 479] width 19 height 19
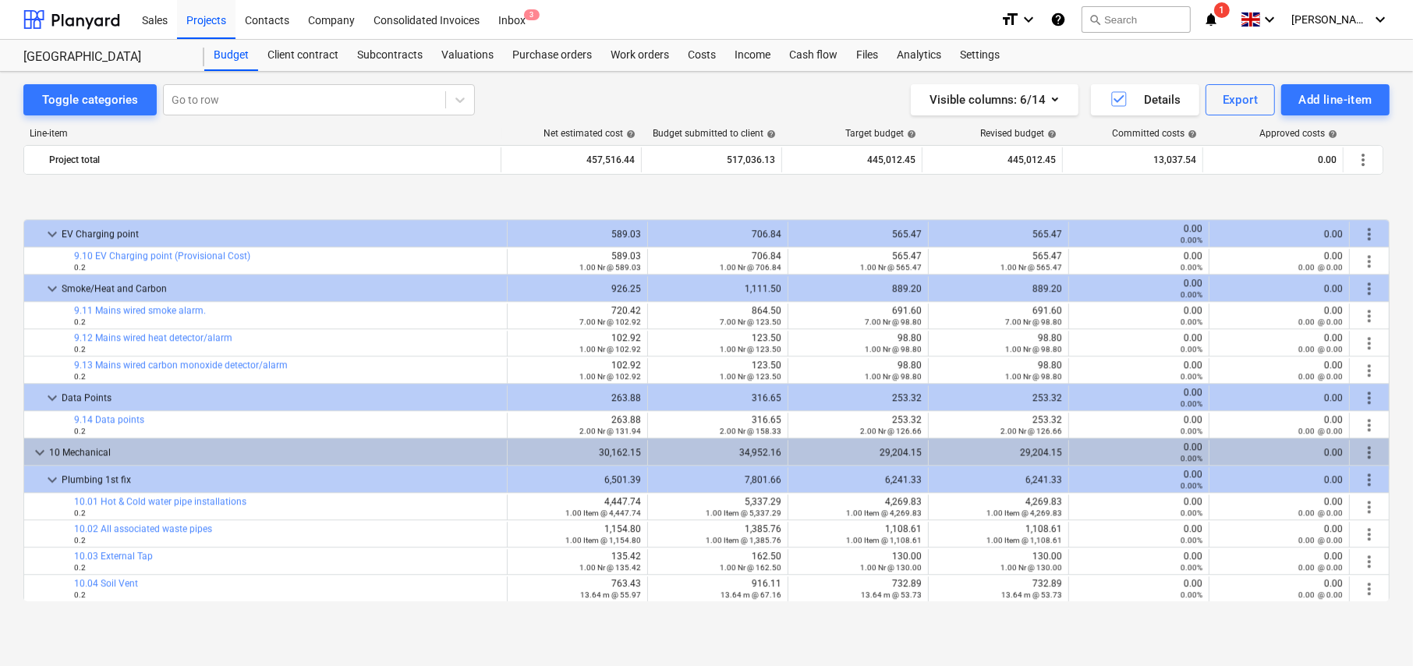
scroll to position [3751, 0]
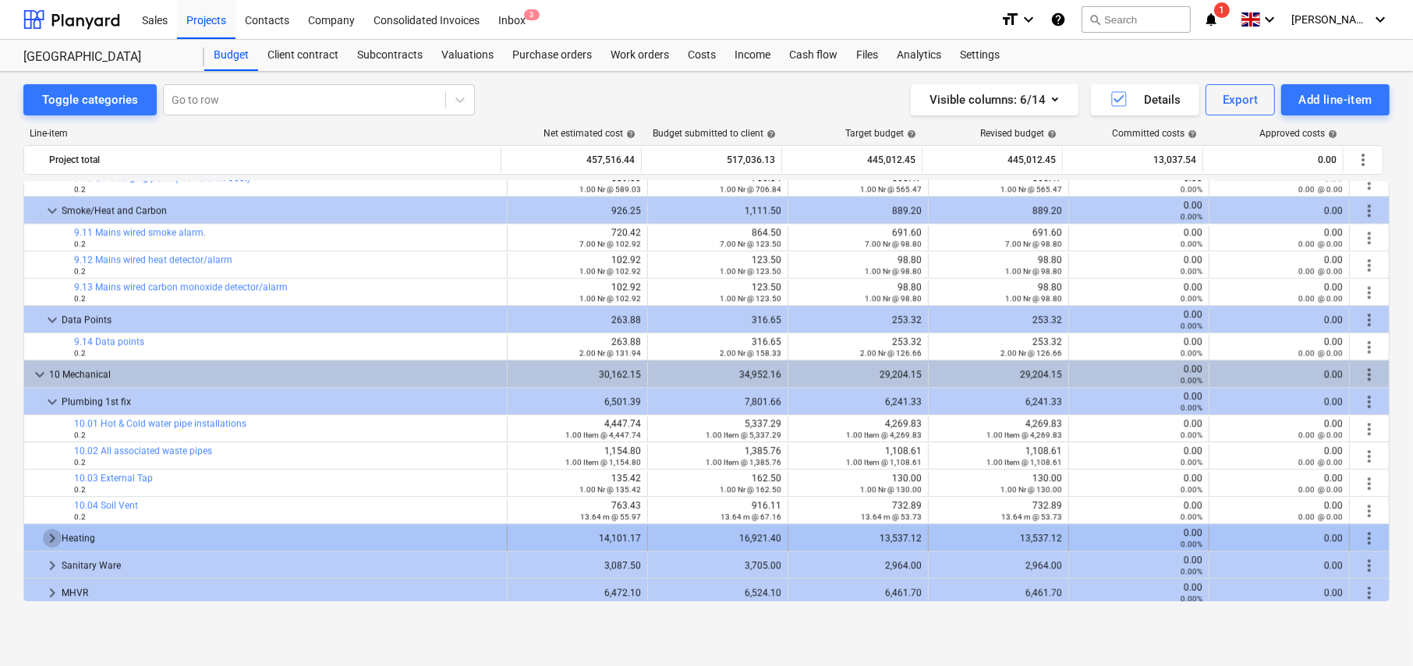
click at [53, 530] on span "keyboard_arrow_right" at bounding box center [52, 538] width 19 height 19
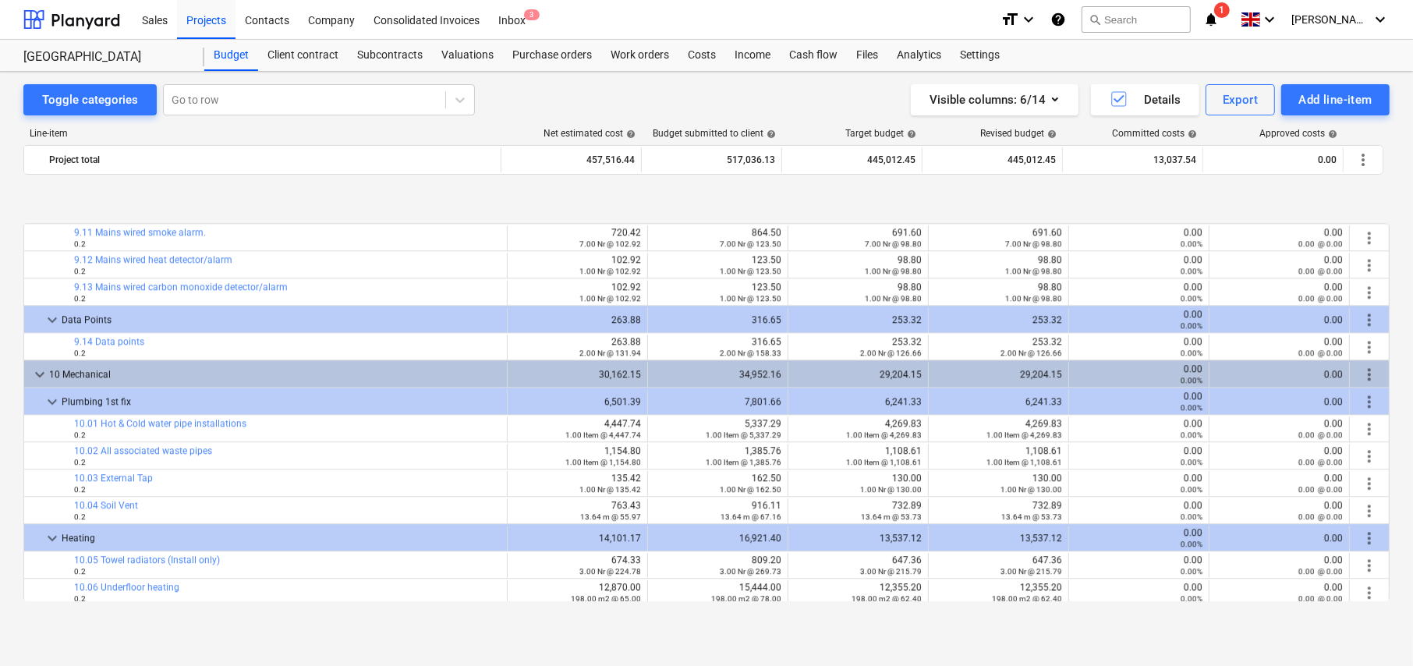
scroll to position [3864, 0]
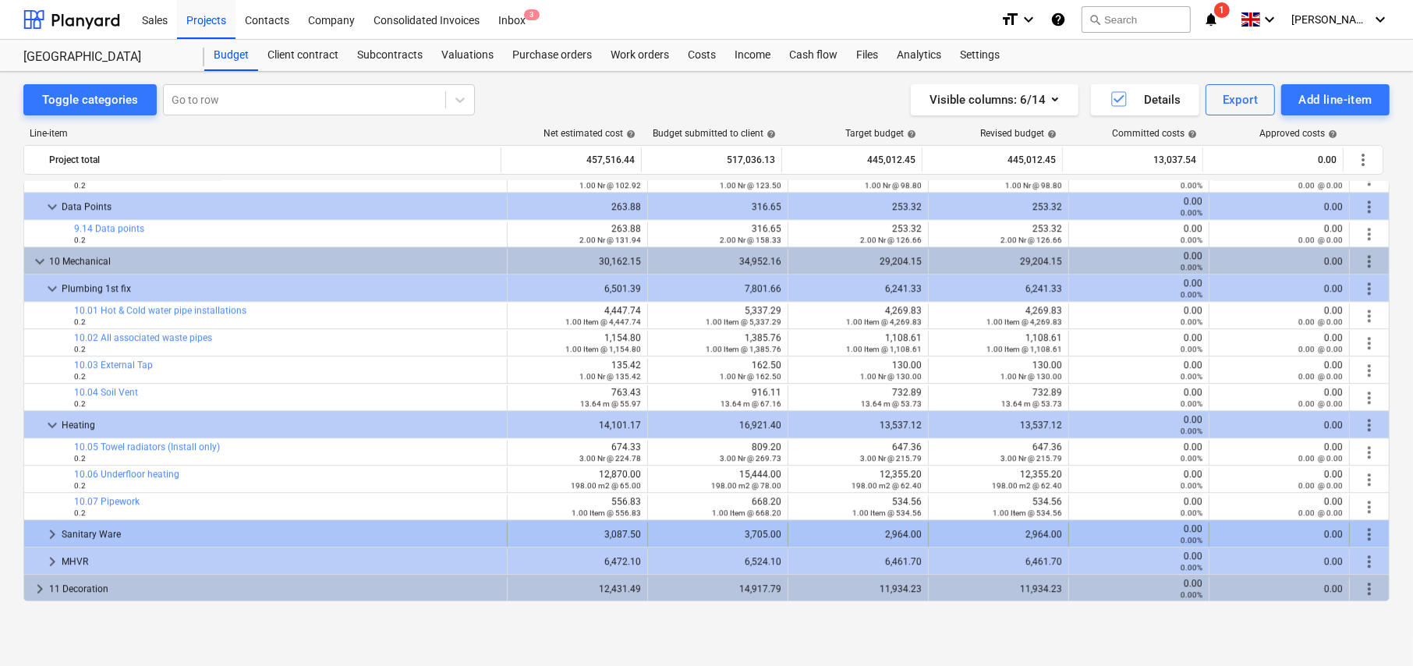
click at [56, 532] on span "keyboard_arrow_right" at bounding box center [52, 534] width 19 height 19
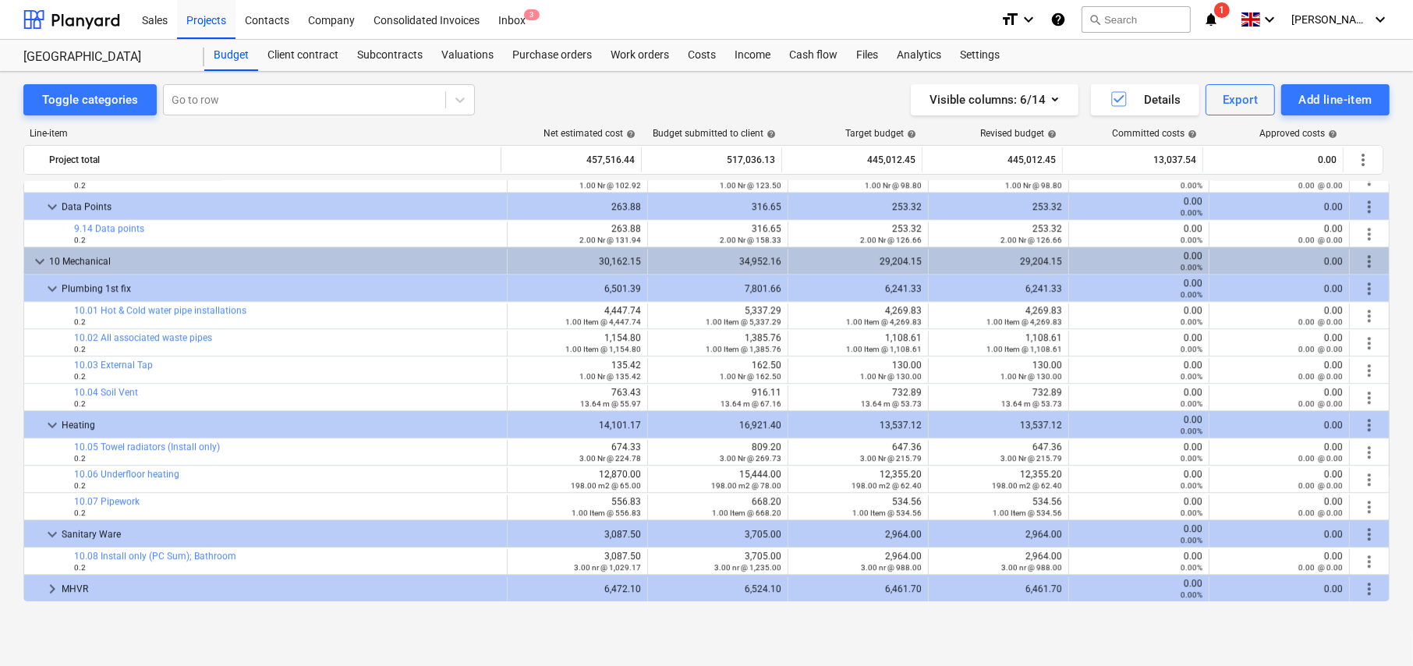
scroll to position [3891, 0]
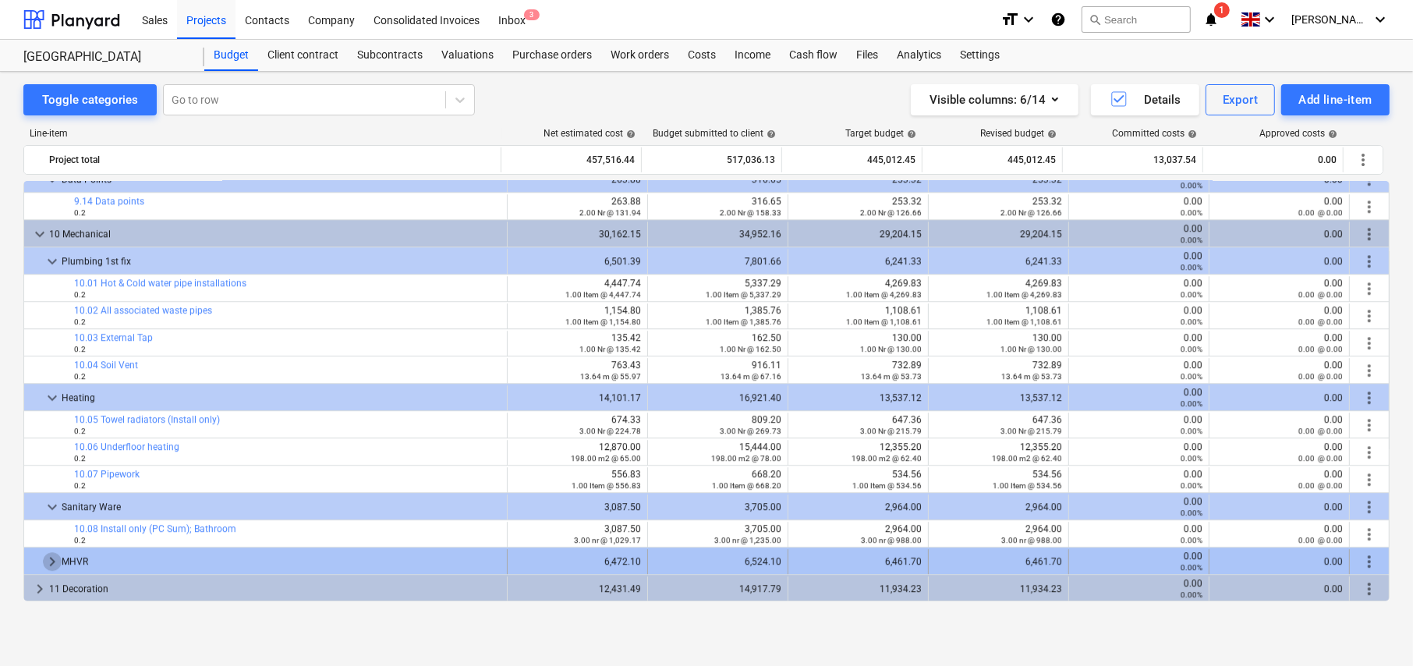
click at [55, 557] on span "keyboard_arrow_right" at bounding box center [52, 561] width 19 height 19
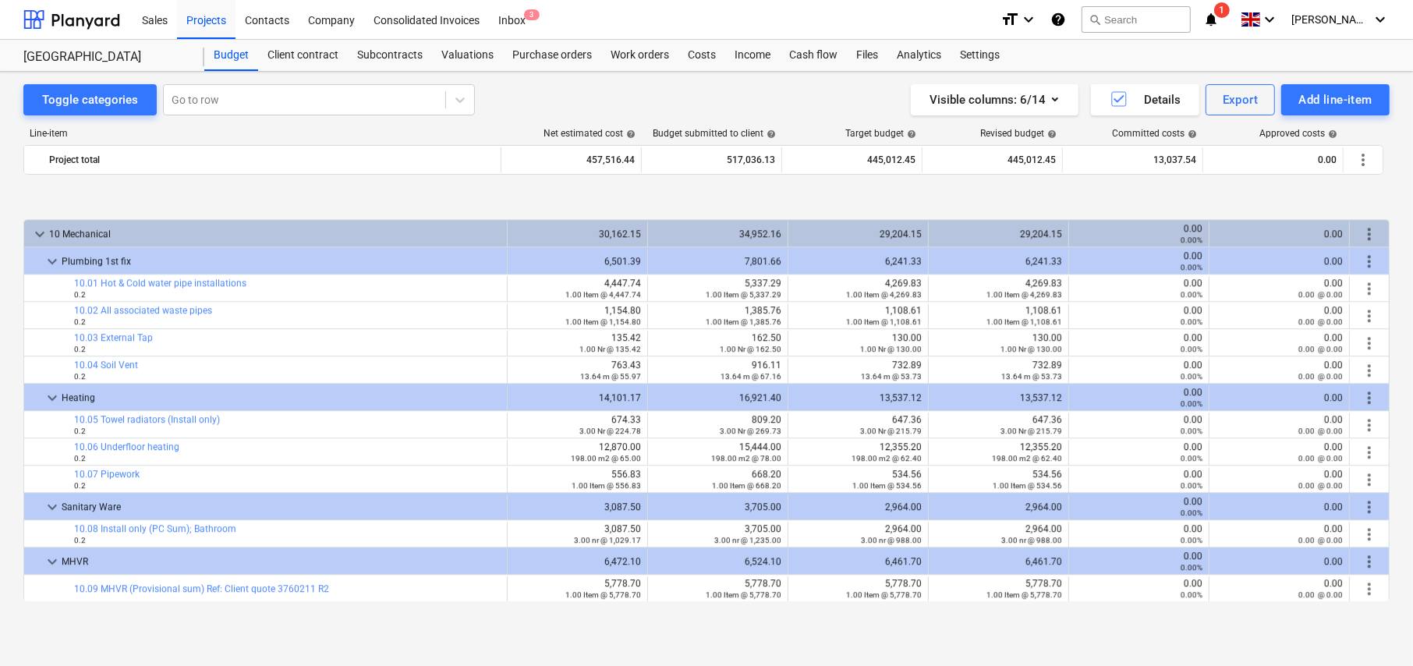
scroll to position [3973, 0]
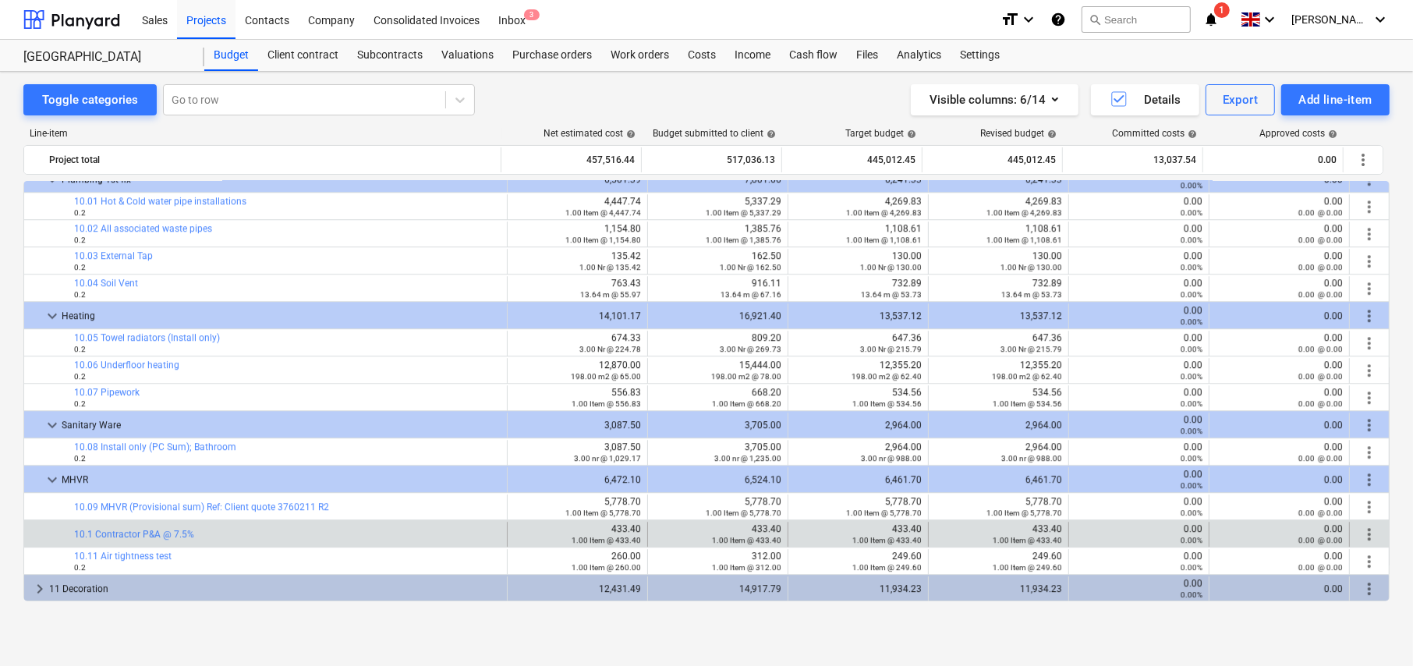
click at [1367, 529] on span "more_vert" at bounding box center [1369, 534] width 19 height 19
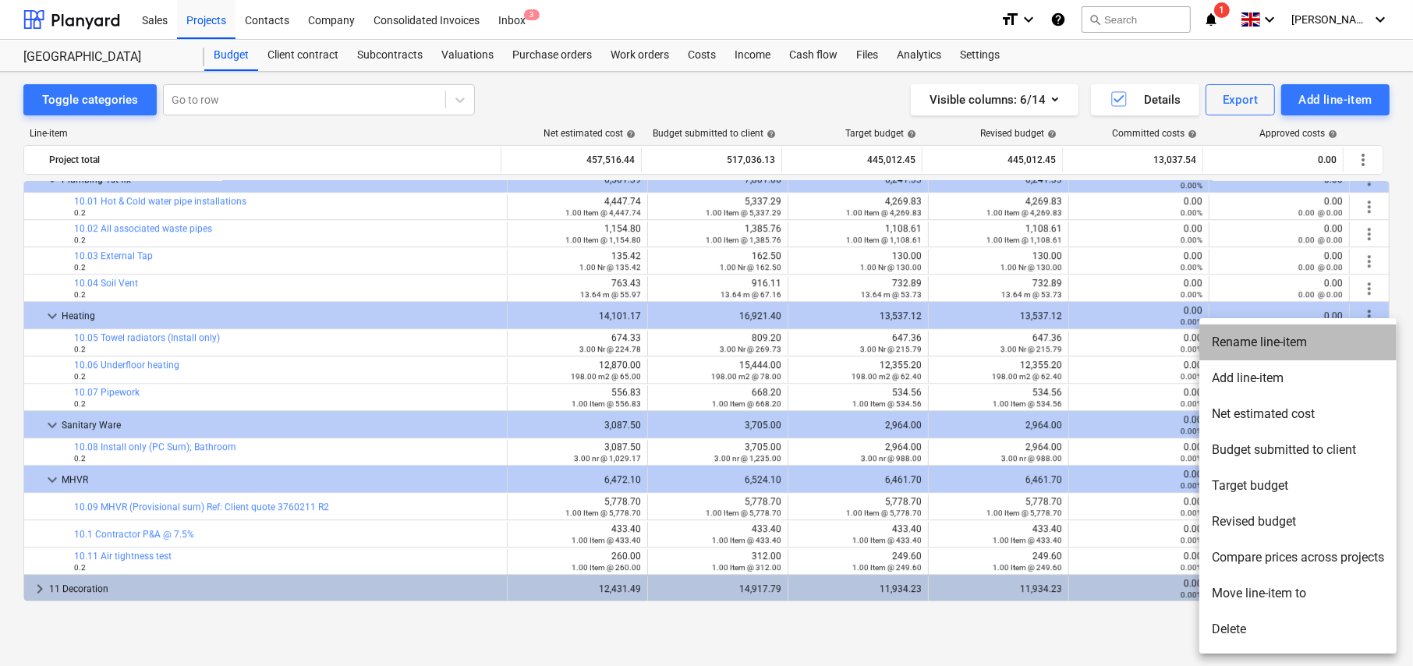
click at [1284, 345] on li "Rename line-item" at bounding box center [1297, 342] width 197 height 36
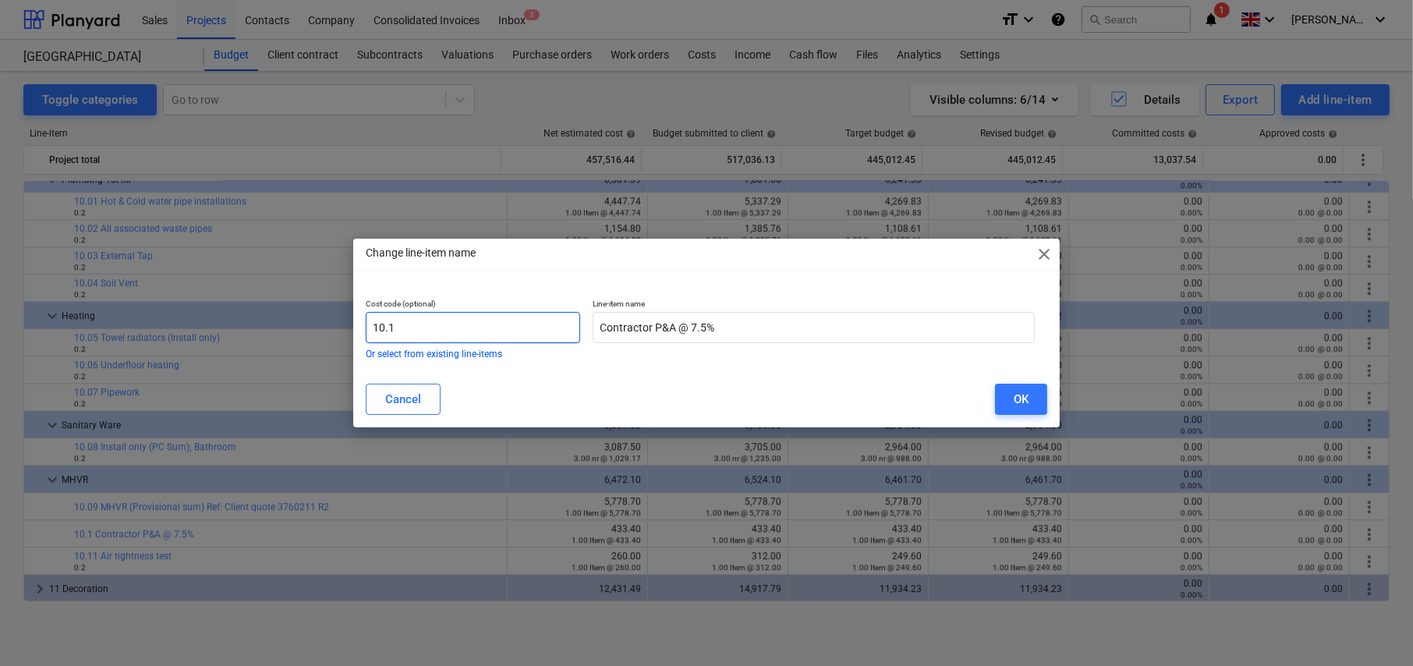
click at [505, 322] on input "10.1" at bounding box center [473, 327] width 214 height 31
click at [1030, 396] on button "OK" at bounding box center [1021, 399] width 52 height 31
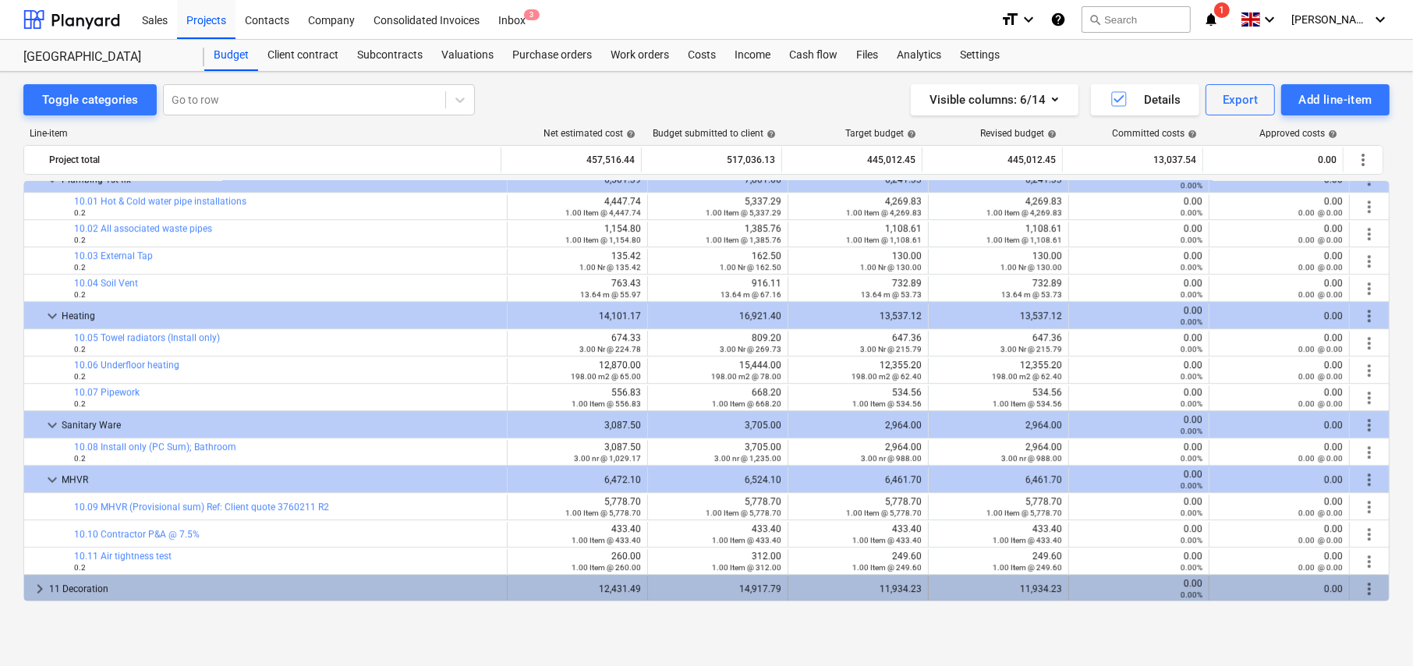
click at [37, 586] on span "keyboard_arrow_right" at bounding box center [39, 588] width 19 height 19
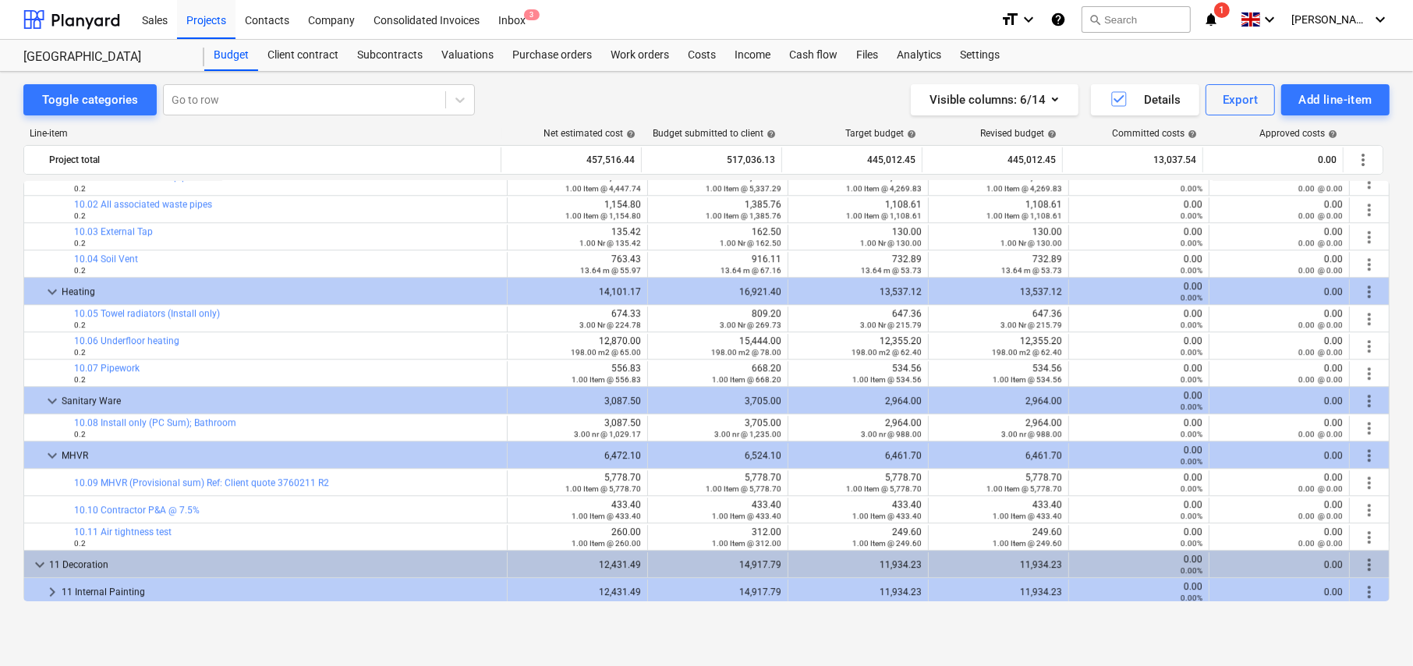
scroll to position [4000, 0]
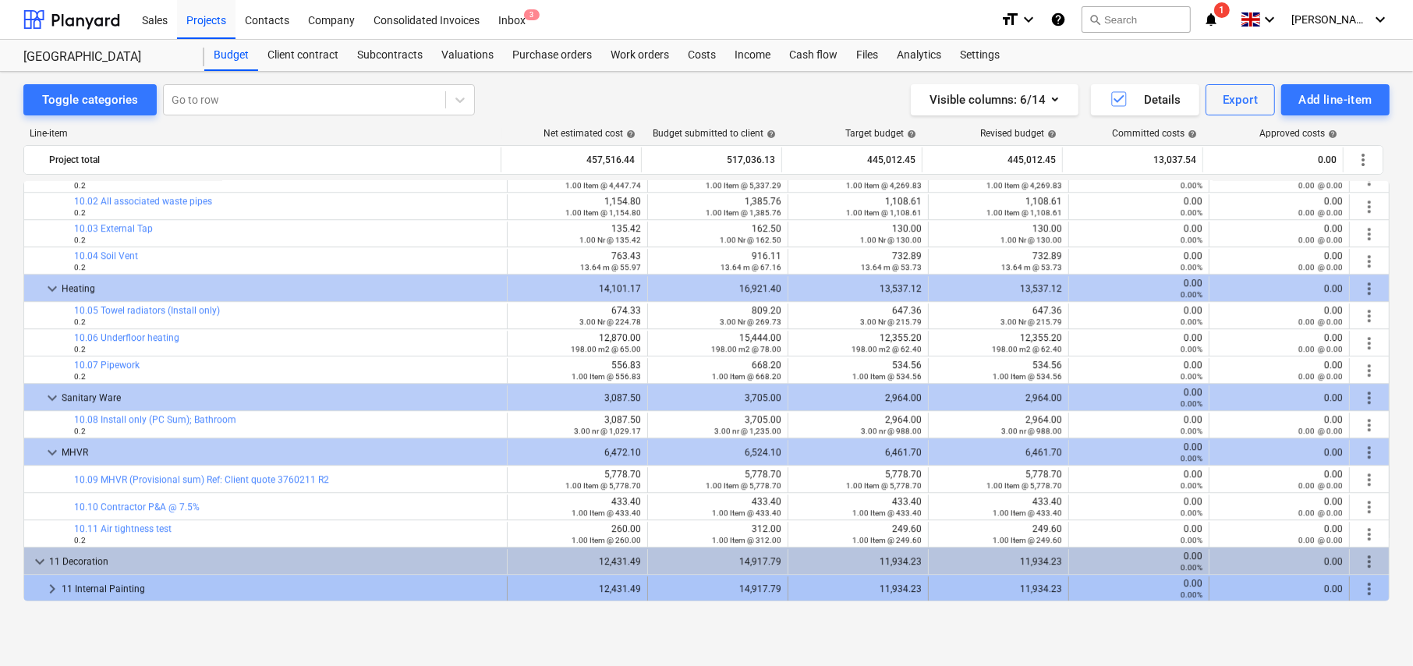
click at [51, 586] on span "keyboard_arrow_right" at bounding box center [52, 588] width 19 height 19
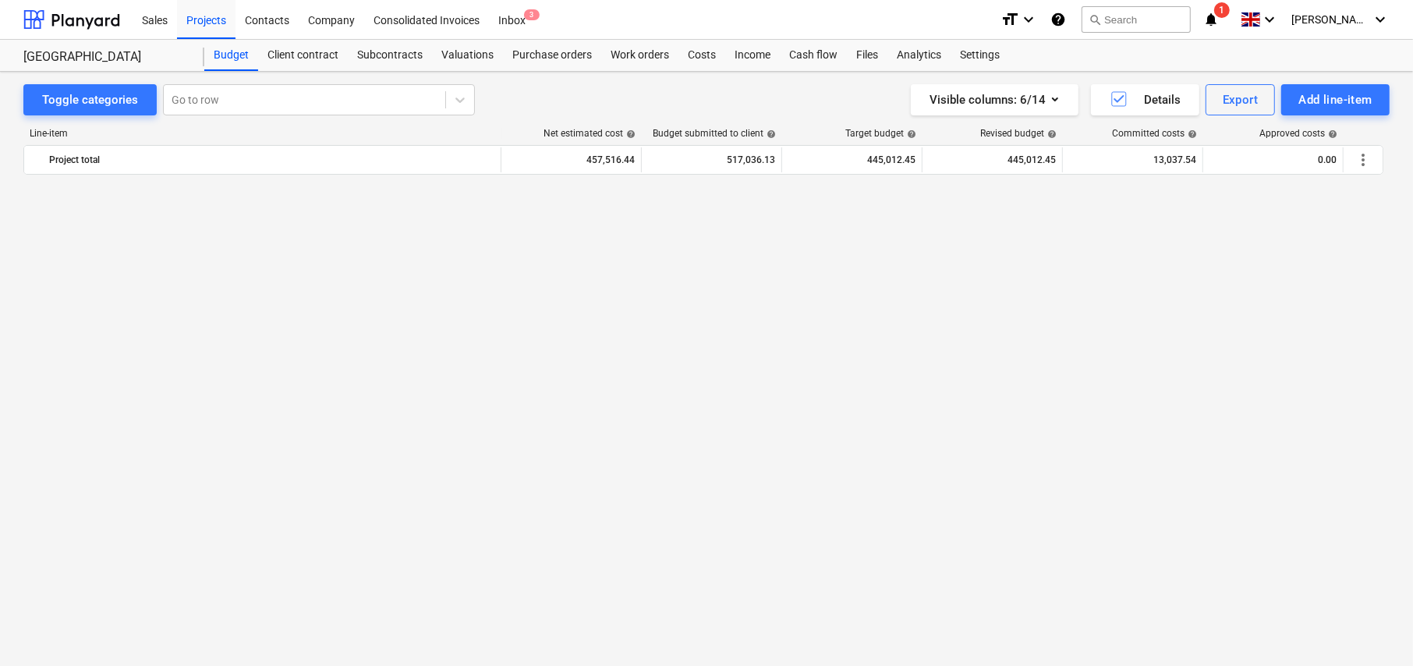
scroll to position [1381, 0]
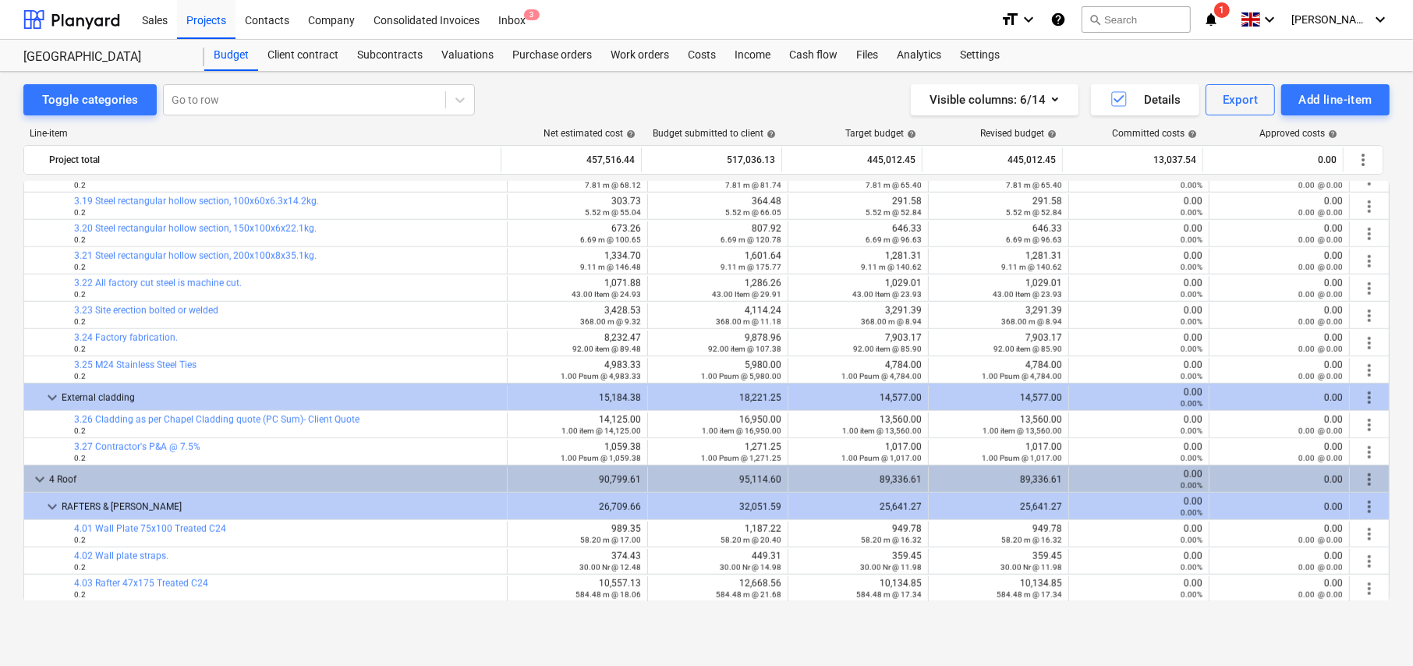
click at [103, 99] on div "Toggle categories" at bounding box center [90, 100] width 96 height 20
click at [97, 94] on div "Toggle categories" at bounding box center [90, 100] width 96 height 20
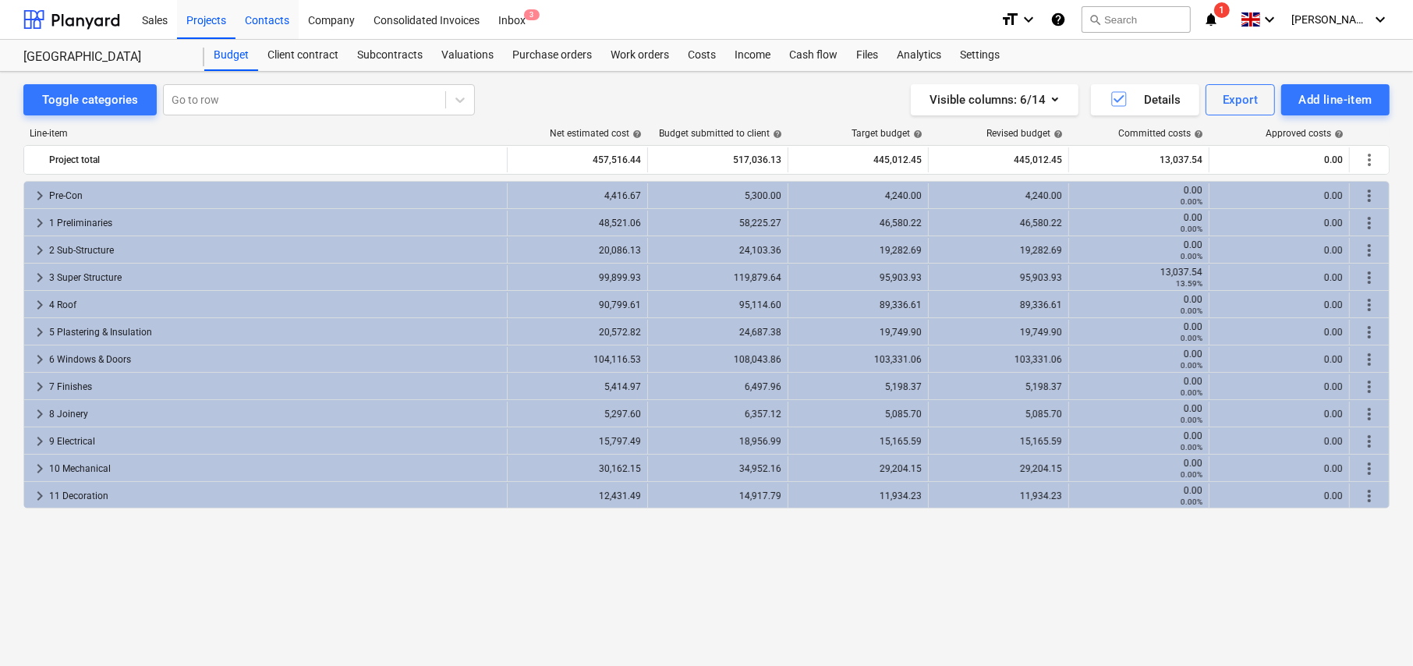
click at [275, 19] on div "Contacts" at bounding box center [266, 19] width 63 height 40
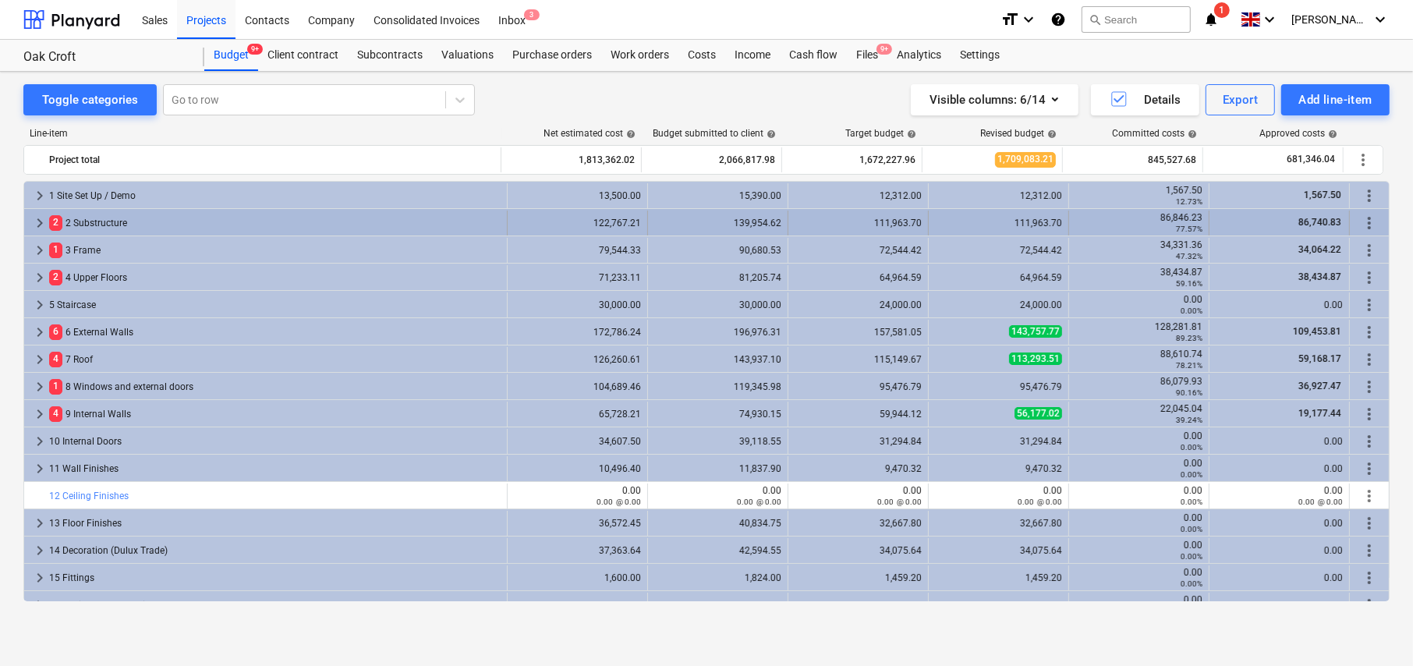
click at [43, 218] on span "keyboard_arrow_right" at bounding box center [39, 223] width 19 height 19
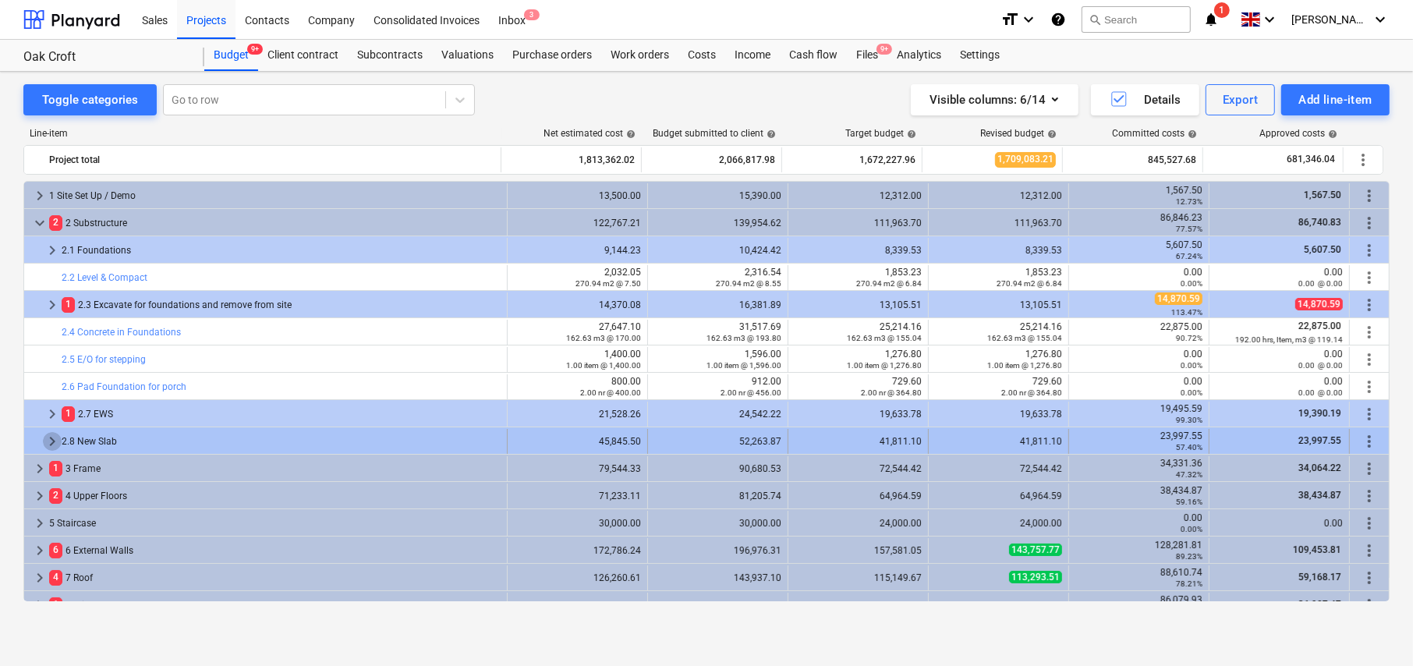
click at [55, 438] on span "keyboard_arrow_right" at bounding box center [52, 441] width 19 height 19
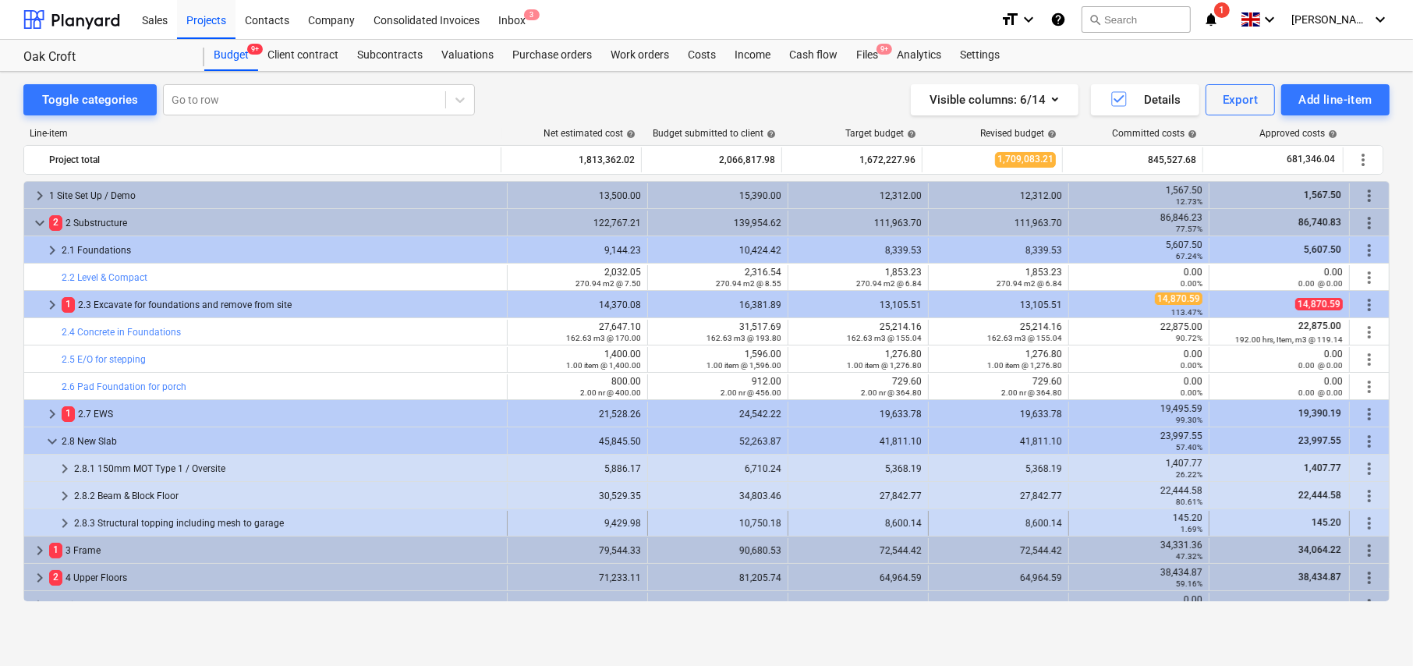
click at [65, 522] on span "keyboard_arrow_right" at bounding box center [64, 523] width 19 height 19
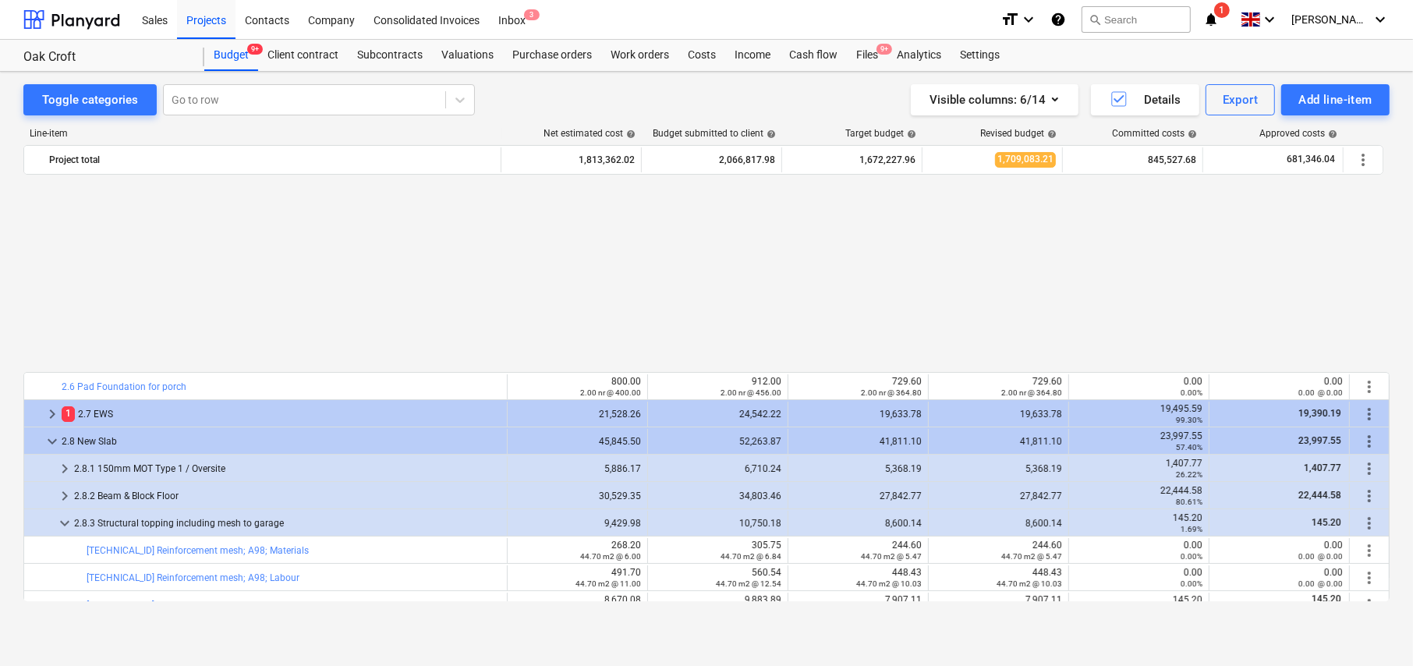
scroll to position [234, 0]
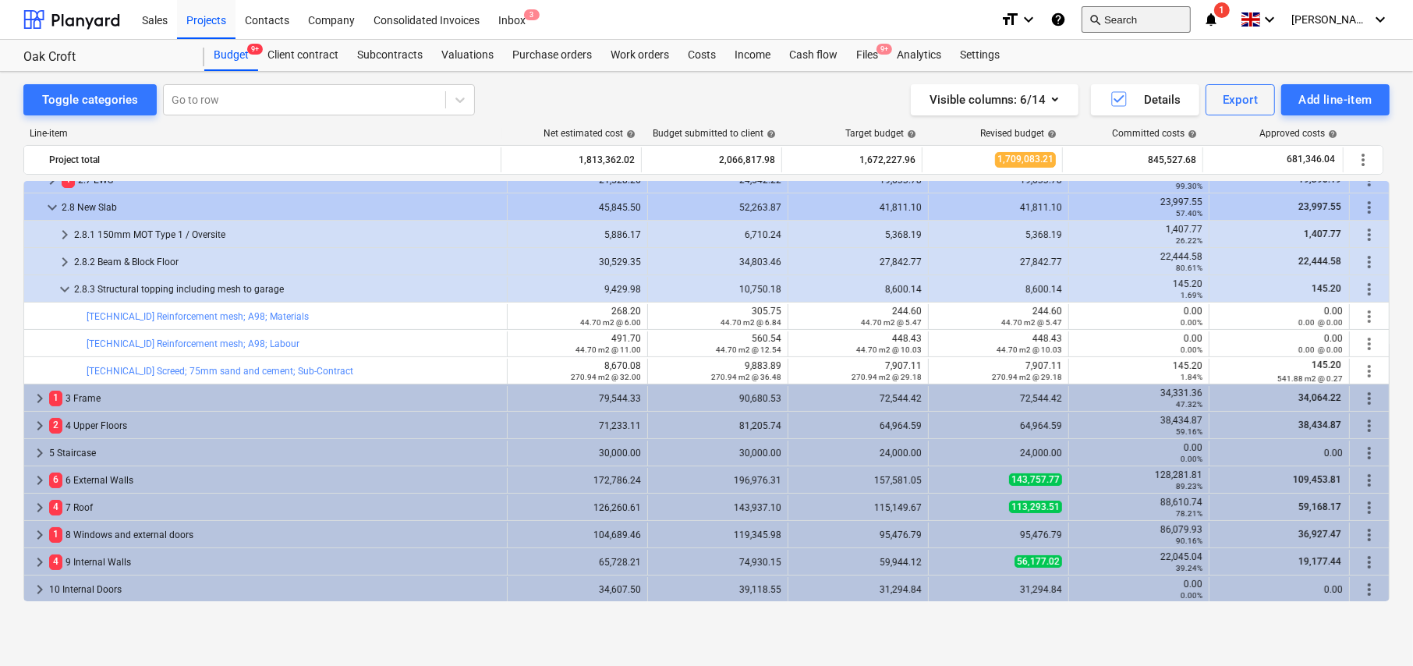
click at [1134, 6] on button "search Search" at bounding box center [1135, 19] width 109 height 27
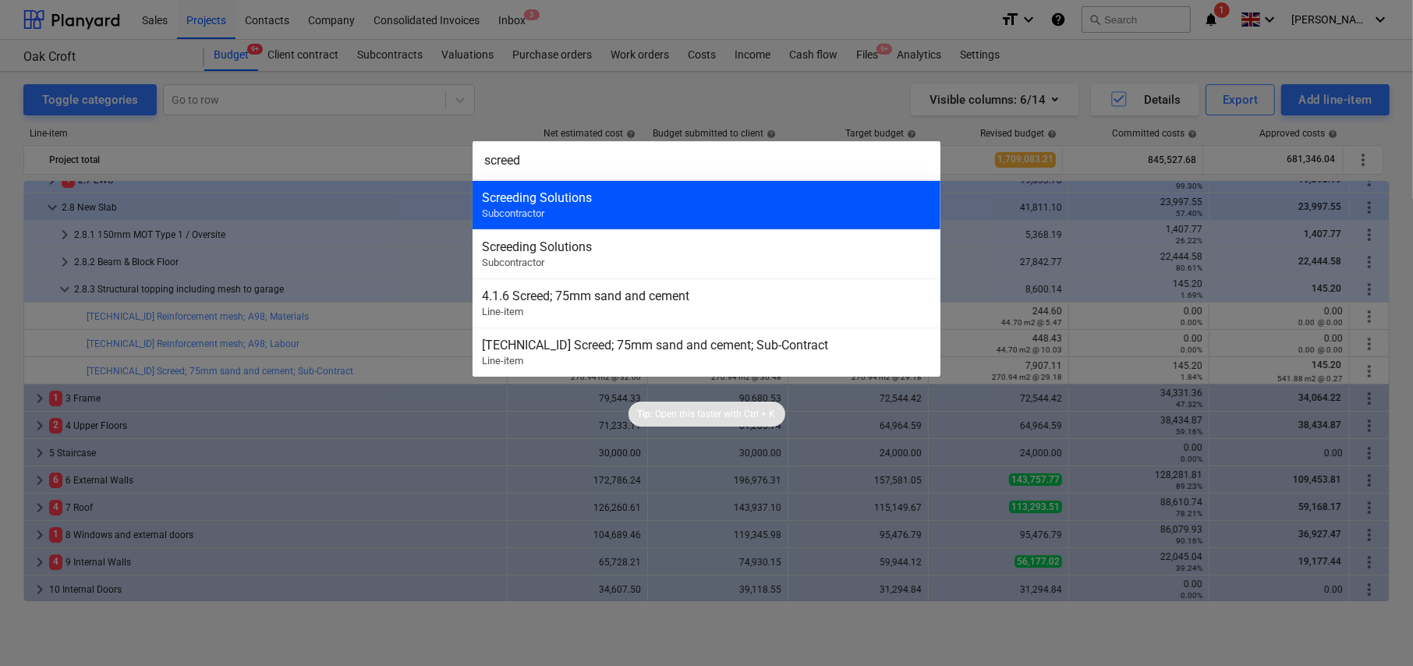
type input "screed"
click at [547, 197] on div "Screeding Solutions" at bounding box center [706, 197] width 449 height 15
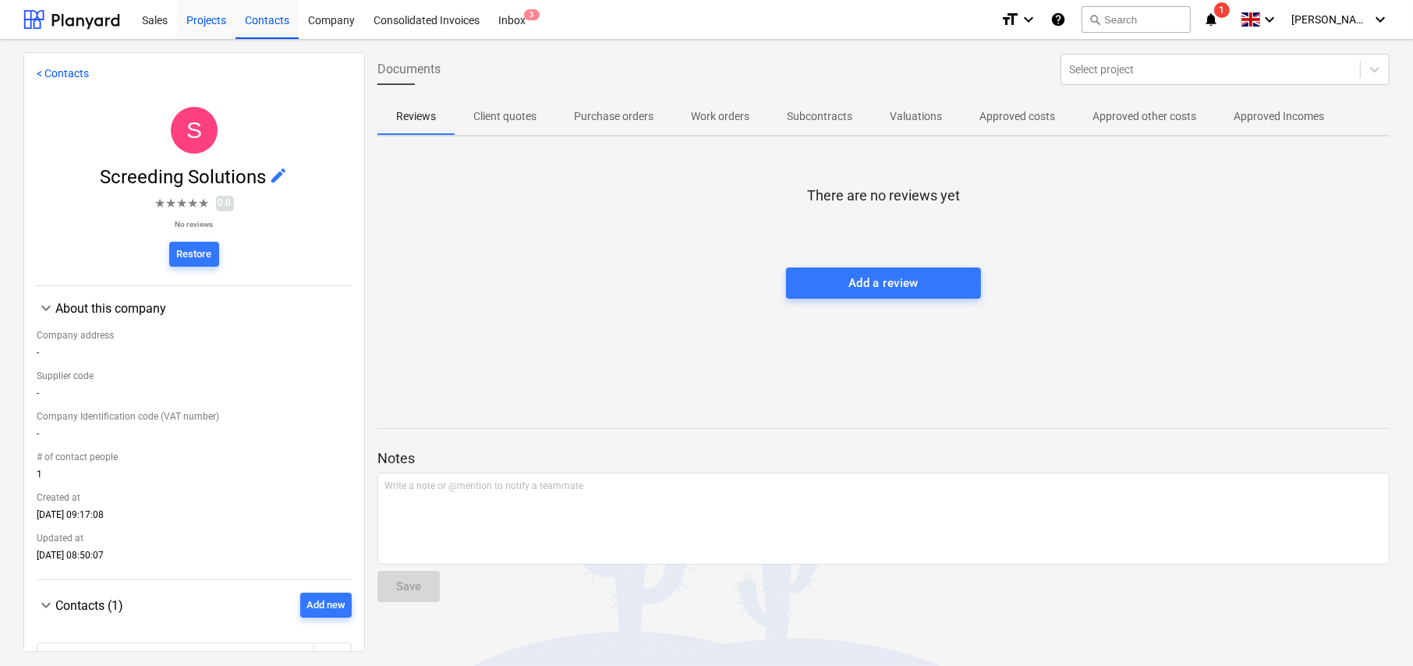
click at [214, 23] on div "Projects" at bounding box center [206, 19] width 58 height 40
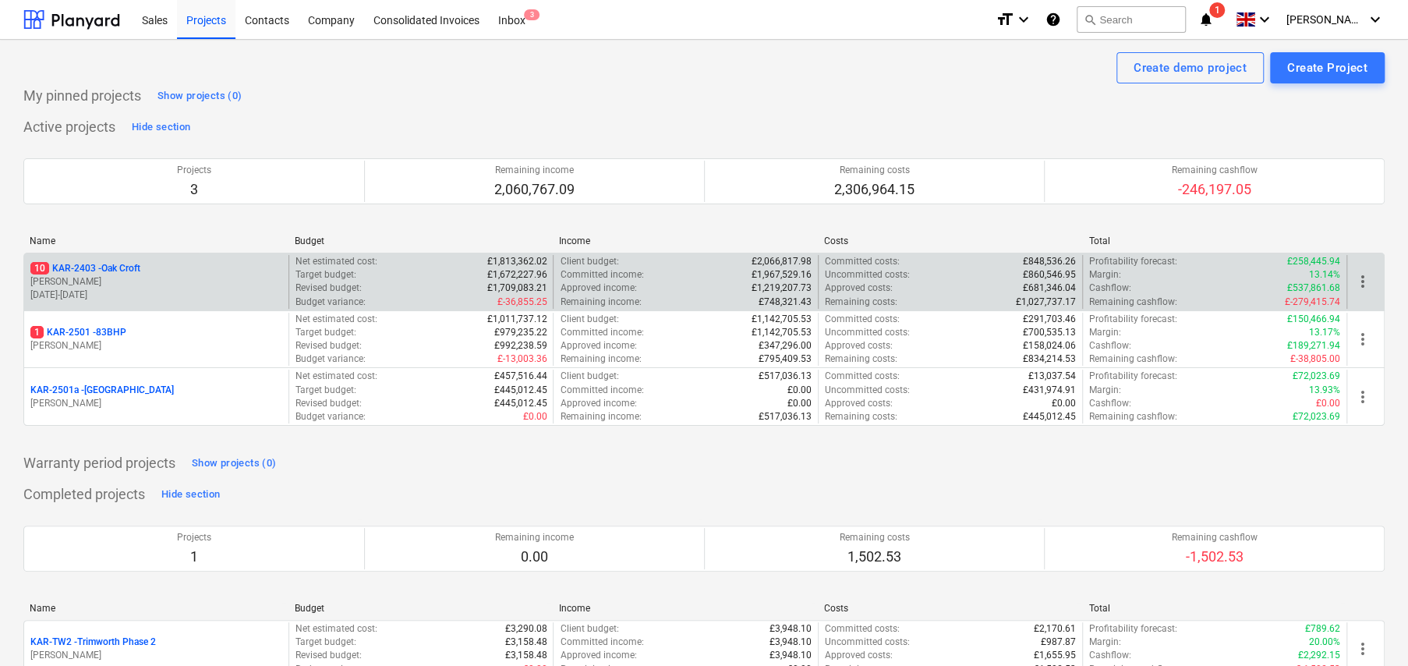
click at [128, 269] on p "10 KAR-2403 - Oak Croft" at bounding box center [85, 268] width 110 height 13
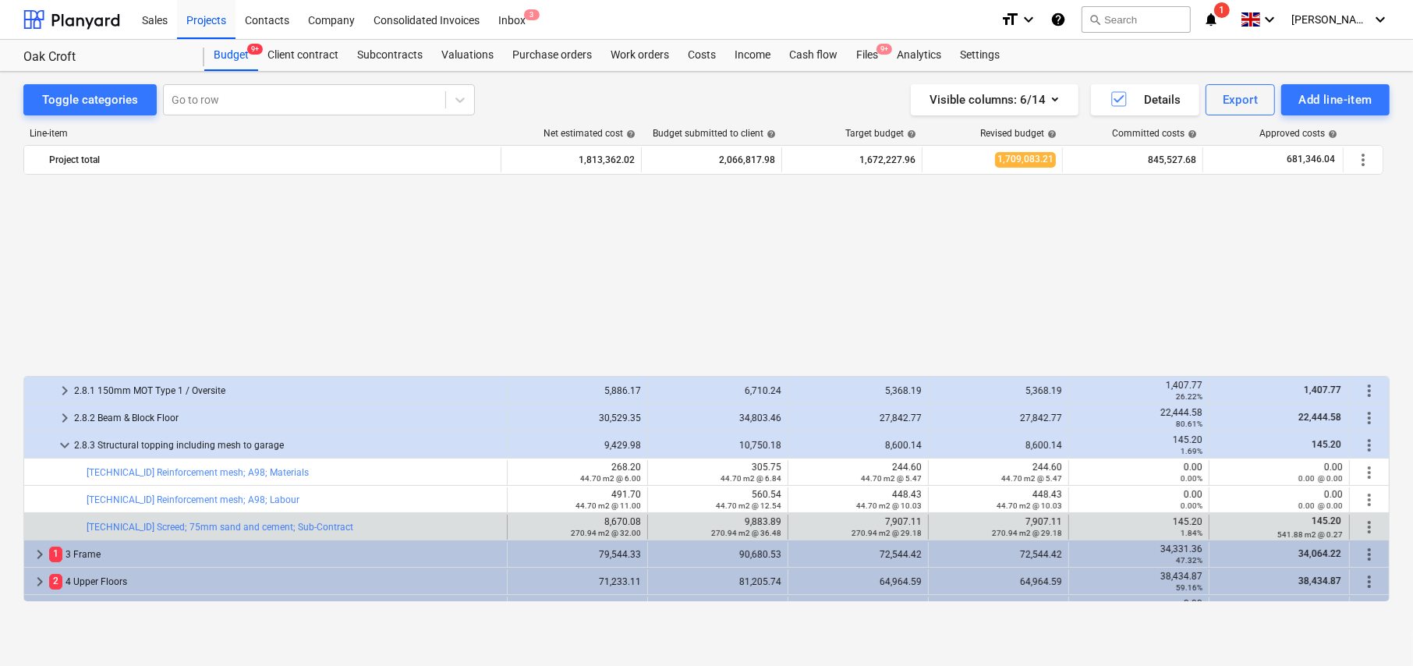
scroll to position [312, 0]
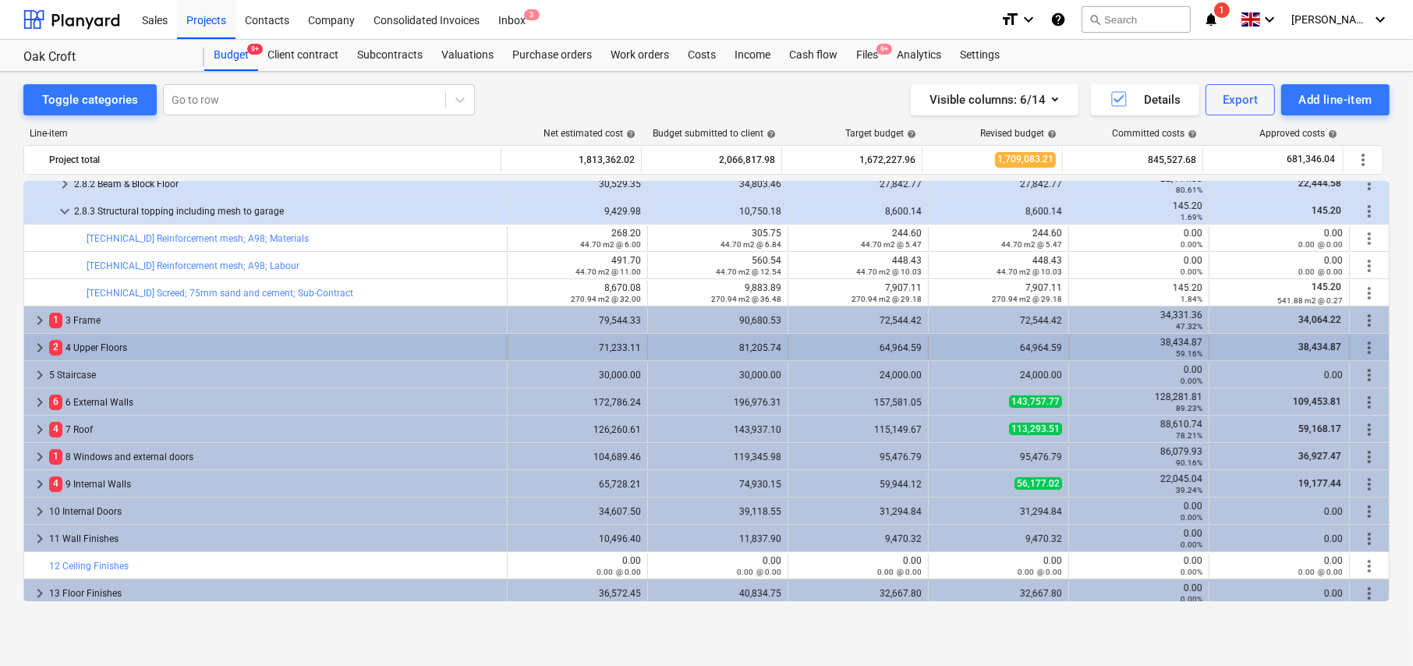
click at [42, 347] on span "keyboard_arrow_right" at bounding box center [39, 347] width 19 height 19
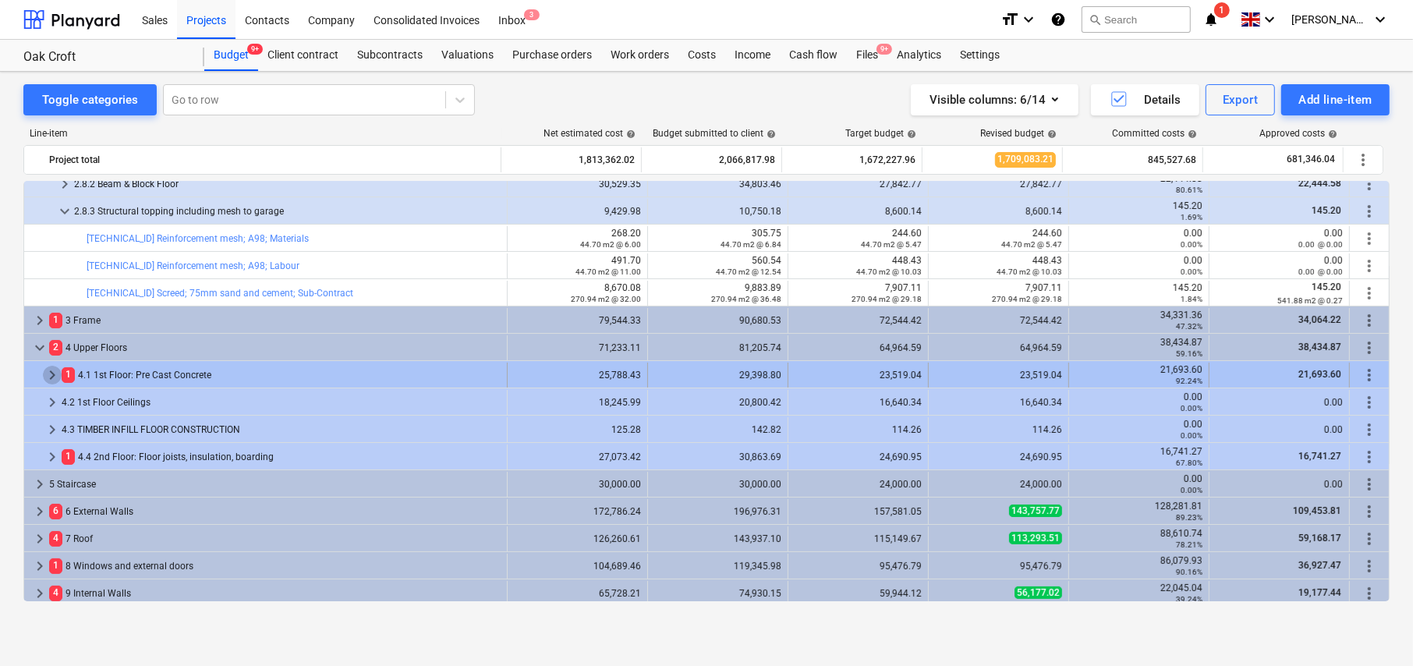
click at [51, 376] on span "keyboard_arrow_right" at bounding box center [52, 375] width 19 height 19
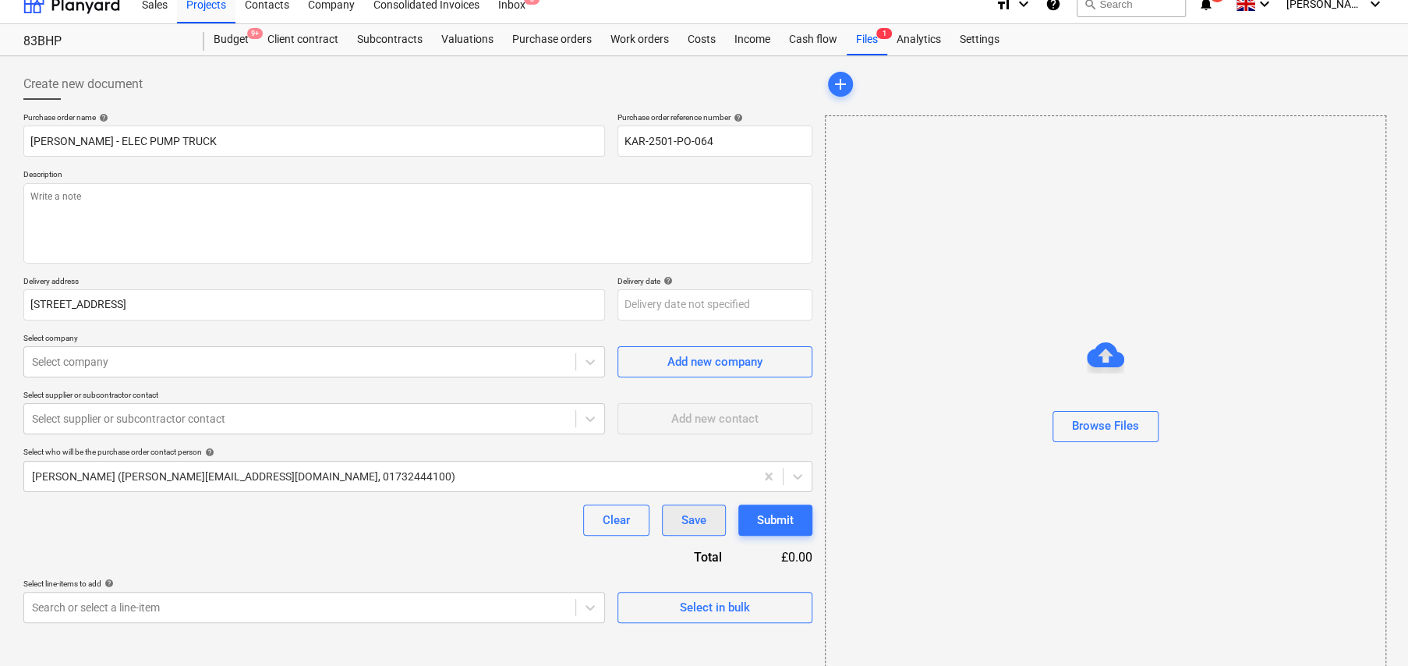
scroll to position [37, 0]
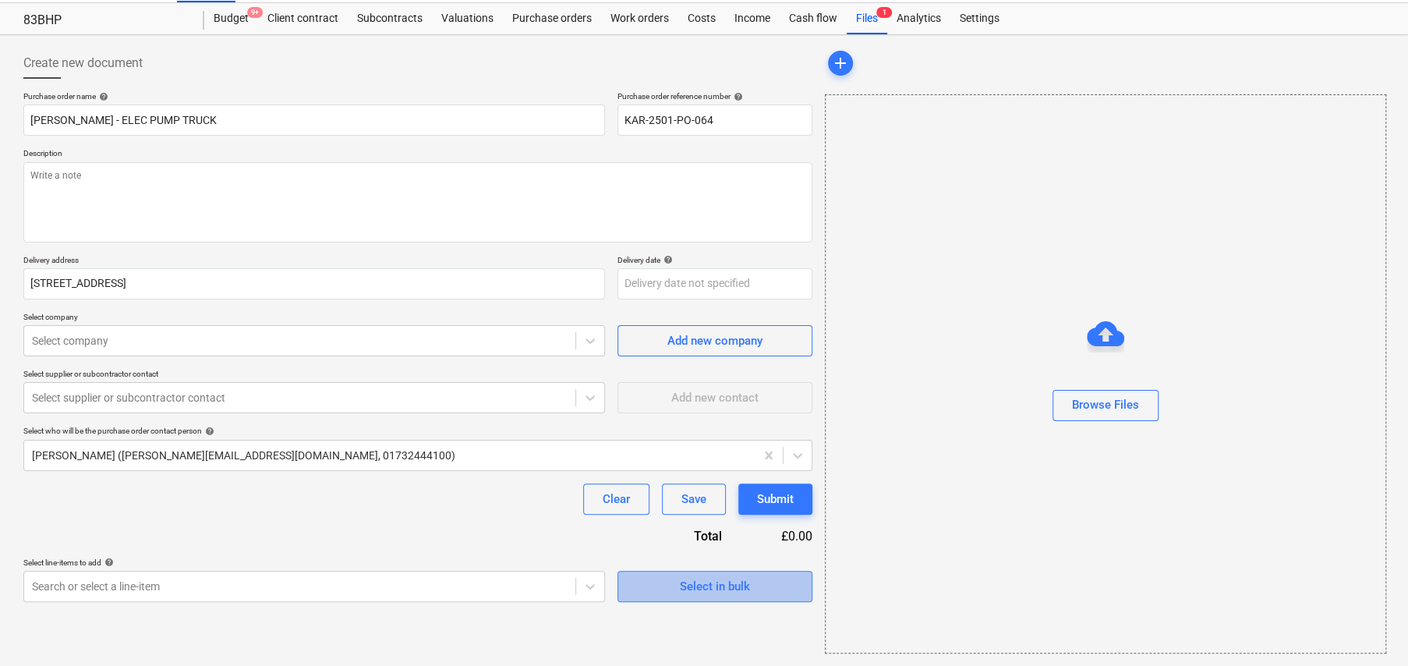
click at [733, 589] on div "Select in bulk" at bounding box center [715, 586] width 70 height 20
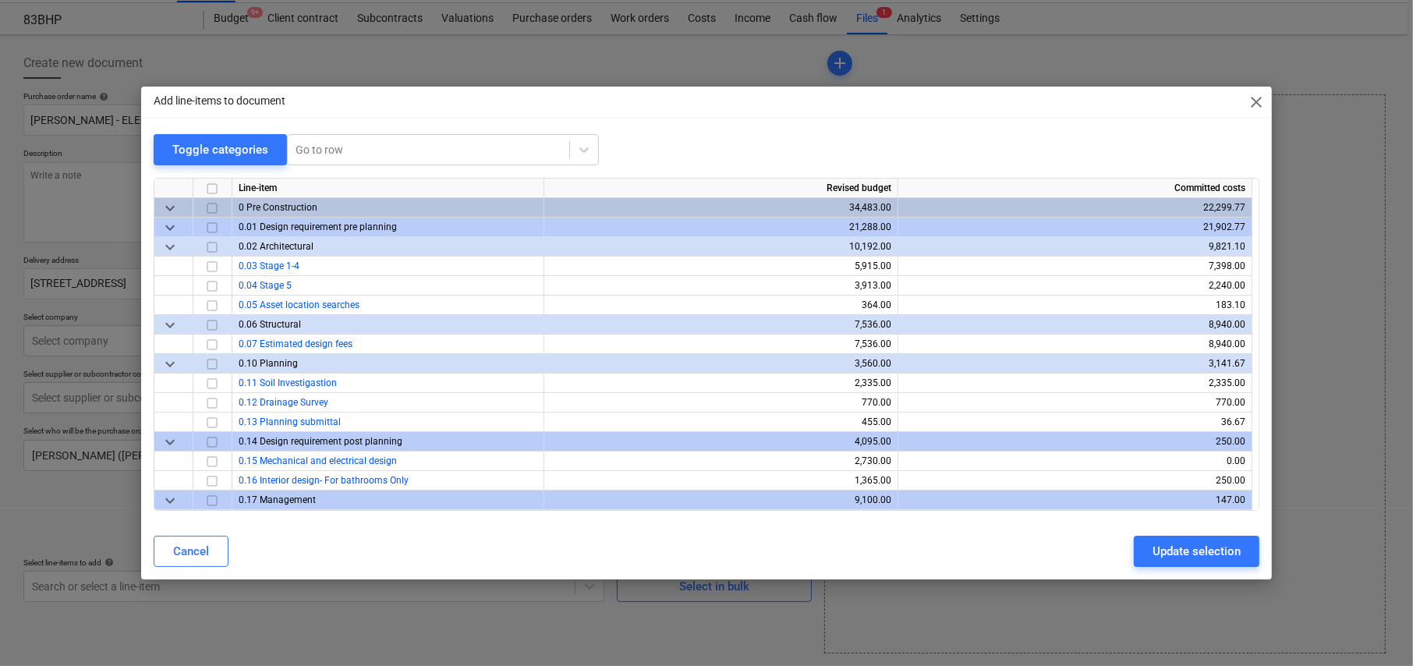
click at [1256, 104] on span "close" at bounding box center [1256, 102] width 19 height 19
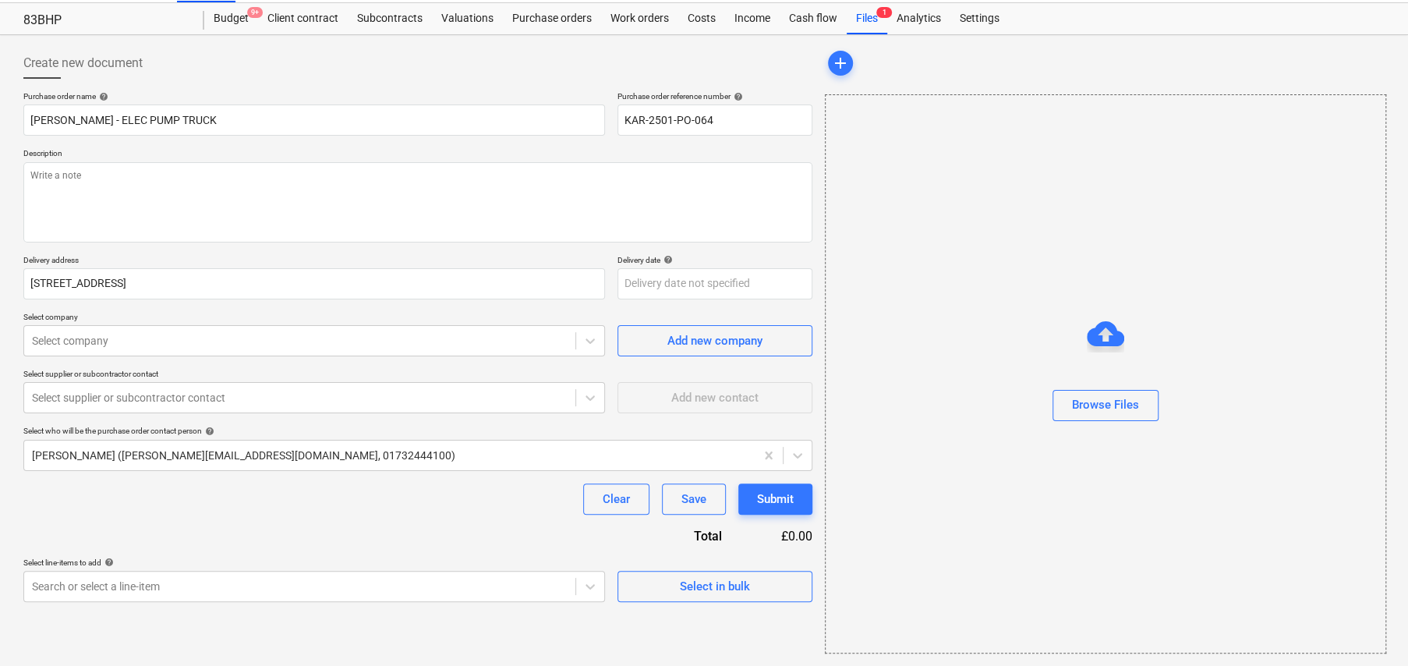
type textarea "x"
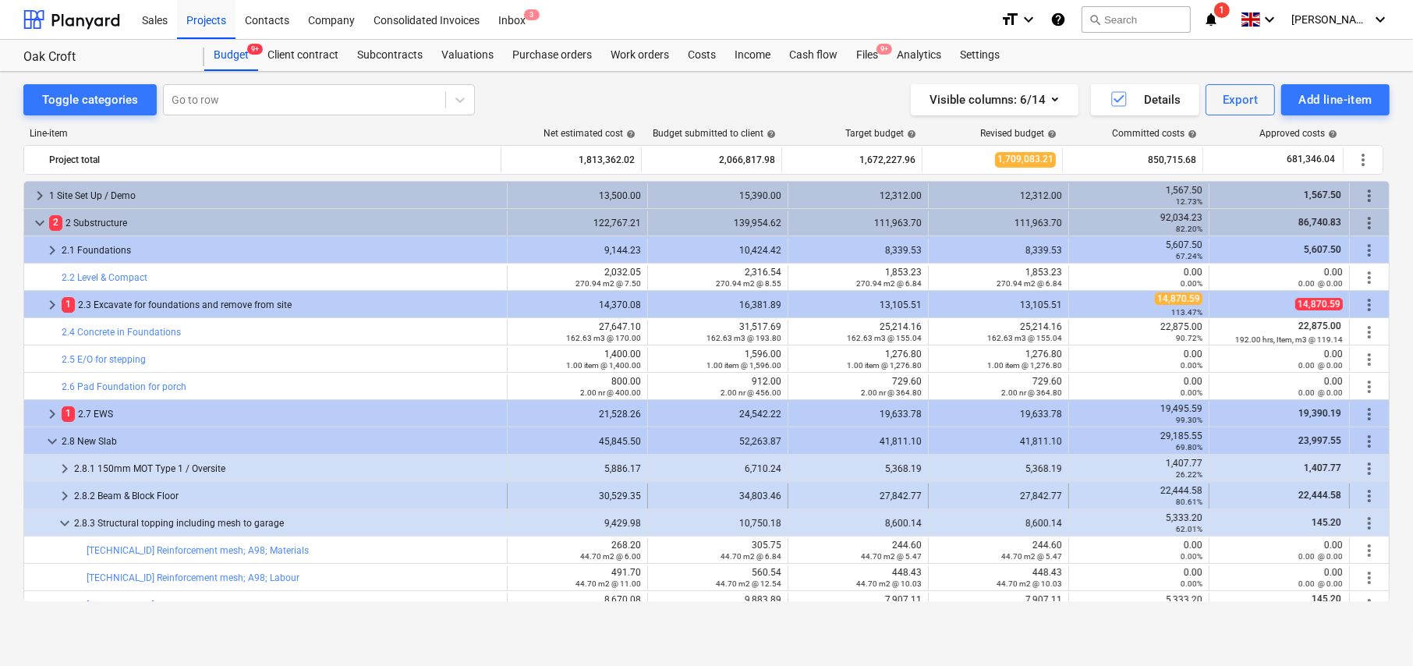
scroll to position [312, 0]
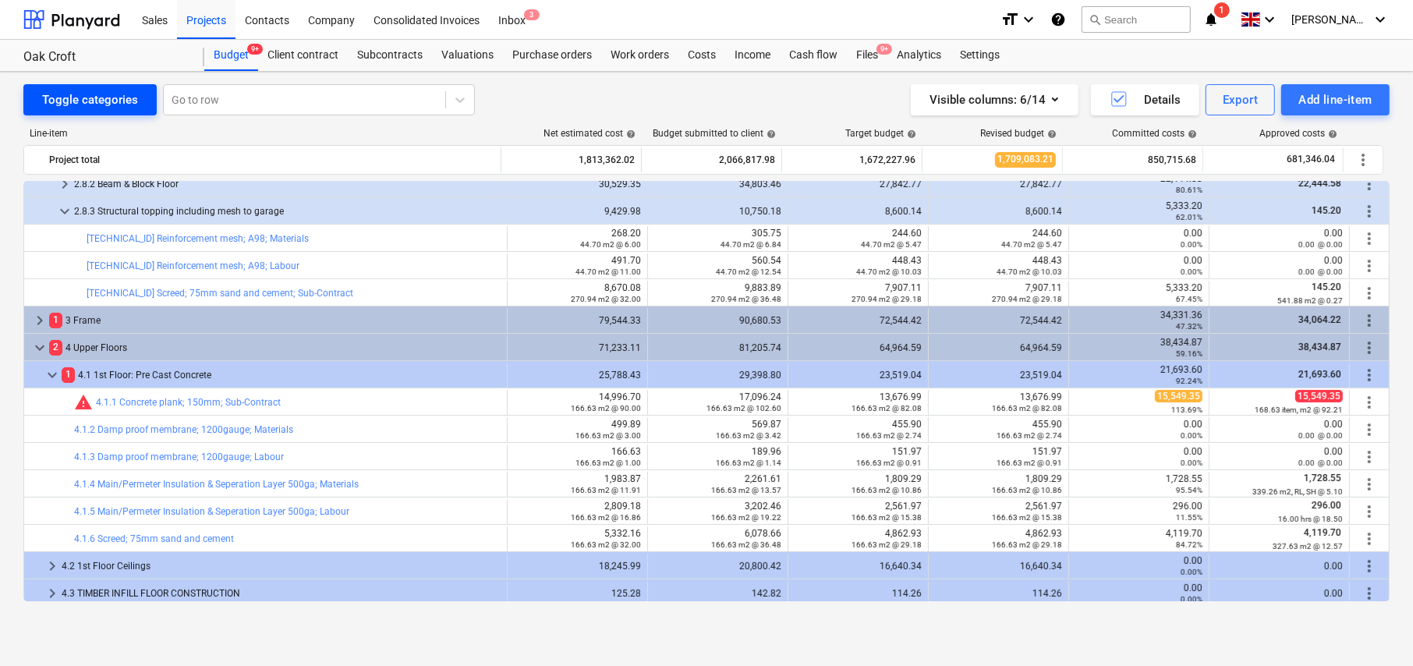
click at [93, 103] on div "Toggle categories" at bounding box center [90, 100] width 96 height 20
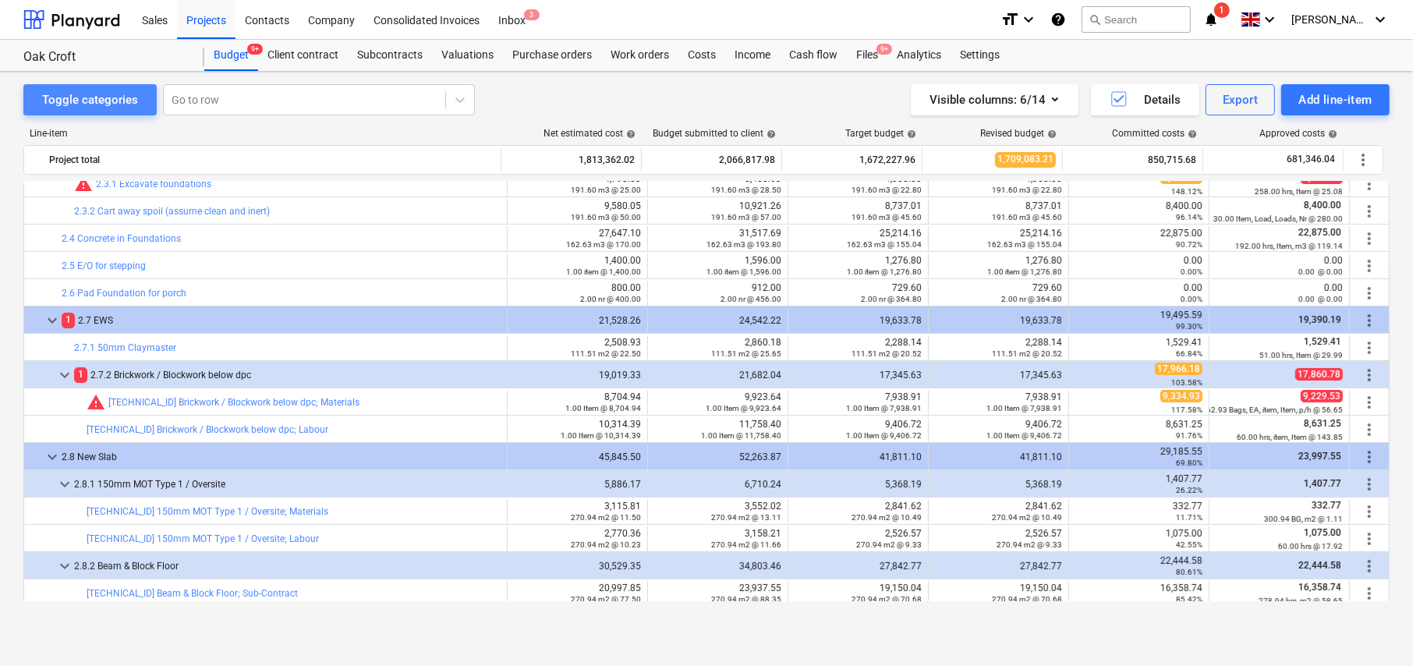
click at [103, 105] on div "Toggle categories" at bounding box center [90, 100] width 96 height 20
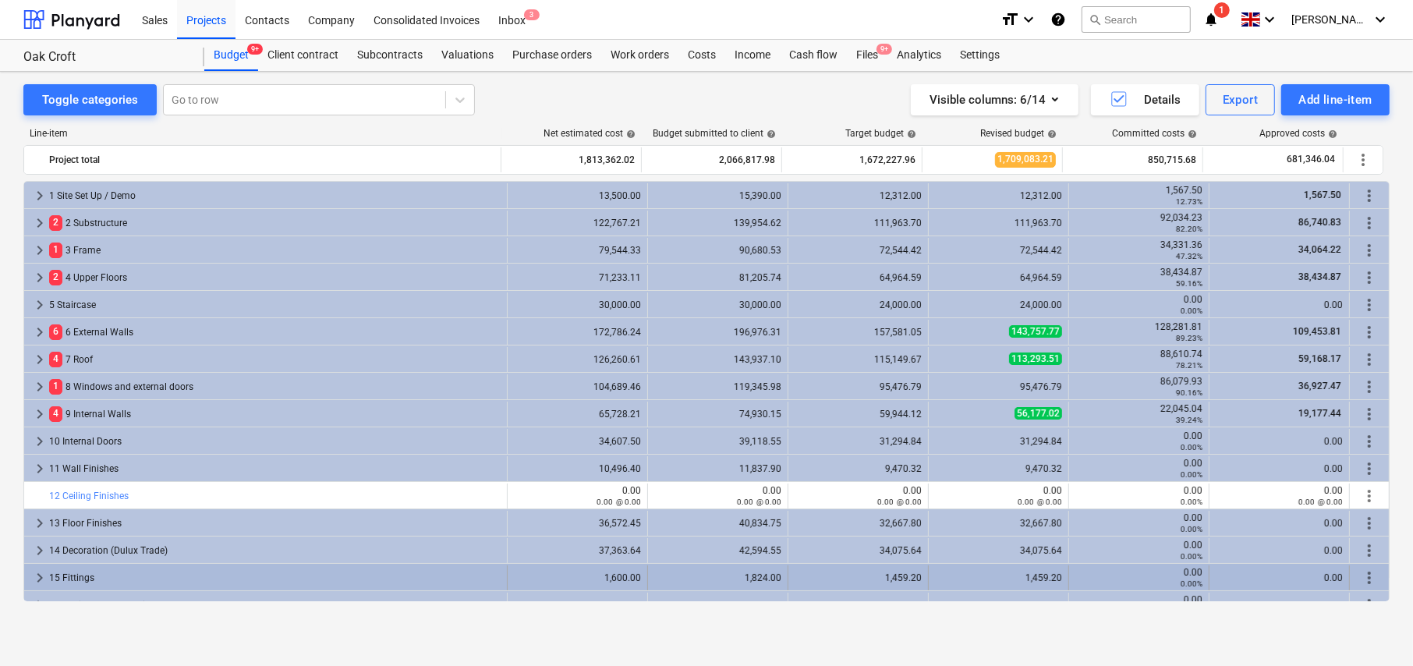
scroll to position [261, 0]
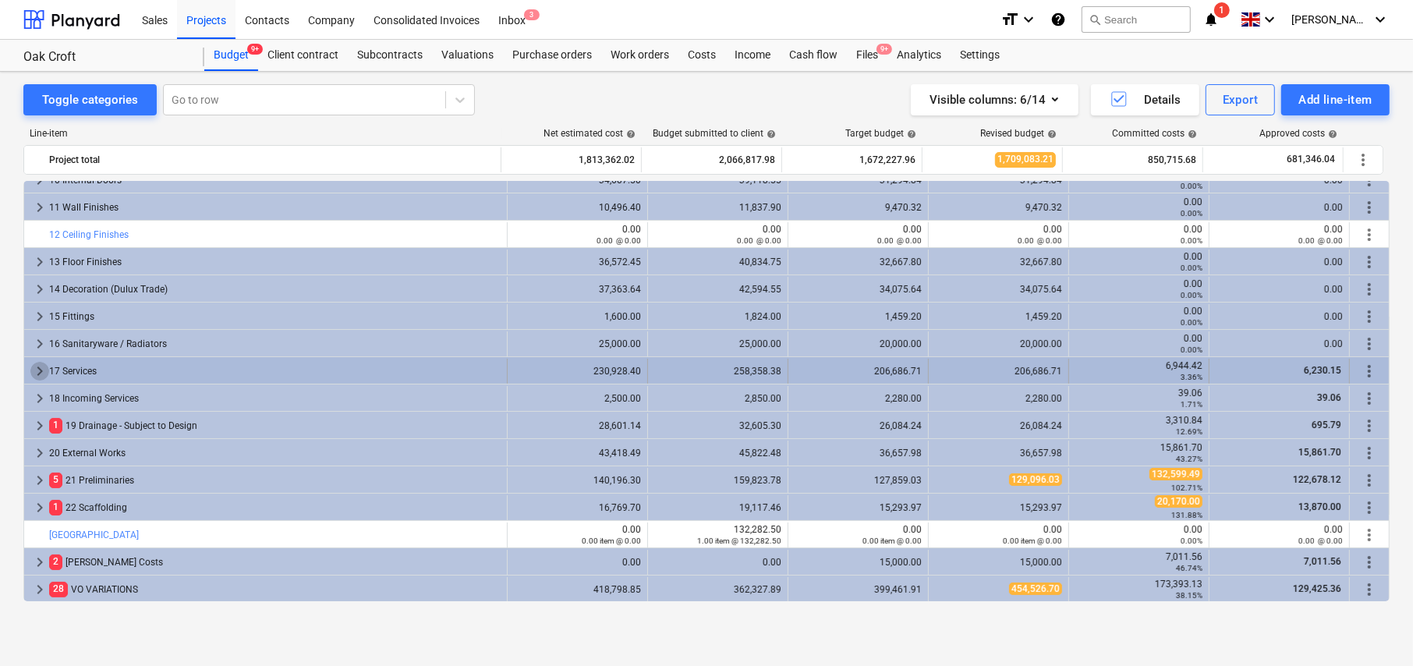
click at [33, 367] on span "keyboard_arrow_right" at bounding box center [39, 371] width 19 height 19
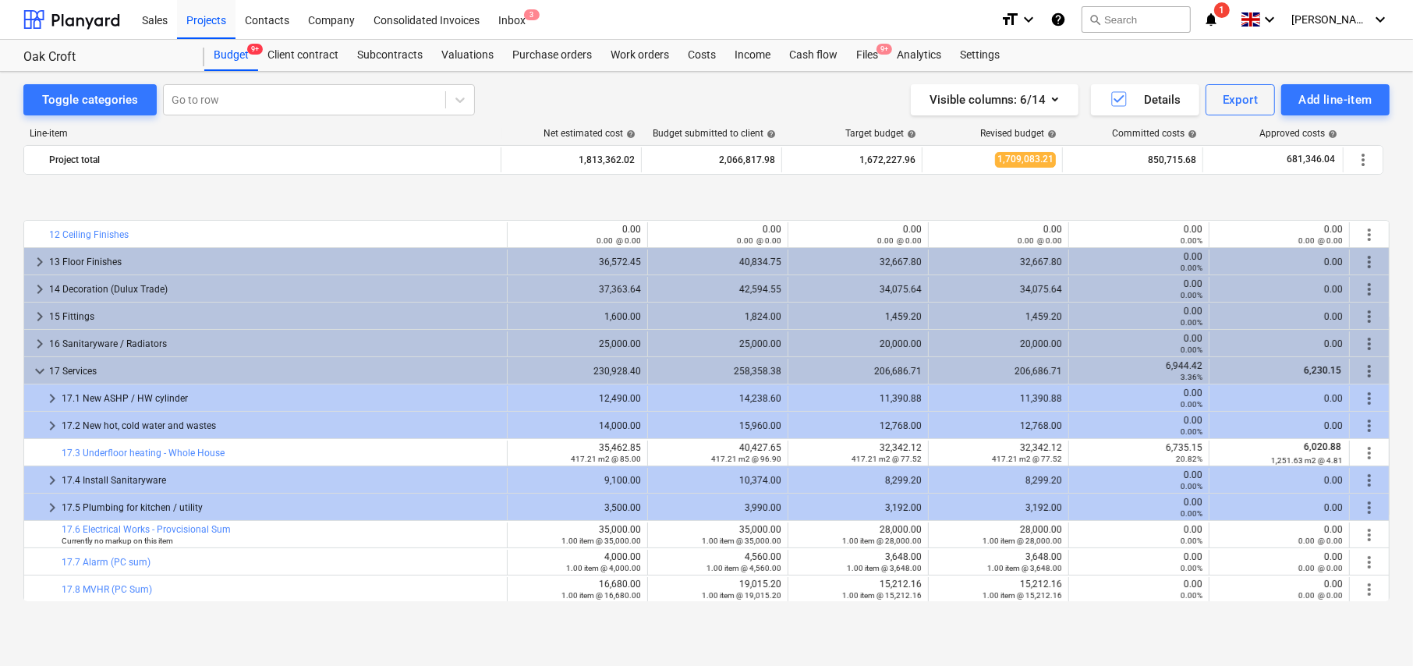
scroll to position [417, 0]
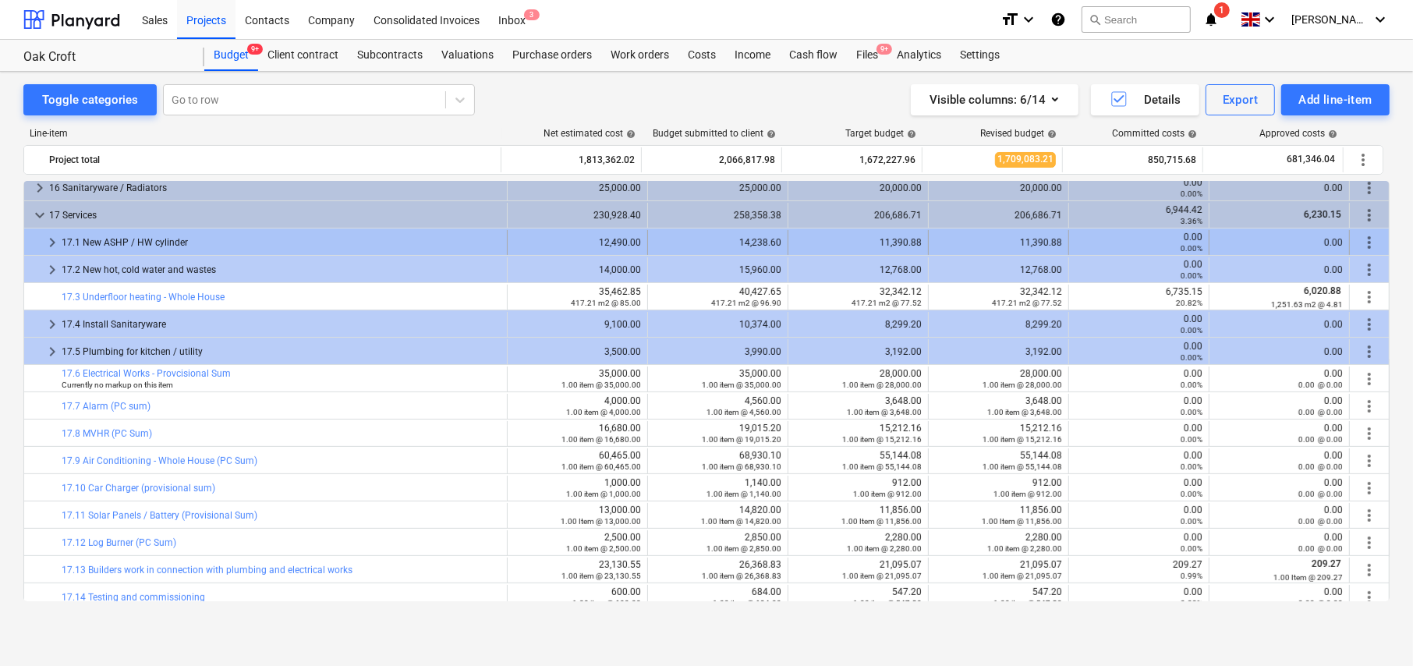
click at [48, 233] on span "keyboard_arrow_right" at bounding box center [52, 242] width 19 height 19
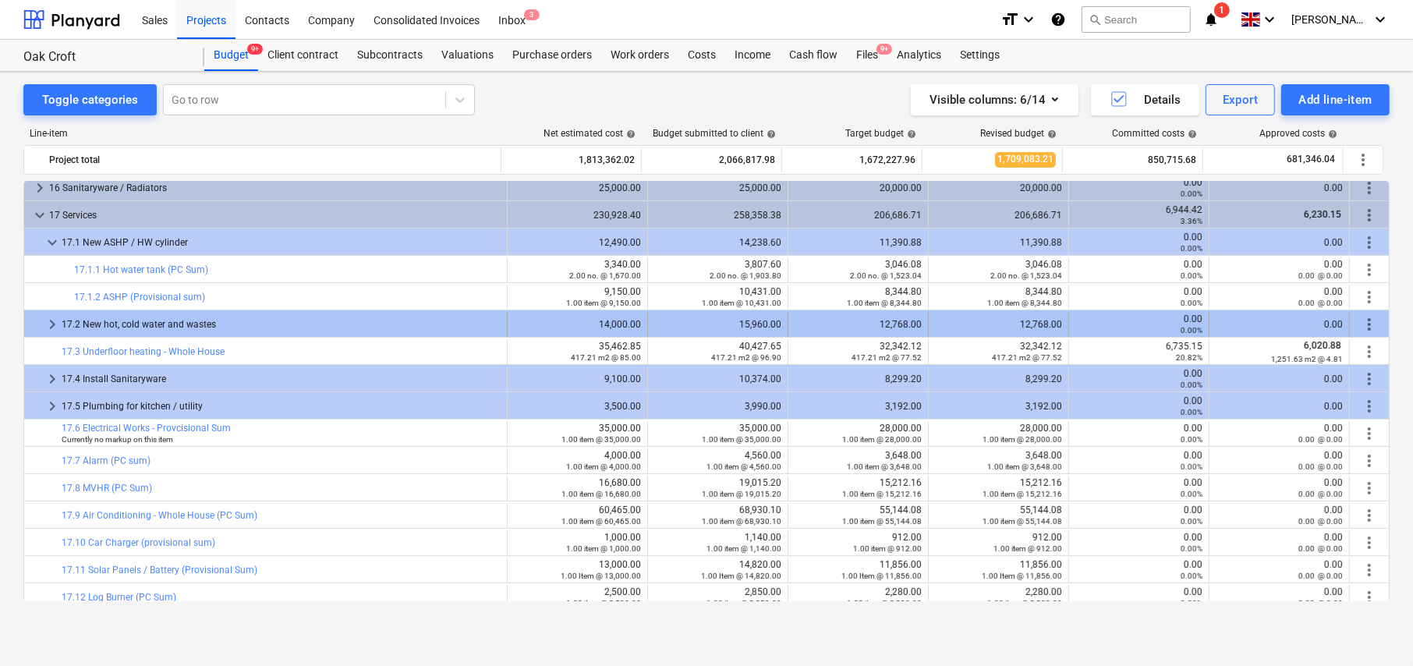
click at [51, 323] on span "keyboard_arrow_right" at bounding box center [52, 324] width 19 height 19
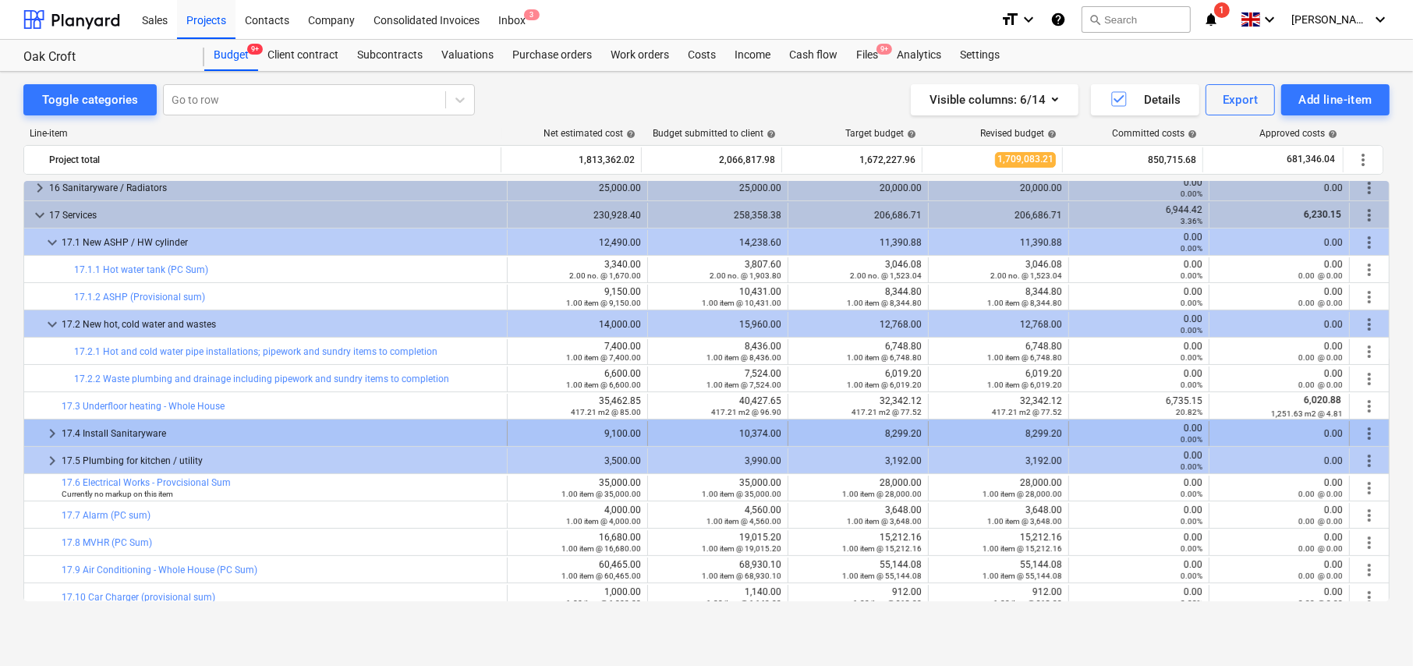
click at [48, 432] on span "keyboard_arrow_right" at bounding box center [52, 433] width 19 height 19
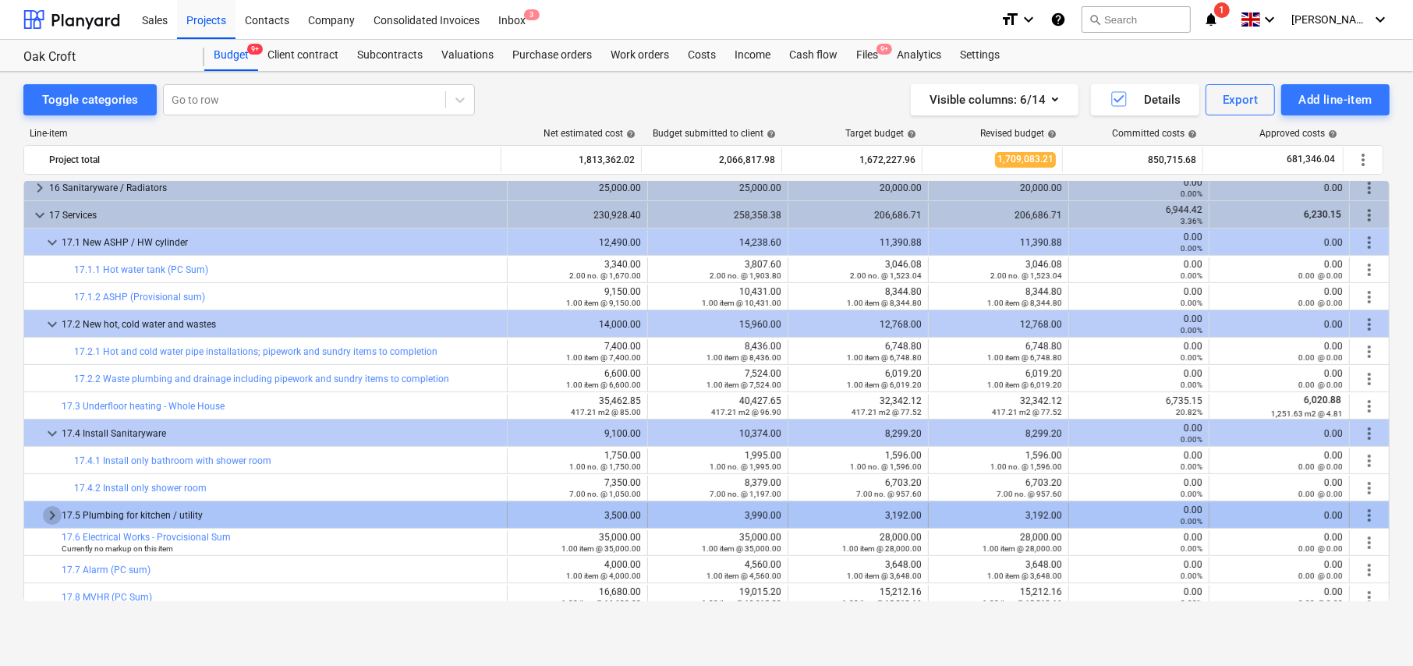
click at [48, 518] on span "keyboard_arrow_right" at bounding box center [52, 515] width 19 height 19
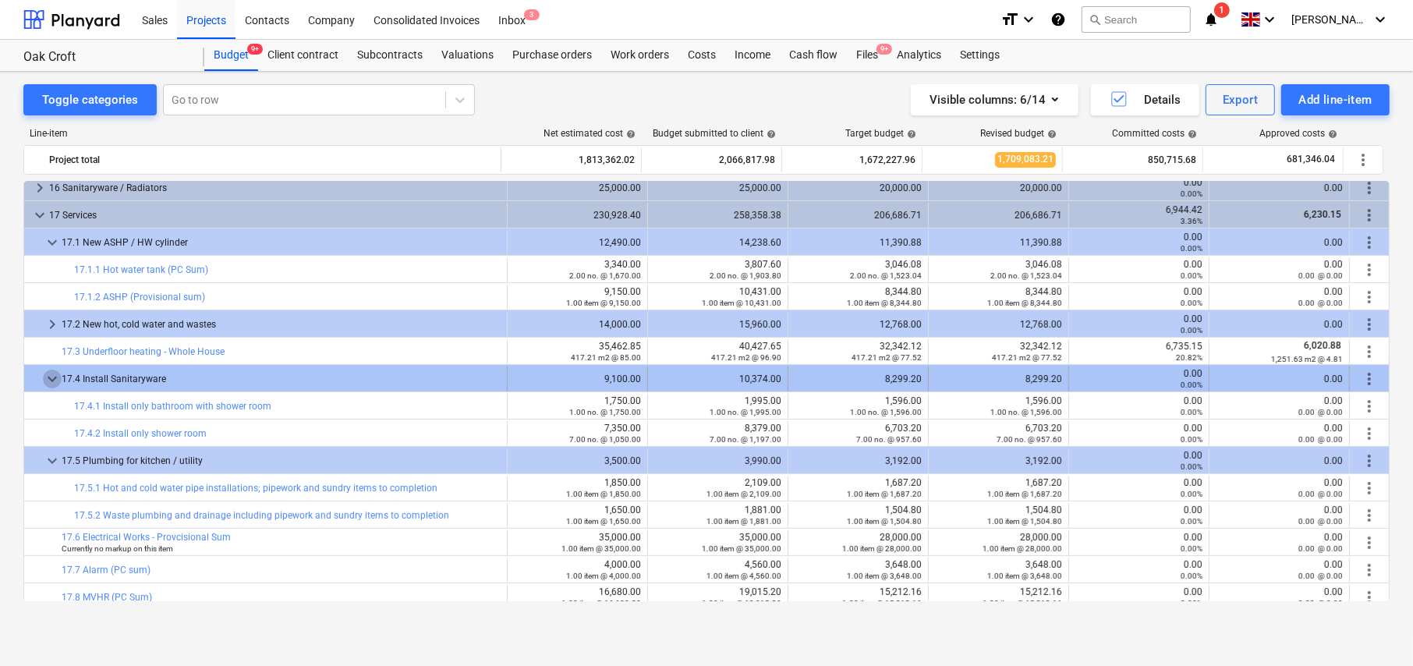
click at [54, 373] on span "keyboard_arrow_down" at bounding box center [52, 379] width 19 height 19
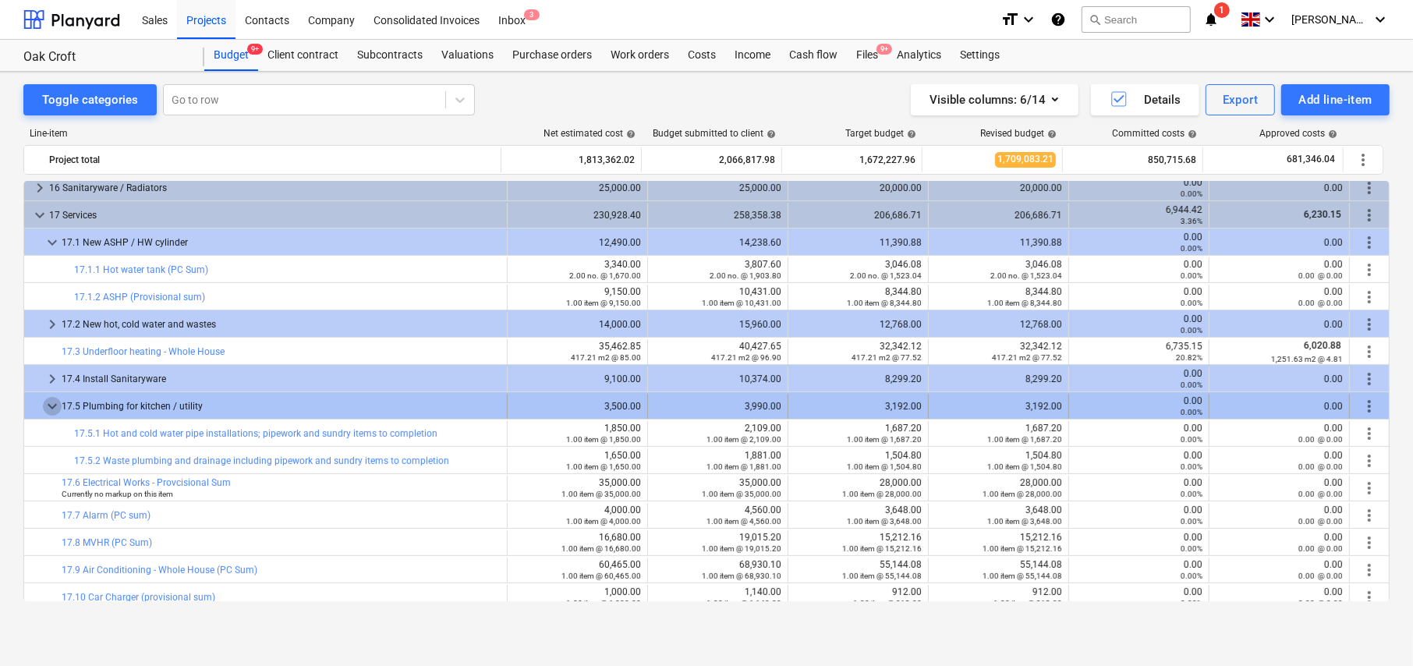
click at [58, 409] on span "keyboard_arrow_down" at bounding box center [52, 406] width 19 height 19
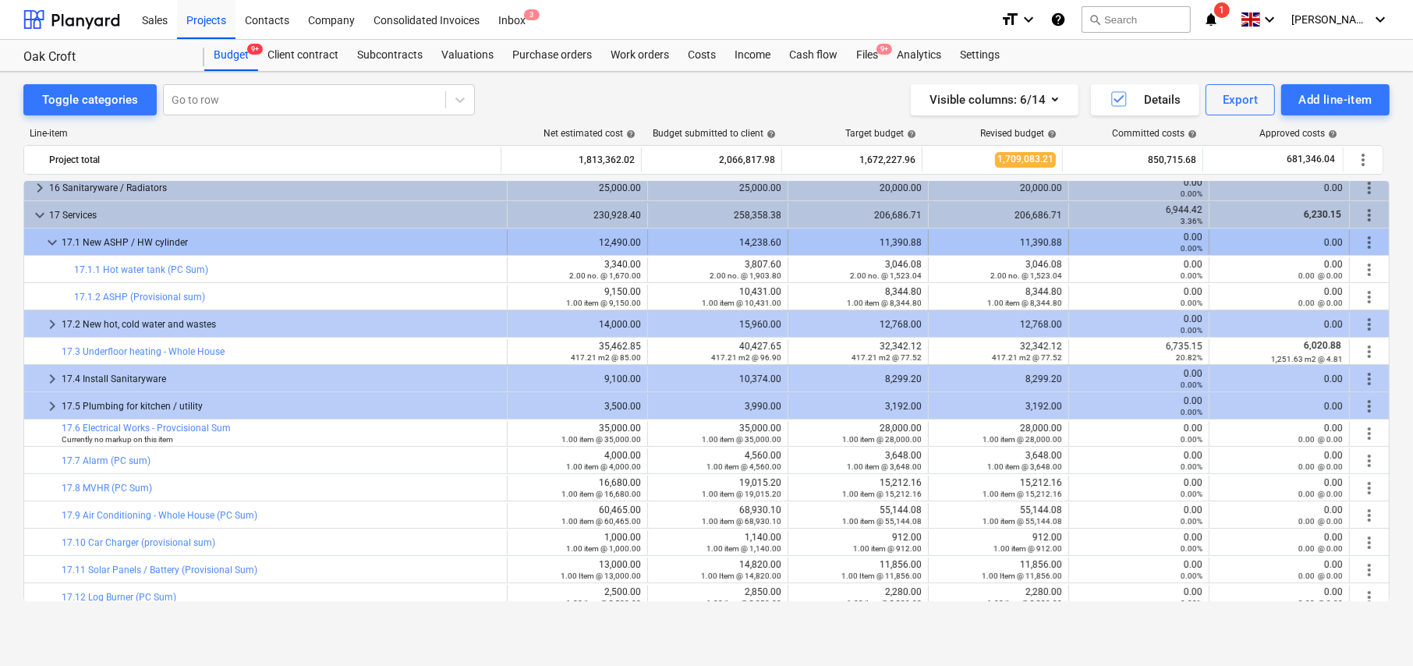
click at [51, 243] on span "keyboard_arrow_down" at bounding box center [52, 242] width 19 height 19
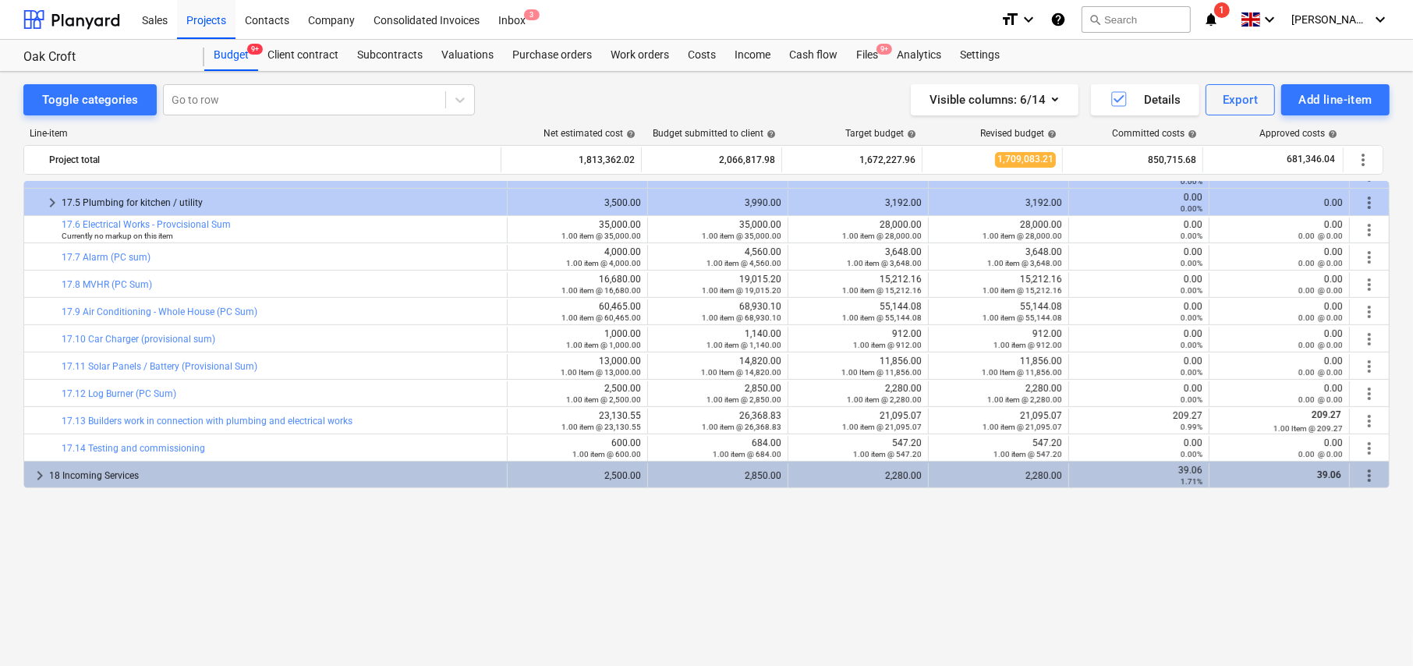
scroll to position [410, 0]
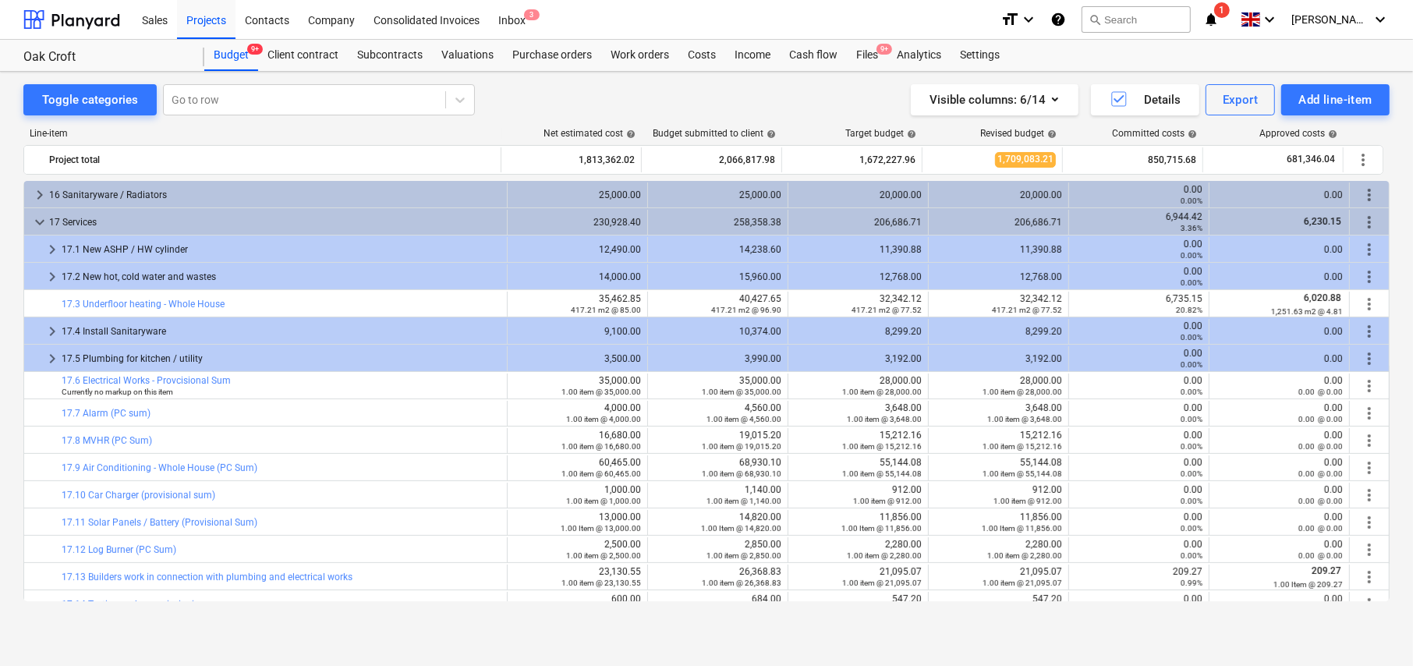
click at [48, 331] on span "keyboard_arrow_right" at bounding box center [52, 331] width 19 height 19
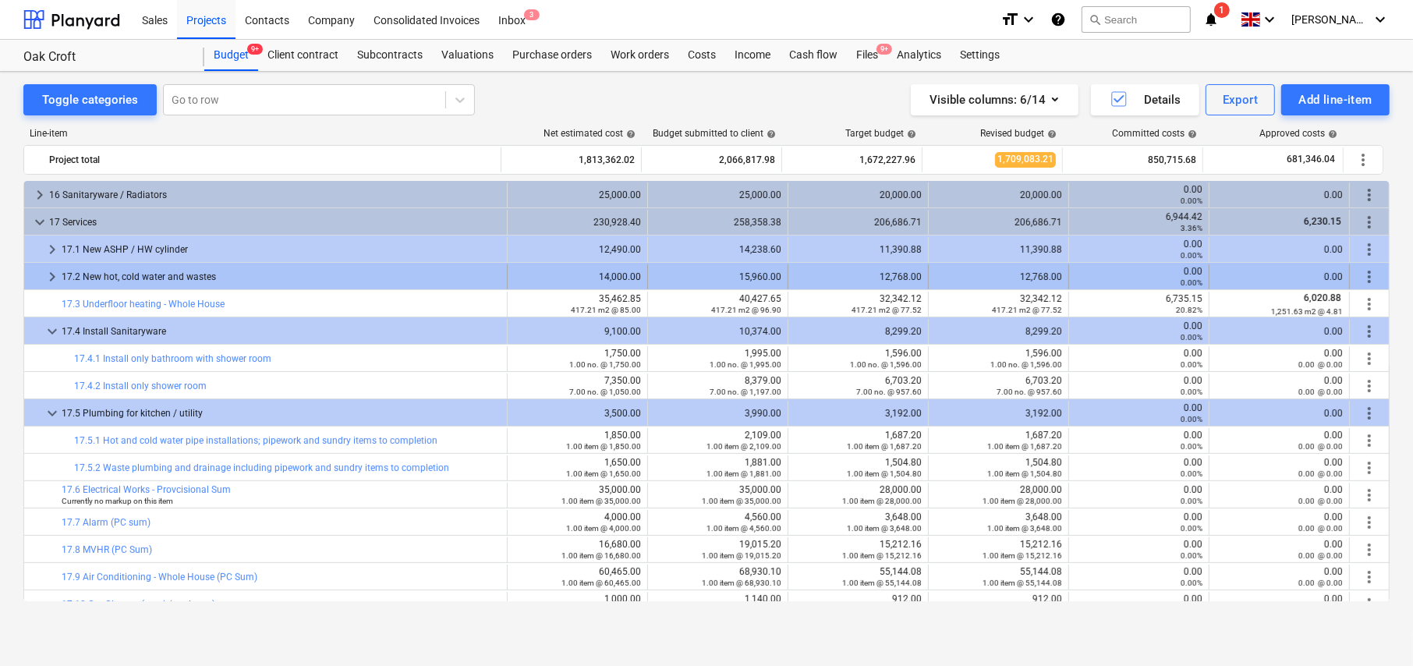
click at [51, 274] on span "keyboard_arrow_right" at bounding box center [52, 276] width 19 height 19
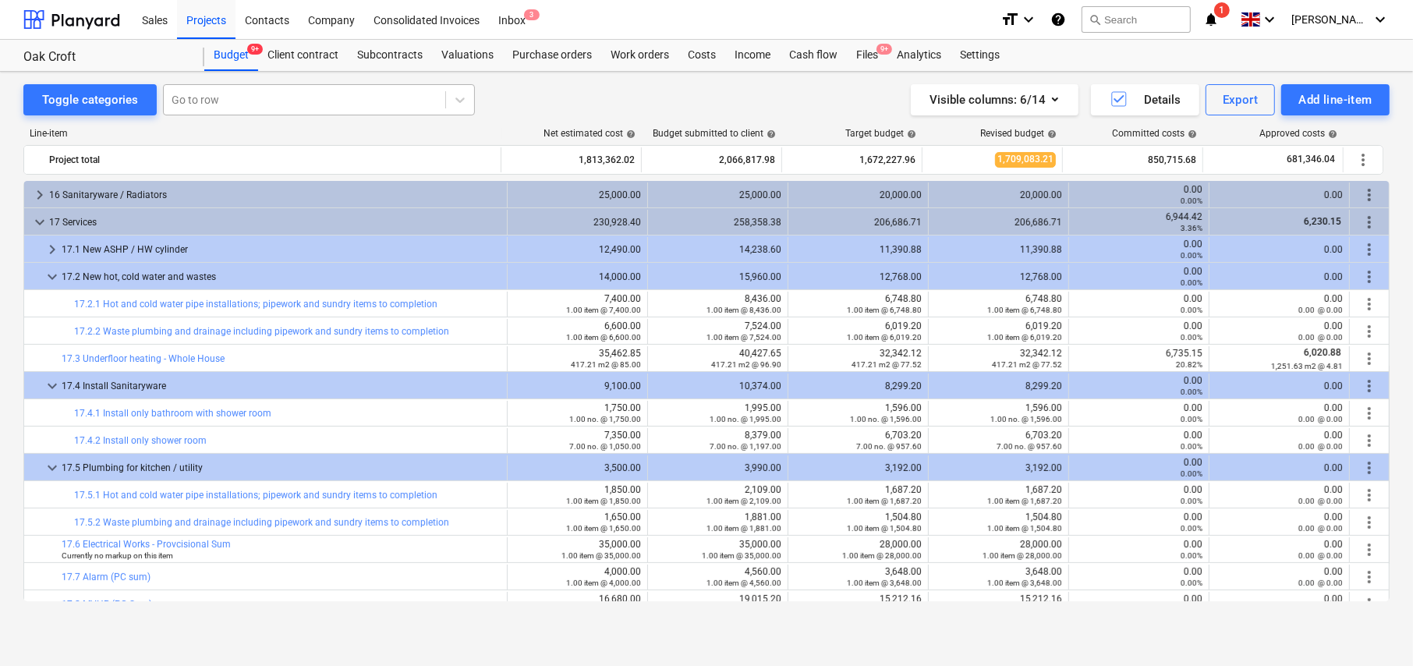
click at [234, 97] on div at bounding box center [305, 100] width 266 height 16
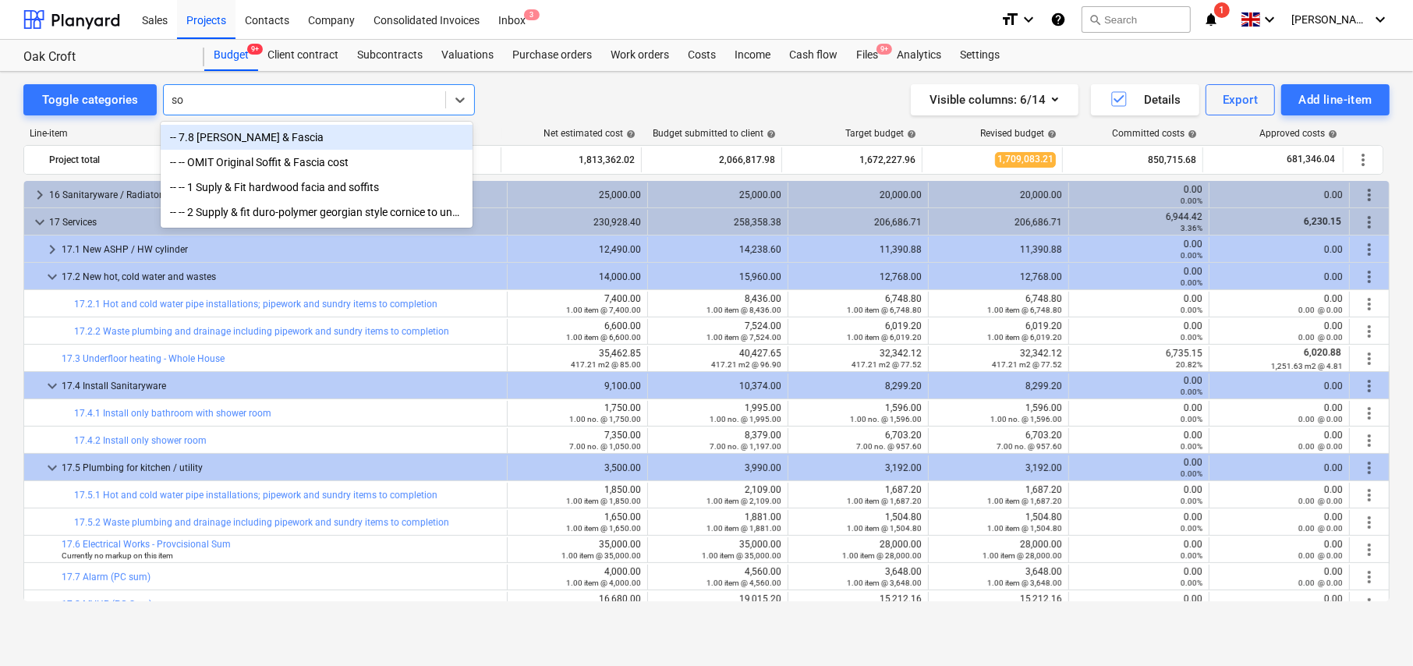
type input "s"
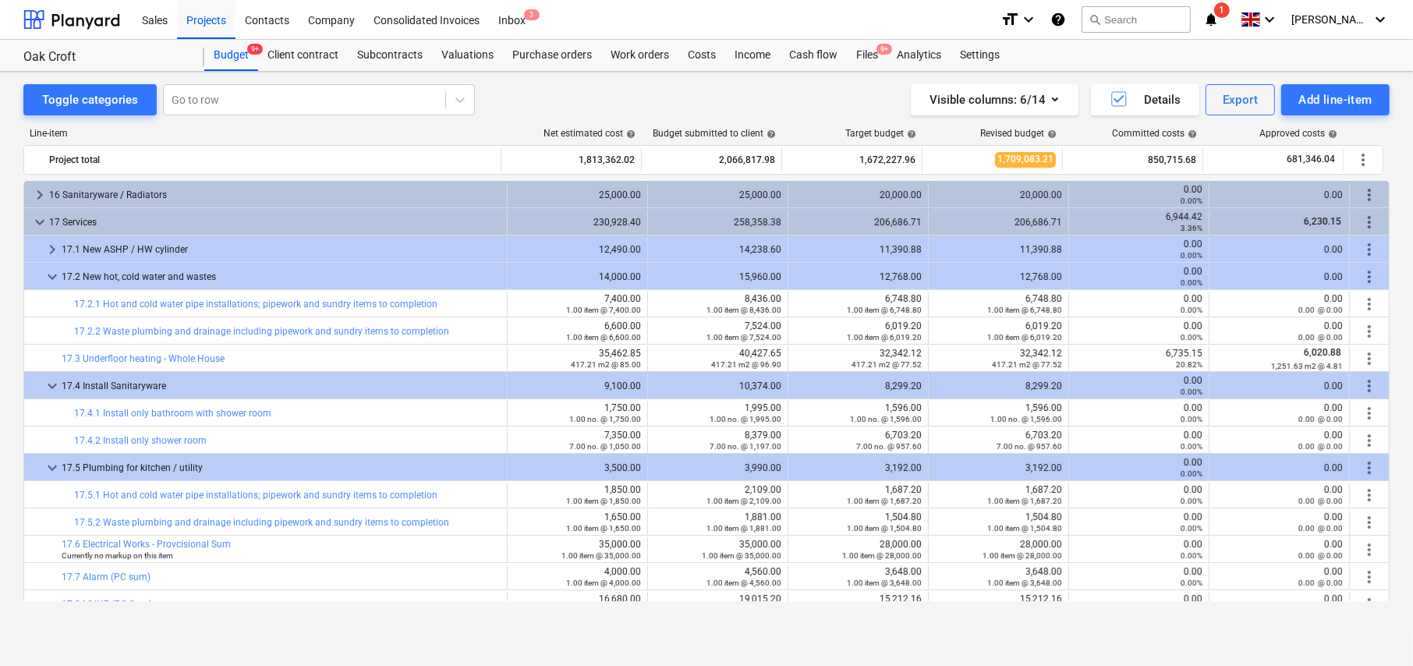
click at [545, 81] on div "Toggle categories Go to row Visible columns : 6/14 Details Export Add line-item…" at bounding box center [706, 352] width 1413 height 561
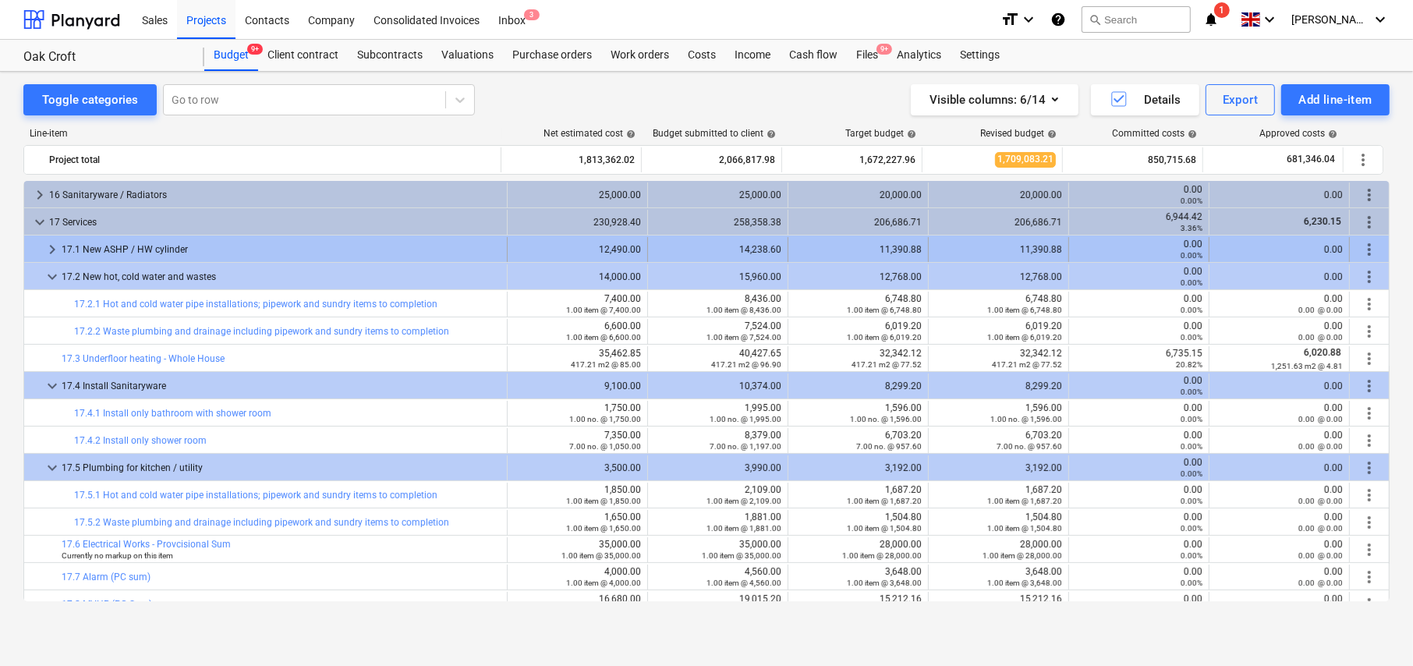
click at [47, 246] on span "keyboard_arrow_right" at bounding box center [52, 249] width 19 height 19
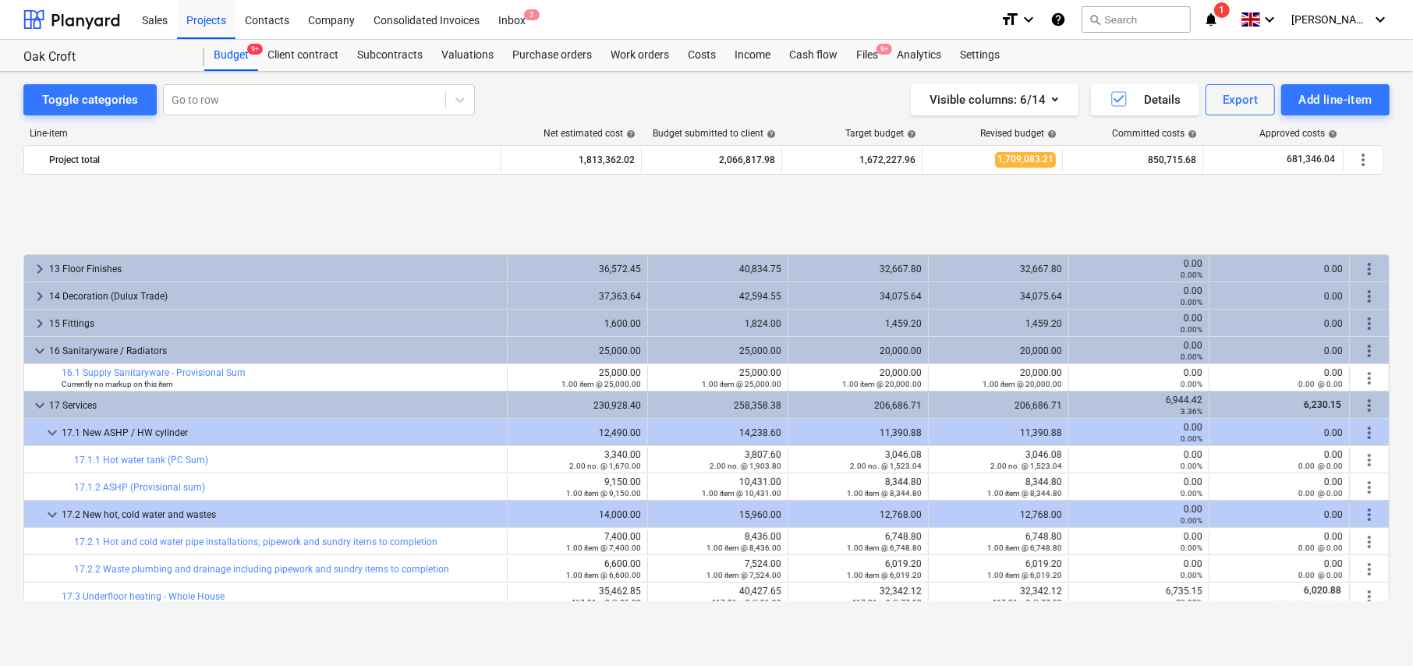
scroll to position [890, 0]
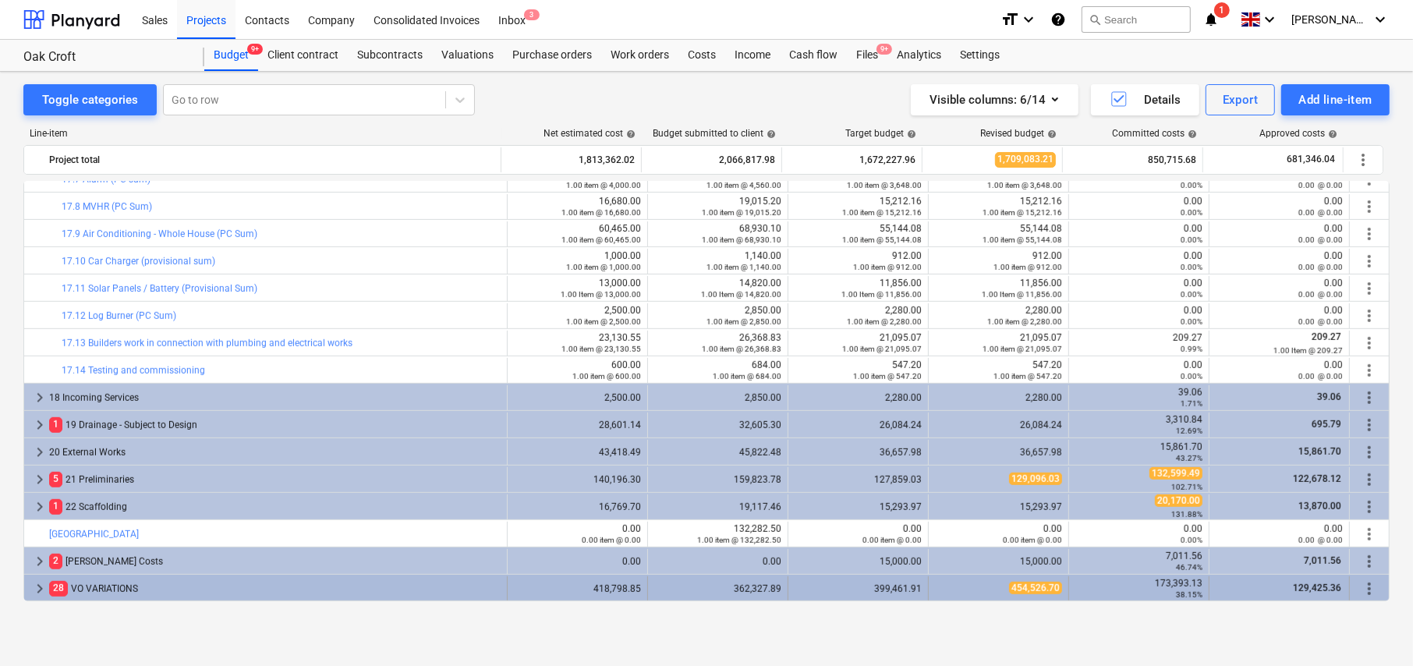
click at [32, 589] on span "keyboard_arrow_right" at bounding box center [39, 588] width 19 height 19
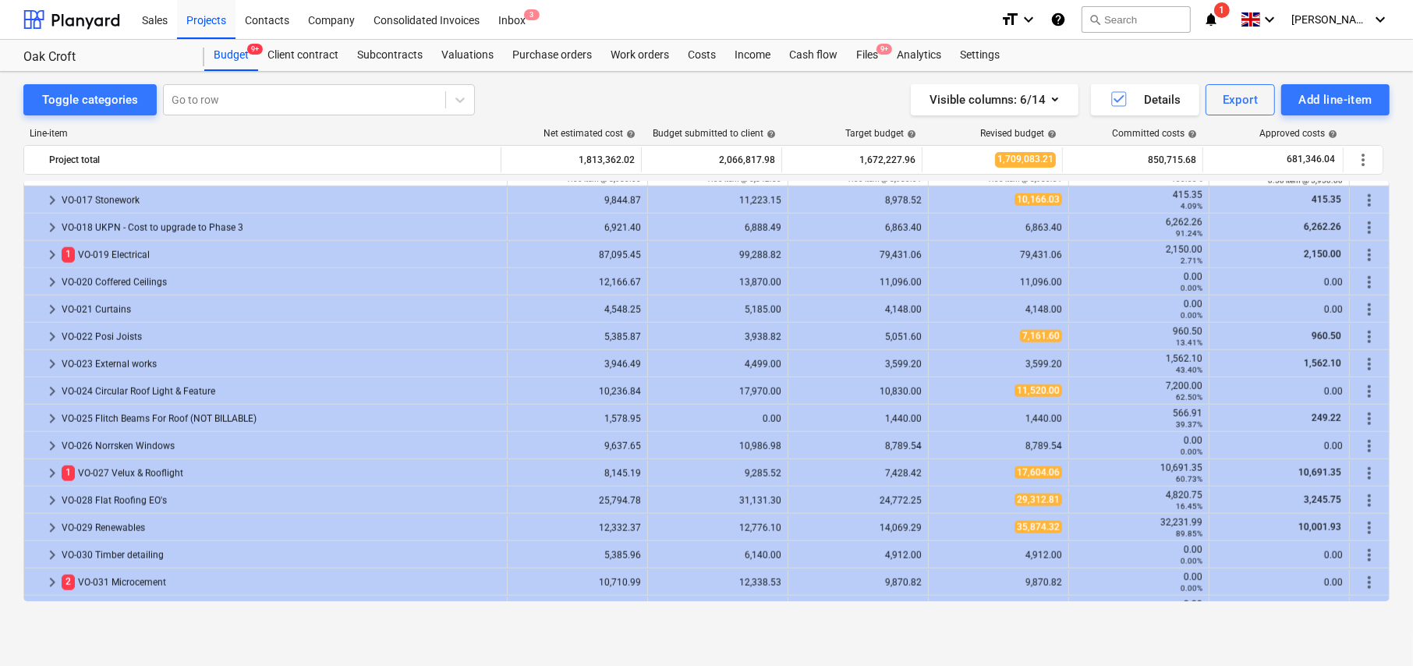
scroll to position [1735, 0]
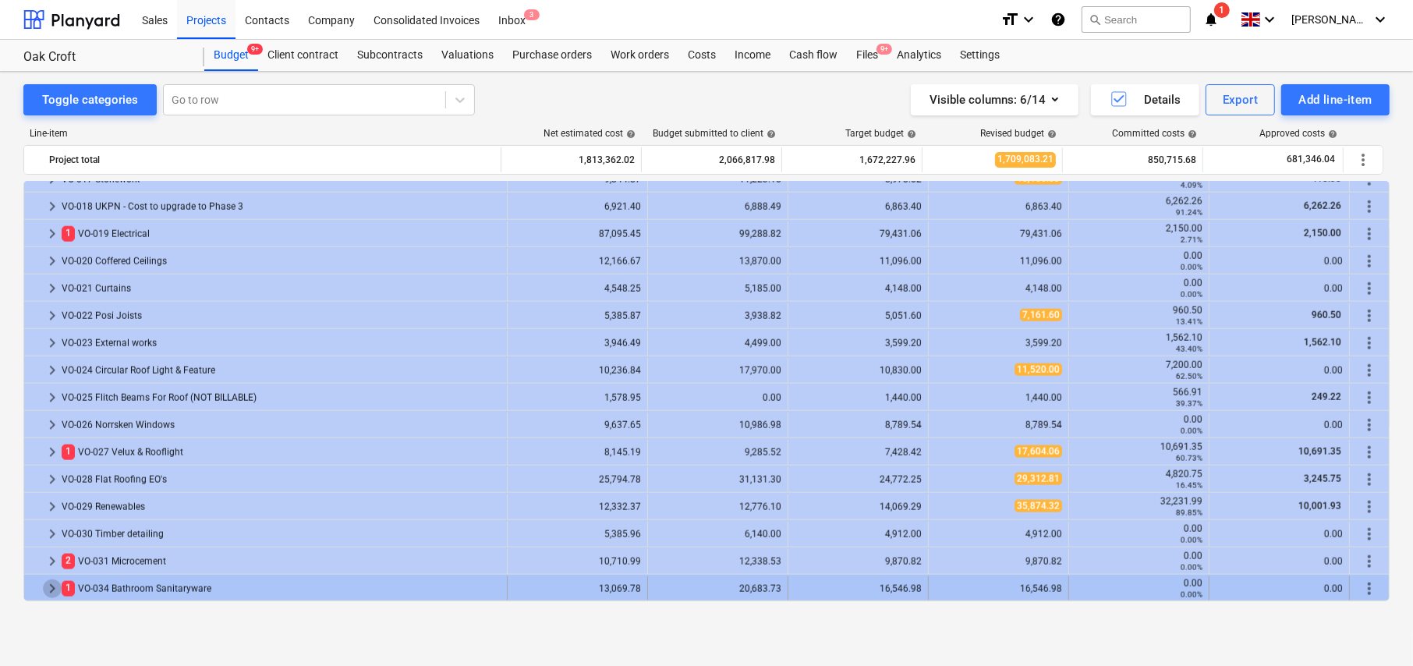
click at [52, 588] on span "keyboard_arrow_right" at bounding box center [52, 588] width 19 height 19
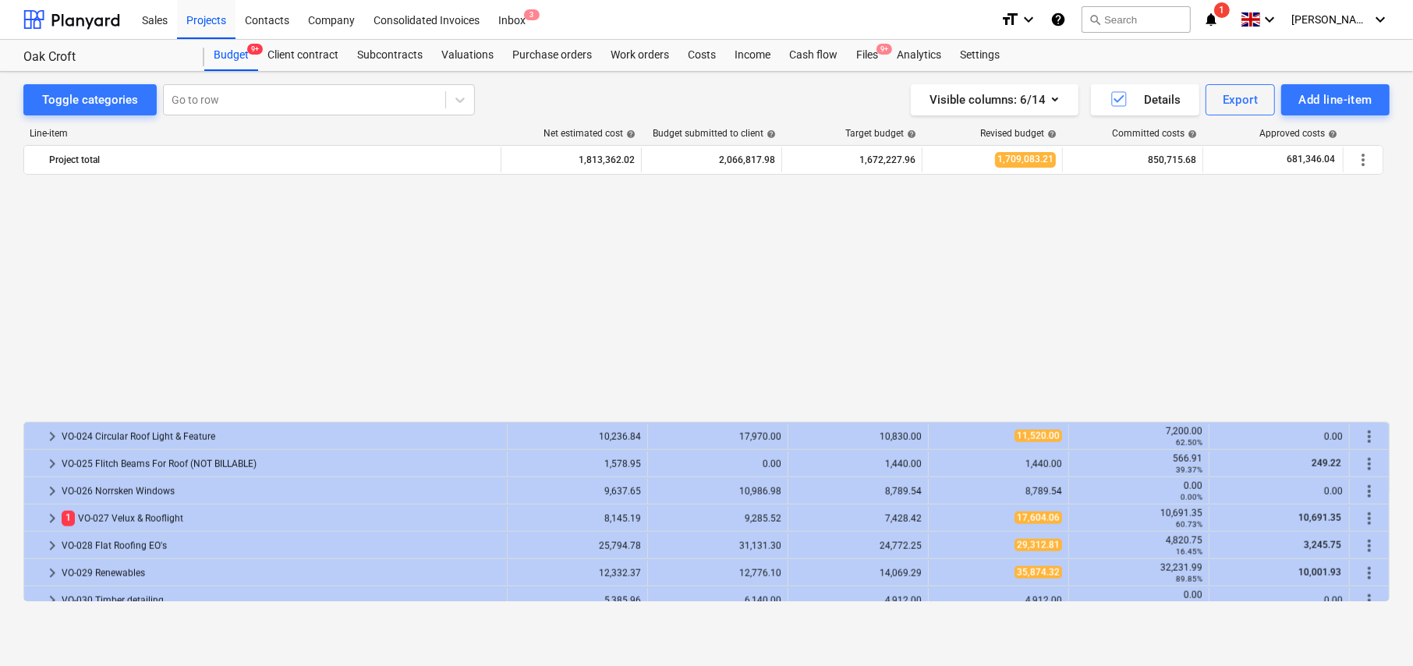
scroll to position [1981, 0]
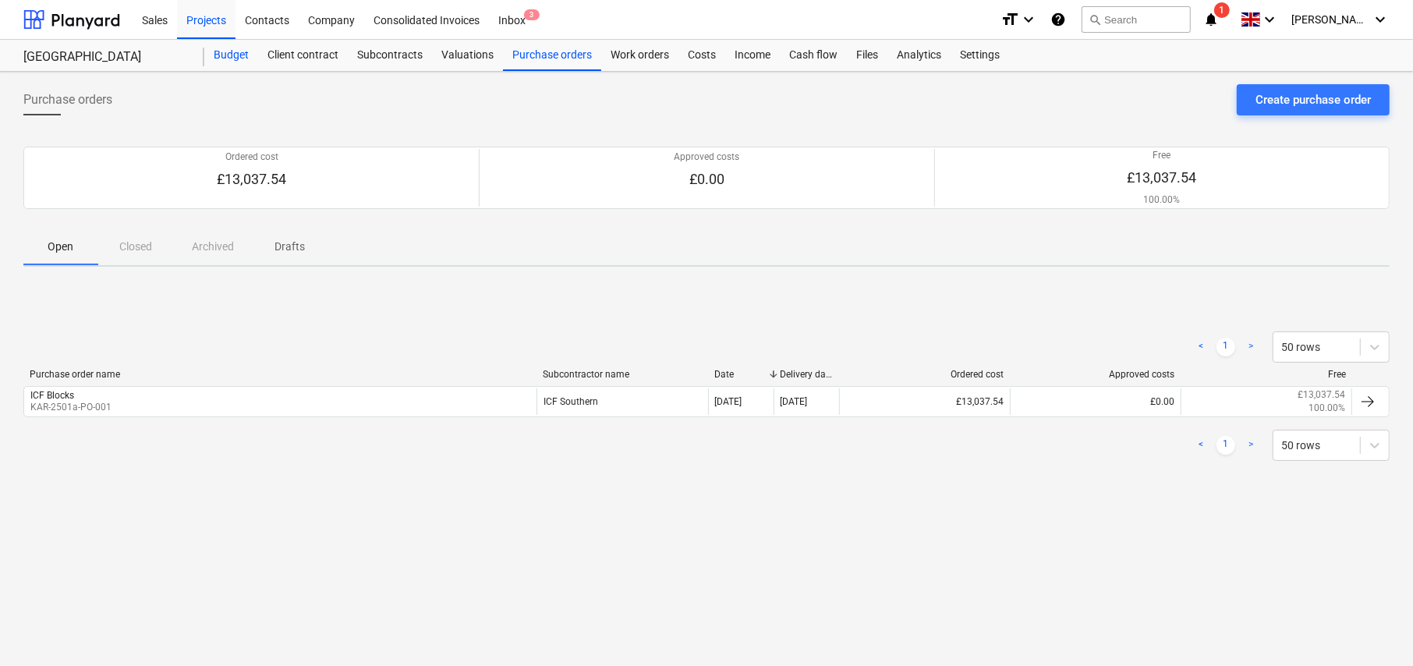
click at [233, 49] on div "Budget" at bounding box center [231, 55] width 54 height 31
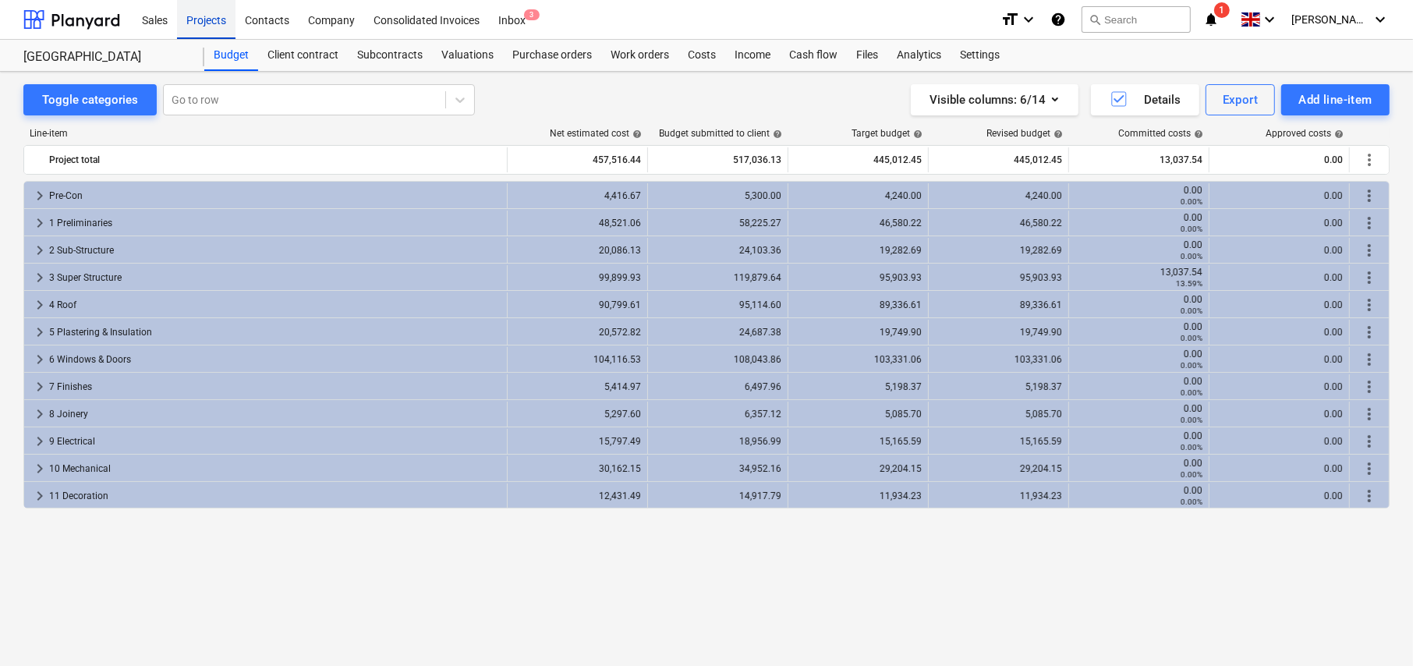
click at [193, 9] on div "Projects" at bounding box center [206, 19] width 58 height 40
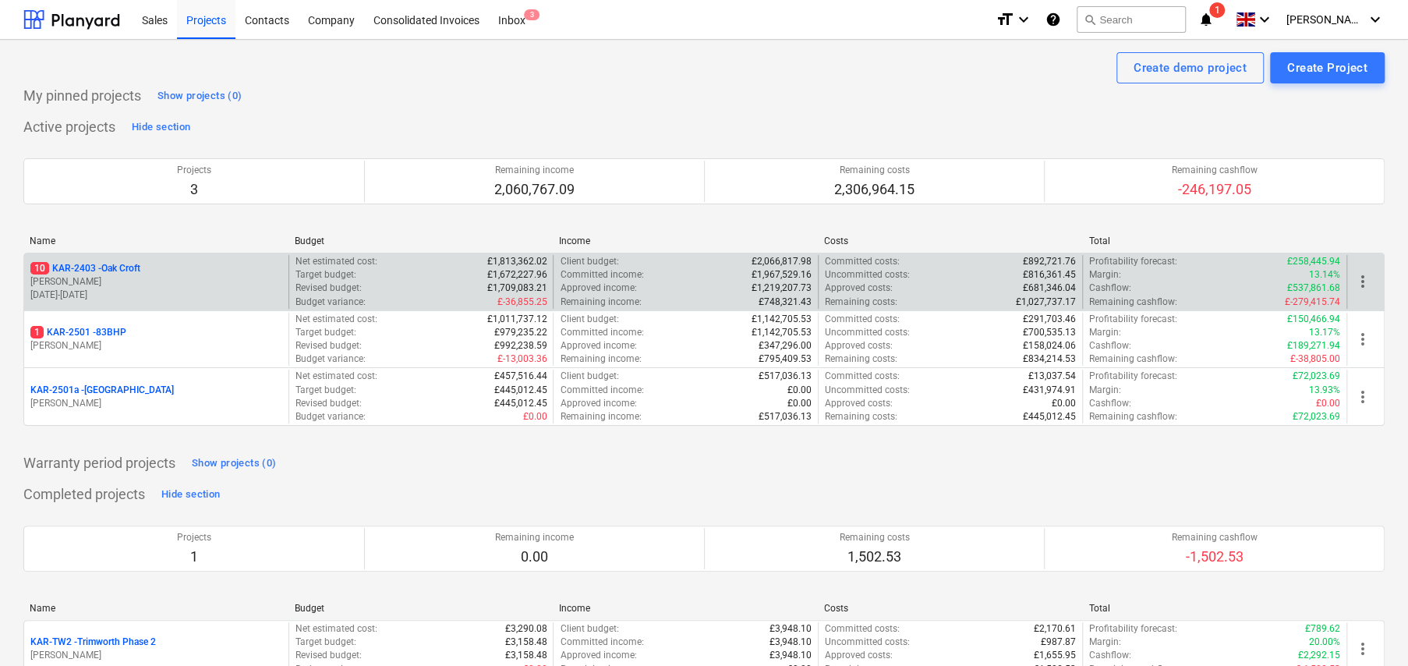
click at [140, 275] on p "[PERSON_NAME]" at bounding box center [156, 281] width 252 height 13
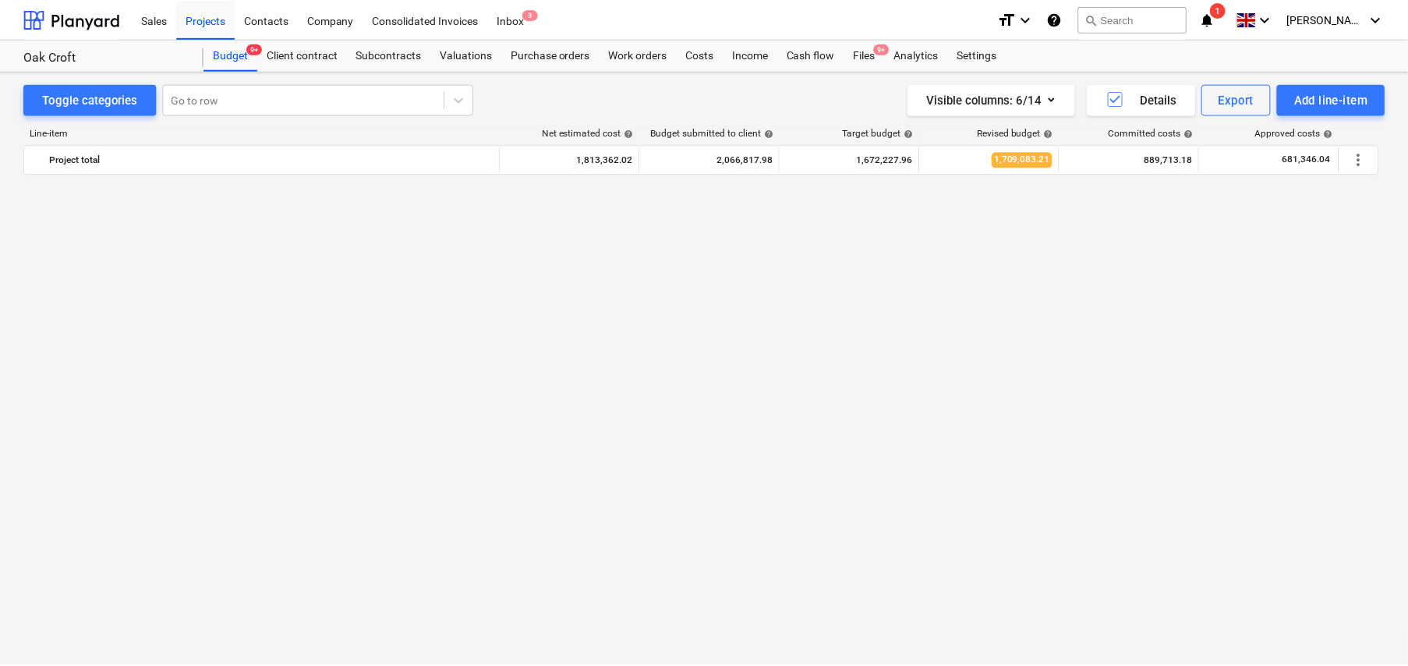
scroll to position [1216, 0]
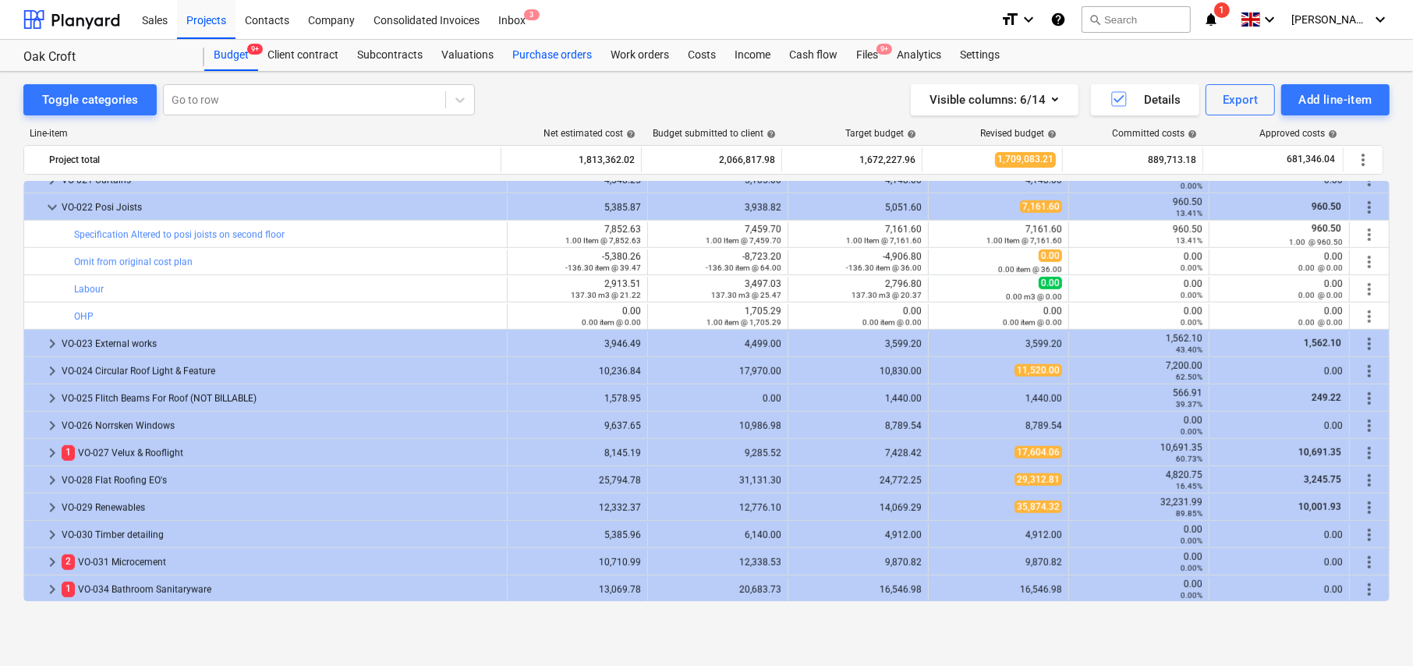
click at [548, 61] on div "Purchase orders" at bounding box center [552, 55] width 98 height 31
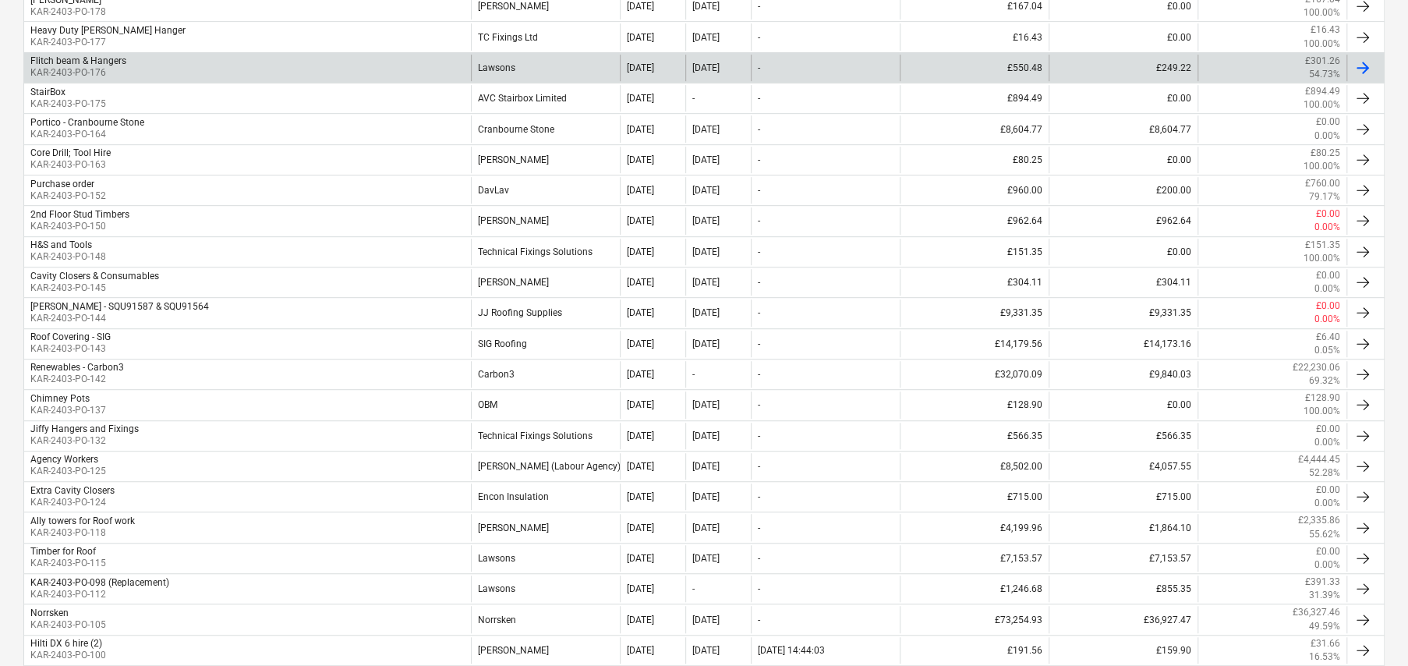
scroll to position [468, 0]
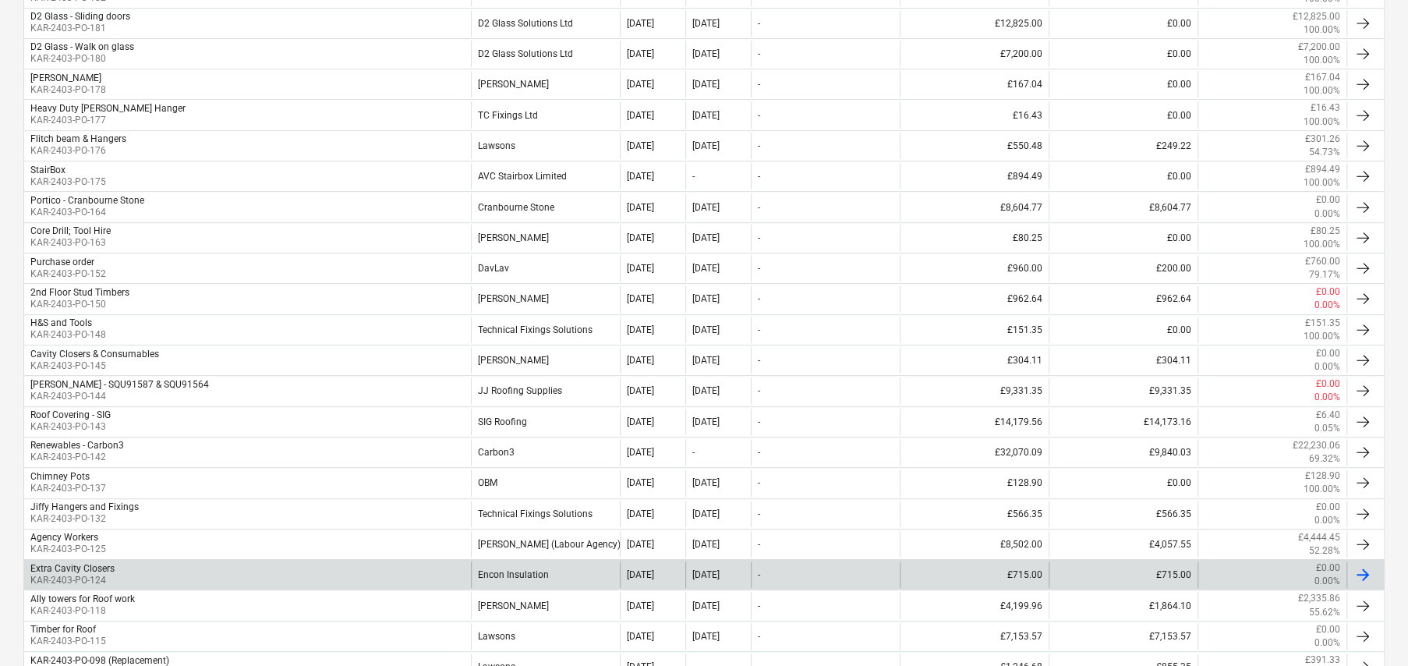
click at [506, 577] on div "Encon Insulation" at bounding box center [545, 574] width 149 height 27
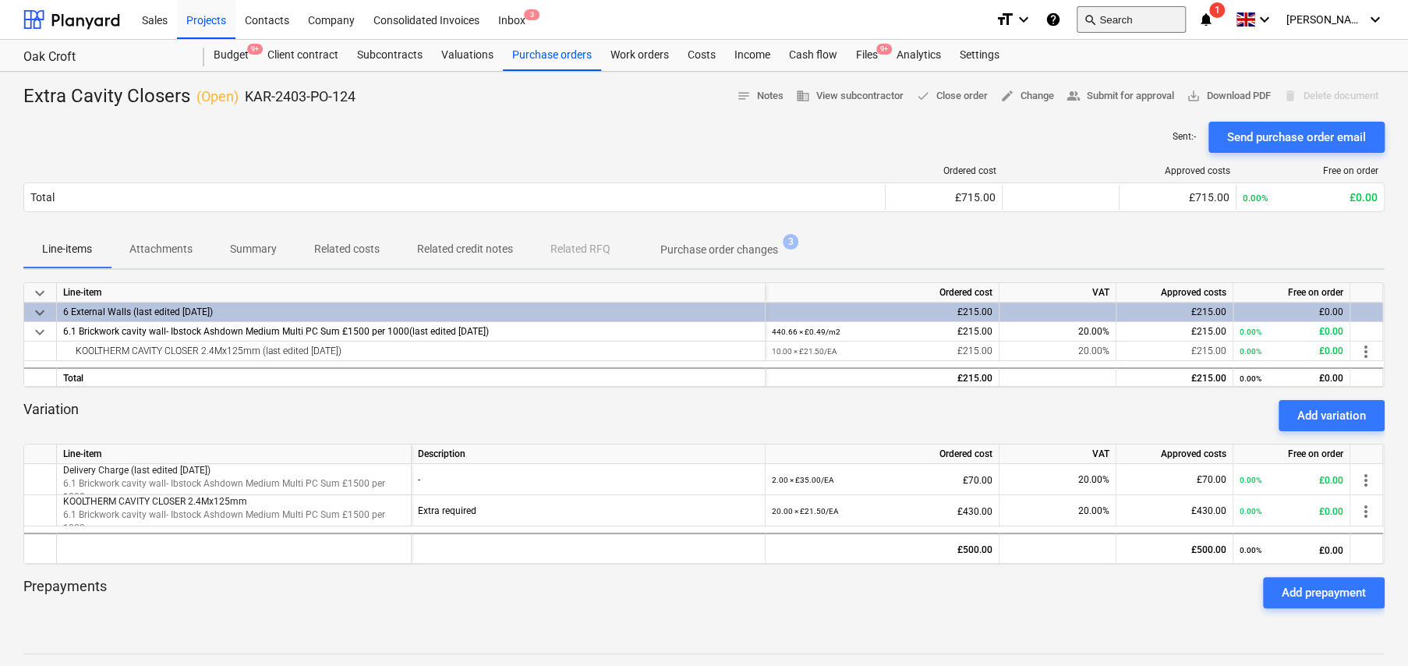
click at [1130, 23] on button "search Search" at bounding box center [1131, 19] width 109 height 27
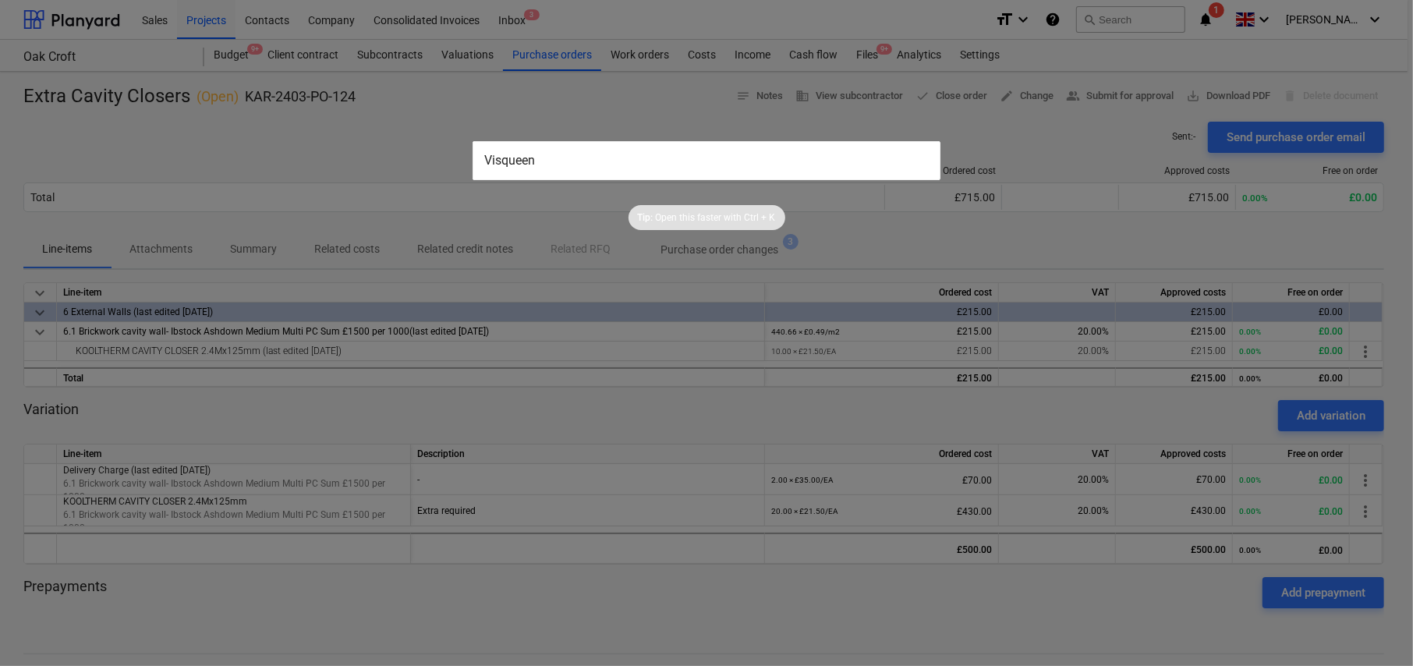
type input "Visqueen"
click at [549, 161] on input "Visqueen" at bounding box center [706, 160] width 468 height 39
click at [378, 119] on div at bounding box center [706, 333] width 1413 height 666
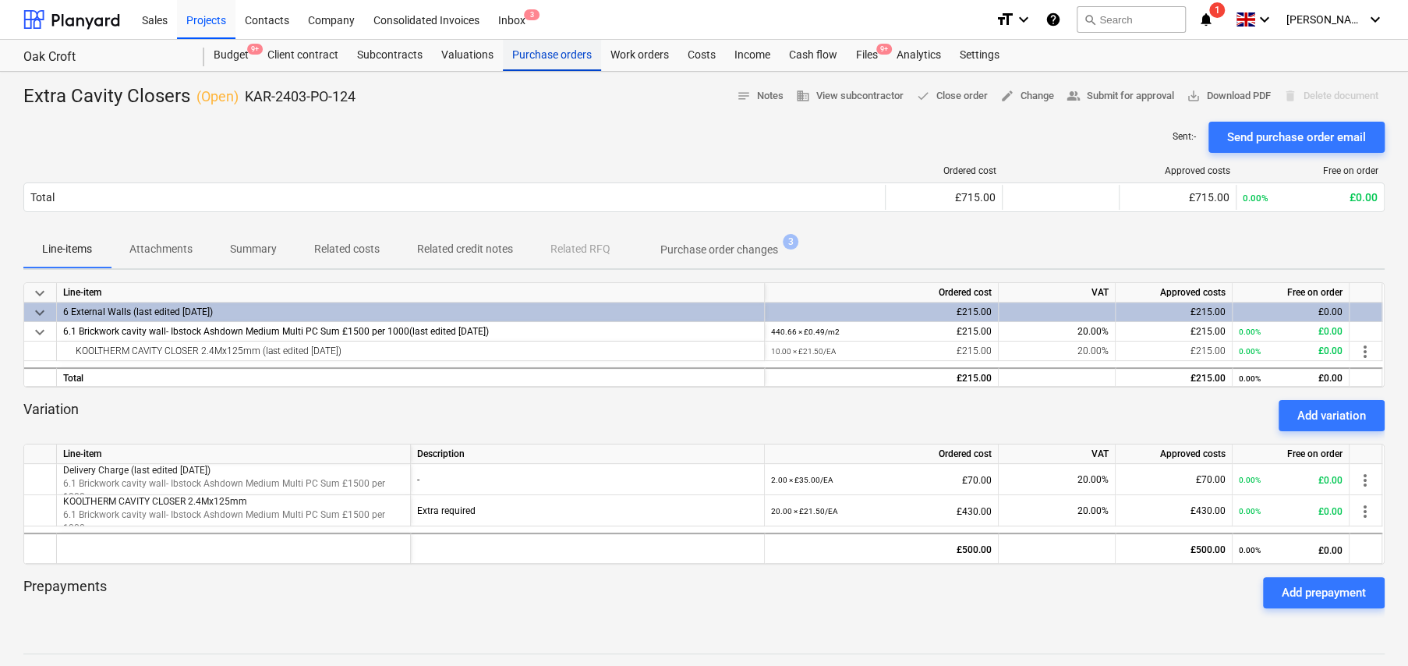
click at [536, 55] on div "Purchase orders" at bounding box center [552, 55] width 98 height 31
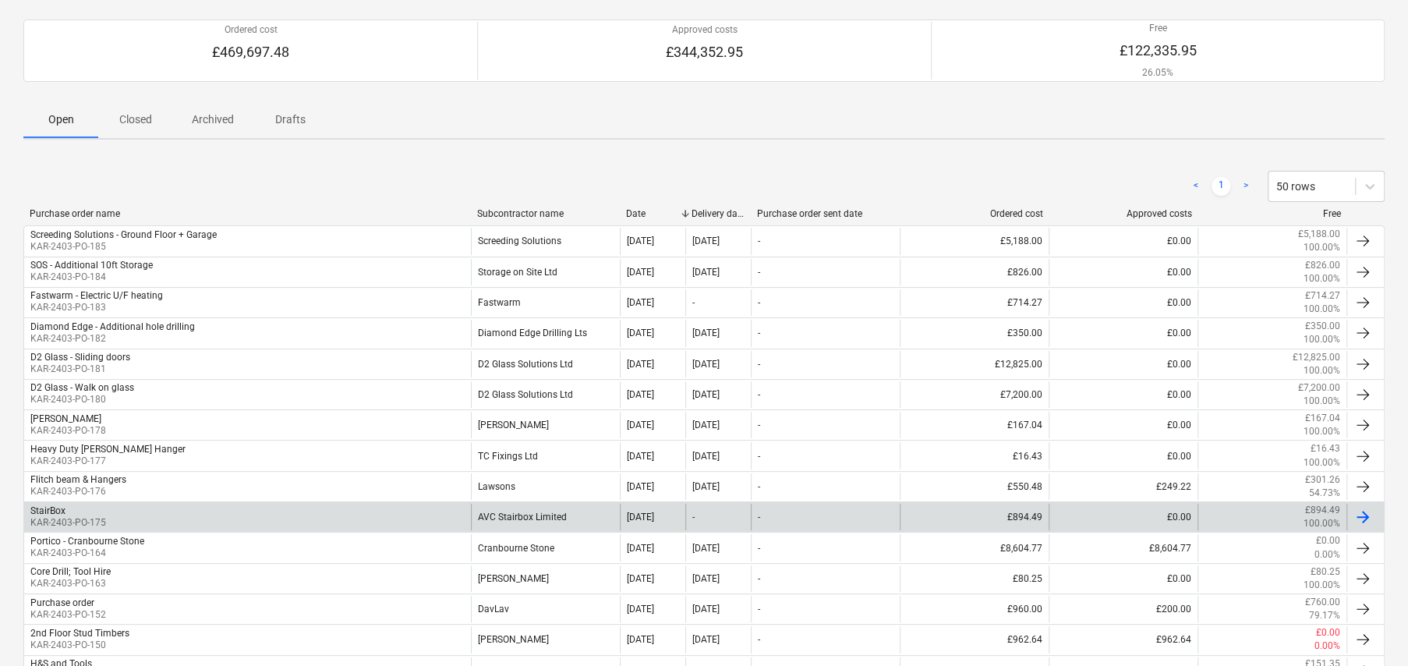
scroll to position [78, 0]
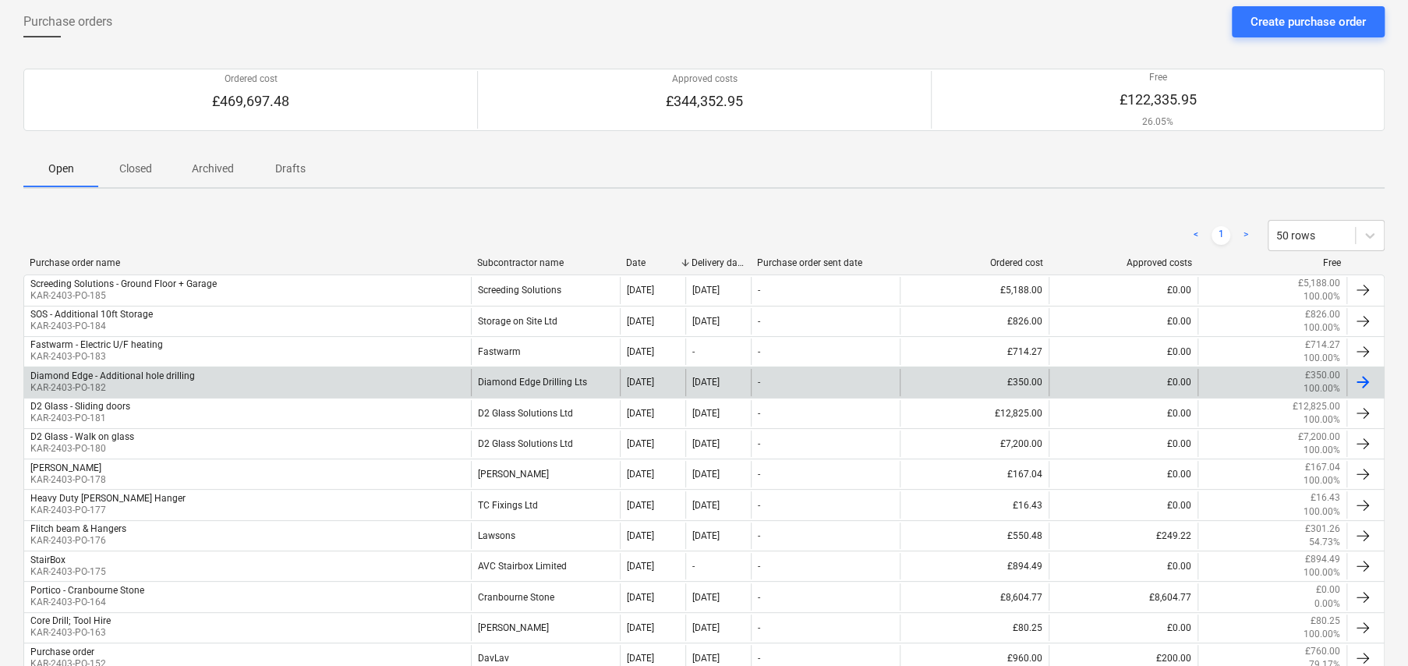
drag, startPoint x: 140, startPoint y: 166, endPoint x: 276, endPoint y: 390, distance: 262.1
click at [140, 166] on p "Closed" at bounding box center [135, 169] width 37 height 16
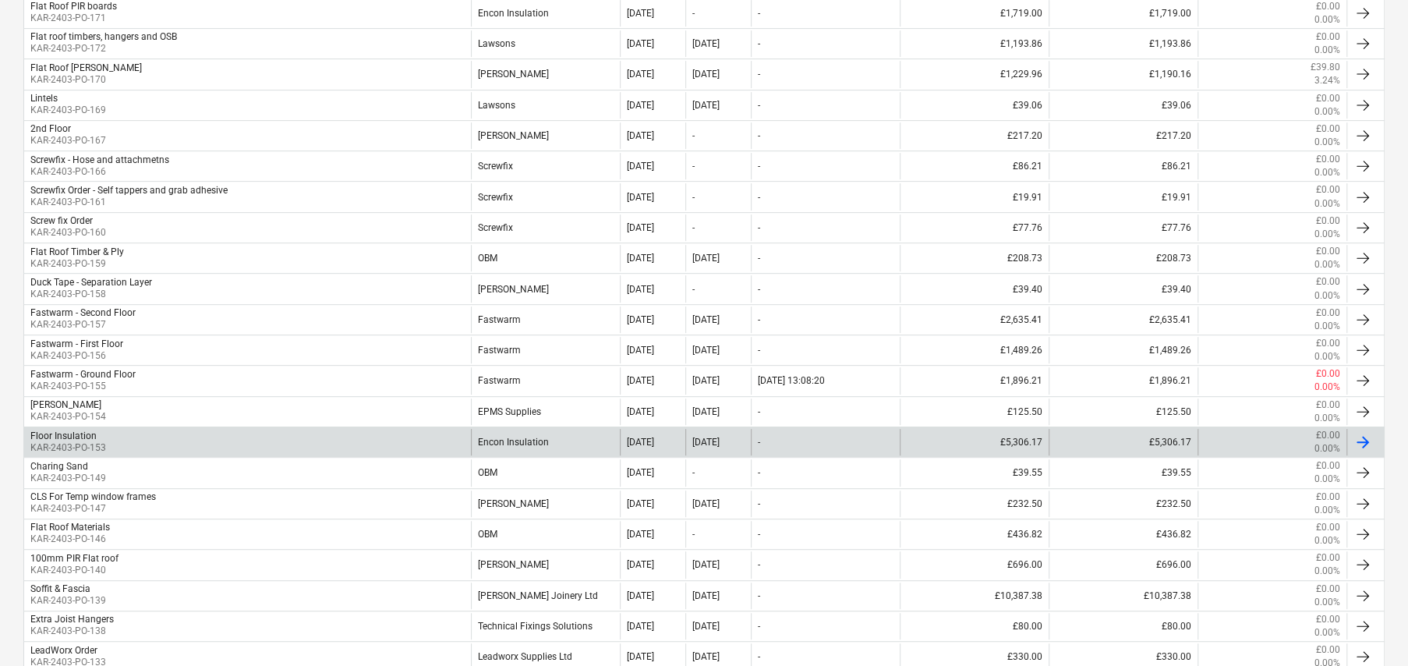
scroll to position [390, 0]
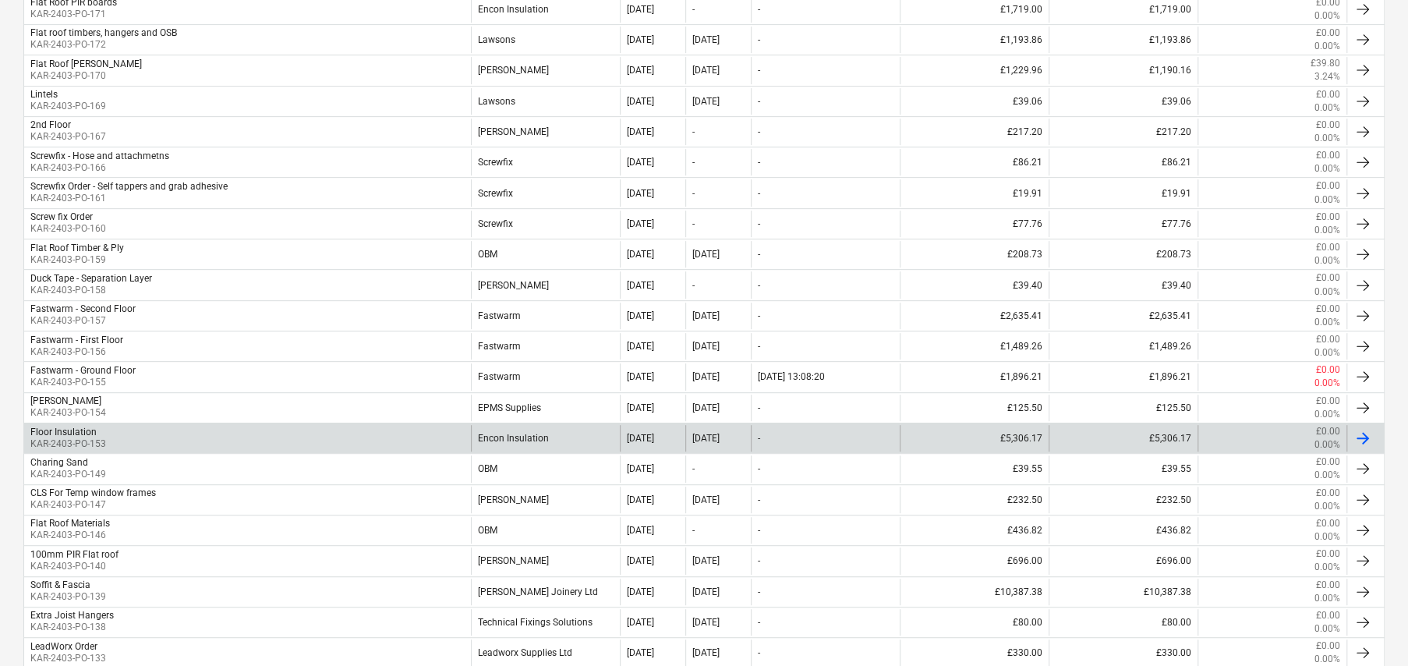
click at [101, 437] on p "KAR-2403-PO-153" at bounding box center [68, 443] width 76 height 13
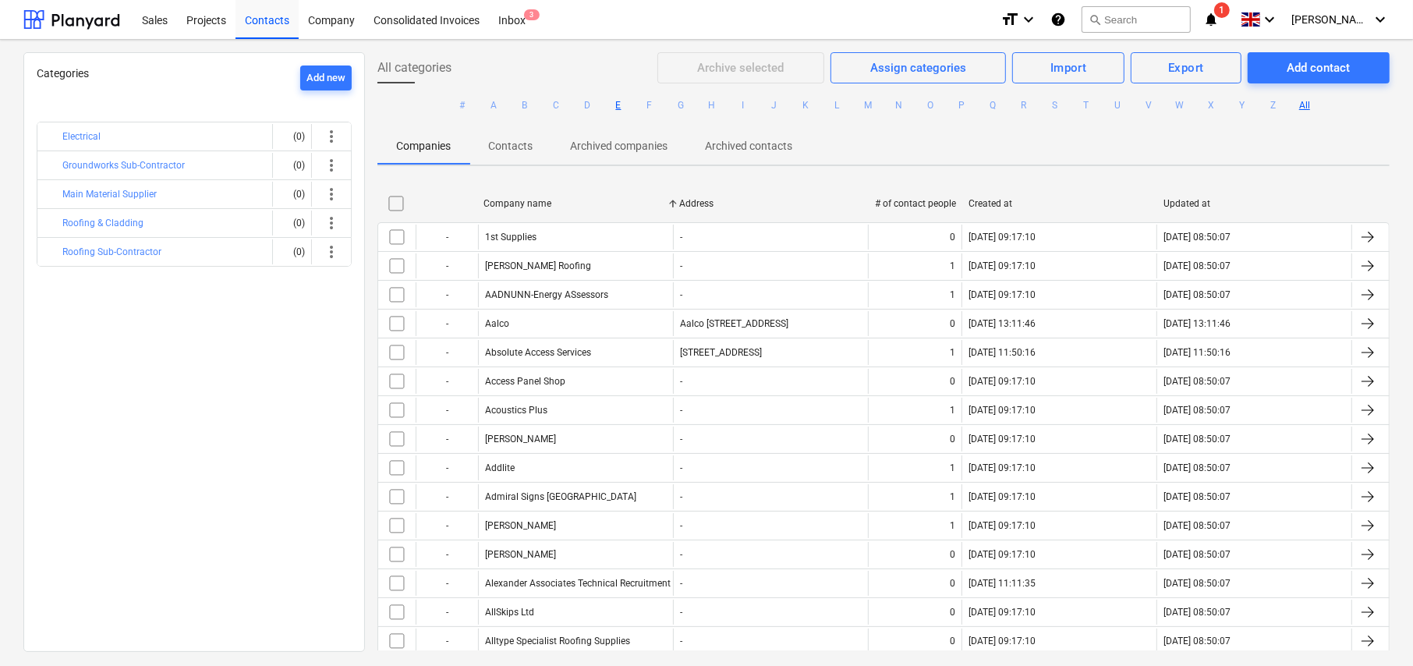
click at [614, 105] on button "E" at bounding box center [618, 105] width 19 height 19
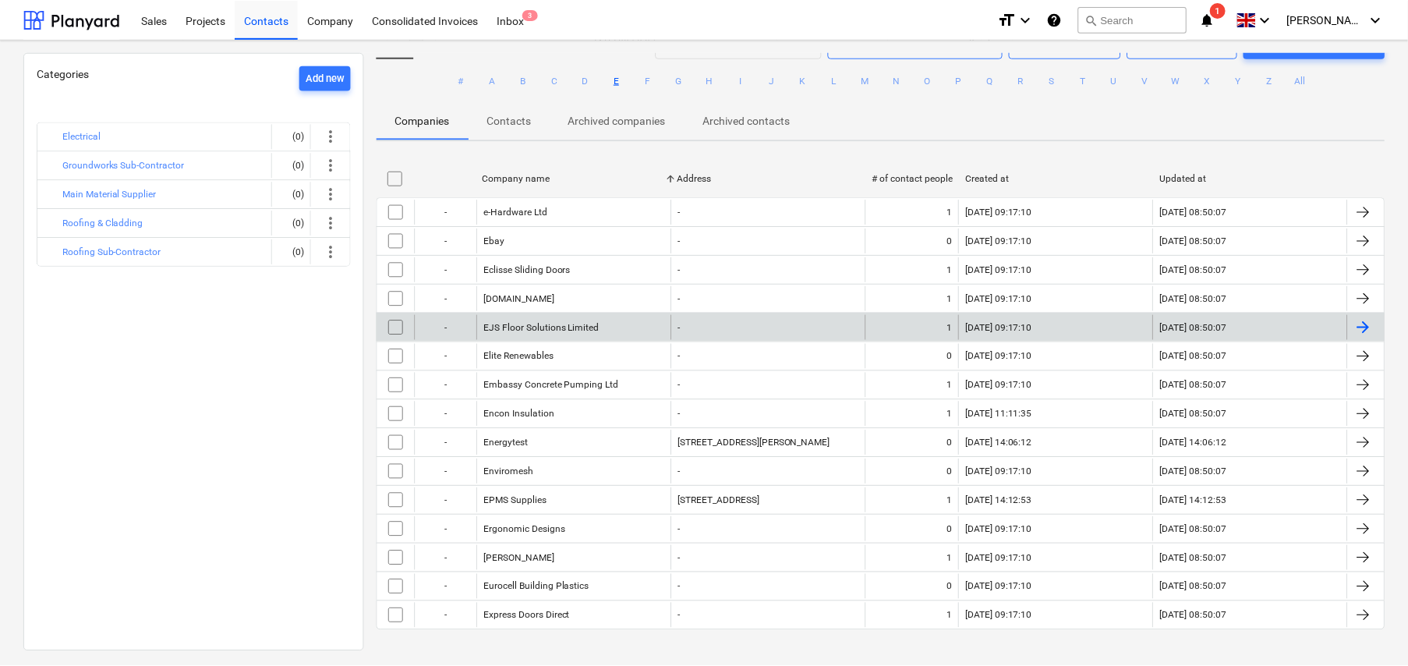
scroll to position [35, 0]
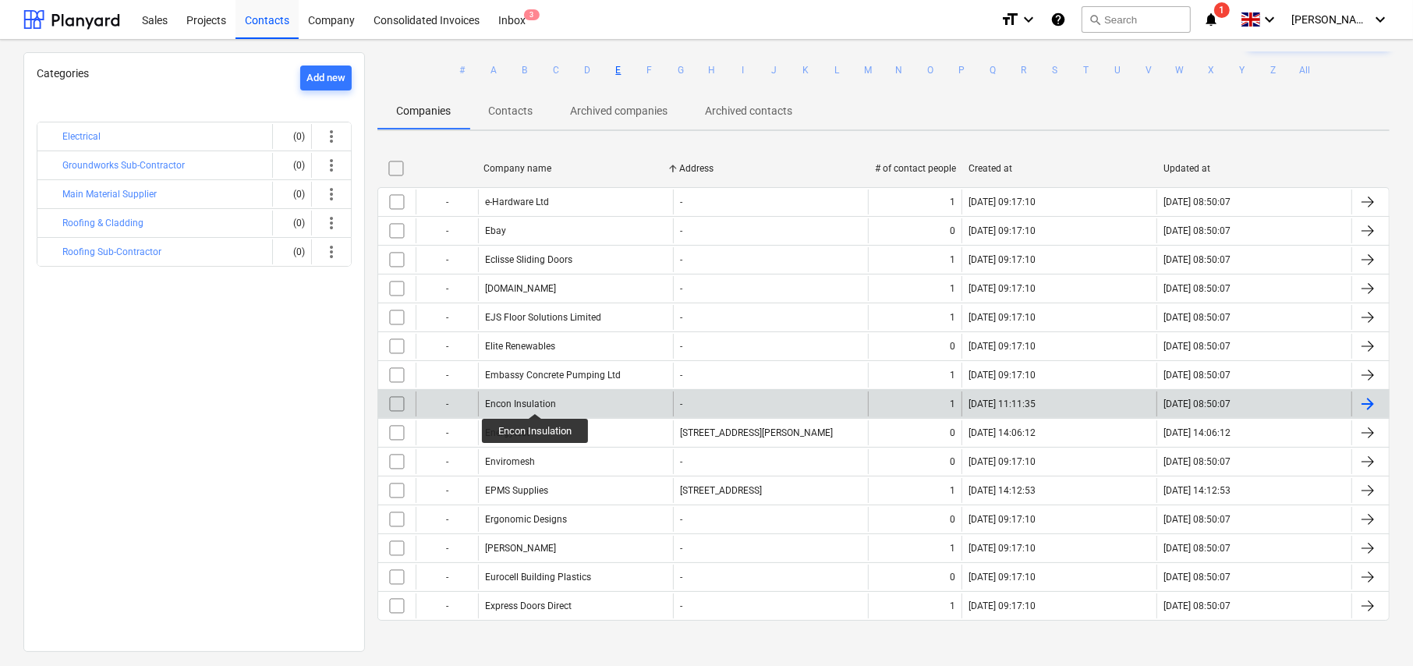
click at [536, 399] on div "Encon Insulation" at bounding box center [520, 403] width 71 height 11
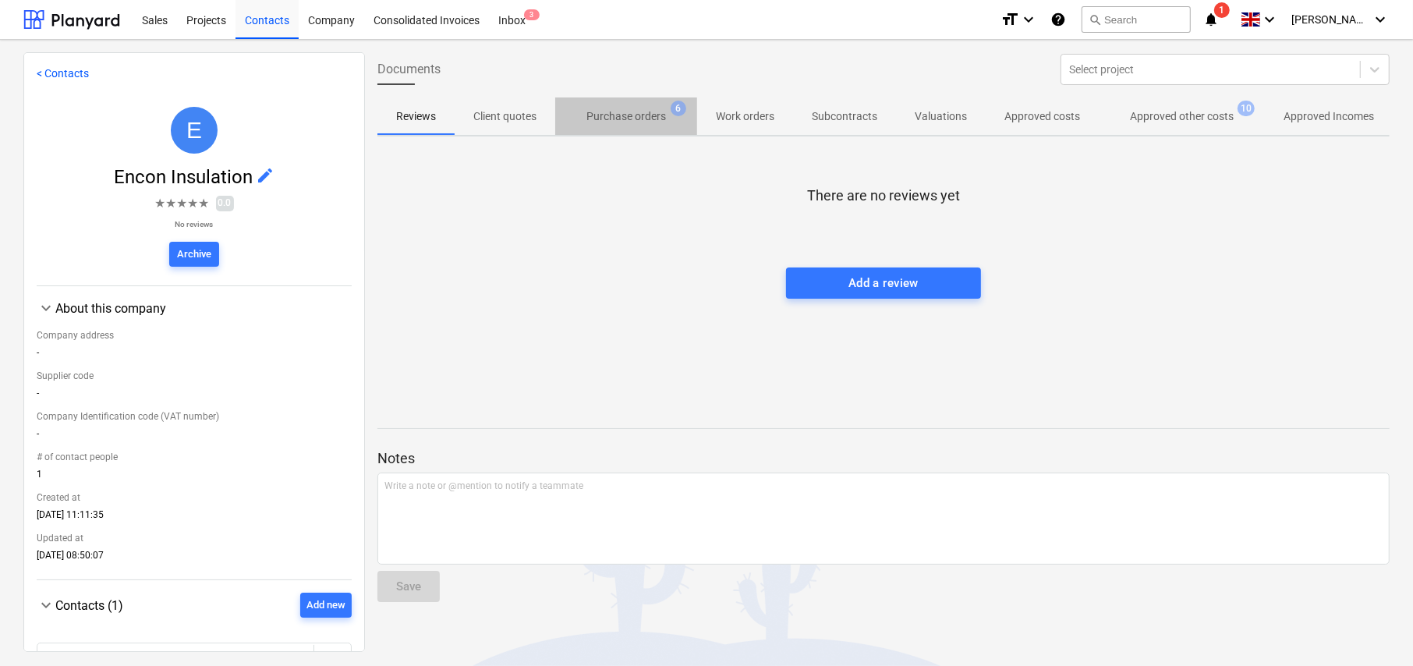
click at [635, 115] on p "Purchase orders" at bounding box center [626, 116] width 80 height 16
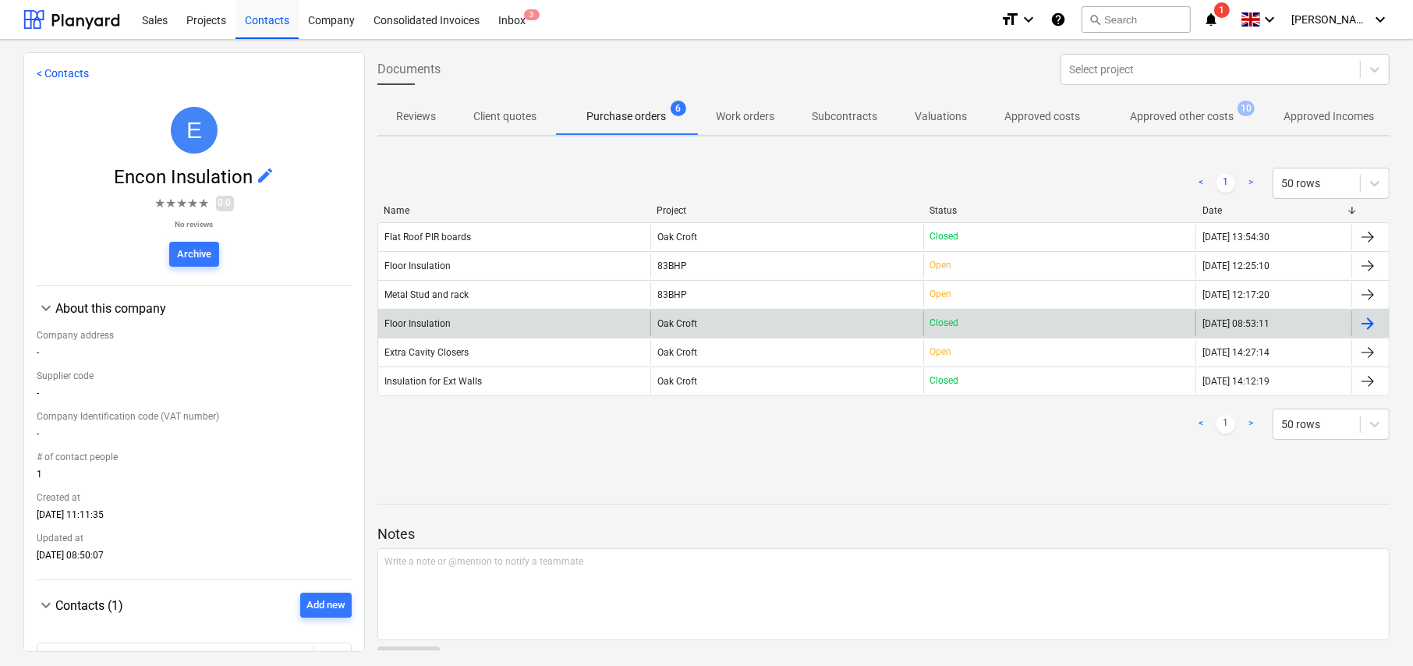
click at [416, 323] on div "Floor Insulation" at bounding box center [417, 323] width 66 height 11
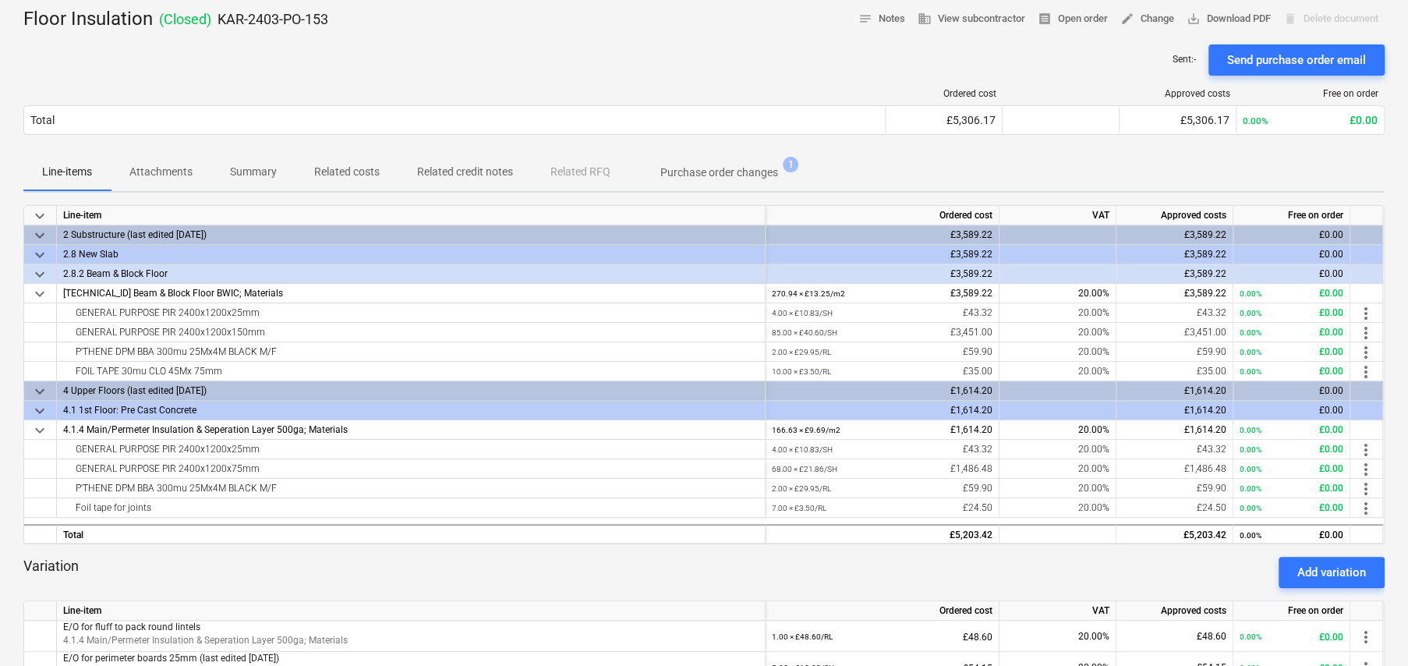
scroll to position [78, 0]
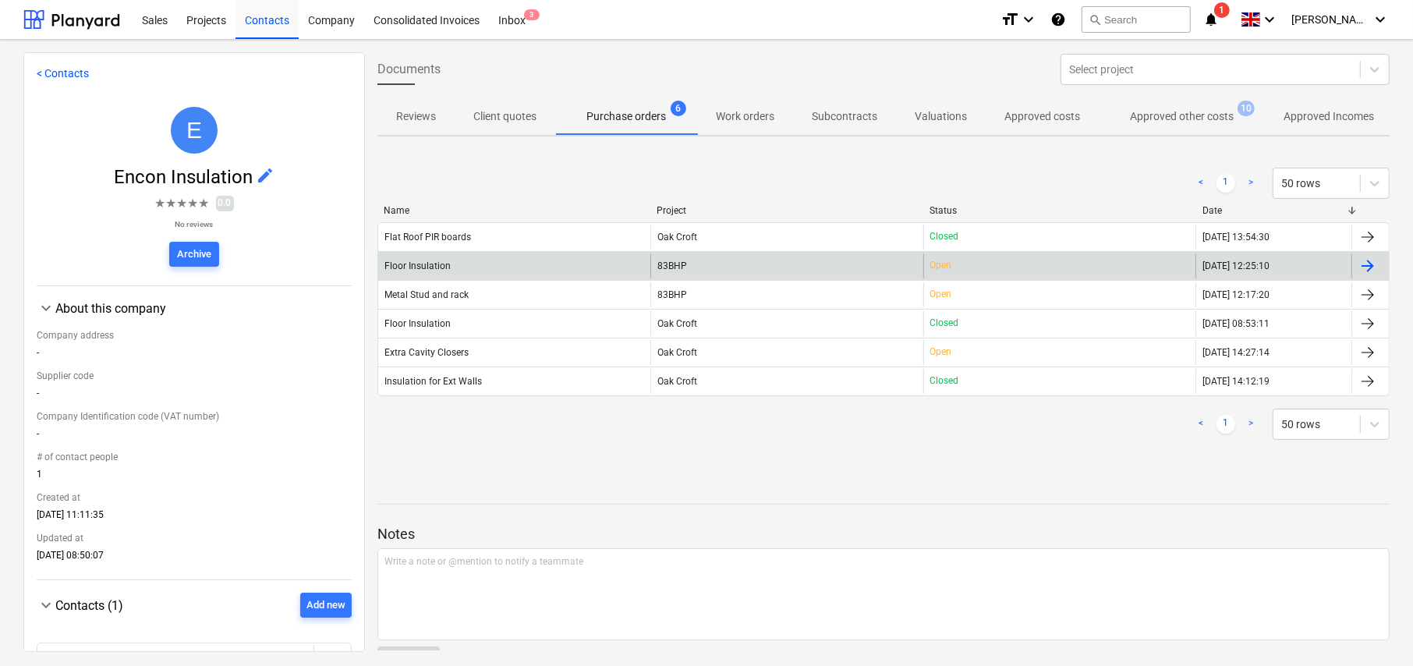
click at [419, 269] on div "Floor Insulation" at bounding box center [417, 265] width 66 height 11
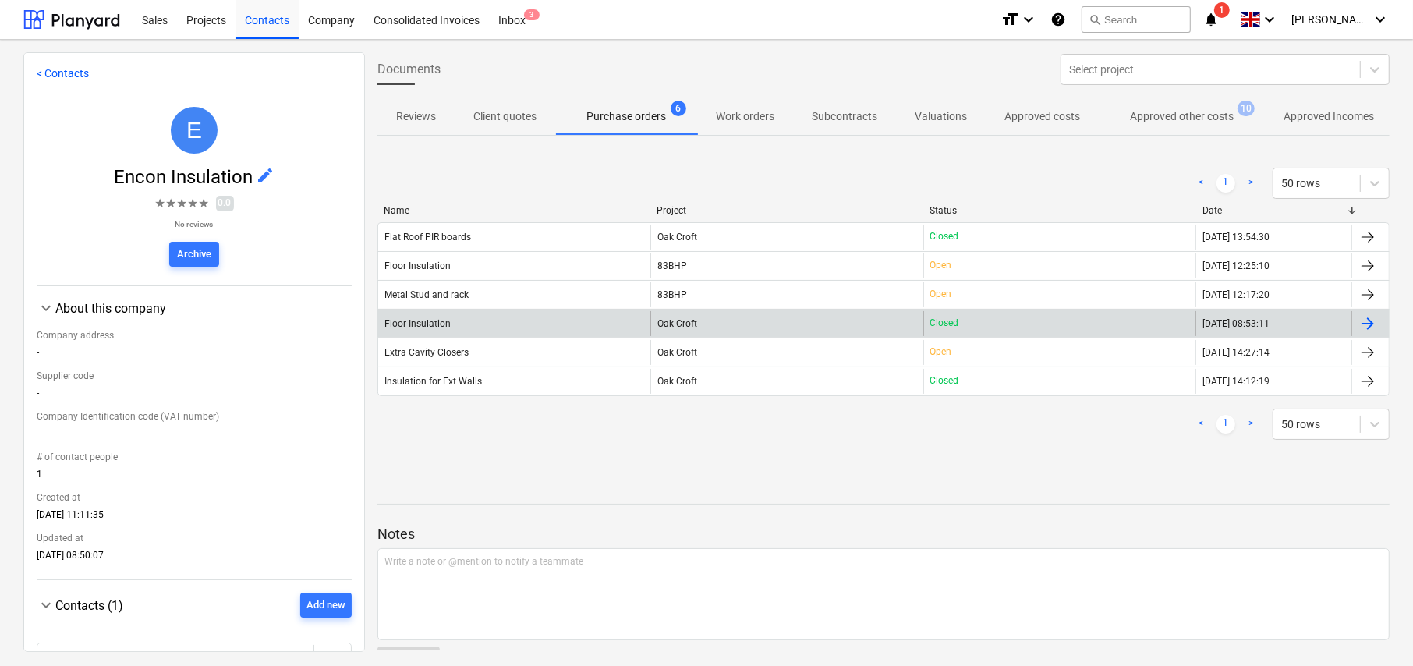
click at [421, 320] on div "Floor Insulation" at bounding box center [417, 323] width 66 height 11
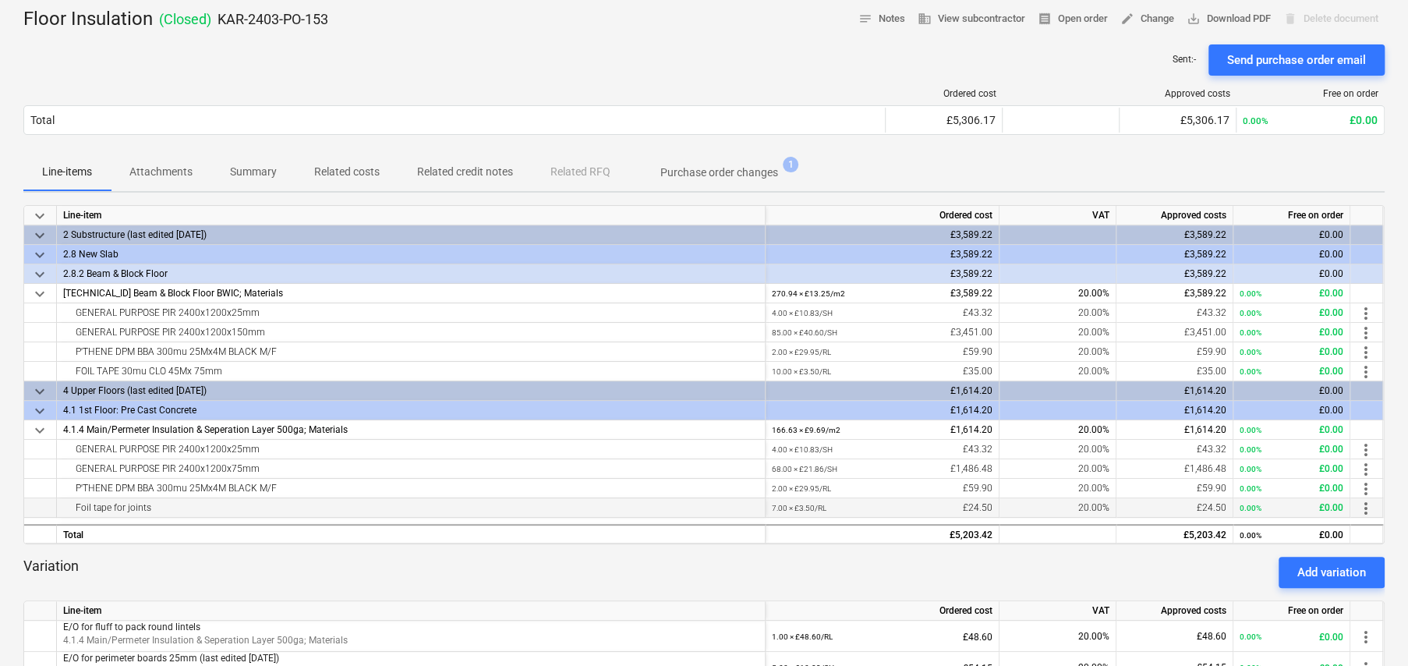
scroll to position [78, 0]
drag, startPoint x: 281, startPoint y: 348, endPoint x: 69, endPoint y: 341, distance: 212.2
click at [69, 341] on div "P'THENE DPM BBA 300mu 25Mx4M BLACK M/F" at bounding box center [410, 350] width 695 height 19
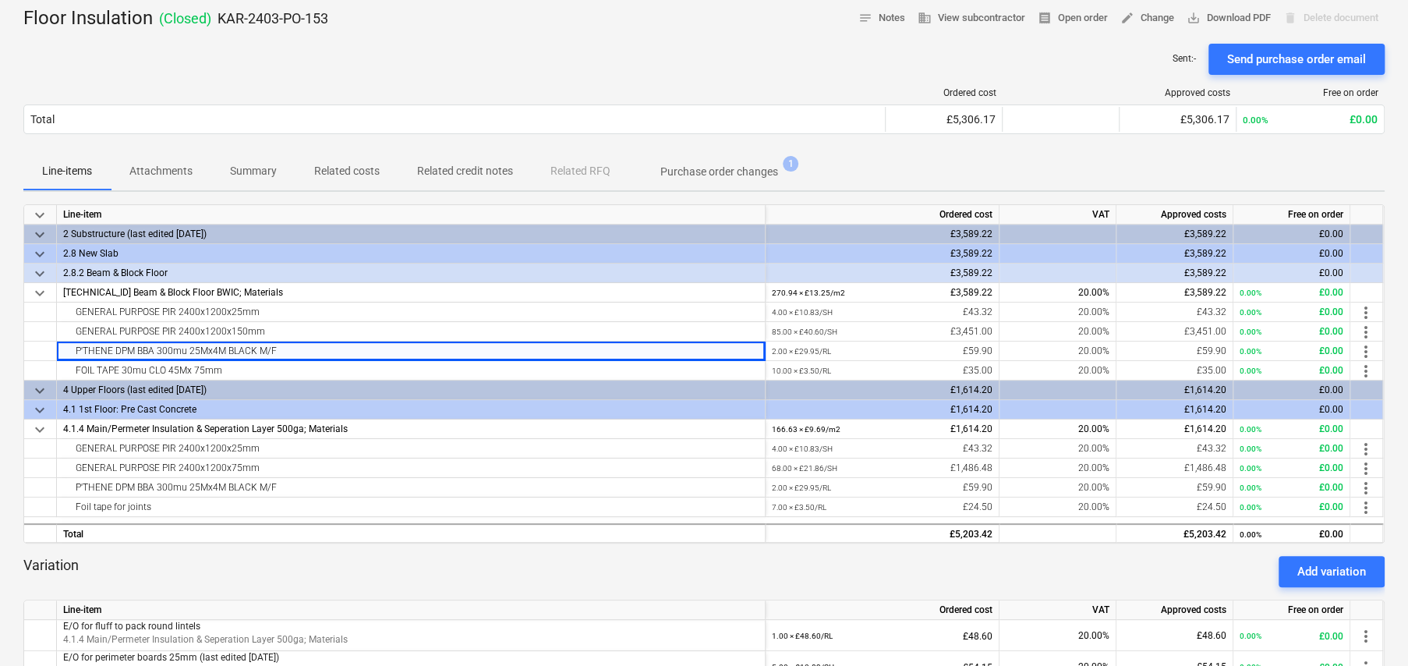
copy div "P'THENE DPM BBA 300mu 25Mx4M BLACK M/F"
click at [350, 370] on div "FOIL TAPE 30mu CLO 45Mx 75mm" at bounding box center [410, 370] width 695 height 19
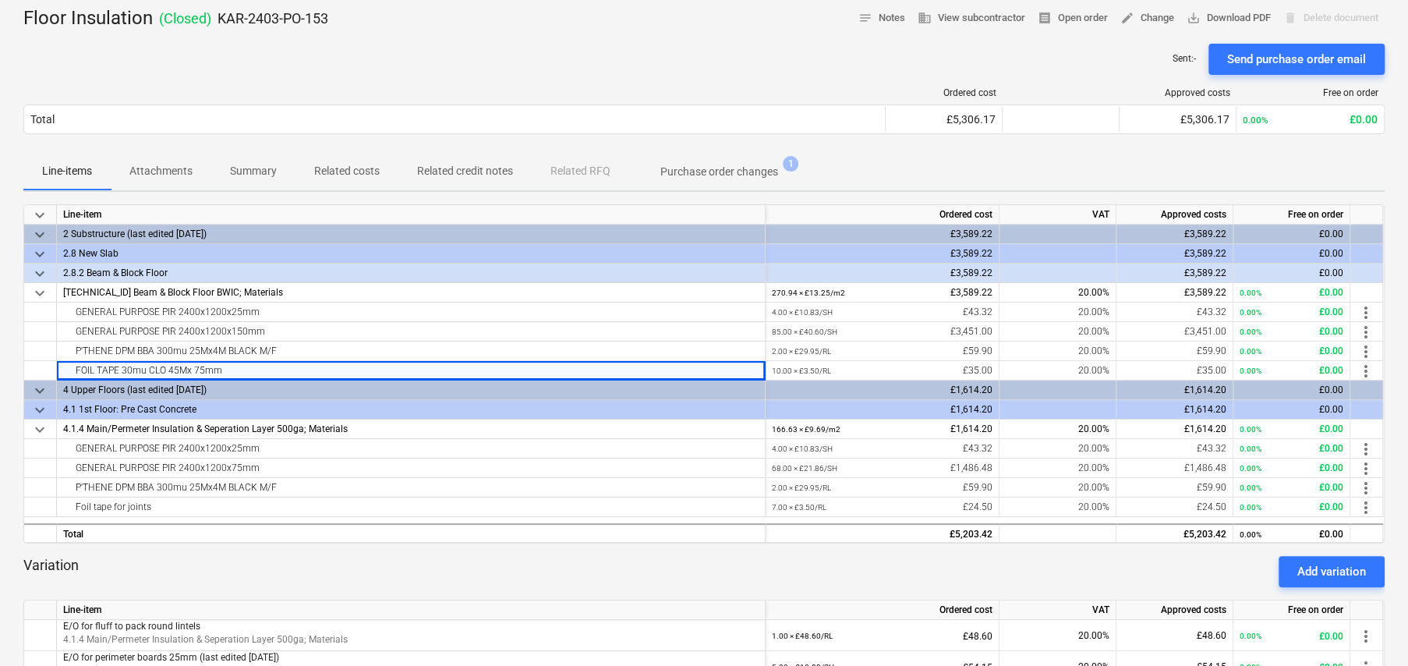
scroll to position [0, 0]
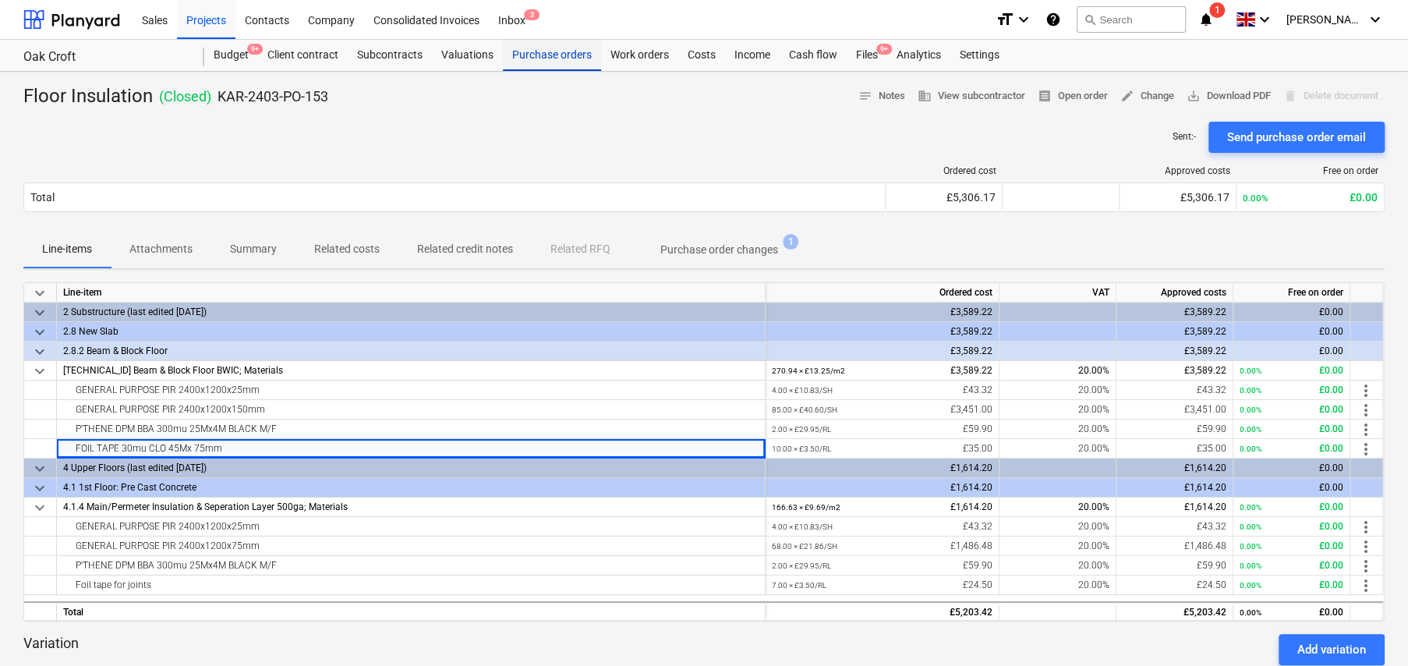
click at [539, 55] on div "Purchase orders" at bounding box center [552, 55] width 98 height 31
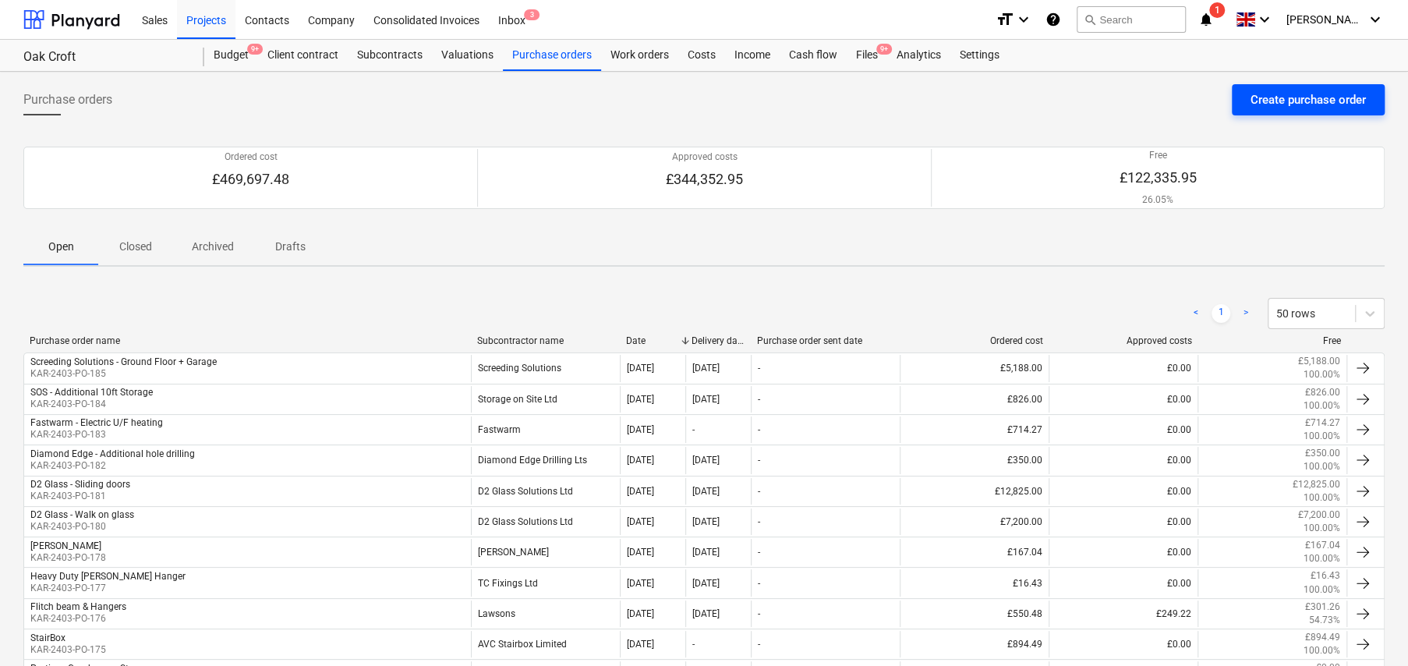
click at [1303, 99] on div "Create purchase order" at bounding box center [1308, 100] width 115 height 20
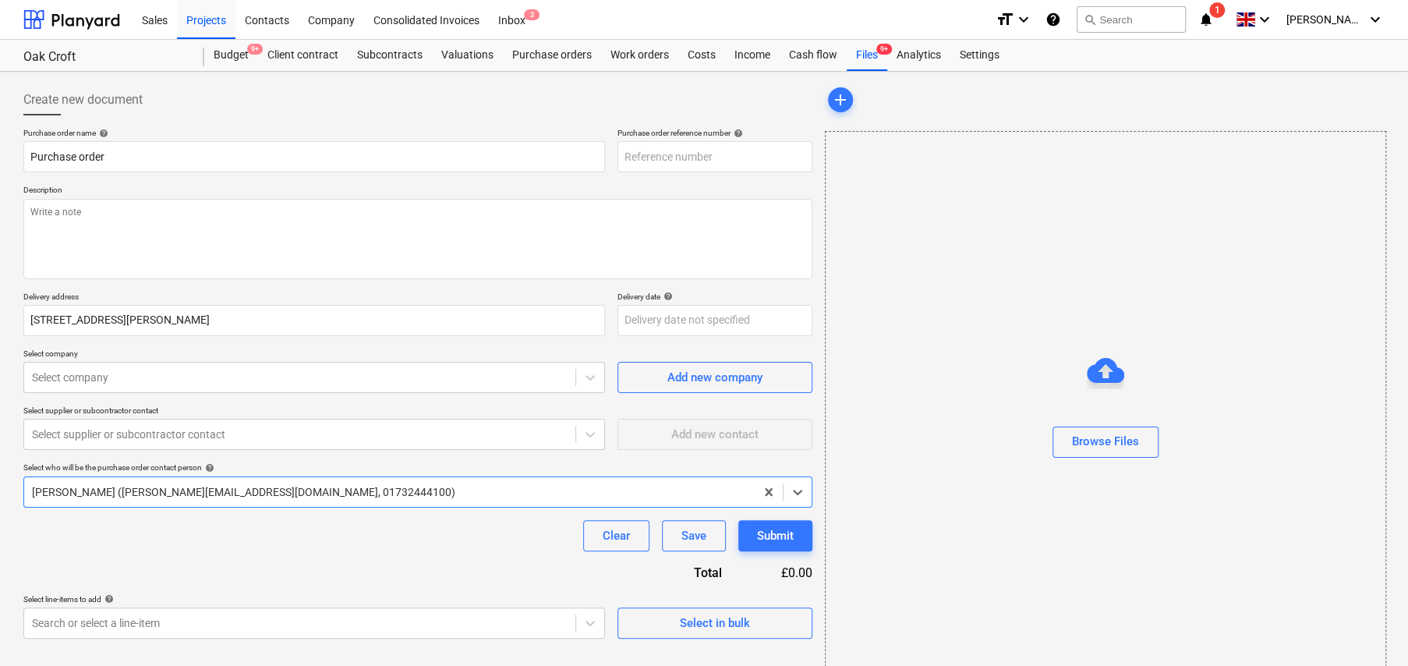
type textarea "x"
type input "KAR-2403-PO-186"
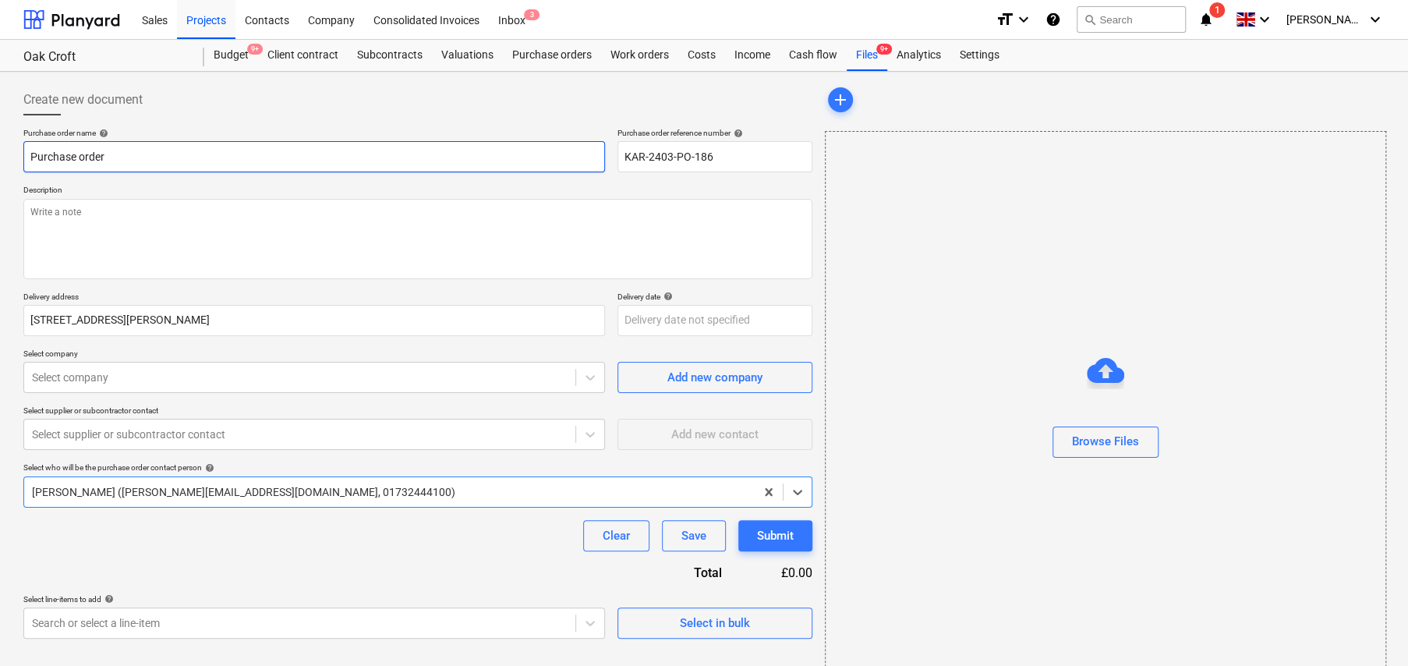
click at [130, 154] on input "Purchase order" at bounding box center [314, 156] width 582 height 31
type textarea "x"
type input "S"
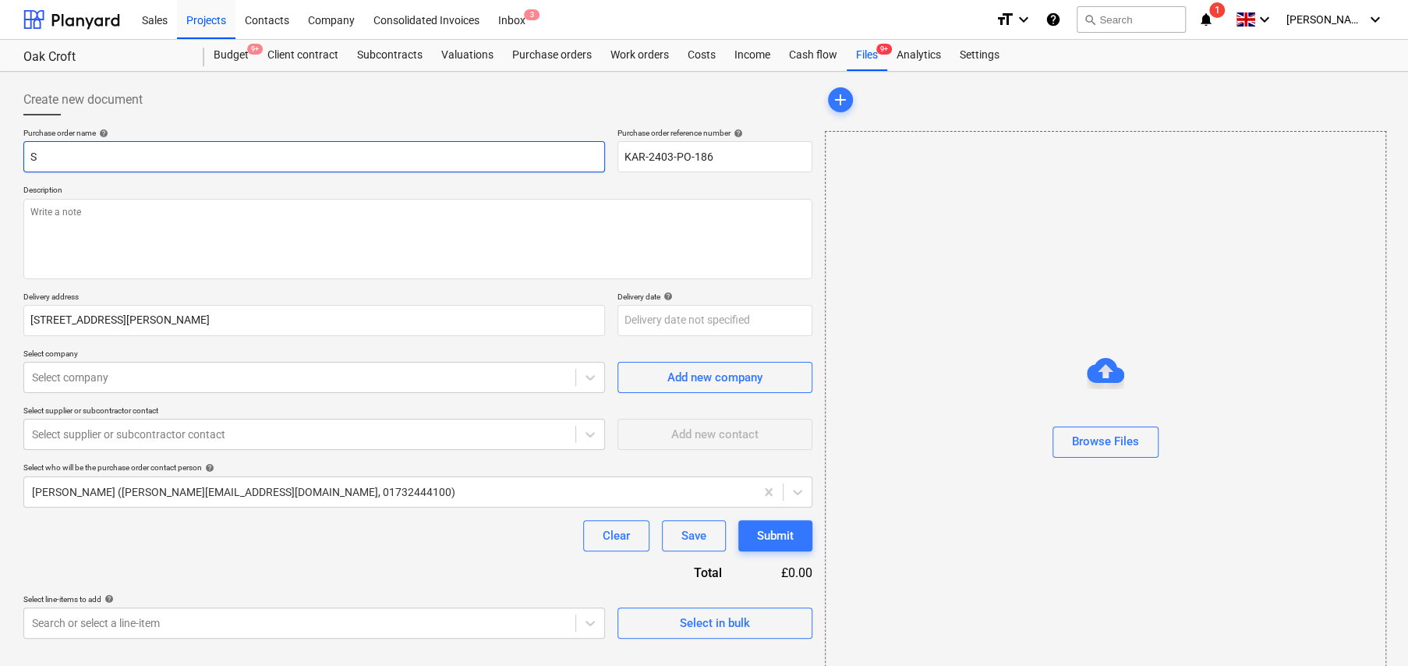
type textarea "x"
type input "SC"
type textarea "x"
type input "SCR"
type textarea "x"
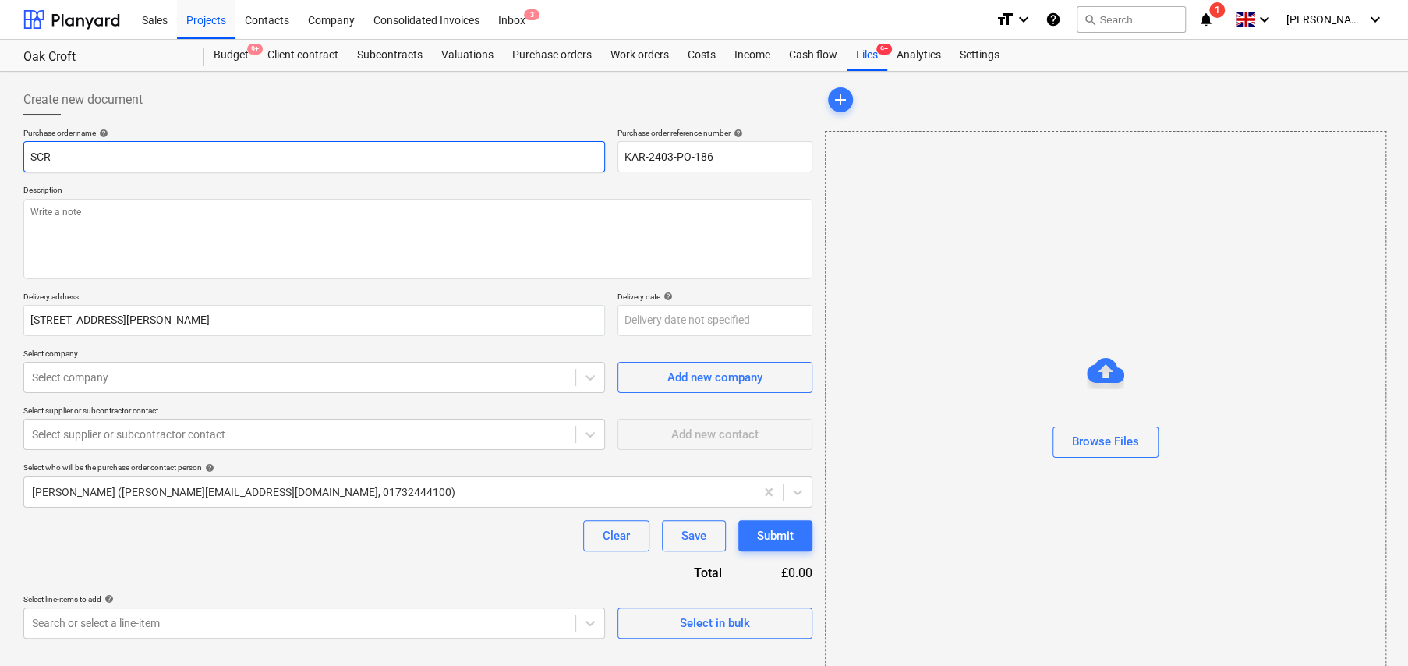
type input "SCRE"
type textarea "x"
type input "SCREW"
type textarea "x"
type input "SCREWF"
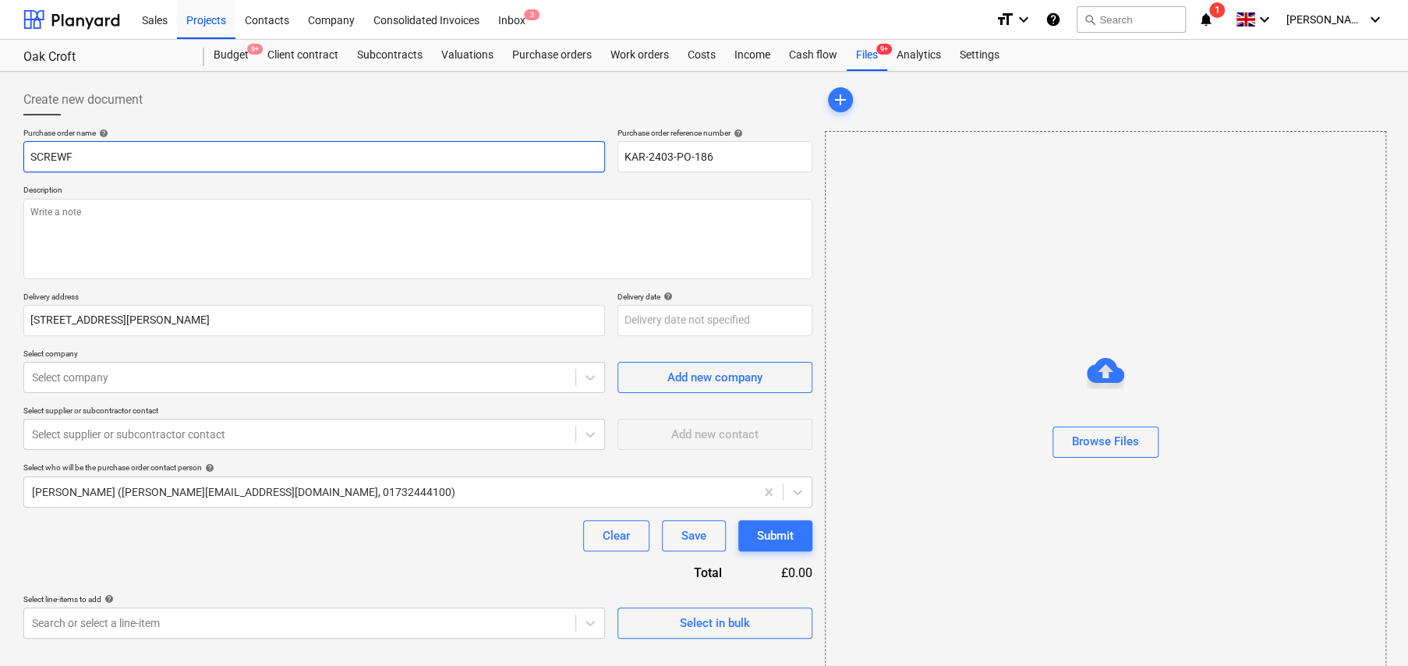
type textarea "x"
type input "SCREWFI"
type textarea "x"
type input "SCREWFIX"
type textarea "x"
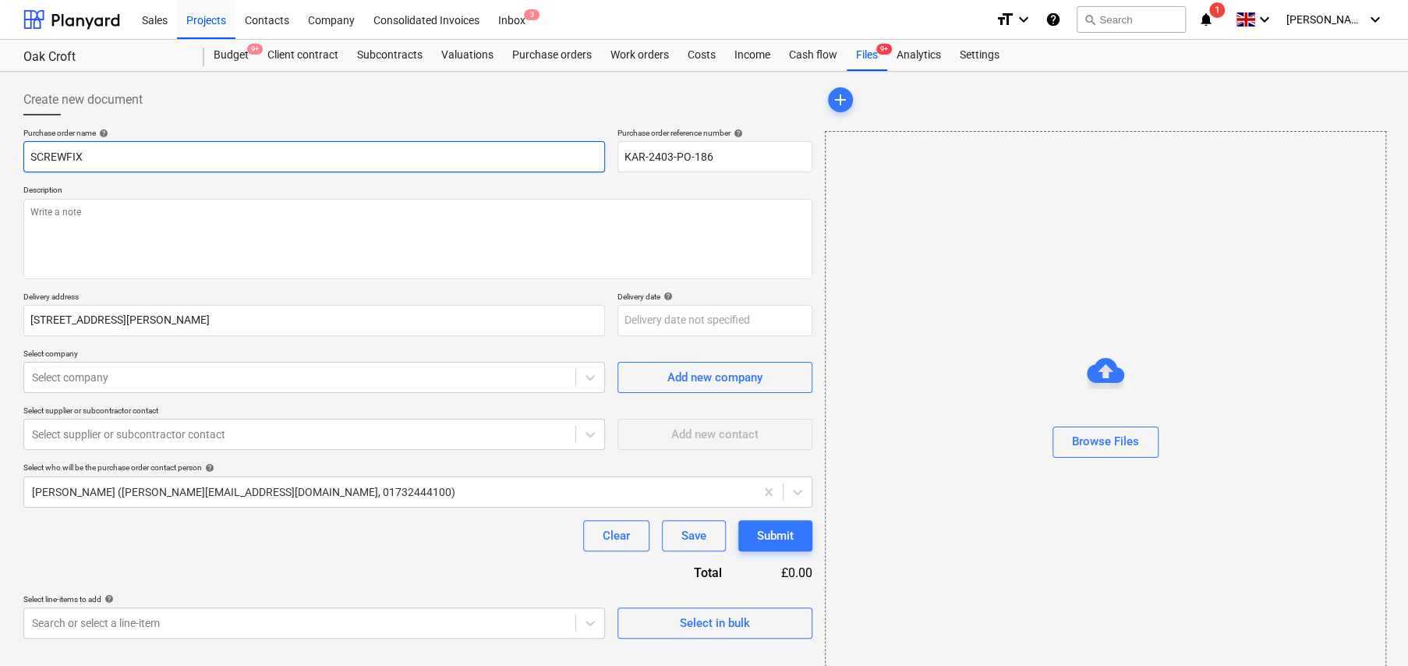
type input "SCREWFIX"
type textarea "x"
type input "SCREWFIX O"
type textarea "x"
type input "SCREWFIX OR"
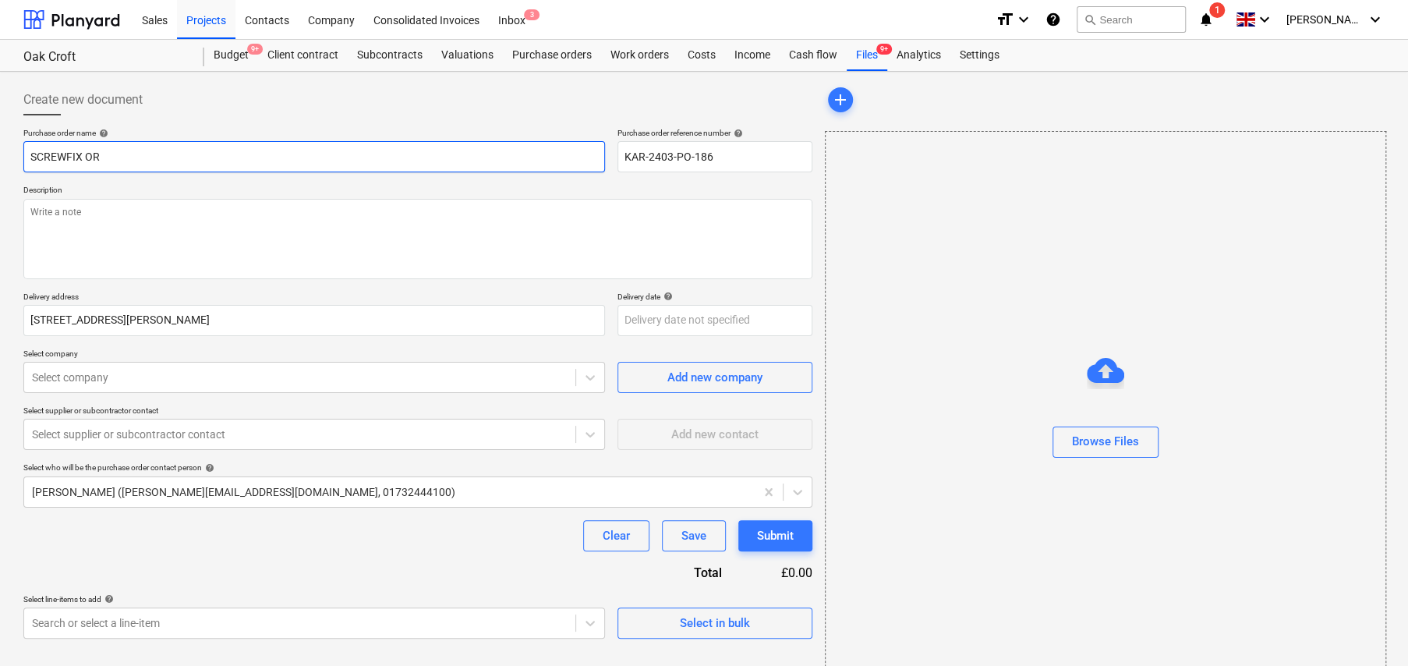
type textarea "x"
type input "SCREWFIX ORD"
type textarea "x"
type input "SCREWFIX ORDE"
type textarea "x"
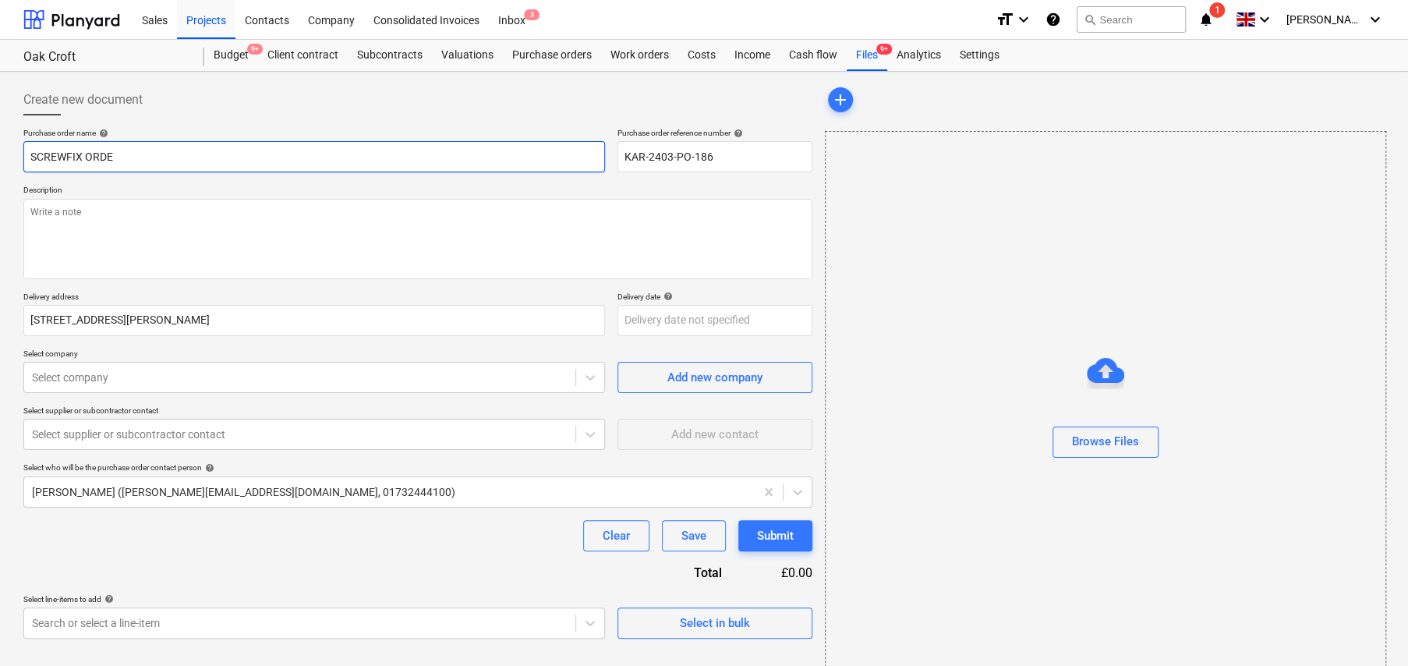
type input "SCREWFIX ORDER"
type textarea "x"
type input "SCREWFIX ORDER"
type textarea "x"
type input "SCREWFIX ORDER -"
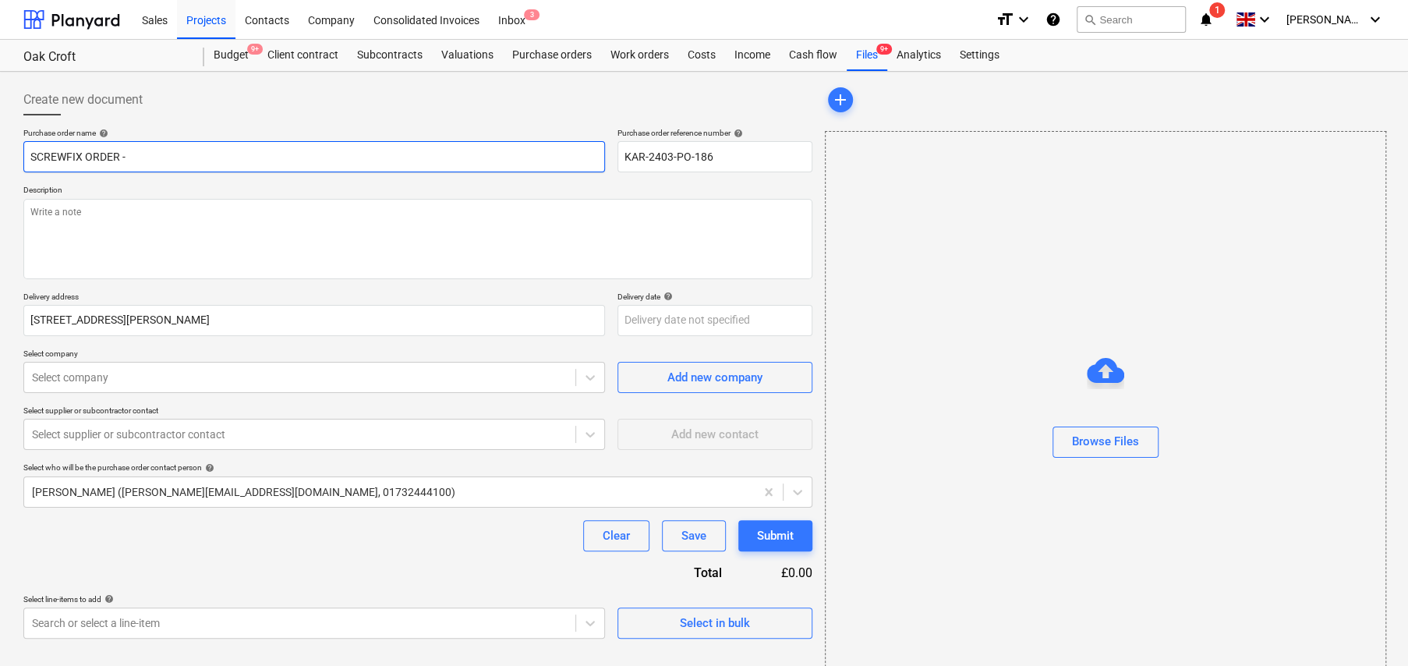
type textarea "x"
type input "SCREWFIX ORDER -"
type textarea "x"
type input "SCREWFIX ORDER - V"
type textarea "x"
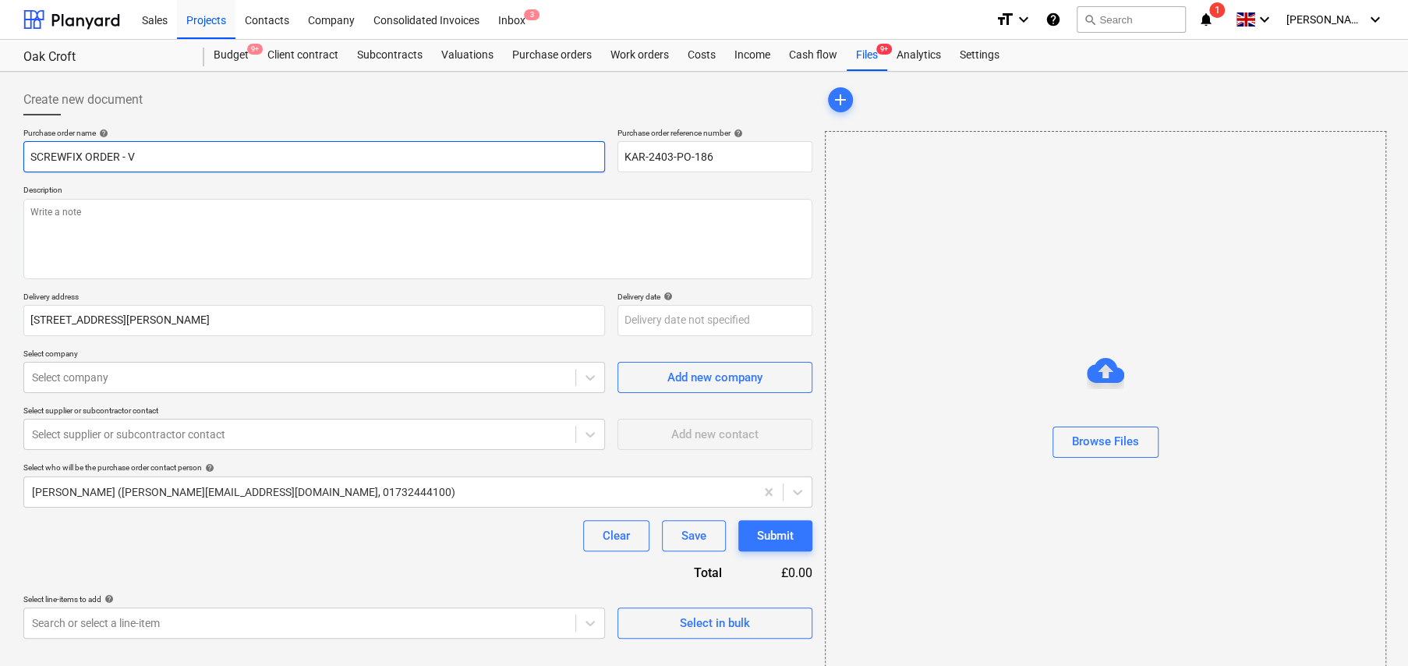
type input "SCREWFIX ORDER - Va"
type textarea "x"
type input "SCREWFIX ORDER - Vap"
type textarea "x"
type input "SCREWFIX ORDER - Vapo"
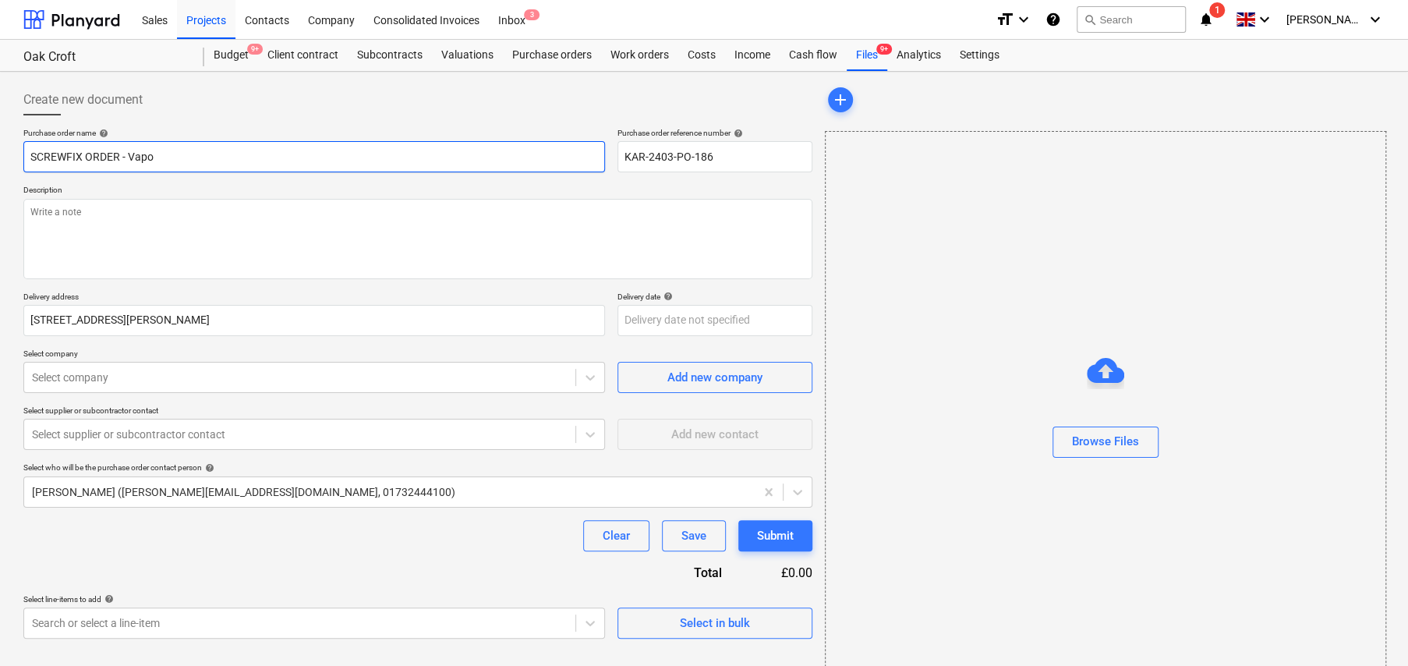
type textarea "x"
type input "SCREWFIX ORDER - Vapou"
type textarea "x"
type input "SCREWFIX ORDER - Vapour"
type textarea "x"
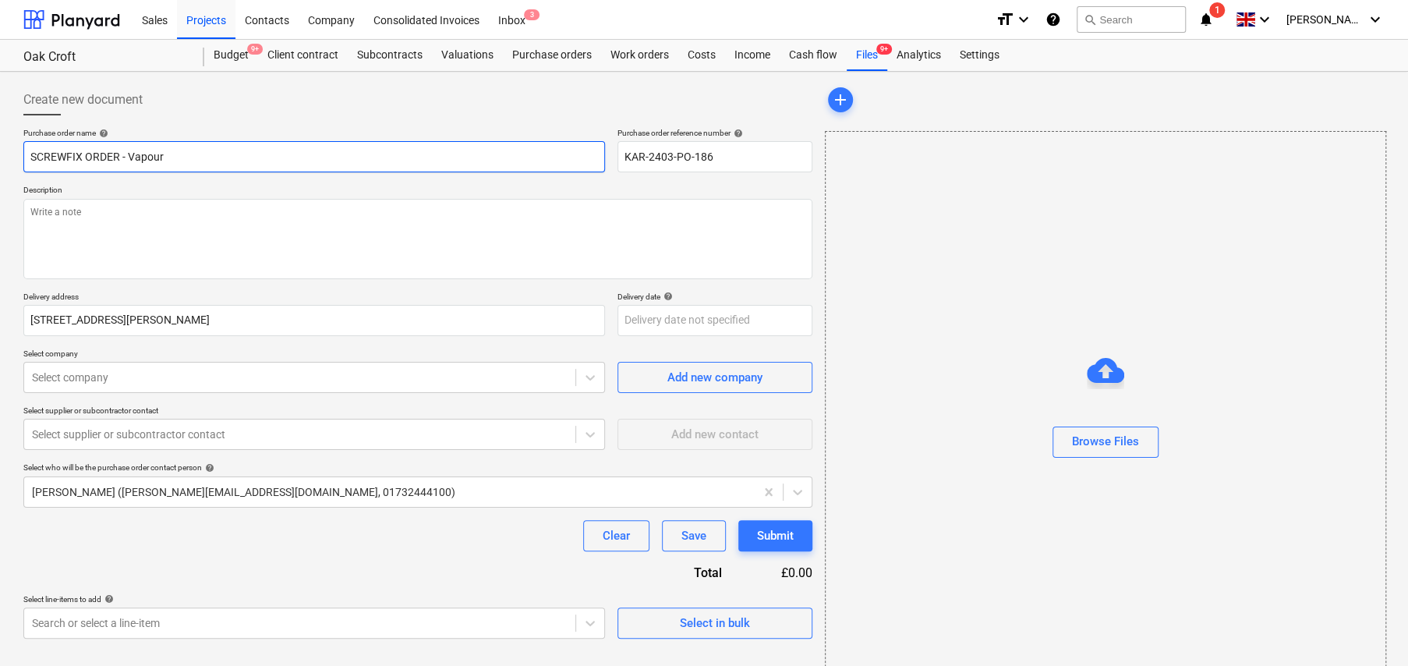
type input "SCREWFIX ORDER - Vapour"
type textarea "x"
type input "SCREWFIX ORDER - Vapour b"
type textarea "x"
type input "SCREWFIX ORDER - Vapour ba"
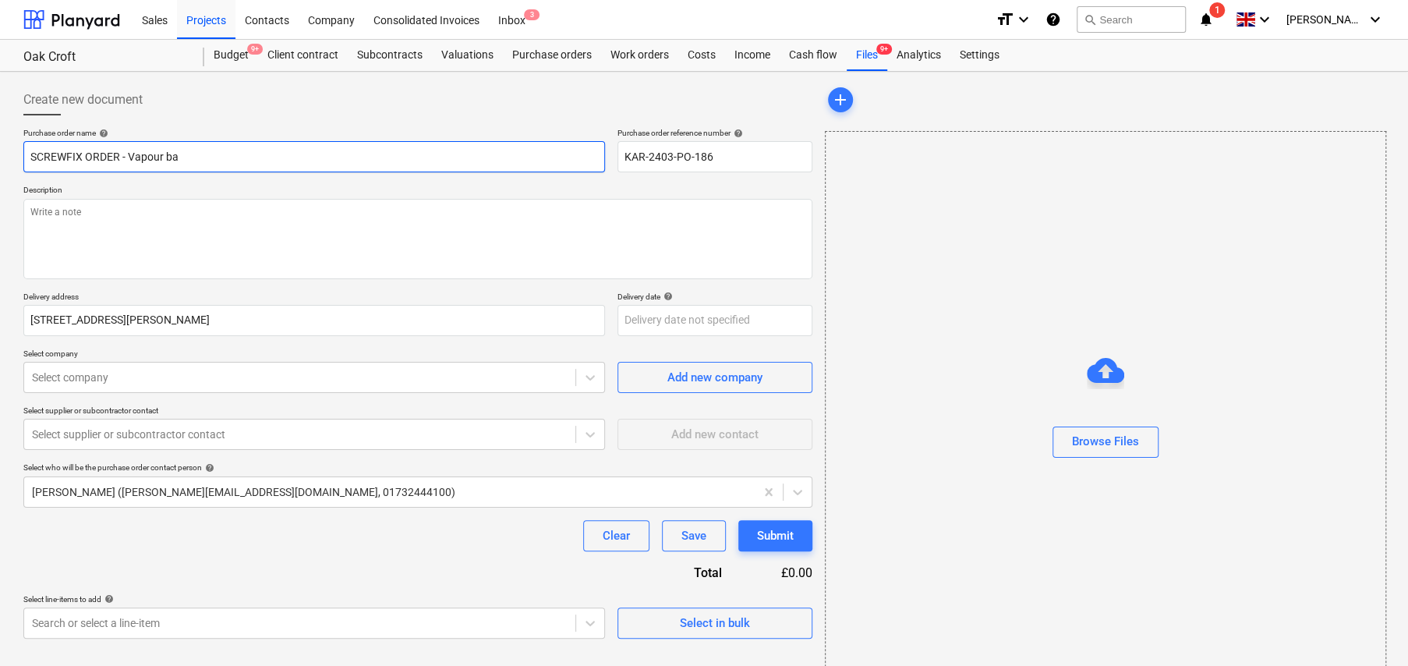
type textarea "x"
type input "SCREWFIX ORDER - Vapour bar"
type textarea "x"
type input "SCREWFIX ORDER - Vapour bari"
type textarea "x"
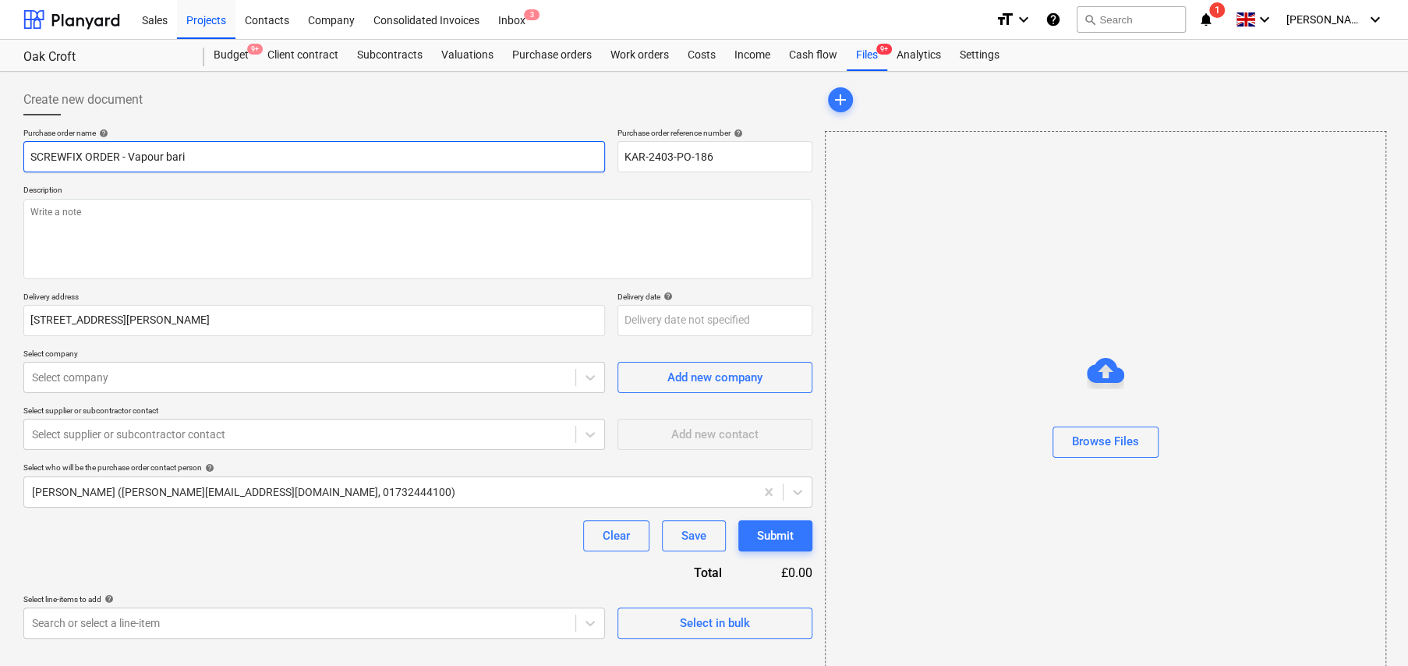
type input "SCREWFIX ORDER - Vapour [PERSON_NAME]"
type textarea "x"
type input "SCREWFIX ORDER - Vapour barier"
type textarea "x"
type input "SCREWFIX ORDER - Vapour [PERSON_NAME]"
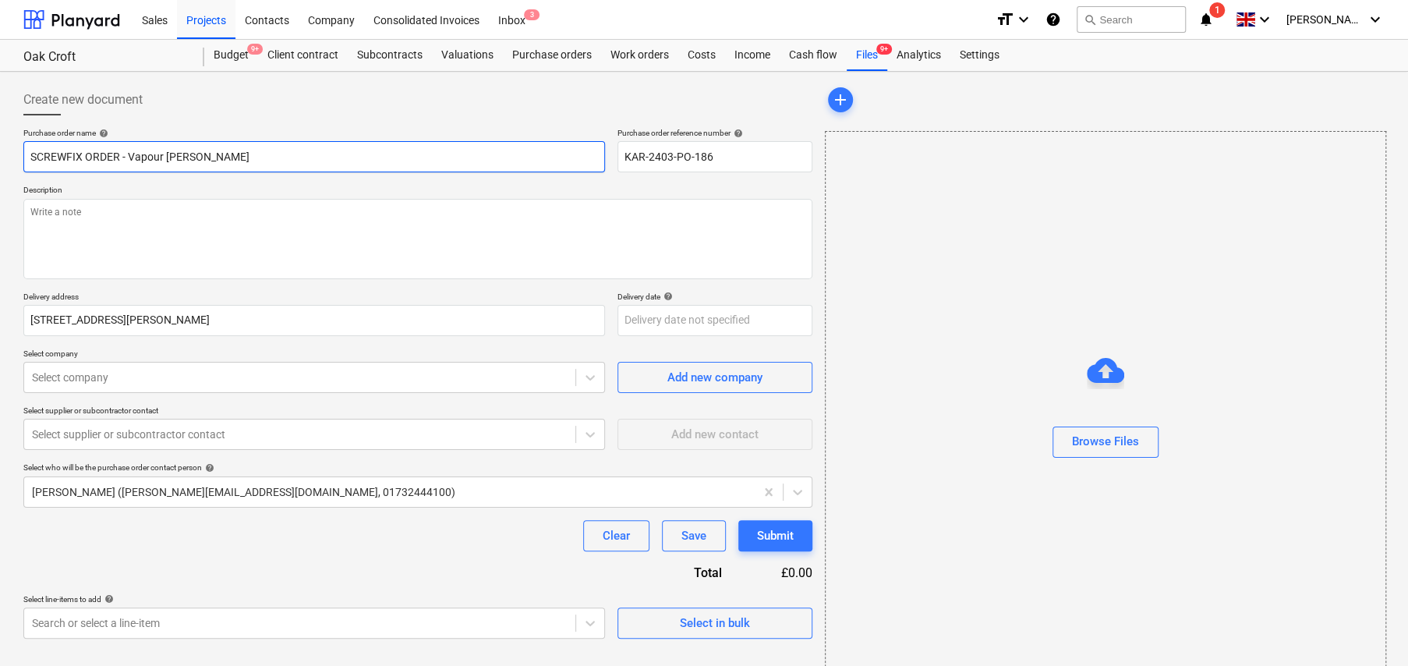
type textarea "x"
type input "SCREWFIX ORDER - Vapour bari"
type textarea "x"
type input "SCREWFIX ORDER - Vapour bar"
type textarea "x"
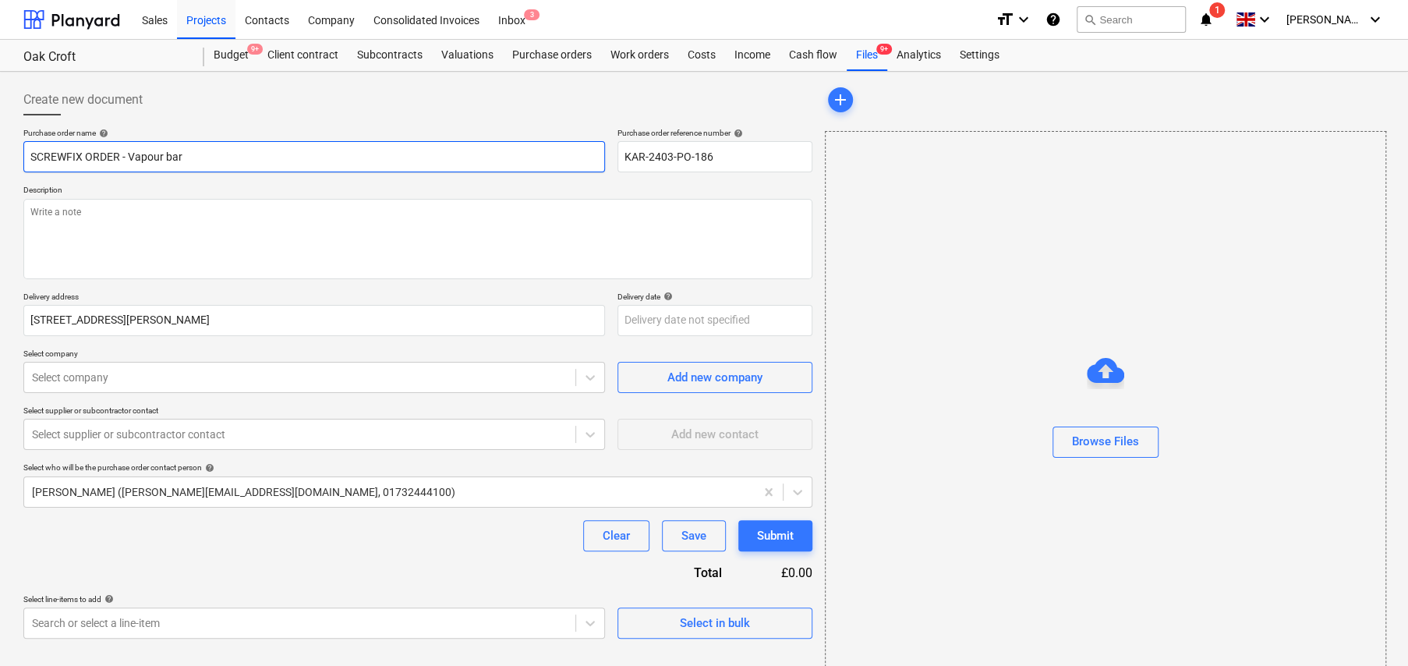
type input "SCREWFIX ORDER - Vapour ba"
type textarea "x"
type input "SCREWFIX ORDER - Vapour b"
type textarea "x"
type input "SCREWFIX ORDER - Vapour"
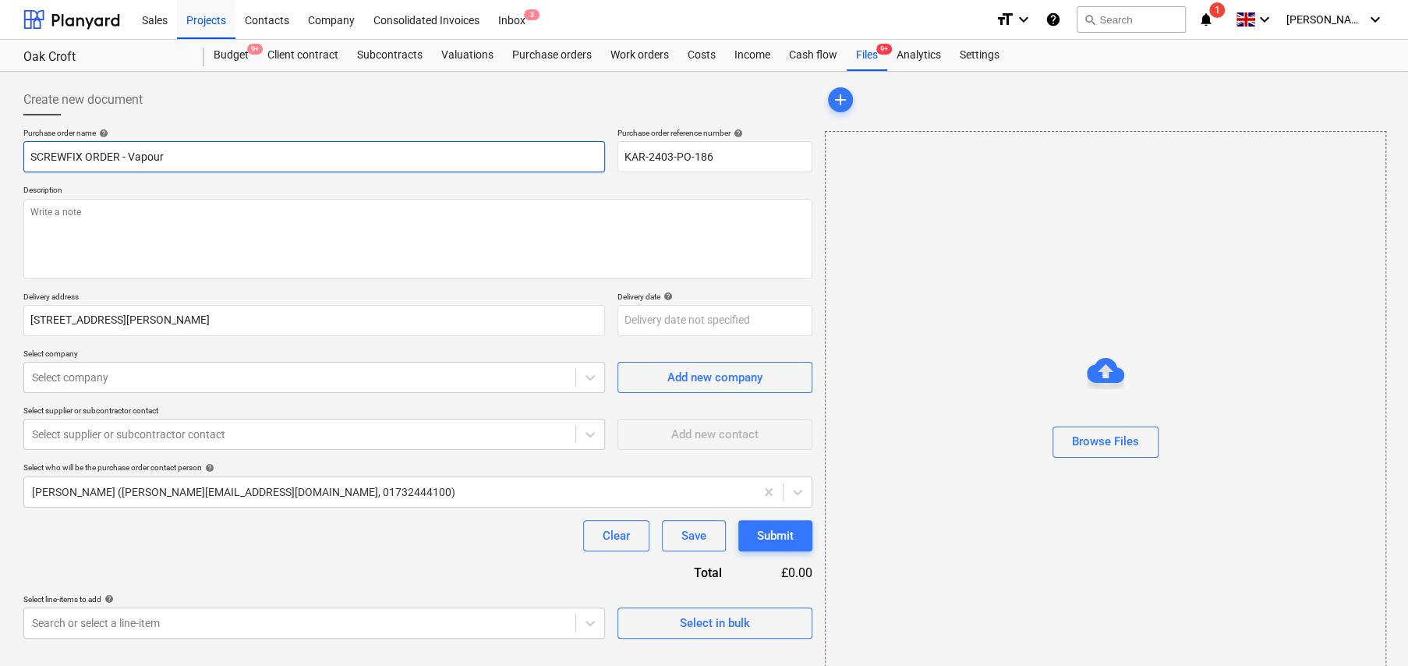
type textarea "x"
type input "SCREWFIX ORDER - Vapour l"
type textarea "x"
type input "SCREWFIX ORDER - Vapour la"
type textarea "x"
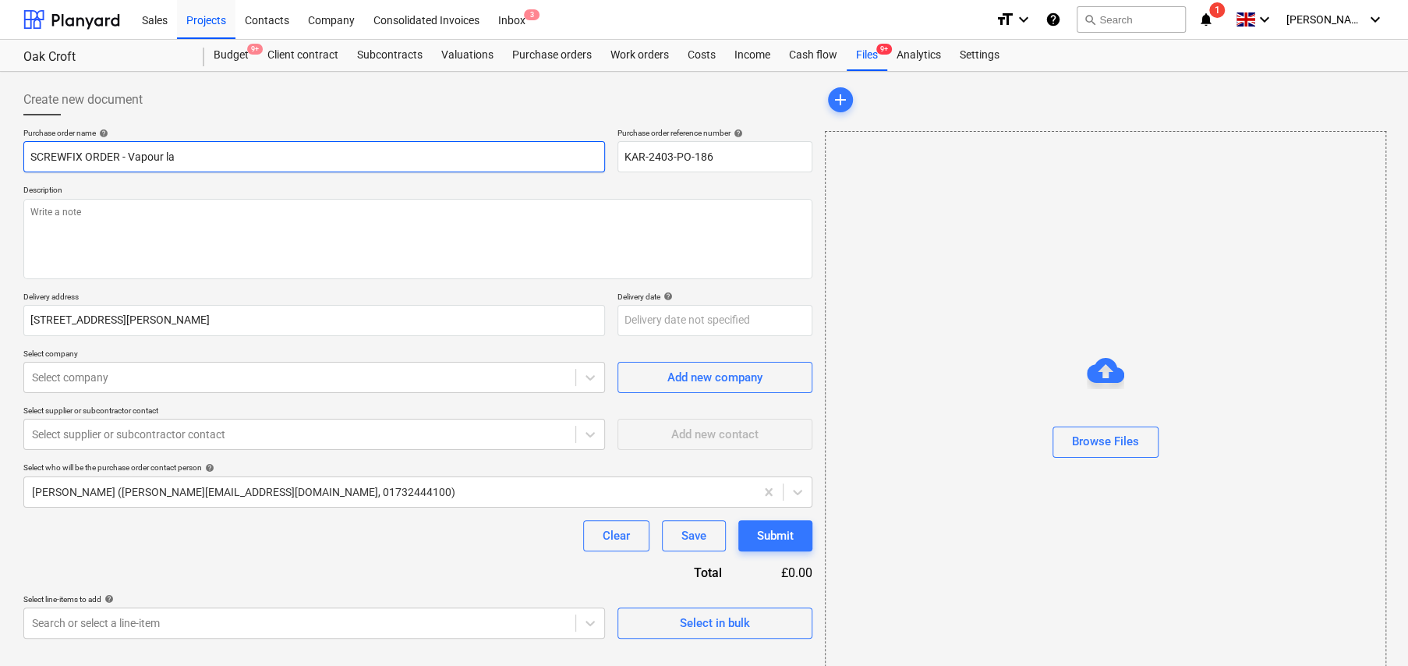
type input "SCREWFIX ORDER - Vapour lay"
type textarea "x"
type input "SCREWFIX ORDER - Vapour laye"
type textarea "x"
type input "SCREWFIX ORDER - Vapour layer"
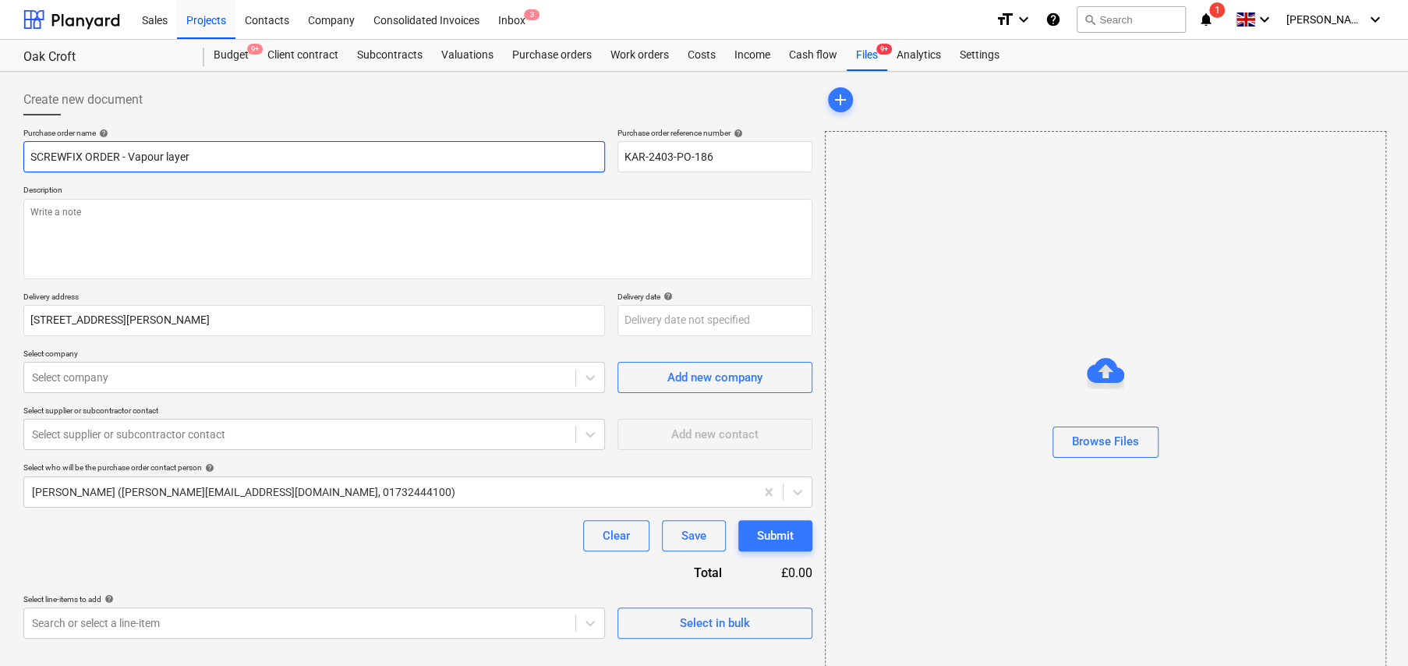
type textarea "x"
type input "SCREWFIX ORDER - Vapour layer"
type textarea "x"
type input "SCREWFIX ORDER - Vapour layer /"
type textarea "x"
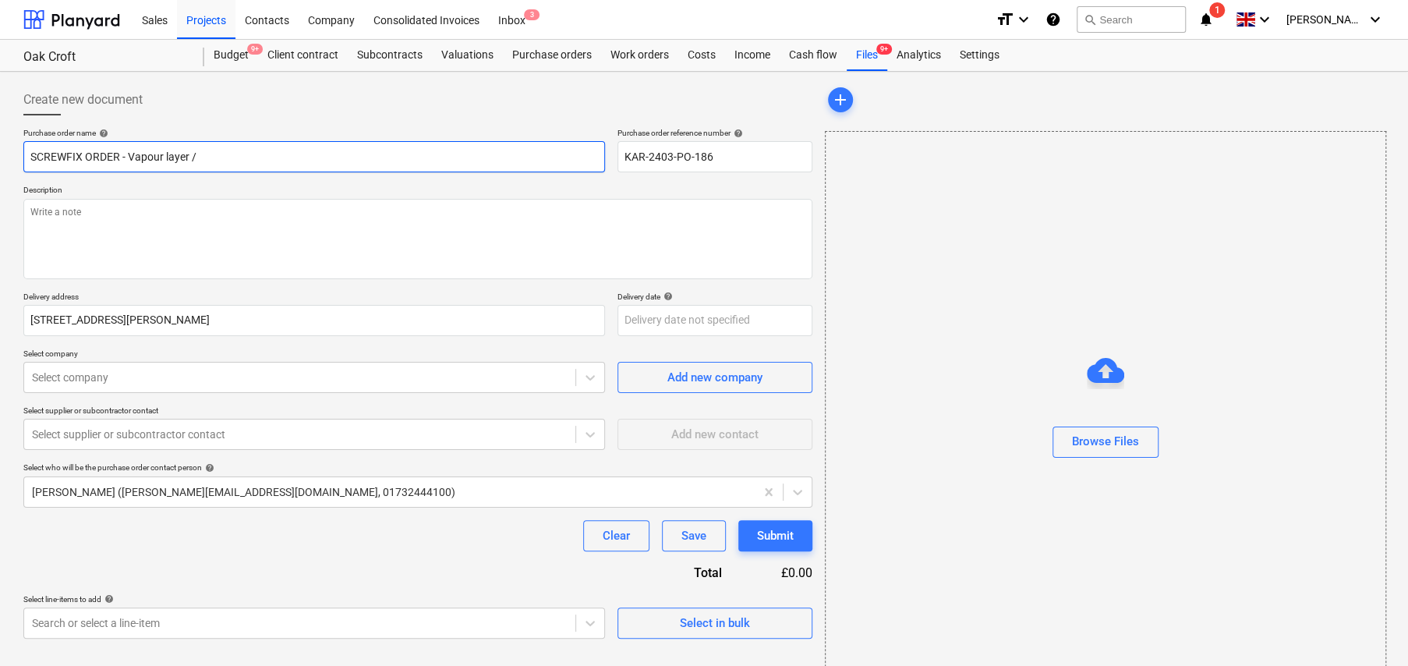
type input "SCREWFIX ORDER - Vapour layer /"
type textarea "x"
type input "SCREWFIX ORDER - Vapour layer / P"
type textarea "x"
type input "SCREWFIX ORDER - Vapour layer / Pe"
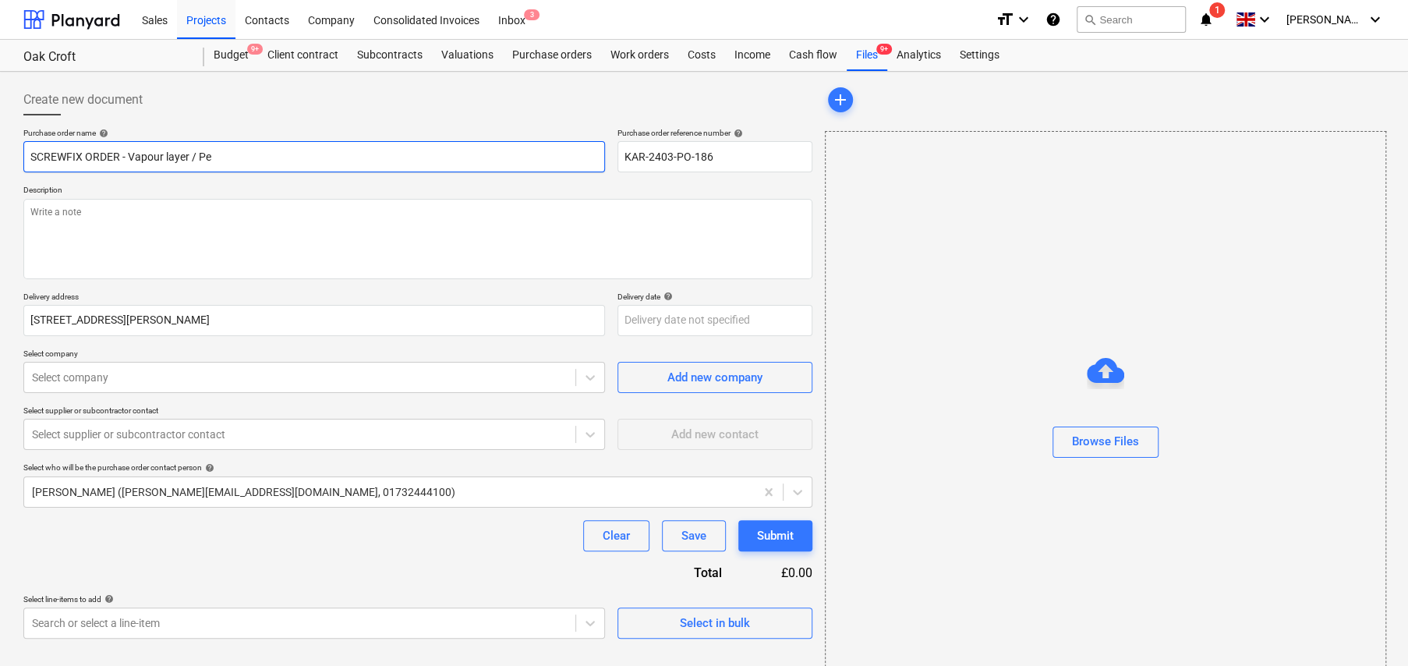
type textarea "x"
type input "SCREWFIX ORDER - Vapour layer / Pen"
type textarea "x"
type input "SCREWFIX ORDER - Vapour layer / Pens"
type textarea "x"
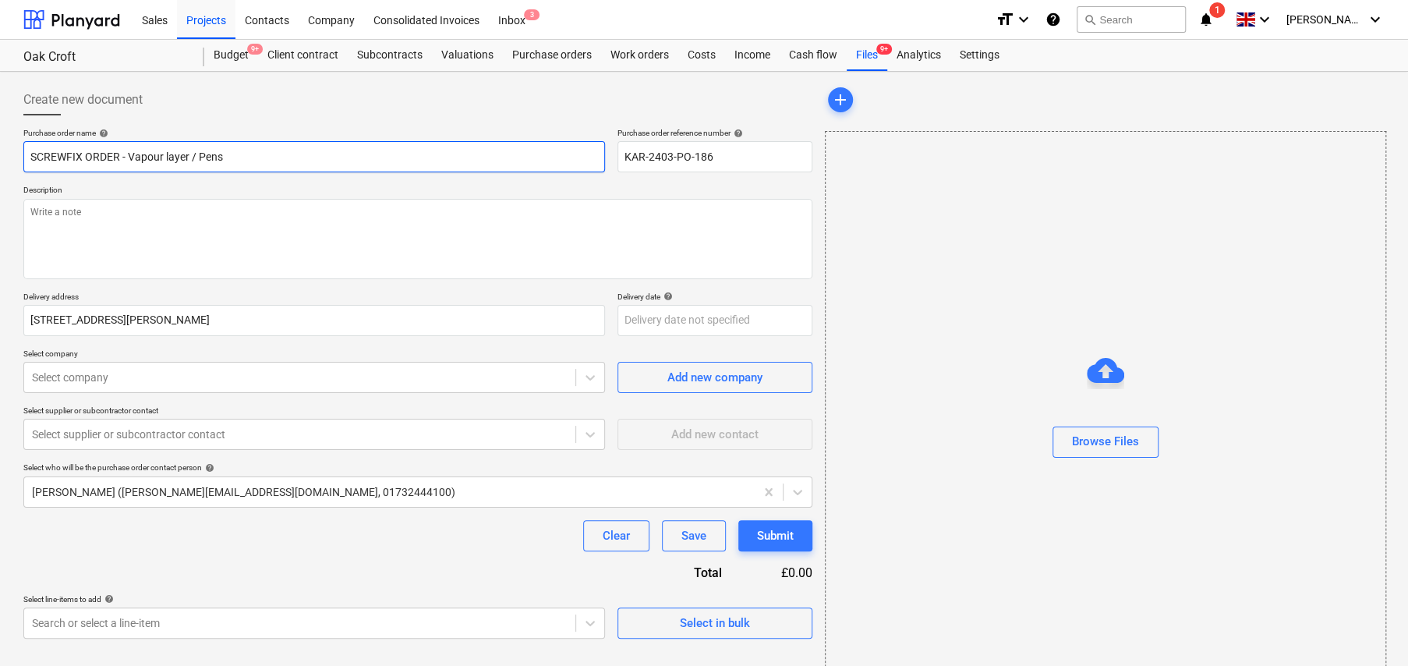
type input "SCREWFIX ORDER - Vapour layer / Pens"
type textarea "x"
type input "SCREWFIX ORDER - Vapour layer / Pens"
type textarea "x"
type input "SCREWFIX ORDER - Vapour layer / Pen"
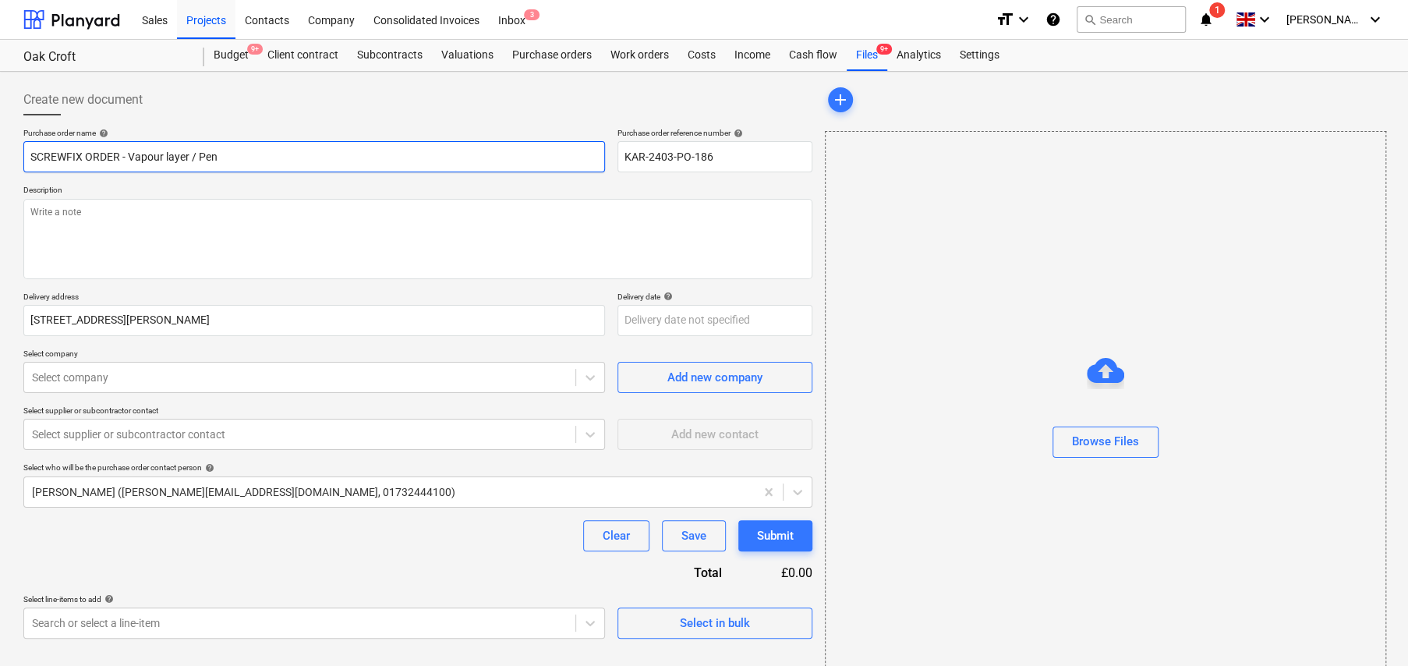
type textarea "x"
type input "SCREWFIX ORDER - Vapour layer / Pe"
type textarea "x"
type input "SCREWFIX ORDER - Vapour layer / P"
type textarea "x"
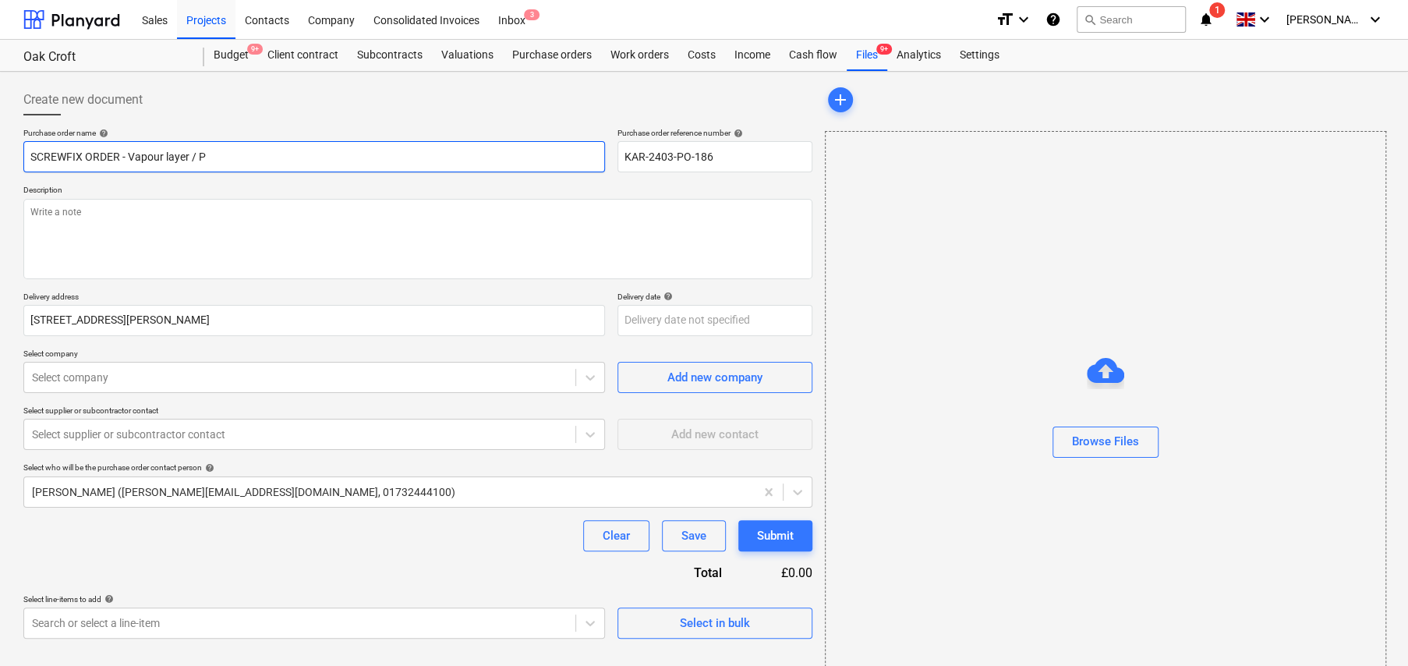
type input "SCREWFIX ORDER - Vapour layer /"
type textarea "x"
type input "SCREWFIX ORDER - Vapour layer /"
type textarea "x"
type input "SCREWFIX ORDER - Vapour layer"
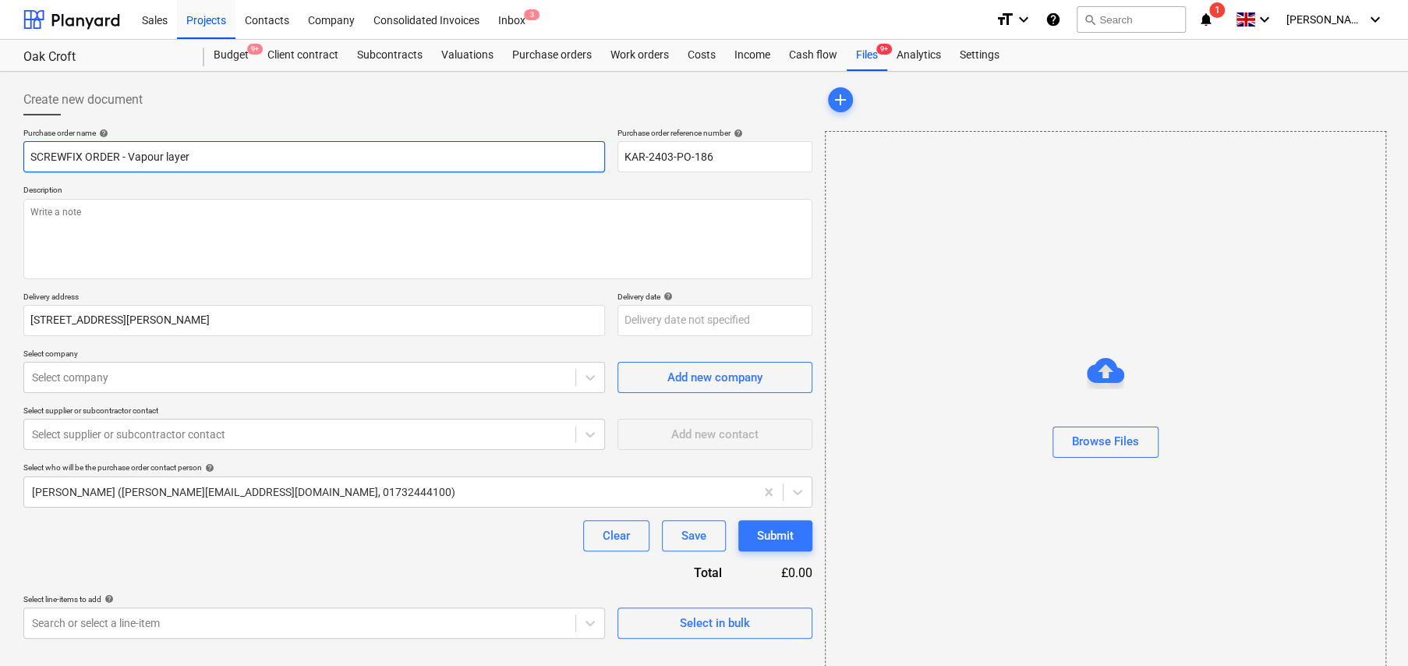
type textarea "x"
type input "SCREWFIX ORDER - Vapour layer"
type textarea "x"
type input "SCREWFIX ORDER - Vapour layer,"
type textarea "x"
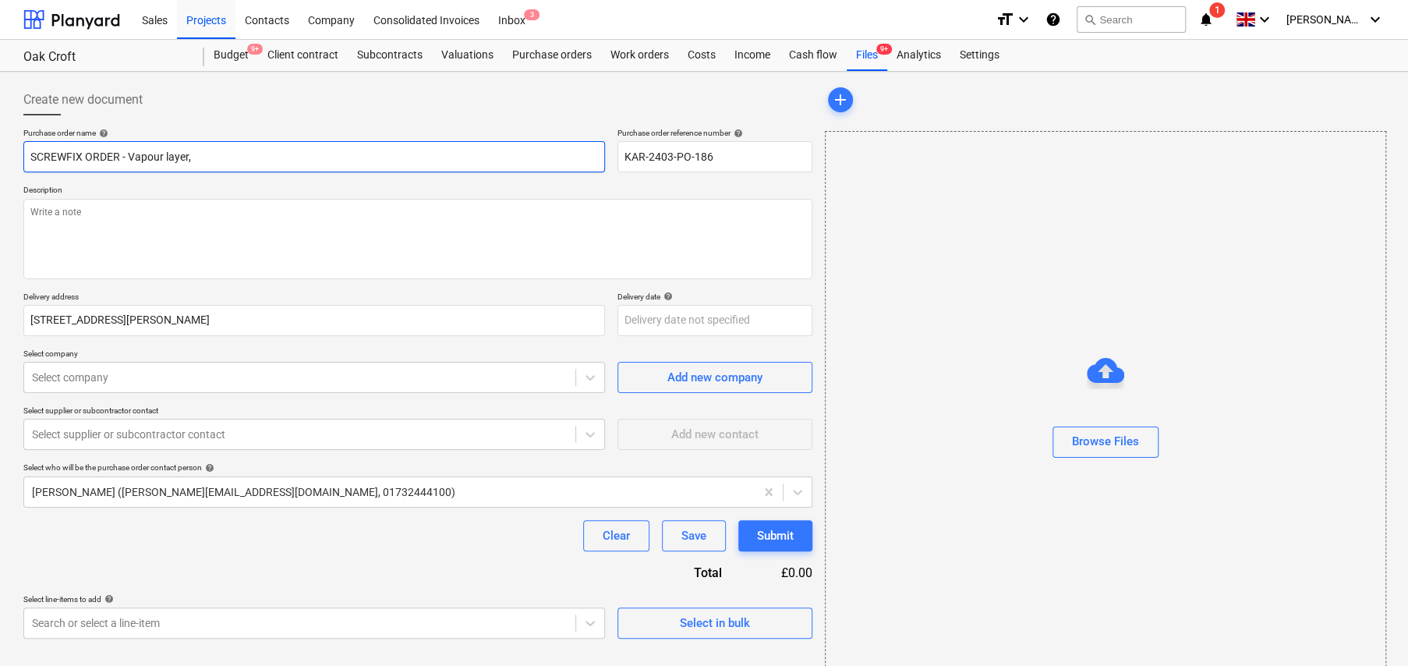
type input "SCREWFIX ORDER - Vapour layer,"
type textarea "x"
type input "SCREWFIX ORDER - Vapour layer, p"
type textarea "x"
type input "SCREWFIX ORDER - Vapour layer, pe"
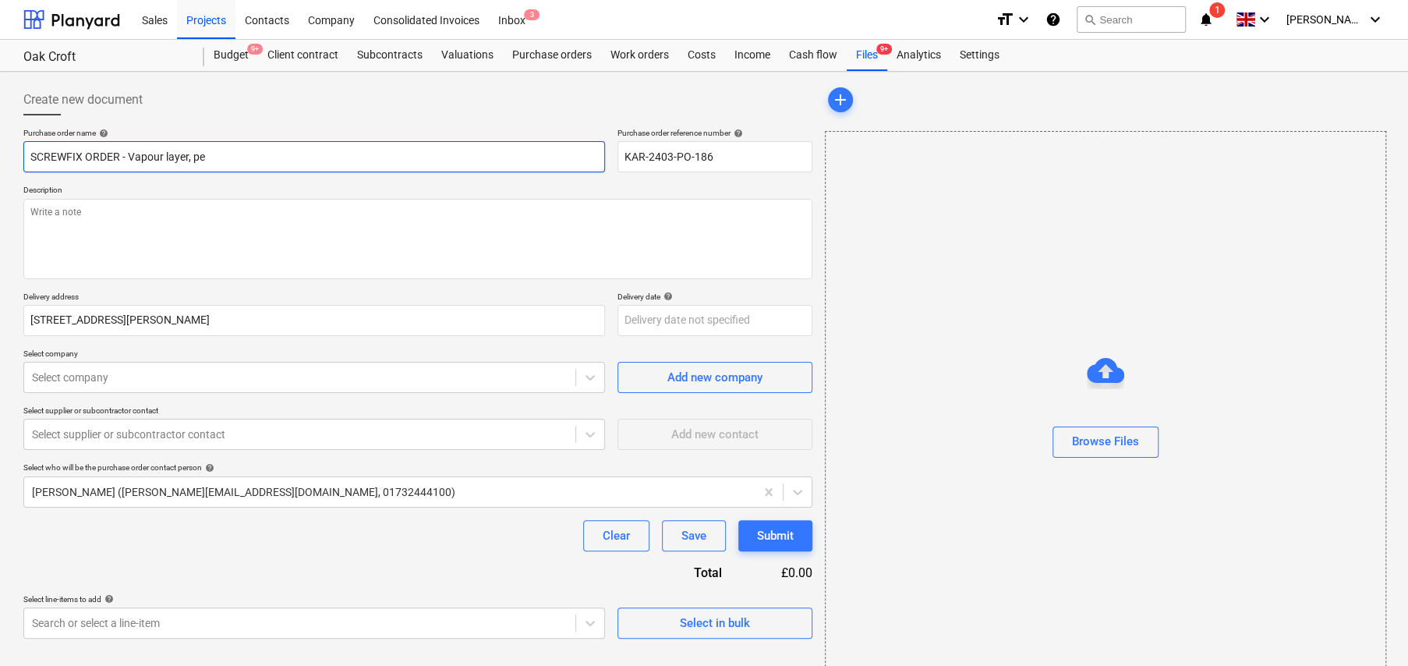
type textarea "x"
type input "SCREWFIX ORDER - Vapour layer, pen"
type textarea "x"
type input "SCREWFIX ORDER - Vapour layer, pens"
type textarea "x"
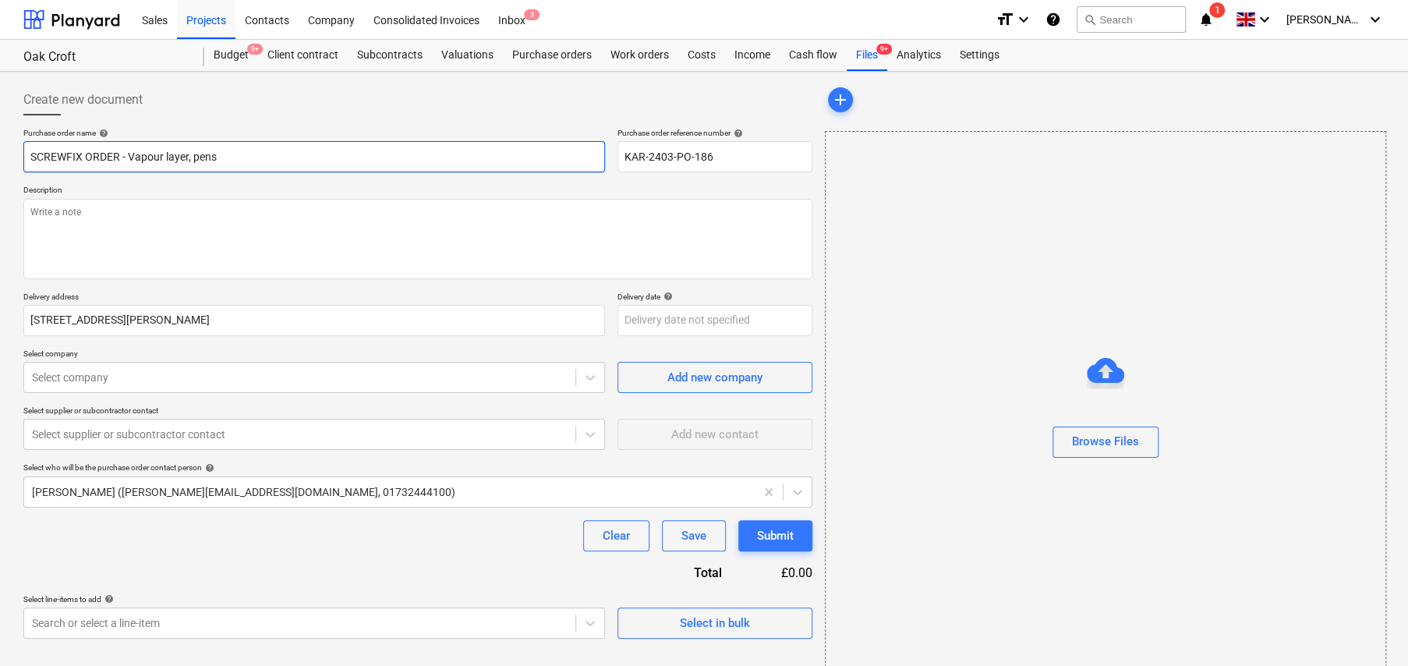
type input "SCREWFIX ORDER - Vapour layer, pens"
type textarea "x"
type input "SCREWFIX ORDER - Vapour layer, pens &"
type textarea "x"
type input "SCREWFIX ORDER - Vapour layer, pens &g"
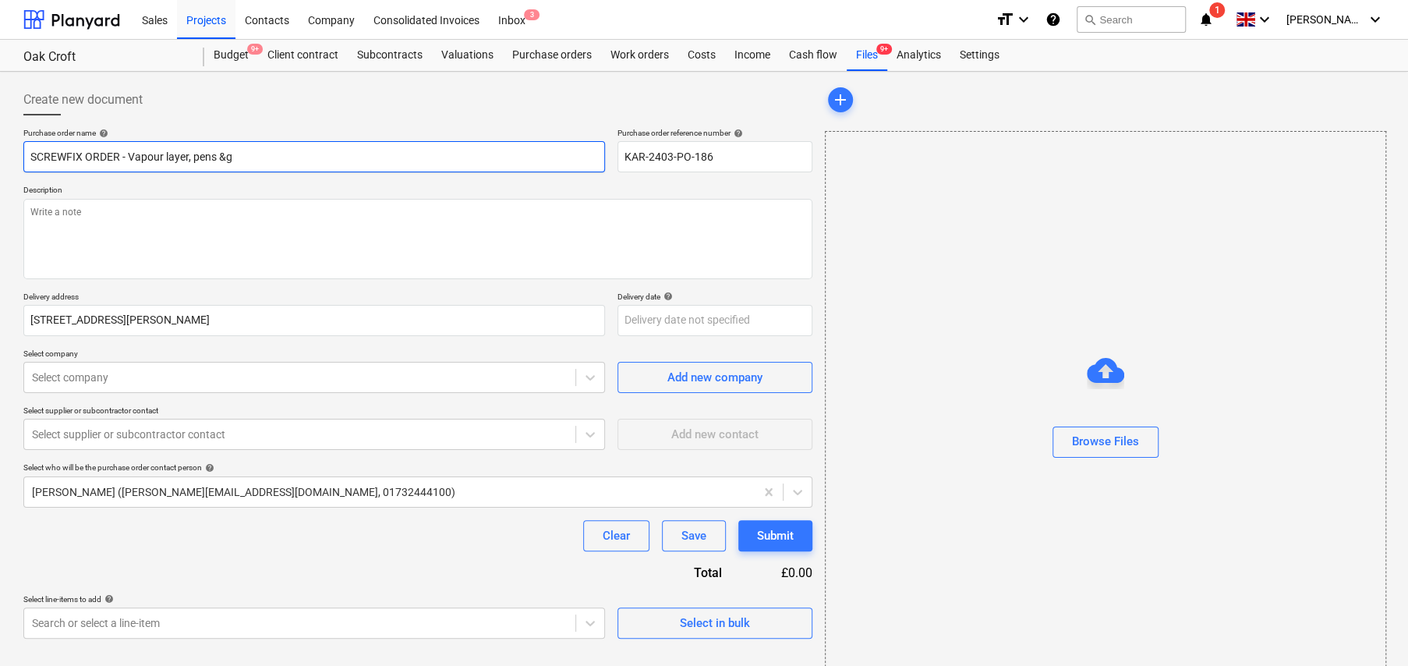
type textarea "x"
type input "SCREWFIX ORDER - Vapour layer, pens &gr"
type textarea "x"
type input "SCREWFIX ORDER - Vapour layer, pens &gra"
type textarea "x"
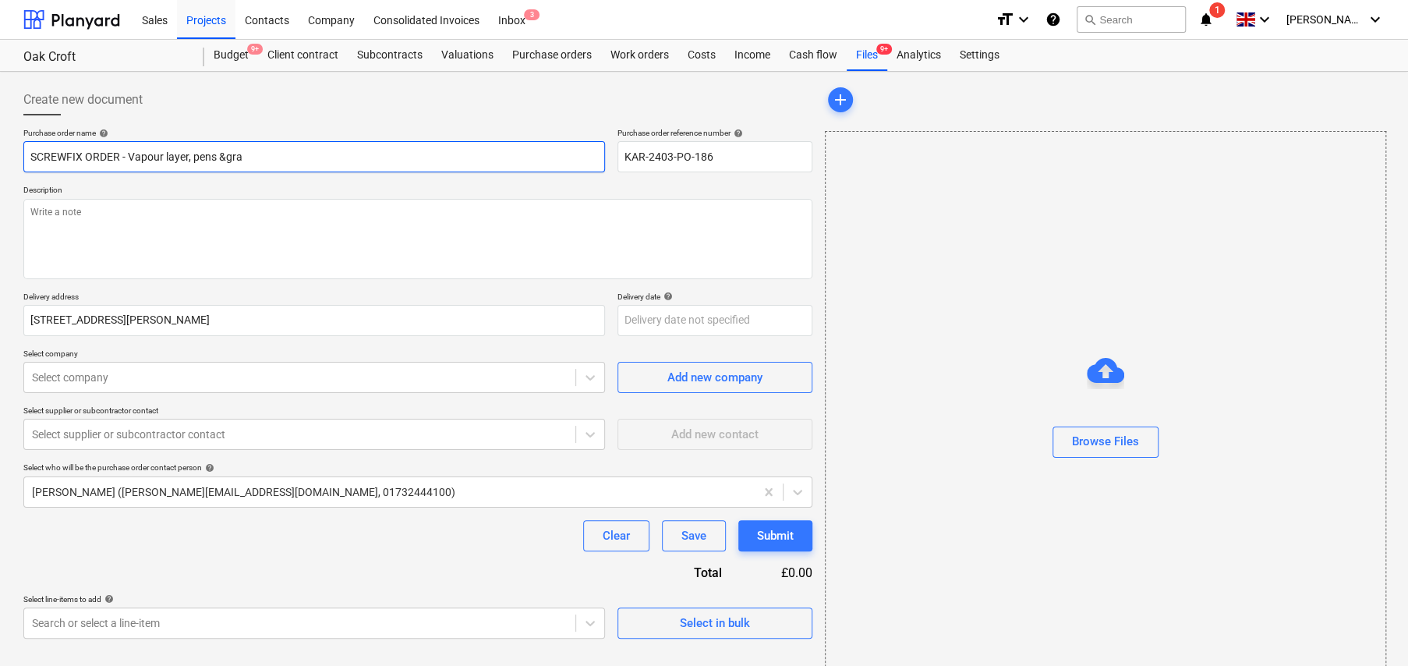
type input "SCREWFIX ORDER - Vapour layer, pens &grab"
type textarea "x"
type input "SCREWFIX ORDER - Vapour layer, pens & grab"
type textarea "x"
type input "SCREWFIX ORDER - Vapour layer, pens & grab"
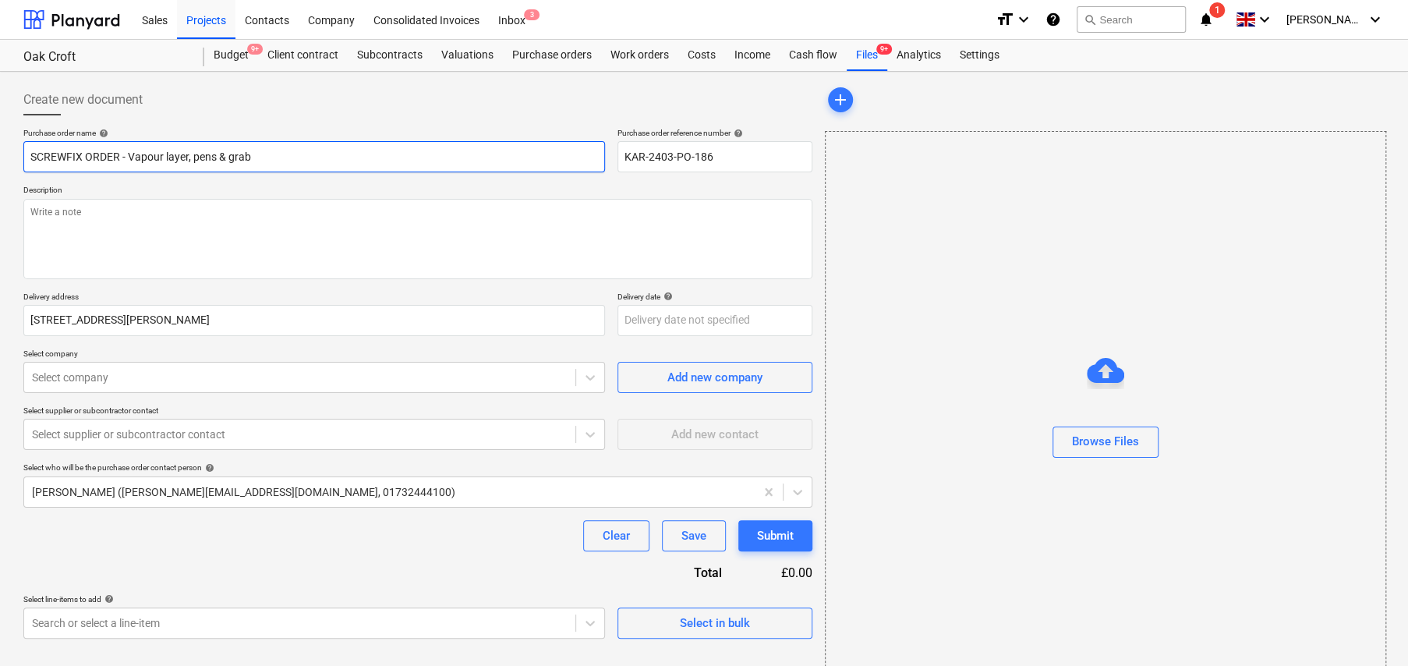
type textarea "x"
type input "SCREWFIX ORDER - Vapour layer, pens & grab s"
type textarea "x"
type input "SCREWFIX ORDER - Vapour layer, pens & grab"
type textarea "x"
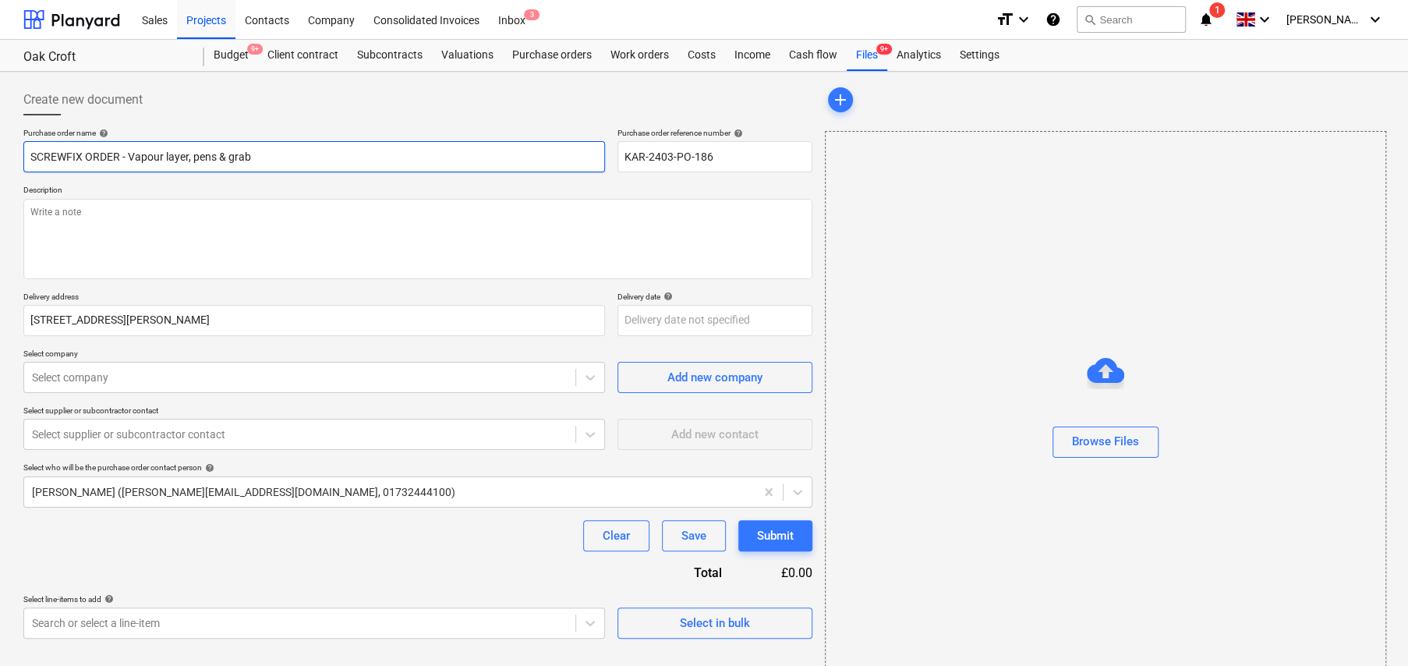
type input "SCREWFIX ORDER - Vapour layer, pens & grab a"
type textarea "x"
type input "SCREWFIX ORDER - Vapour layer, pens & grab ad"
type textarea "x"
type input "SCREWFIX ORDER - Vapour layer, pens & grab adh"
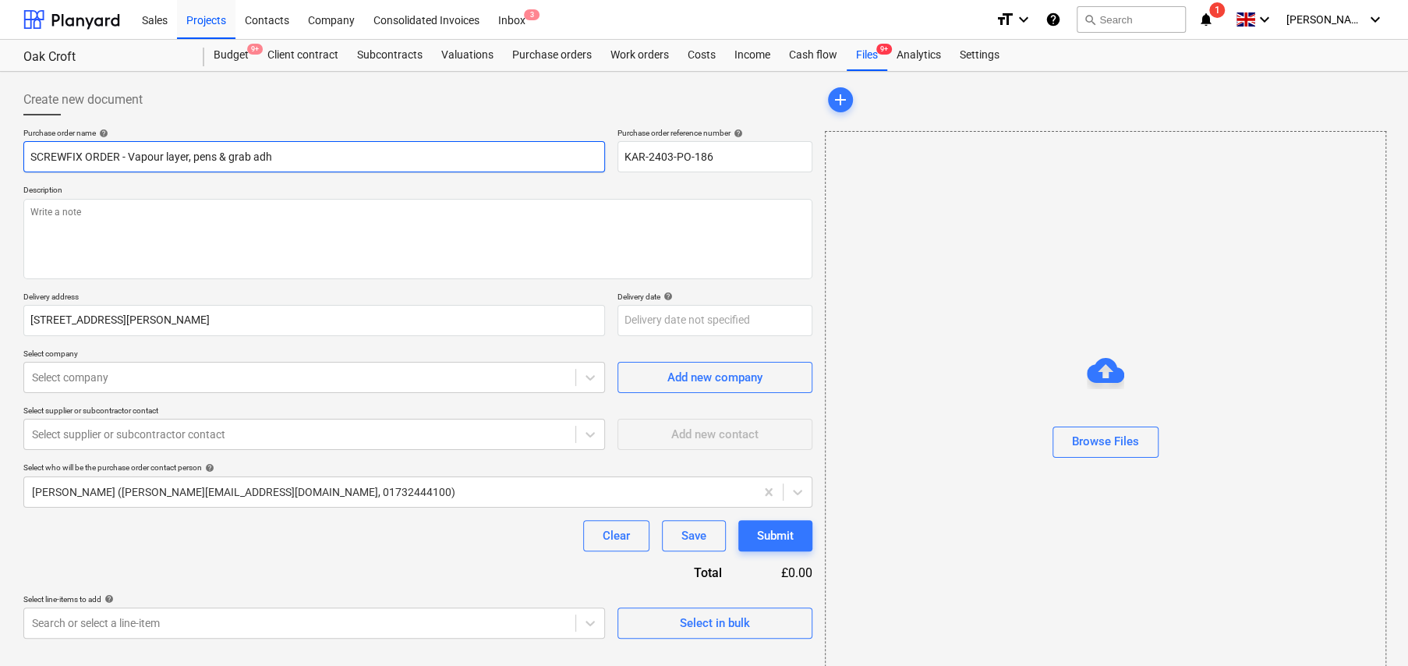
type textarea "x"
type input "SCREWFIX ORDER - Vapour layer, pens & grab adhe"
type textarea "x"
type input "SCREWFIX ORDER - Vapour layer, pens & grab adhes"
type textarea "x"
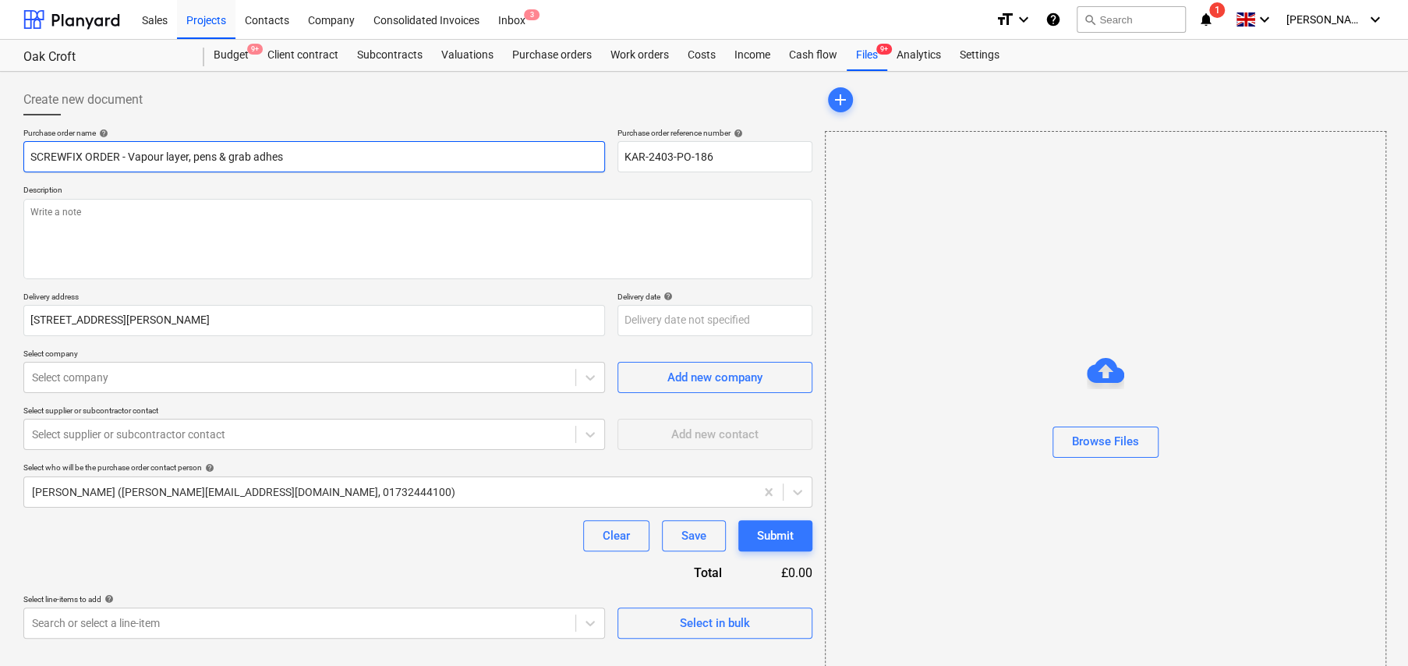
type input "SCREWFIX ORDER - Vapour layer, pens & grab adhesi"
type textarea "x"
type input "SCREWFIX ORDER - Vapour layer, pens & grab adhesiv"
type textarea "x"
type input "SCREWFIX ORDER - Vapour layer, pens & grab adhesive"
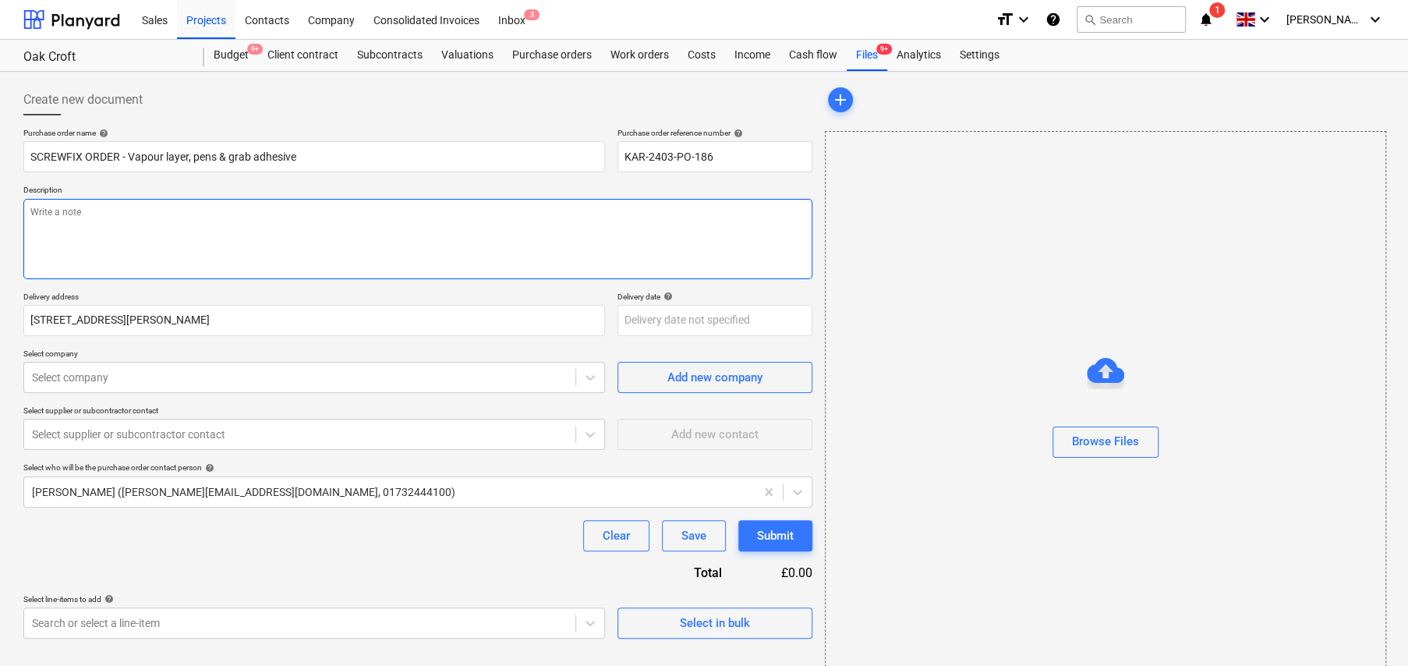
click at [302, 213] on textarea at bounding box center [417, 239] width 789 height 80
type textarea "x"
type textarea "W"
type textarea "x"
type textarea "WE"
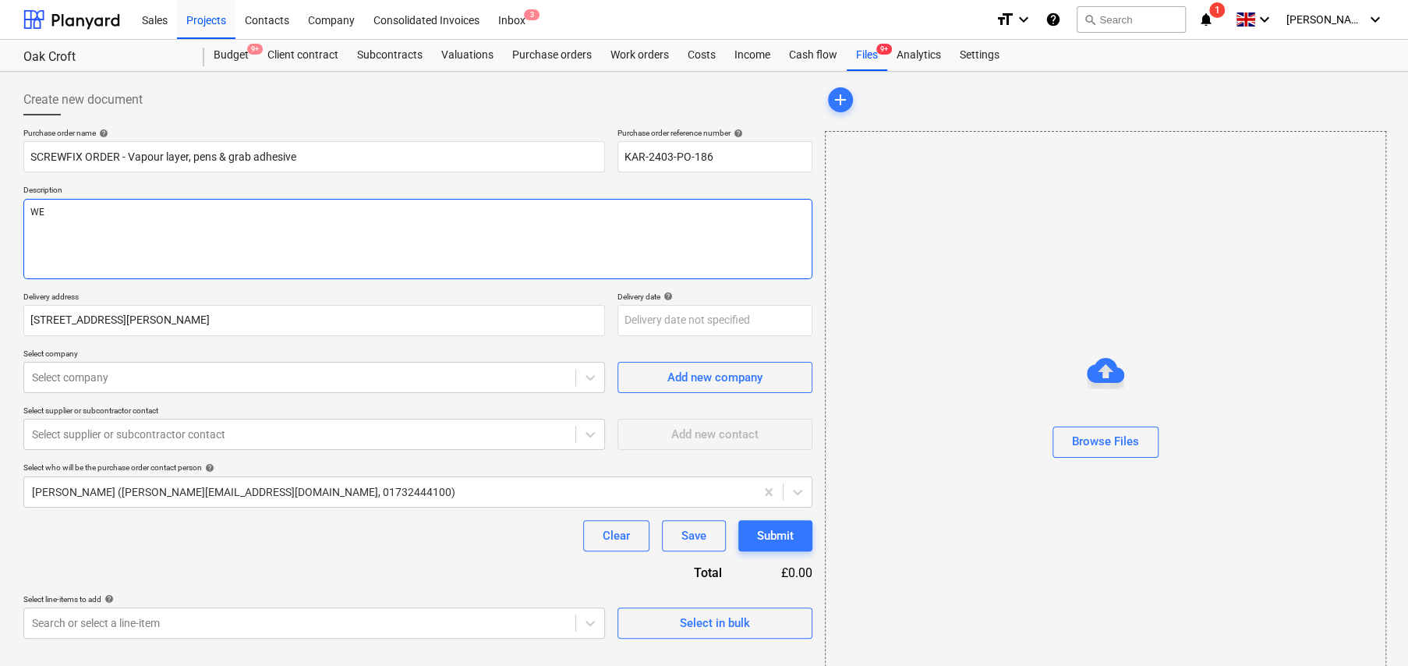
type textarea "x"
type textarea "WEB"
type textarea "x"
type textarea "WEB"
type textarea "x"
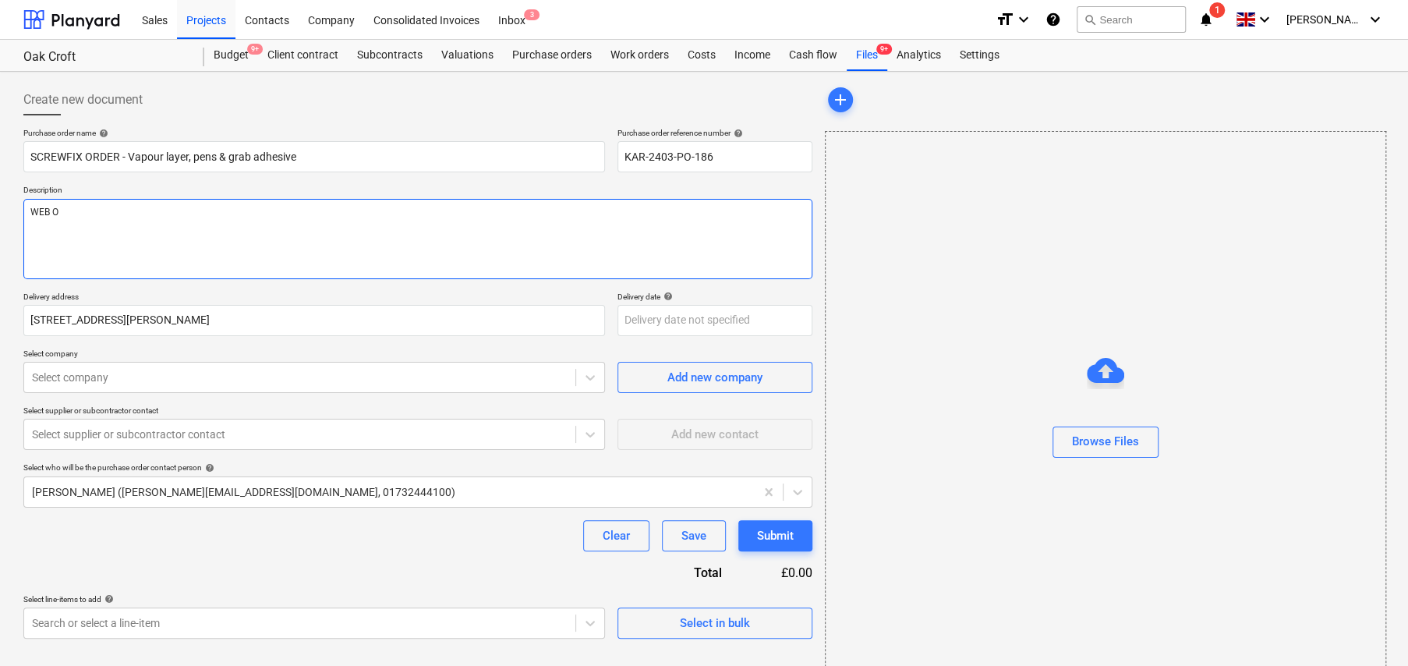
type textarea "WEB OR"
type textarea "x"
type textarea "WEB ORDE"
type textarea "x"
type textarea "WEB ORDER"
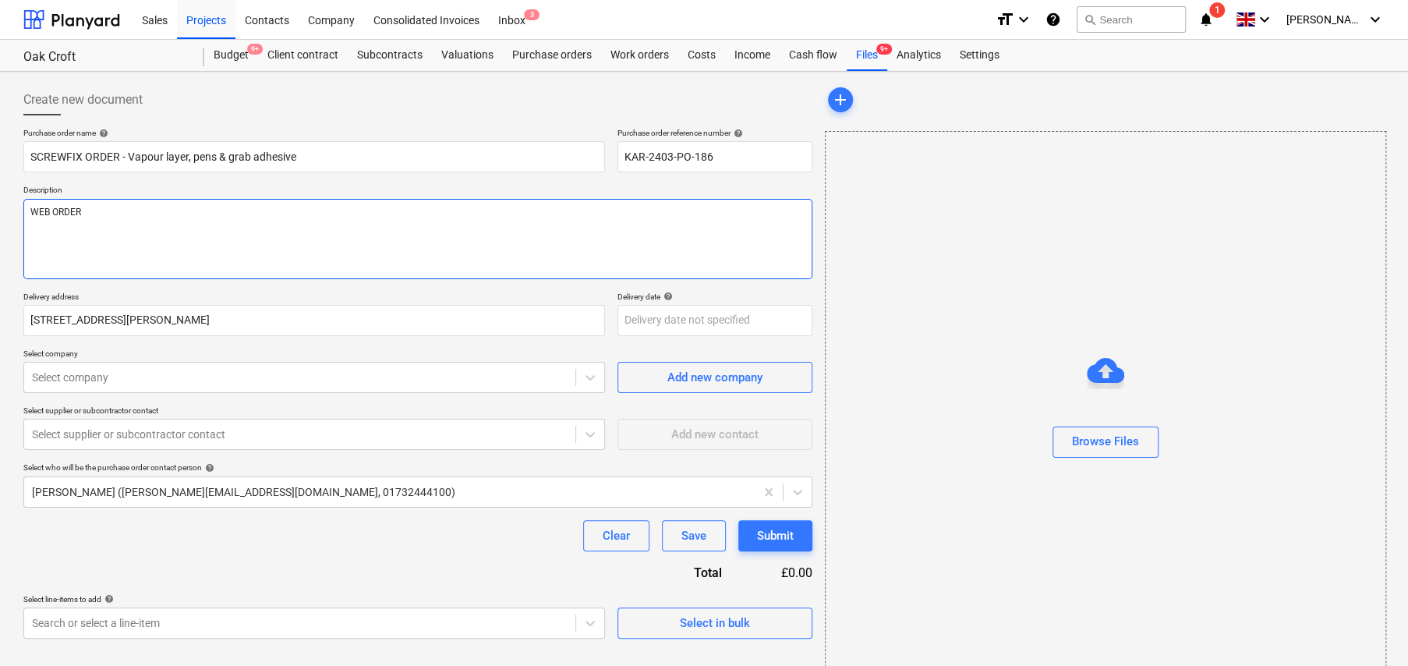
type textarea "x"
type textarea "WEB ORDER"
type textarea "x"
type textarea "WEB ORDER -"
type textarea "x"
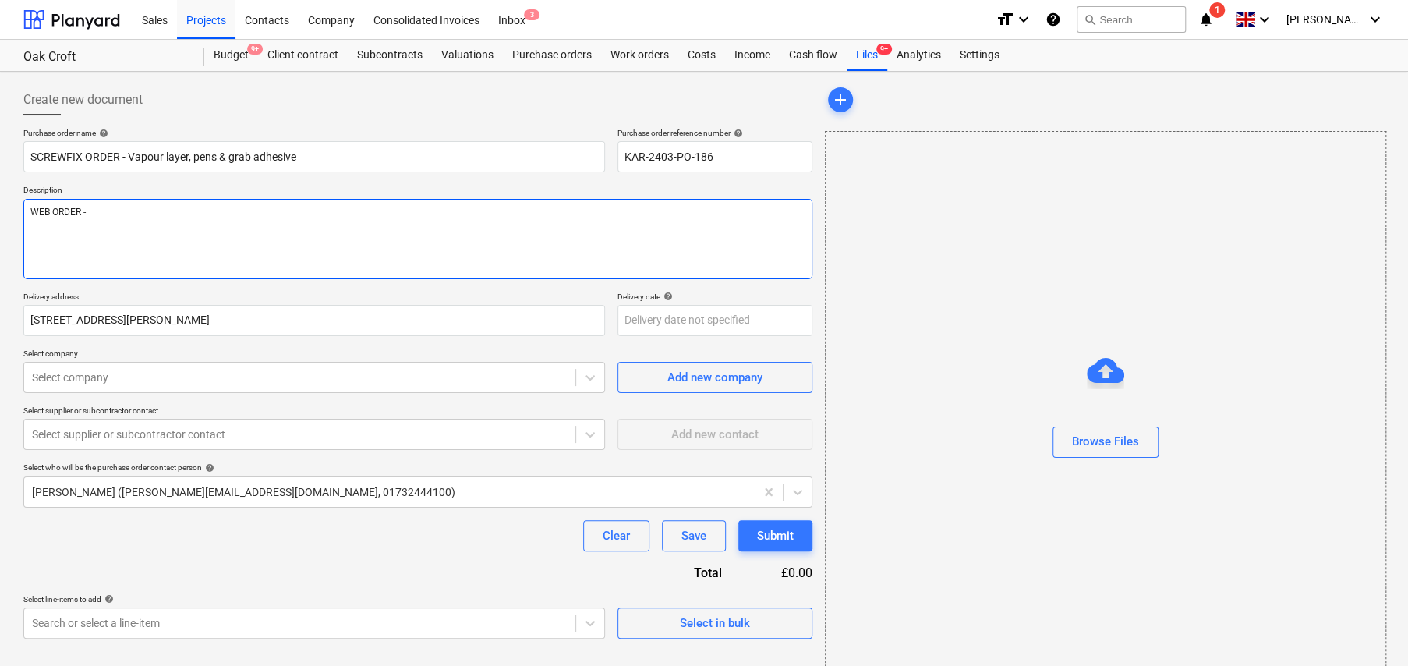
type textarea "WEB ORDER -"
type textarea "x"
type textarea "WEB ORDER - K"
type textarea "x"
type textarea "WEB ORDER - Kr"
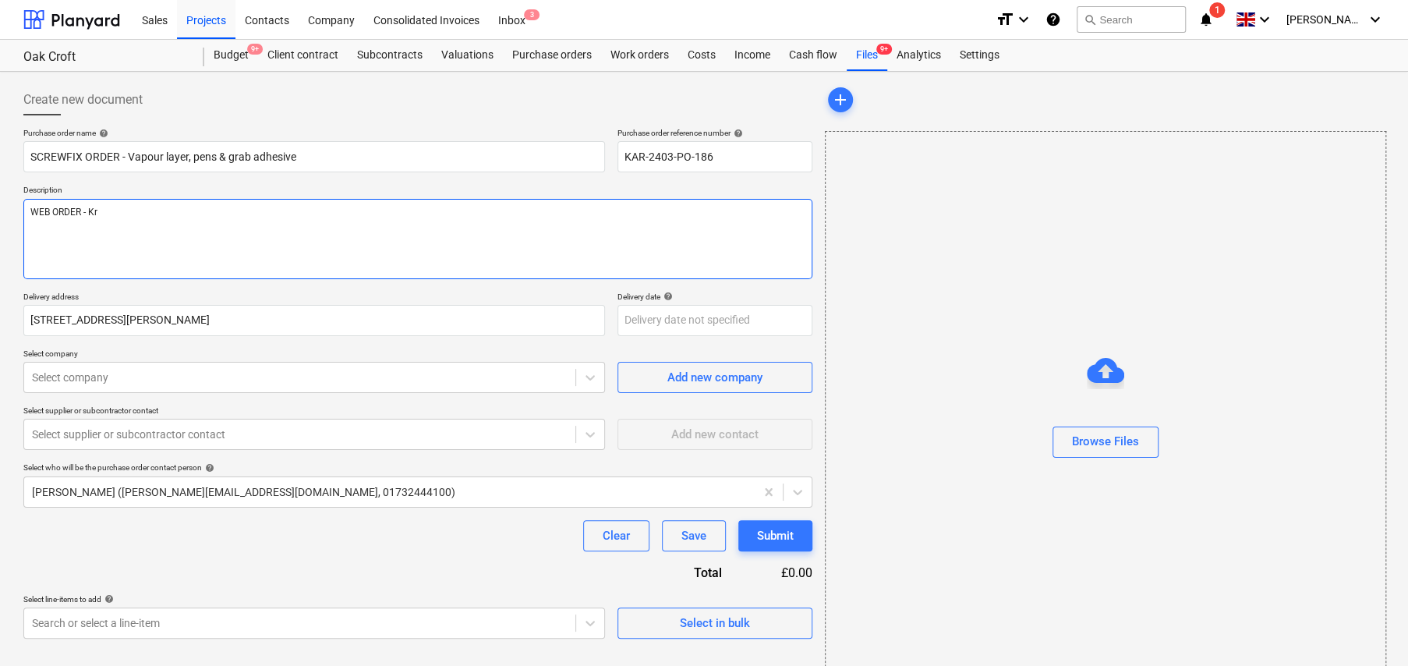
type textarea "x"
type textarea "WEB ORDER - Kri"
type textarea "x"
type textarea "WEB ORDER - [PERSON_NAME]"
type textarea "x"
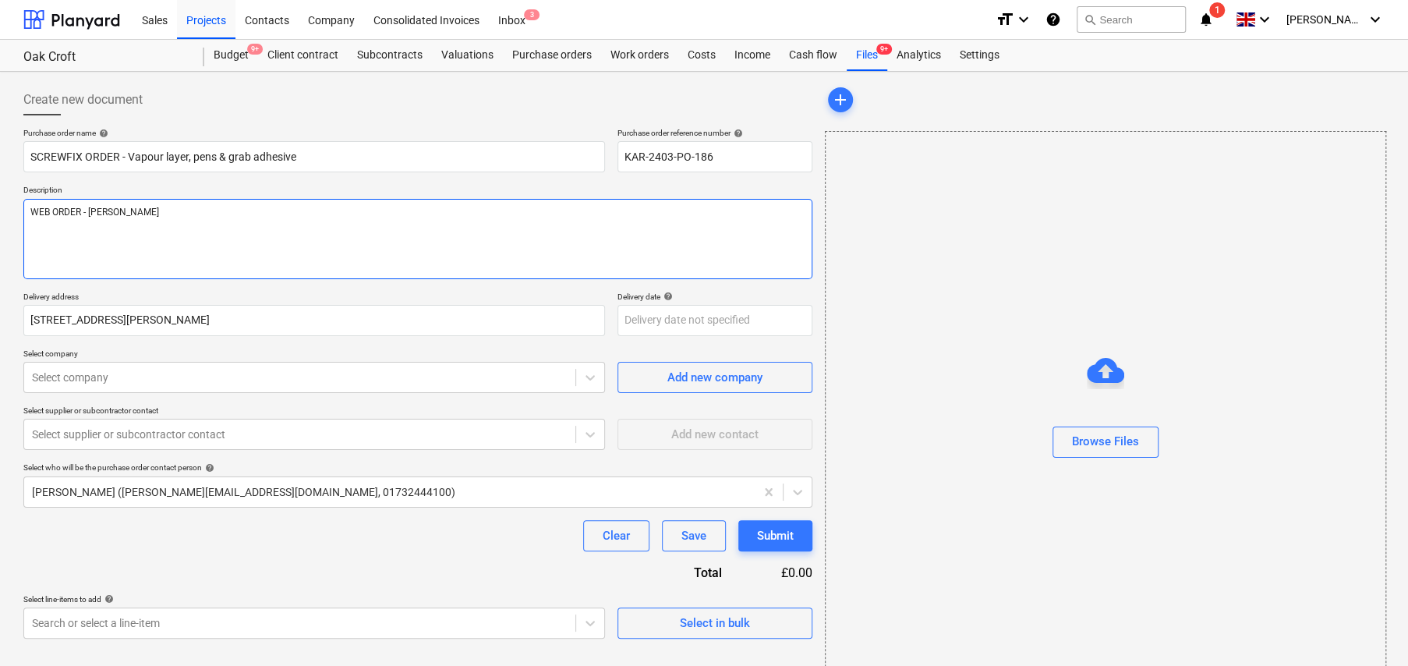
type textarea "WEB ORDER - [PERSON_NAME]"
type textarea "x"
type textarea "WEB ORDER - [PERSON_NAME]"
type textarea "x"
type textarea "WEB ORDER - [PERSON_NAME] to"
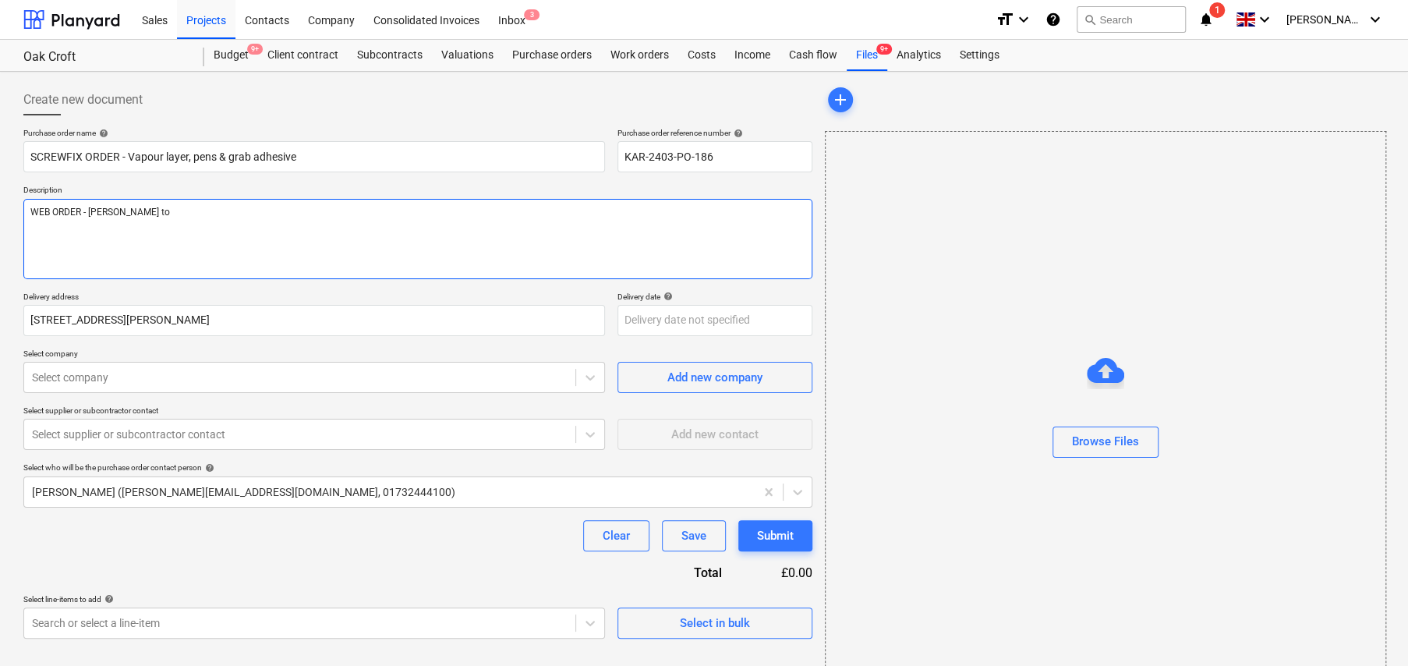
type textarea "x"
type textarea "WEB ORDER - [PERSON_NAME] to"
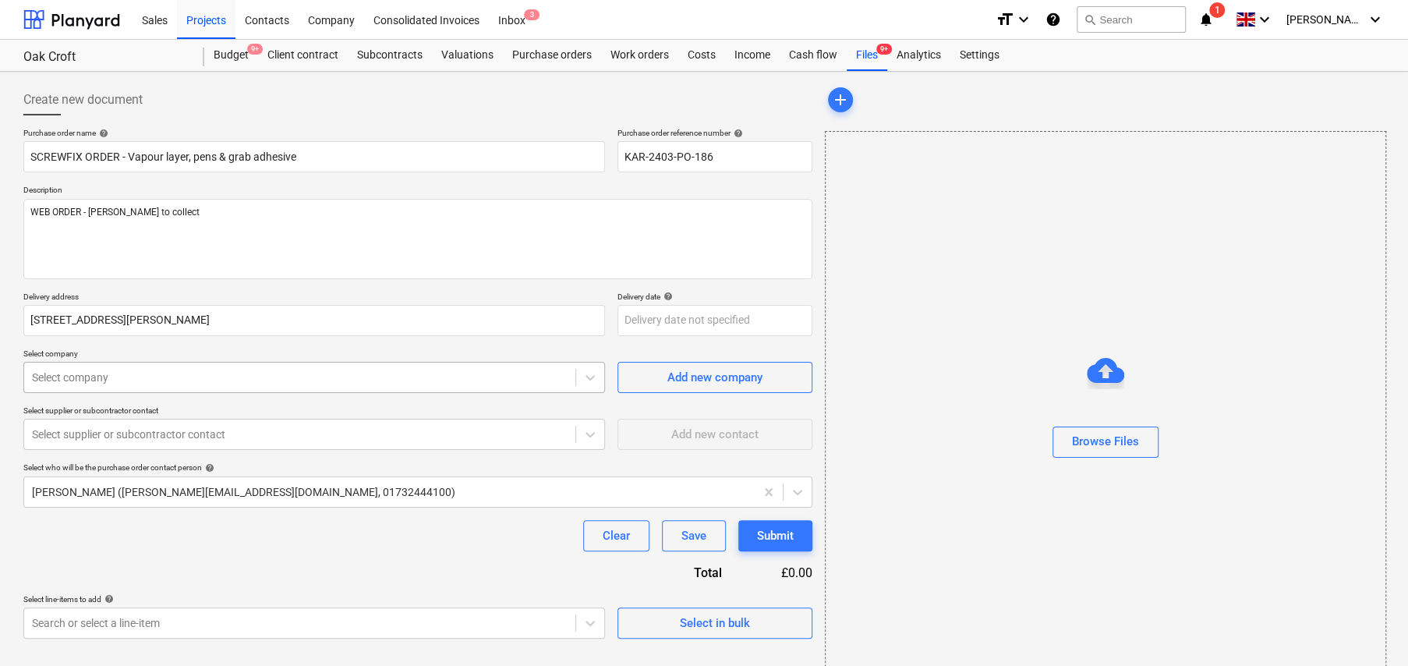
click at [140, 376] on div at bounding box center [300, 378] width 536 height 16
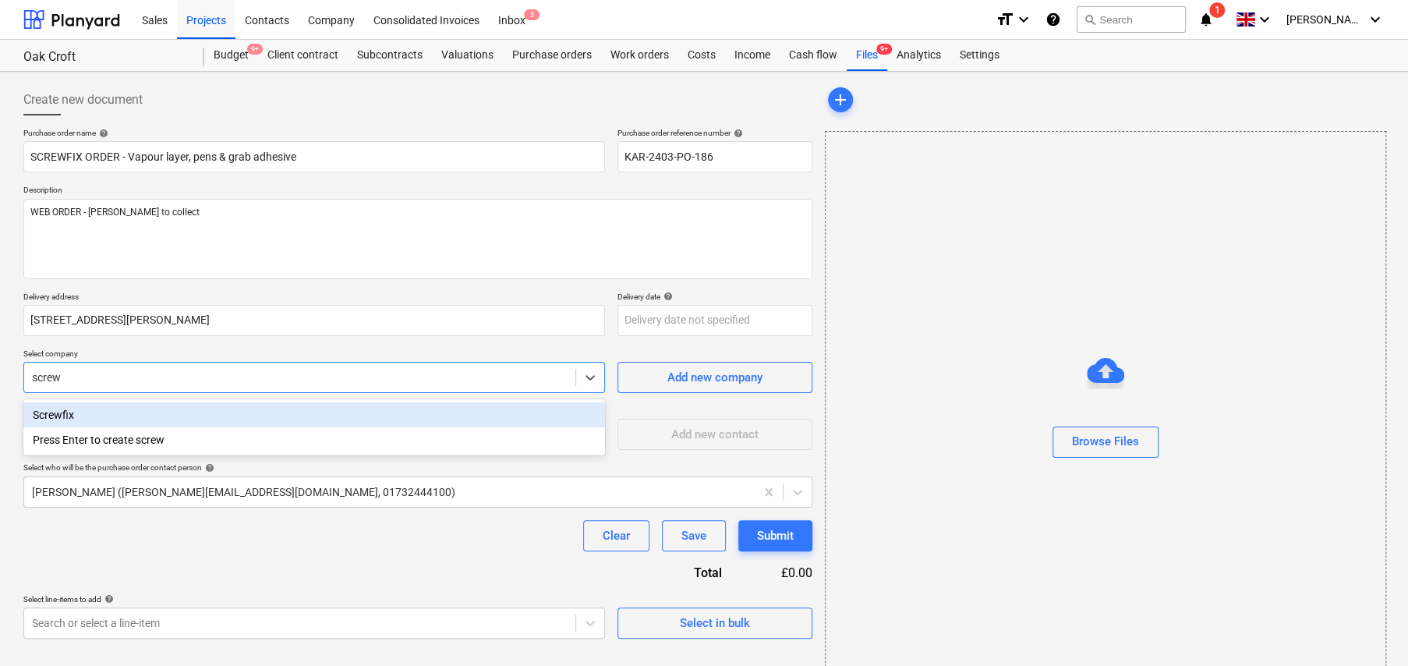
click at [64, 415] on div "Screwfix" at bounding box center [314, 414] width 582 height 25
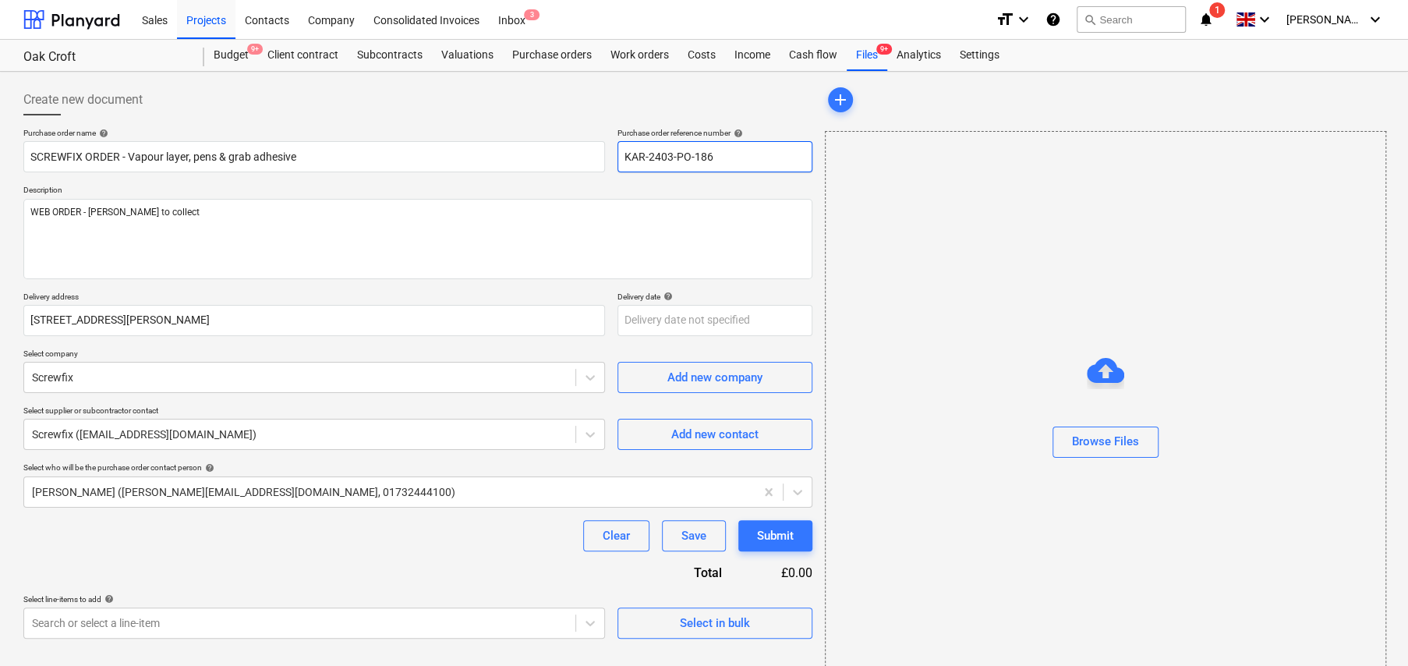
drag, startPoint x: 738, startPoint y: 157, endPoint x: 605, endPoint y: 153, distance: 133.4
click at [605, 153] on div "Purchase order name help SCREWFIX ORDER - Vapour layer, pens & grab adhesive Pu…" at bounding box center [417, 150] width 789 height 44
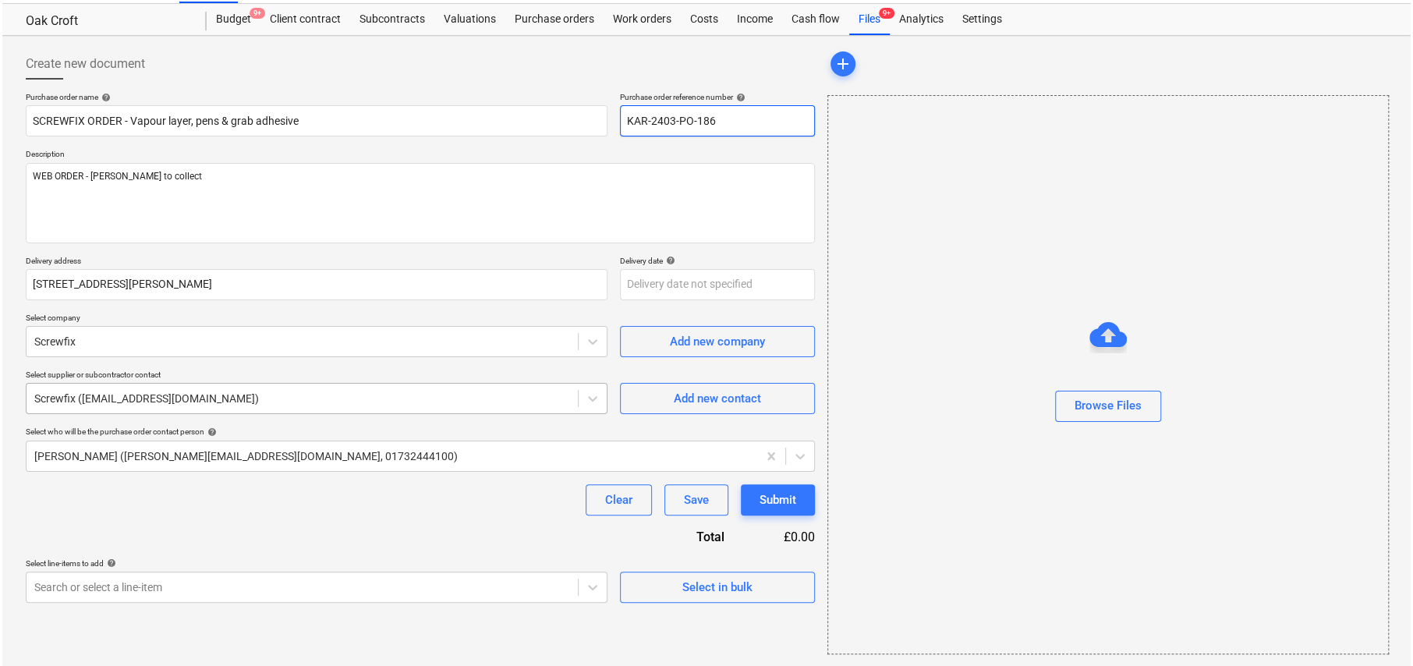
scroll to position [37, 0]
click at [732, 590] on div "Select in bulk" at bounding box center [715, 586] width 70 height 20
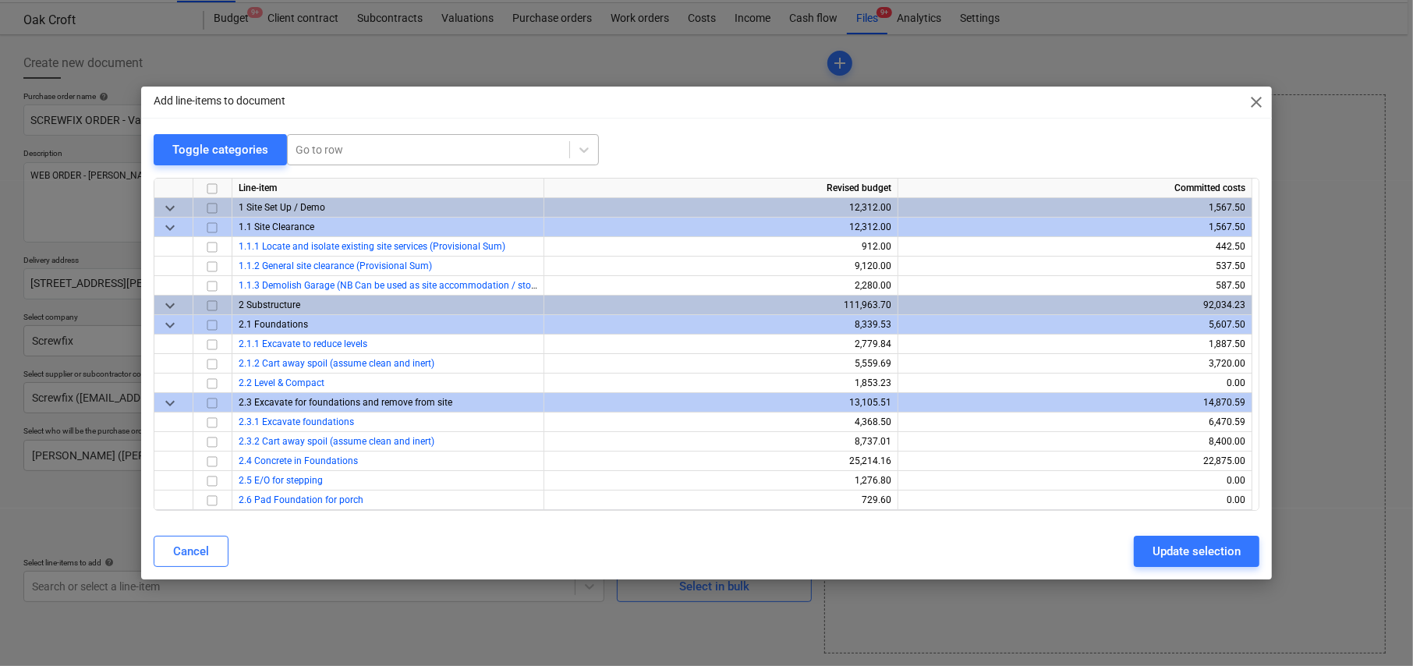
click at [341, 145] on div at bounding box center [428, 150] width 266 height 16
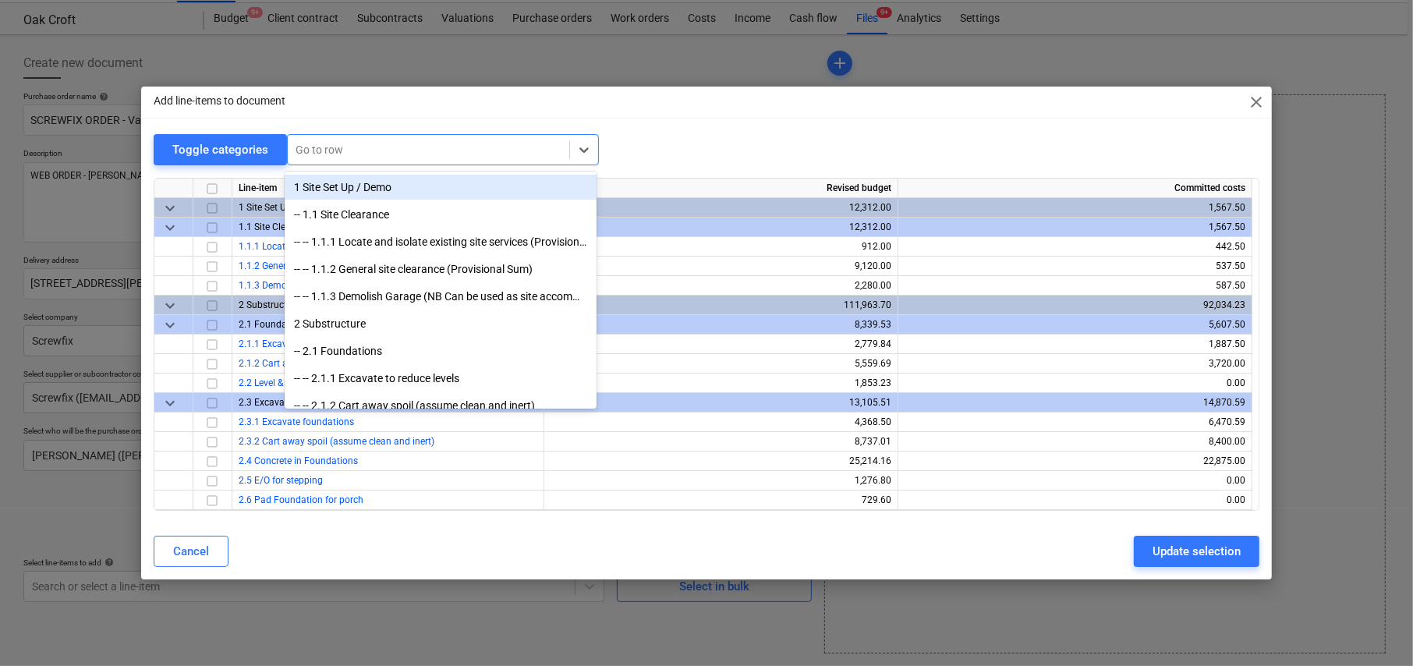
click at [685, 151] on div "Toggle categories option 1 Site Set Up / Demo focused, 1 of 556. 556 results av…" at bounding box center [707, 150] width 1106 height 32
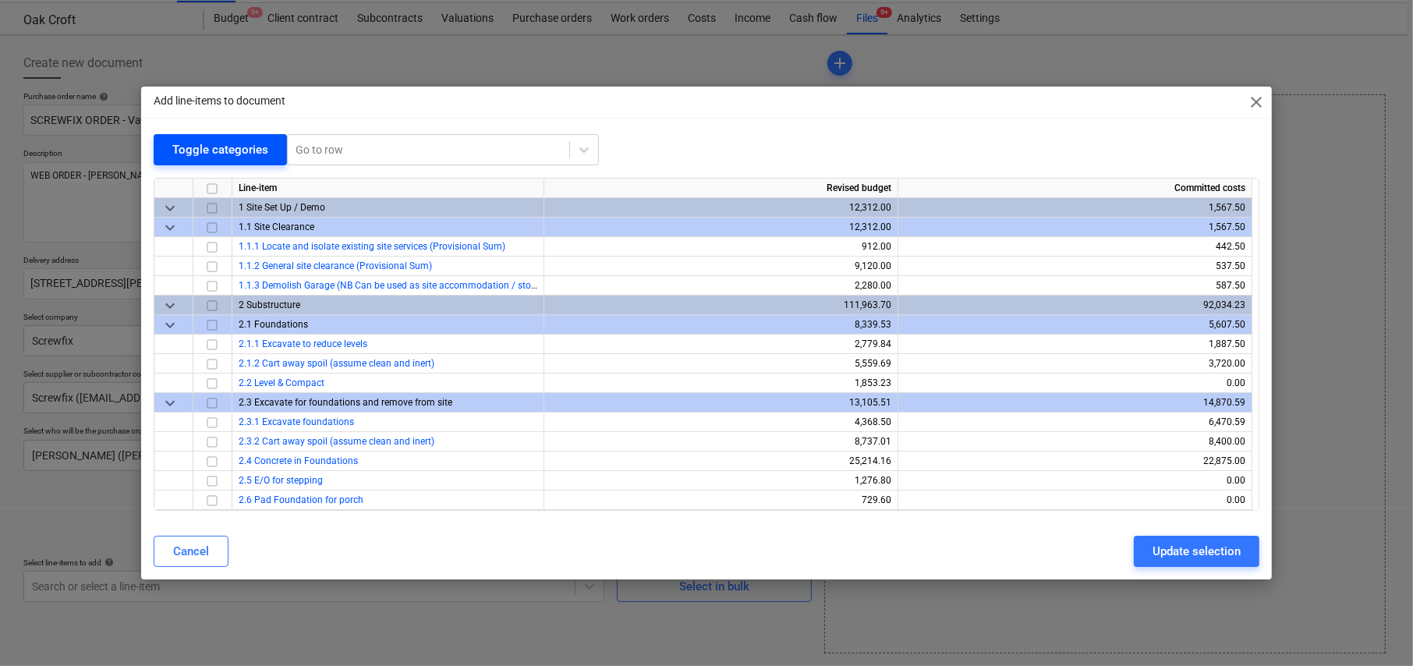
click at [189, 157] on div "Toggle categories" at bounding box center [220, 150] width 96 height 20
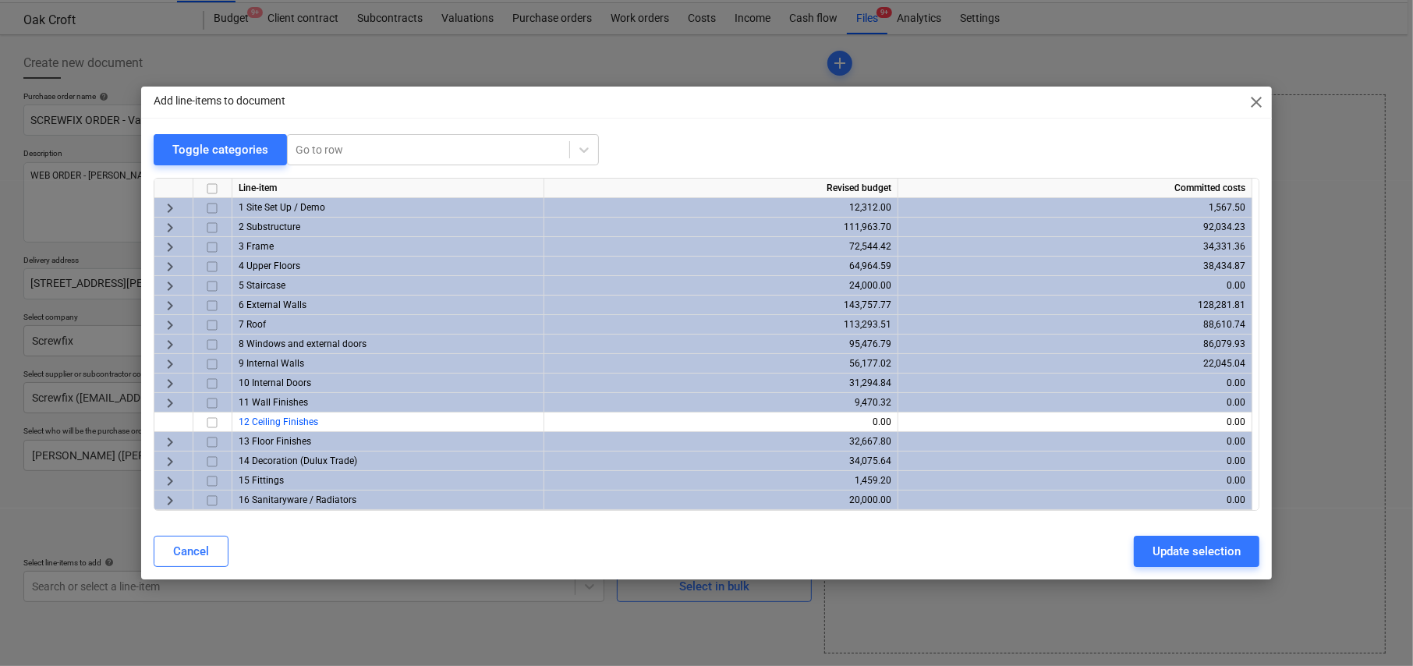
click at [169, 225] on span "keyboard_arrow_right" at bounding box center [170, 227] width 19 height 19
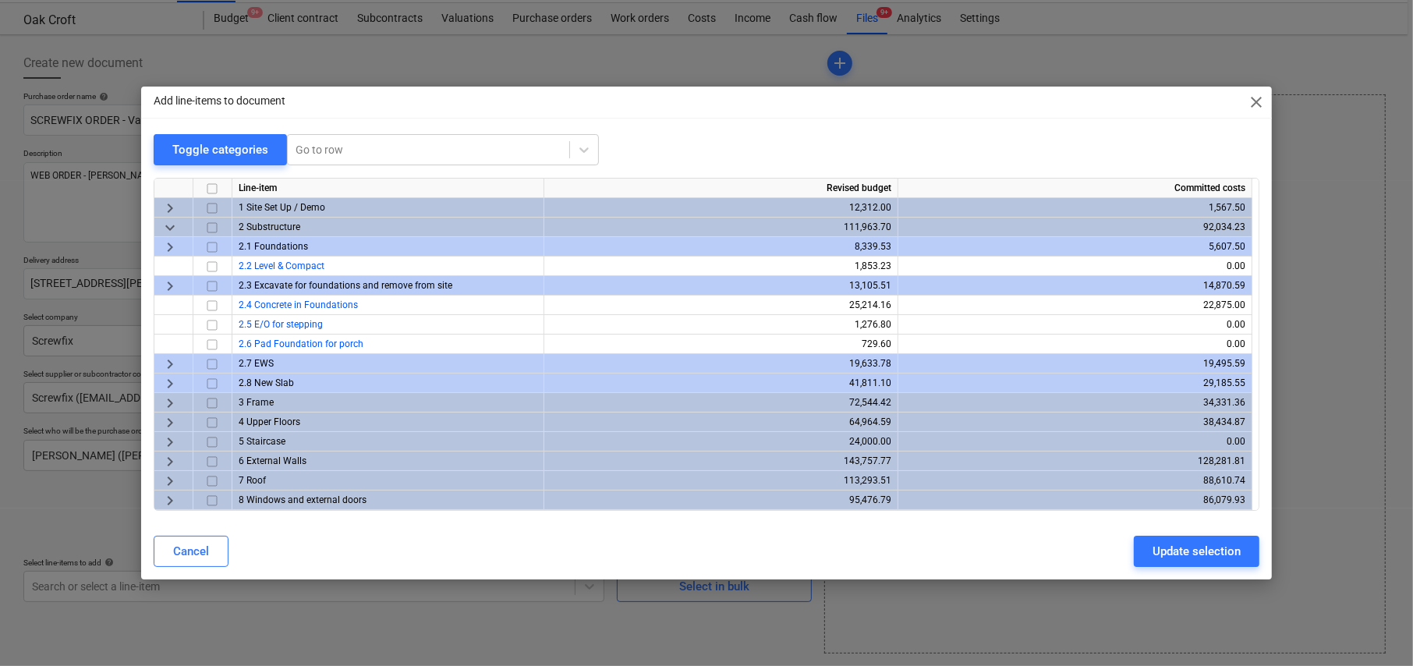
click at [169, 381] on span "keyboard_arrow_right" at bounding box center [170, 383] width 19 height 19
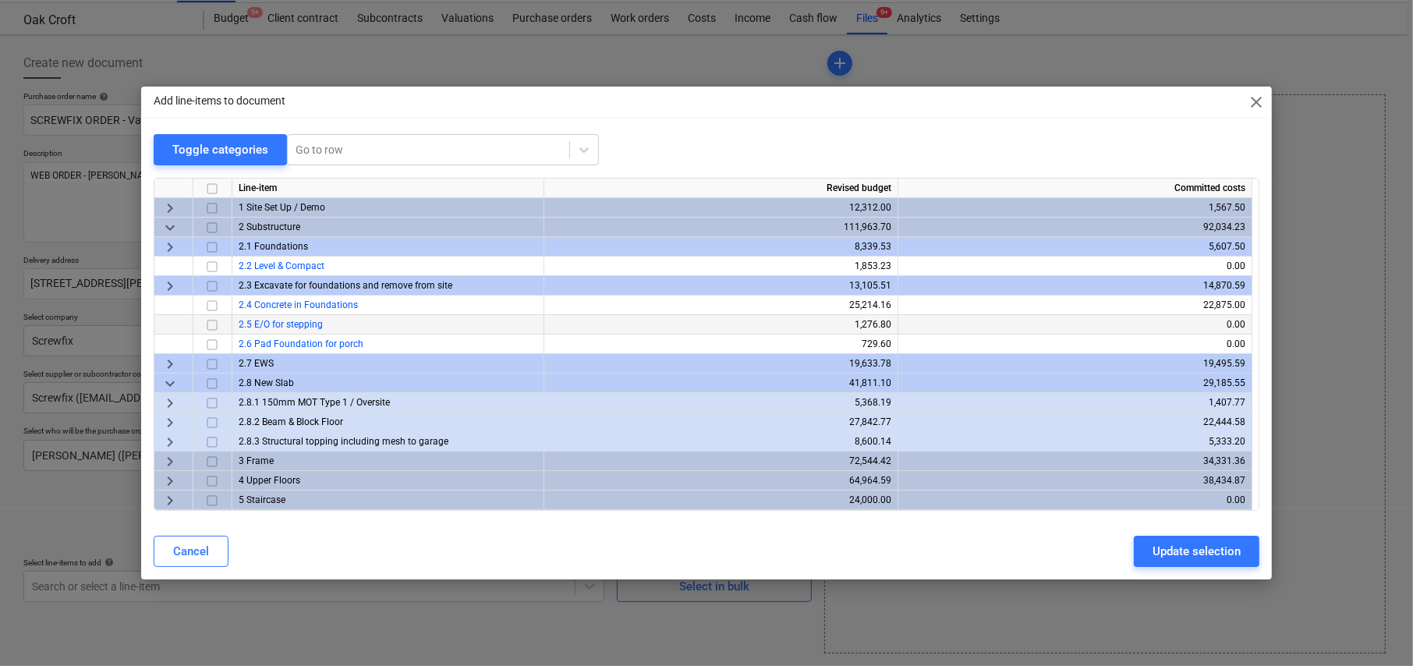
scroll to position [78, 0]
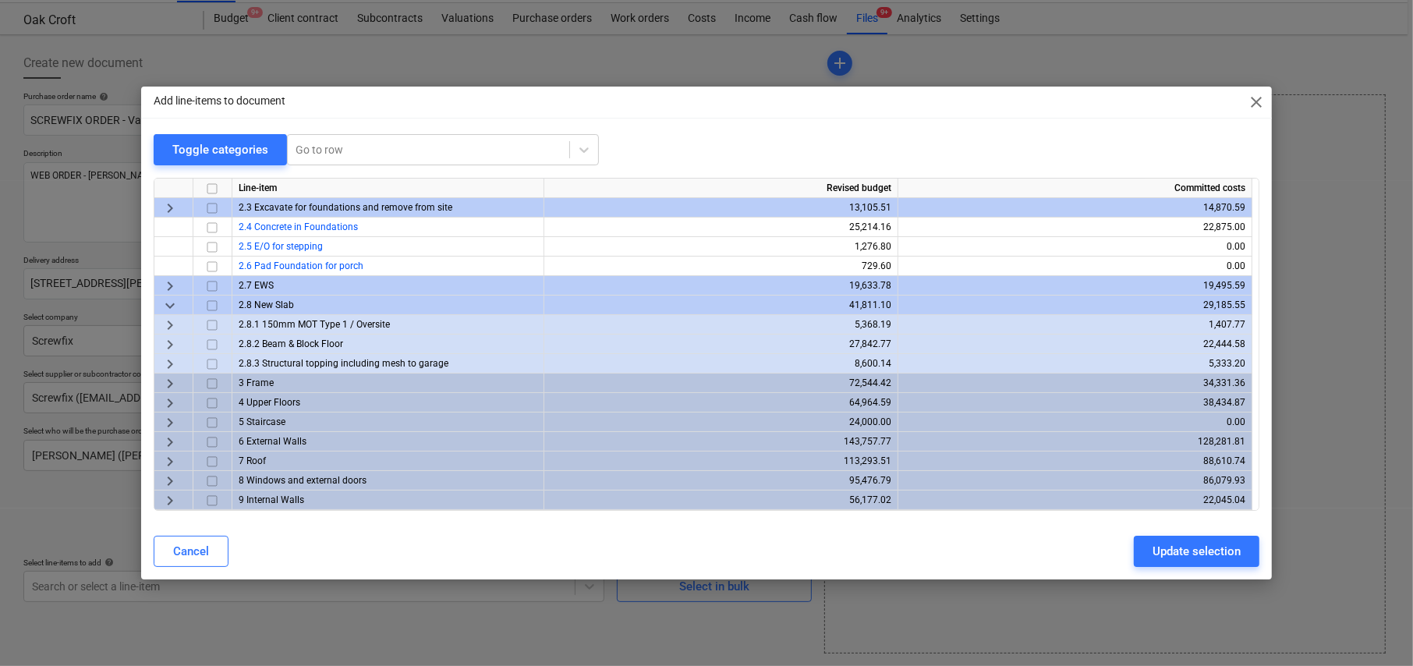
click at [168, 338] on span "keyboard_arrow_right" at bounding box center [170, 344] width 19 height 19
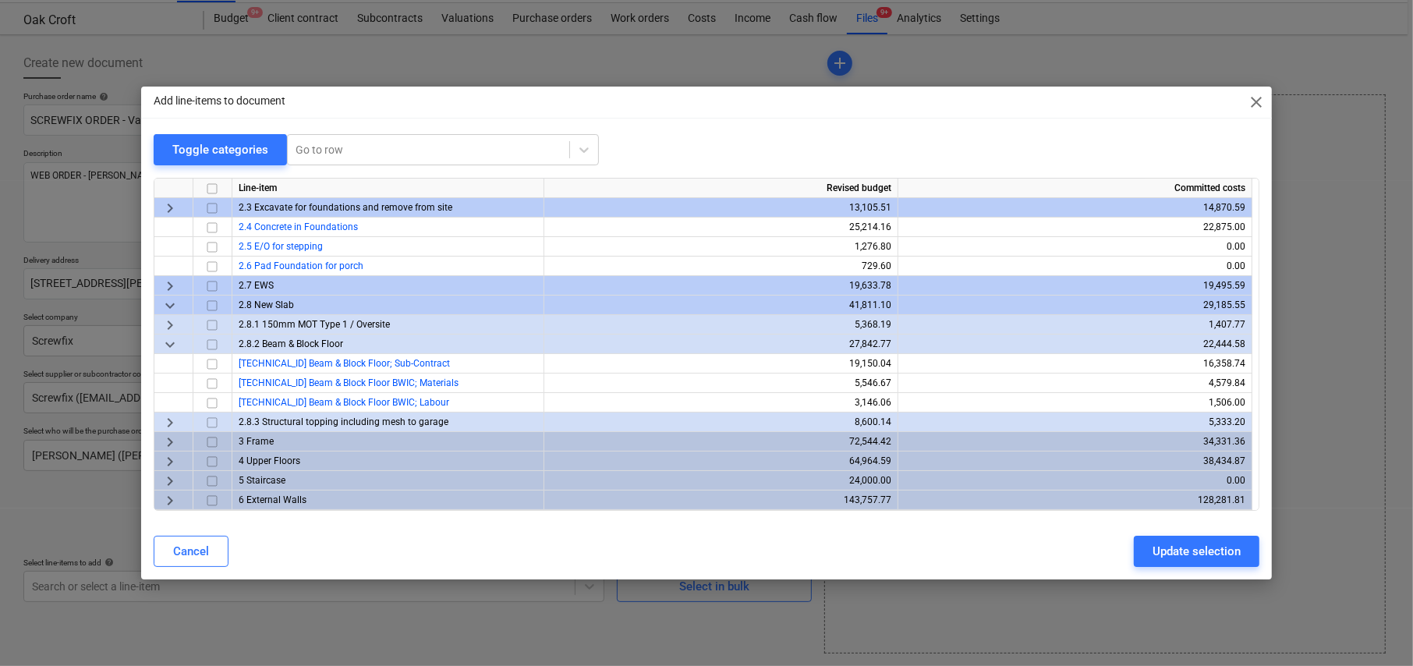
click at [168, 418] on span "keyboard_arrow_right" at bounding box center [170, 422] width 19 height 19
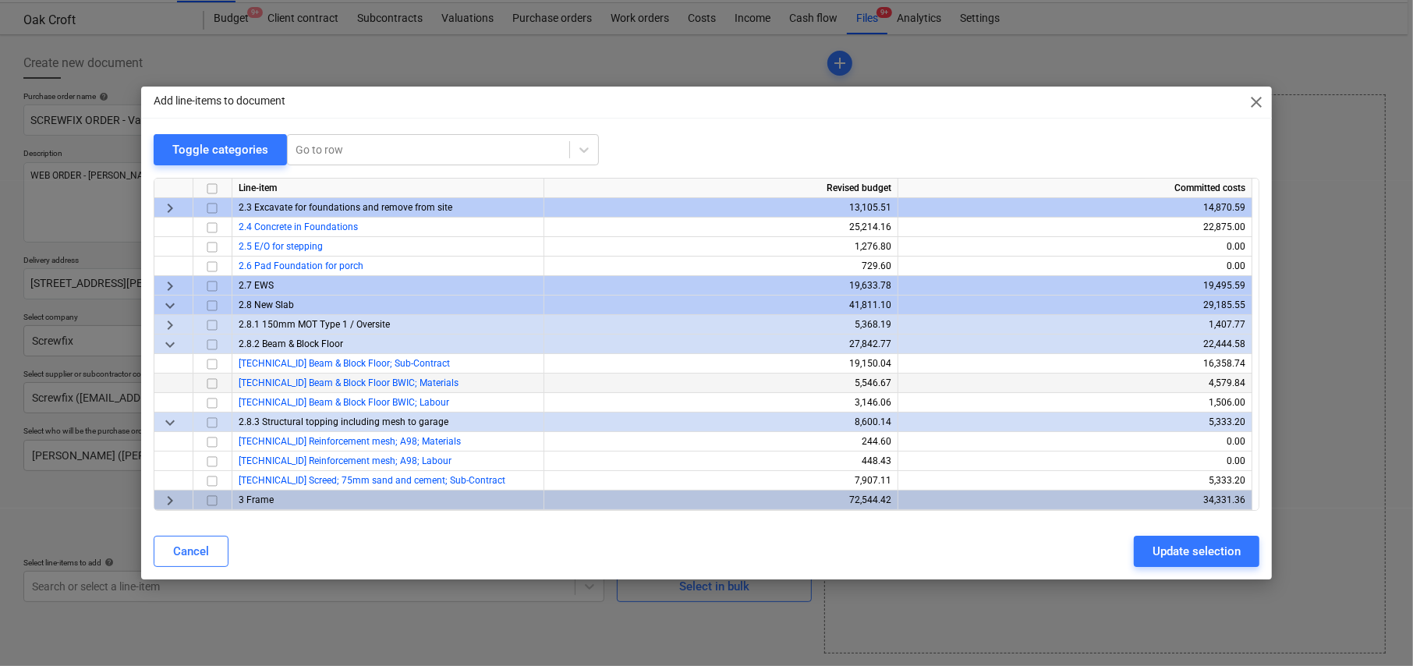
click at [213, 382] on input "checkbox" at bounding box center [212, 383] width 19 height 19
click at [328, 150] on div at bounding box center [428, 150] width 266 height 16
click at [338, 182] on div "-- 21.6 Small plant and tools" at bounding box center [441, 187] width 312 height 25
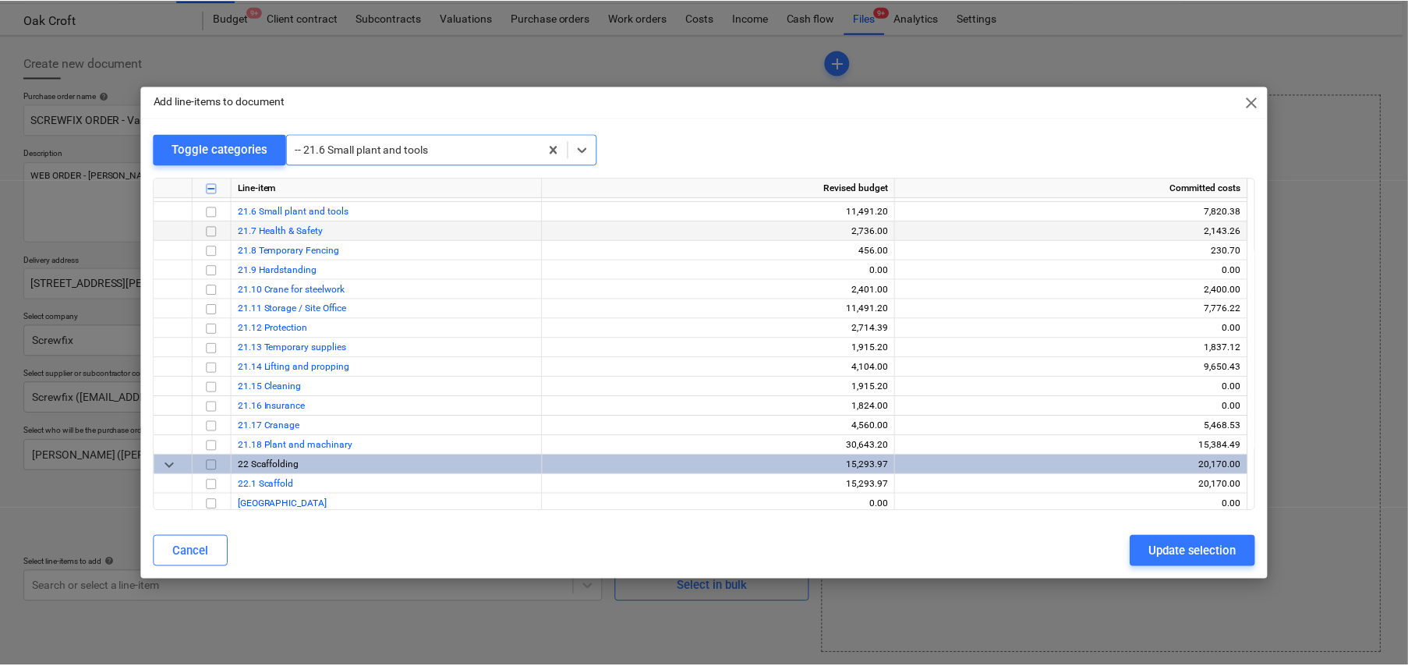
scroll to position [4502, 0]
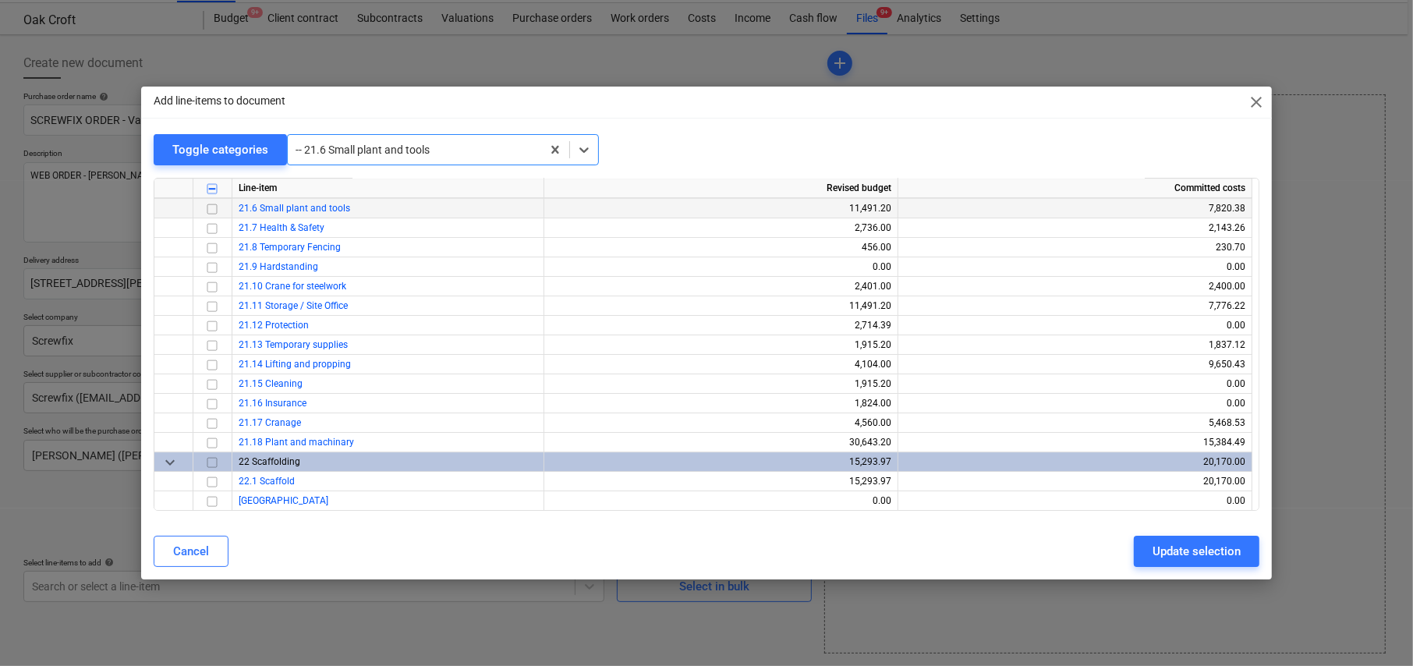
click at [211, 204] on input "checkbox" at bounding box center [212, 209] width 19 height 19
drag, startPoint x: 1228, startPoint y: 542, endPoint x: 1143, endPoint y: 522, distance: 87.2
click at [1228, 542] on div "Update selection" at bounding box center [1196, 551] width 88 height 20
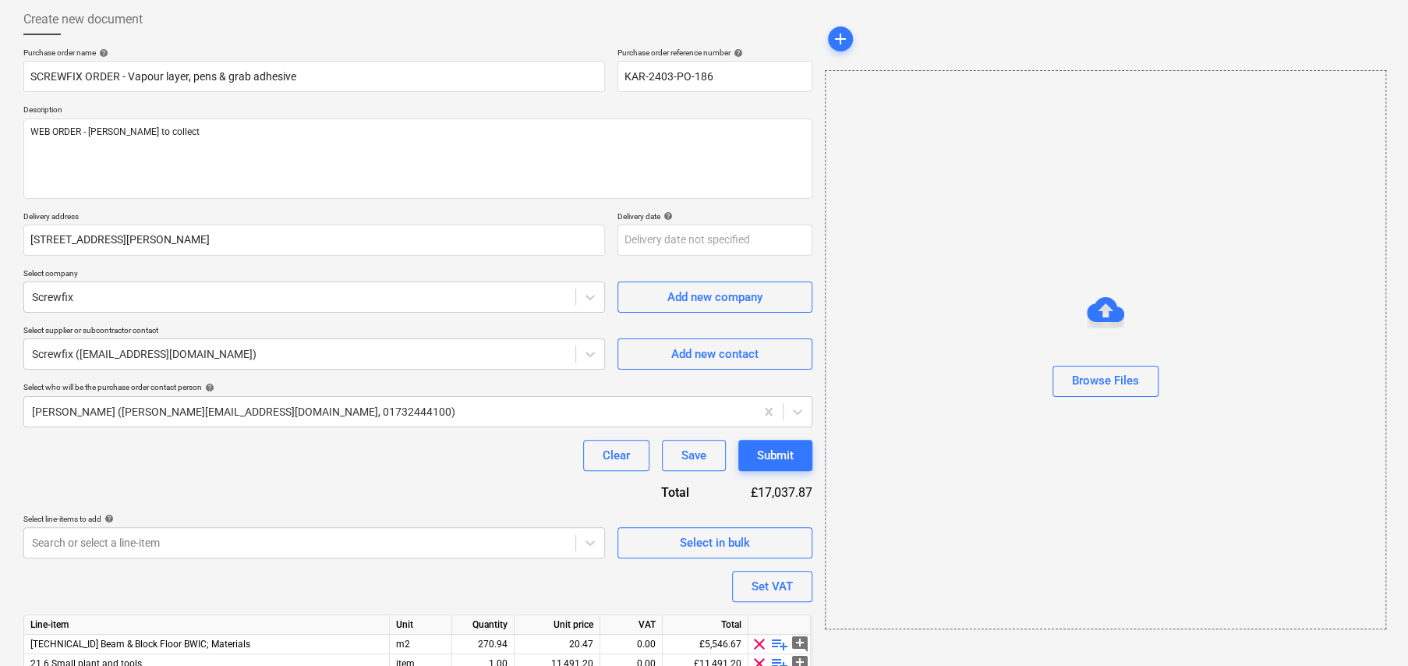
scroll to position [150, 0]
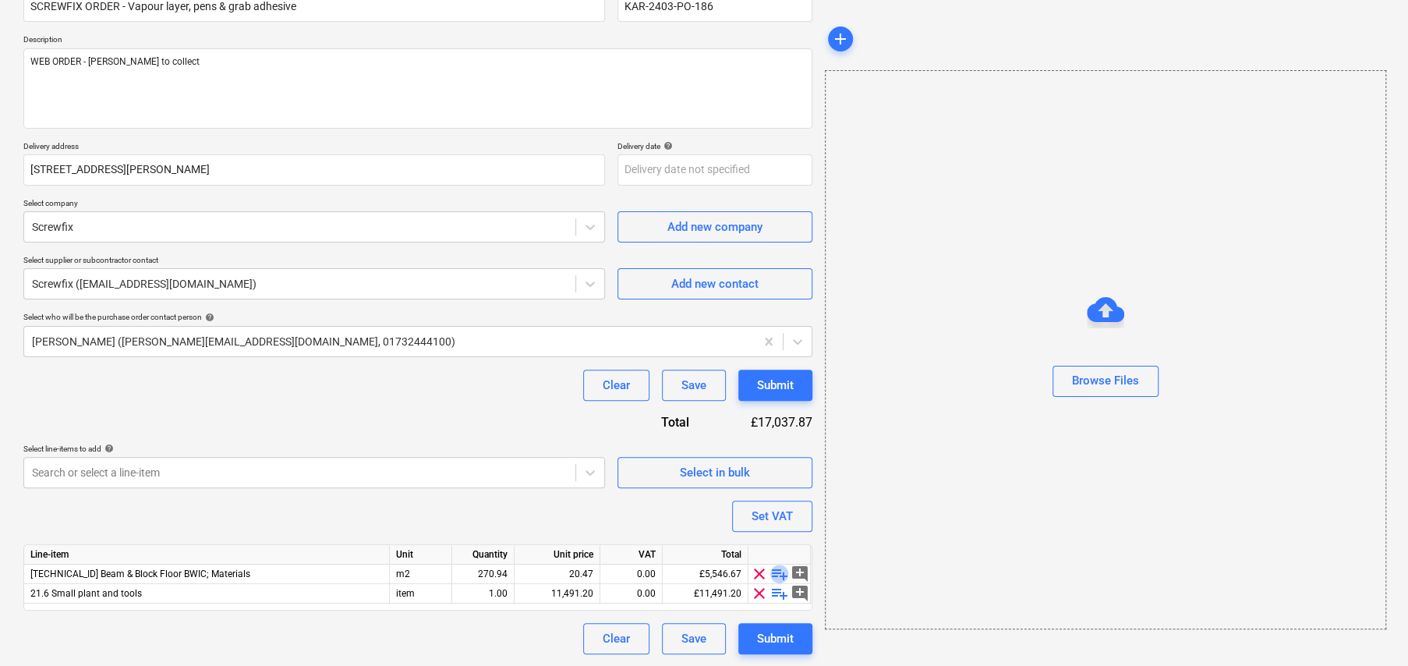
click at [780, 572] on span "playlist_add" at bounding box center [779, 573] width 19 height 19
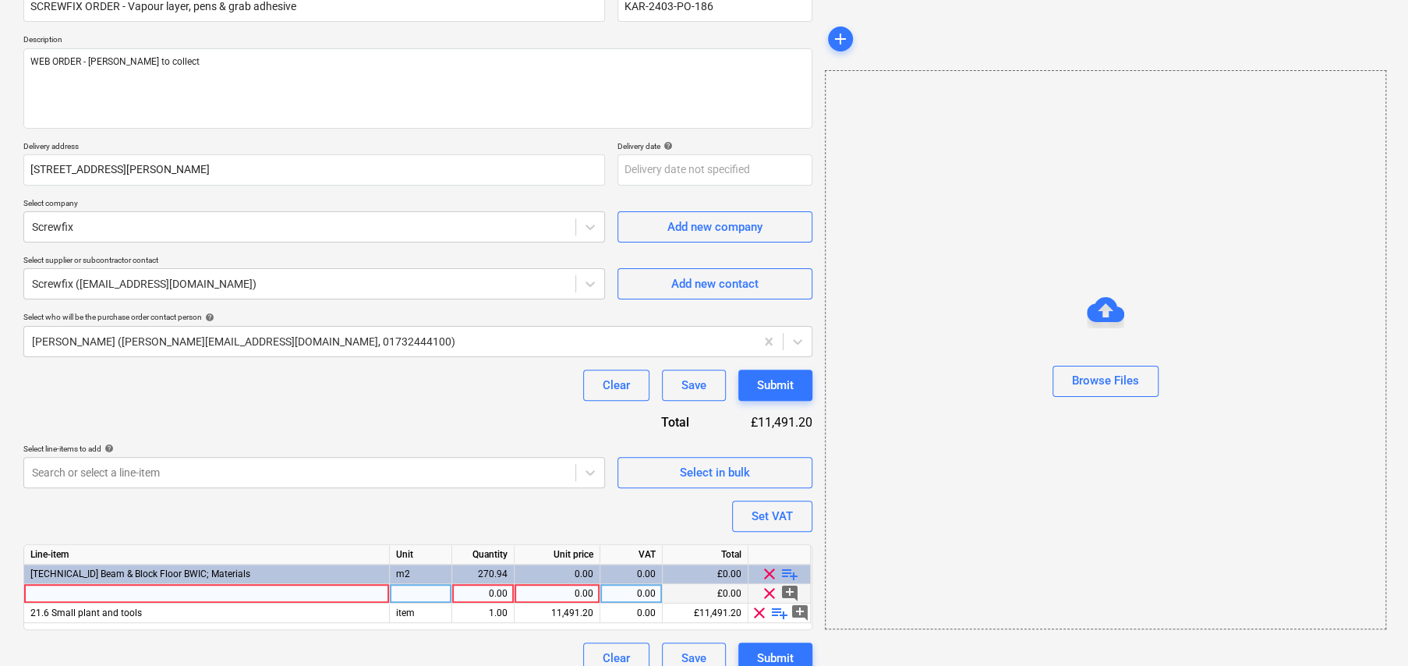
click at [154, 593] on div at bounding box center [207, 593] width 366 height 19
click at [155, 594] on div at bounding box center [207, 593] width 366 height 19
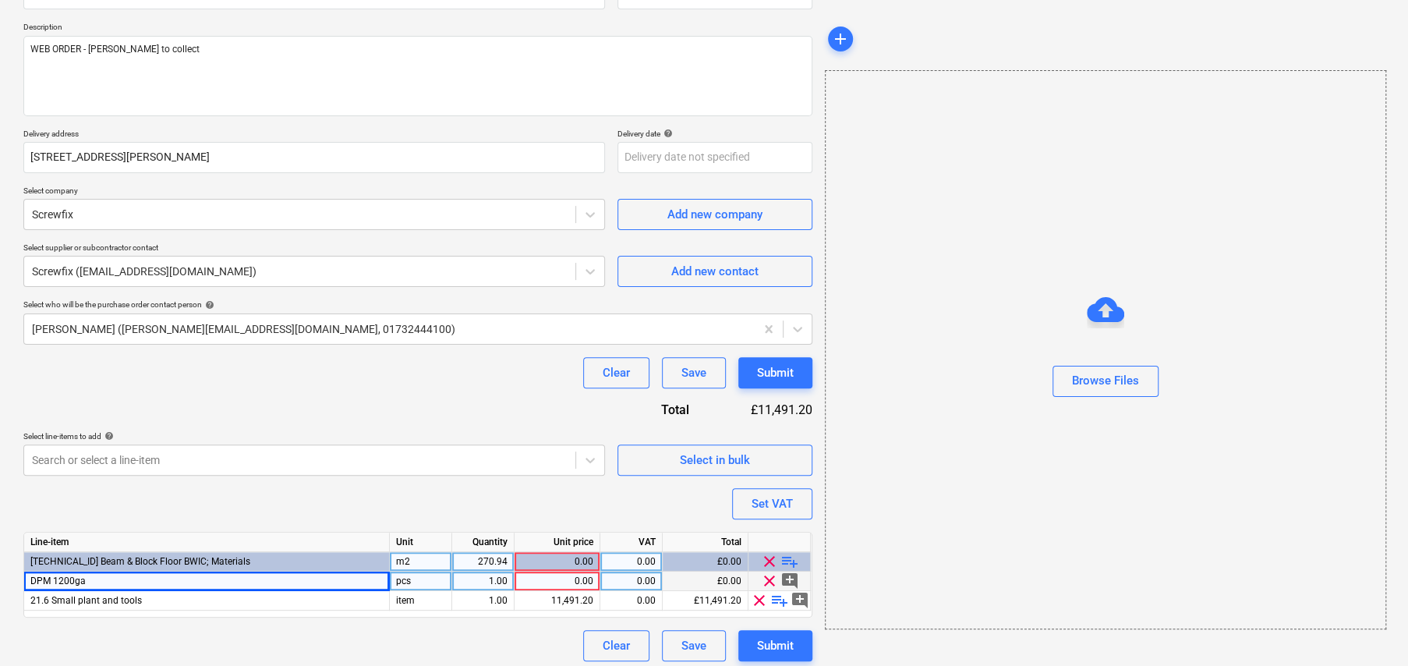
scroll to position [170, 0]
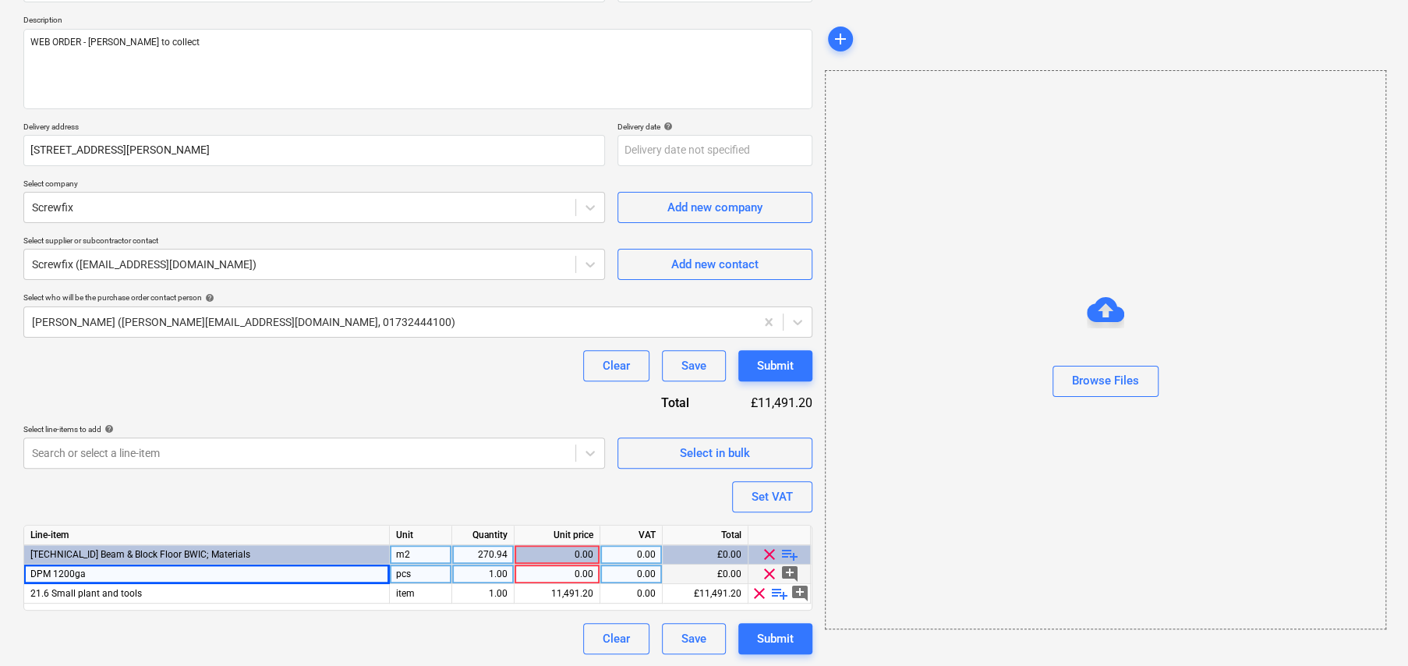
click at [792, 555] on span "playlist_add" at bounding box center [789, 554] width 19 height 19
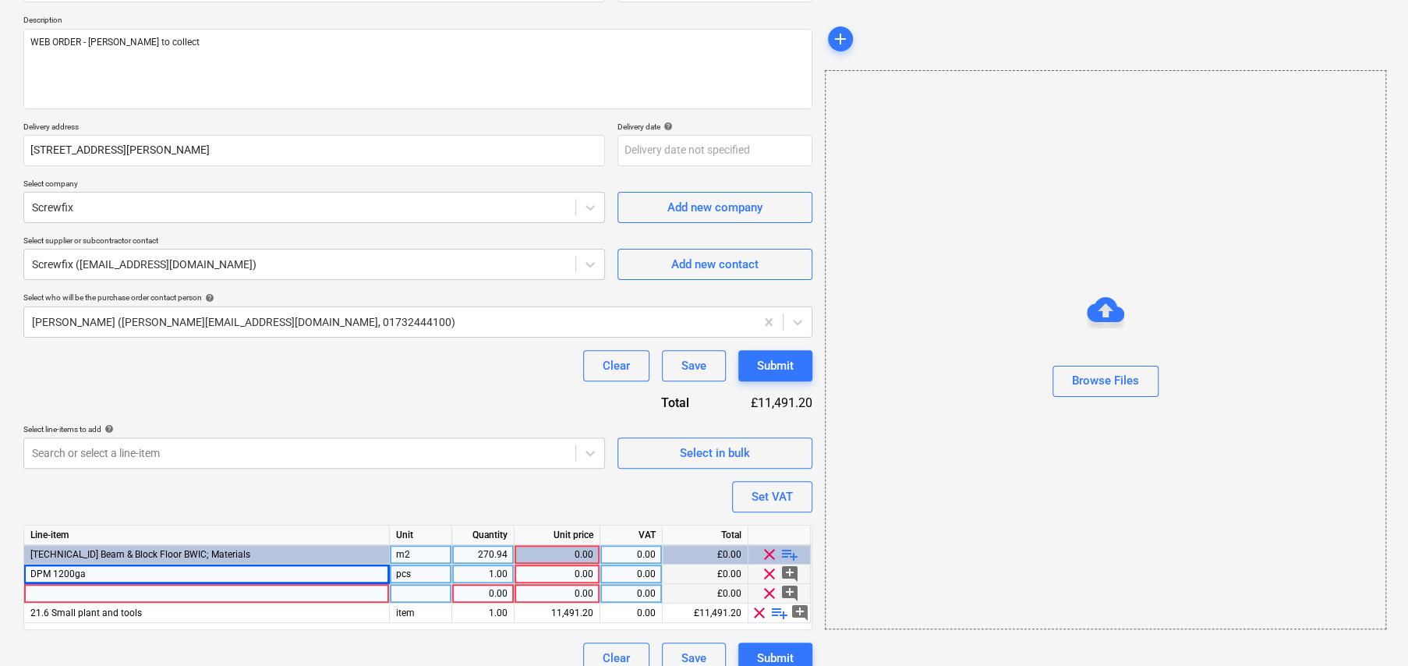
click at [113, 595] on div at bounding box center [207, 593] width 366 height 19
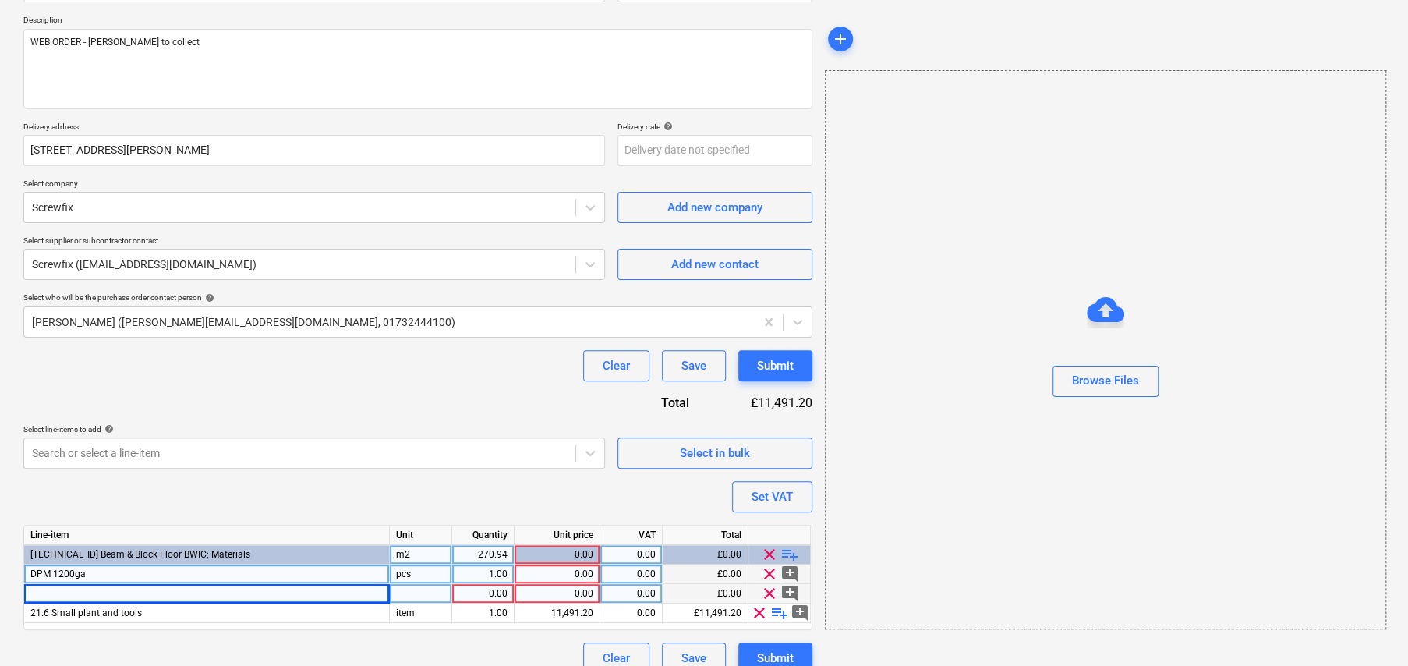
click at [186, 588] on div at bounding box center [207, 593] width 366 height 19
click at [428, 571] on div "pcs" at bounding box center [421, 573] width 62 height 19
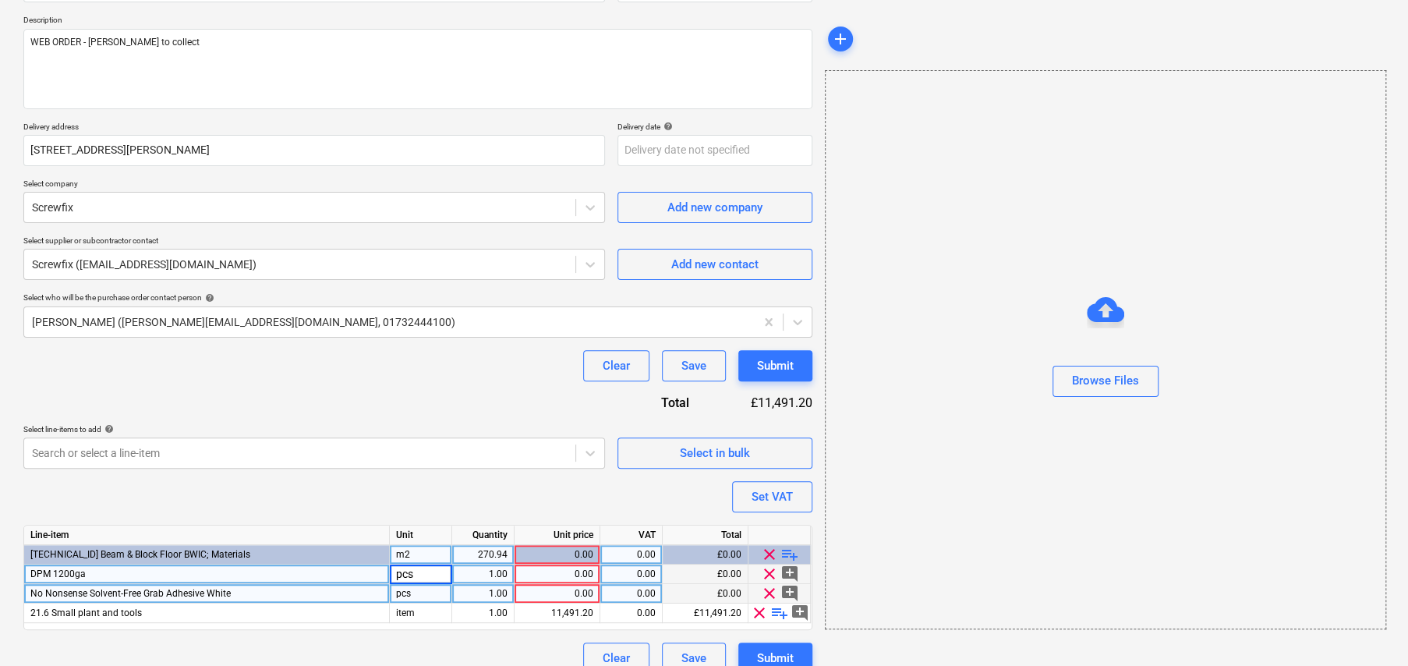
click at [428, 571] on input "pcs" at bounding box center [421, 573] width 62 height 19
click at [586, 568] on div "0.00" at bounding box center [557, 573] width 73 height 19
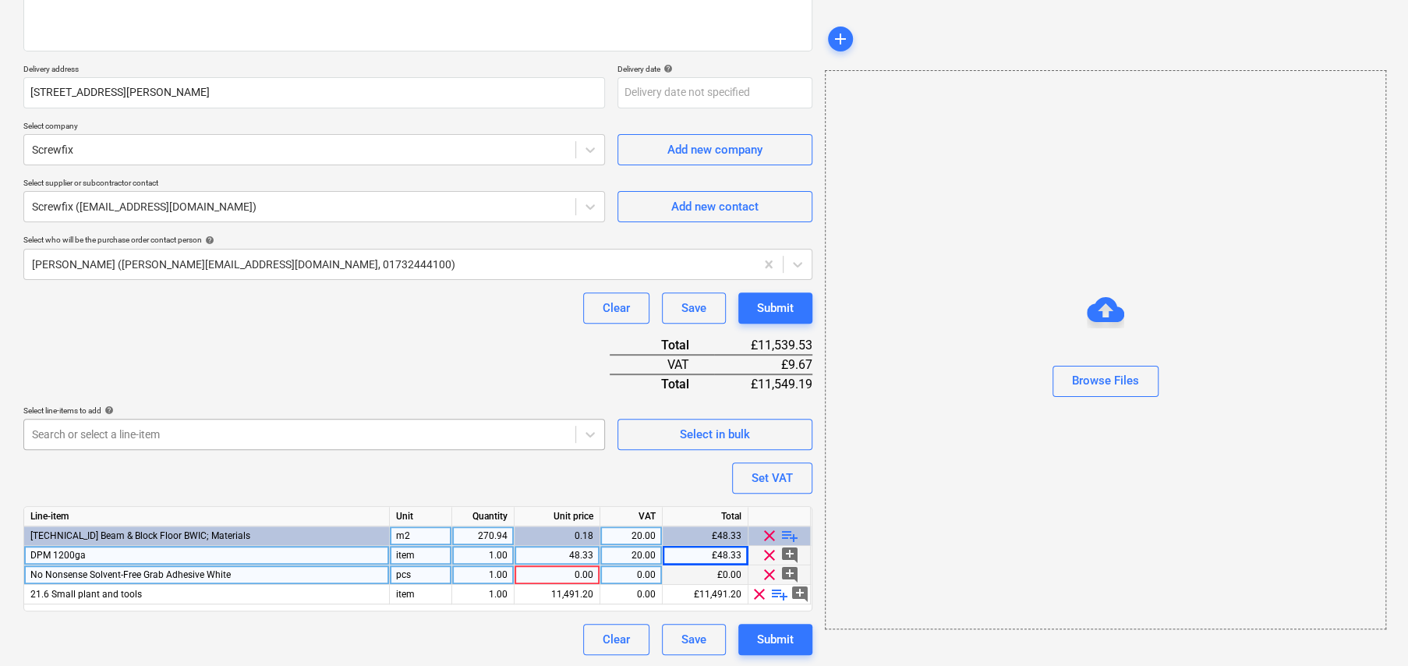
scroll to position [228, 0]
click at [416, 569] on div "pcs" at bounding box center [421, 573] width 62 height 19
click at [416, 569] on input "pcs" at bounding box center [421, 573] width 62 height 19
click at [582, 573] on div "0.00" at bounding box center [557, 573] width 73 height 19
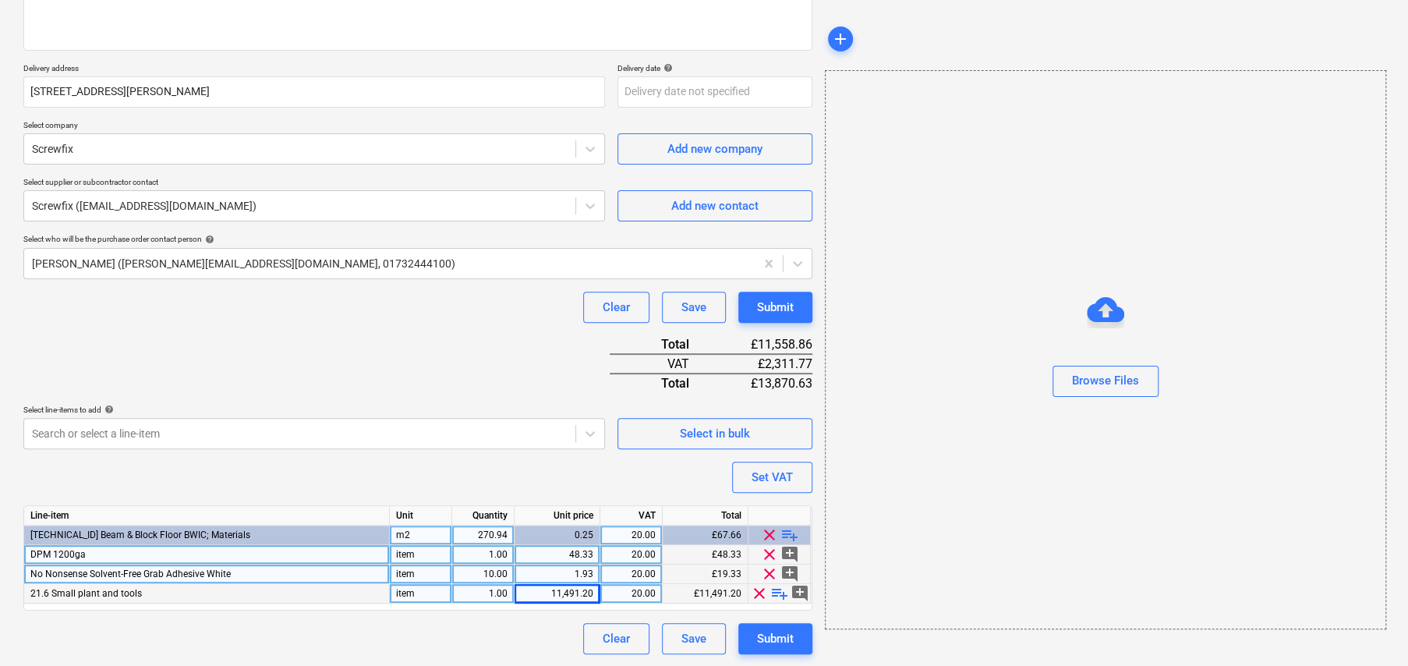
click at [779, 589] on span "playlist_add" at bounding box center [779, 593] width 19 height 19
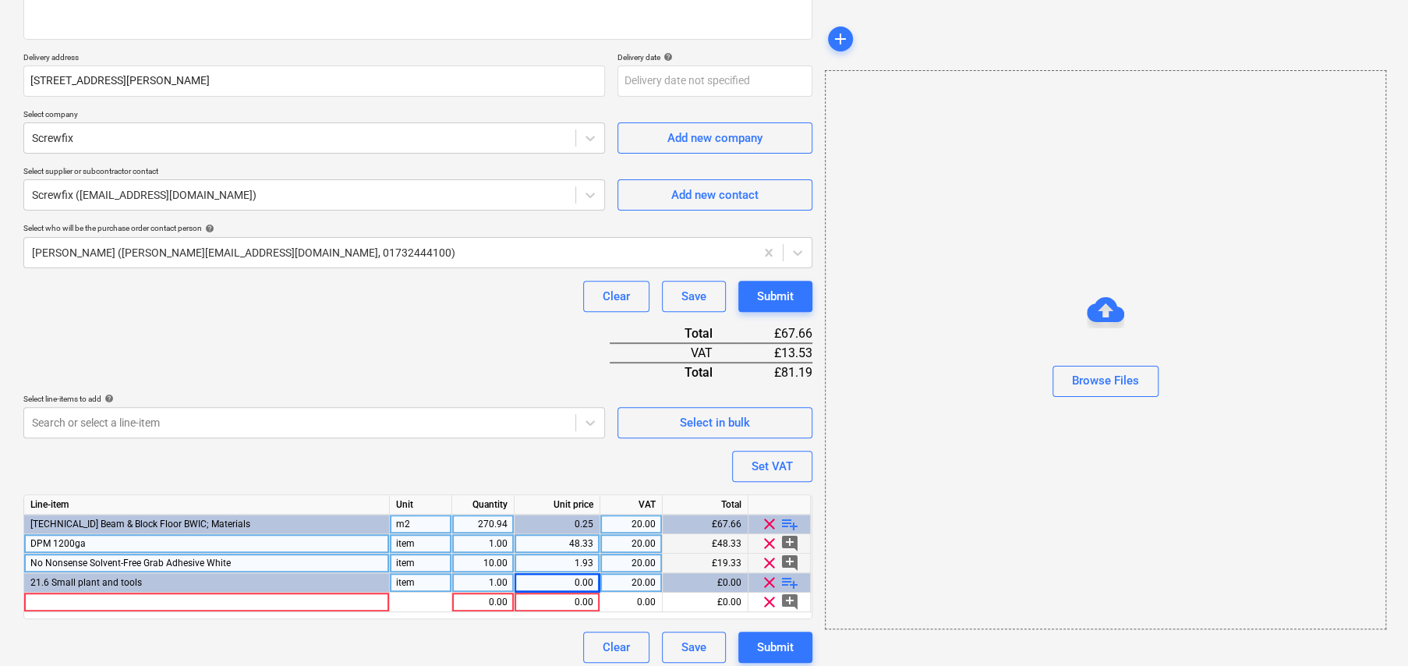
scroll to position [247, 0]
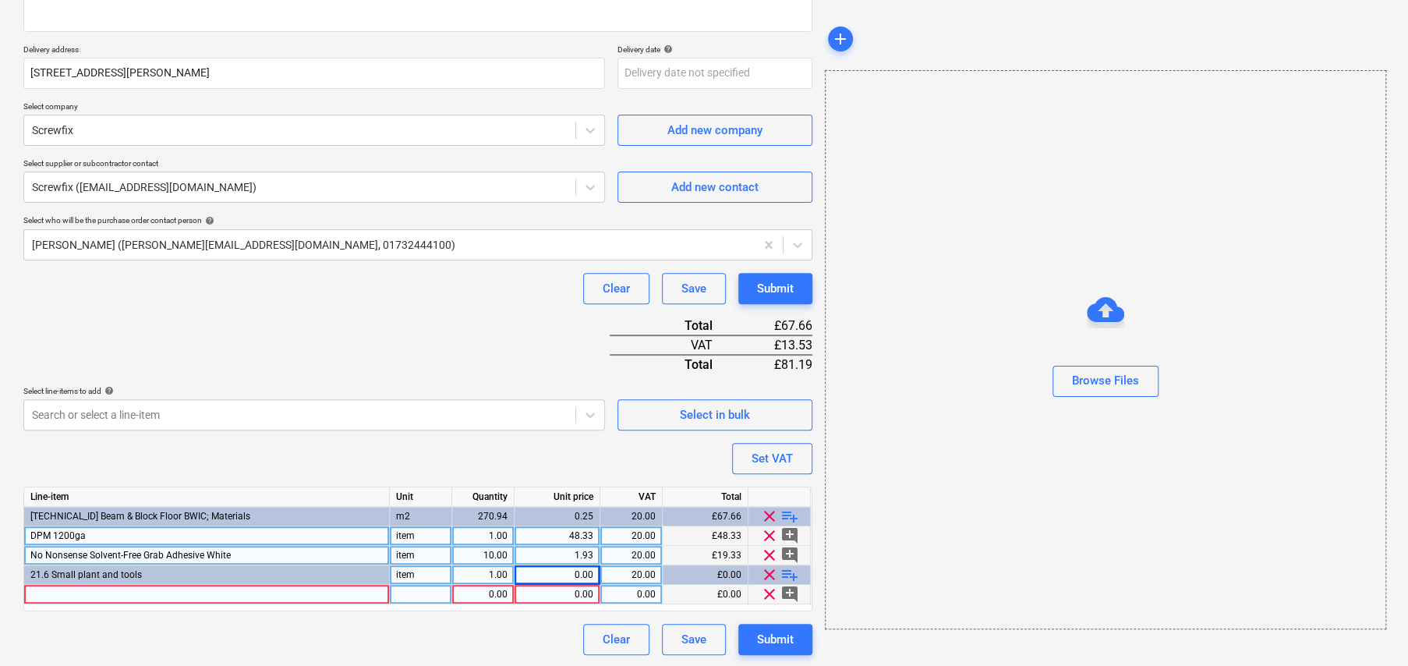
click at [639, 593] on div "0.00" at bounding box center [631, 594] width 49 height 19
click at [435, 596] on div "pcs" at bounding box center [421, 594] width 62 height 19
click at [435, 596] on input "pcs" at bounding box center [421, 594] width 62 height 19
click at [582, 573] on div "0.00" at bounding box center [557, 574] width 73 height 19
click at [578, 592] on div "0.00" at bounding box center [557, 594] width 73 height 19
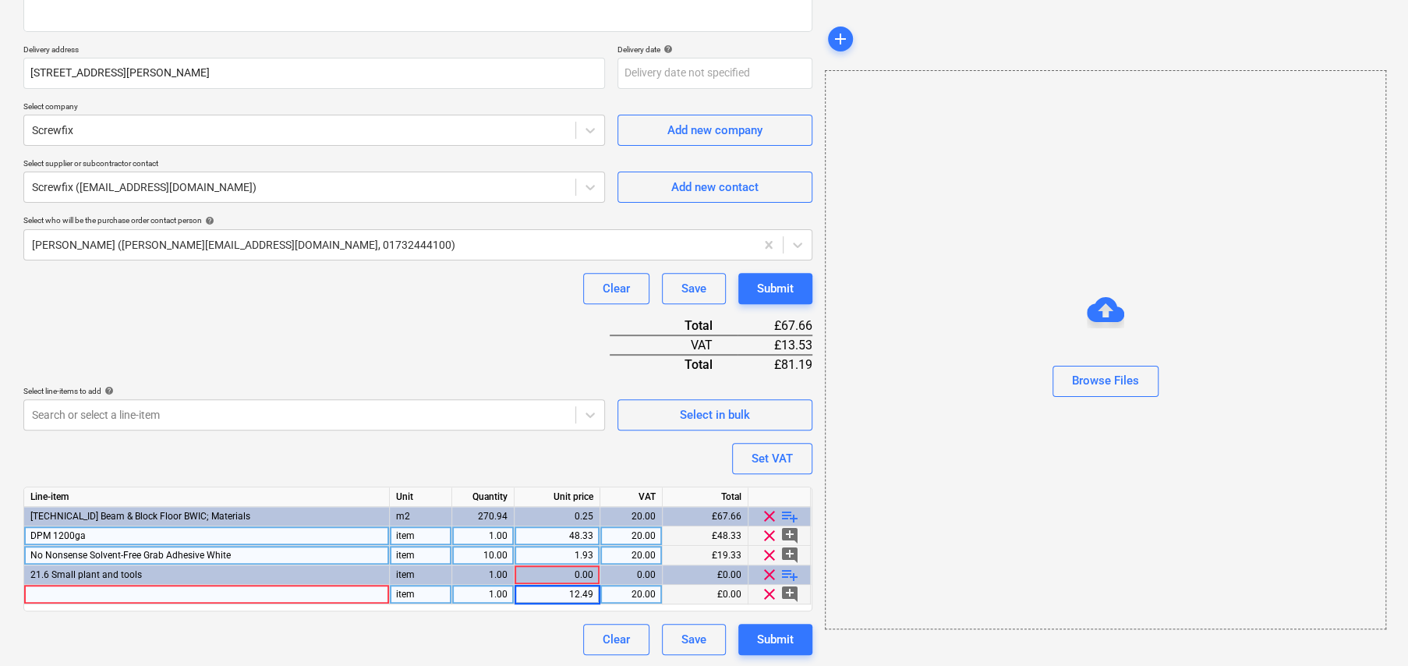
click at [271, 593] on div at bounding box center [207, 594] width 366 height 19
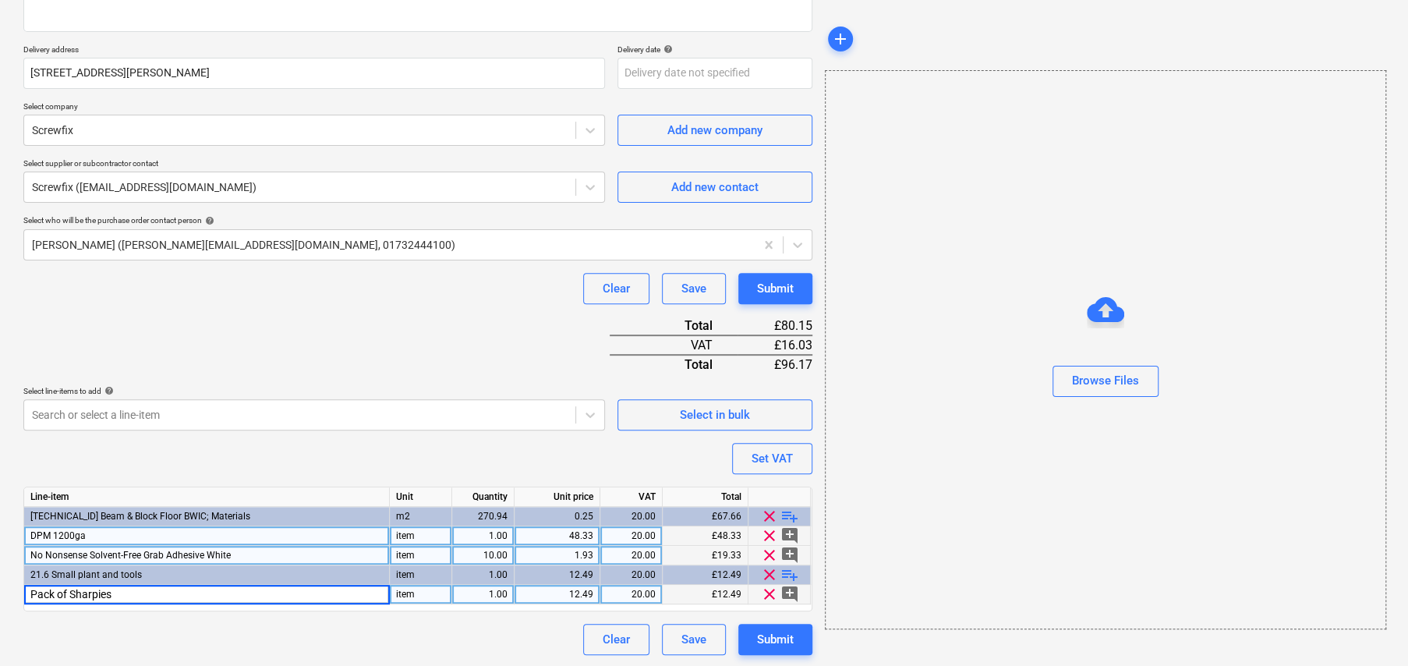
click at [380, 450] on div "Purchase order name help SCREWFIX ORDER - Vapour layer, pens & grab adhesive Pu…" at bounding box center [417, 268] width 789 height 774
click at [428, 323] on div "Purchase order name help SCREWFIX ORDER - Vapour layer, pens & grab adhesive Pu…" at bounding box center [417, 268] width 789 height 774
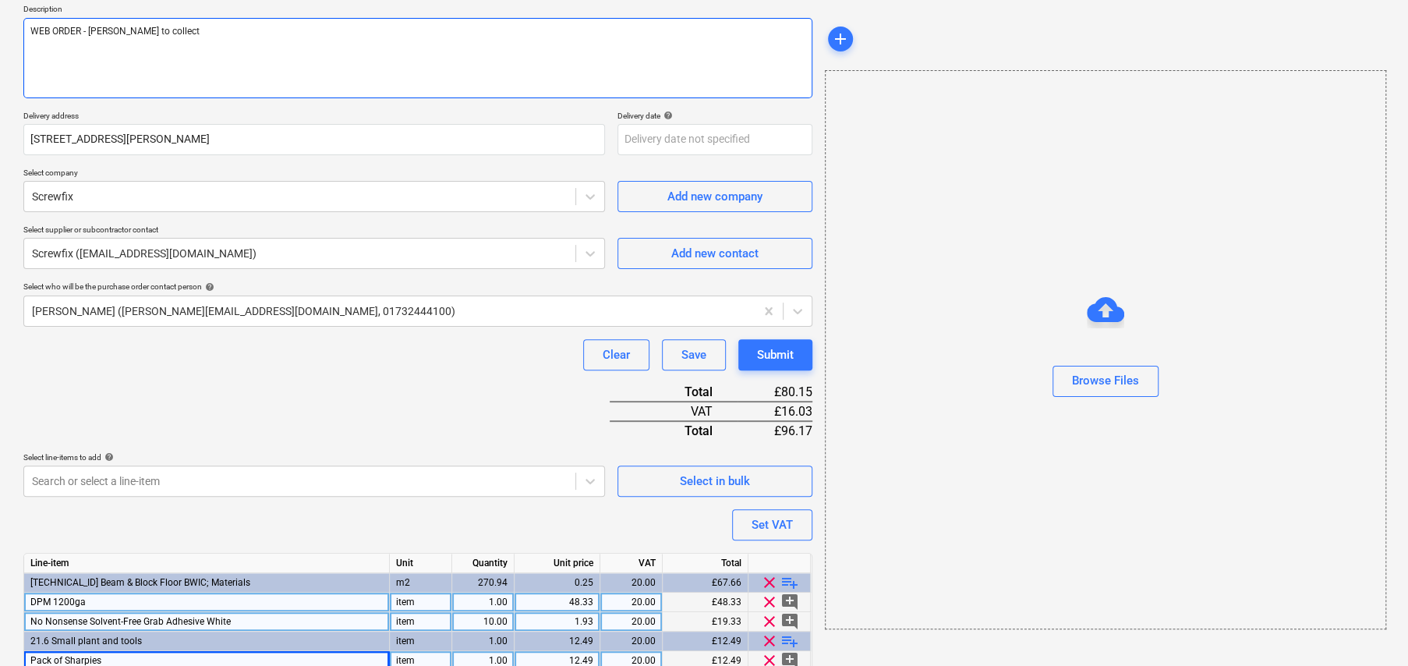
scroll to position [0, 0]
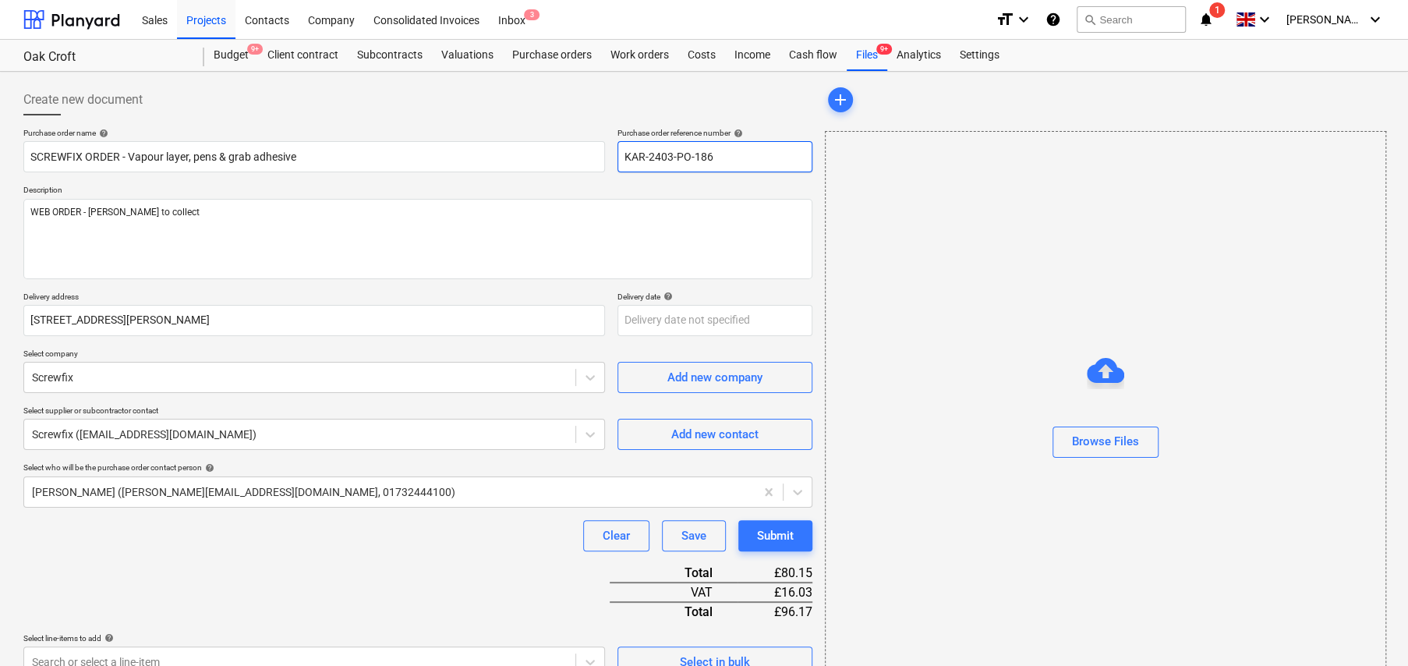
drag, startPoint x: 714, startPoint y: 160, endPoint x: 617, endPoint y: 162, distance: 97.5
click at [617, 162] on input "KAR-2403-PO-186" at bounding box center [714, 156] width 195 height 31
click at [695, 317] on body "Sales Projects Contacts Company Consolidated Invoices Inbox 3 format_size keybo…" at bounding box center [704, 333] width 1408 height 666
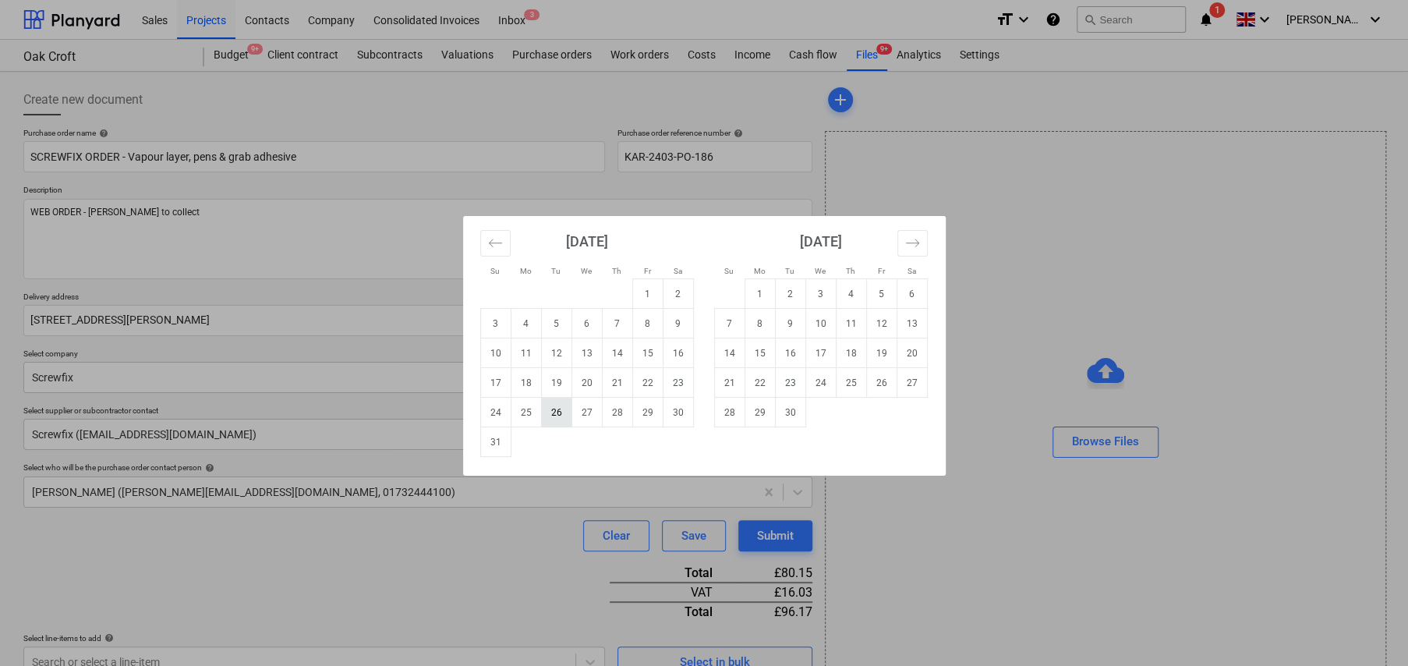
click at [558, 412] on td "26" at bounding box center [556, 413] width 30 height 30
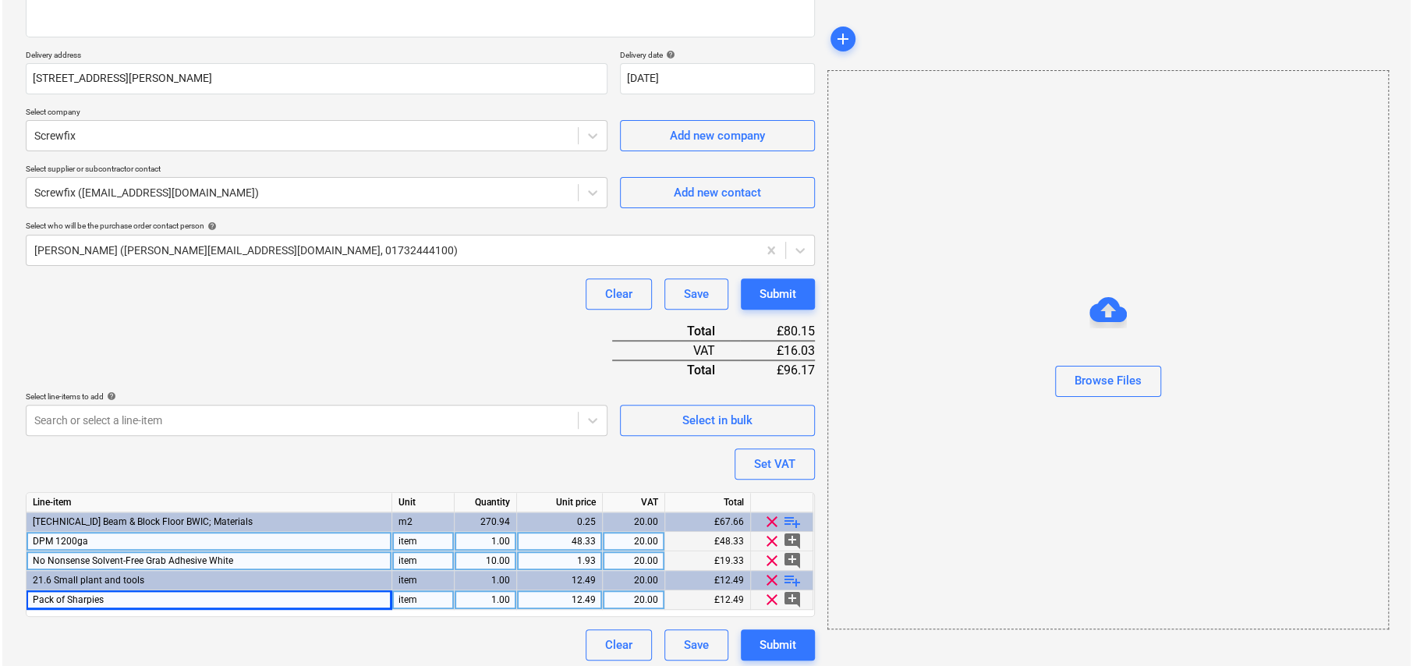
scroll to position [247, 0]
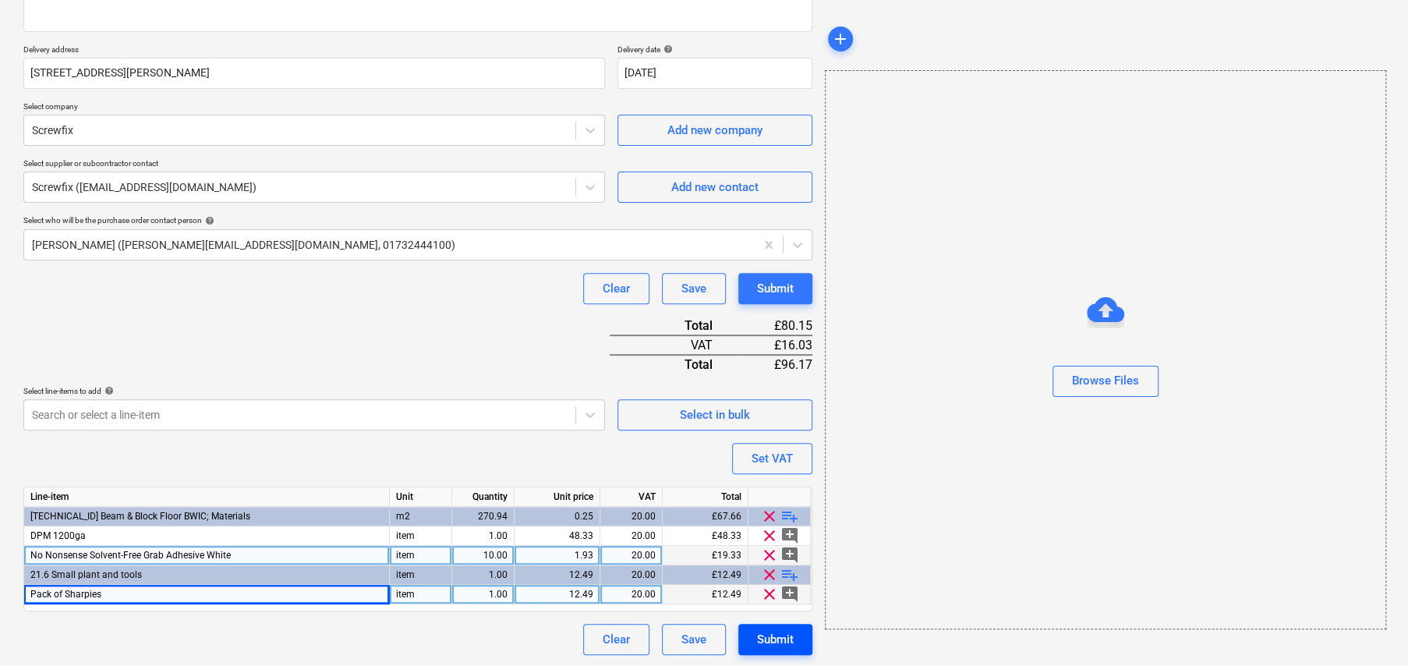
click at [790, 632] on div "Submit" at bounding box center [775, 639] width 37 height 20
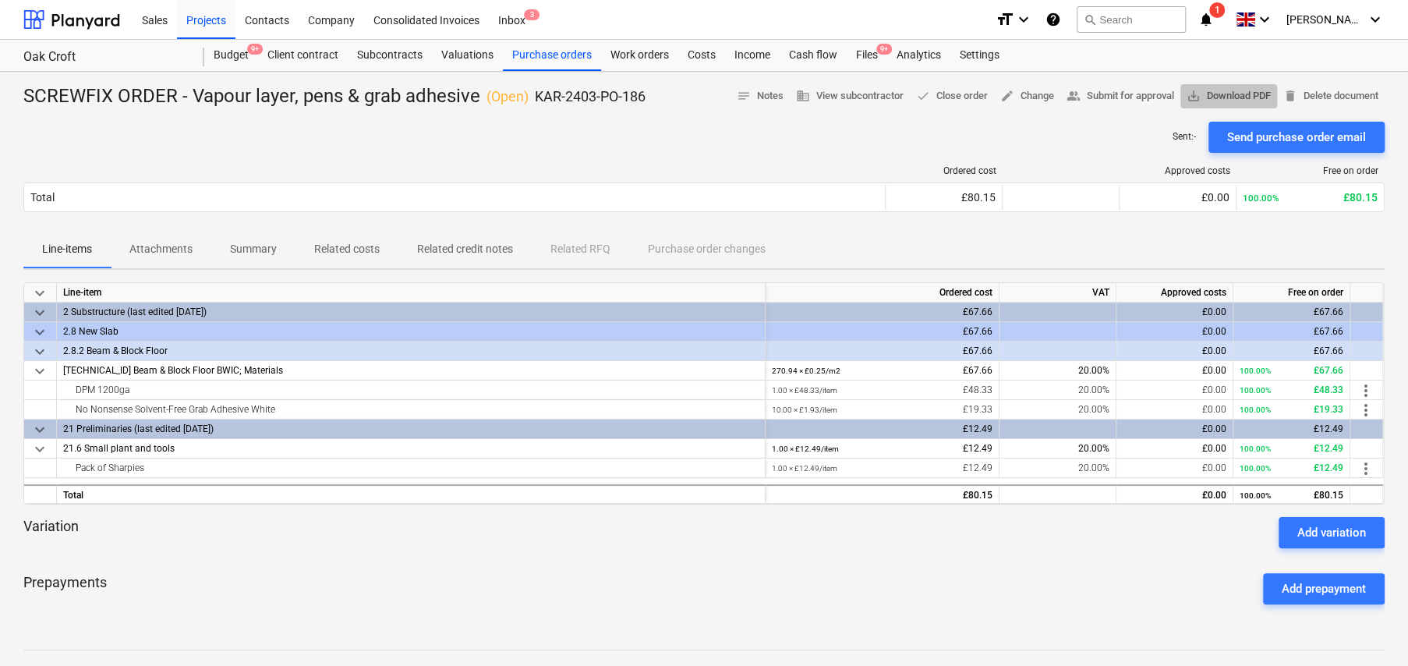
click at [1210, 96] on span "save_alt Download PDF" at bounding box center [1229, 96] width 84 height 18
